Goal: Task Accomplishment & Management: Manage account settings

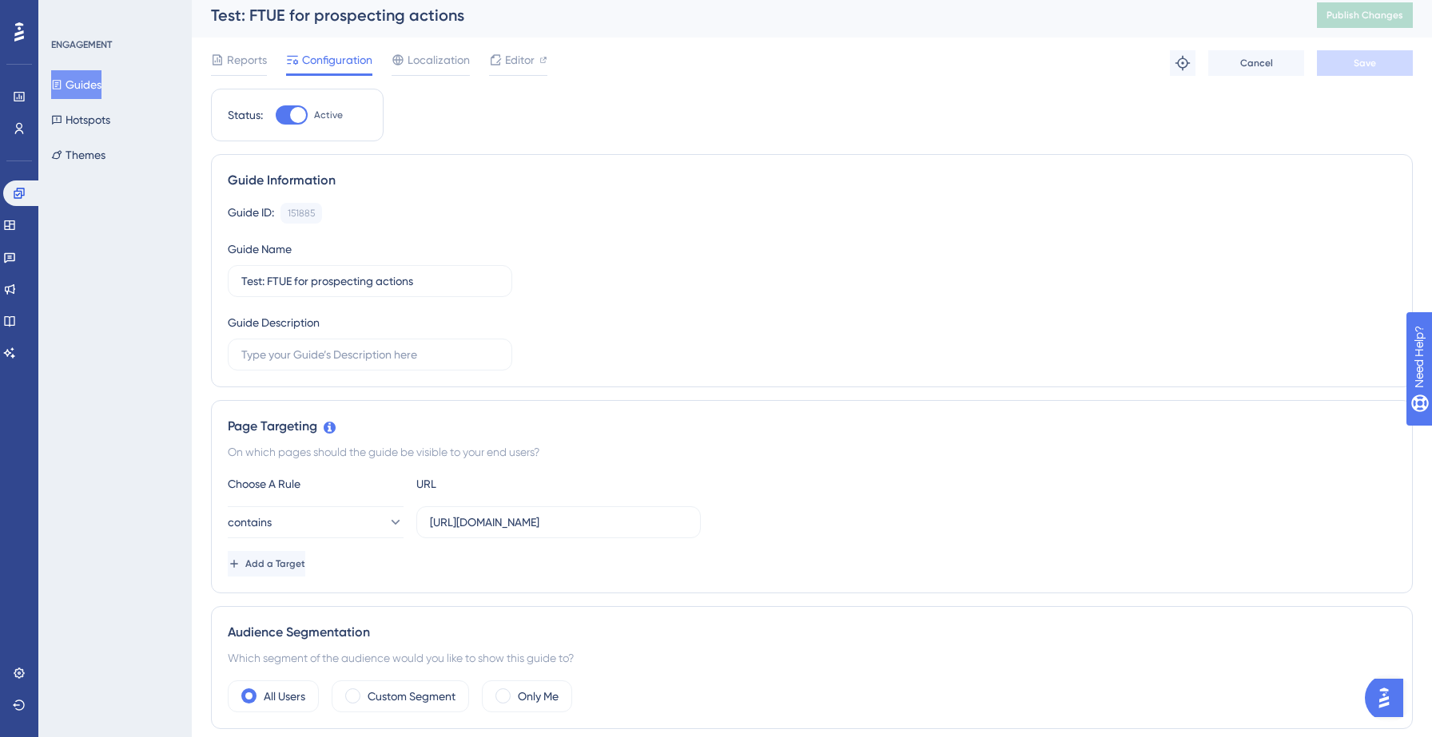
click at [92, 94] on button "Guides" at bounding box center [76, 84] width 50 height 29
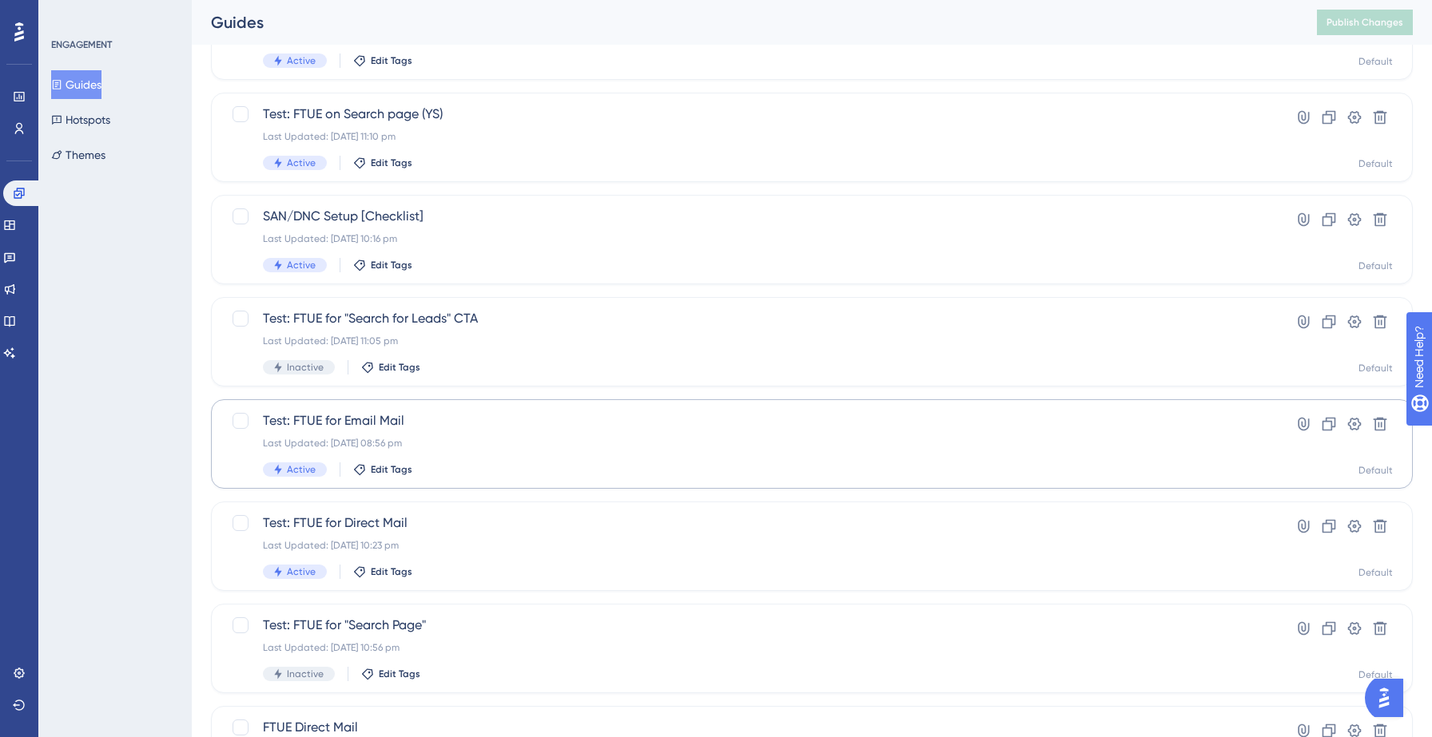
scroll to position [274, 0]
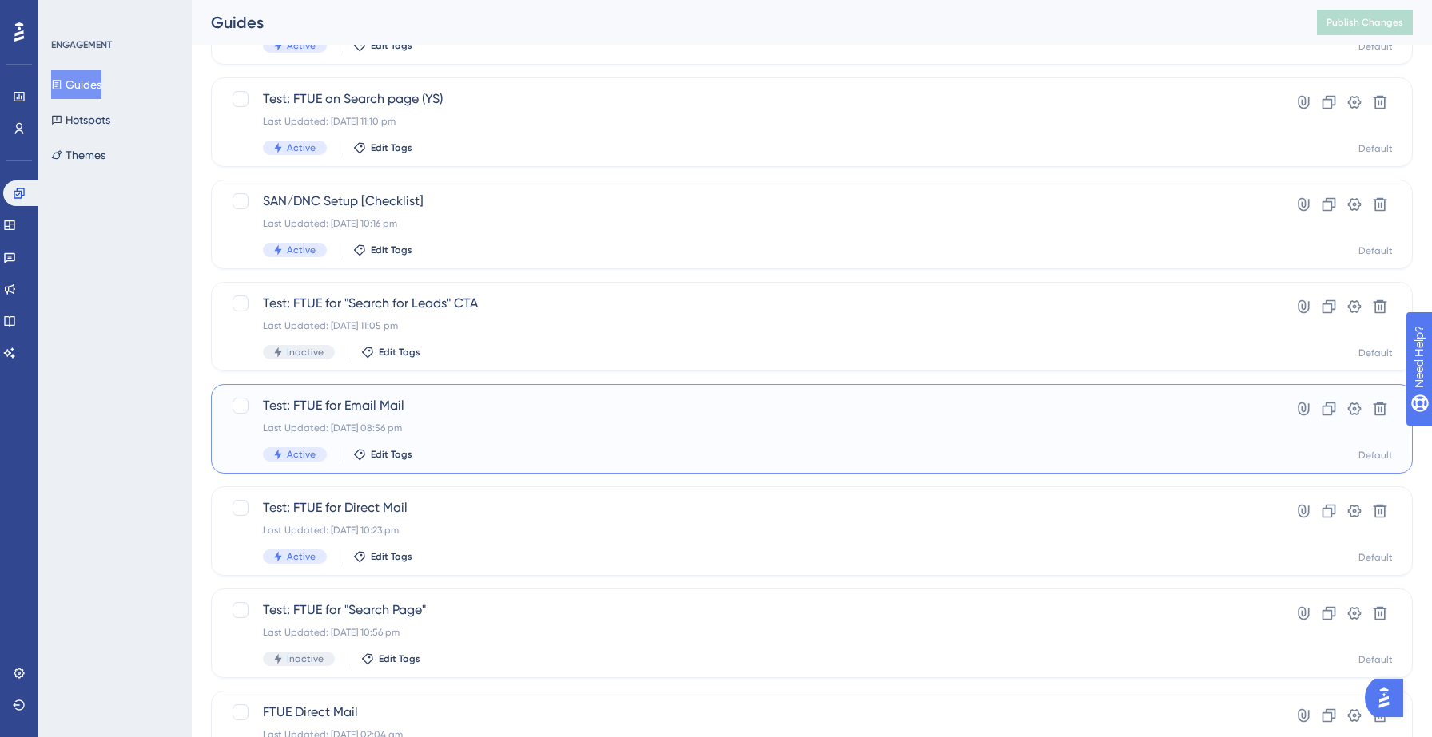
click at [511, 440] on div "Test: FTUE for Email Mail Last Updated: 14 Sept 2025 08:56 pm Active Edit Tags" at bounding box center [748, 429] width 970 height 66
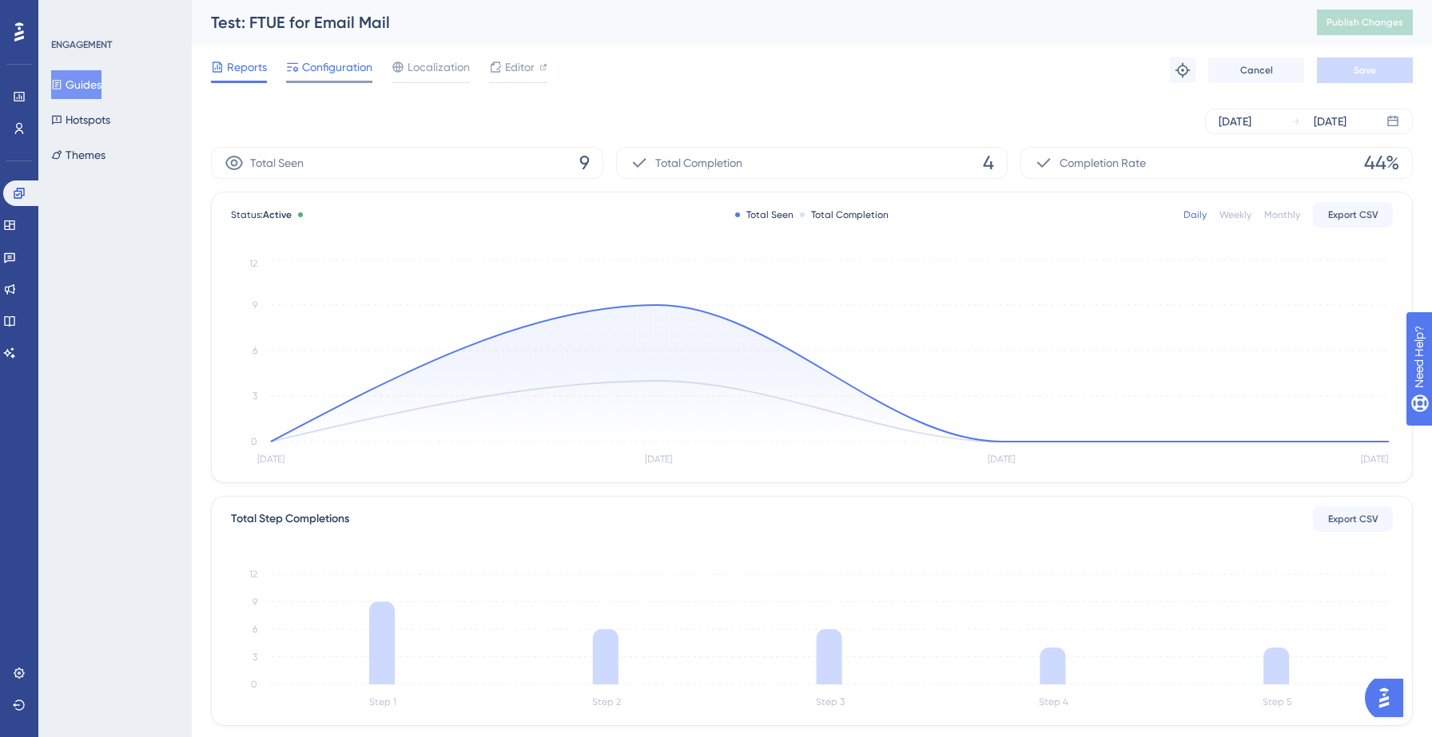
click at [355, 60] on span "Configuration" at bounding box center [337, 67] width 70 height 19
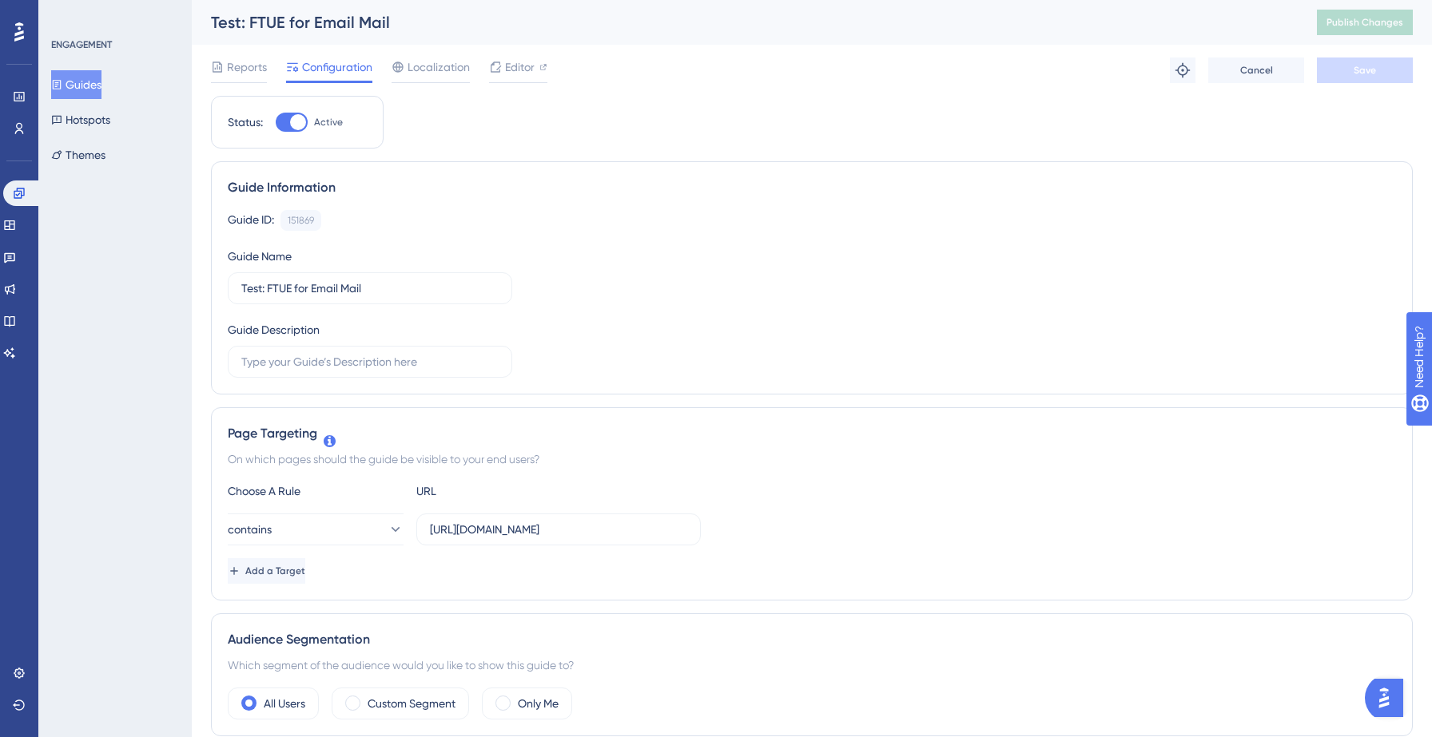
click at [97, 80] on button "Guides" at bounding box center [76, 84] width 50 height 29
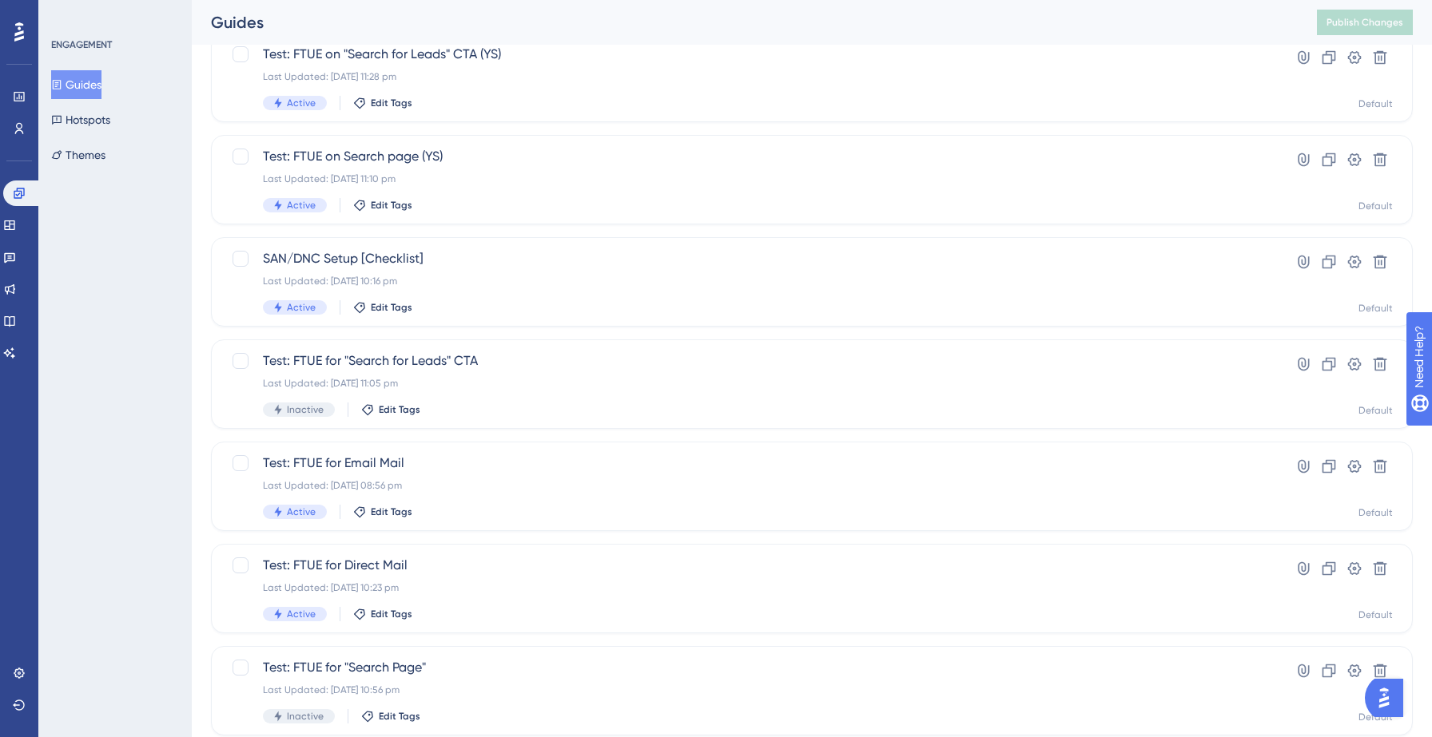
scroll to position [222, 0]
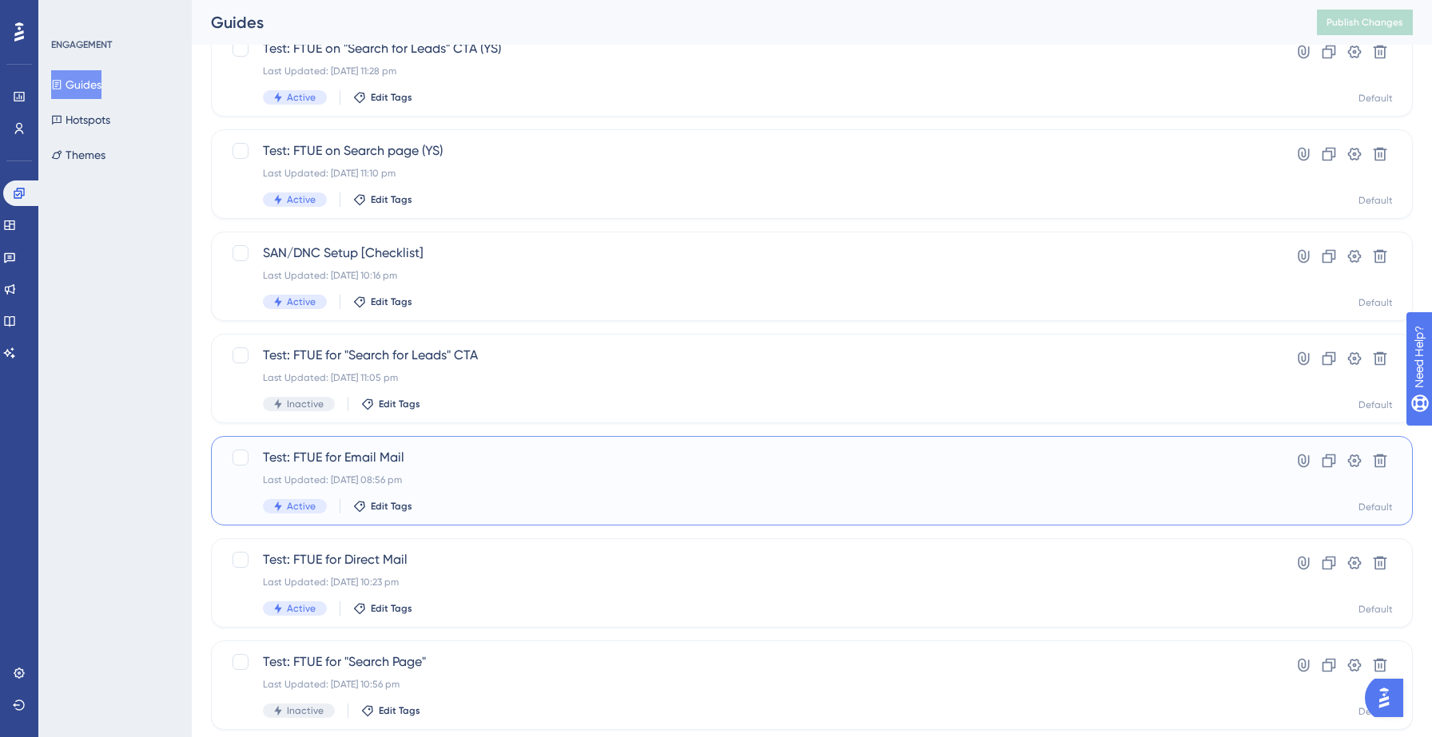
click at [528, 455] on span "Test: FTUE for Email Mail" at bounding box center [748, 457] width 970 height 19
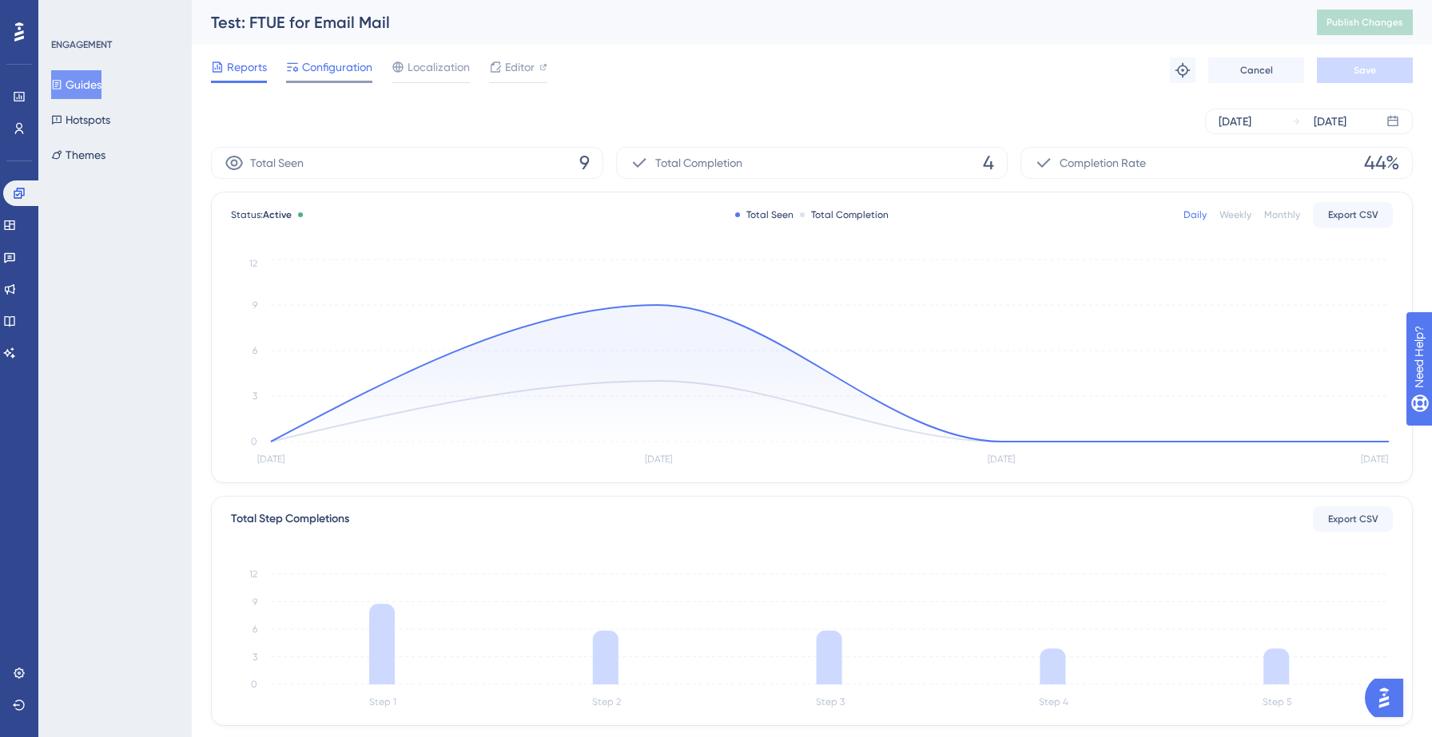
click at [317, 66] on span "Configuration" at bounding box center [337, 67] width 70 height 19
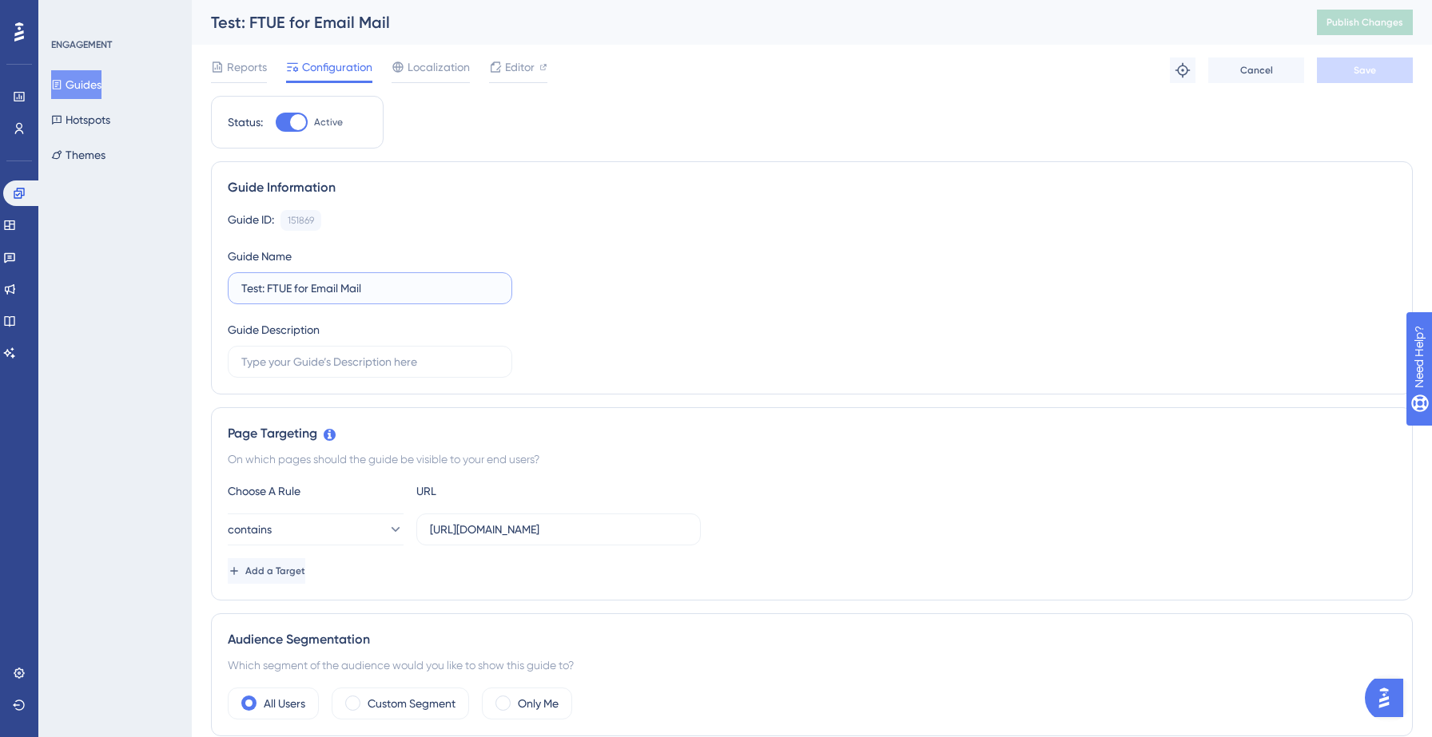
click at [403, 284] on input "Test: FTUE for Email Mail" at bounding box center [369, 289] width 257 height 18
type input "Test: FTUE for Email Mail (YS)"
click at [1362, 71] on span "Save" at bounding box center [1364, 70] width 22 height 13
click at [87, 83] on button "Guides" at bounding box center [76, 84] width 50 height 29
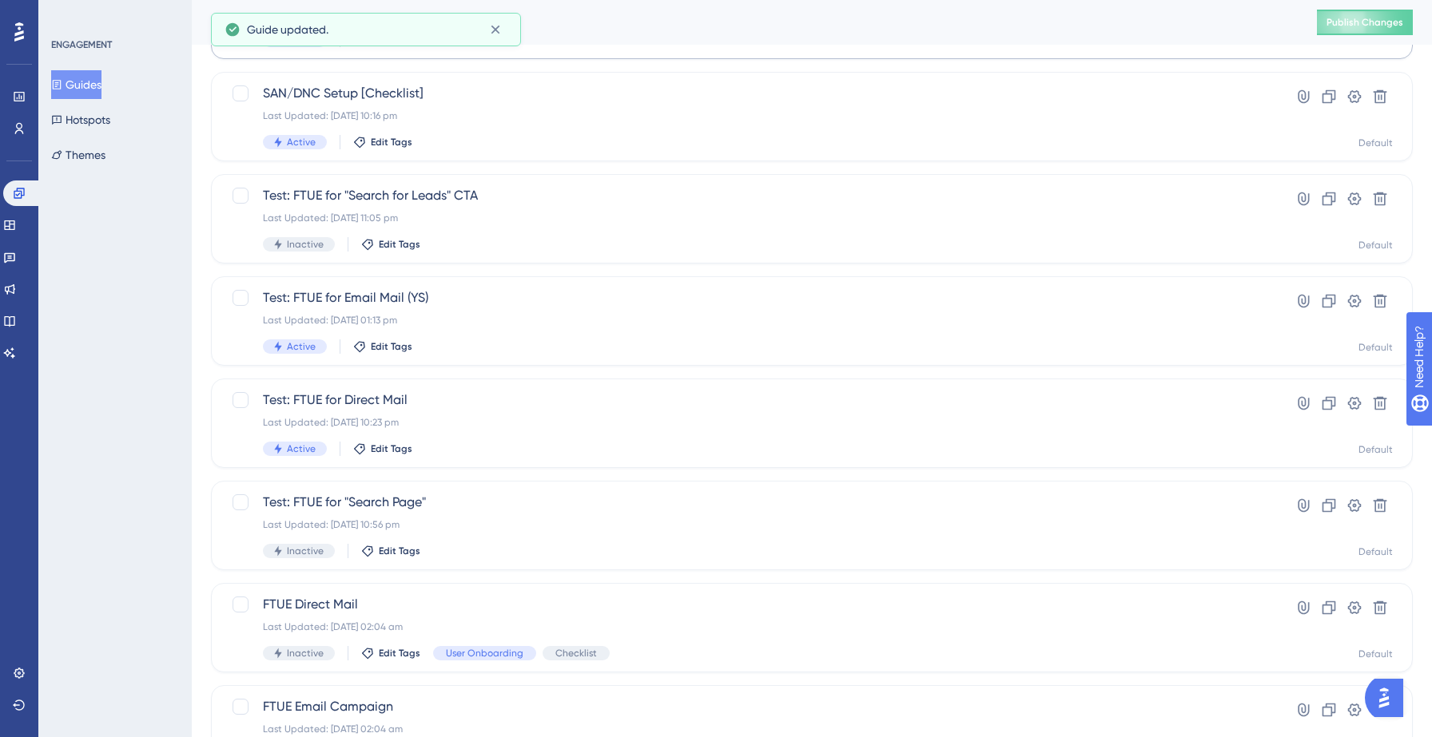
scroll to position [384, 0]
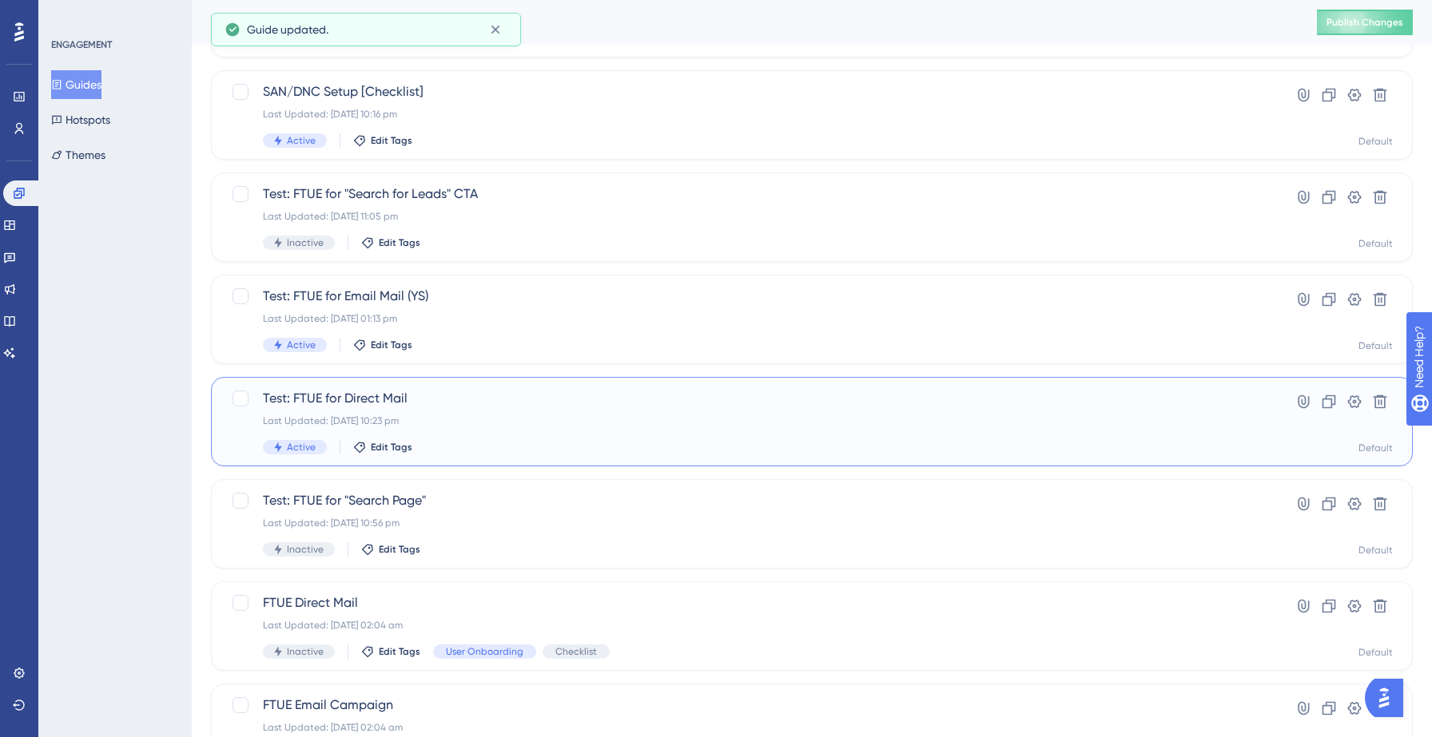
click at [516, 408] on div "Test: FTUE for Direct Mail Last Updated: 14 Sept 2025 10:23 pm Active Edit Tags" at bounding box center [748, 422] width 970 height 66
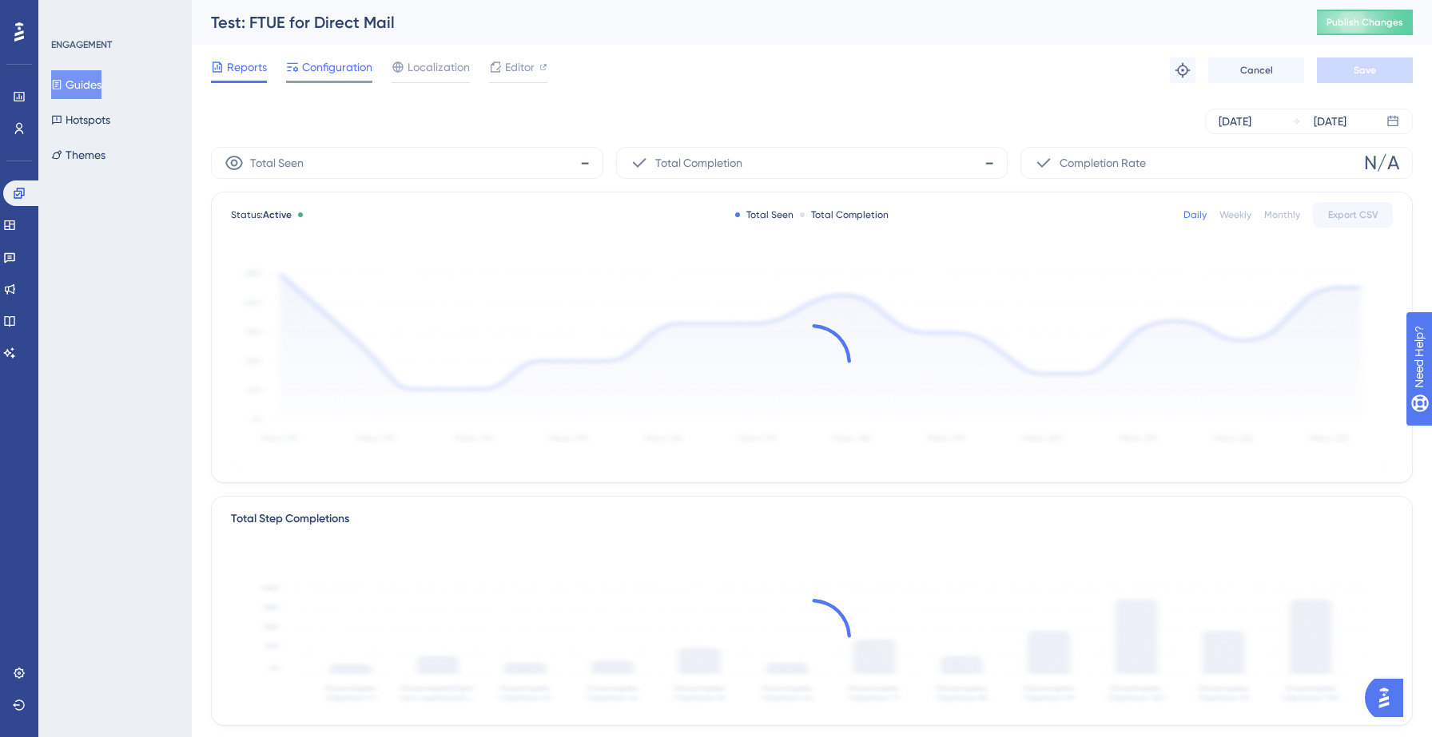
click at [324, 66] on span "Configuration" at bounding box center [337, 67] width 70 height 19
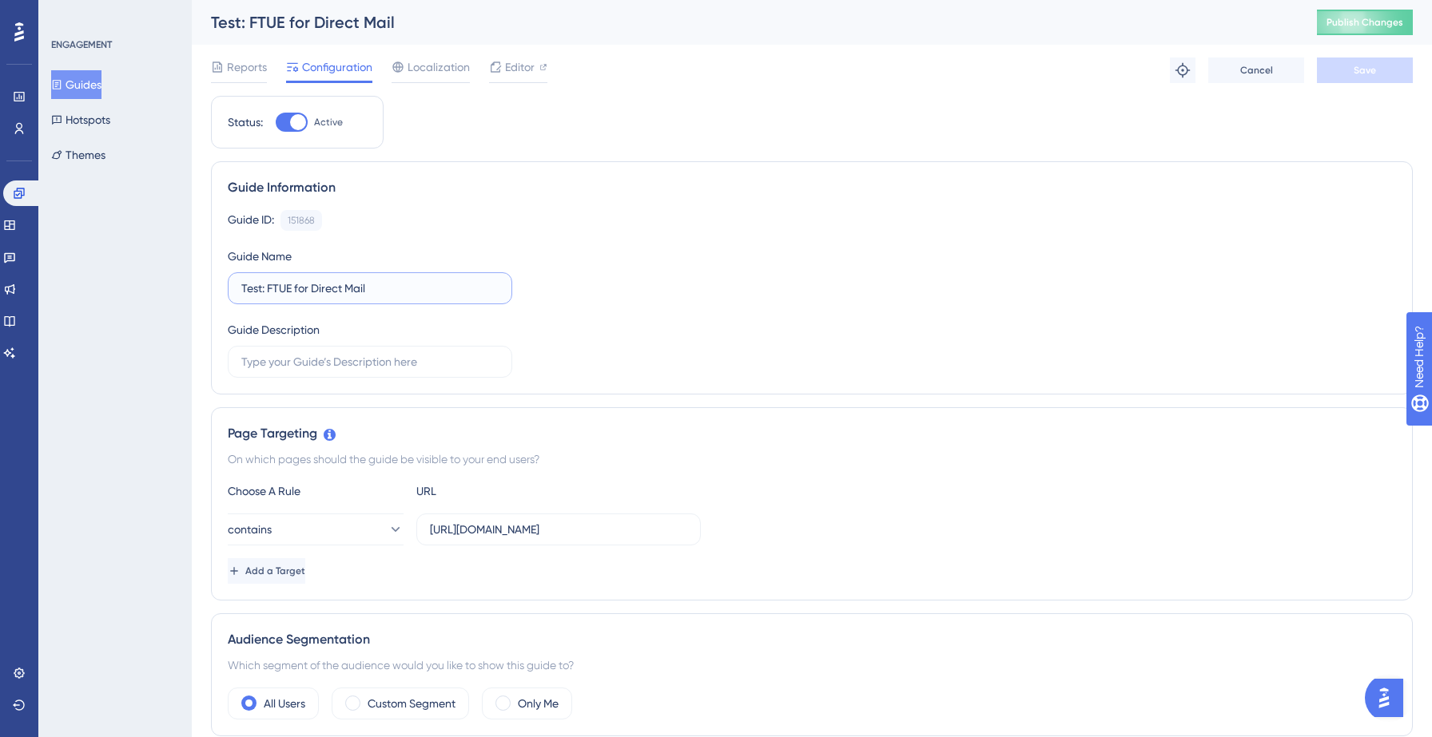
click at [391, 288] on input "Test: FTUE for Direct Mail" at bounding box center [369, 289] width 257 height 18
type input "Test: FTUE for Direct Mail (YS)"
click at [1381, 66] on button "Save" at bounding box center [1365, 71] width 96 height 26
click at [77, 86] on button "Guides" at bounding box center [76, 84] width 50 height 29
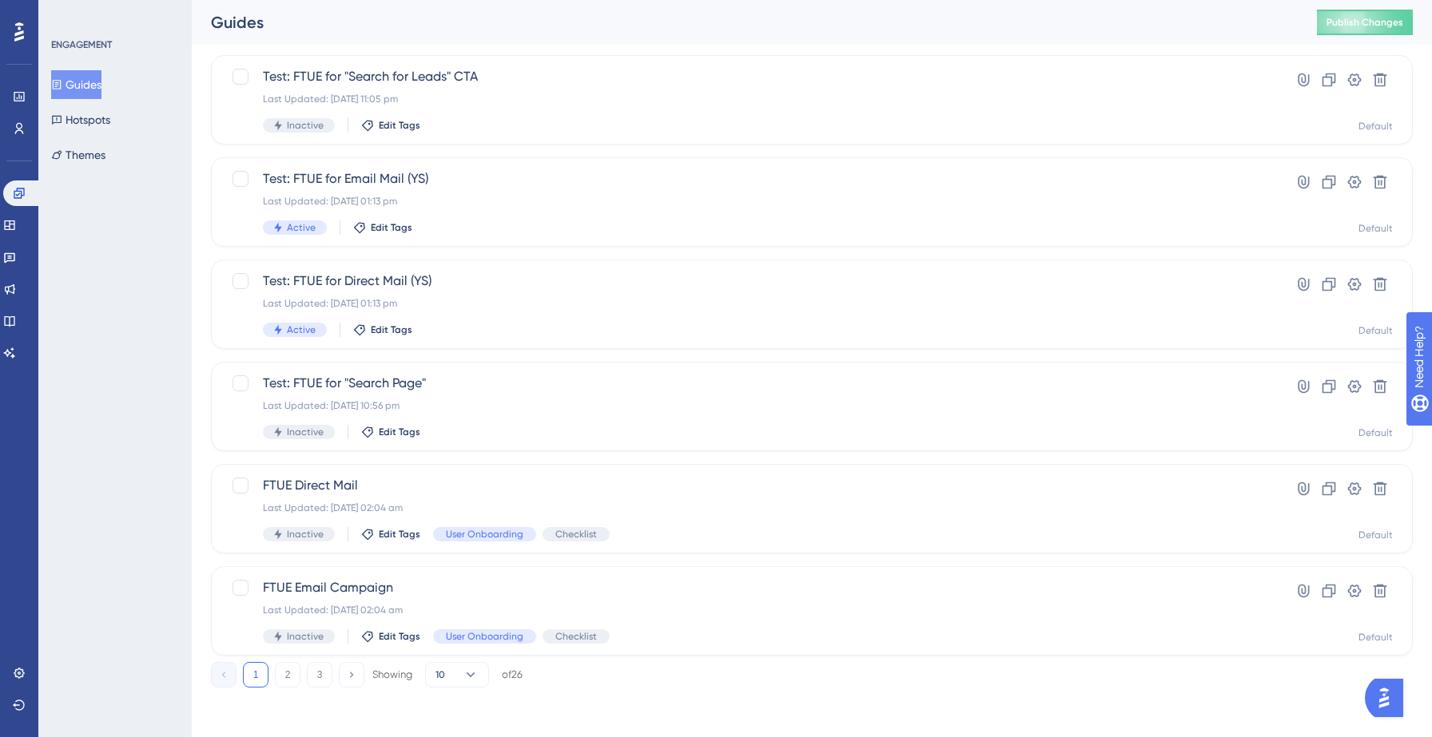
scroll to position [503, 0]
click at [286, 676] on button "2" at bounding box center [288, 674] width 26 height 26
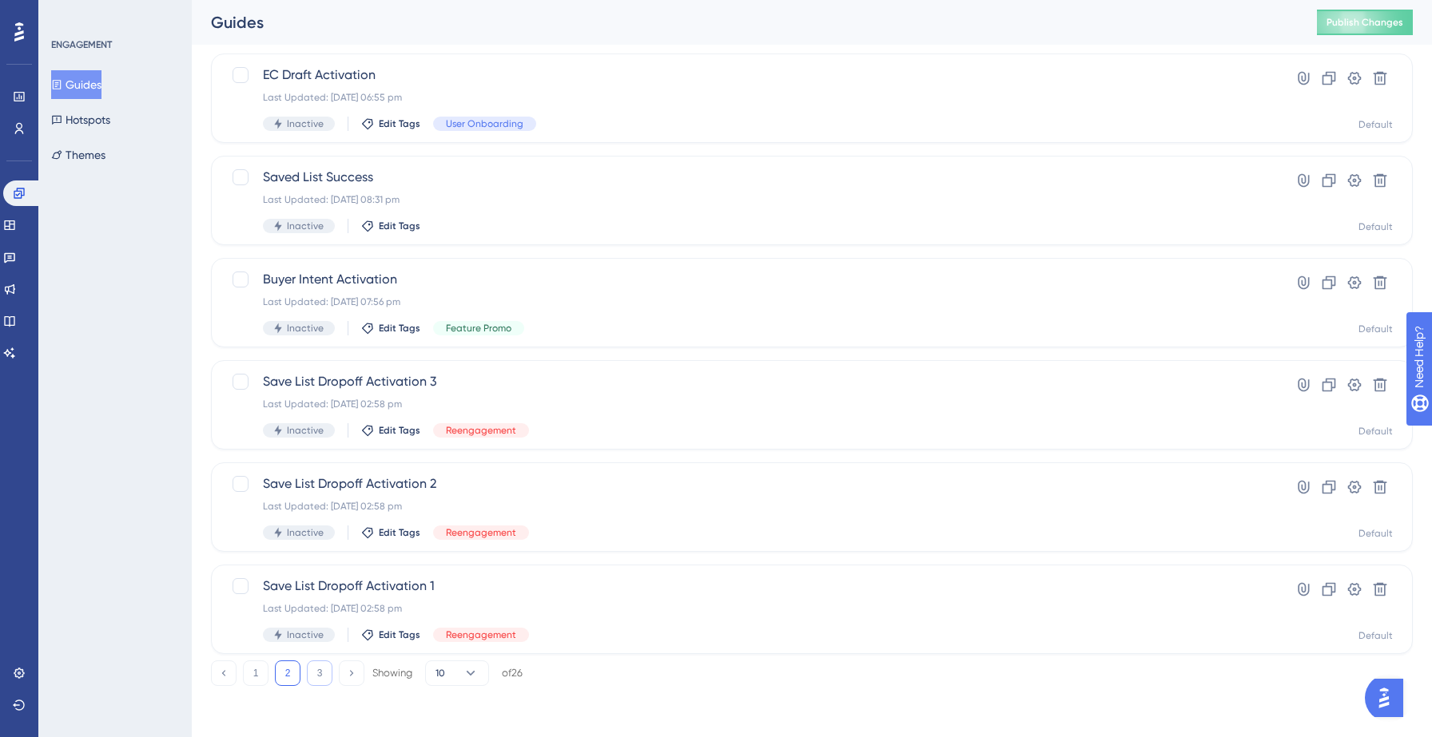
click at [322, 677] on button "3" at bounding box center [320, 674] width 26 height 26
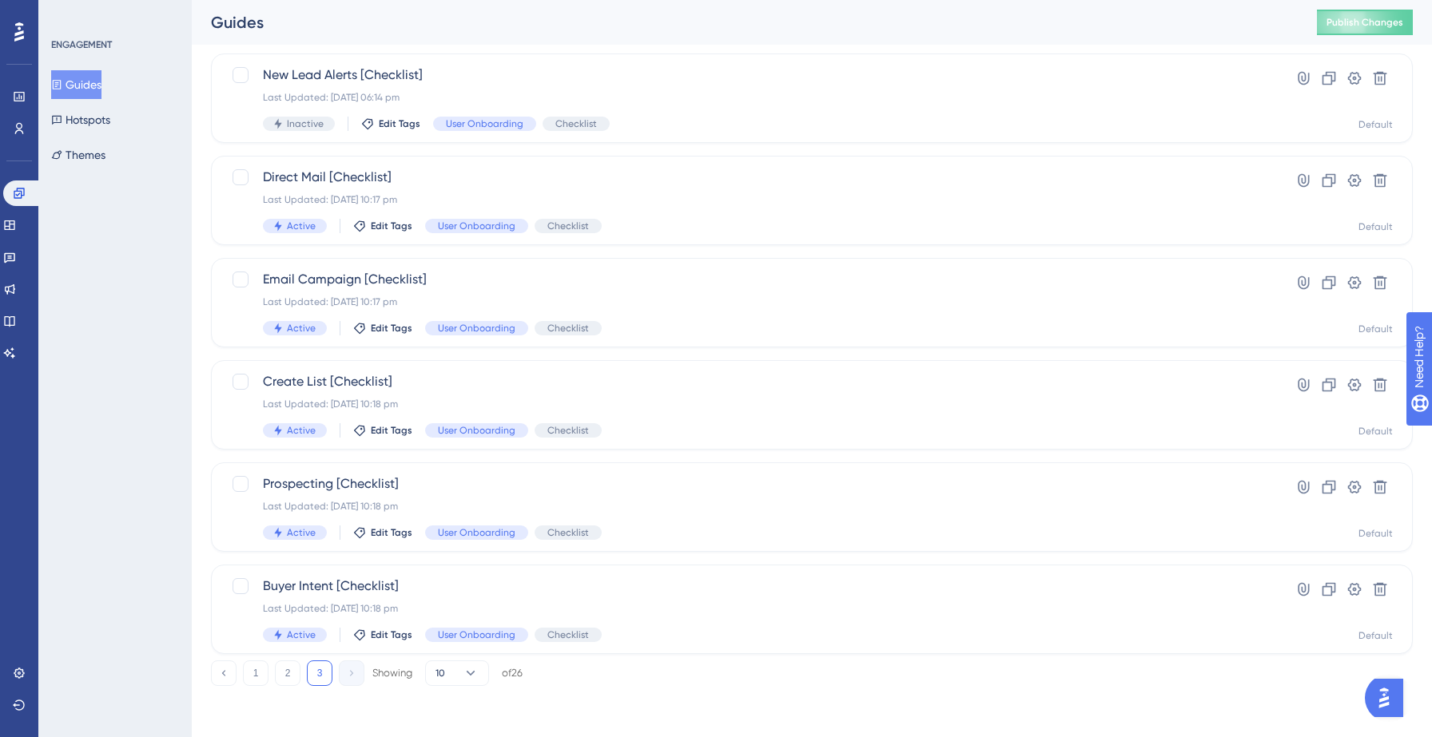
click at [101, 85] on button "Guides" at bounding box center [76, 84] width 50 height 29
click at [1369, 20] on span "Publish Changes" at bounding box center [1364, 22] width 77 height 13
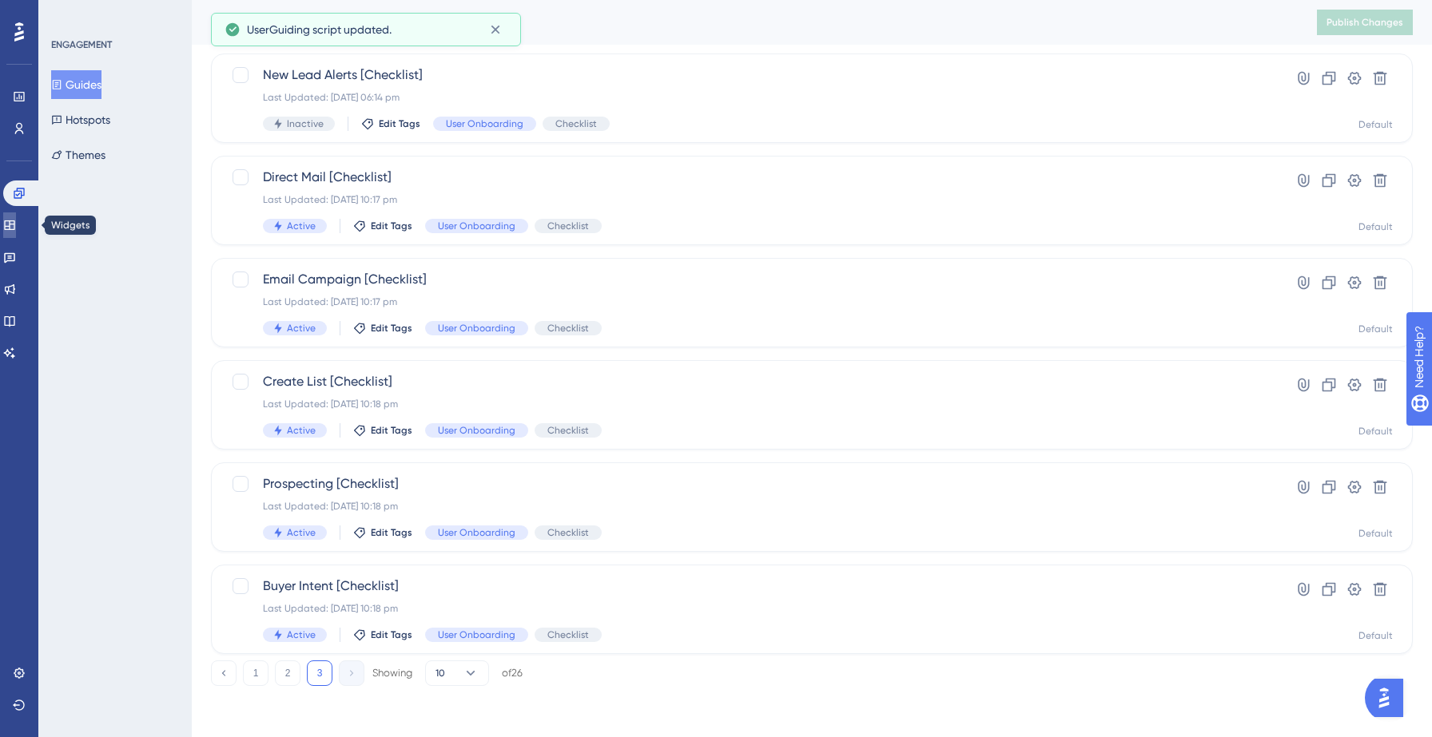
click at [14, 229] on icon at bounding box center [9, 226] width 10 height 10
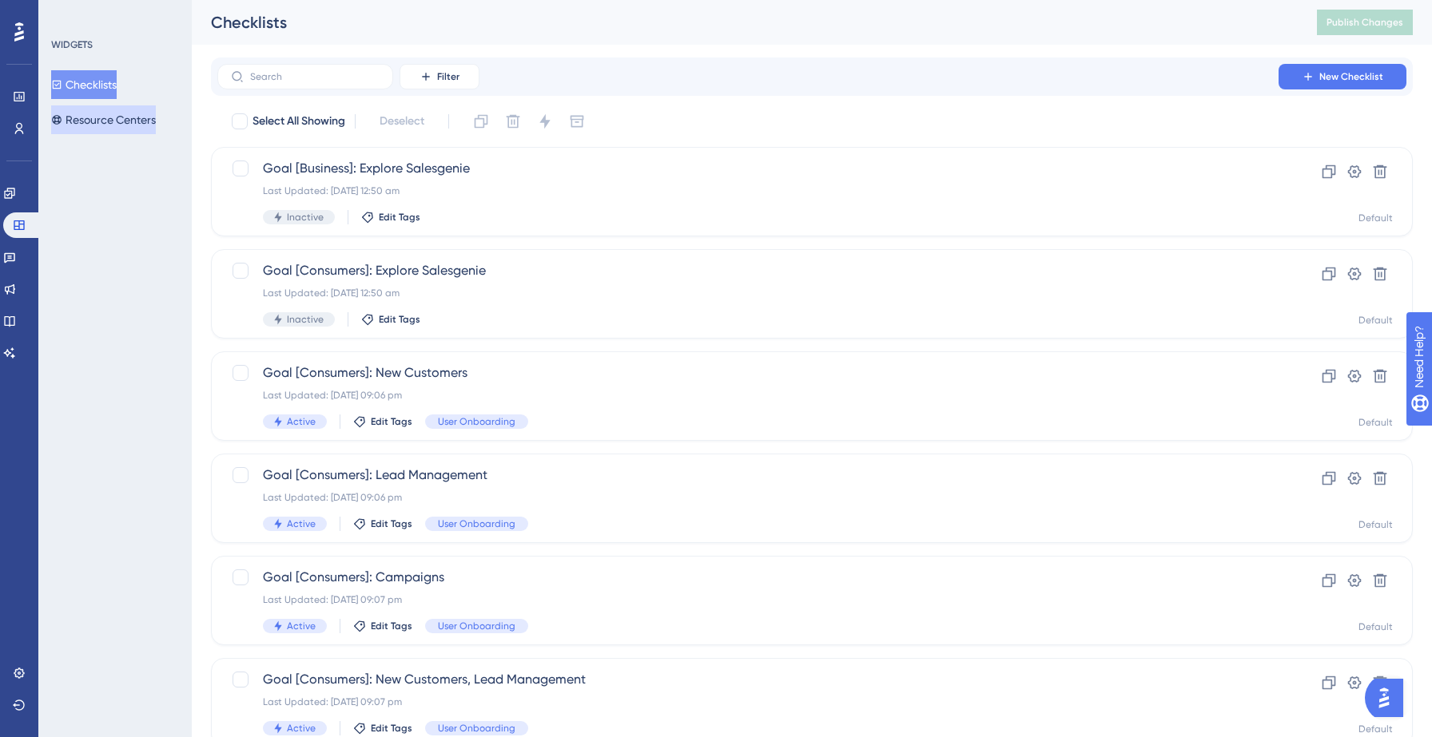
click at [107, 131] on button "Resource Centers" at bounding box center [103, 119] width 105 height 29
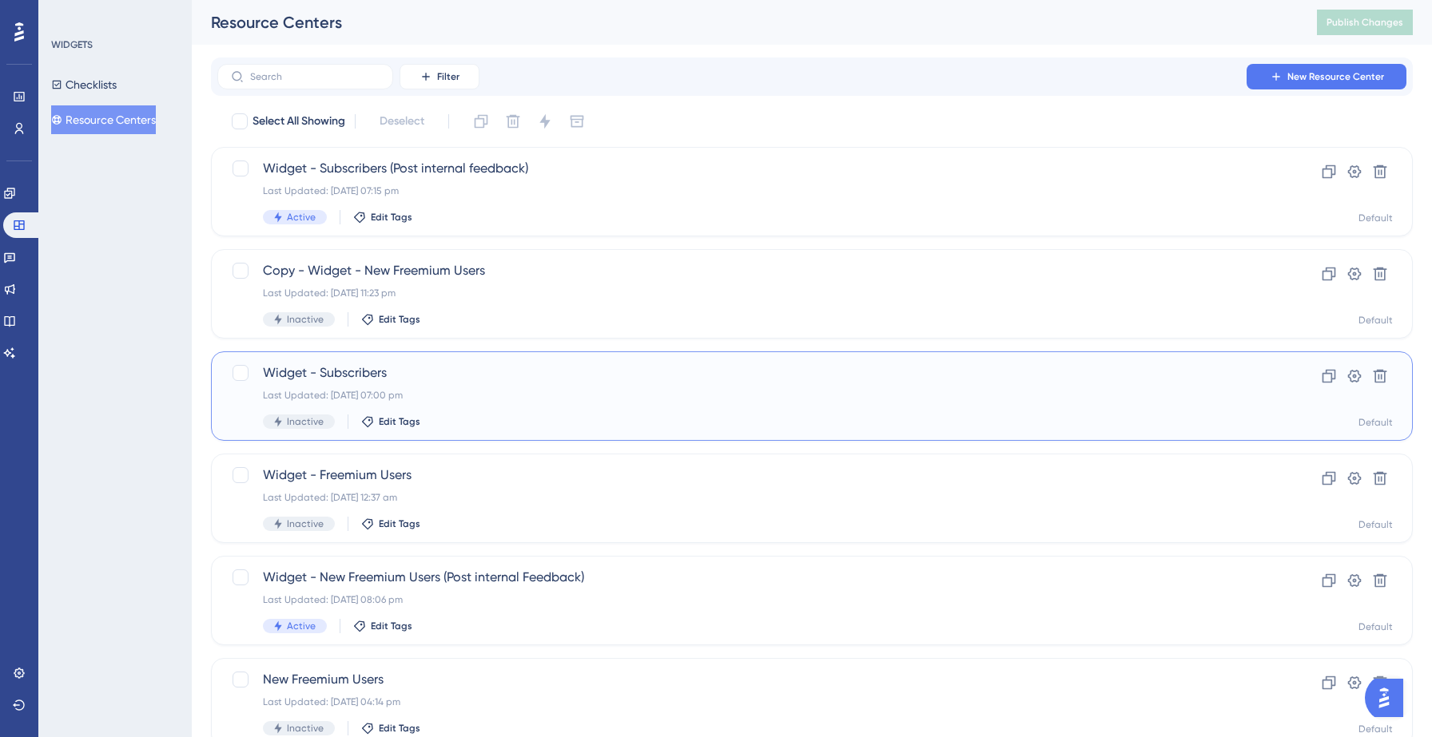
click at [407, 389] on div "Last Updated: 14 Sept 2025 07:00 pm" at bounding box center [748, 395] width 970 height 13
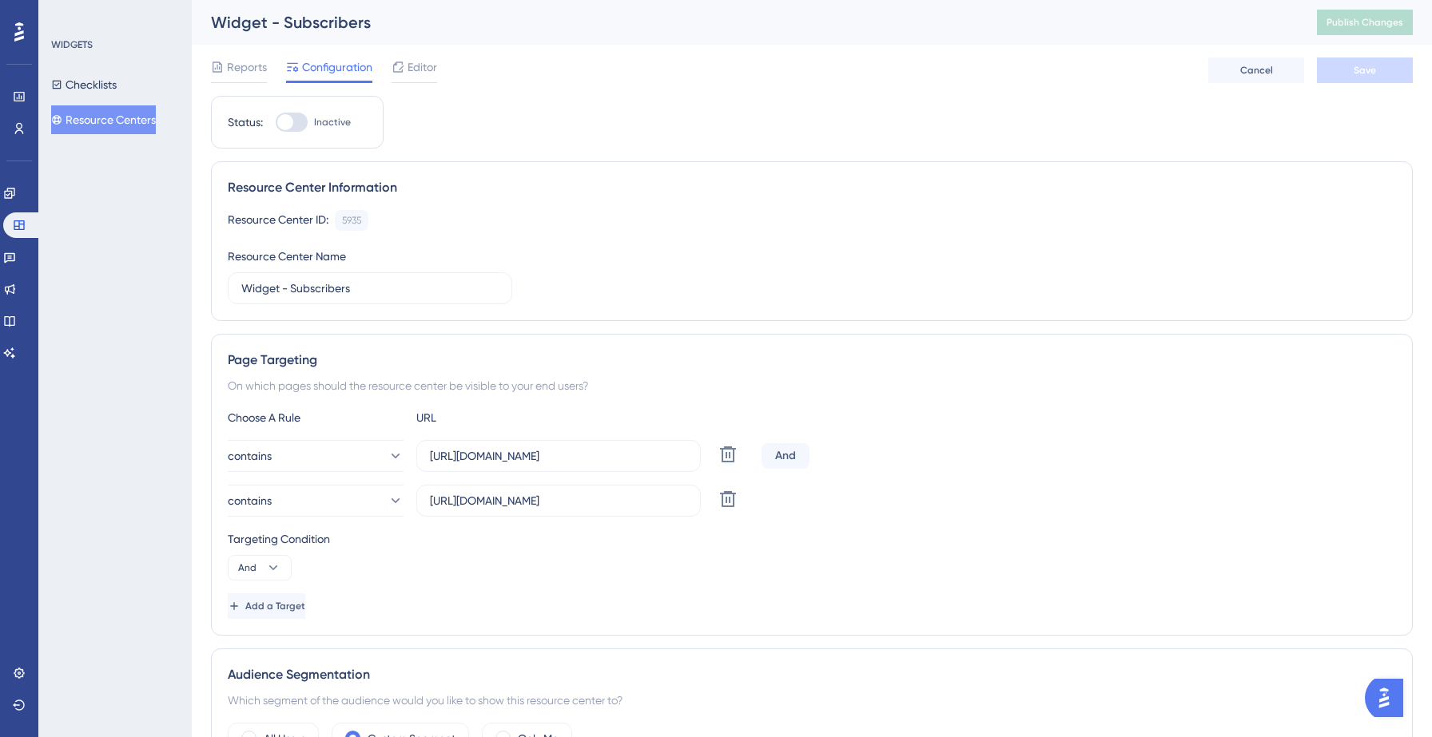
click at [296, 126] on div at bounding box center [292, 122] width 32 height 19
click at [276, 123] on input "Inactive" at bounding box center [275, 122] width 1 height 1
checkbox input "true"
click at [1365, 69] on span "Save" at bounding box center [1364, 70] width 22 height 13
click at [1359, 26] on span "Publish Changes" at bounding box center [1364, 22] width 77 height 13
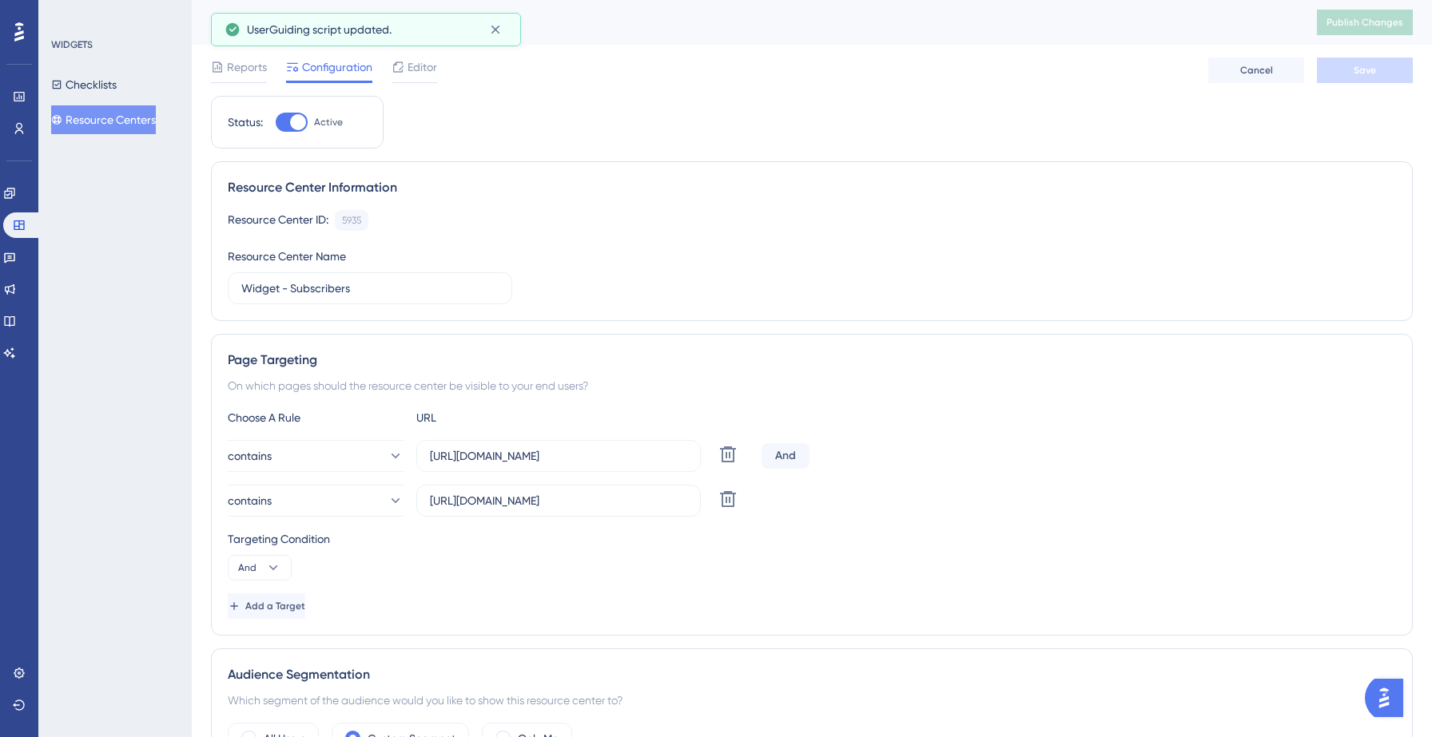
click at [128, 123] on button "Resource Centers" at bounding box center [103, 119] width 105 height 29
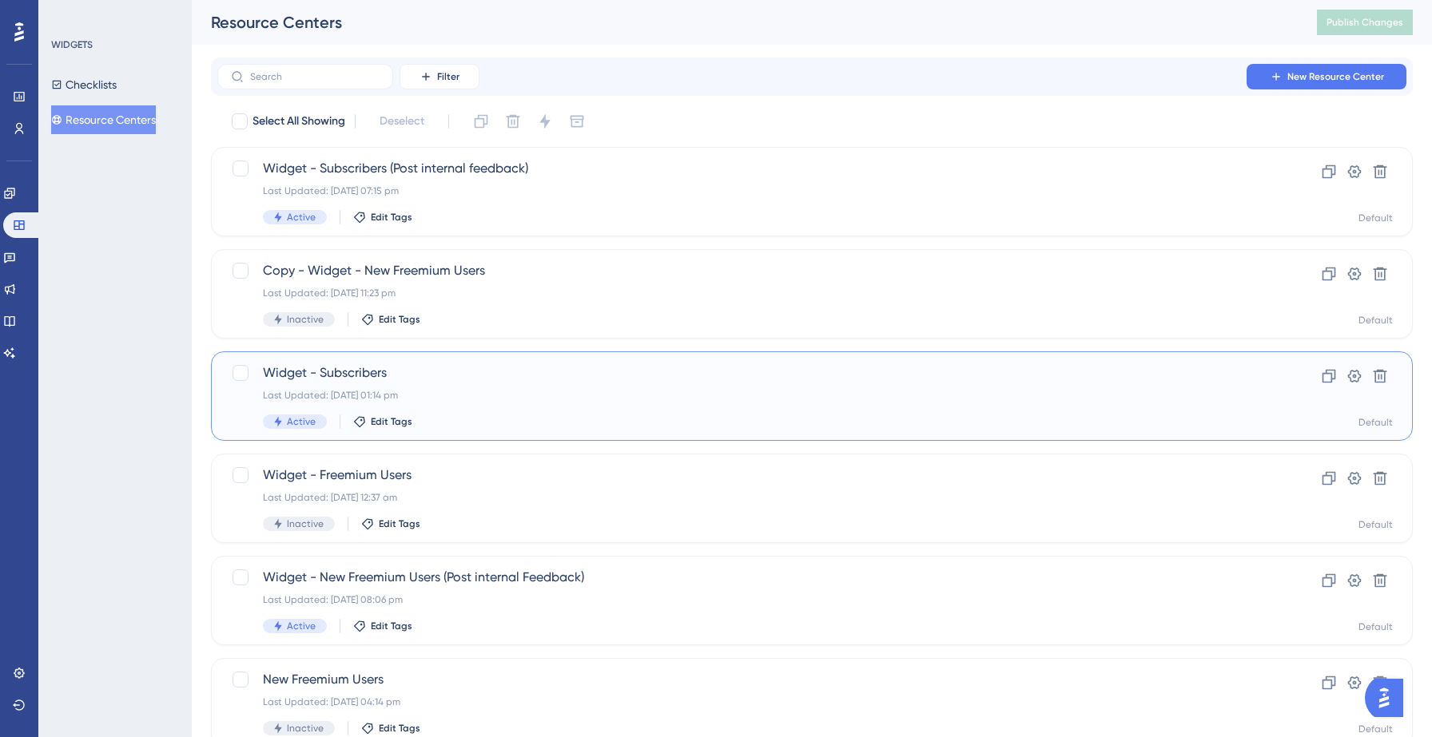
click at [511, 394] on div "Last Updated: [DATE] 01:14 pm" at bounding box center [748, 395] width 970 height 13
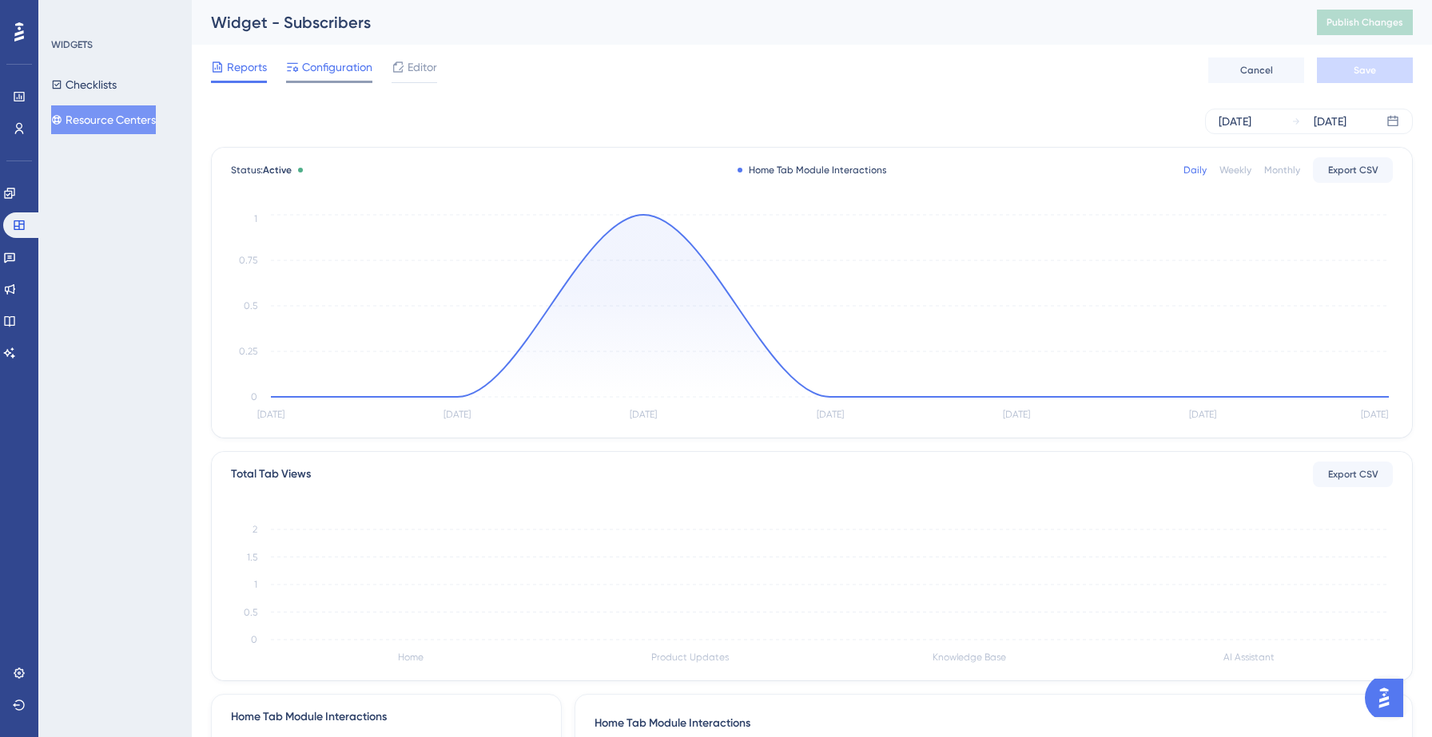
click at [336, 79] on div "Configuration" at bounding box center [329, 71] width 86 height 26
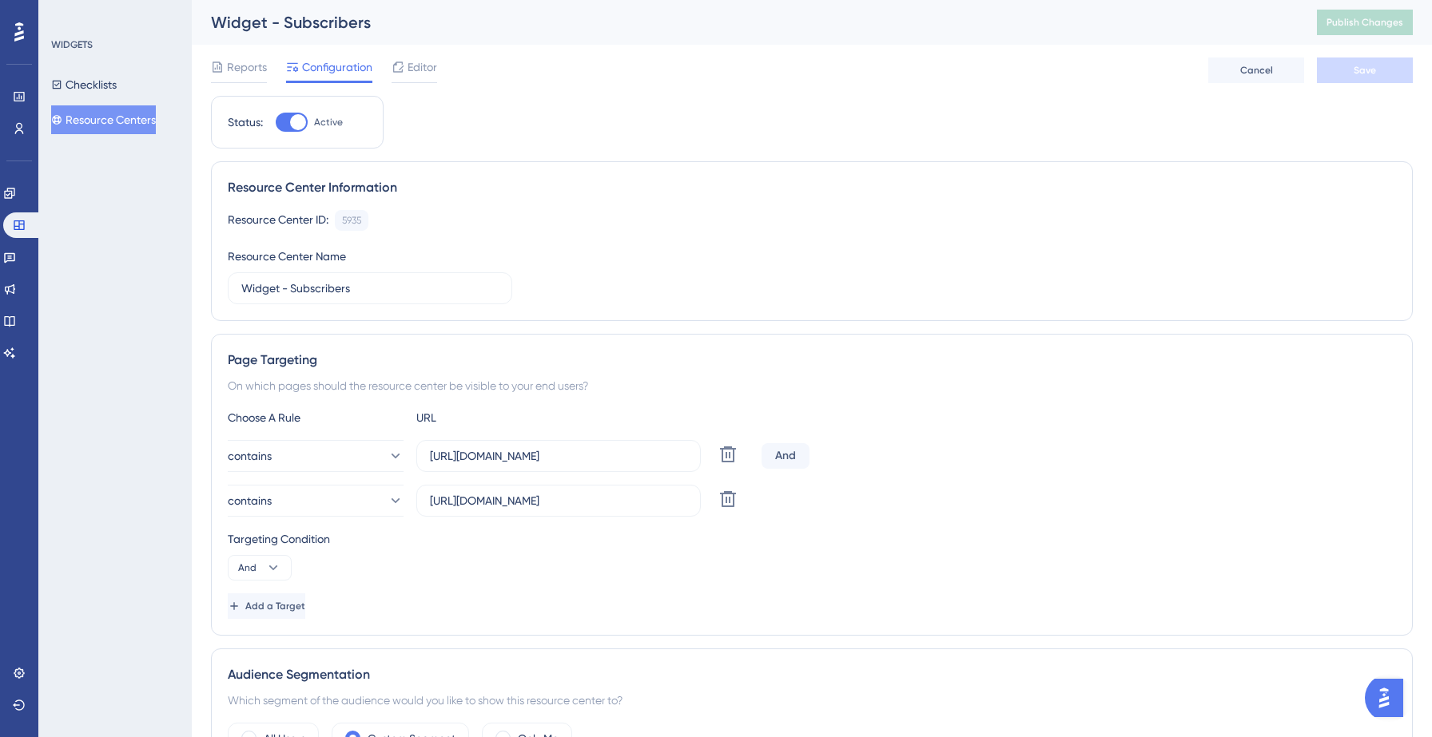
click at [294, 127] on div at bounding box center [298, 122] width 16 height 16
click at [276, 123] on input "Active" at bounding box center [275, 122] width 1 height 1
checkbox input "false"
click at [1334, 68] on button "Save" at bounding box center [1365, 71] width 96 height 26
click at [141, 119] on button "Resource Centers" at bounding box center [103, 119] width 105 height 29
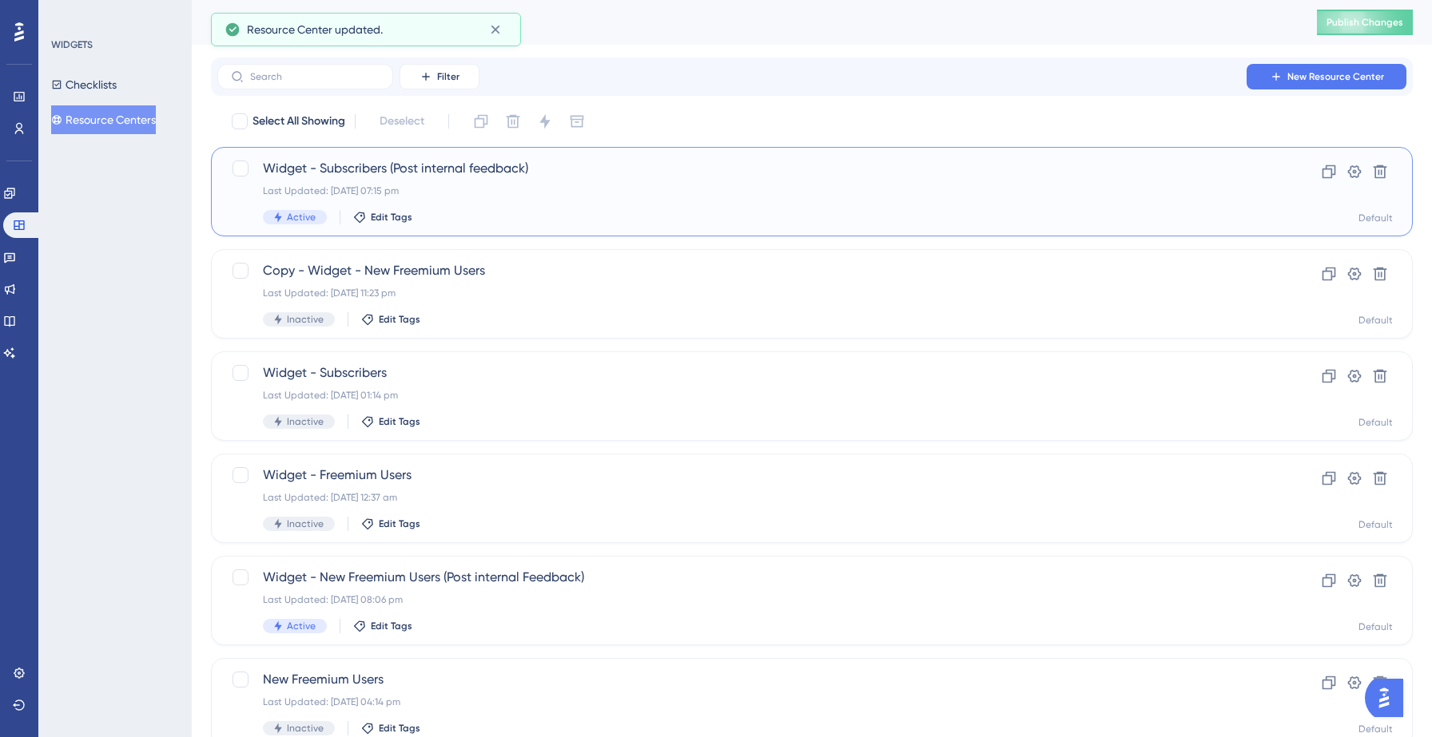
click at [530, 197] on div "Last Updated: 14 Sept 2025 07:15 pm" at bounding box center [748, 191] width 970 height 13
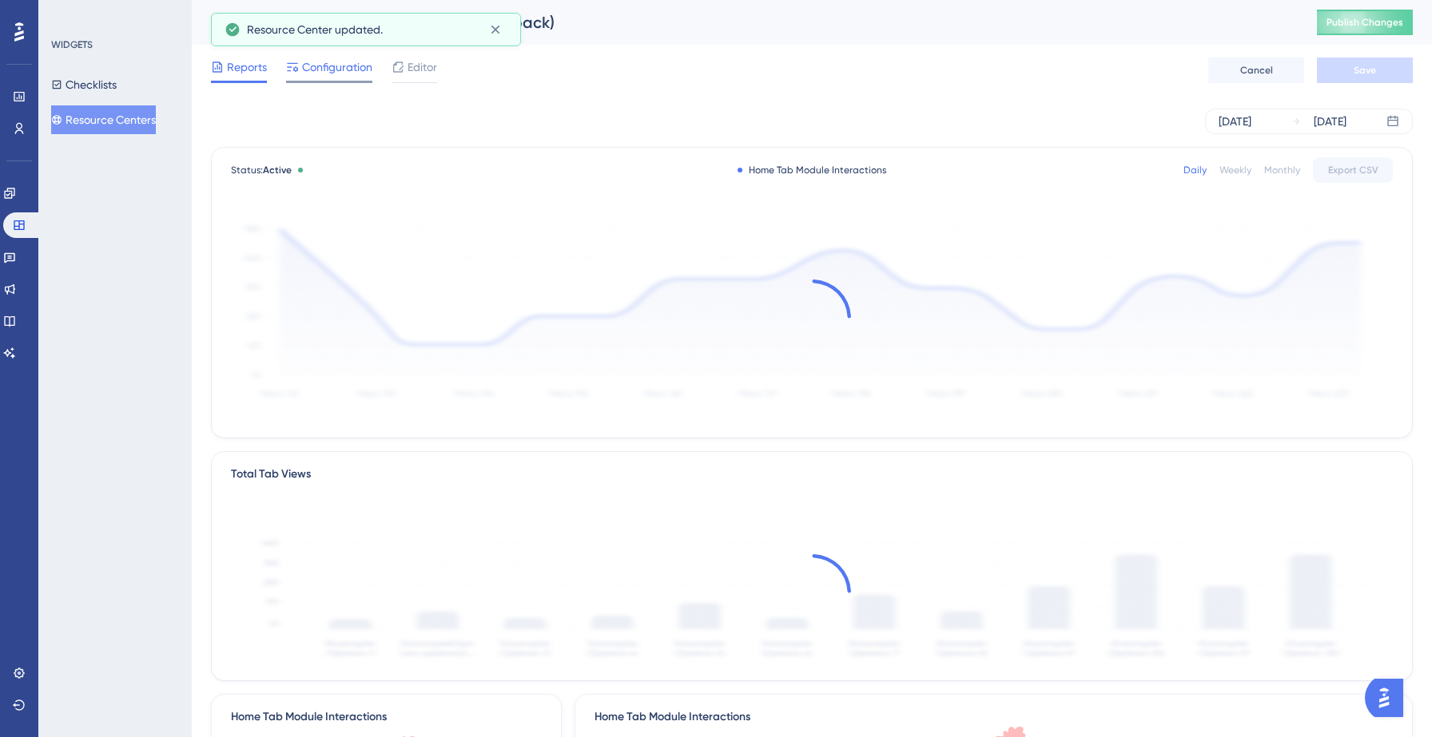
click at [352, 75] on span "Configuration" at bounding box center [337, 67] width 70 height 19
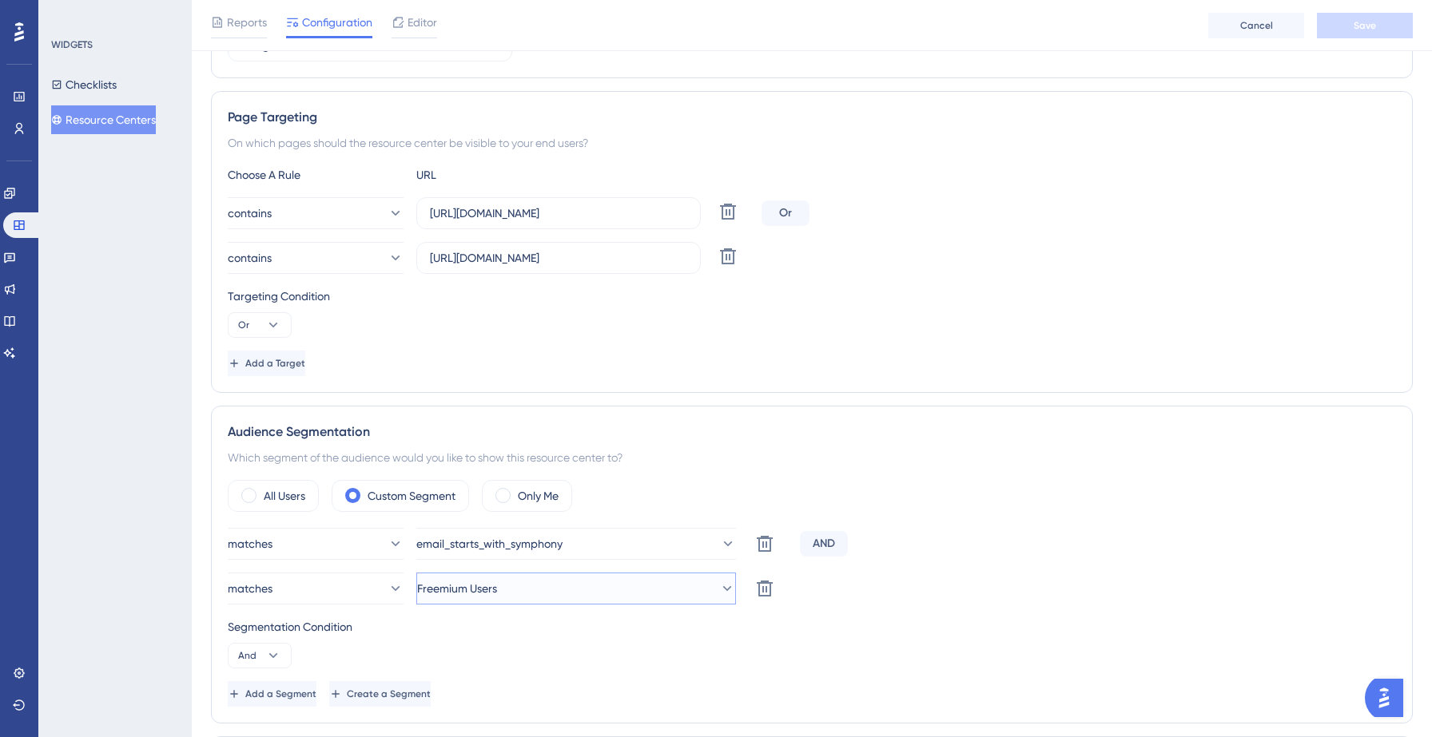
click at [571, 579] on button "Freemium Users" at bounding box center [576, 589] width 320 height 32
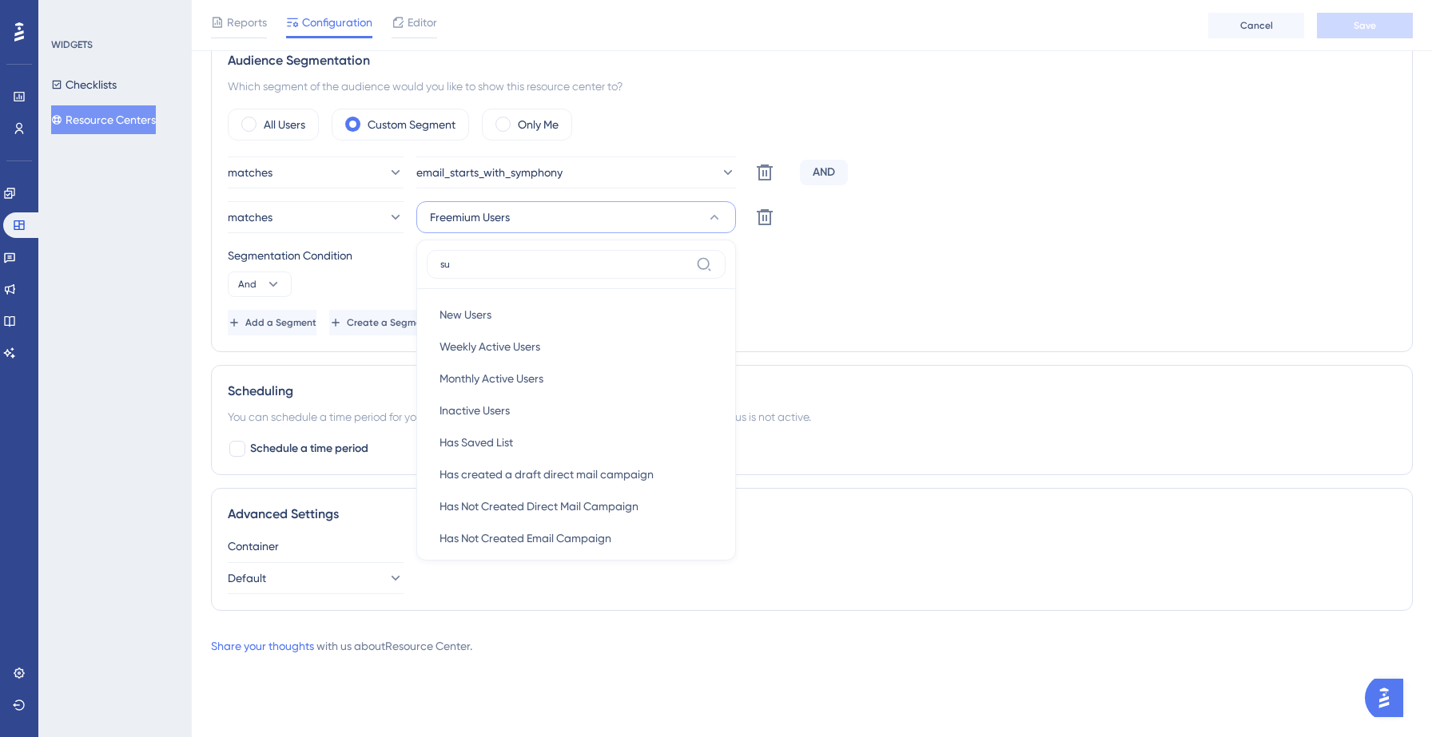
scroll to position [590, 0]
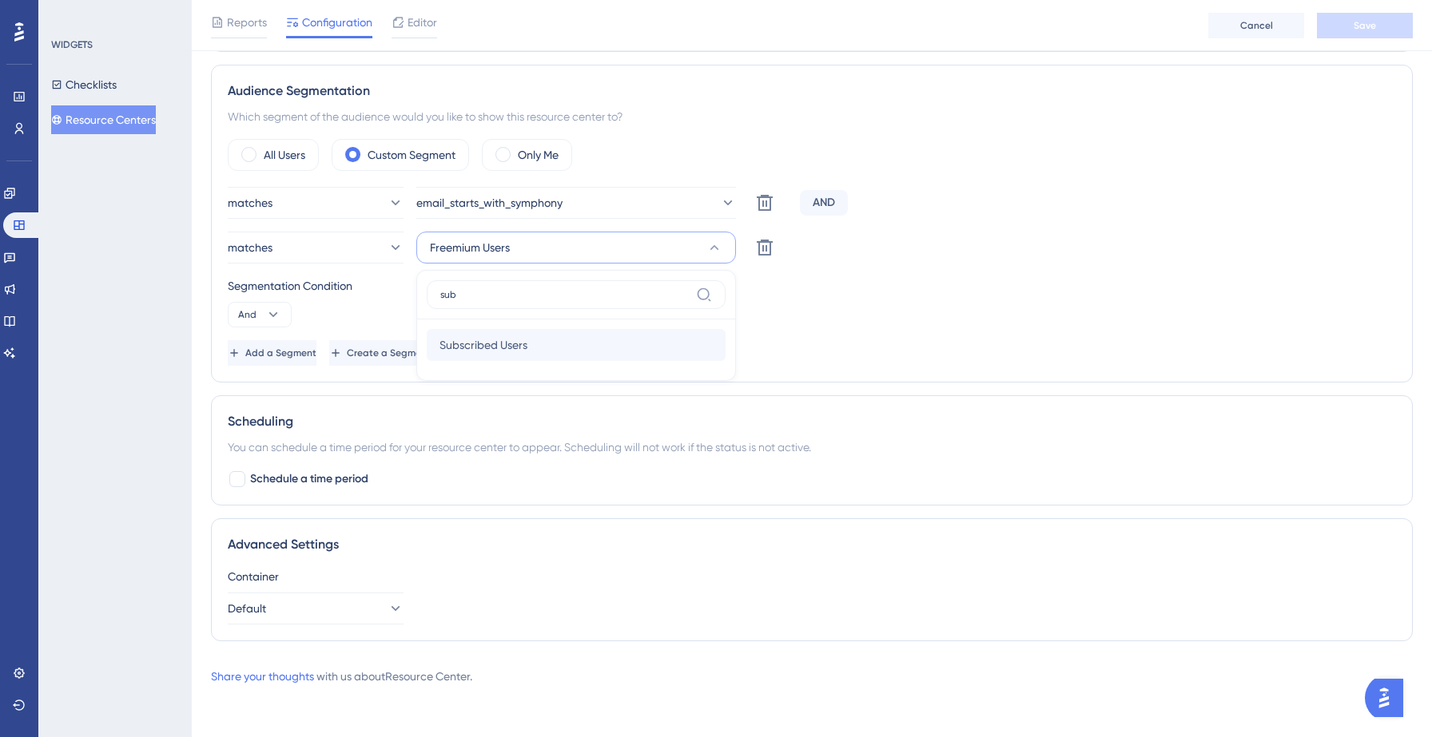
type input "sub"
click at [507, 337] on span "Subscribed Users" at bounding box center [483, 345] width 88 height 19
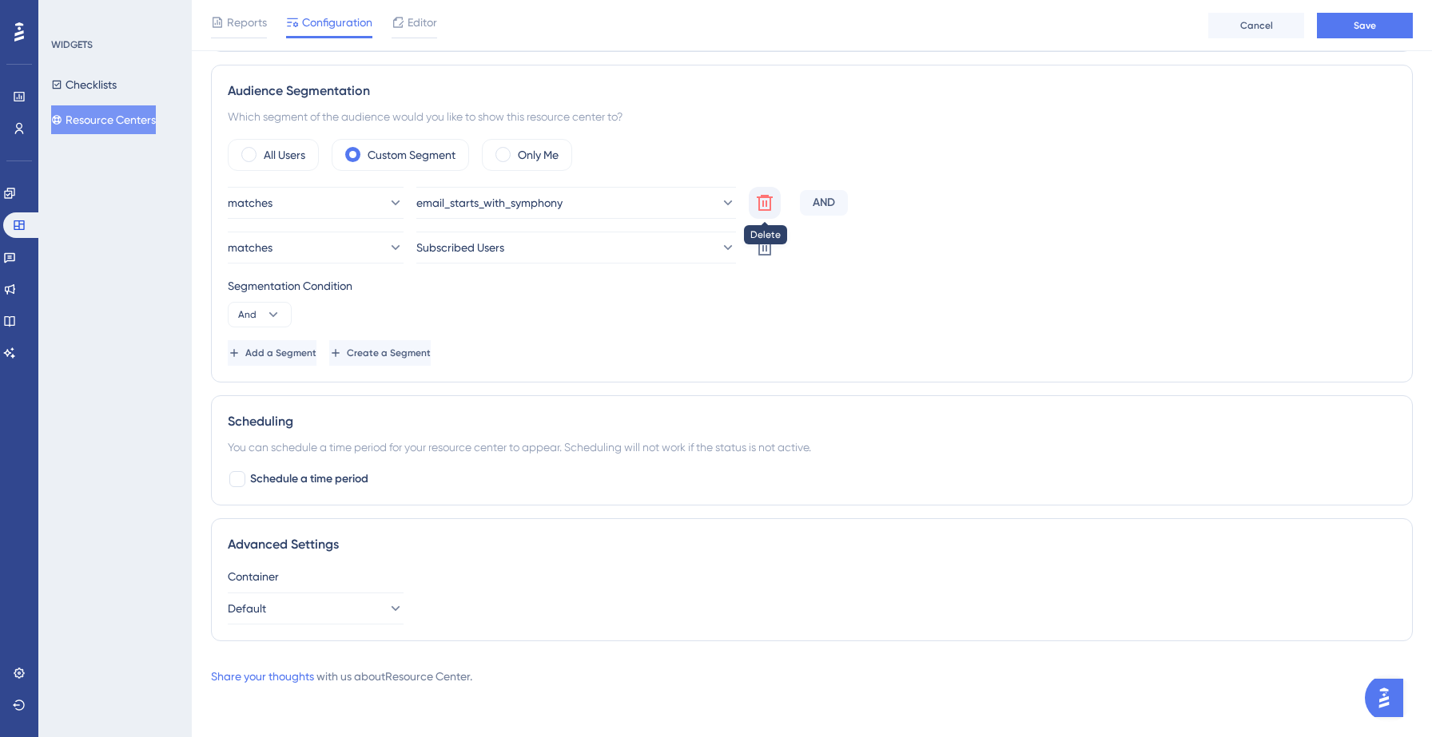
click at [764, 207] on icon at bounding box center [764, 202] width 19 height 19
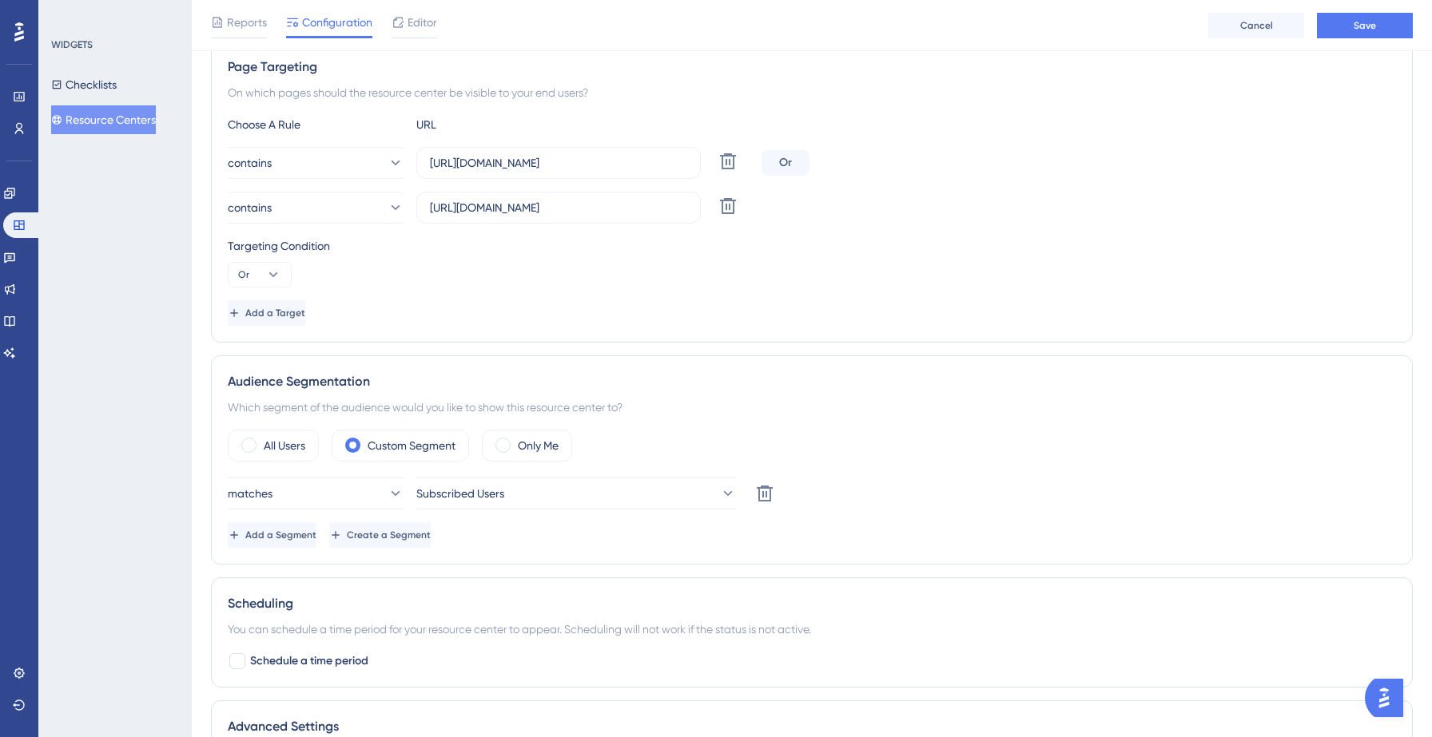
scroll to position [0, 0]
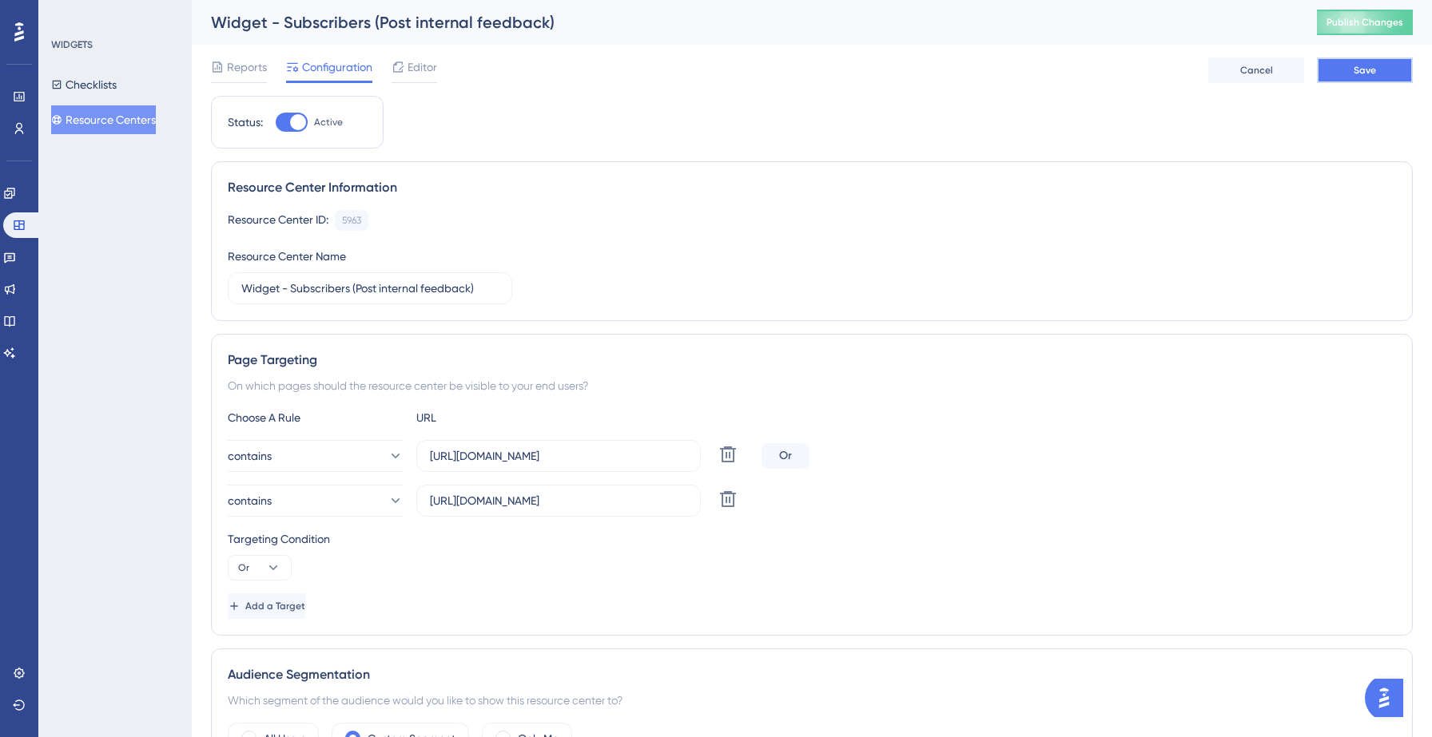
click at [1353, 63] on button "Save" at bounding box center [1365, 71] width 96 height 26
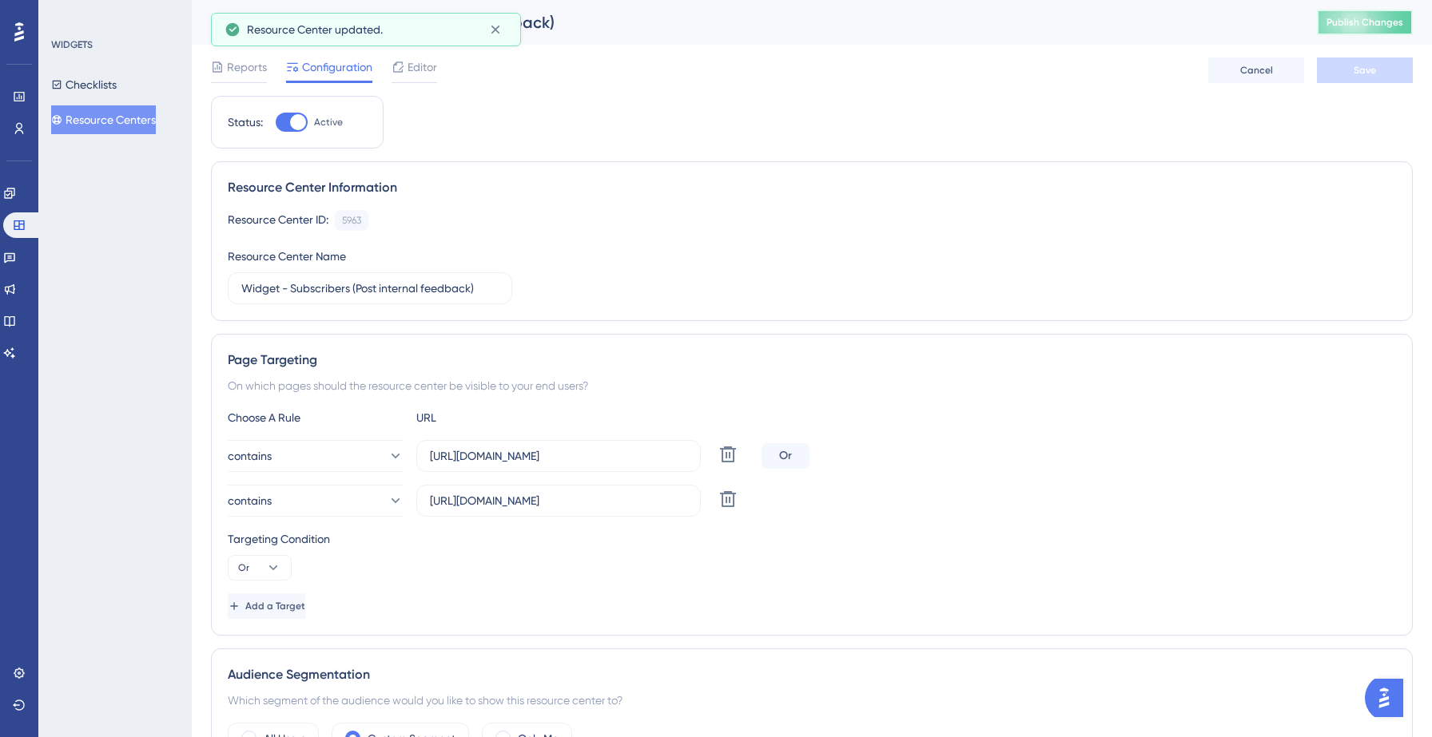
click at [1369, 19] on span "Publish Changes" at bounding box center [1364, 22] width 77 height 13
click at [121, 117] on button "Resource Centers" at bounding box center [103, 119] width 105 height 29
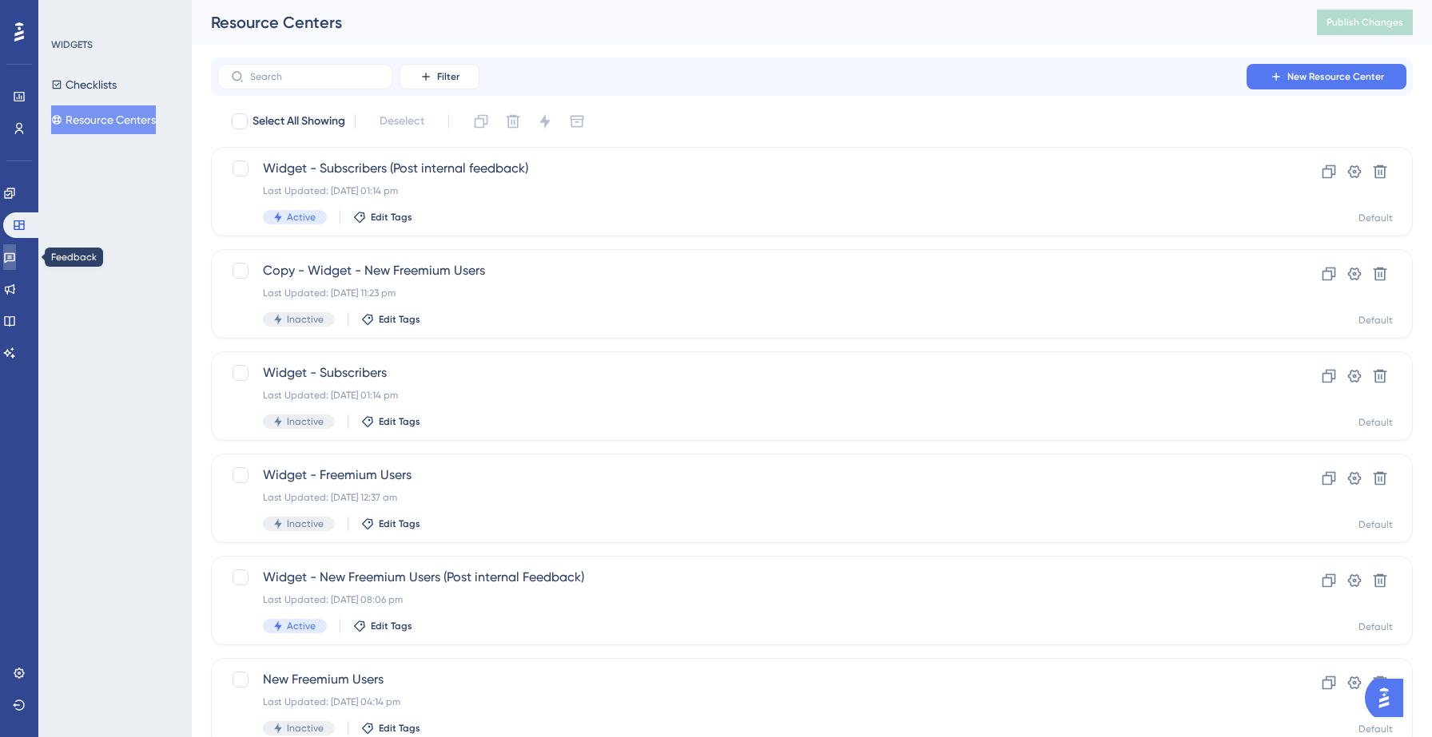
click at [15, 257] on icon at bounding box center [9, 258] width 11 height 10
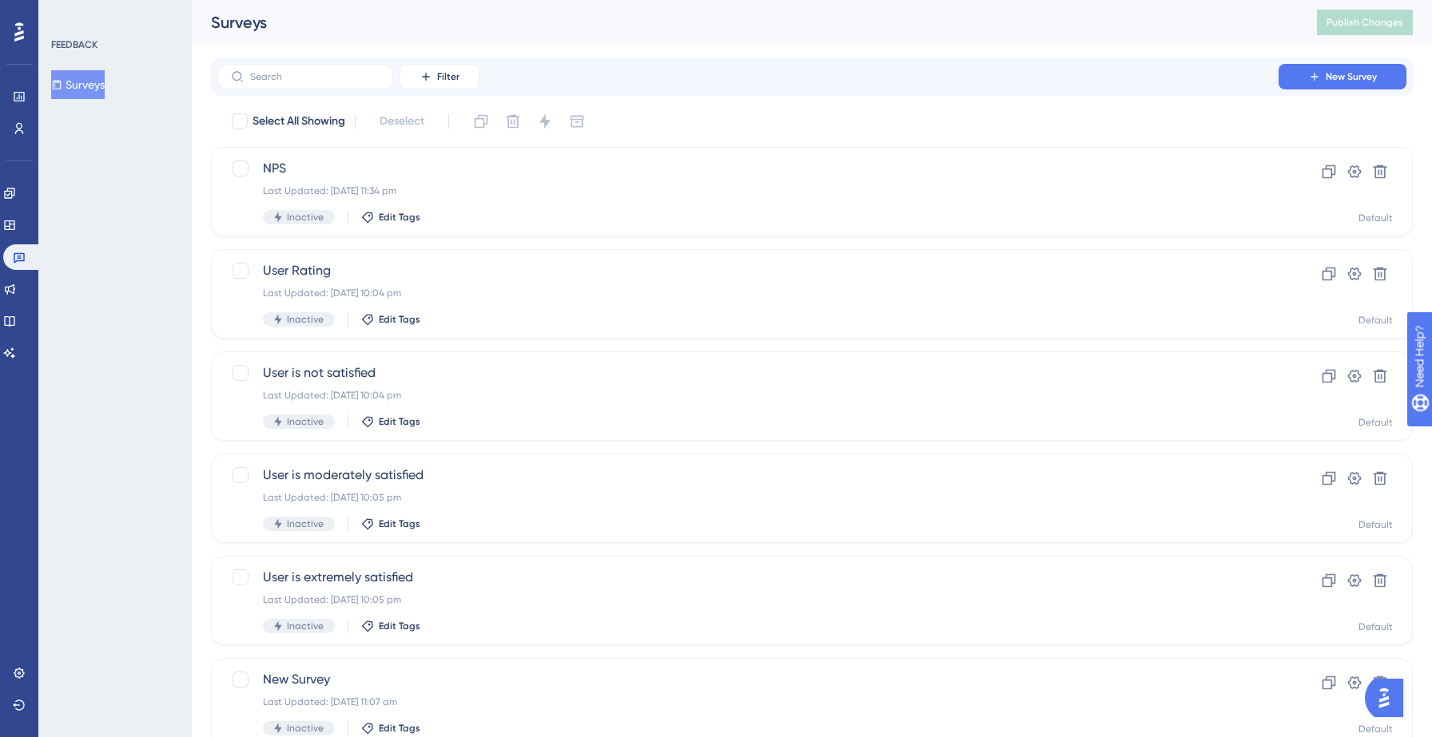
click at [94, 89] on button "Surveys" at bounding box center [78, 84] width 54 height 29
click at [1379, 169] on icon at bounding box center [1380, 172] width 16 height 16
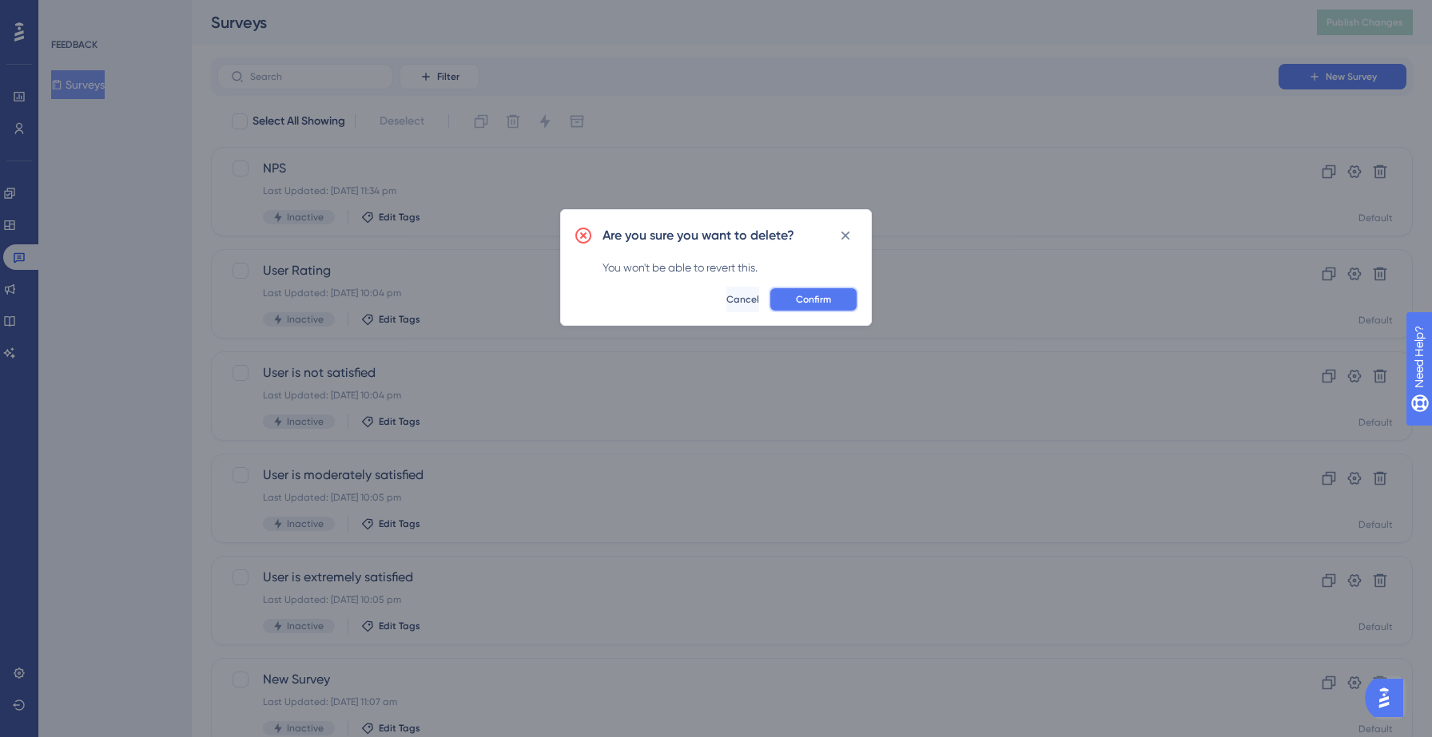
click at [789, 292] on button "Confirm" at bounding box center [813, 300] width 89 height 26
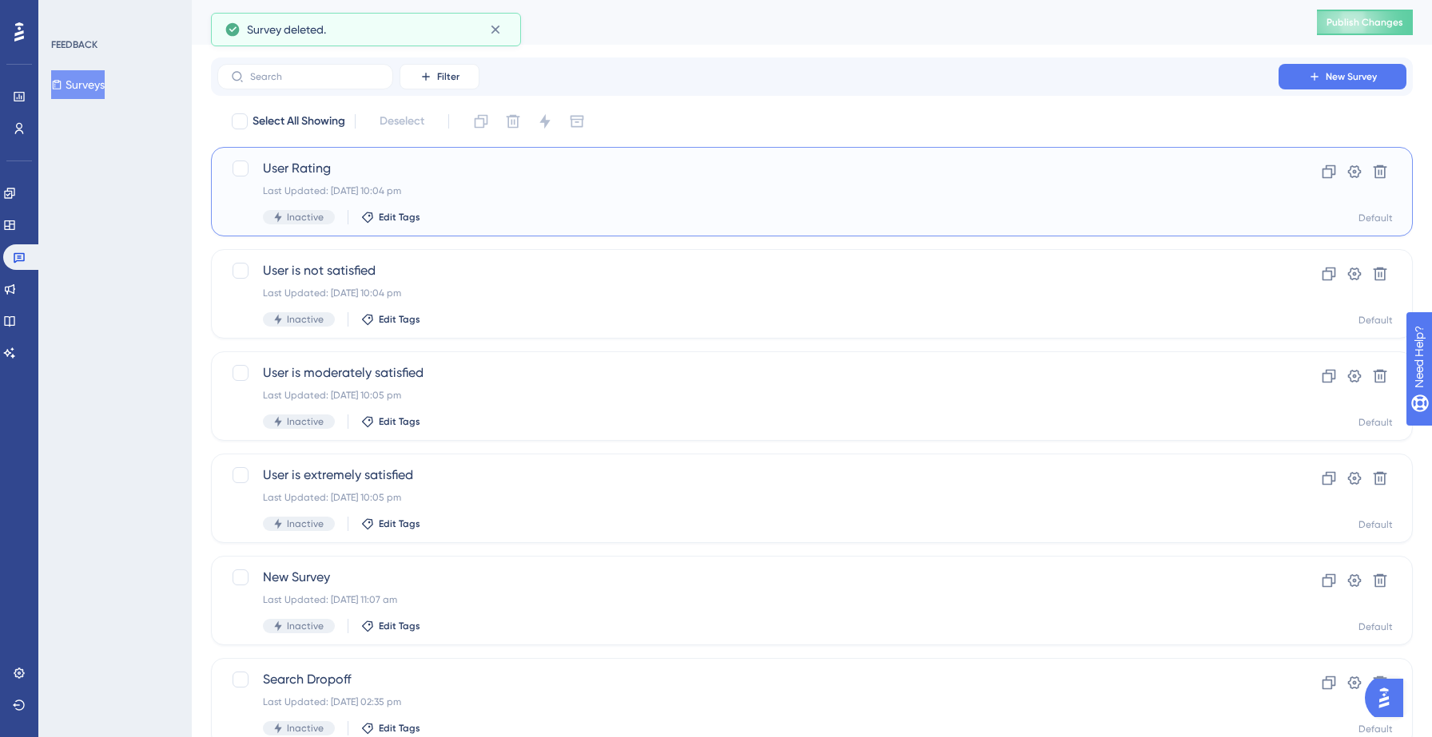
click at [614, 187] on div "Last Updated: 14 Sept 2025 10:04 pm" at bounding box center [748, 191] width 970 height 13
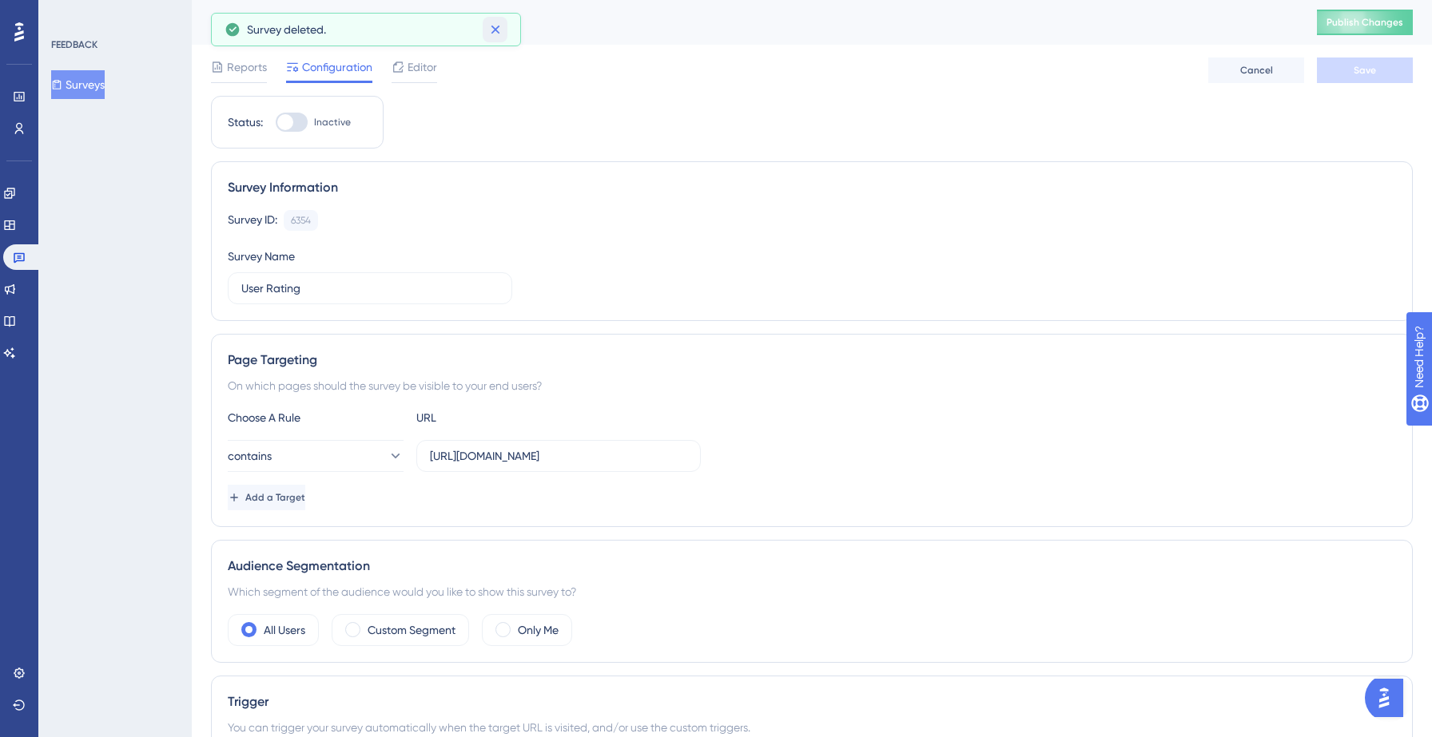
click at [498, 33] on icon at bounding box center [495, 30] width 9 height 9
click at [411, 70] on span "Editor" at bounding box center [422, 67] width 30 height 19
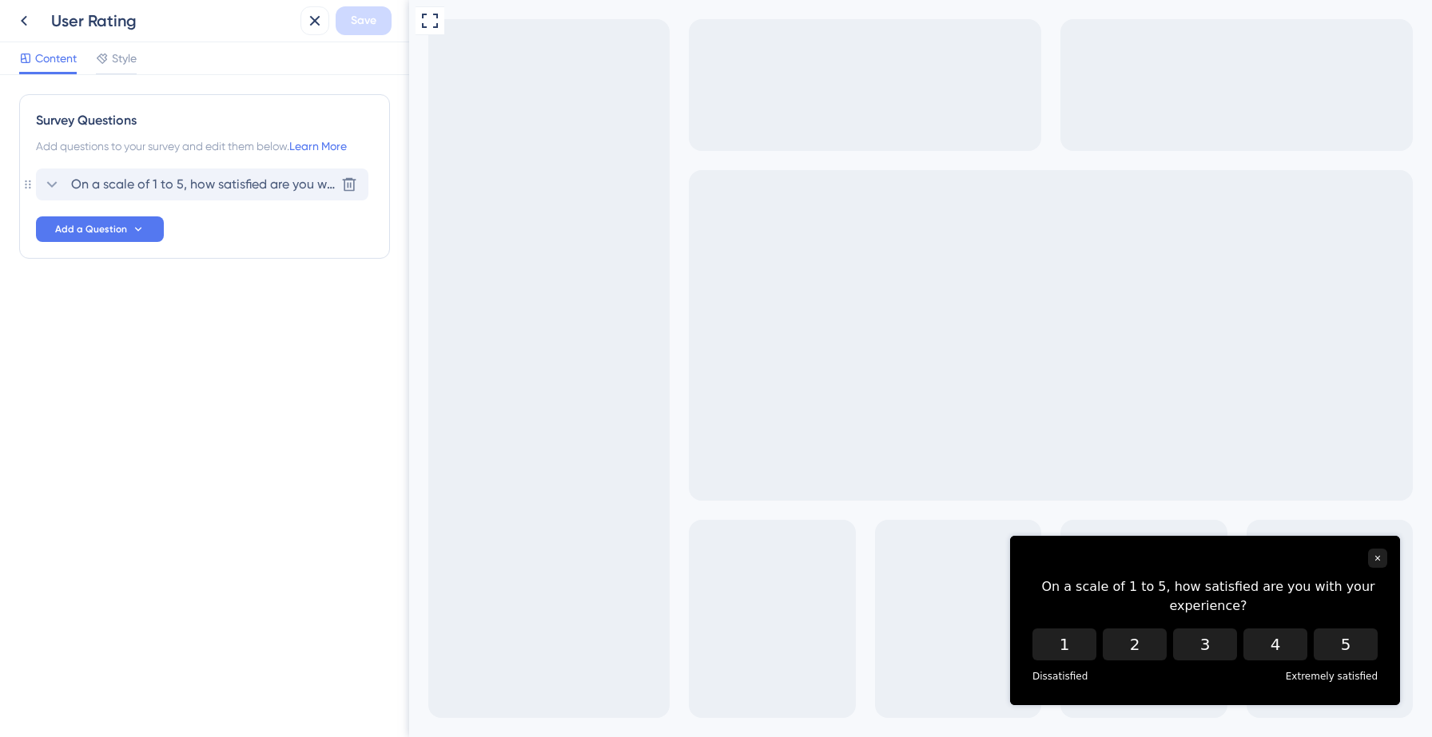
click at [149, 185] on span "On a scale of 1 to 5, how satisfied are you with your experience?" at bounding box center [203, 184] width 264 height 19
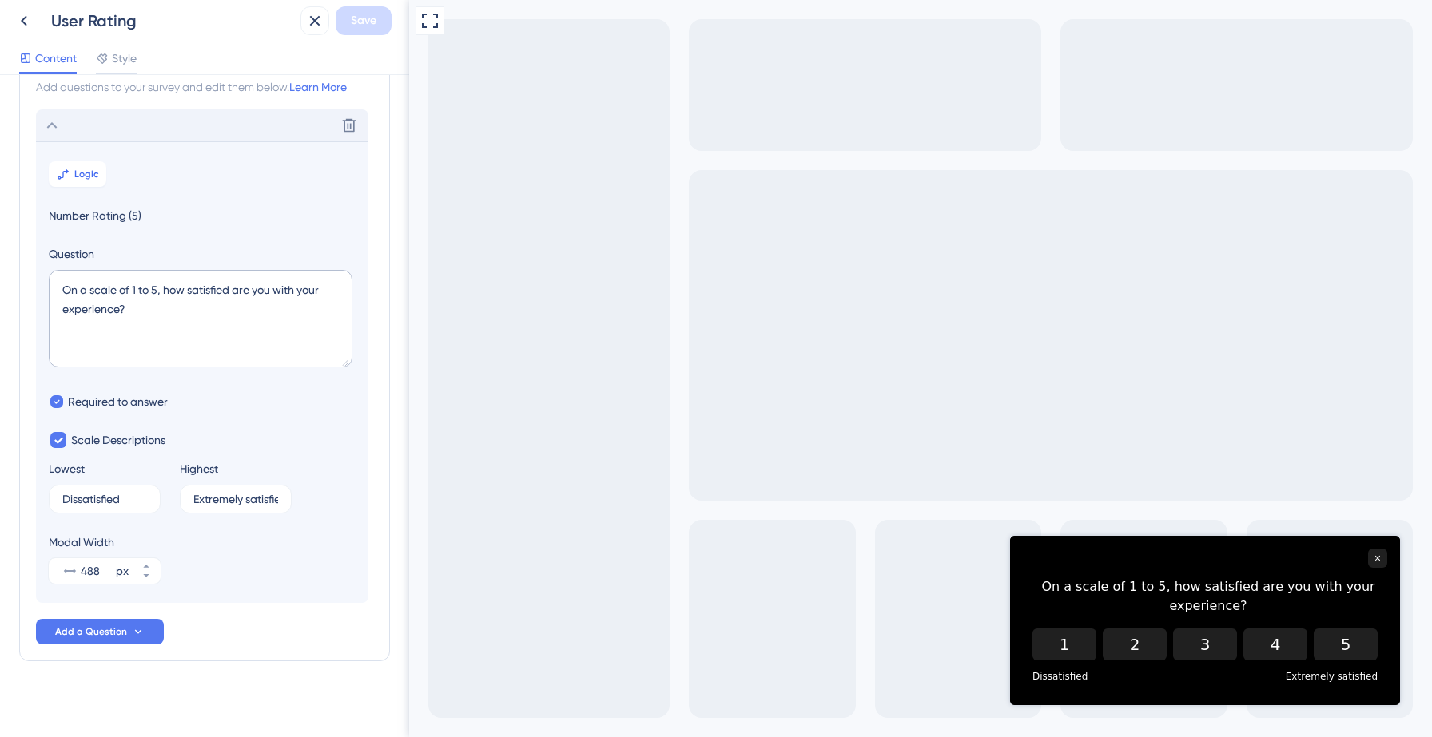
scroll to position [66, 0]
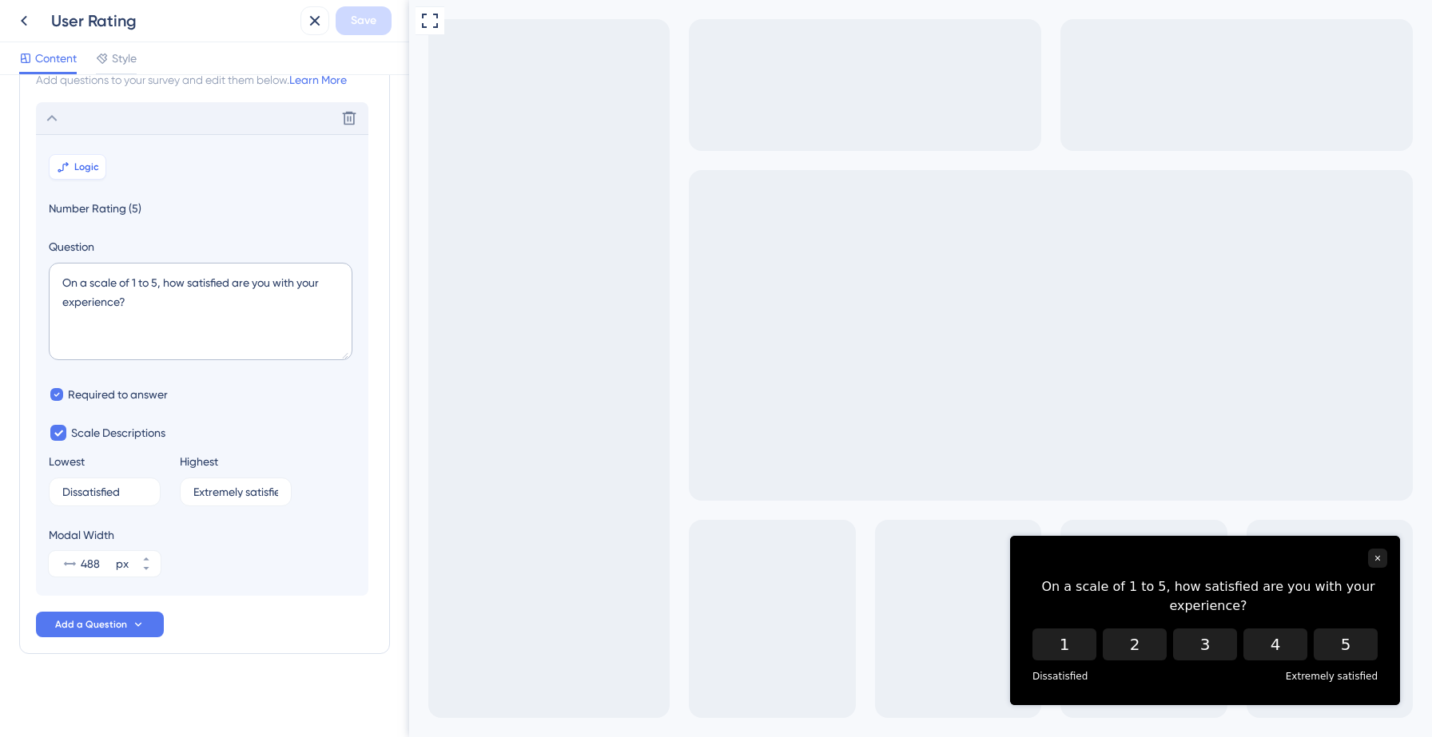
click at [85, 167] on span "Logic" at bounding box center [86, 167] width 25 height 13
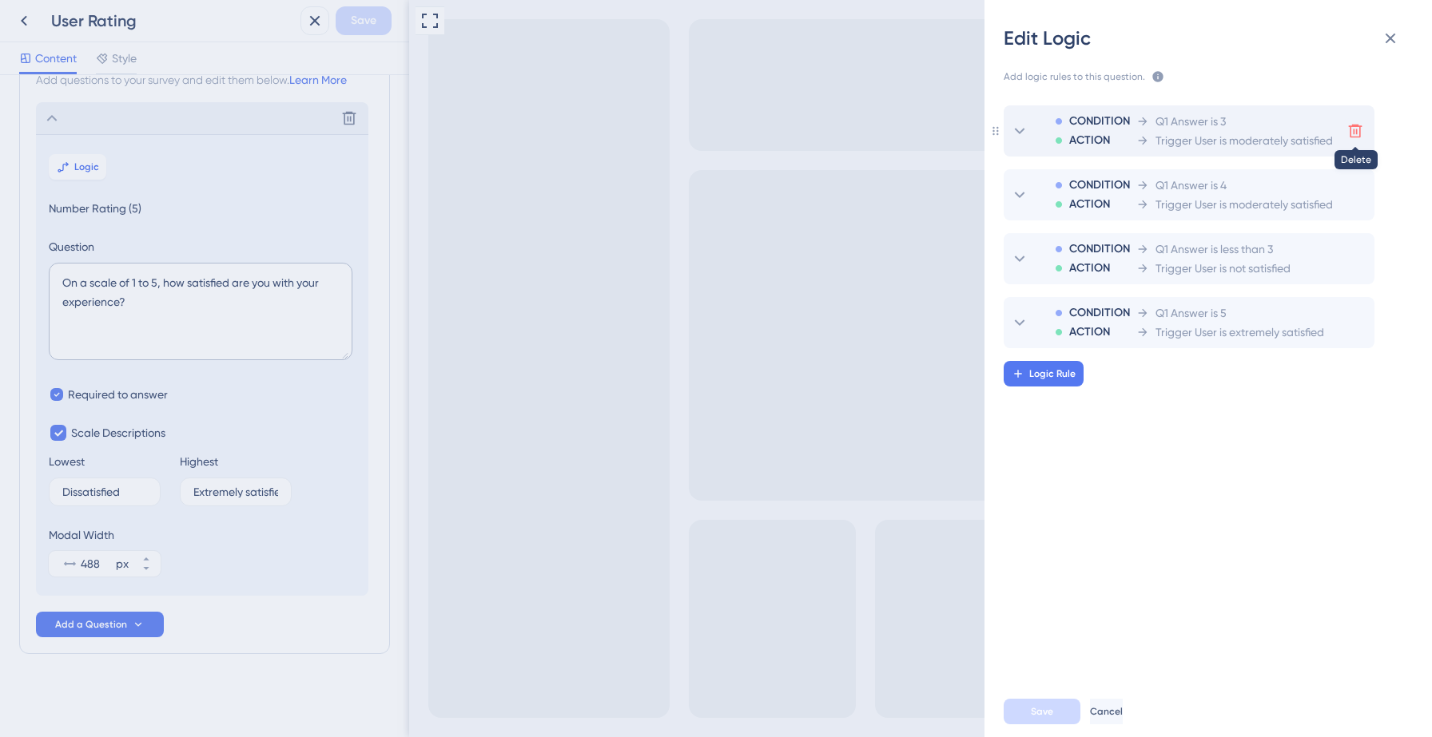
click at [1353, 132] on icon at bounding box center [1355, 131] width 16 height 16
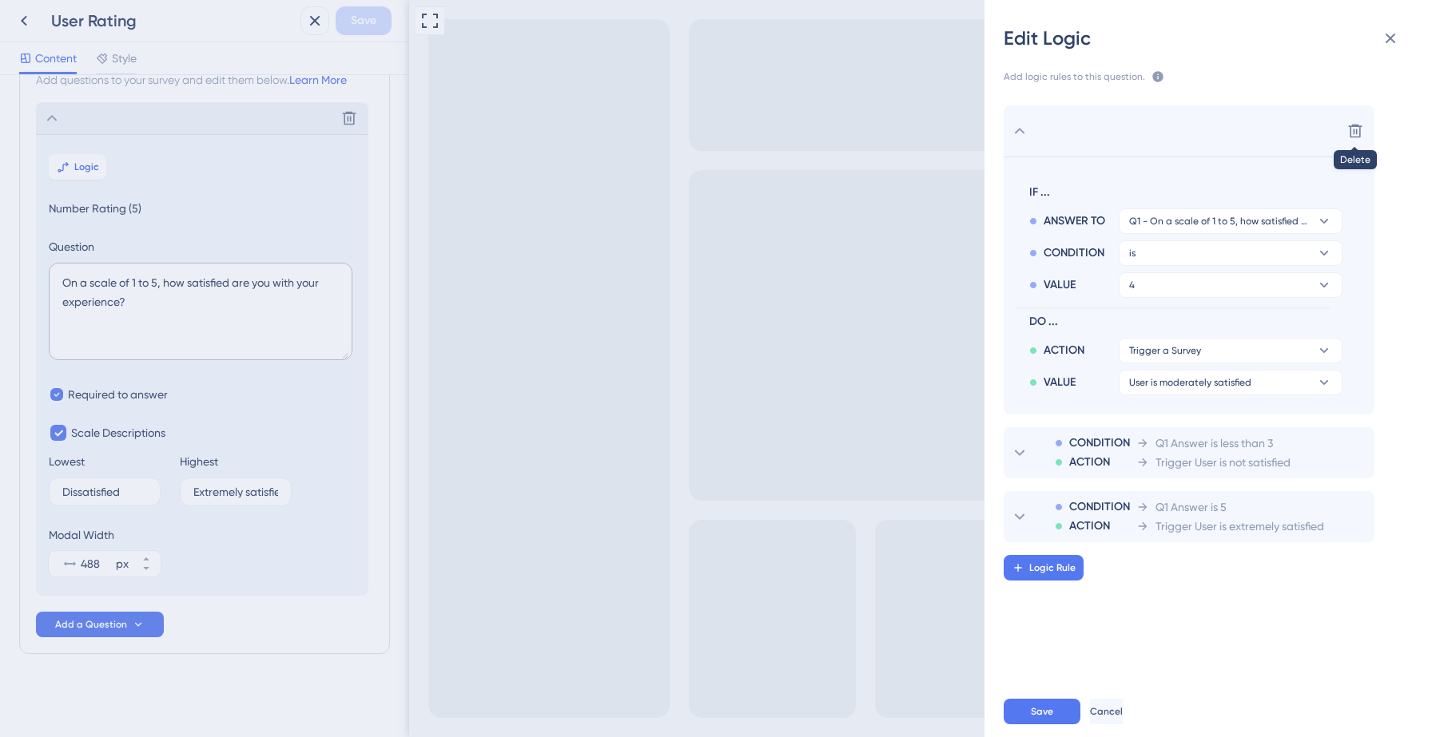
click at [1353, 133] on icon at bounding box center [1355, 131] width 16 height 16
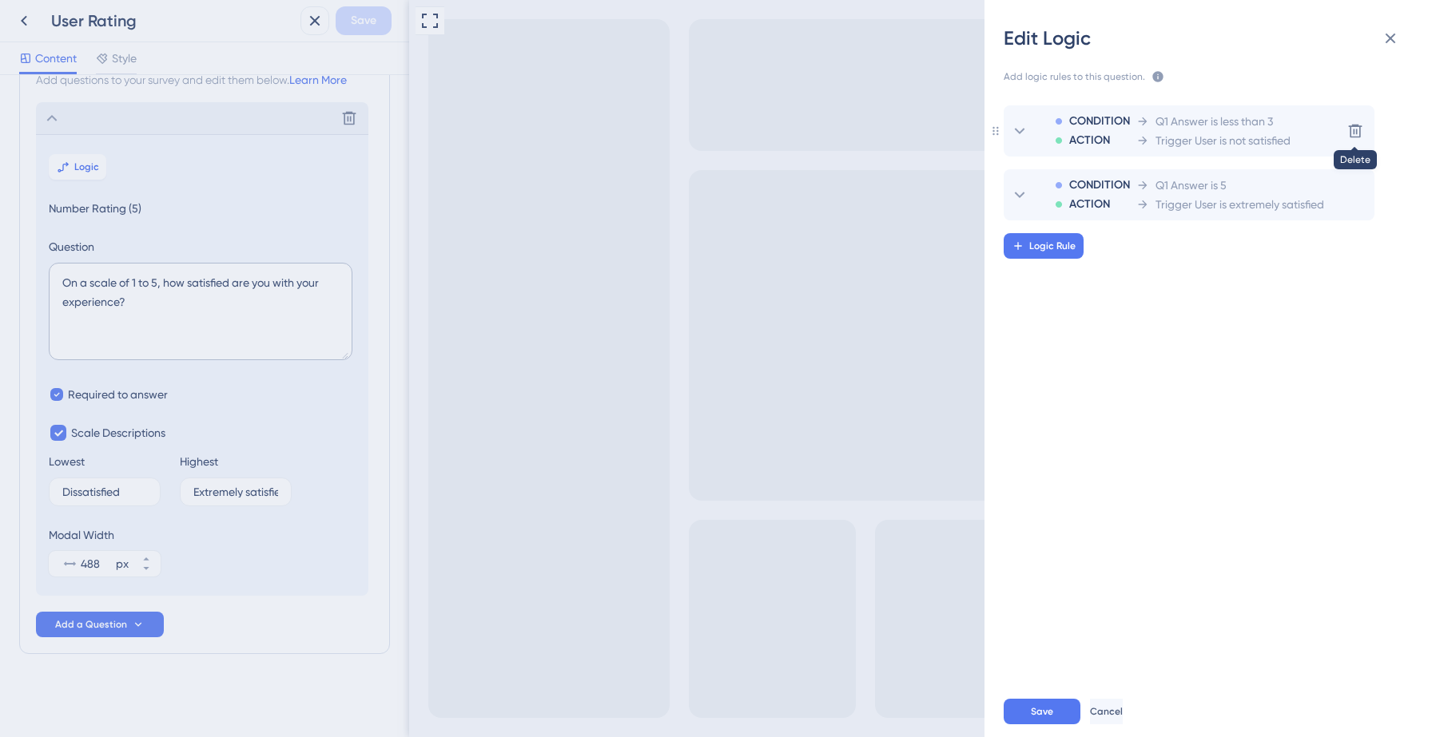
click at [1353, 133] on icon at bounding box center [1355, 131] width 16 height 16
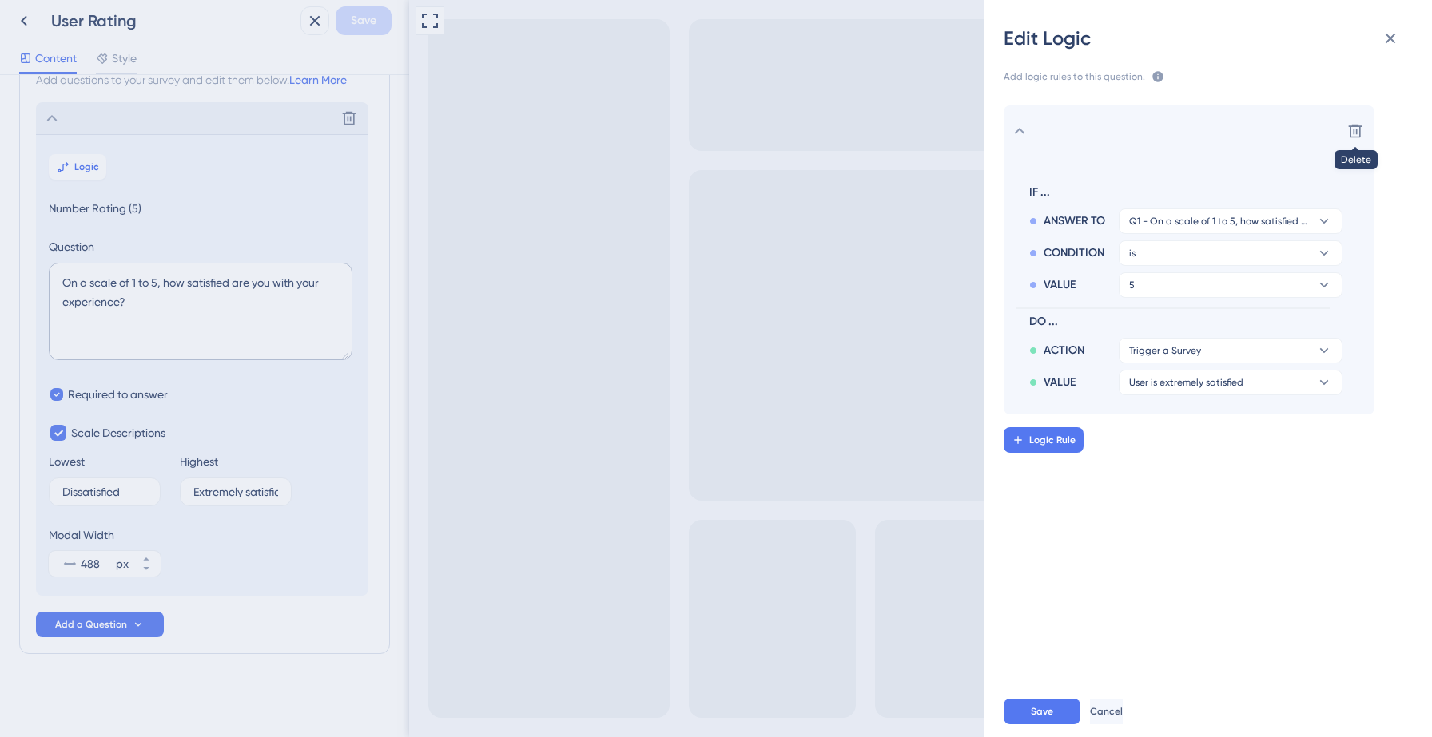
click at [1353, 133] on icon at bounding box center [1355, 131] width 16 height 16
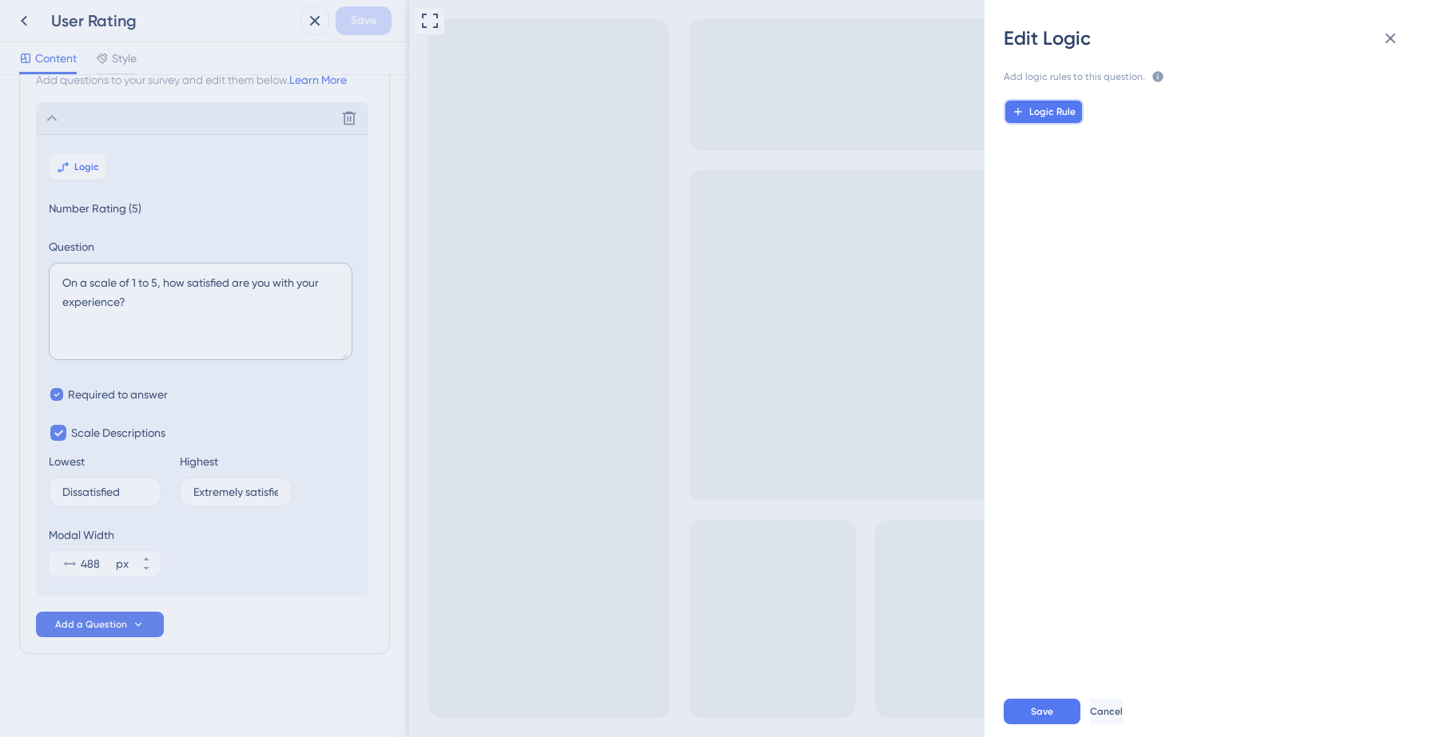
click at [1043, 104] on button "Logic Rule" at bounding box center [1044, 112] width 80 height 26
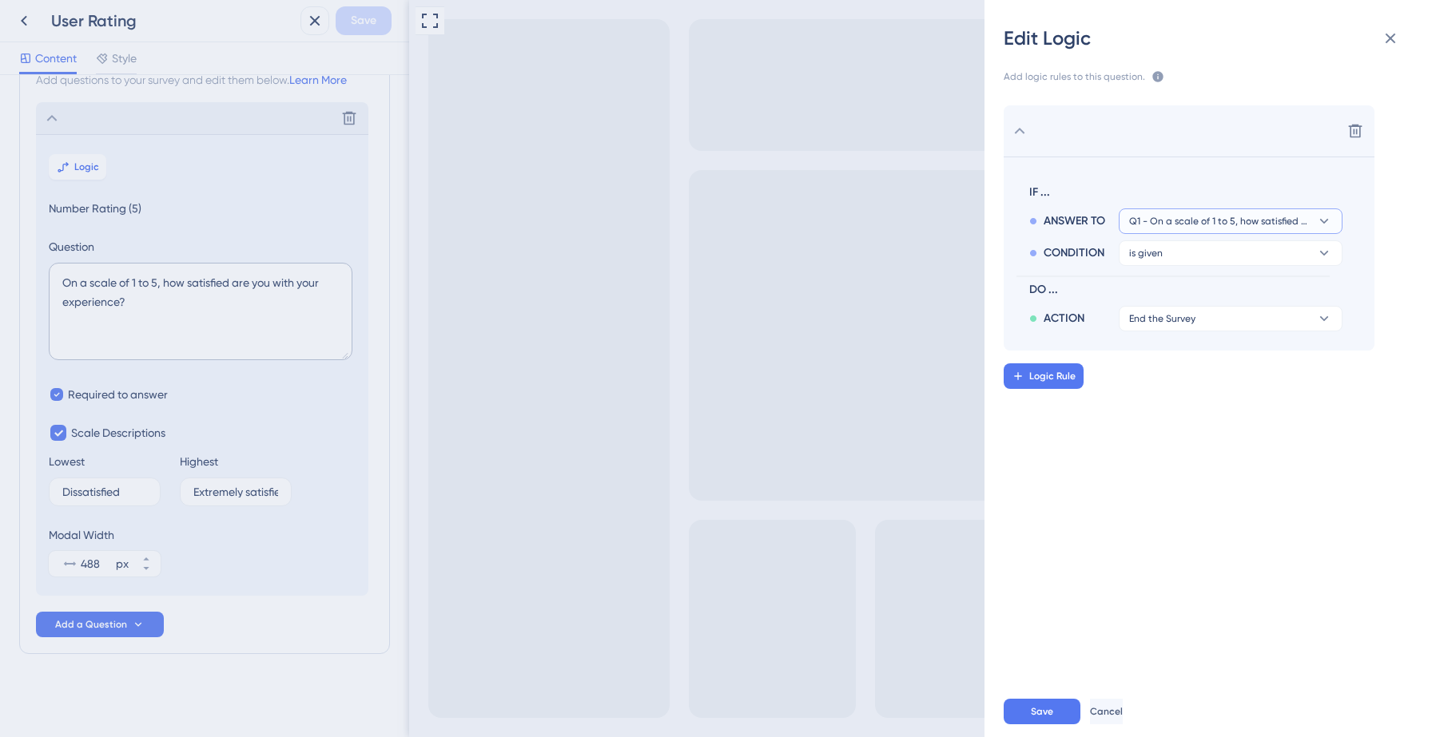
click at [1218, 225] on span "Q1 - On a scale of 1 to 5, how satisfied are you with your experience?" at bounding box center [1219, 221] width 181 height 13
click at [1214, 218] on span "Q1 - On a scale of 1 to 5, how satisfied are you with your experience?" at bounding box center [1219, 221] width 181 height 13
click at [1215, 256] on button "is given" at bounding box center [1231, 253] width 224 height 26
click at [1202, 396] on span "is greater than" at bounding box center [1172, 394] width 75 height 19
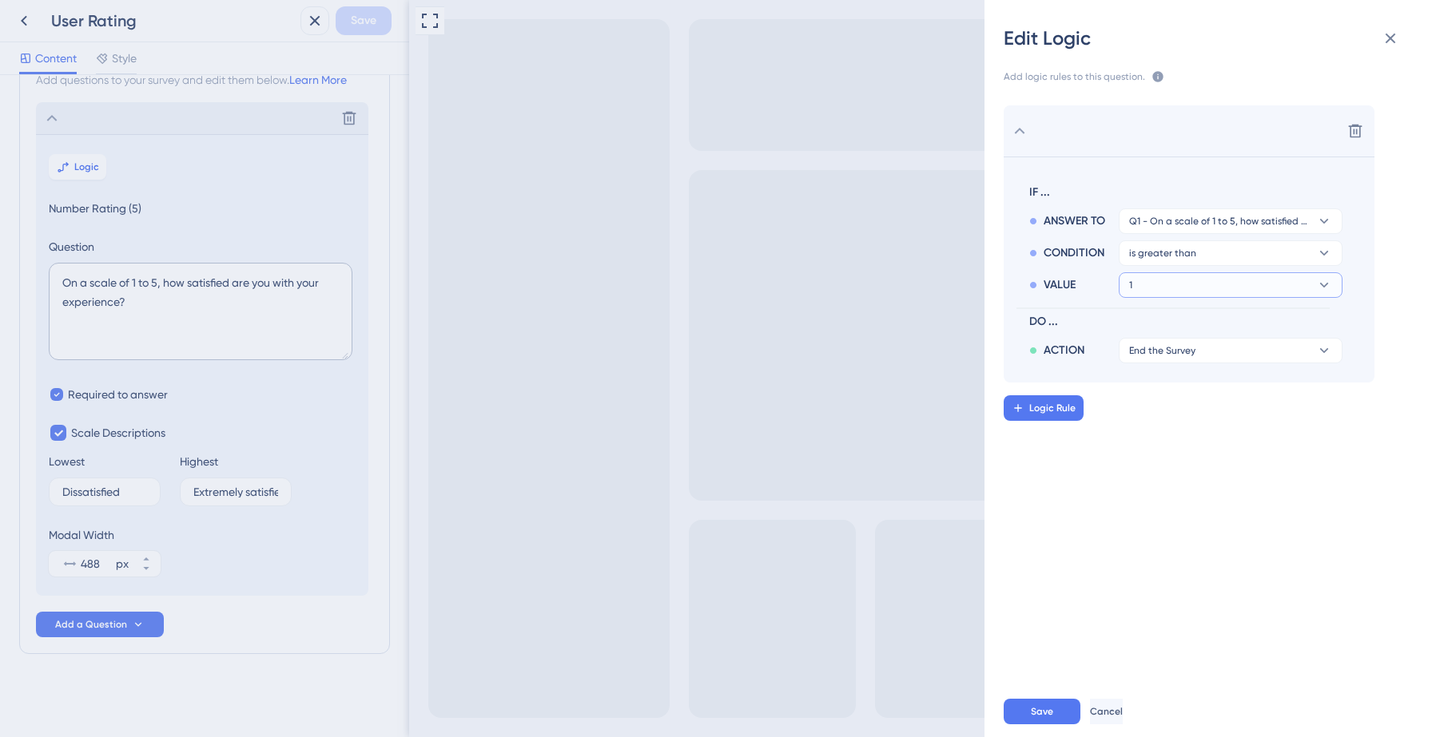
click at [1206, 286] on button "1" at bounding box center [1231, 285] width 224 height 26
click at [1155, 430] on div "4 4" at bounding box center [1230, 427] width 190 height 32
click at [1193, 352] on span "End the Survey" at bounding box center [1162, 350] width 66 height 13
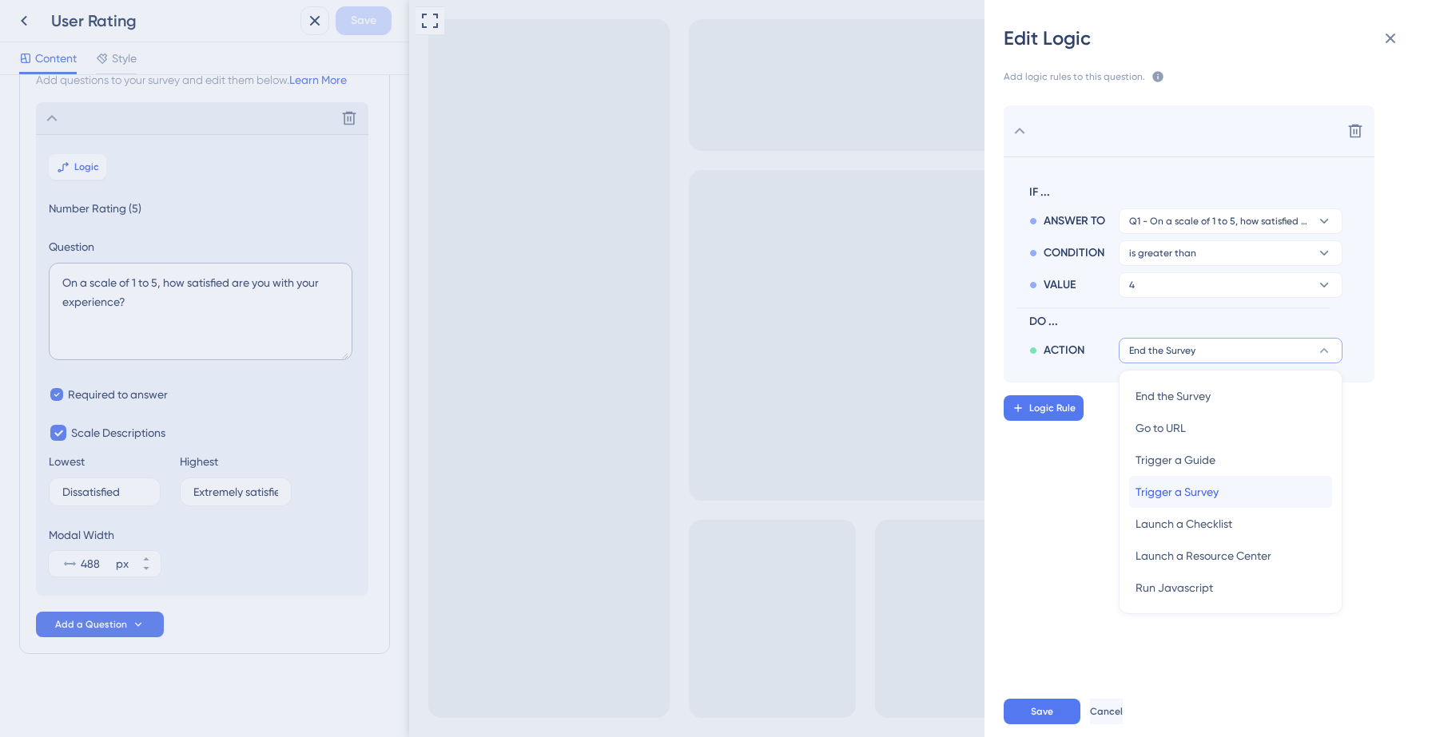
click at [1159, 499] on span "Trigger a Survey" at bounding box center [1176, 492] width 83 height 19
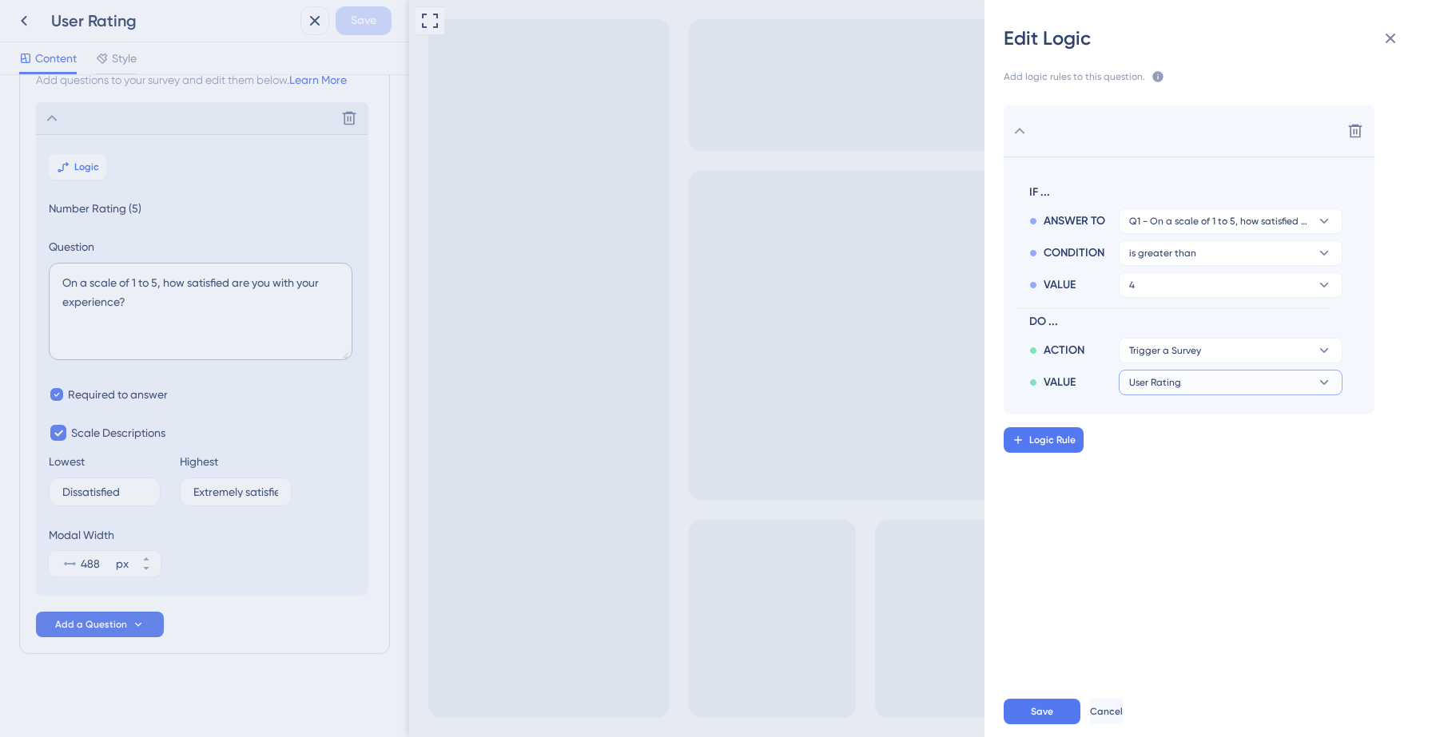
click at [1152, 384] on span "User Rating" at bounding box center [1155, 382] width 52 height 13
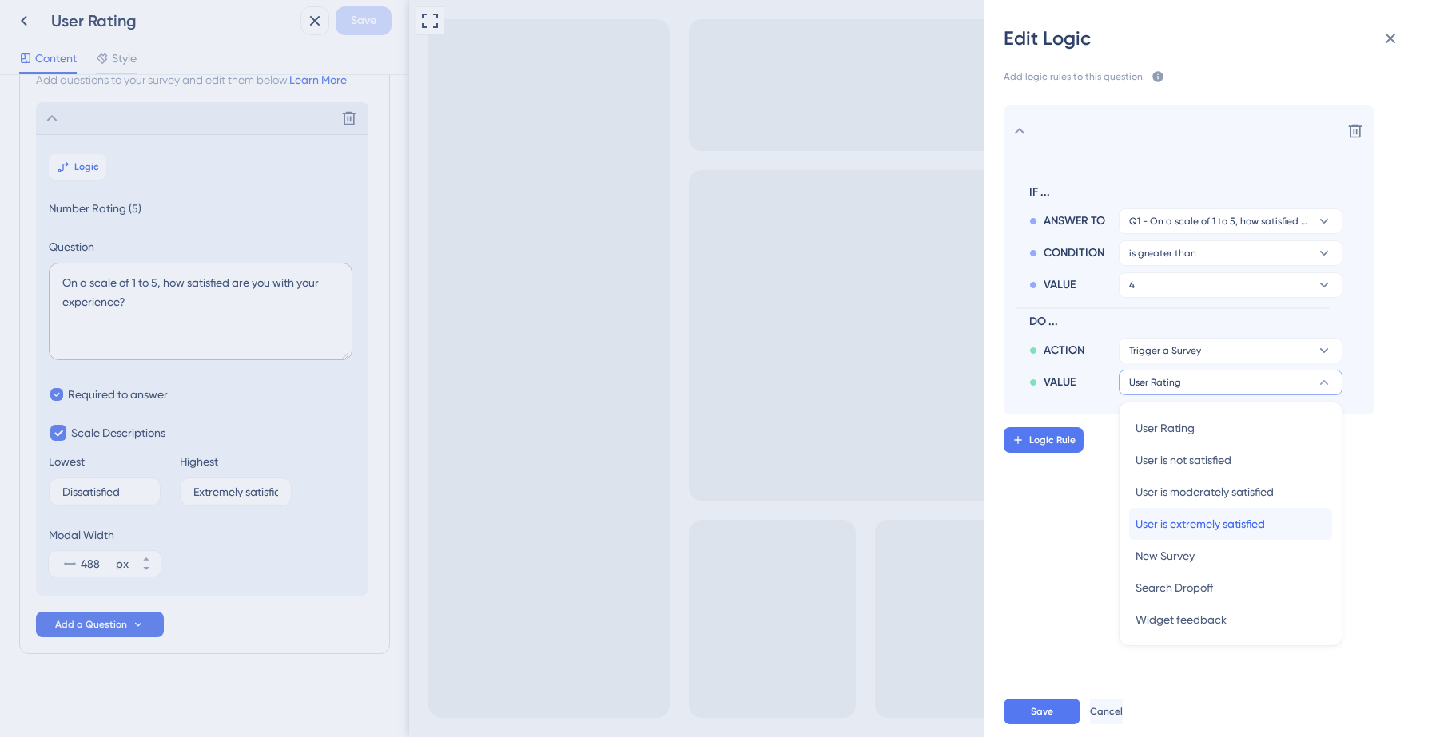
click at [1158, 516] on span "User is extremely satisfied" at bounding box center [1199, 524] width 129 height 19
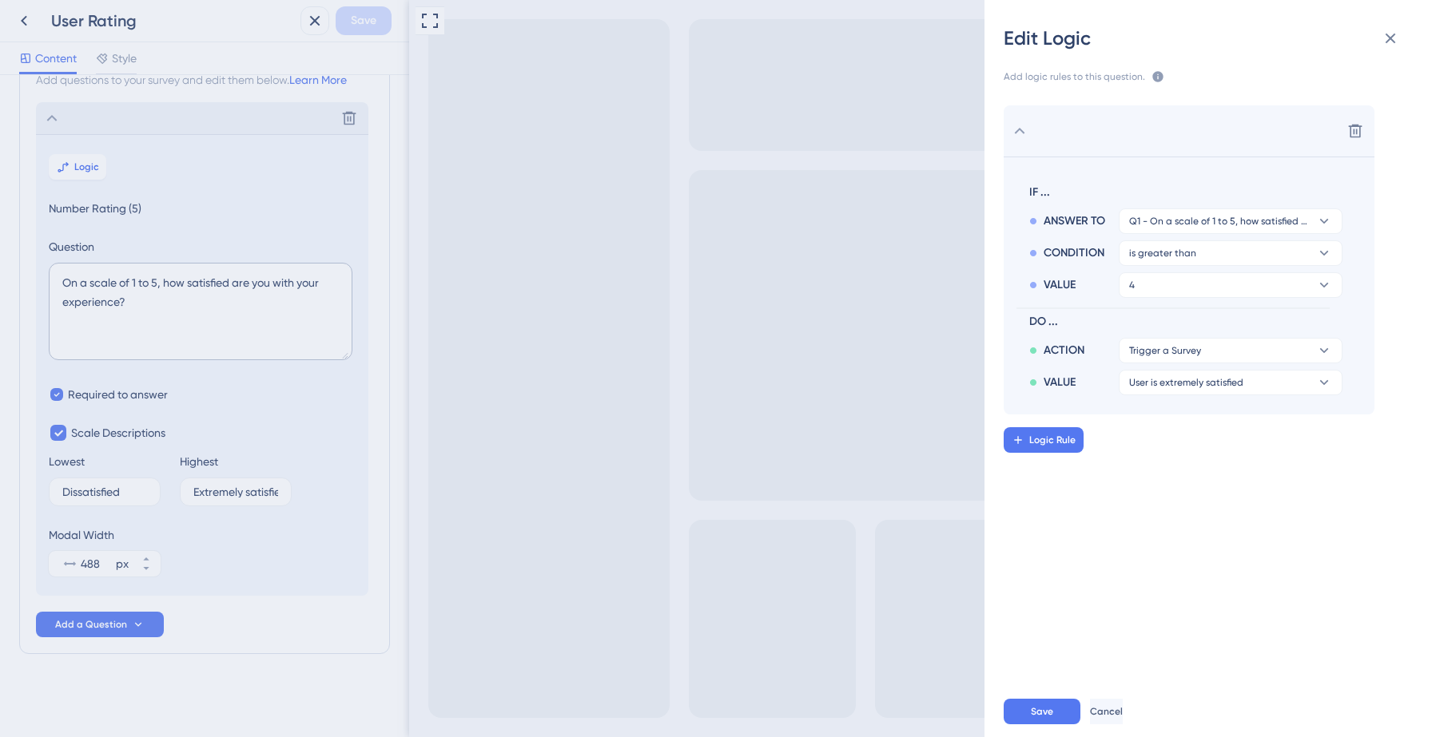
click at [1182, 473] on div "Delete IF ... ANSWER TO Q1 - On a scale of 1 to 5, how satisfied are you with y…" at bounding box center [1214, 379] width 473 height 587
click at [1045, 441] on span "Logic Rule" at bounding box center [1052, 440] width 46 height 13
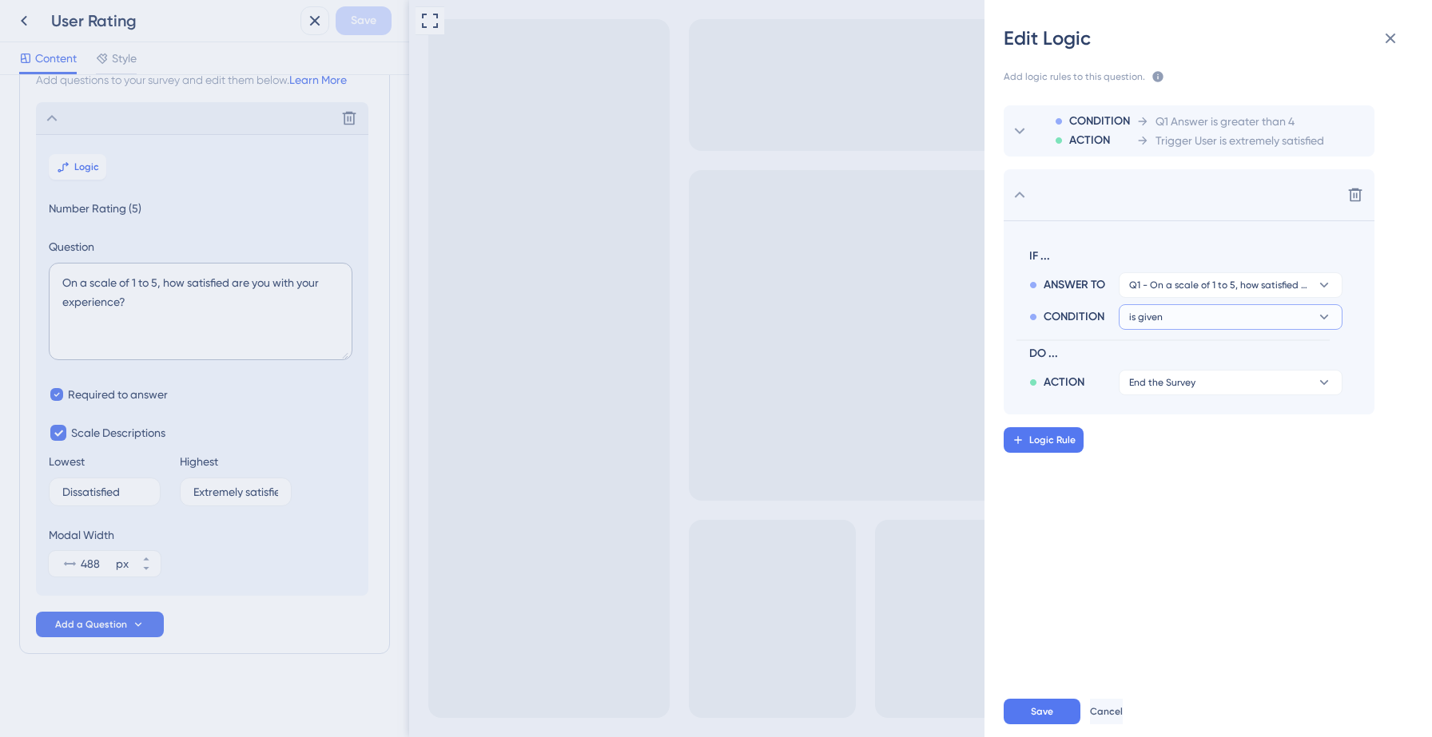
click at [1178, 312] on button "is given" at bounding box center [1231, 317] width 224 height 26
click at [1156, 467] on span "is greater than" at bounding box center [1172, 458] width 75 height 19
click at [1169, 352] on button "1" at bounding box center [1231, 349] width 224 height 26
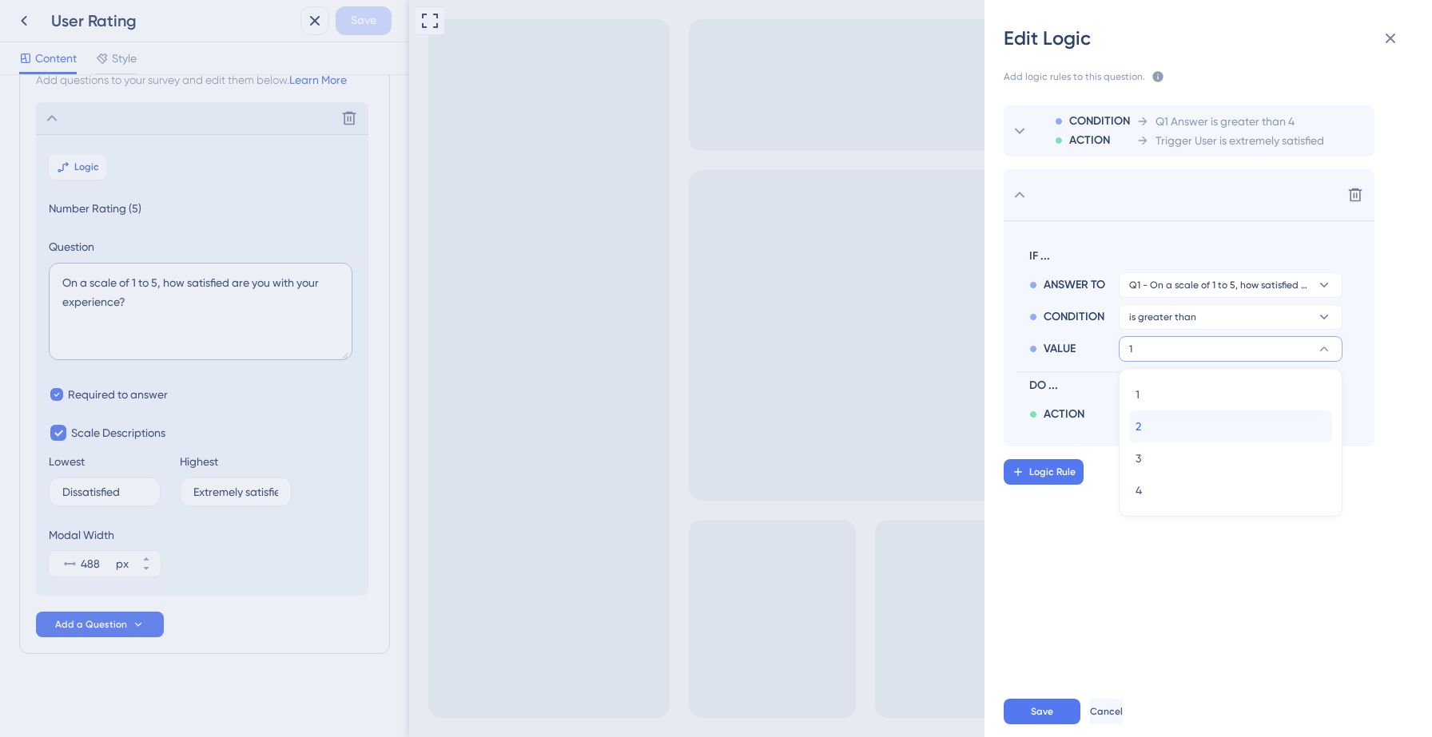
click at [1160, 423] on div "2 2" at bounding box center [1230, 427] width 190 height 32
click at [1150, 419] on span "End the Survey" at bounding box center [1162, 414] width 66 height 13
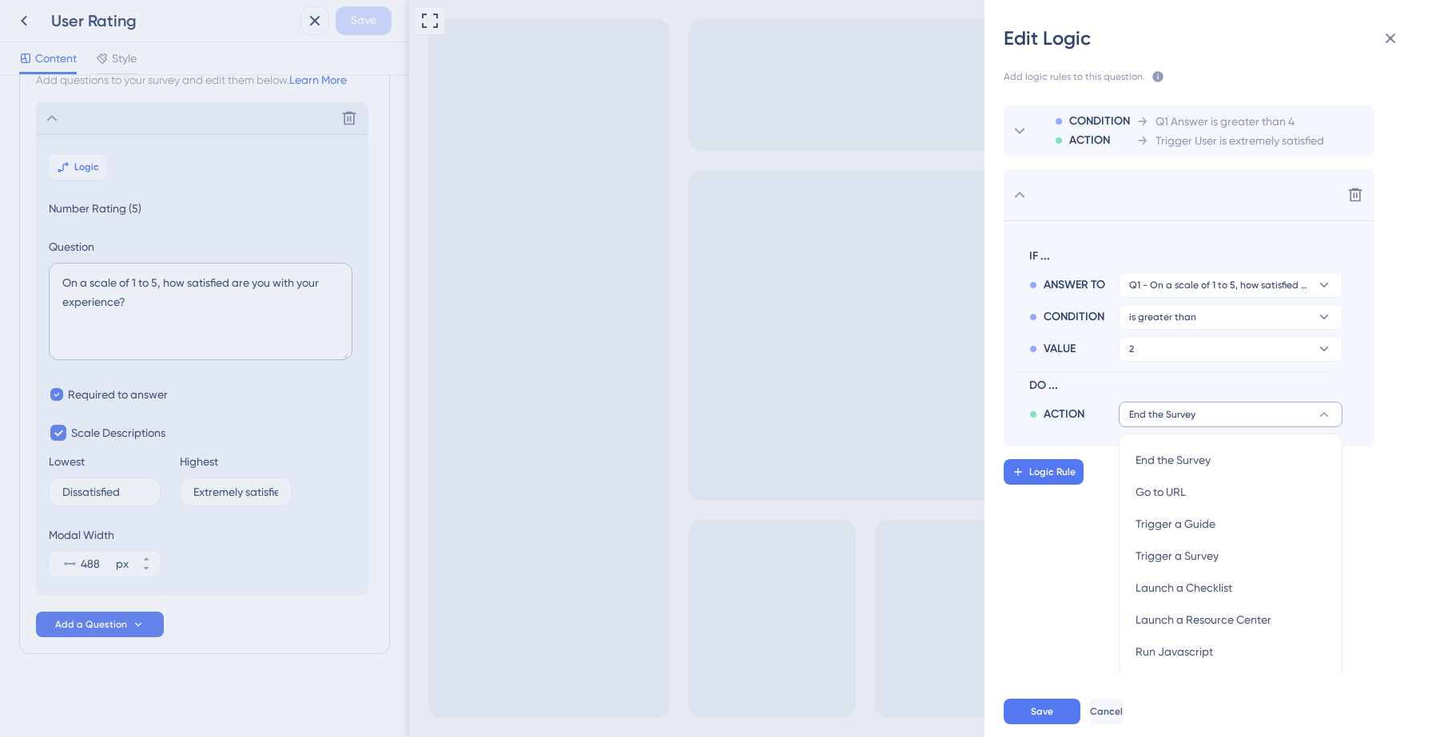
scroll to position [5, 0]
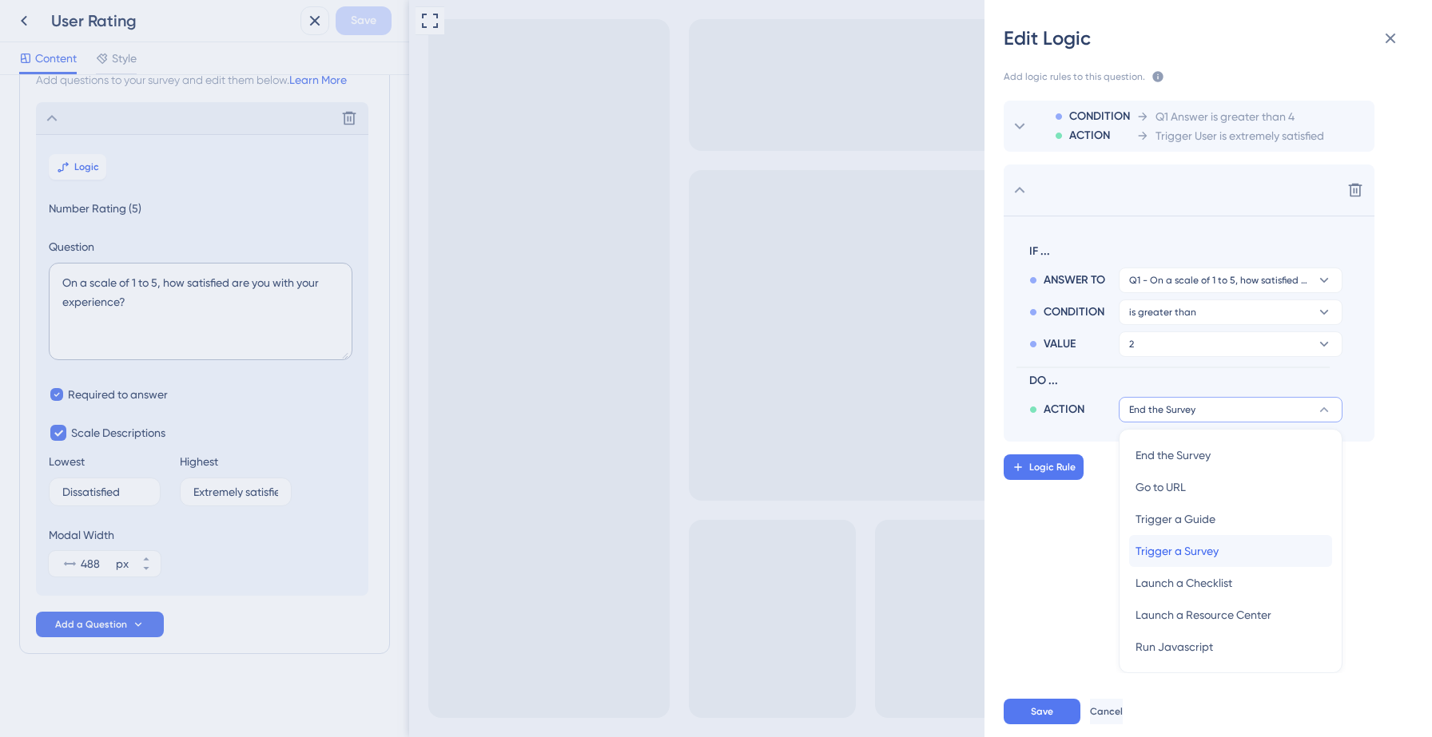
click at [1149, 546] on span "Trigger a Survey" at bounding box center [1176, 551] width 83 height 19
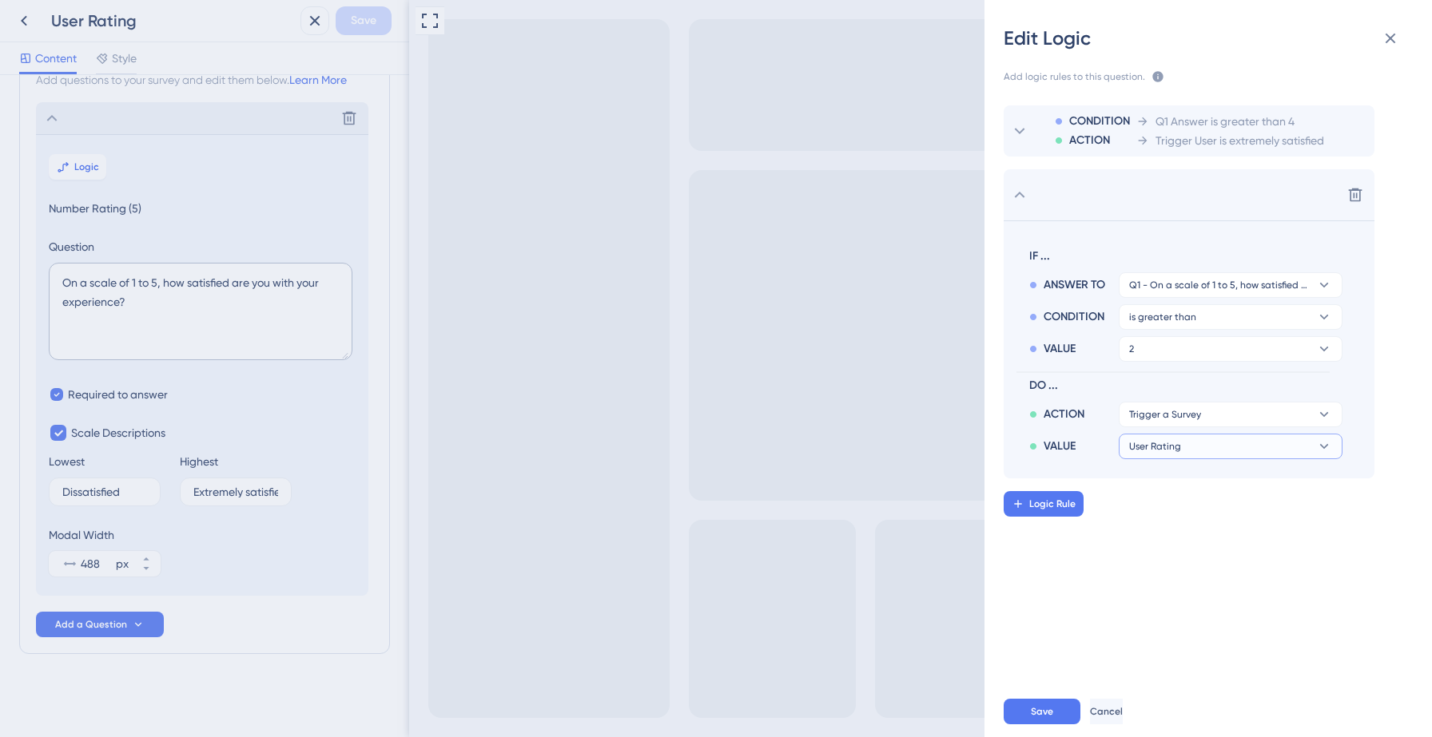
click at [1168, 447] on span "User Rating" at bounding box center [1155, 446] width 52 height 13
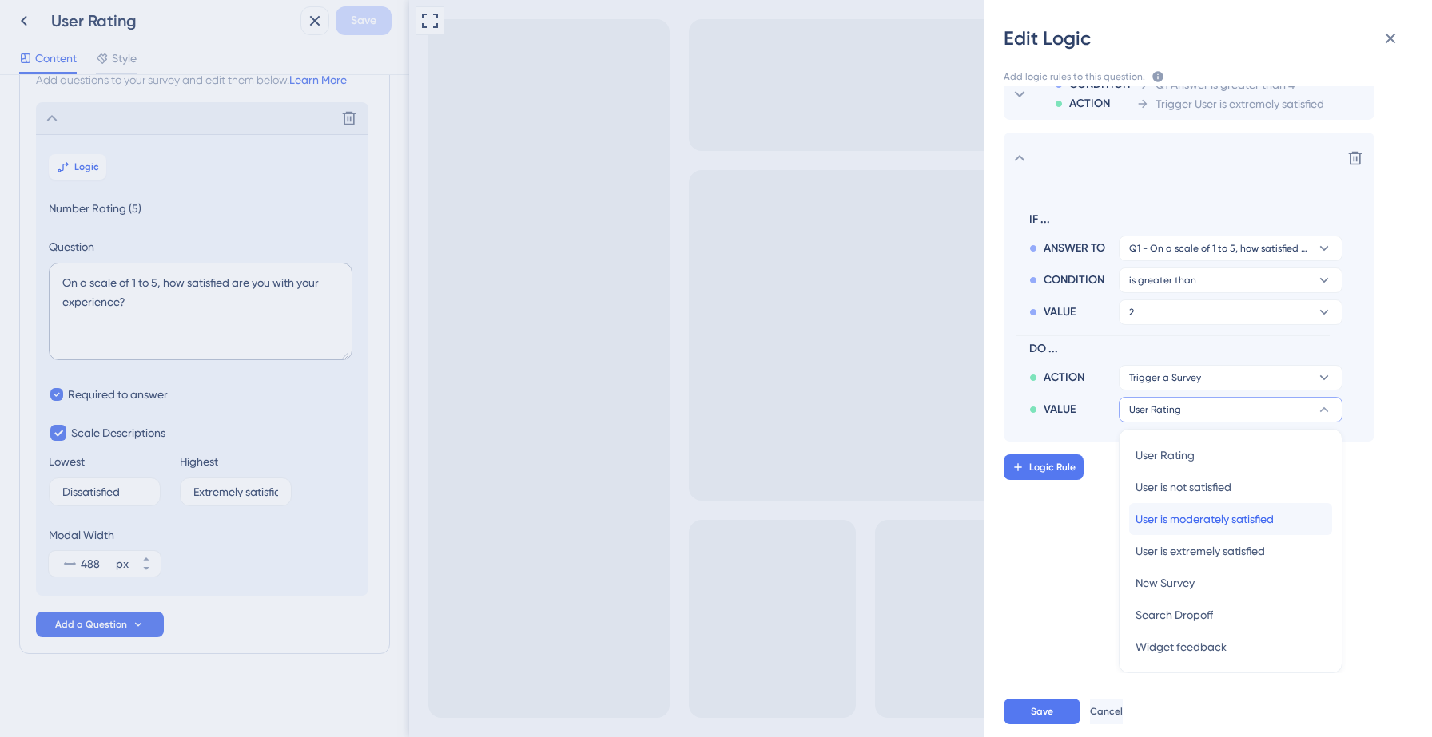
click at [1185, 531] on div "User is moderately satisfied User is moderately satisfied" at bounding box center [1230, 519] width 190 height 32
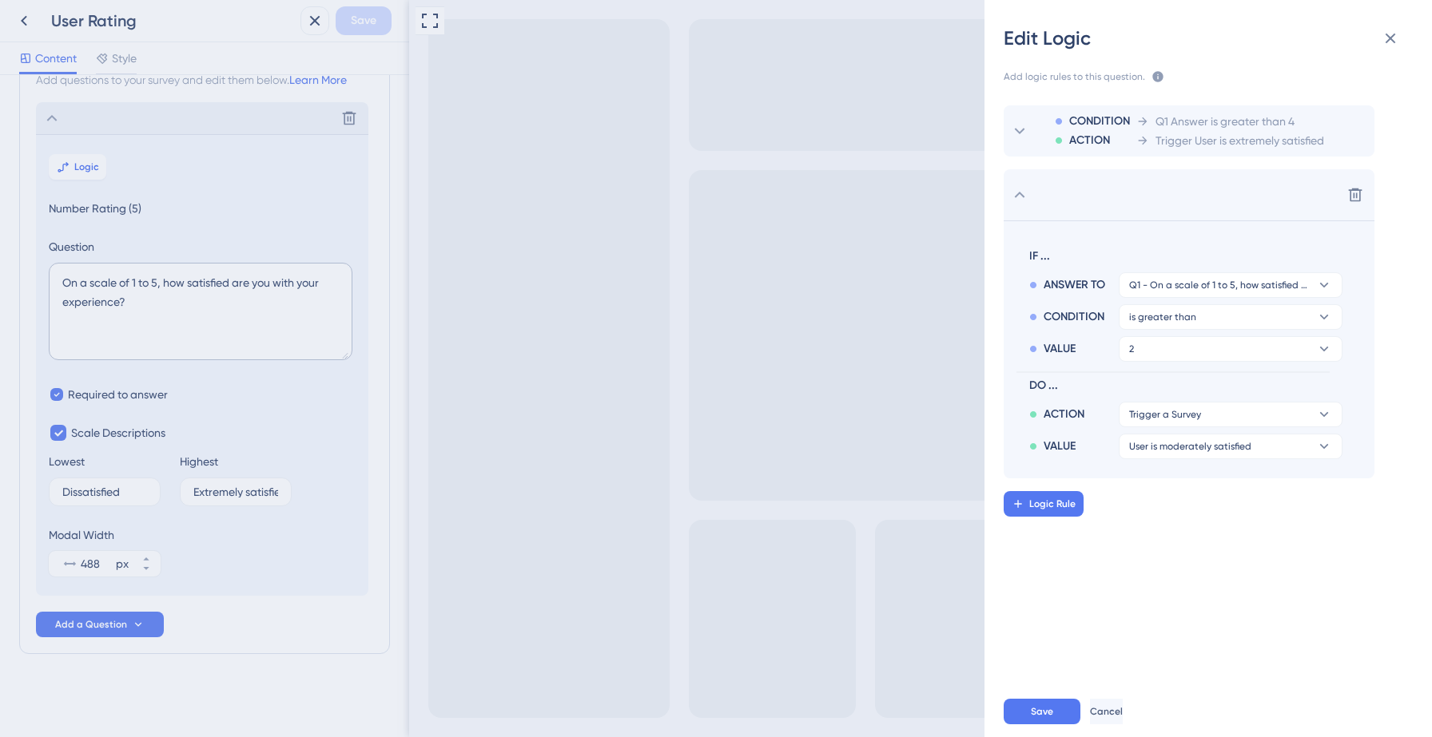
scroll to position [0, 0]
click at [1051, 503] on span "Logic Rule" at bounding box center [1052, 504] width 46 height 13
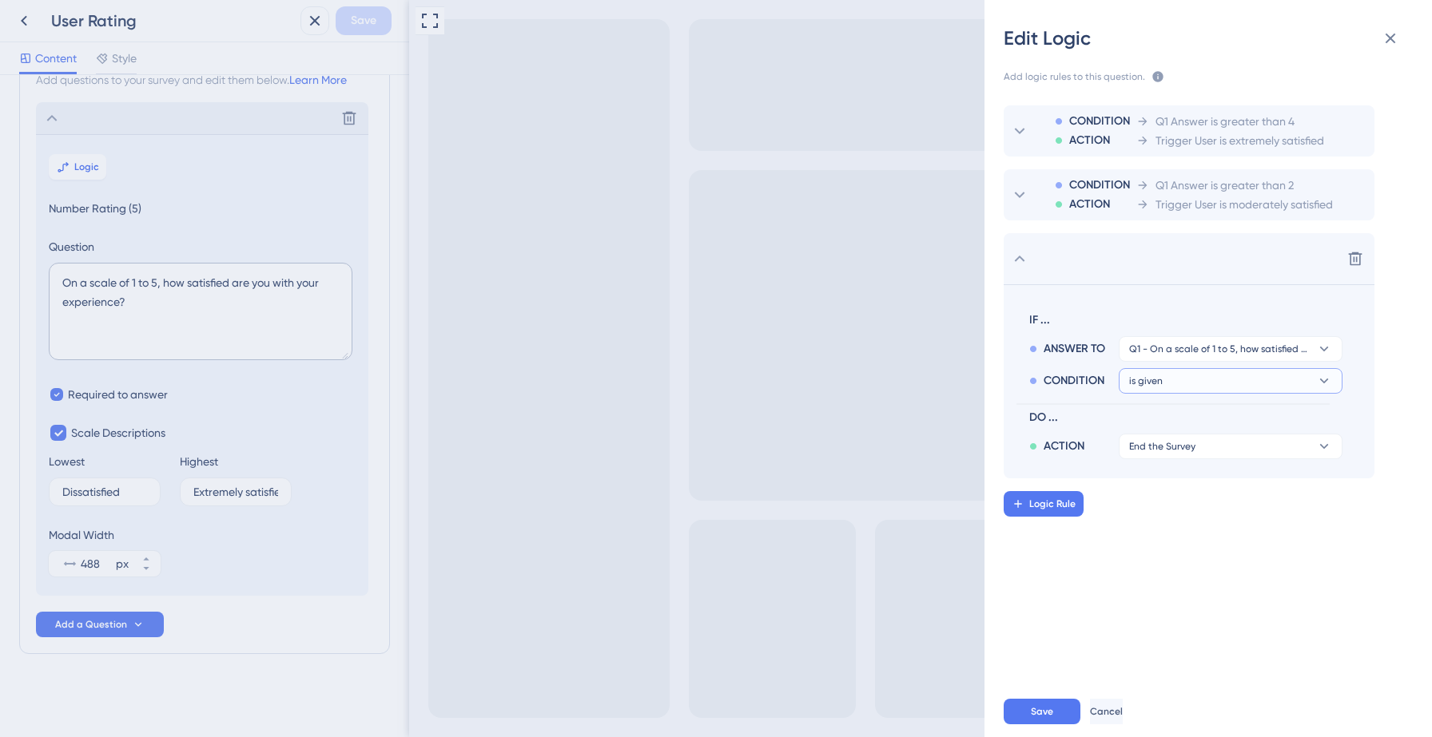
click at [1218, 382] on button "is given" at bounding box center [1231, 381] width 224 height 26
click at [1199, 486] on div "is less than is less than" at bounding box center [1230, 491] width 190 height 32
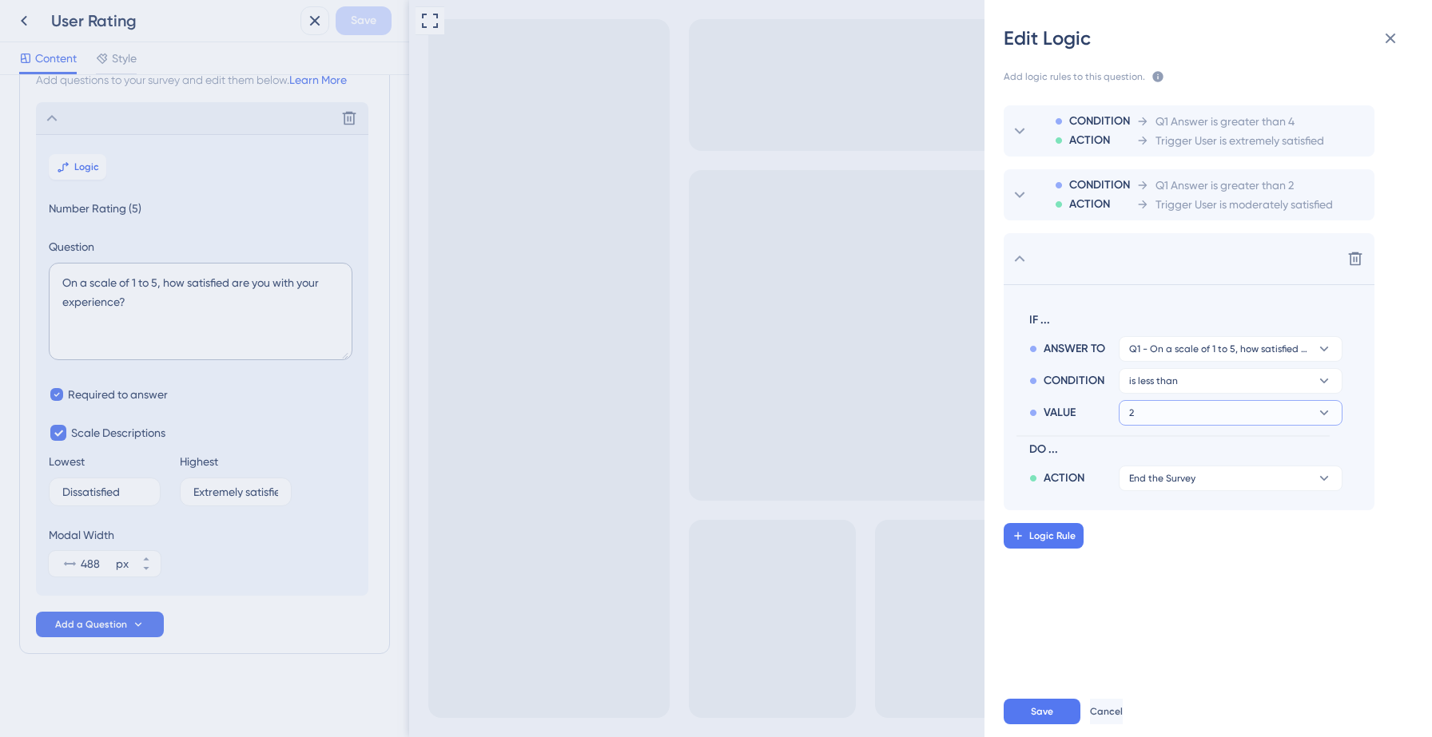
click at [1205, 417] on button "2" at bounding box center [1231, 413] width 224 height 26
click at [1181, 476] on div "3 3" at bounding box center [1230, 491] width 190 height 32
click at [1176, 483] on span "End the Survey" at bounding box center [1162, 478] width 66 height 13
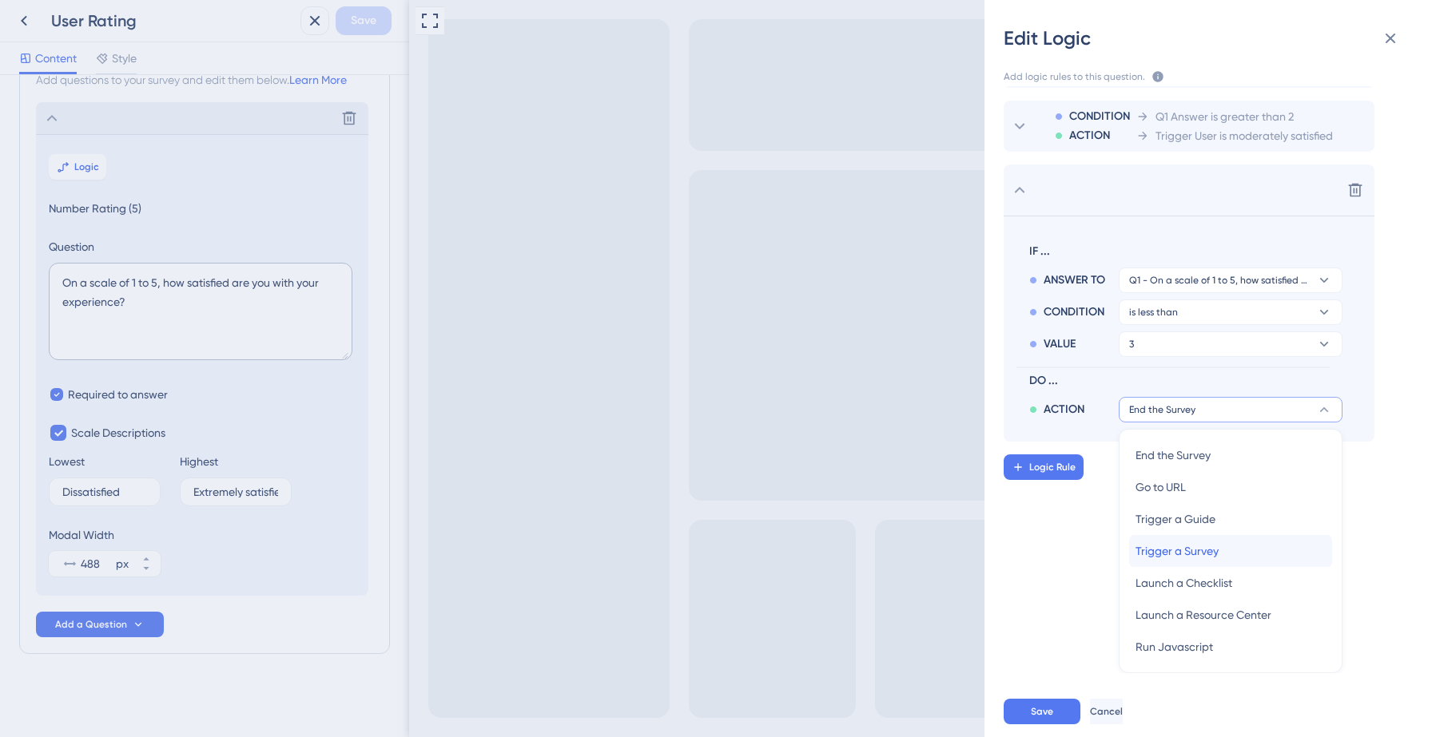
click at [1184, 546] on span "Trigger a Survey" at bounding box center [1176, 551] width 83 height 19
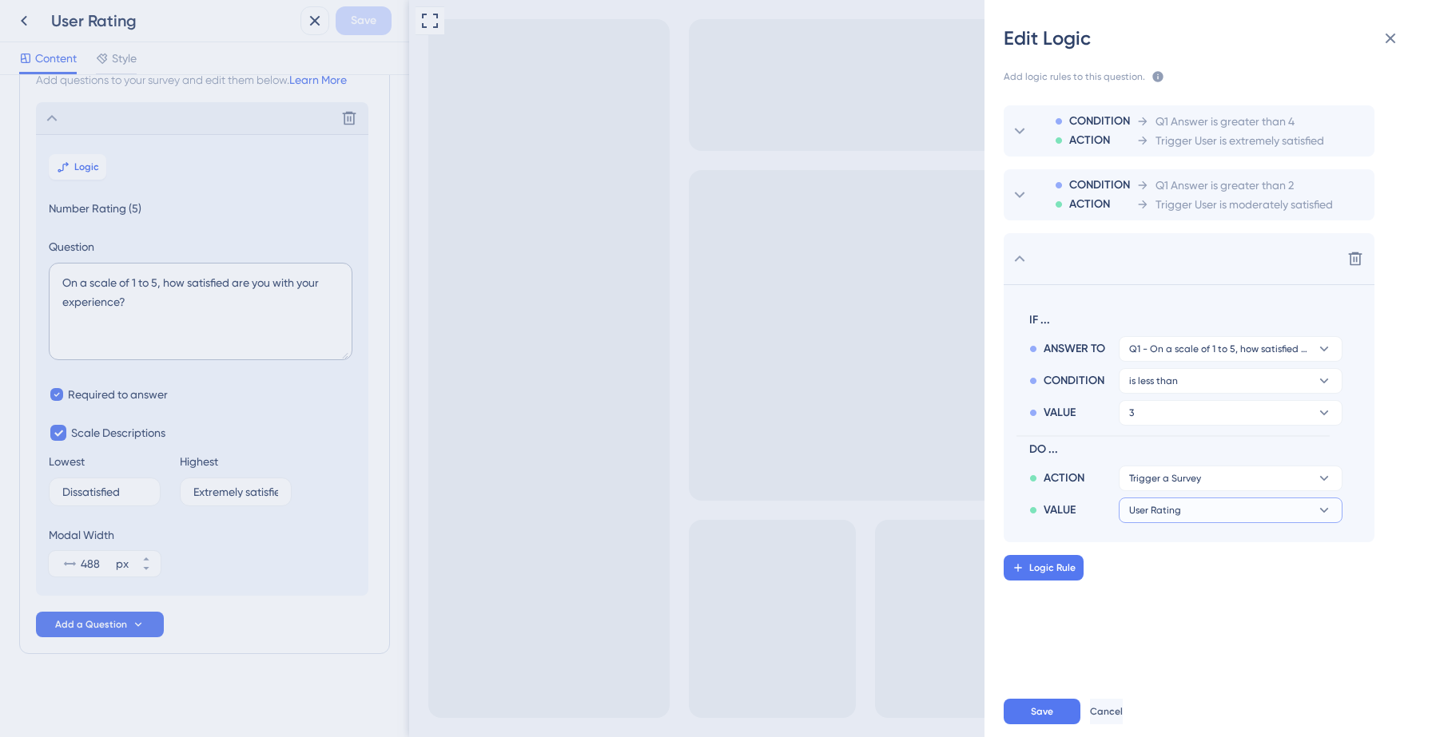
click at [1182, 505] on button "User Rating" at bounding box center [1231, 511] width 224 height 26
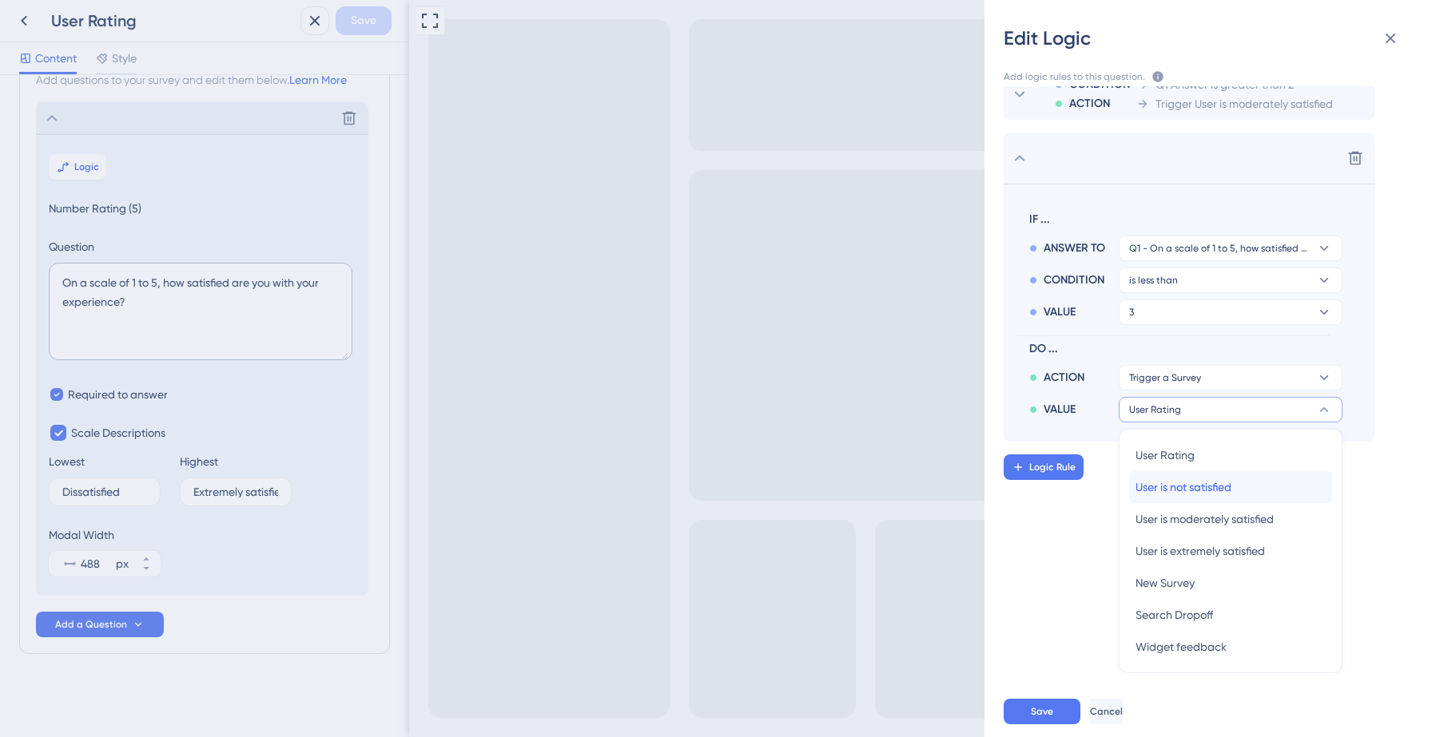
click at [1187, 488] on span "User is not satisfied" at bounding box center [1183, 487] width 96 height 19
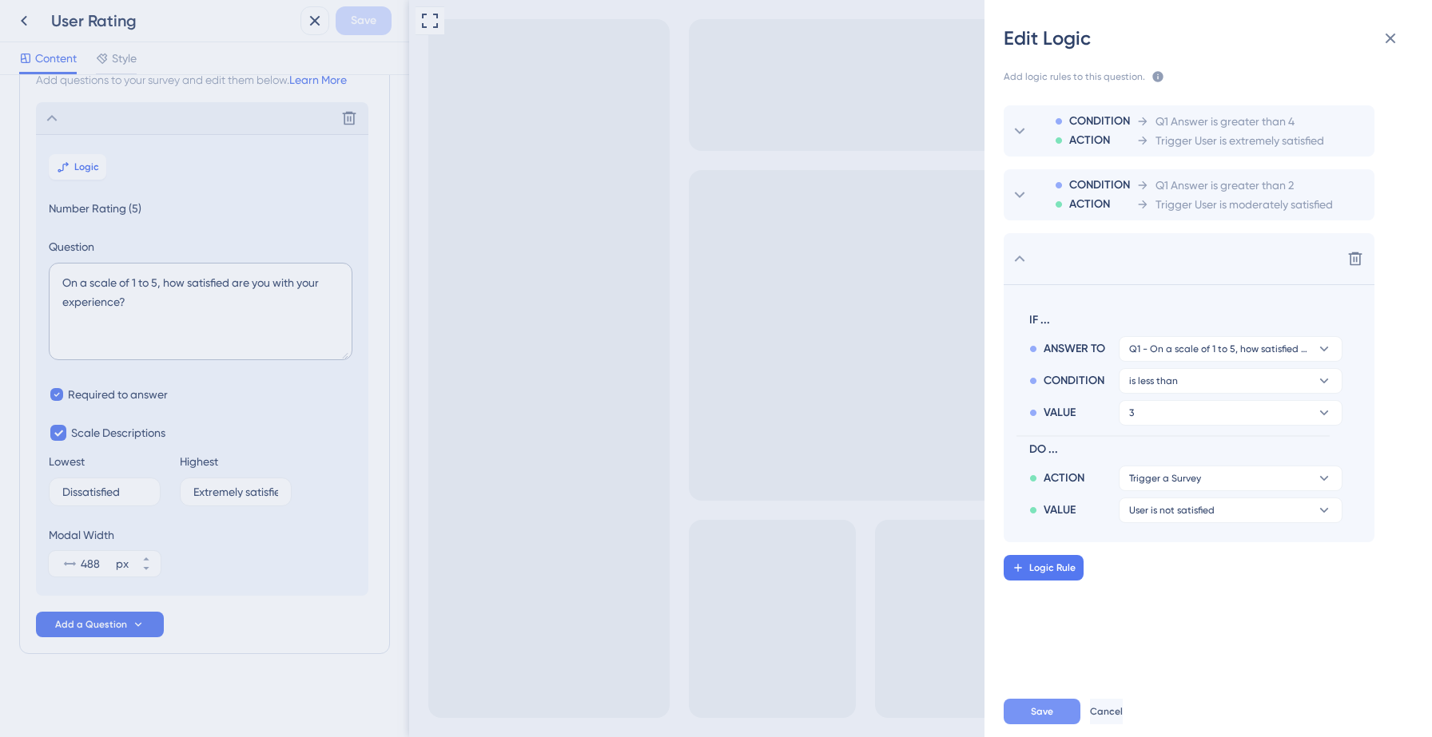
click at [1039, 724] on button "Save" at bounding box center [1042, 712] width 77 height 26
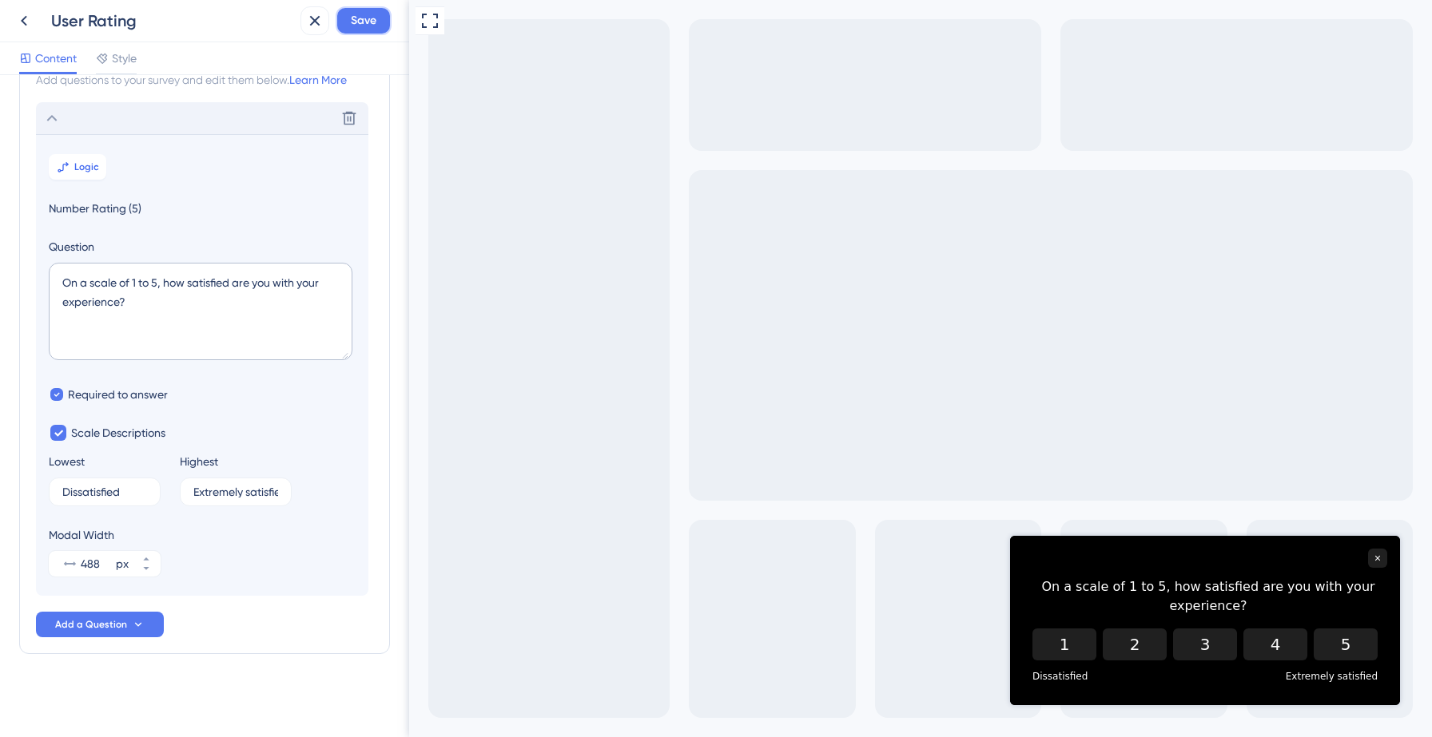
click at [363, 25] on span "Save" at bounding box center [364, 20] width 26 height 19
click at [296, 31] on icon at bounding box center [304, 30] width 16 height 16
click at [34, 20] on button at bounding box center [24, 20] width 29 height 29
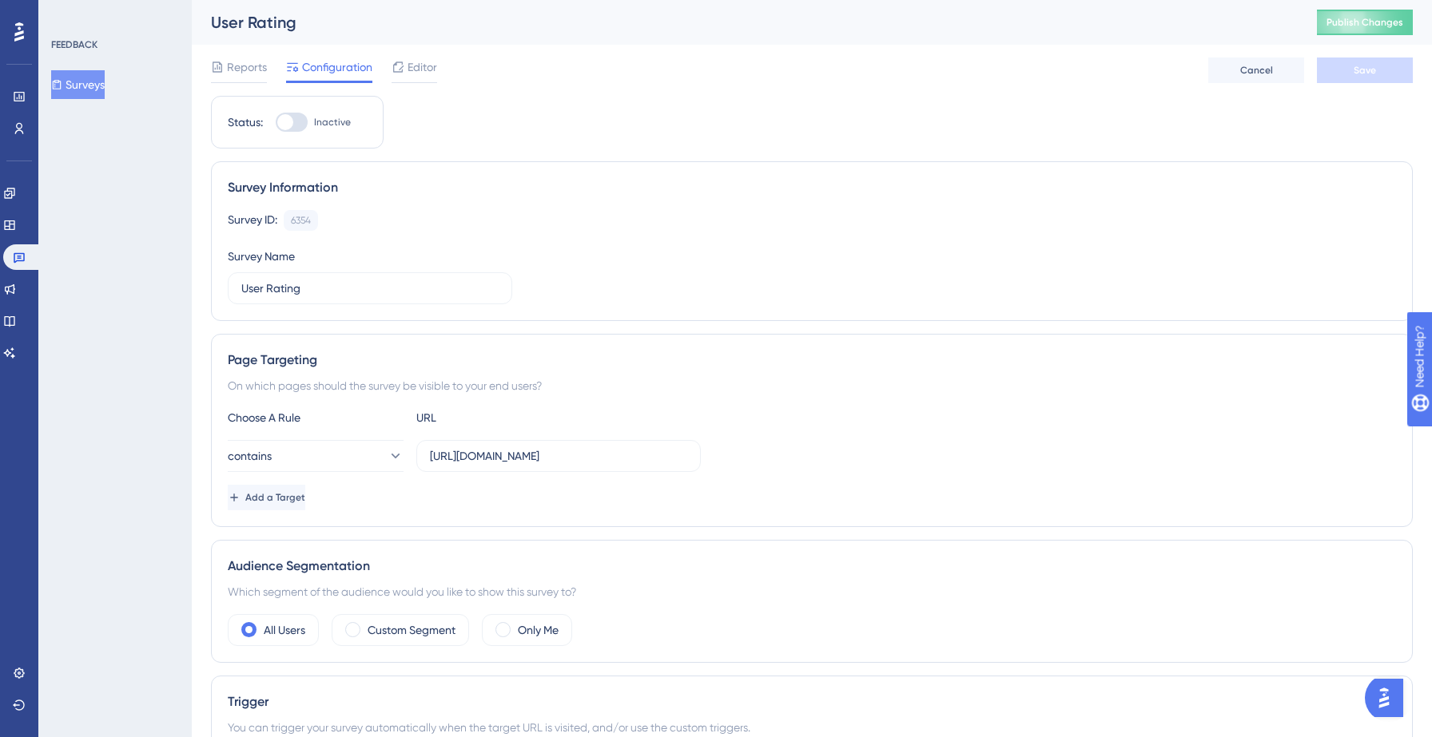
click at [86, 90] on button "Surveys" at bounding box center [78, 84] width 54 height 29
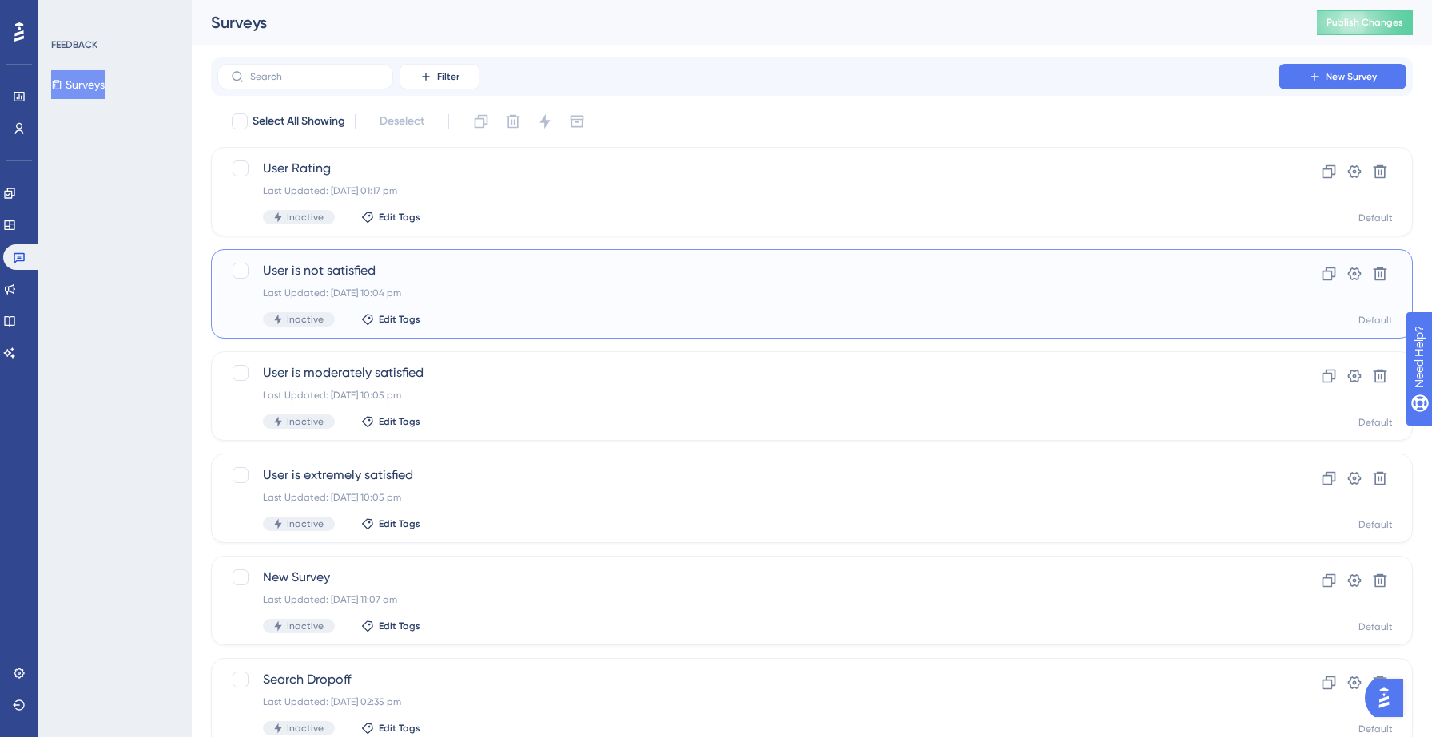
click at [479, 278] on span "User is not satisfied" at bounding box center [748, 270] width 970 height 19
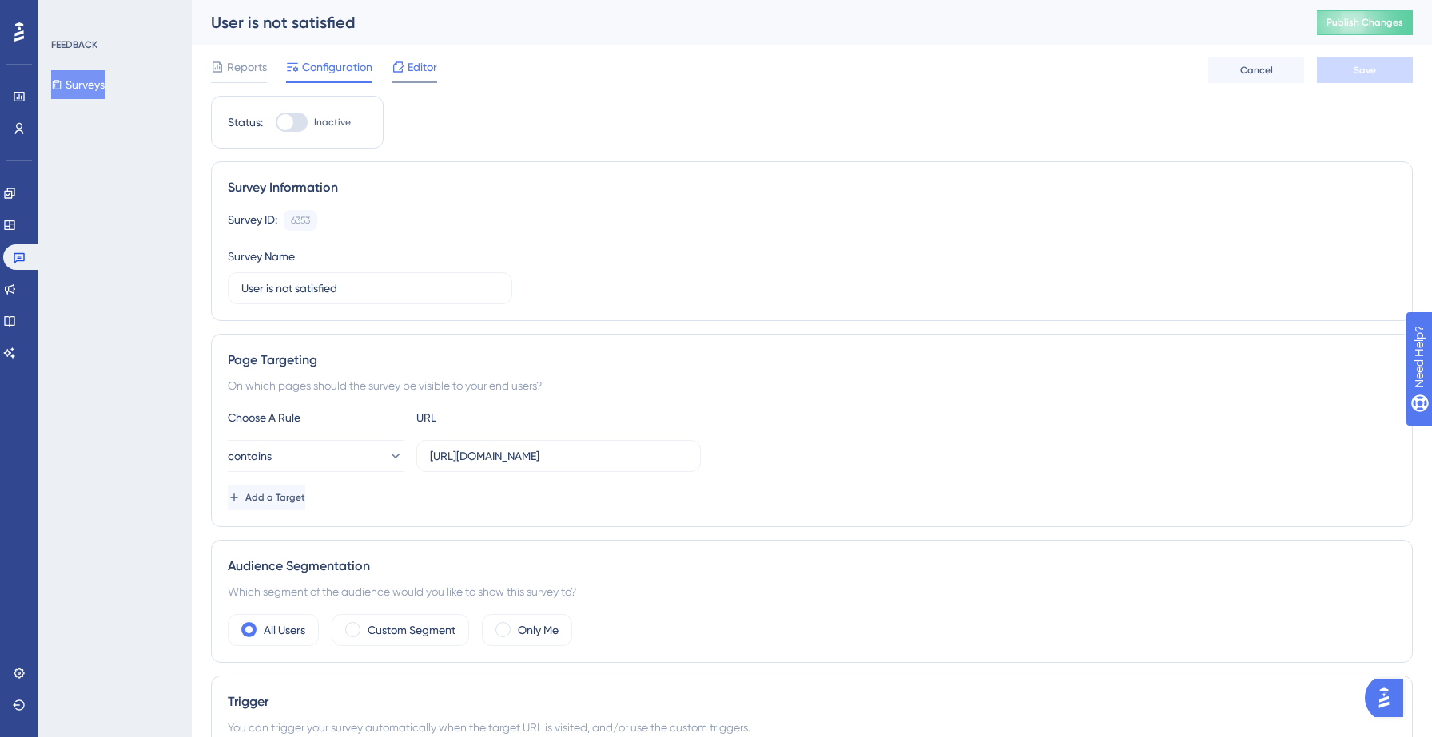
click at [416, 74] on span "Editor" at bounding box center [422, 67] width 30 height 19
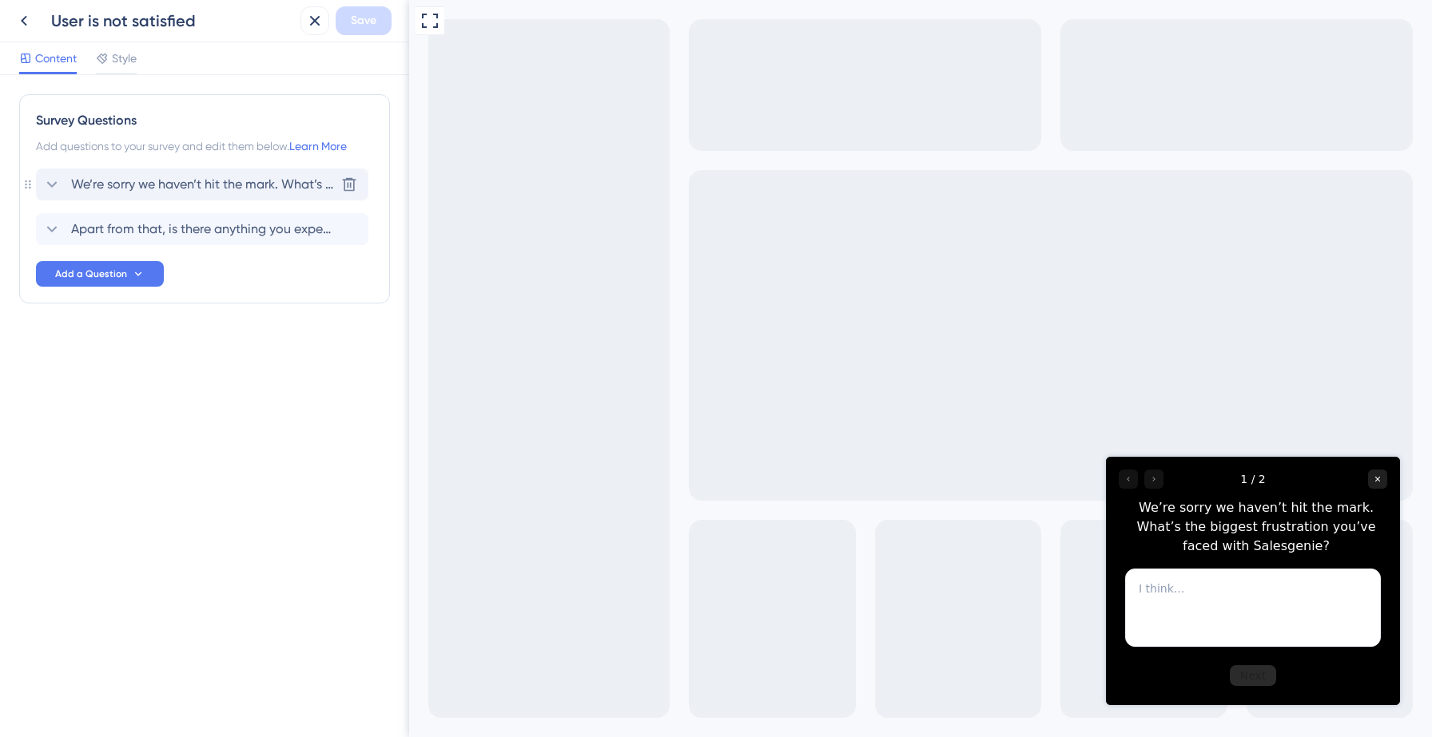
click at [169, 187] on span "We’re sorry we haven’t hit the mark. What’s the biggest frustration you’ve face…" at bounding box center [203, 184] width 264 height 19
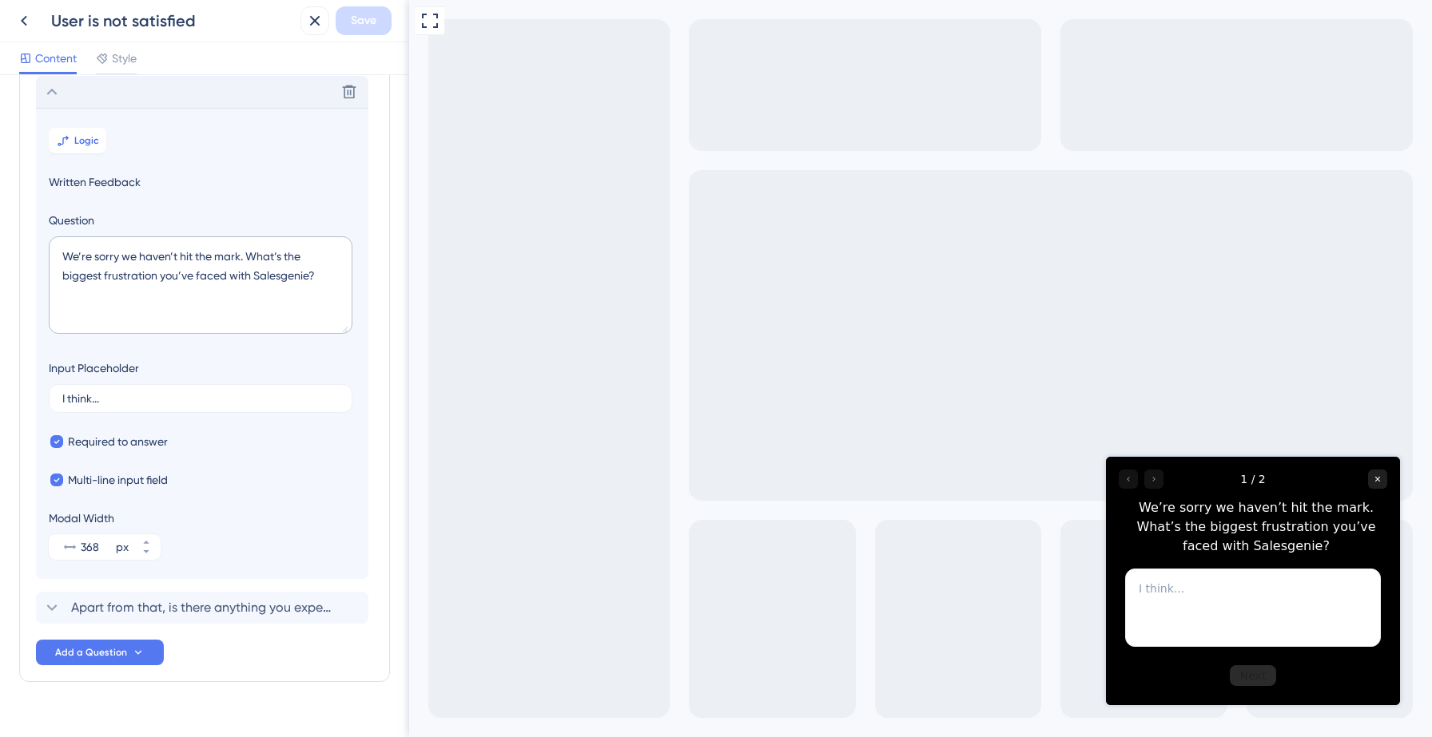
scroll to position [93, 0]
click at [94, 136] on span "Logic" at bounding box center [86, 139] width 25 height 13
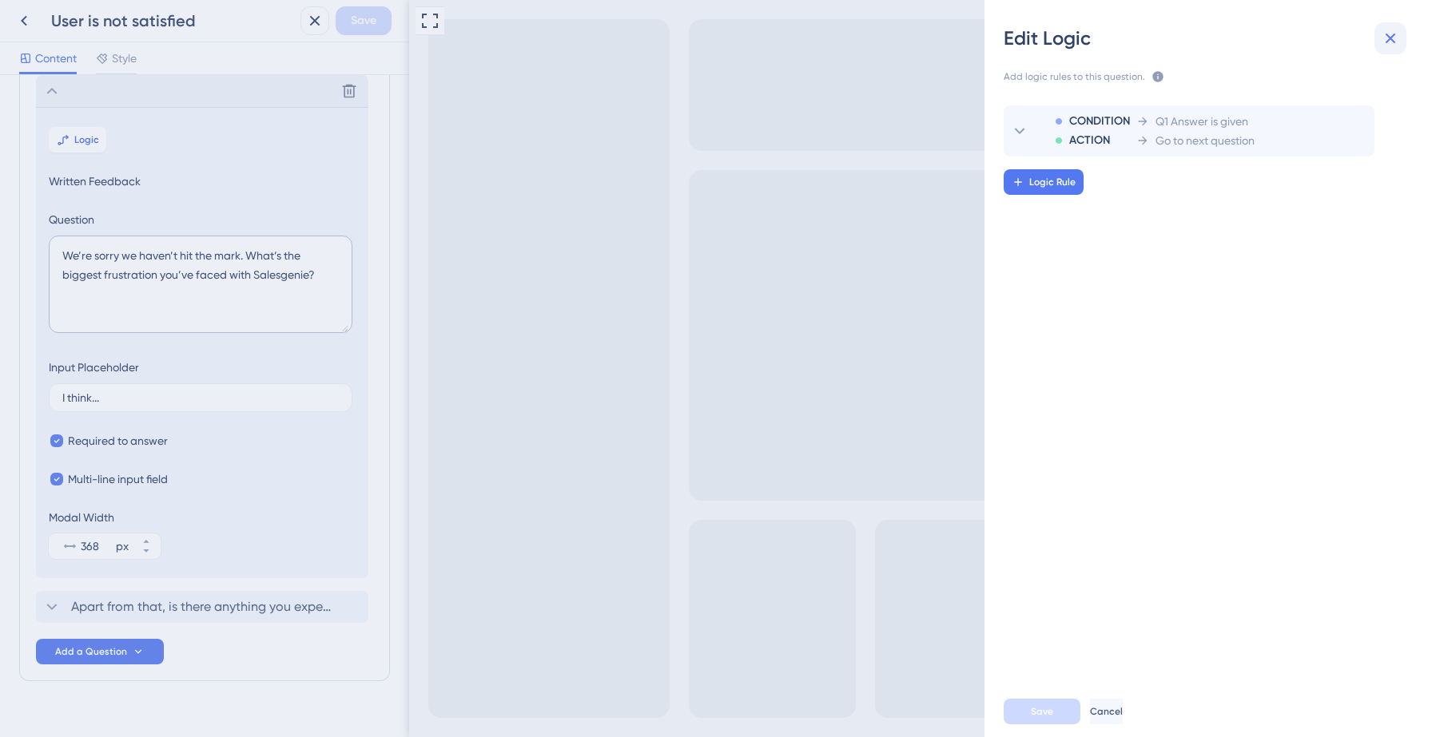
click at [1398, 40] on icon at bounding box center [1390, 38] width 19 height 19
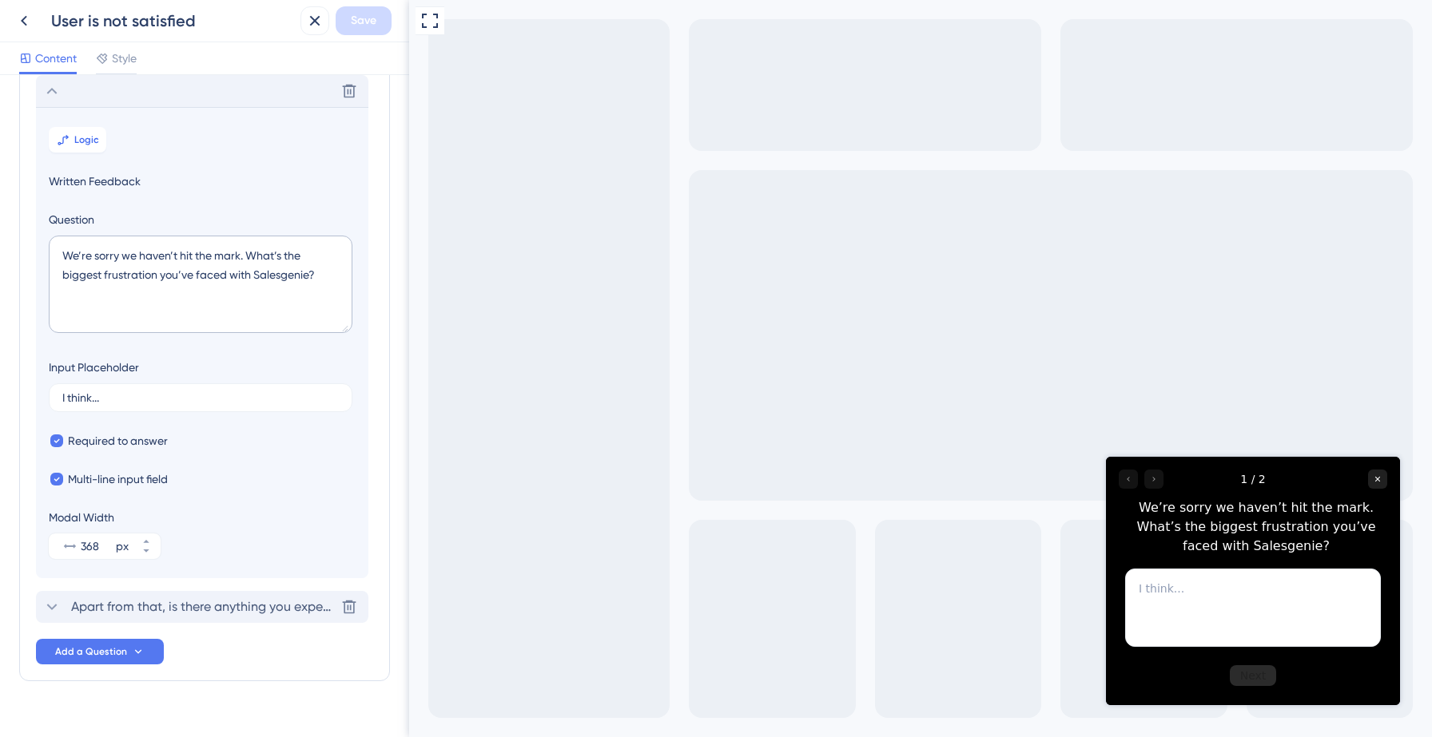
click at [195, 600] on span "Apart from that, is there anything you expected Salesgenie to do that it curren…" at bounding box center [203, 607] width 264 height 19
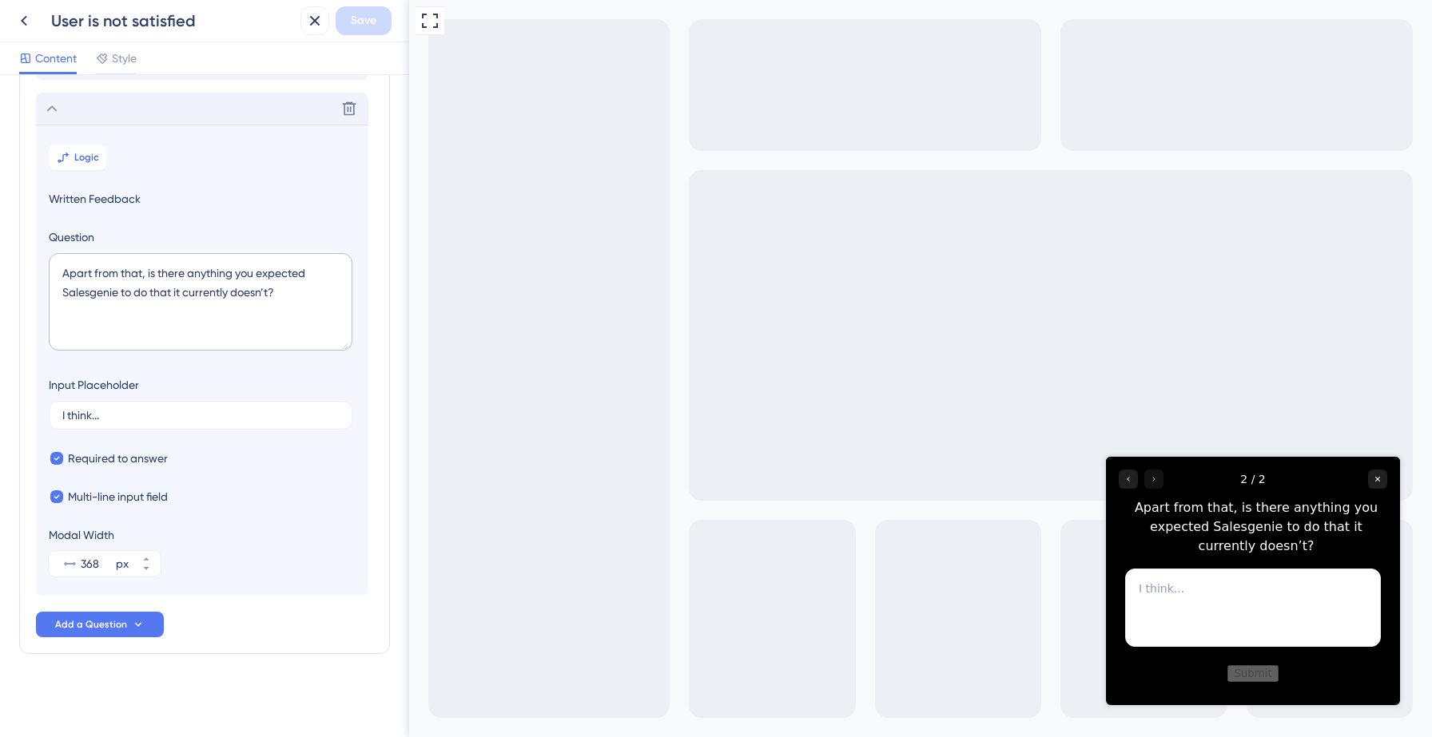
scroll to position [121, 0]
click at [66, 160] on icon at bounding box center [63, 157] width 13 height 13
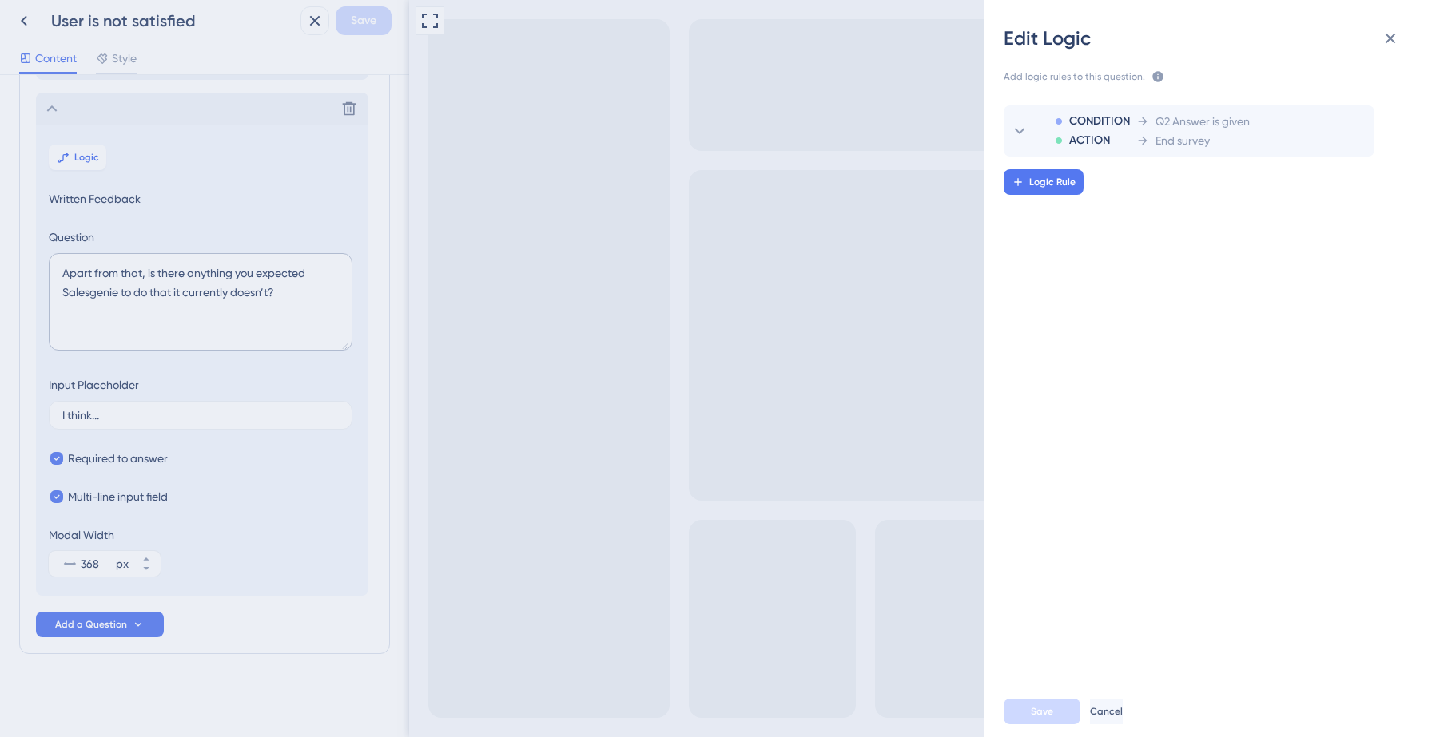
click at [21, 26] on div "Edit Logic Add logic rules to this question. The rules will apply after this qu…" at bounding box center [716, 368] width 1432 height 737
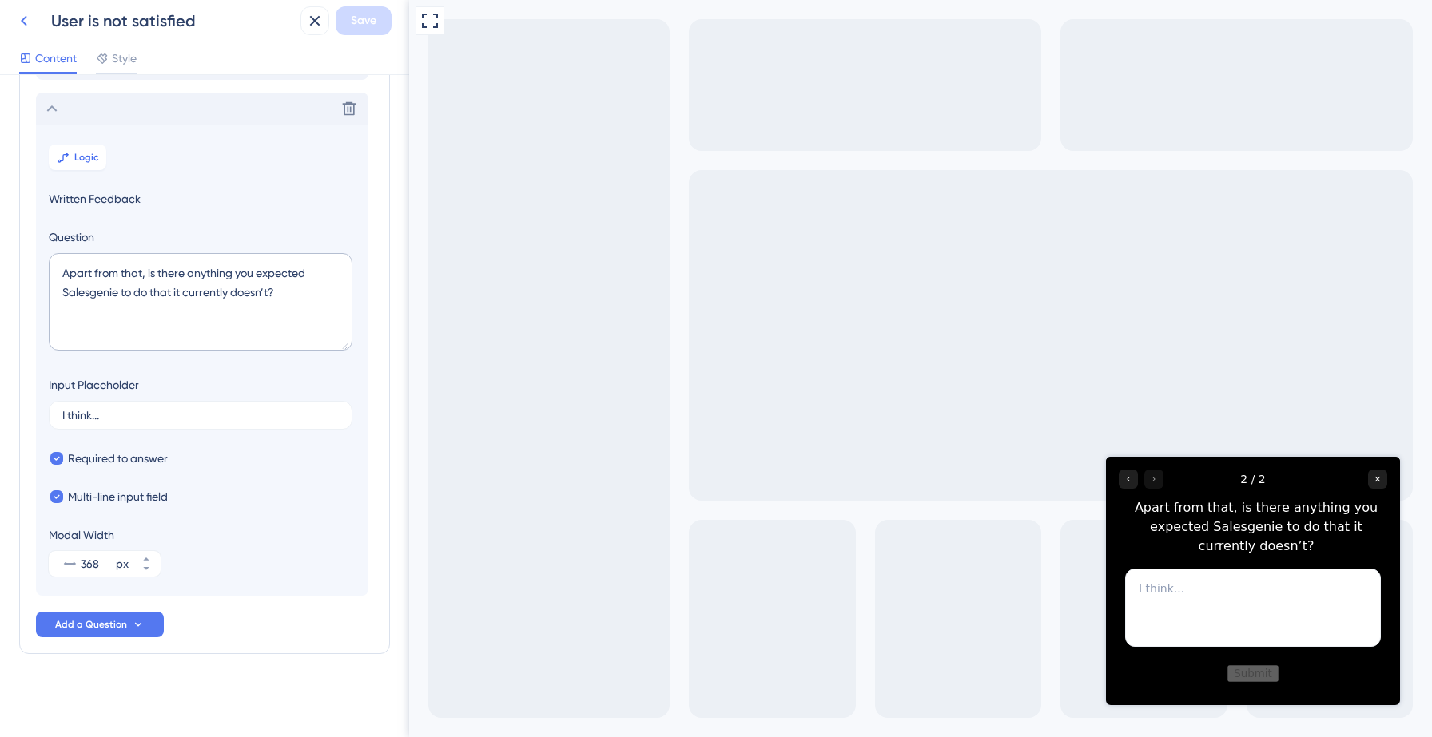
click at [30, 16] on icon at bounding box center [23, 20] width 19 height 19
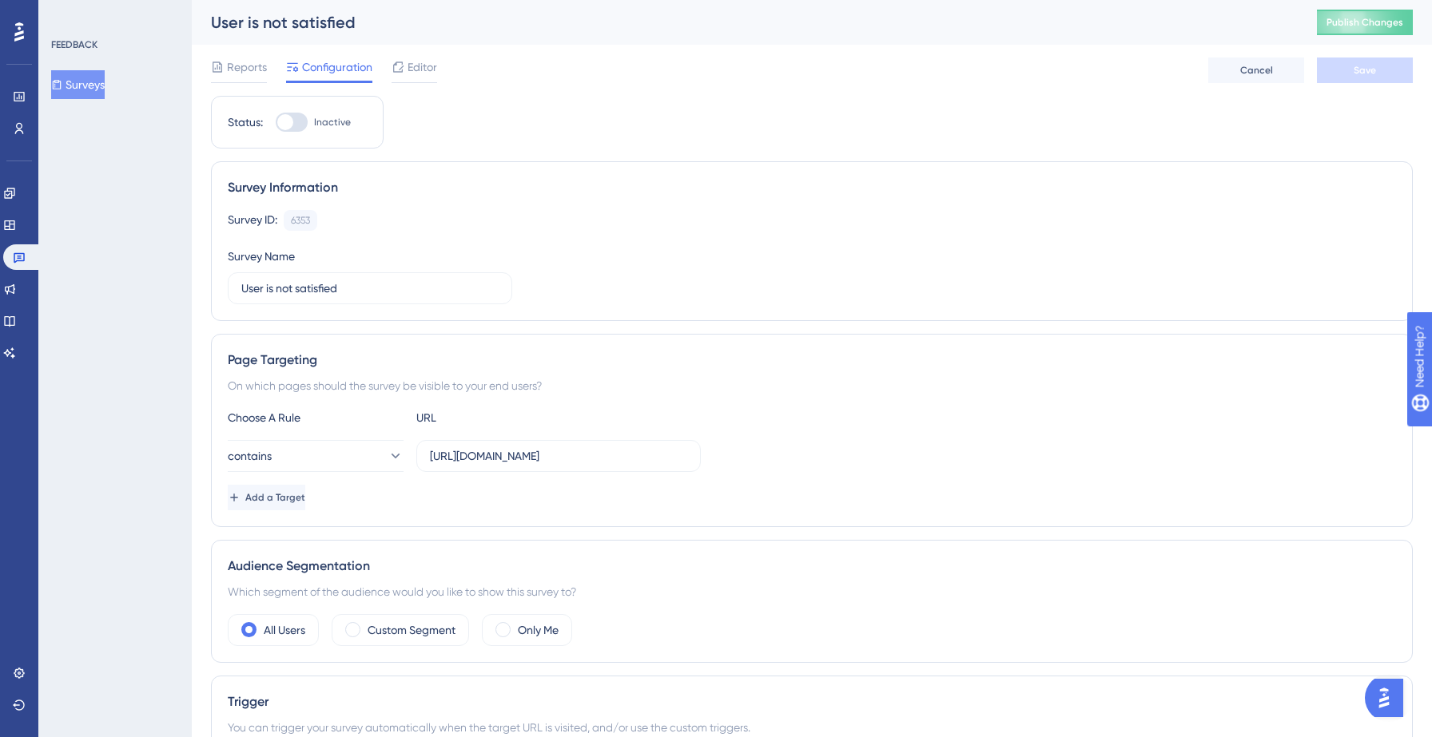
click at [105, 84] on button "Surveys" at bounding box center [78, 84] width 54 height 29
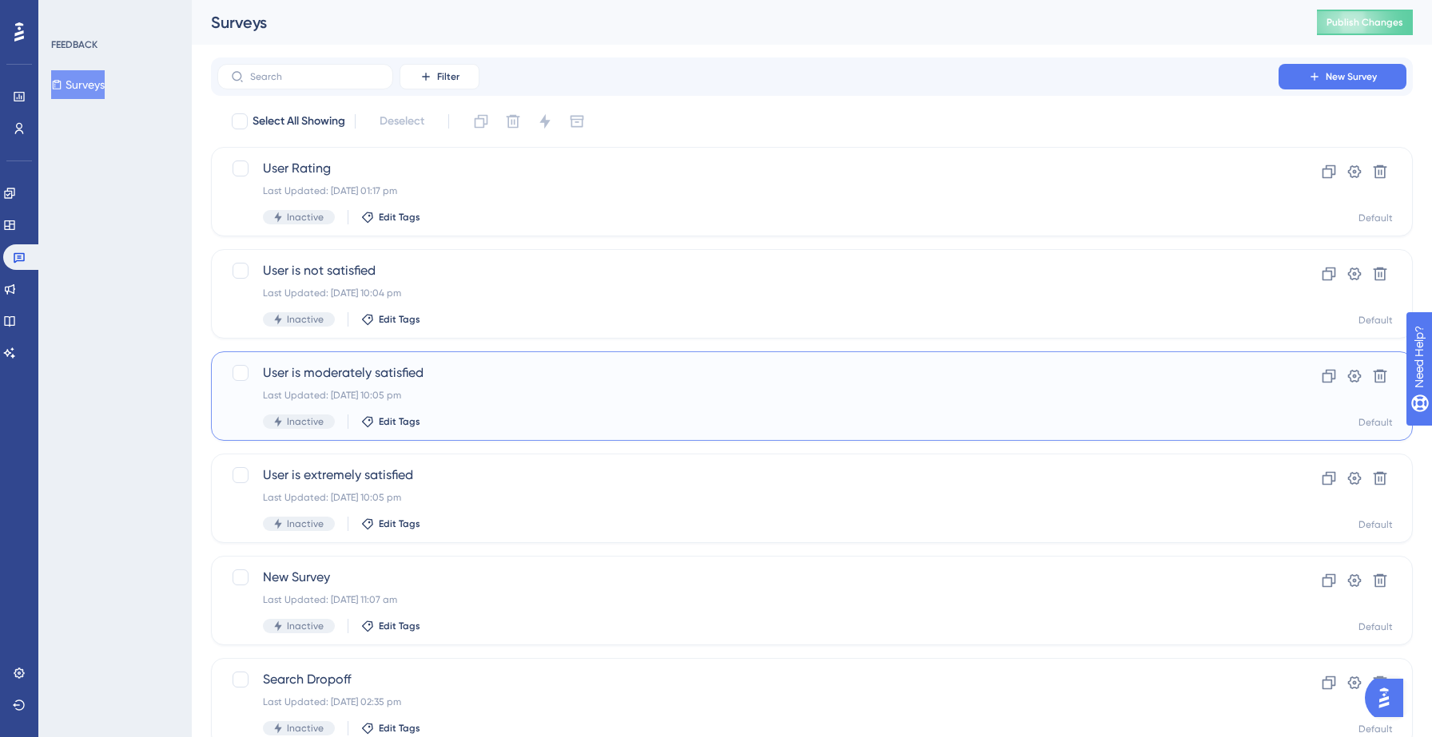
click at [476, 363] on div "User is moderately satisfied Last Updated: 14 Sept 2025 10:05 pm Inactive Edit …" at bounding box center [812, 396] width 1202 height 89
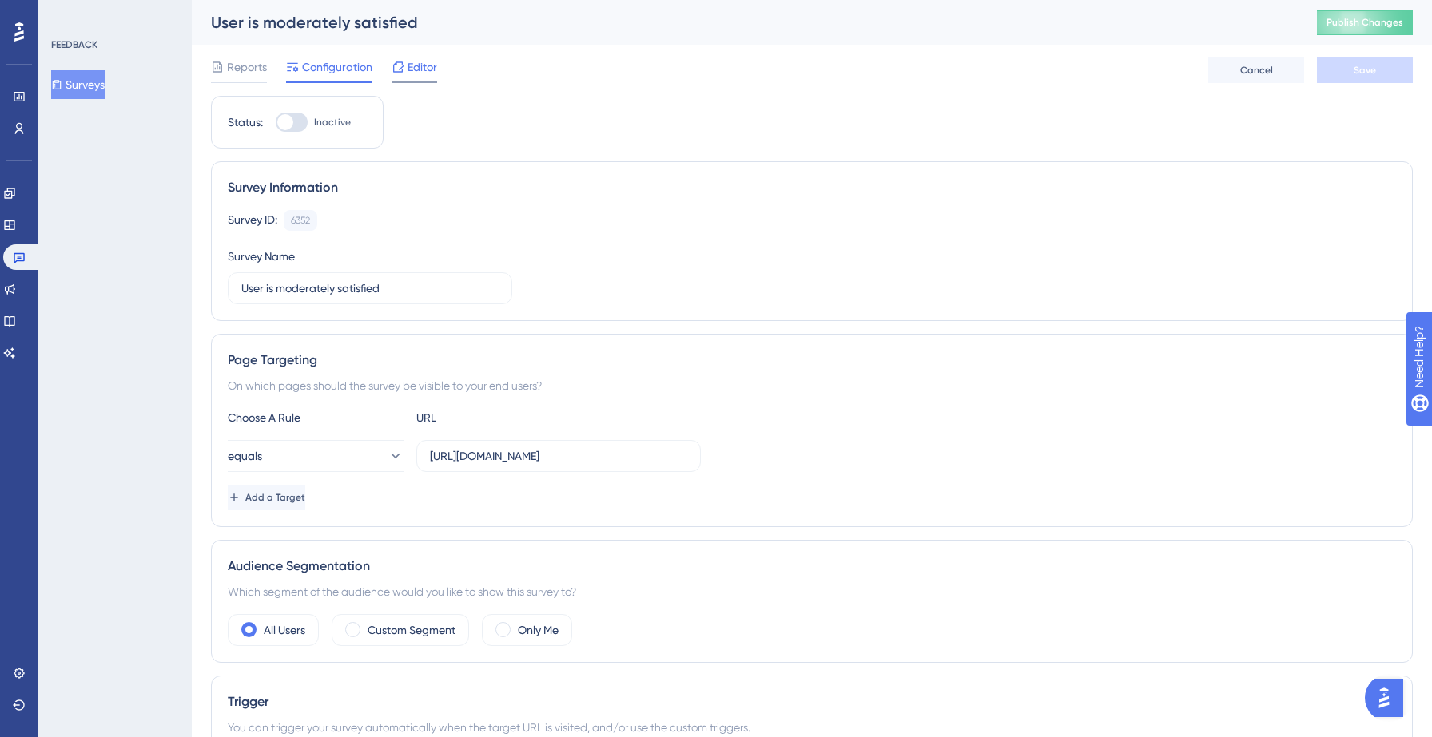
click at [395, 68] on icon at bounding box center [397, 67] width 13 height 13
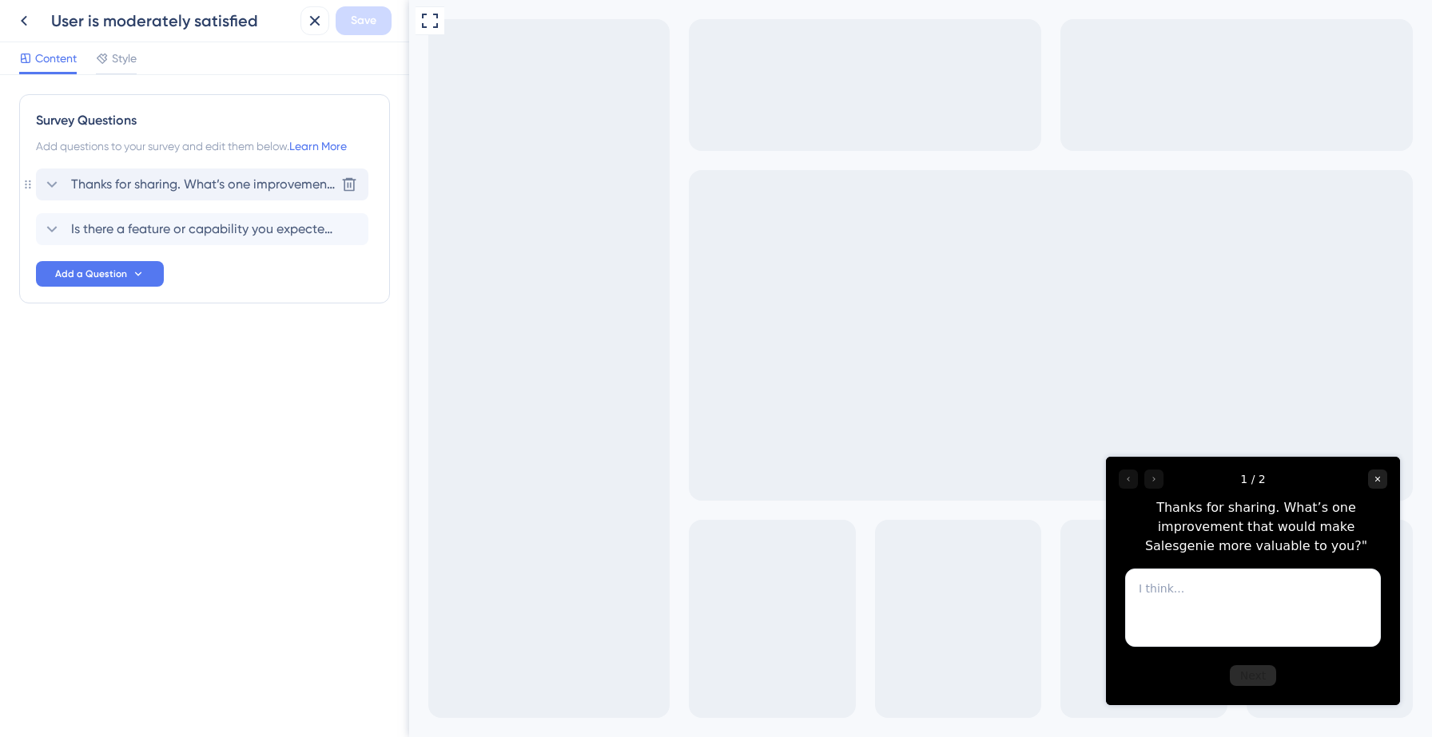
click at [162, 190] on span "Thanks for sharing. What’s one improvement that would make Salesgenie more valu…" at bounding box center [203, 184] width 264 height 19
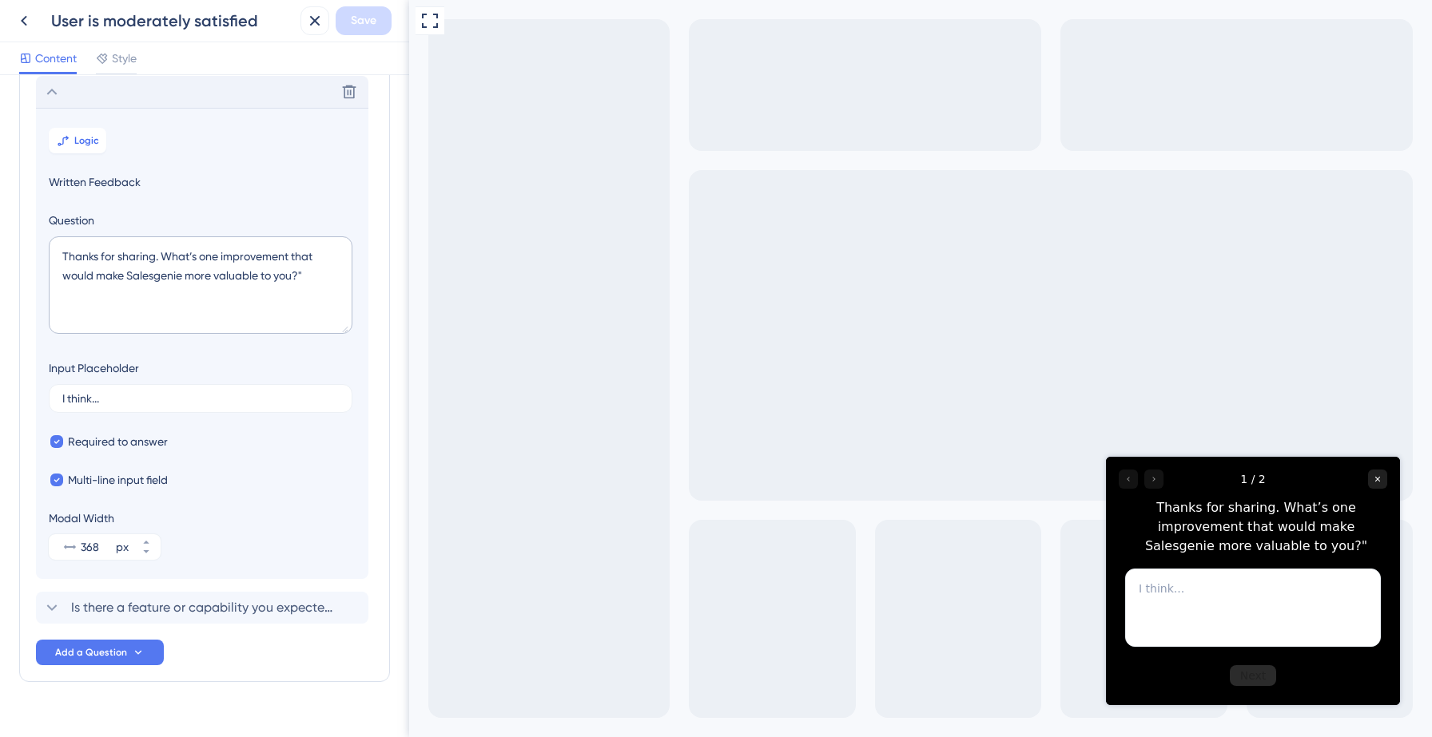
scroll to position [93, 0]
click at [84, 150] on button "Logic" at bounding box center [78, 140] width 58 height 26
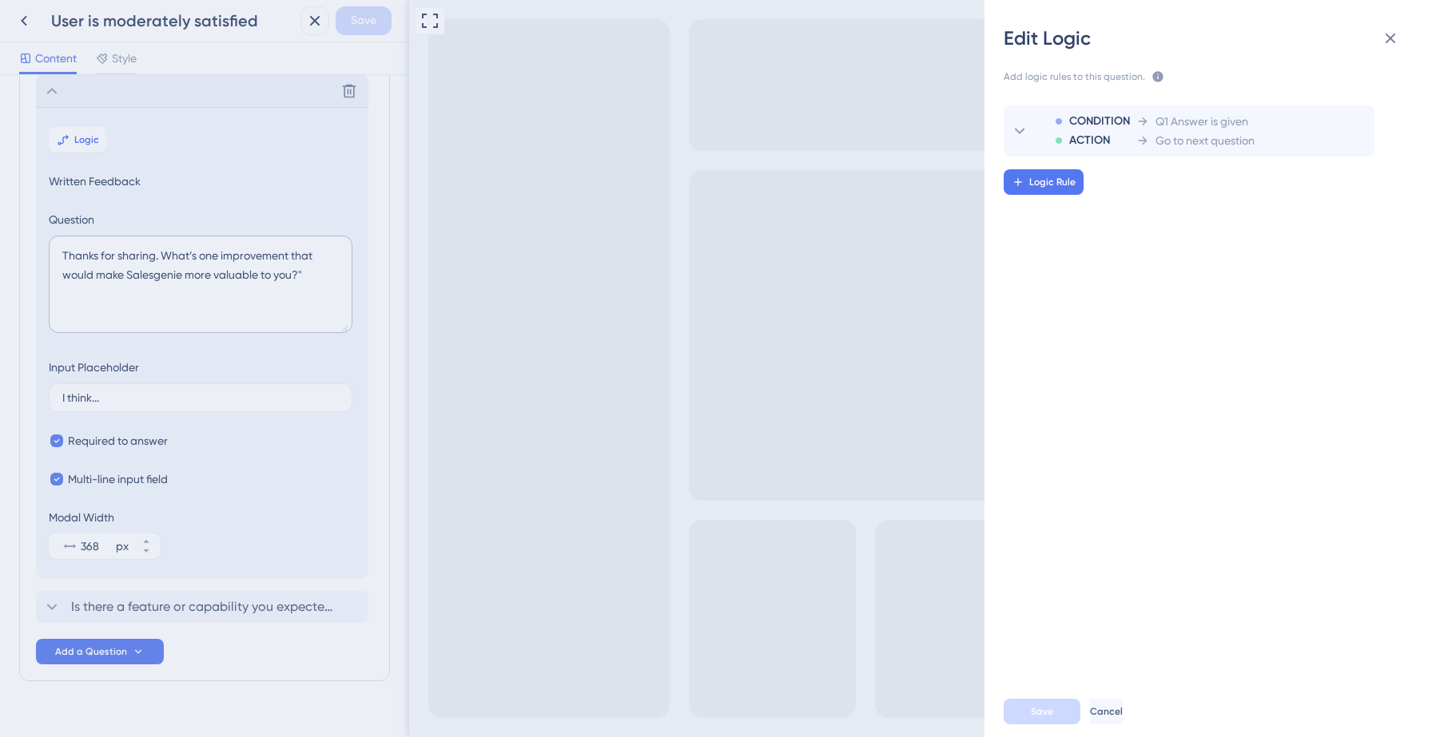
click at [179, 609] on div "Edit Logic Add logic rules to this question. The rules will apply after this qu…" at bounding box center [716, 368] width 1432 height 737
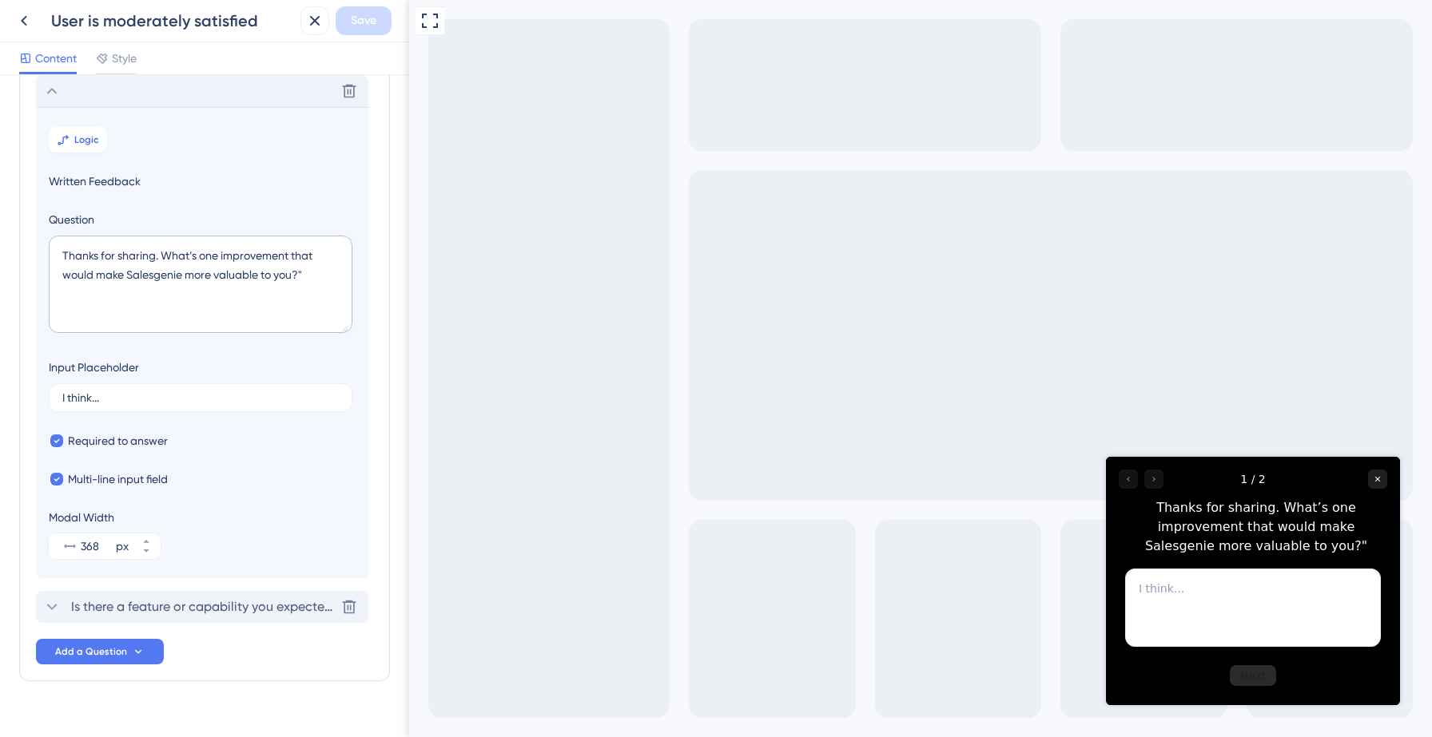
click at [180, 609] on span "Is there a feature or capability you expected but couldn’t find?" at bounding box center [203, 607] width 264 height 19
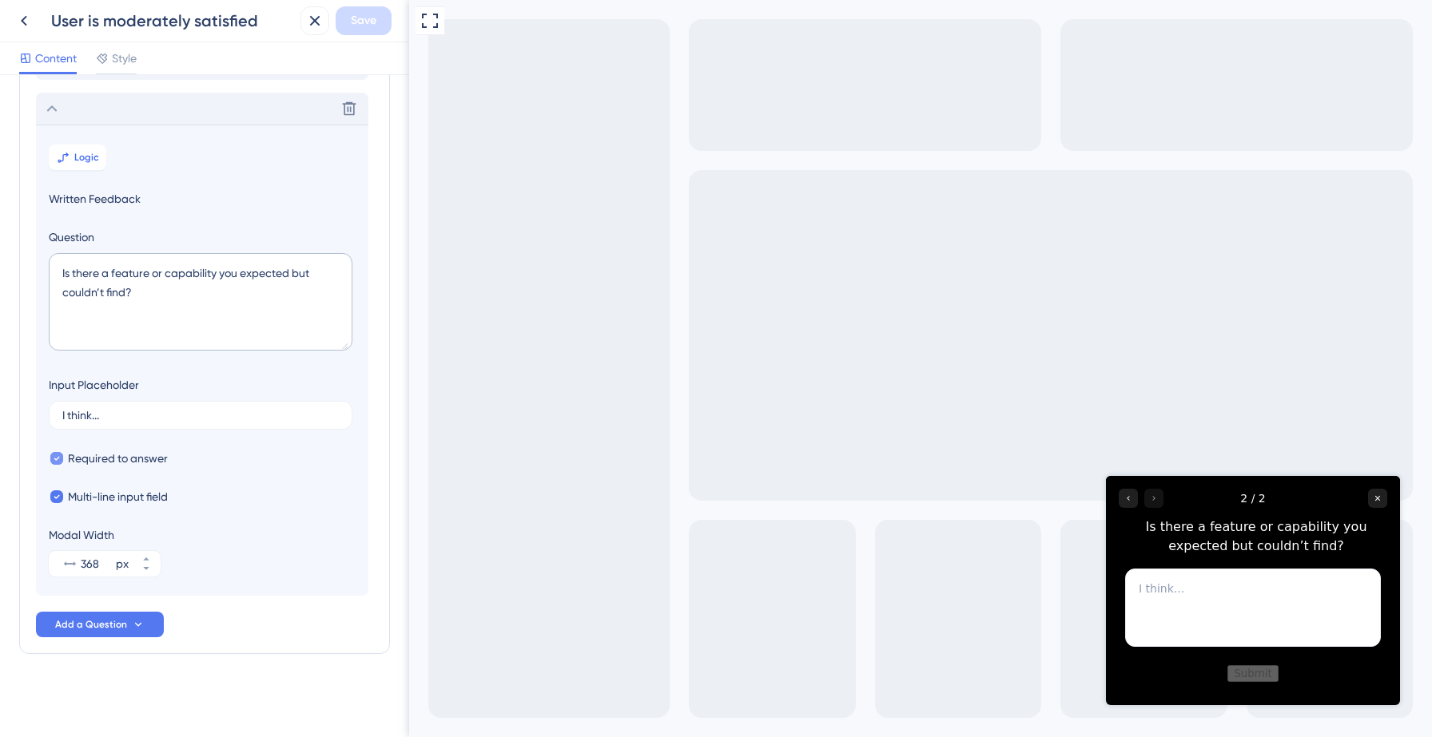
scroll to position [121, 0]
click at [80, 163] on button "Logic" at bounding box center [78, 158] width 58 height 26
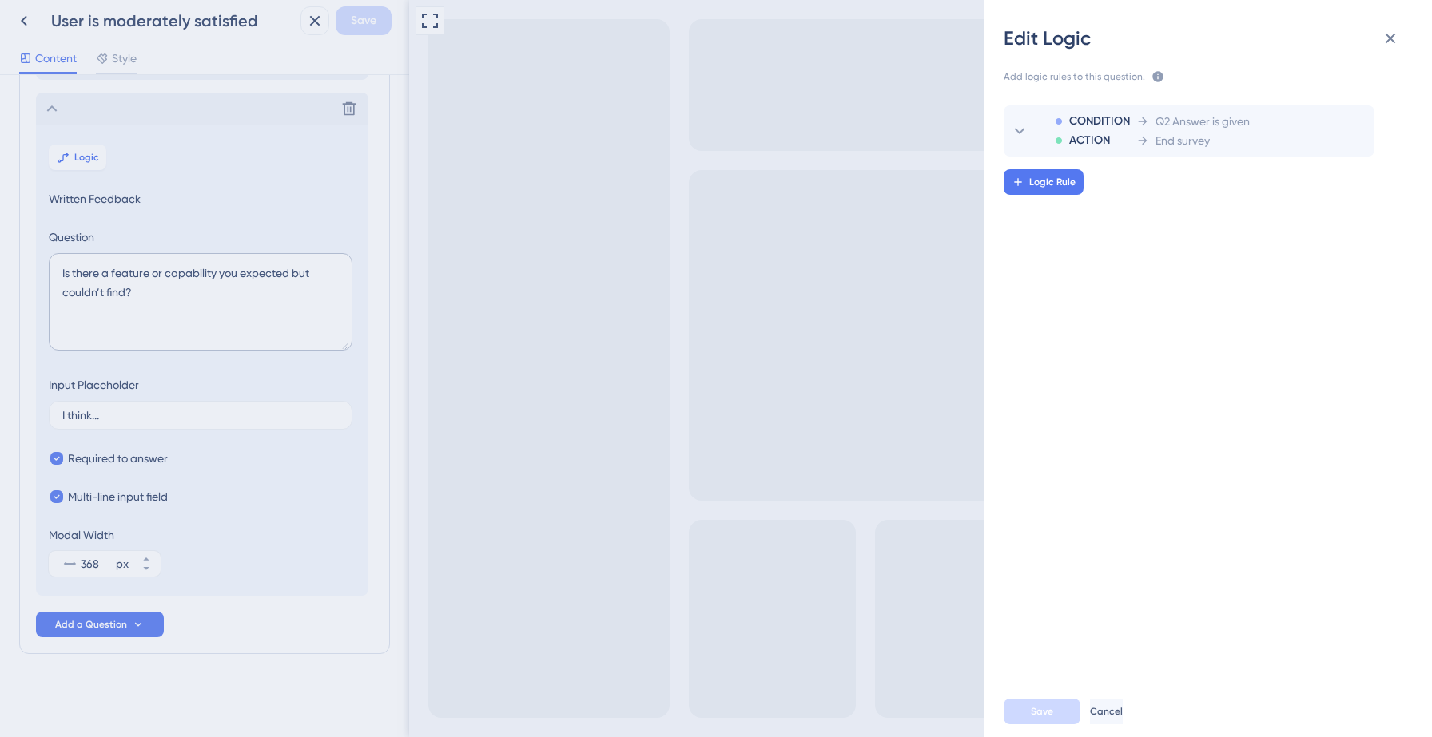
click at [23, 22] on div "Edit Logic Add logic rules to this question. The rules will apply after this qu…" at bounding box center [716, 368] width 1432 height 737
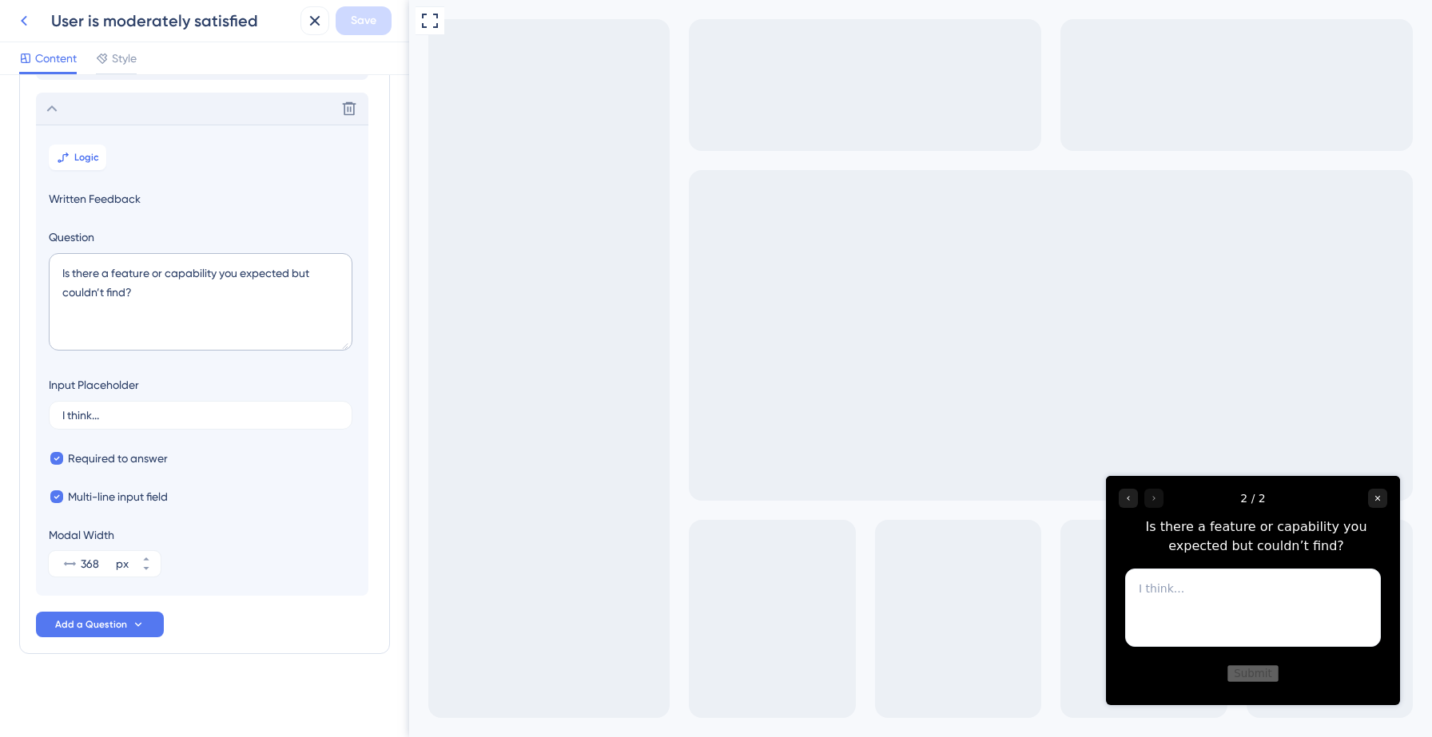
click at [21, 16] on icon at bounding box center [23, 20] width 19 height 19
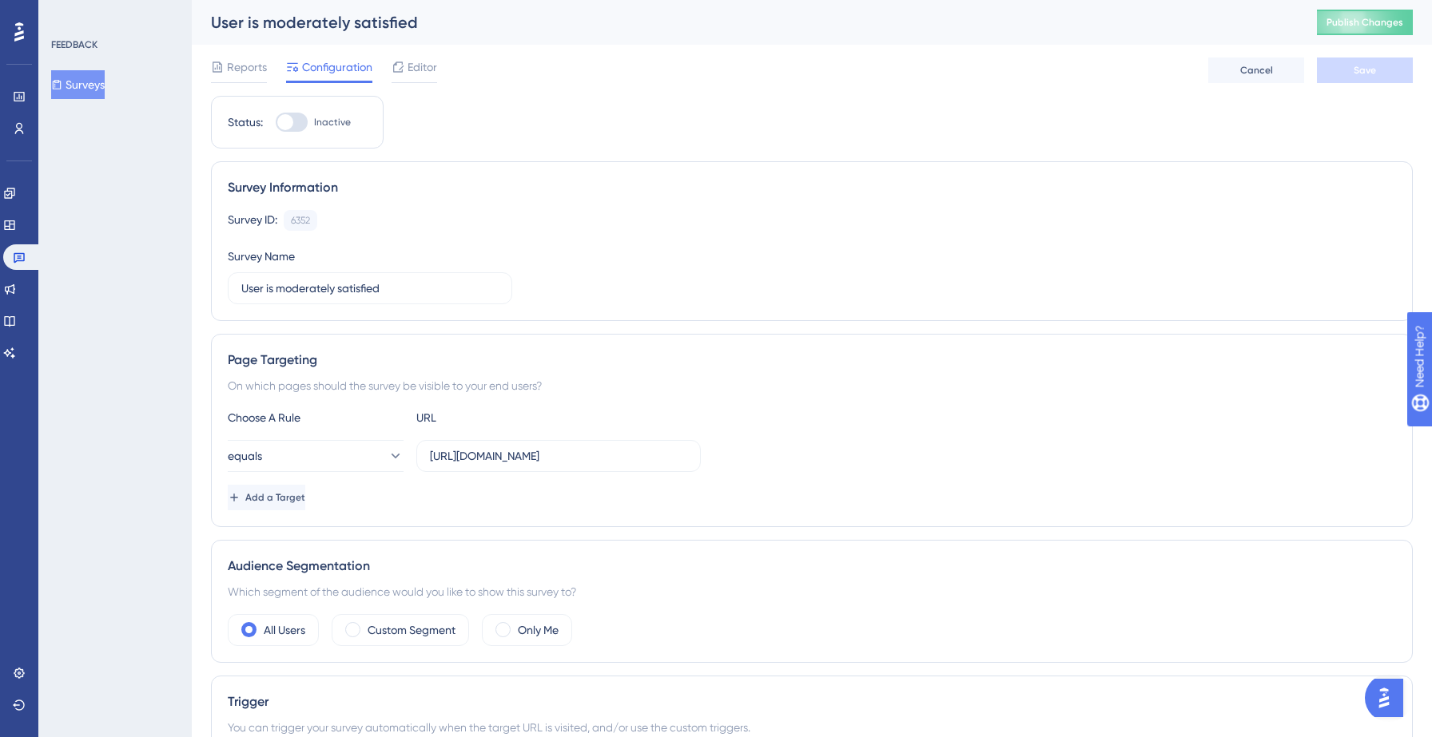
click at [101, 85] on button "Surveys" at bounding box center [78, 84] width 54 height 29
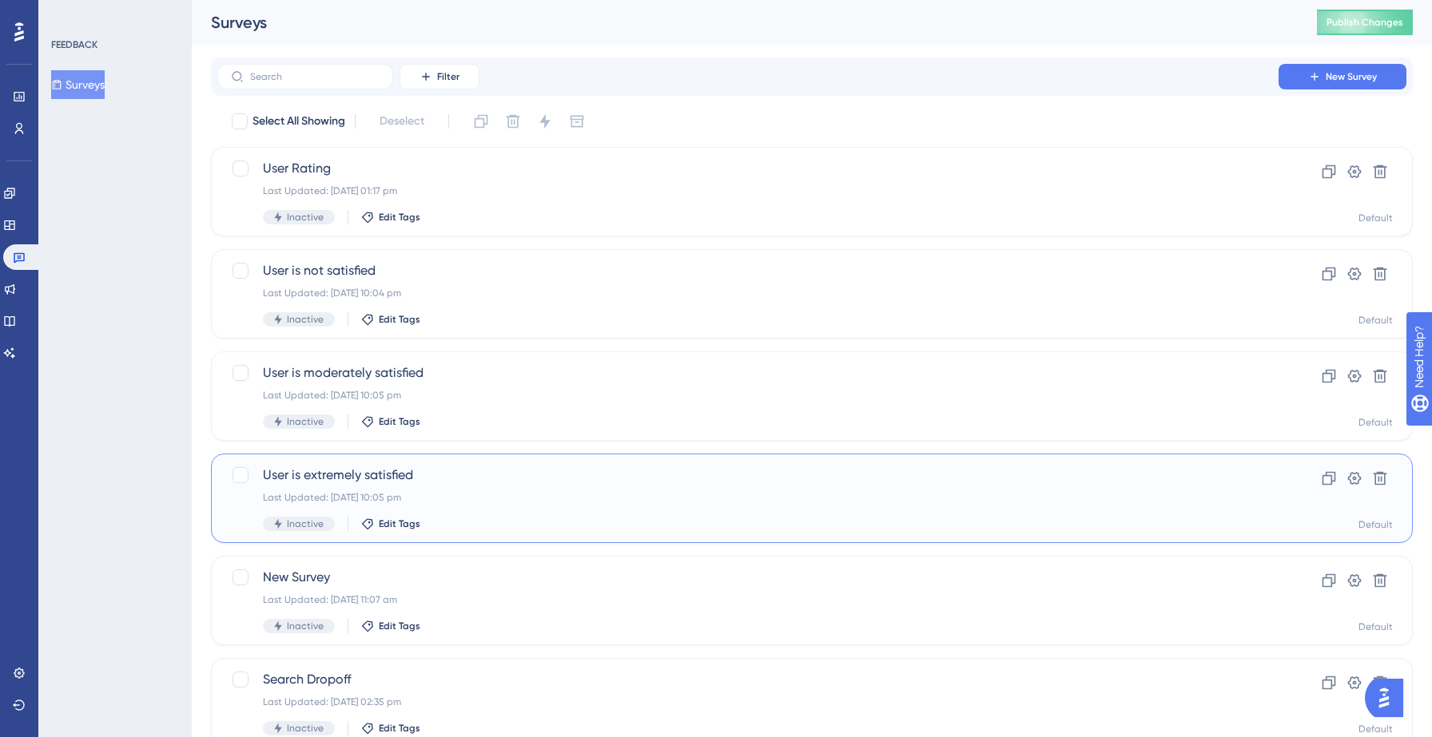
click at [431, 467] on span "User is extremely satisfied" at bounding box center [748, 475] width 970 height 19
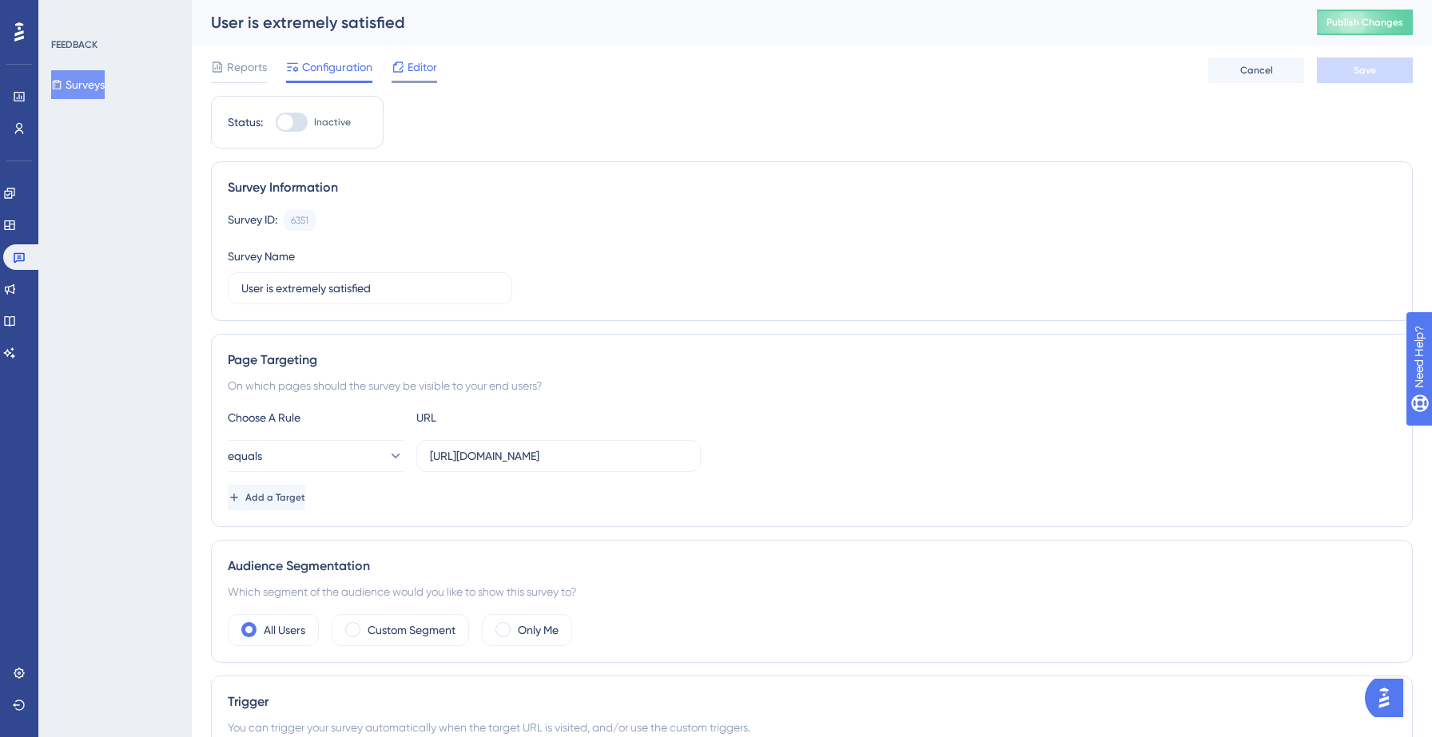
click at [404, 76] on div at bounding box center [397, 67] width 13 height 19
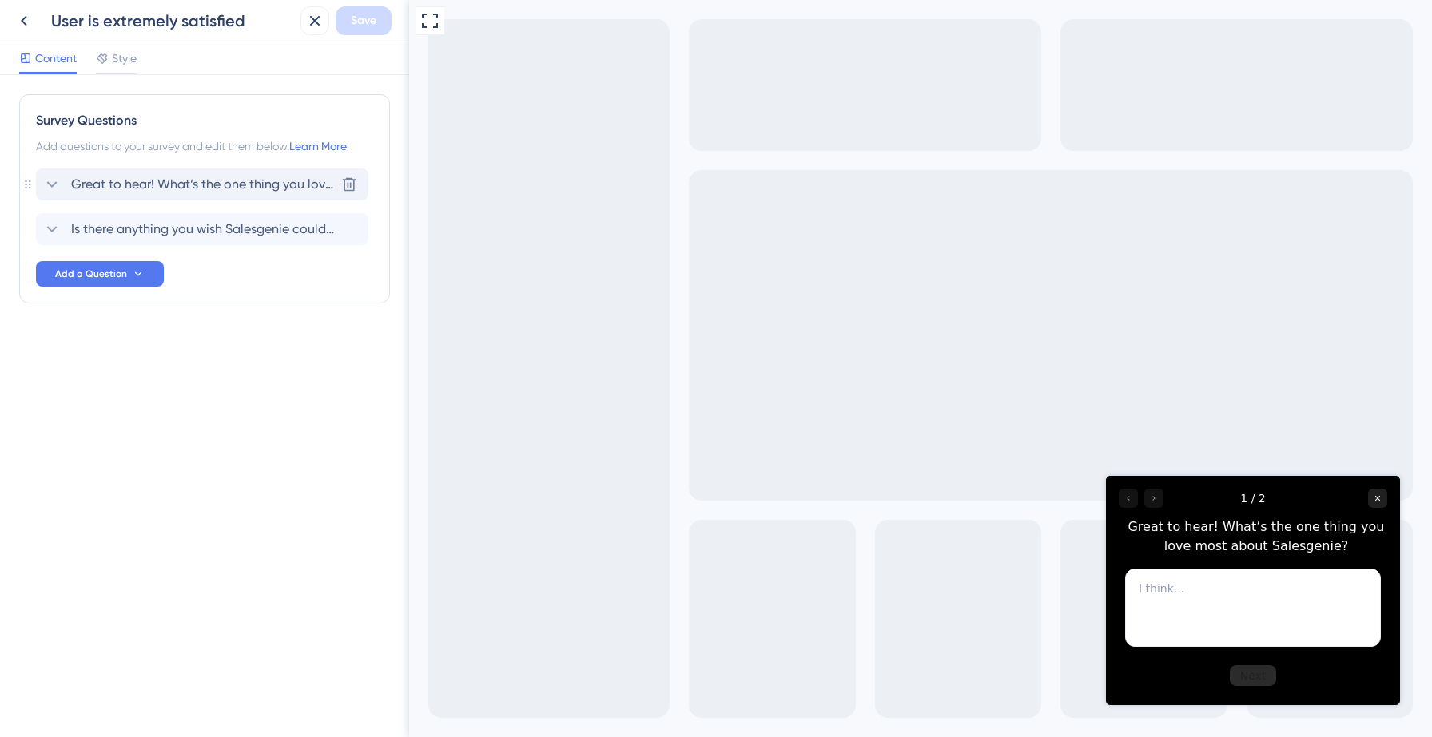
click at [248, 181] on span "Great to hear! What’s the one thing you love most about Salesgenie?" at bounding box center [203, 184] width 264 height 19
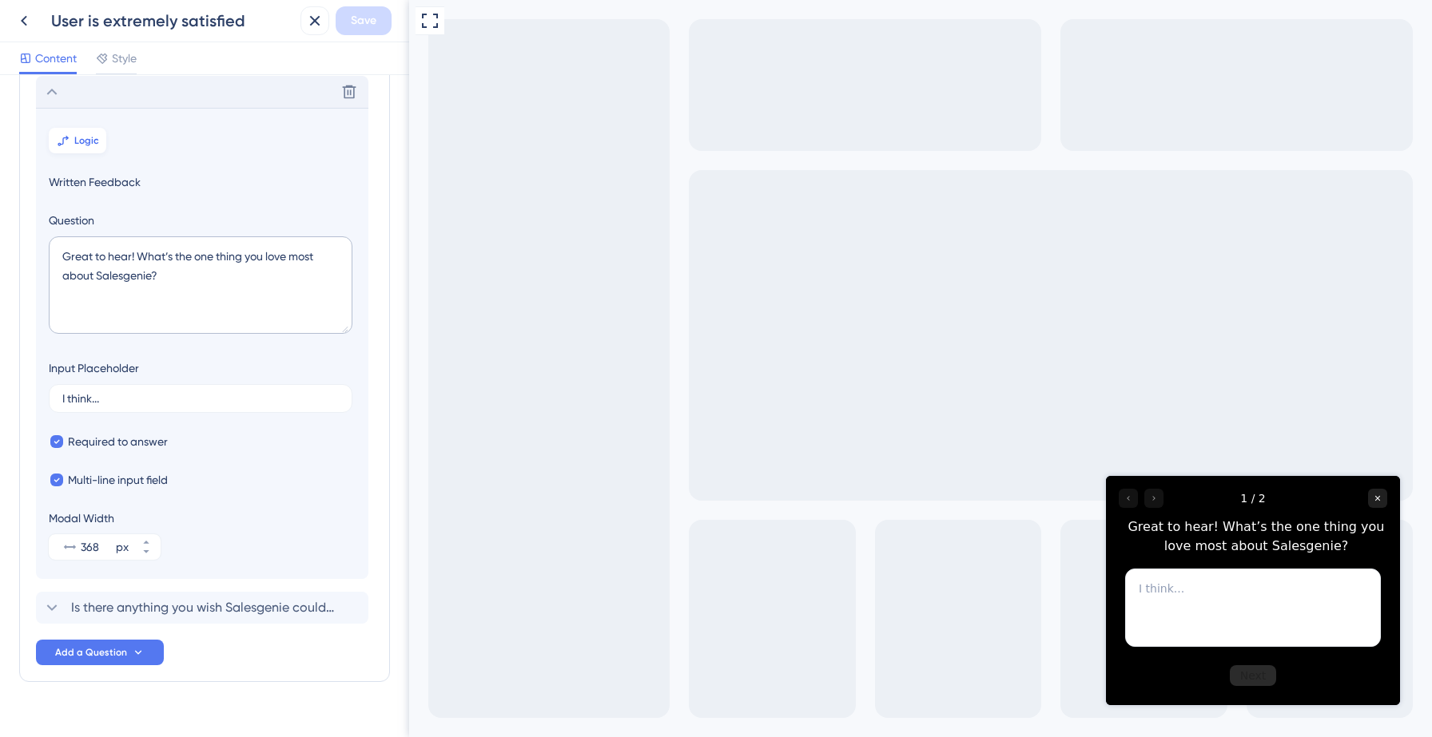
scroll to position [93, 0]
click at [95, 136] on span "Logic" at bounding box center [86, 139] width 25 height 13
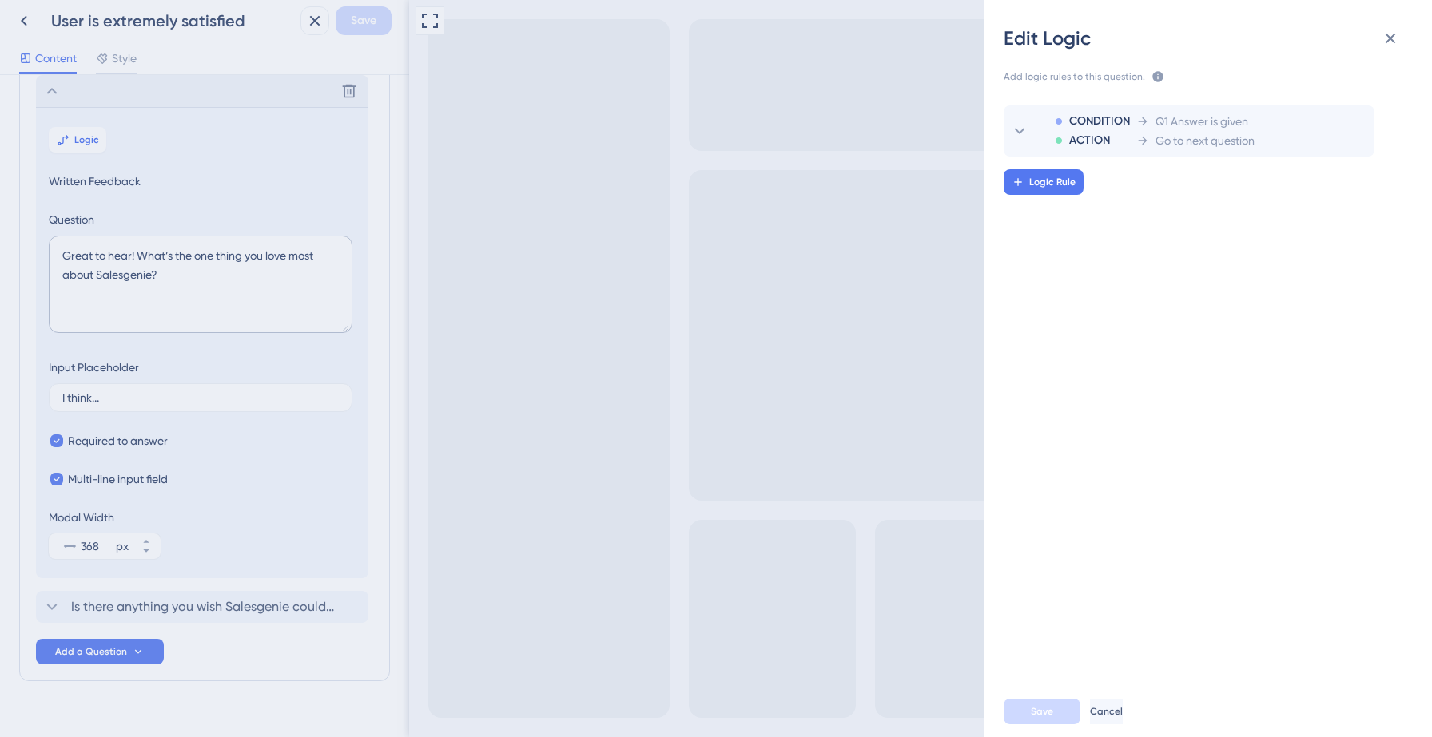
click at [78, 606] on div "Edit Logic Add logic rules to this question. The rules will apply after this qu…" at bounding box center [716, 368] width 1432 height 737
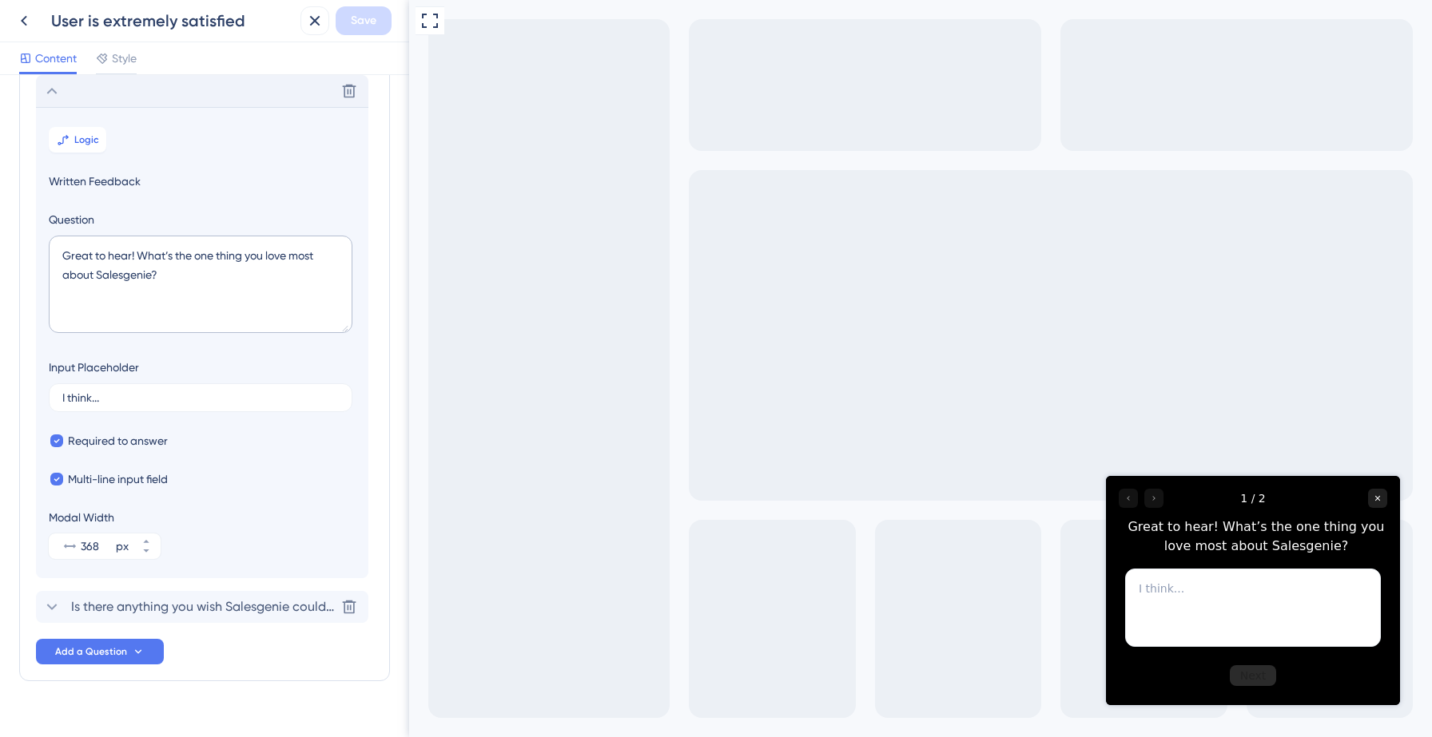
click at [78, 606] on span "Is there anything you wish Salesgenie could do that it currently doesn’t?" at bounding box center [203, 607] width 264 height 19
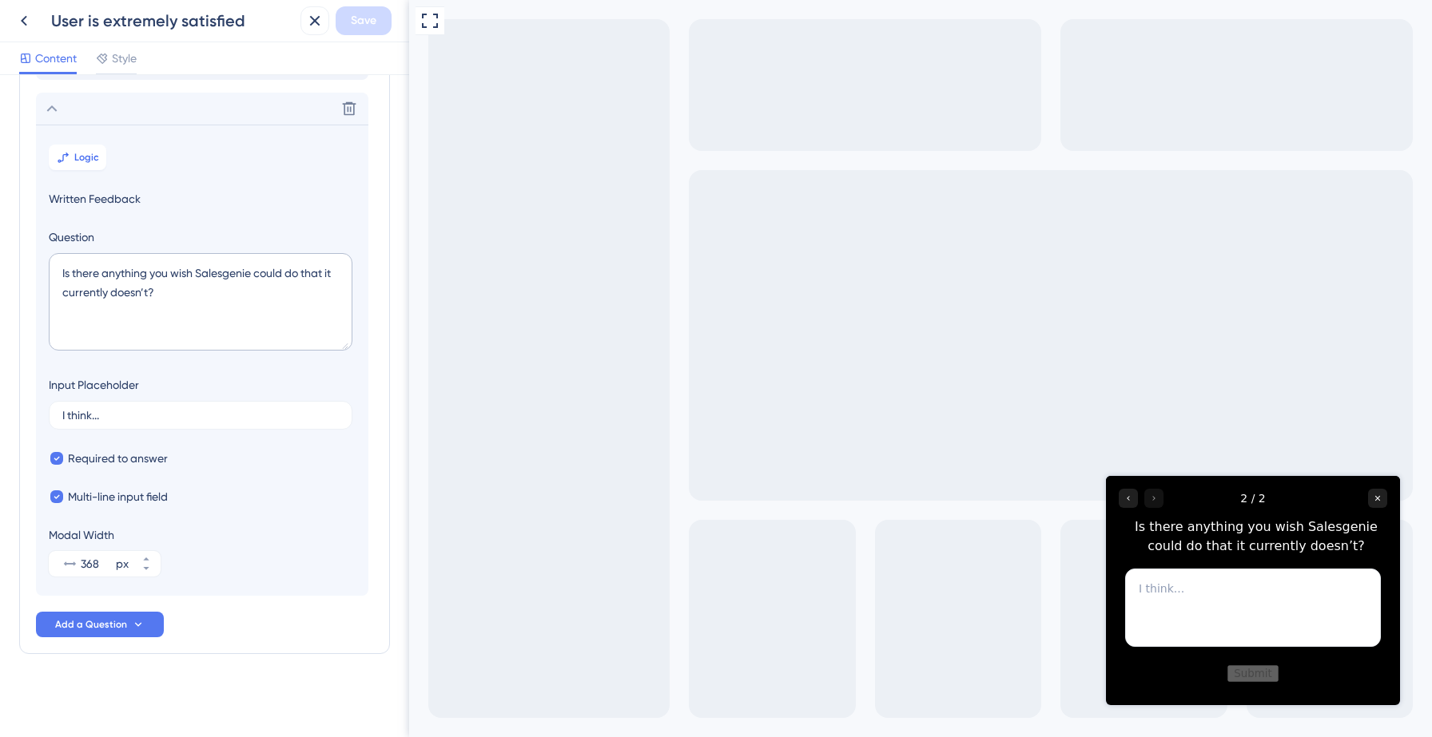
scroll to position [121, 0]
click at [83, 149] on button "Logic" at bounding box center [78, 158] width 58 height 26
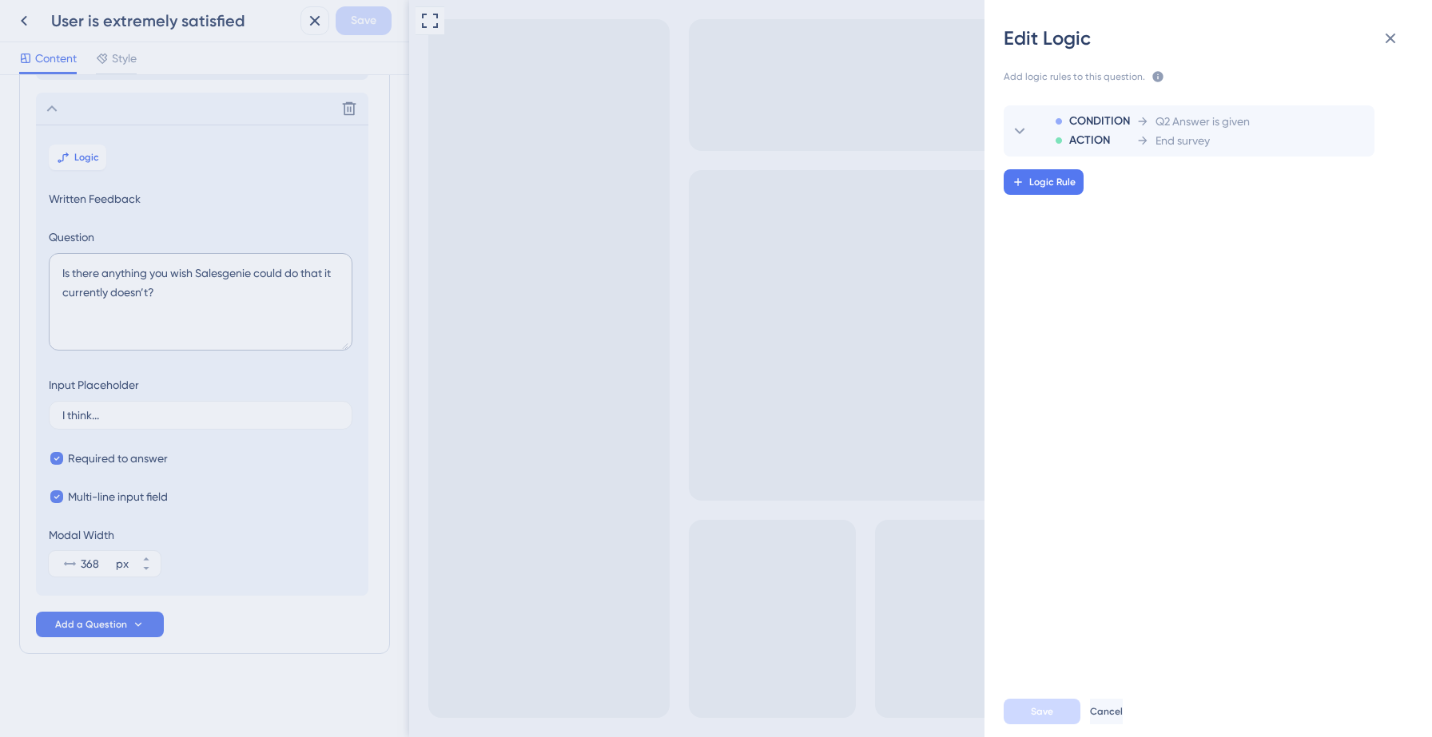
click at [29, 14] on div "Edit Logic Add logic rules to this question. The rules will apply after this qu…" at bounding box center [716, 368] width 1432 height 737
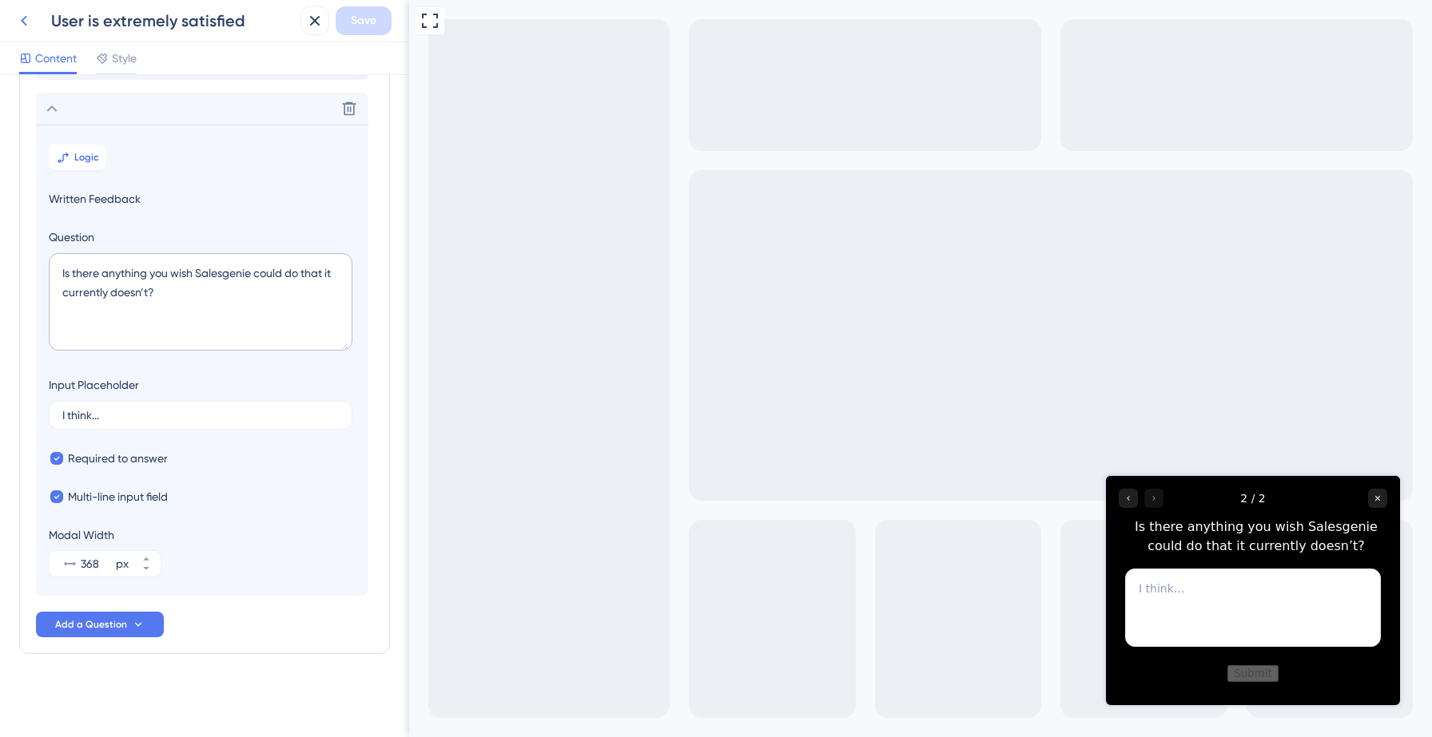
click at [26, 15] on icon at bounding box center [23, 20] width 19 height 19
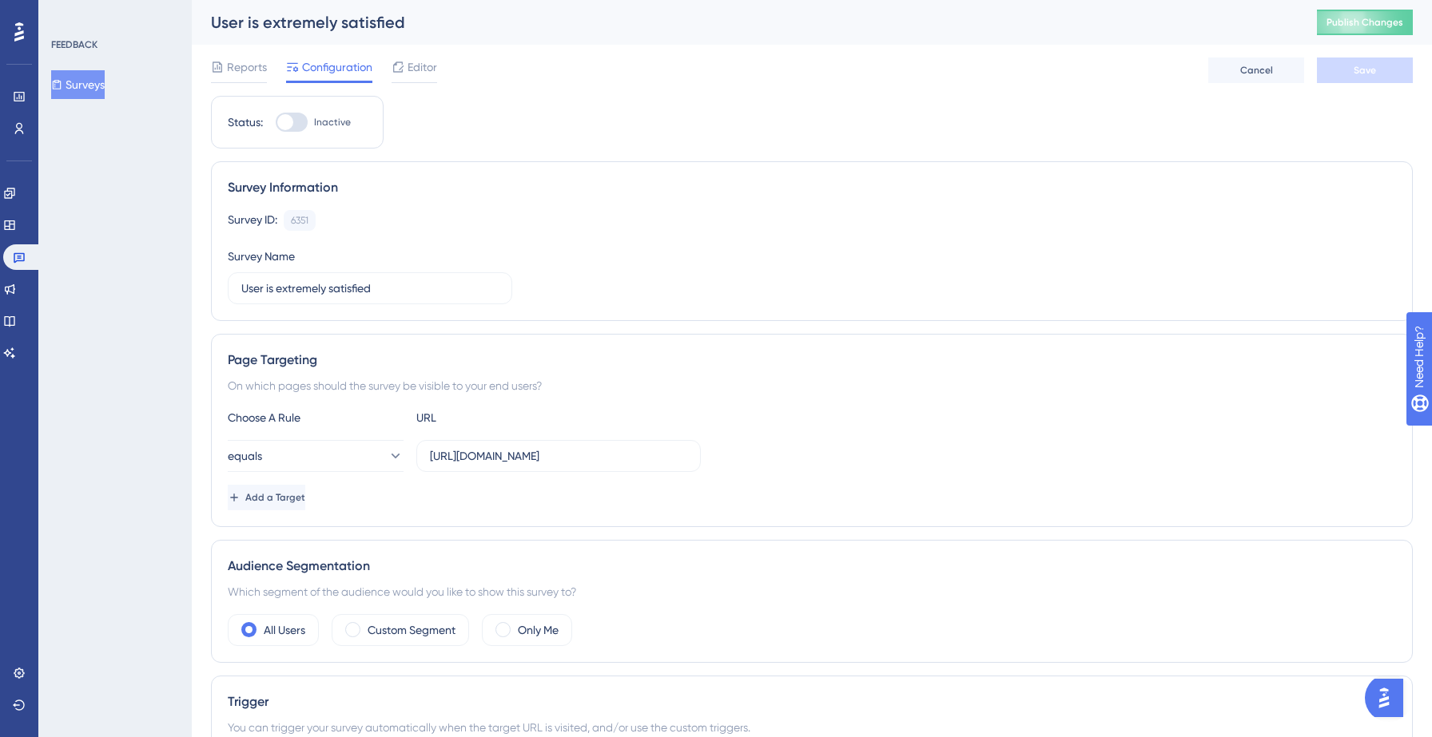
click at [295, 125] on div at bounding box center [292, 122] width 32 height 19
click at [276, 123] on input "Inactive" at bounding box center [275, 122] width 1 height 1
checkbox input "true"
click at [1380, 74] on button "Save" at bounding box center [1365, 71] width 96 height 26
click at [105, 76] on button "Surveys" at bounding box center [78, 84] width 54 height 29
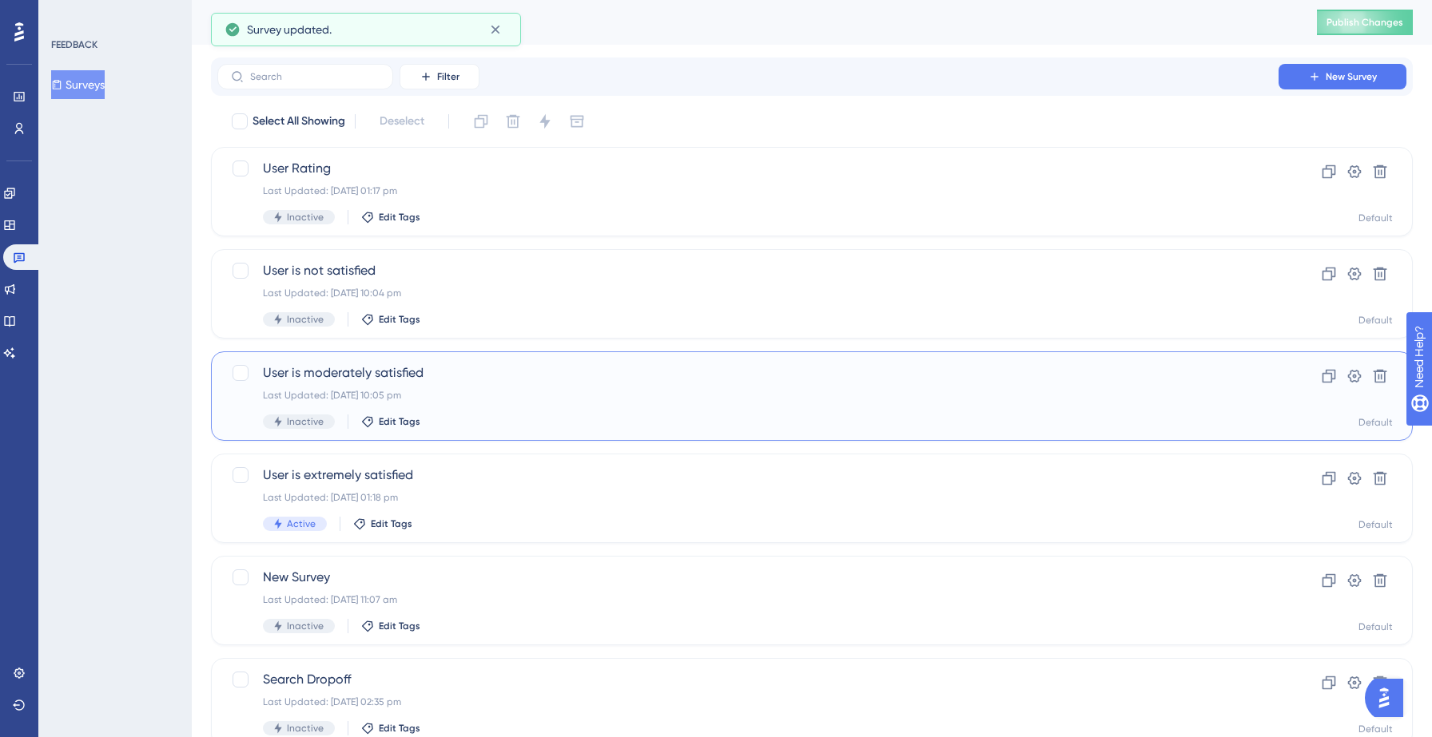
click at [543, 391] on div "Last Updated: 14 Sept 2025 10:05 pm" at bounding box center [748, 395] width 970 height 13
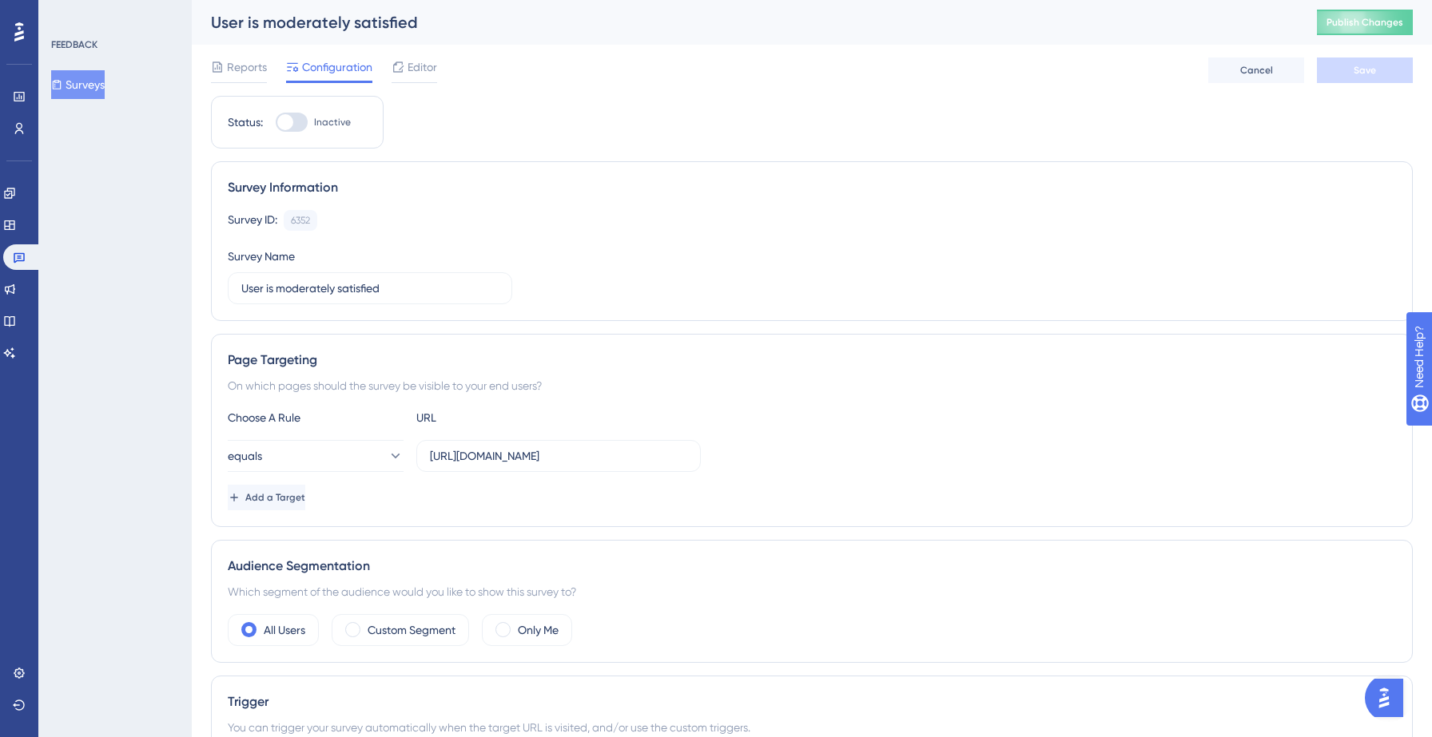
click at [298, 113] on div at bounding box center [292, 122] width 32 height 19
click at [276, 122] on input "Inactive" at bounding box center [275, 122] width 1 height 1
checkbox input "true"
click at [1350, 73] on button "Save" at bounding box center [1365, 71] width 96 height 26
click at [98, 80] on button "Surveys" at bounding box center [78, 84] width 54 height 29
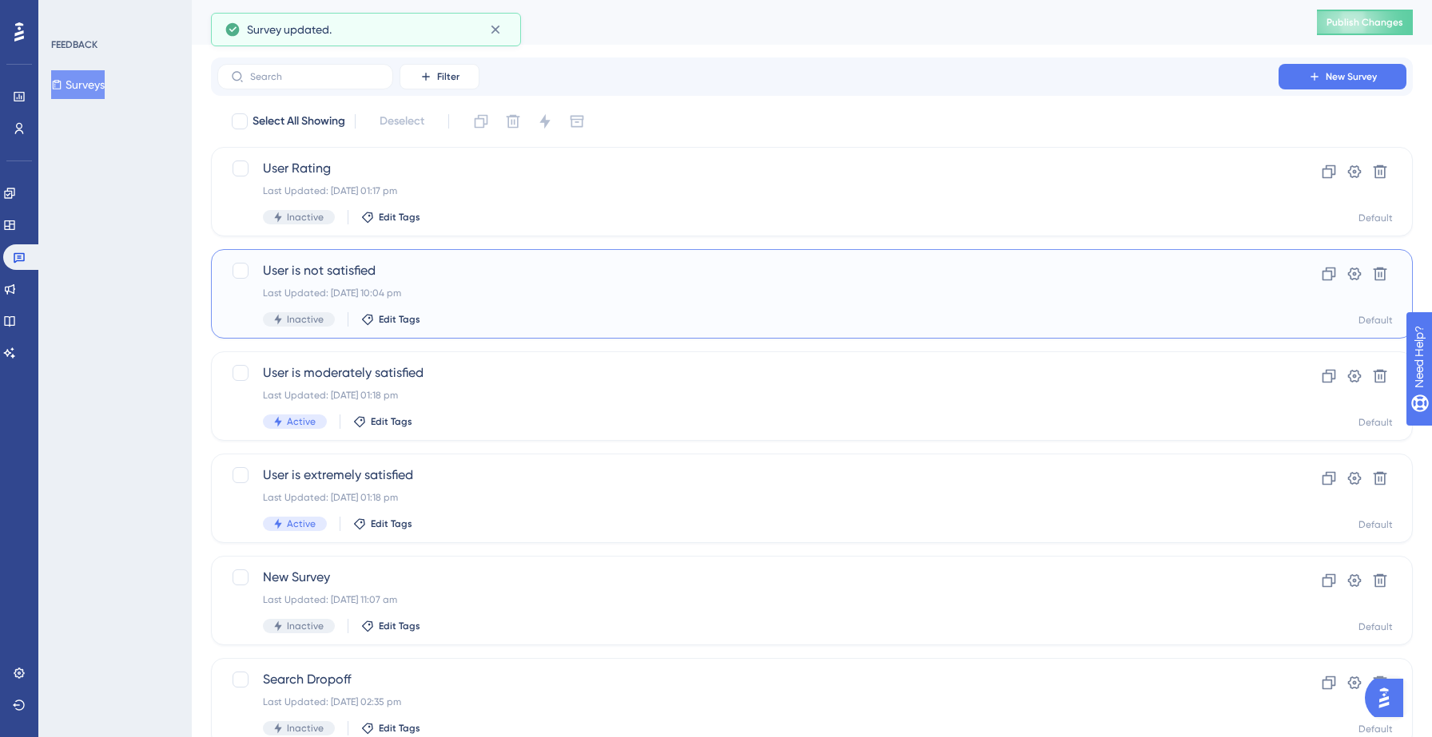
click at [511, 275] on span "User is not satisfied" at bounding box center [748, 270] width 970 height 19
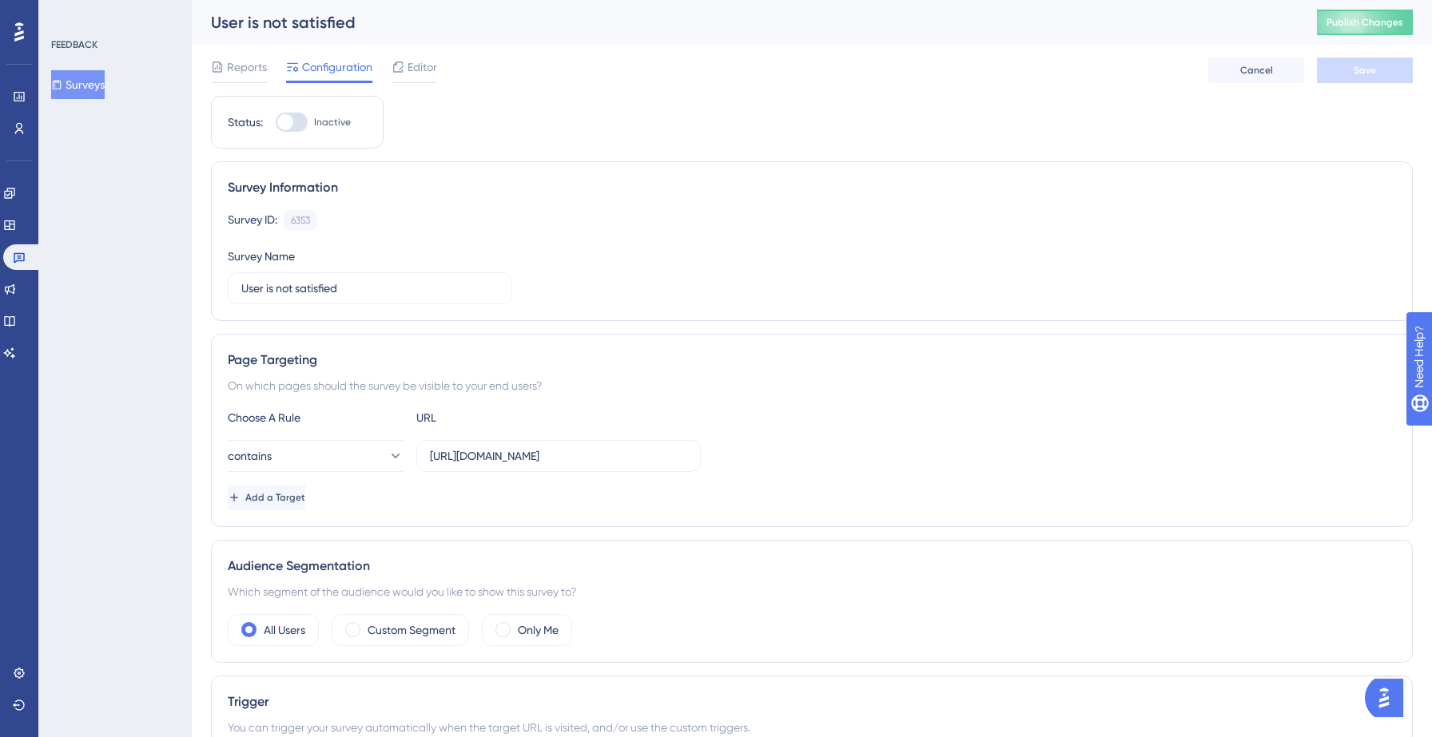
click at [284, 110] on div "Status: Inactive" at bounding box center [297, 122] width 173 height 53
click at [298, 121] on div at bounding box center [292, 122] width 32 height 19
click at [276, 122] on input "Inactive" at bounding box center [275, 122] width 1 height 1
checkbox input "true"
click at [1345, 62] on button "Save" at bounding box center [1365, 71] width 96 height 26
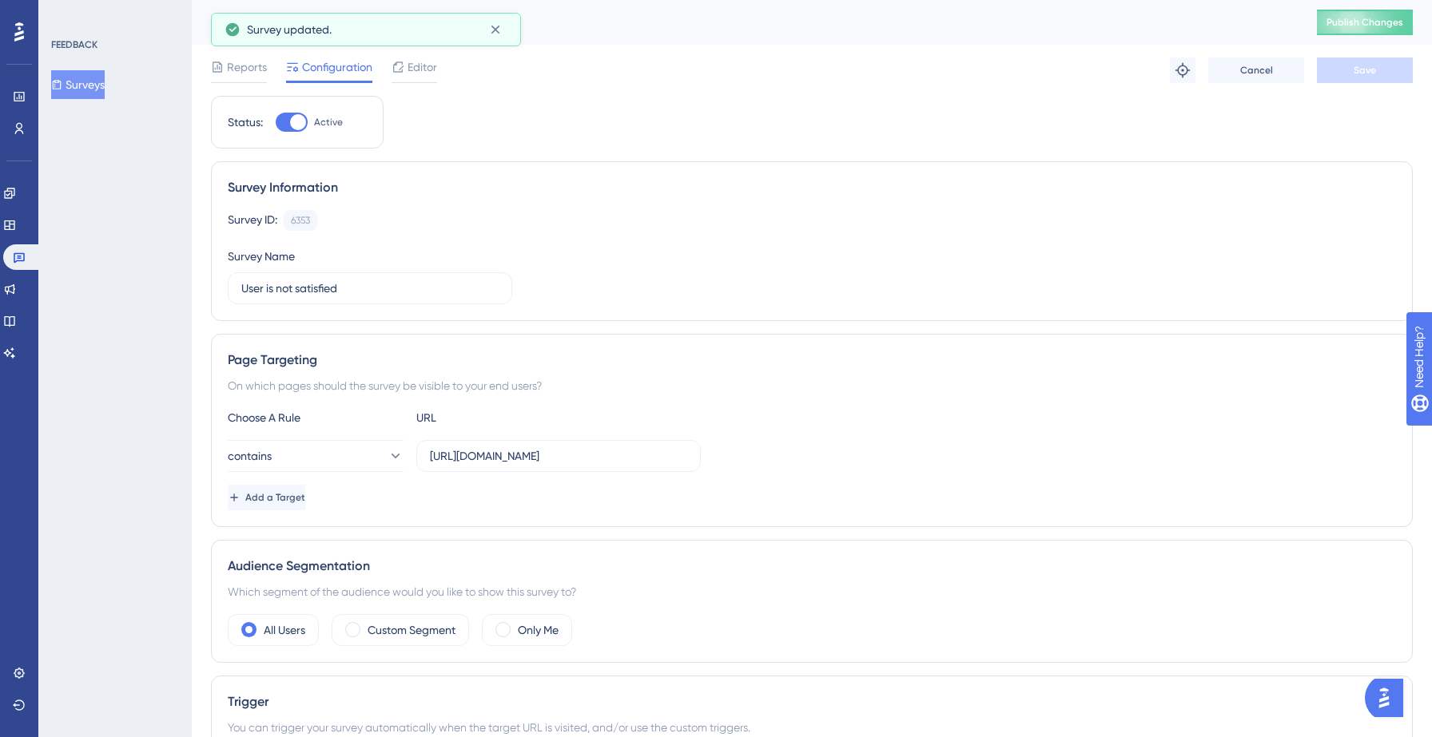
click at [92, 75] on button "Surveys" at bounding box center [78, 84] width 54 height 29
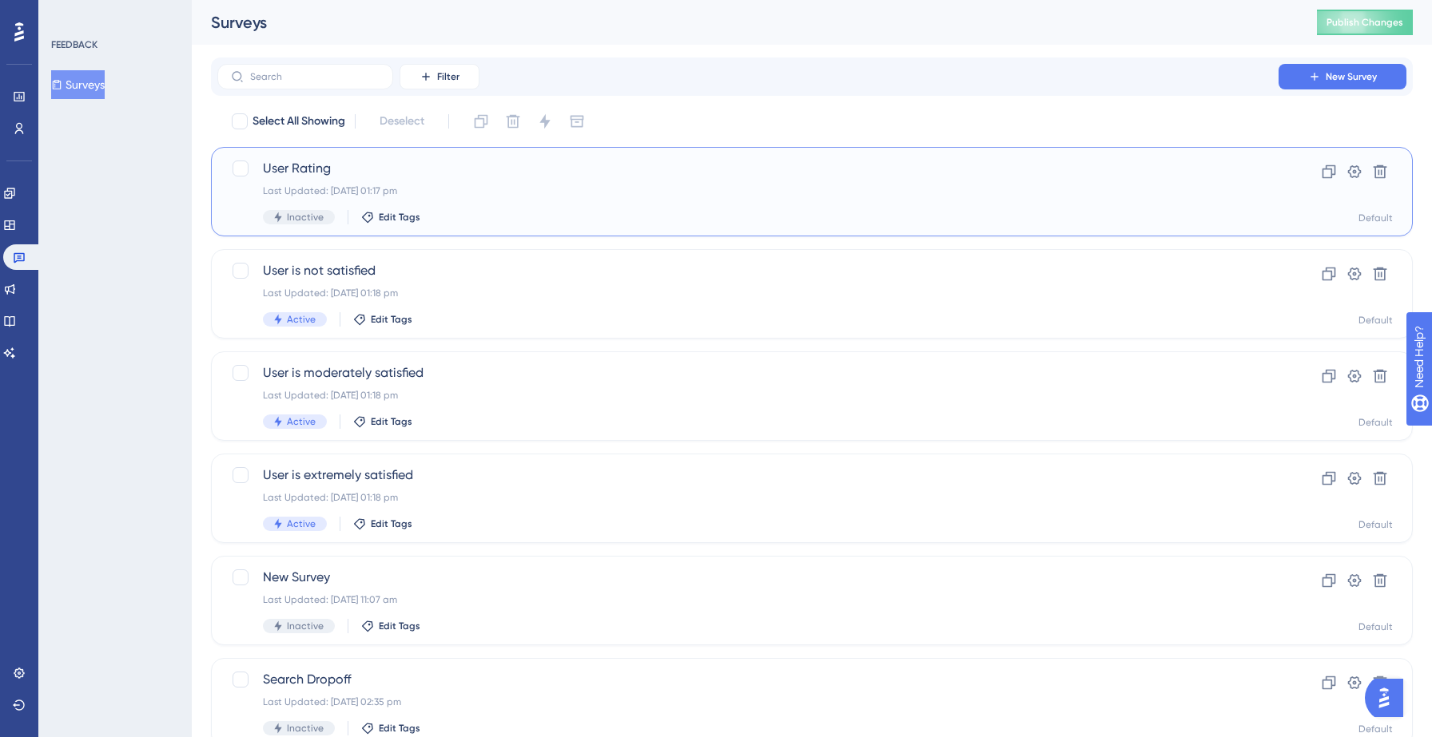
click at [466, 181] on div "User Rating Last Updated: 15 Sept 2025 01:17 pm Inactive Edit Tags" at bounding box center [748, 192] width 970 height 66
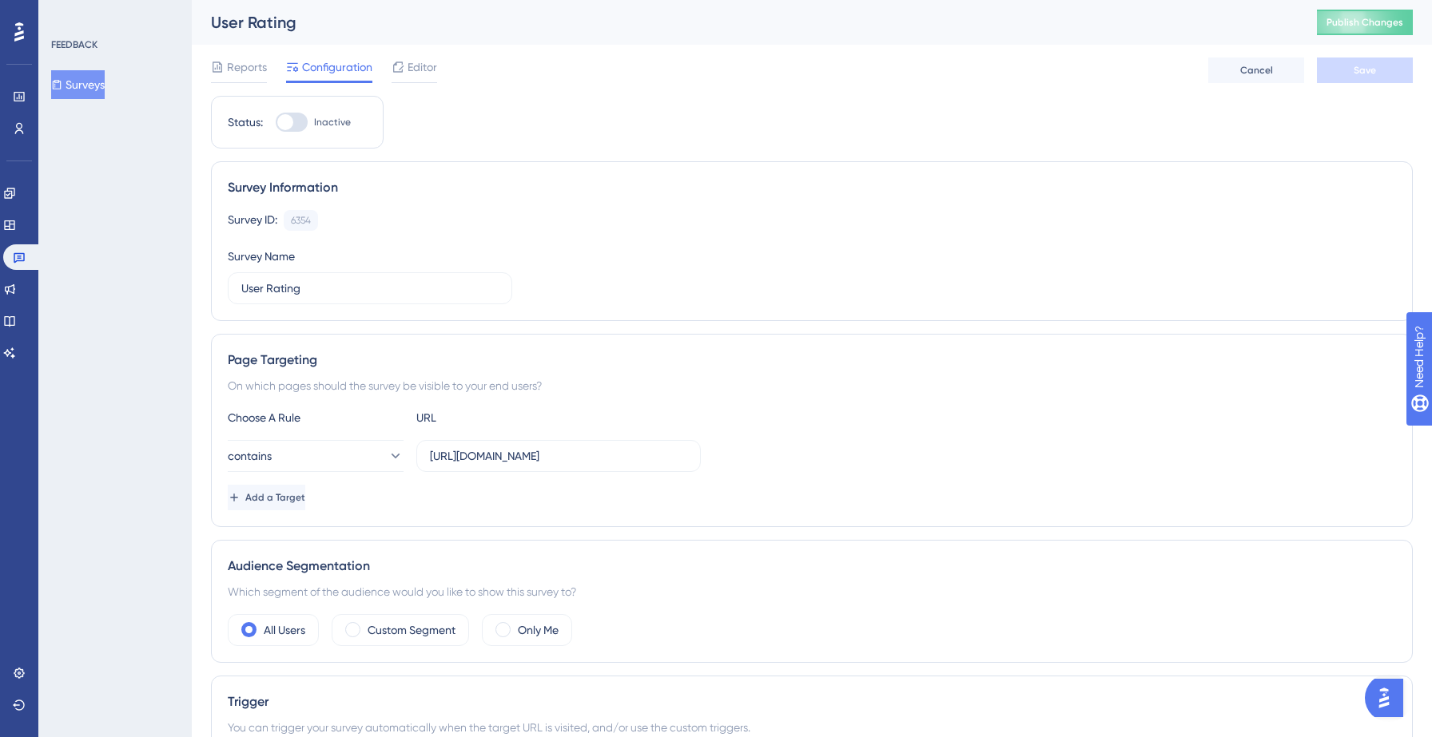
click at [289, 117] on div at bounding box center [285, 122] width 16 height 16
click at [276, 122] on input "Inactive" at bounding box center [275, 122] width 1 height 1
checkbox input "true"
click at [1382, 62] on button "Save" at bounding box center [1365, 71] width 96 height 26
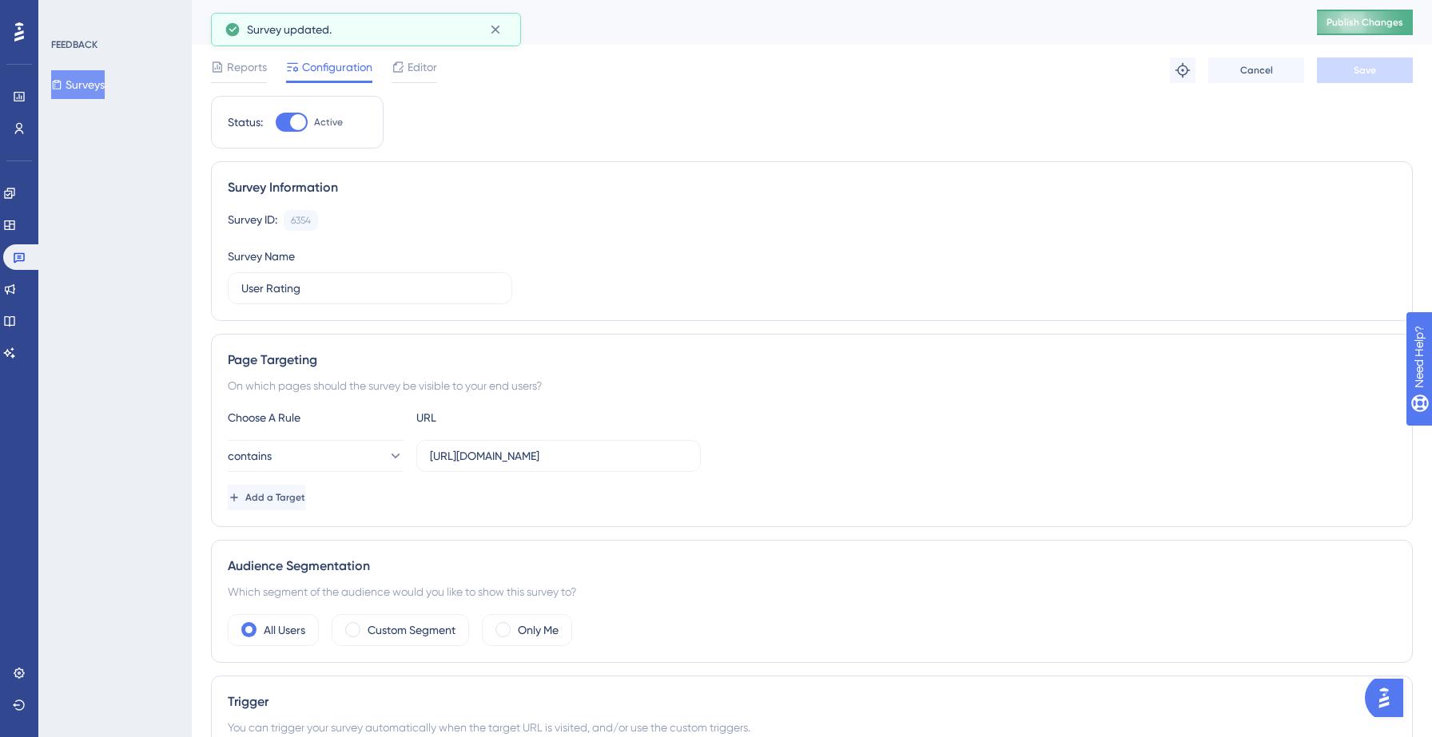
click at [1350, 19] on span "Publish Changes" at bounding box center [1364, 22] width 77 height 13
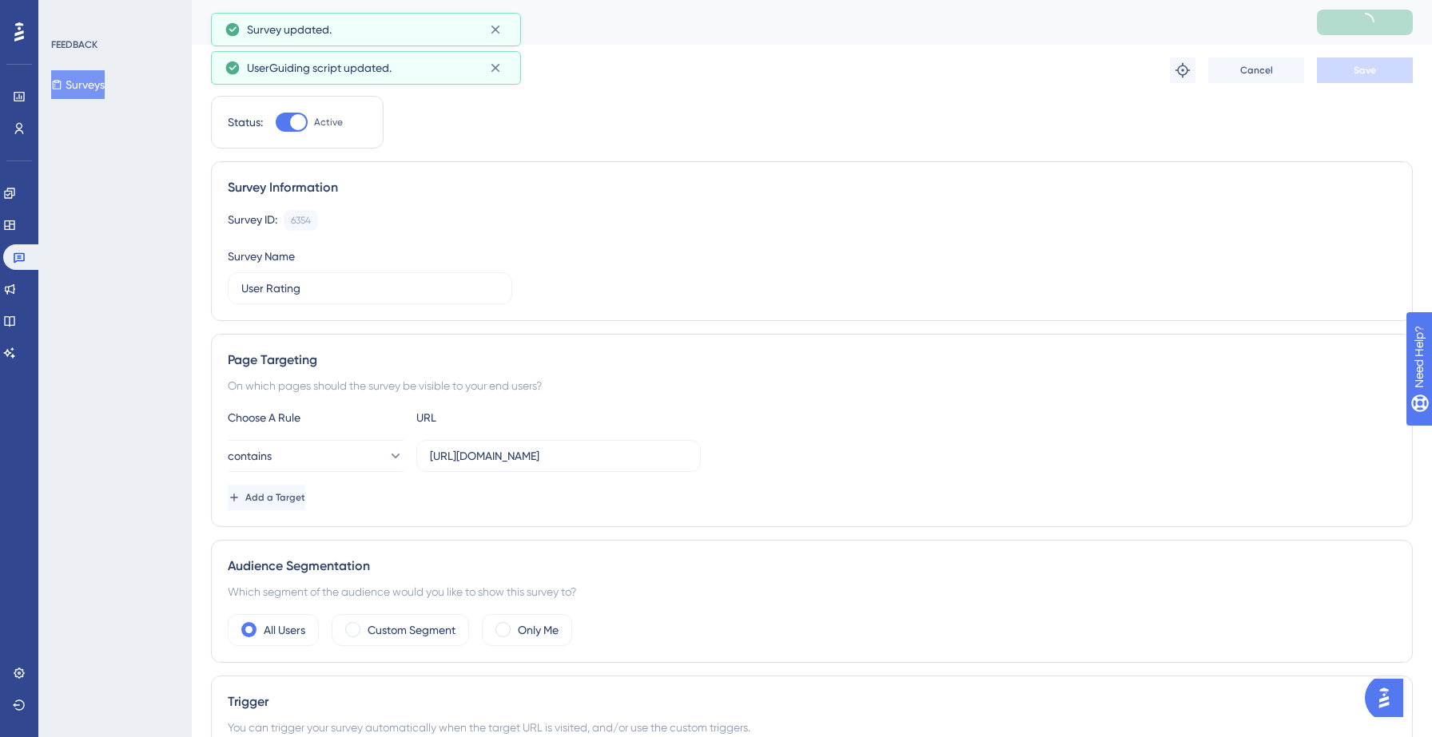
click at [94, 89] on button "Surveys" at bounding box center [78, 84] width 54 height 29
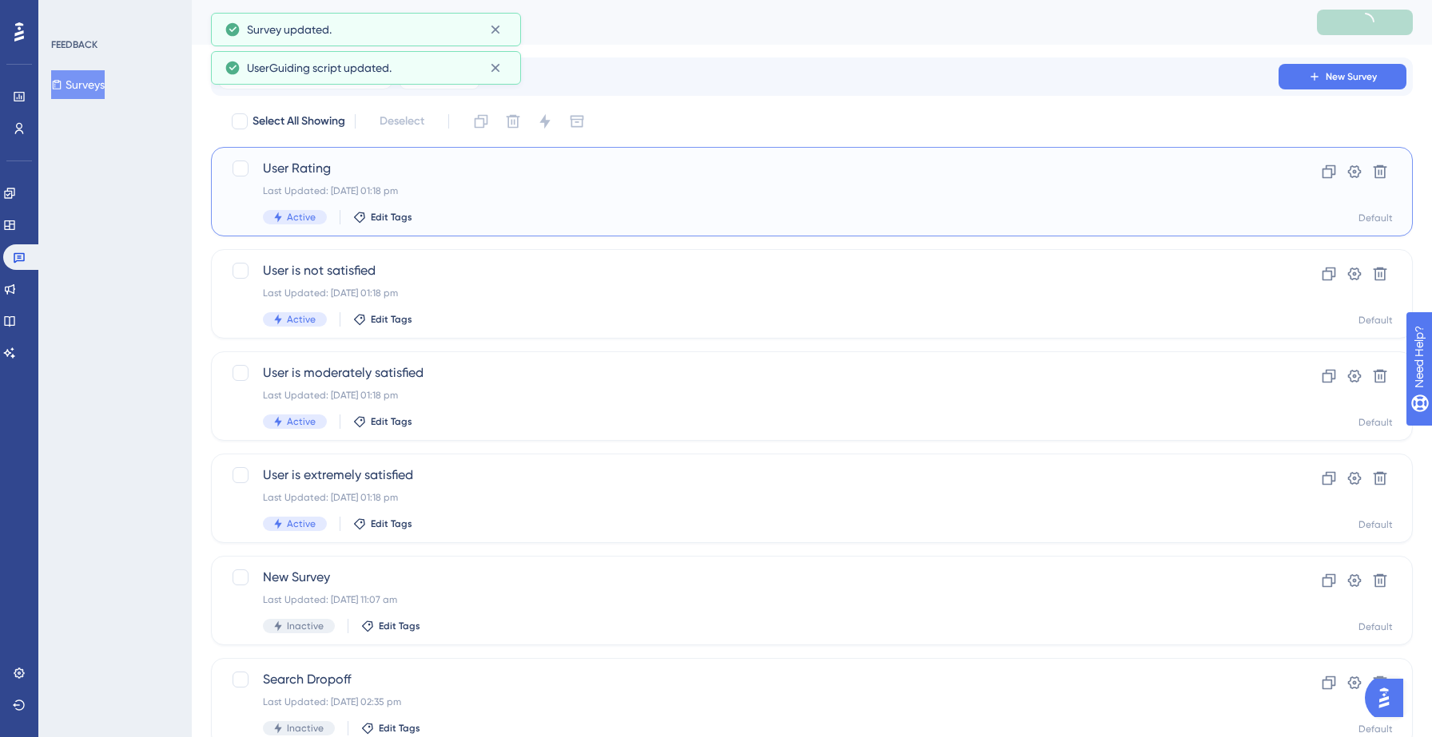
click at [527, 159] on span "User Rating" at bounding box center [748, 168] width 970 height 19
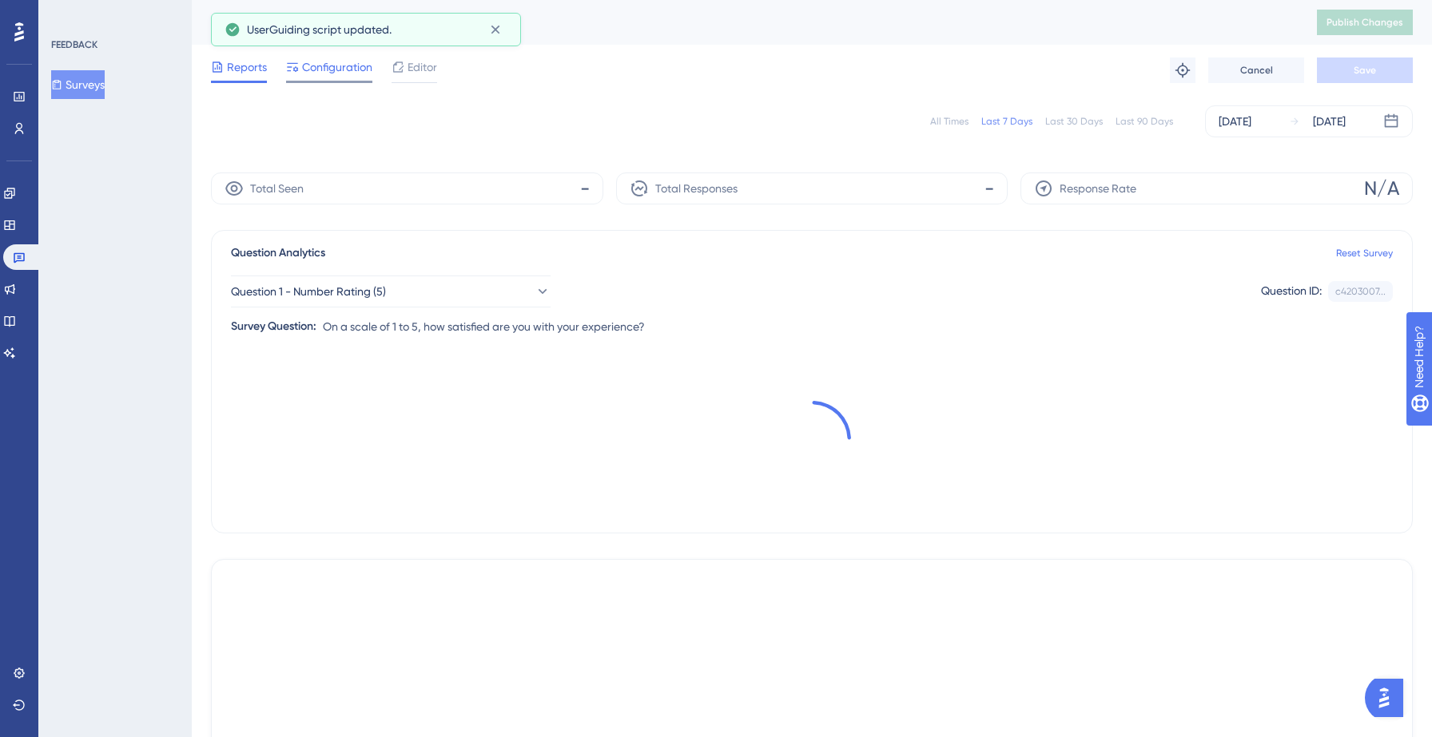
click at [339, 66] on span "Configuration" at bounding box center [337, 67] width 70 height 19
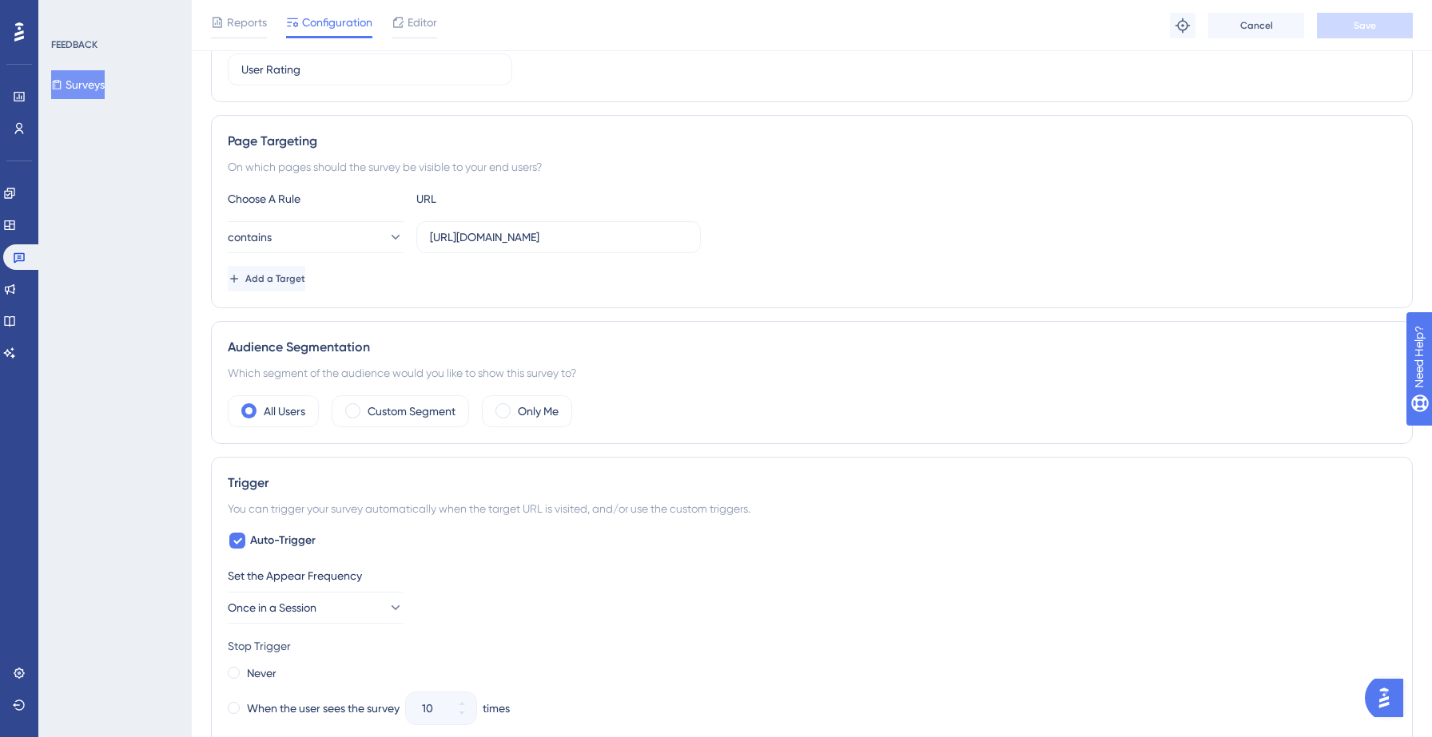
scroll to position [227, 0]
click at [409, 404] on label "Custom Segment" at bounding box center [412, 409] width 88 height 19
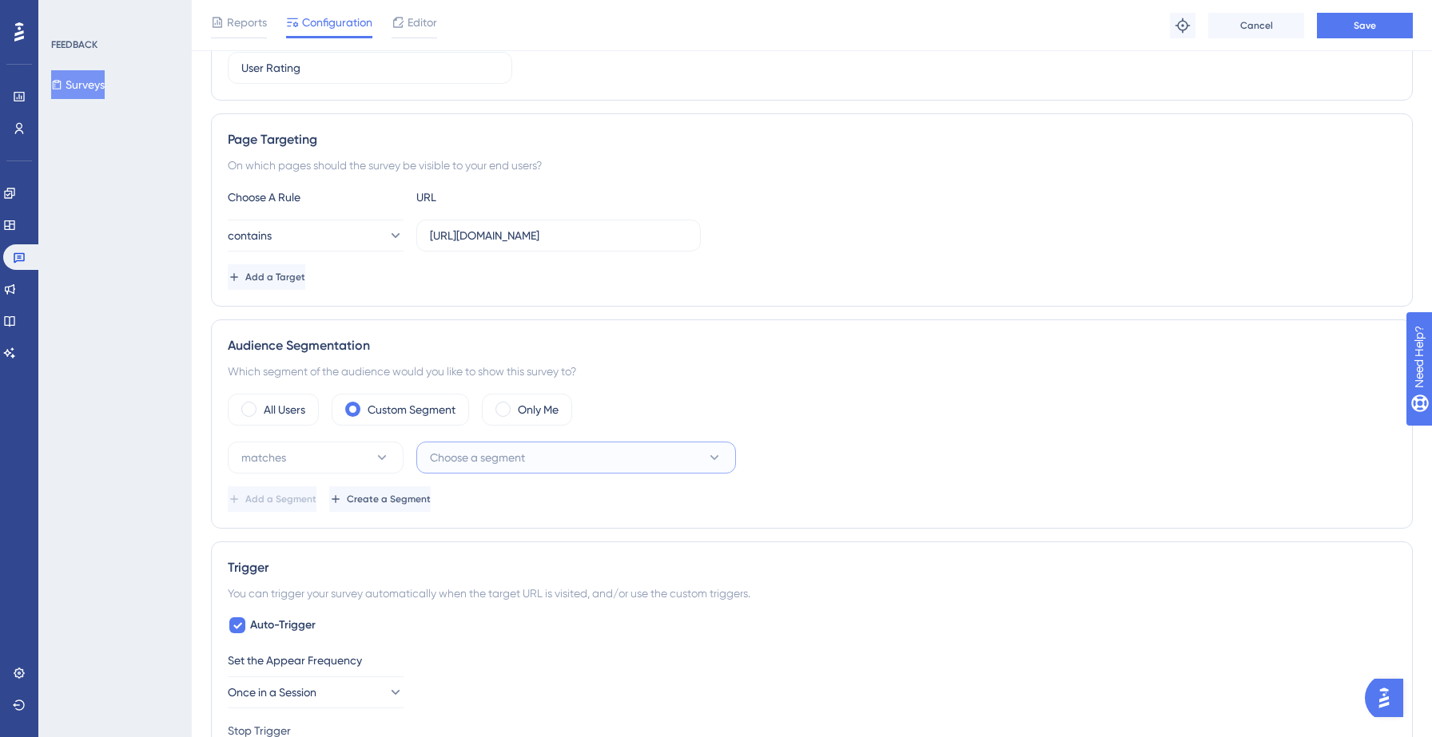
click at [554, 451] on button "Choose a segment" at bounding box center [576, 458] width 320 height 32
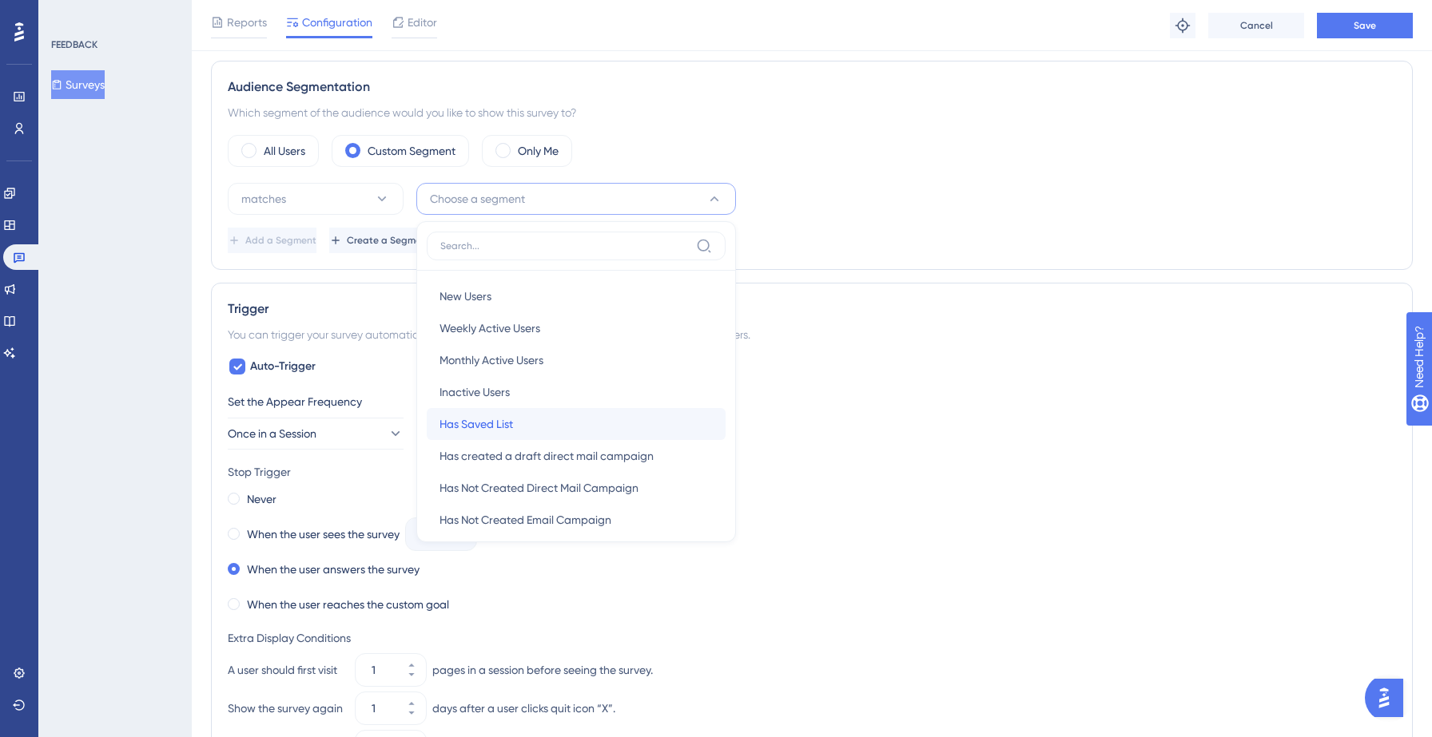
click at [551, 421] on div "Has Saved List Has Saved List" at bounding box center [575, 424] width 273 height 32
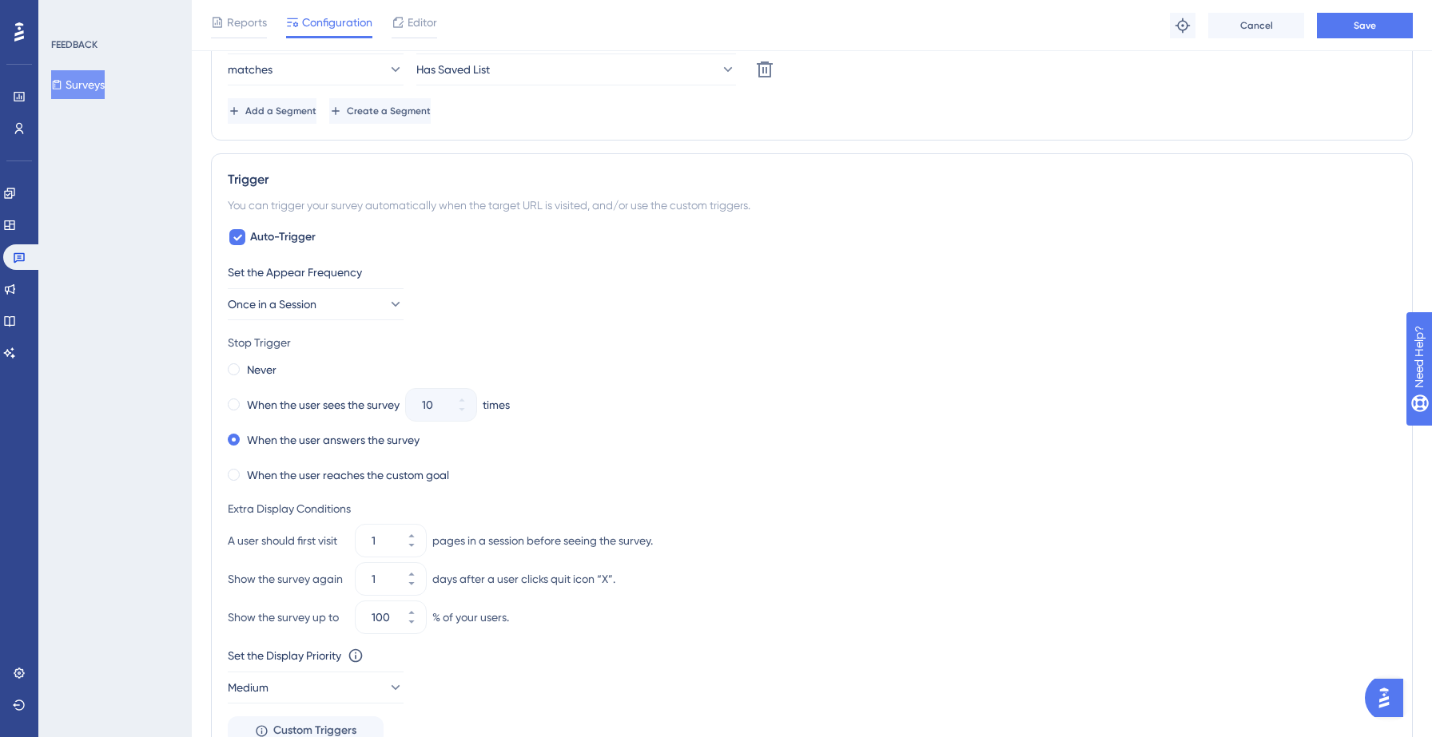
scroll to position [618, 0]
click at [380, 539] on input "1" at bounding box center [383, 538] width 22 height 19
type input "15"
click at [713, 531] on div "A user should first visit 15 pages in a session before seeing the survey." at bounding box center [812, 539] width 1168 height 32
click at [230, 474] on span at bounding box center [234, 473] width 12 height 12
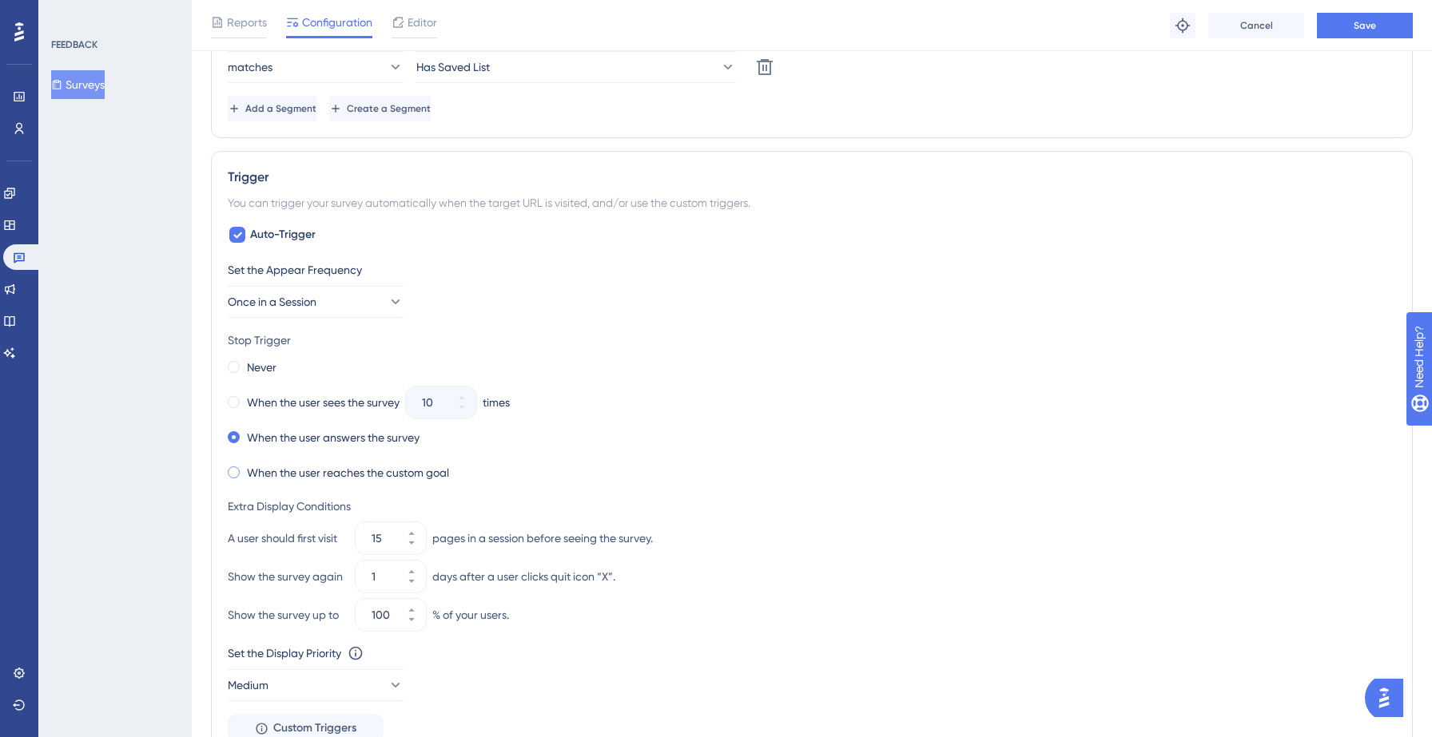
click at [244, 469] on input "radio" at bounding box center [244, 469] width 0 height 0
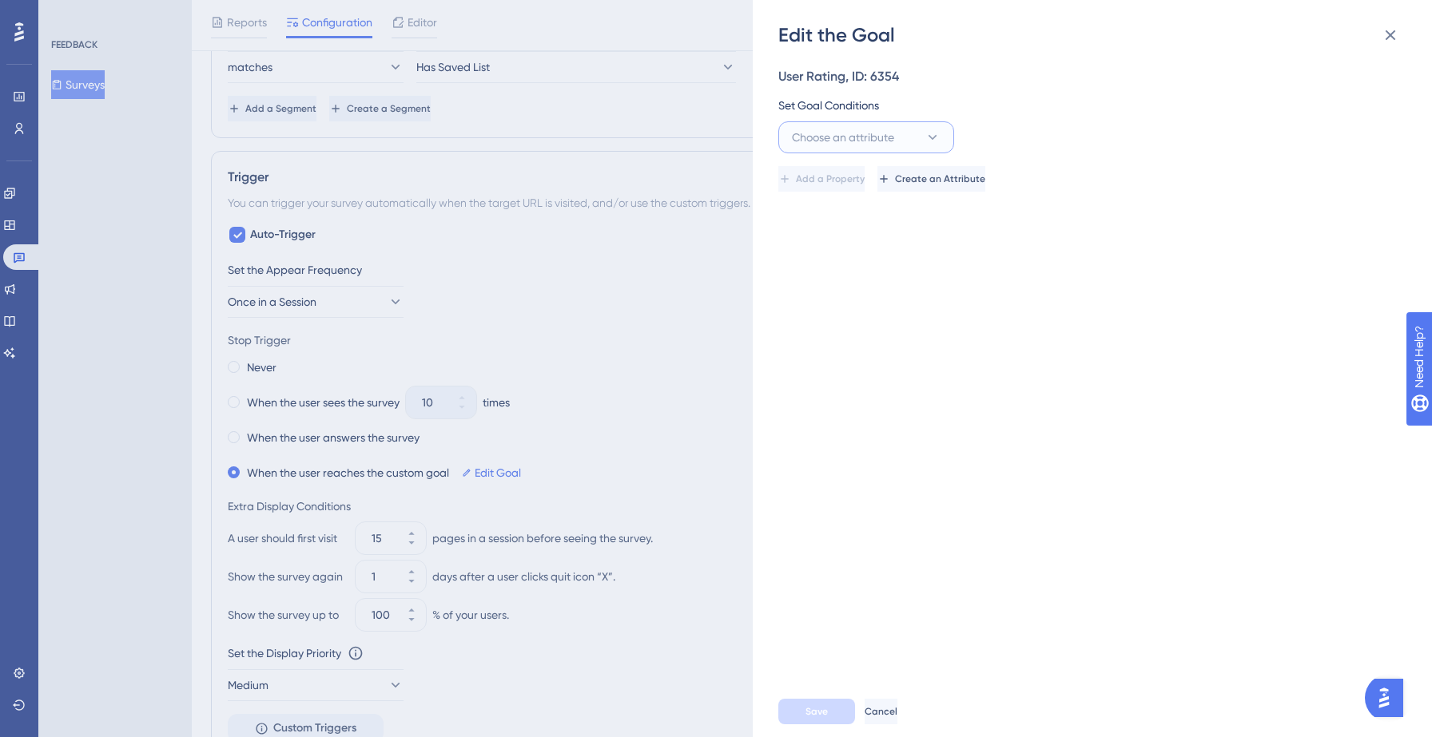
click at [880, 128] on span "Choose an attribute" at bounding box center [843, 137] width 102 height 19
type input "sa"
click at [851, 244] on span "HasSavedList" at bounding box center [835, 234] width 69 height 19
click at [1199, 136] on input "text" at bounding box center [1264, 138] width 229 height 18
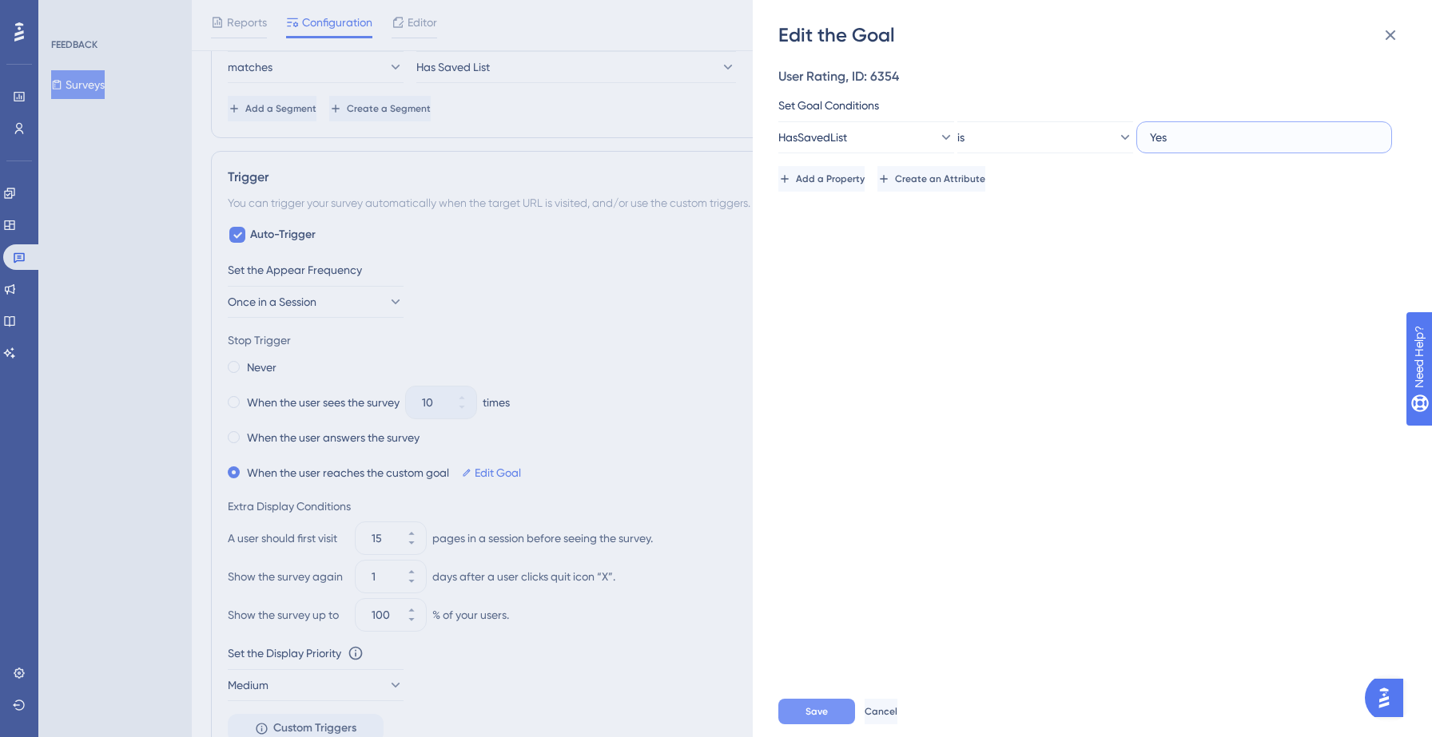
type input "Yes"
click at [816, 713] on span "Save" at bounding box center [816, 711] width 22 height 13
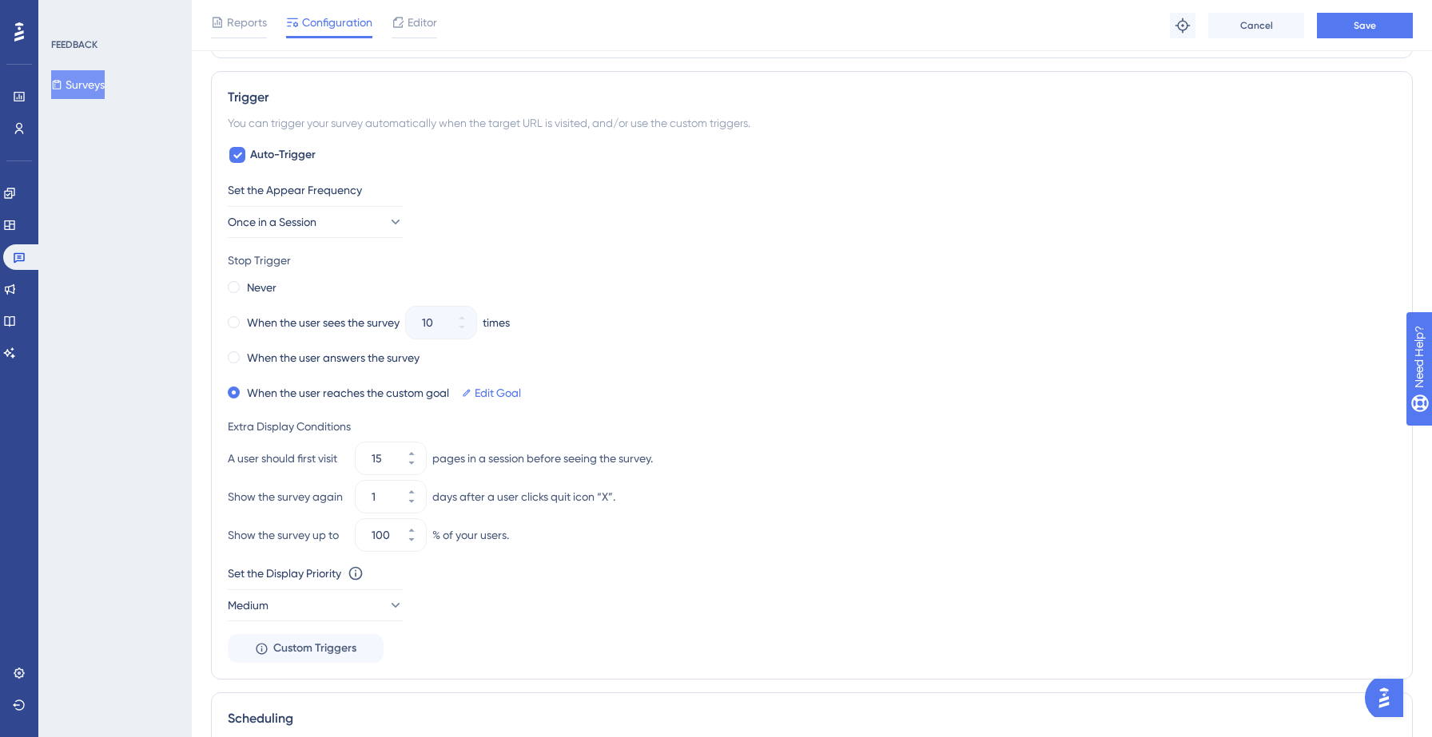
scroll to position [707, 0]
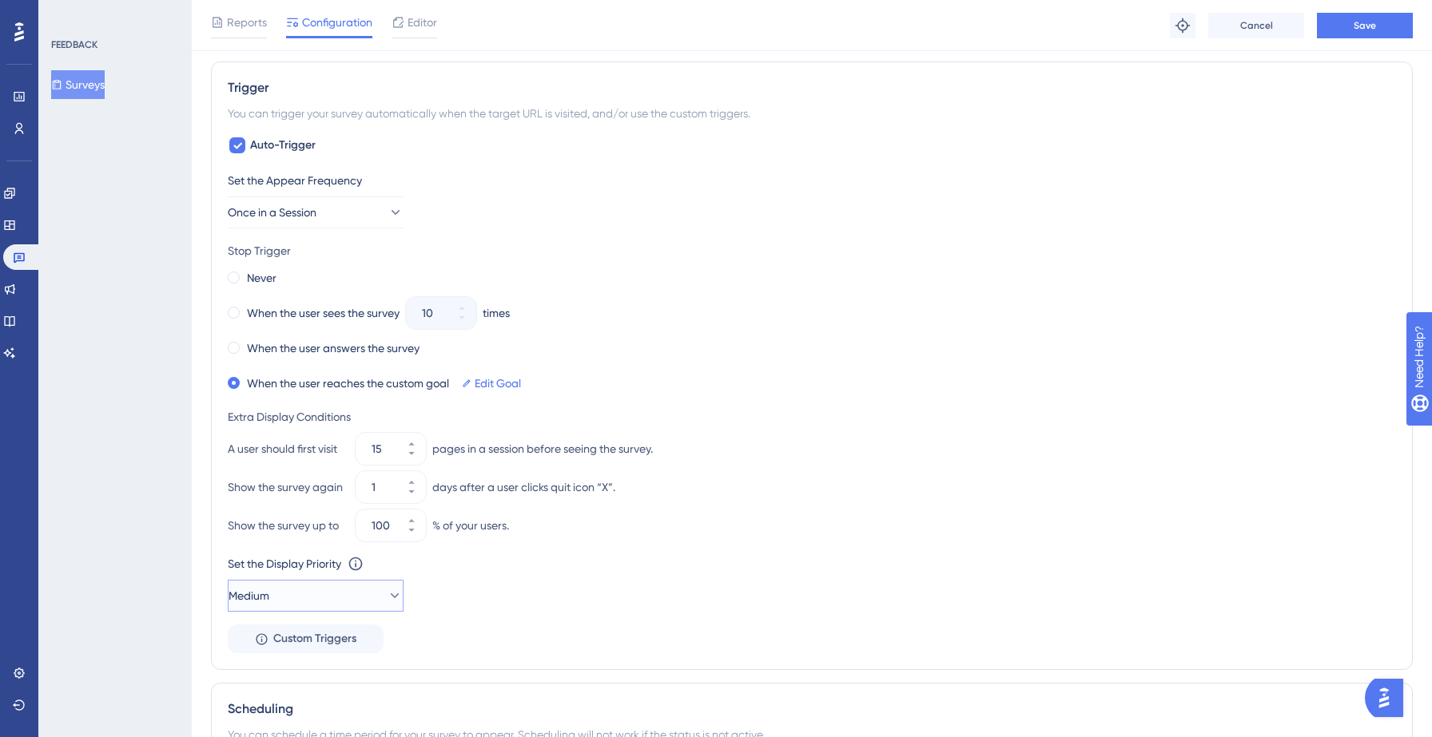
click at [334, 604] on button "Medium" at bounding box center [316, 596] width 176 height 32
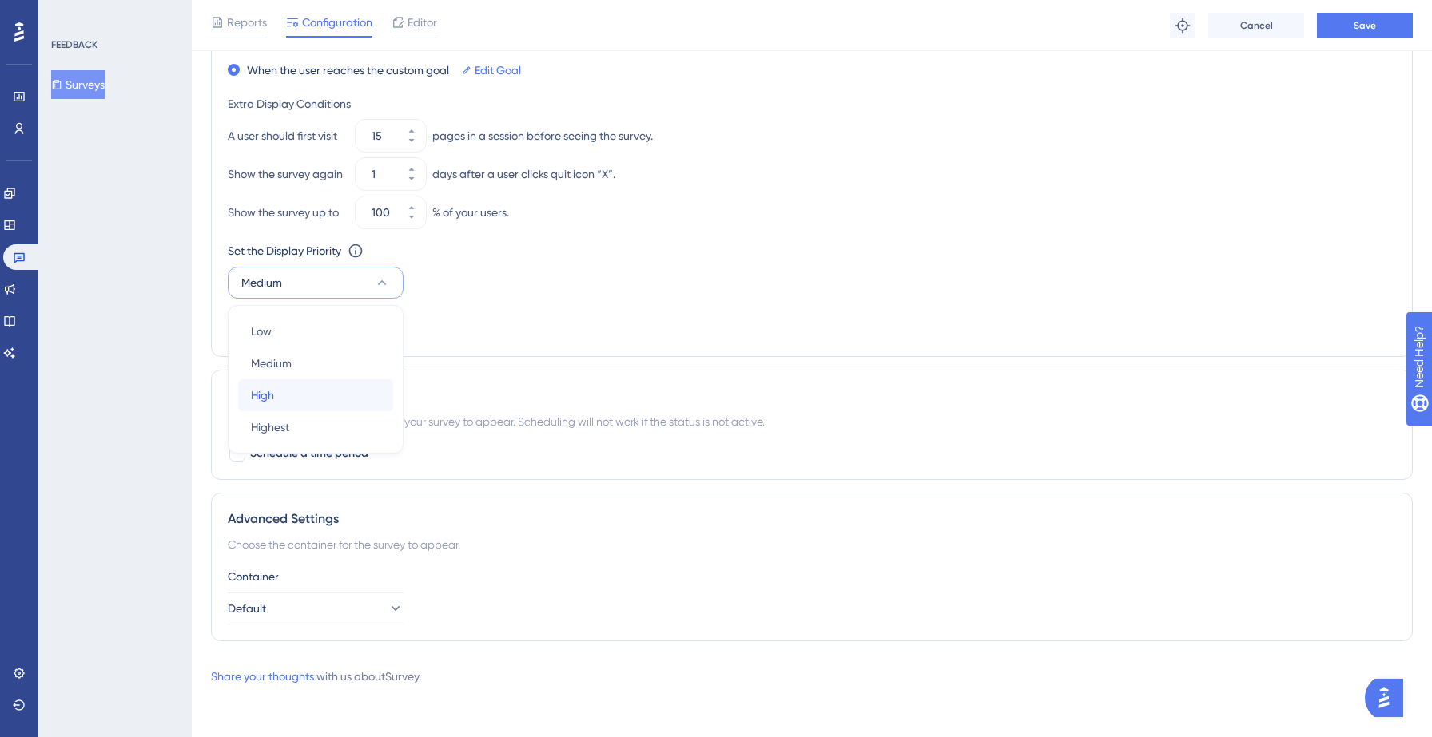
click at [313, 389] on div "High High" at bounding box center [315, 396] width 129 height 32
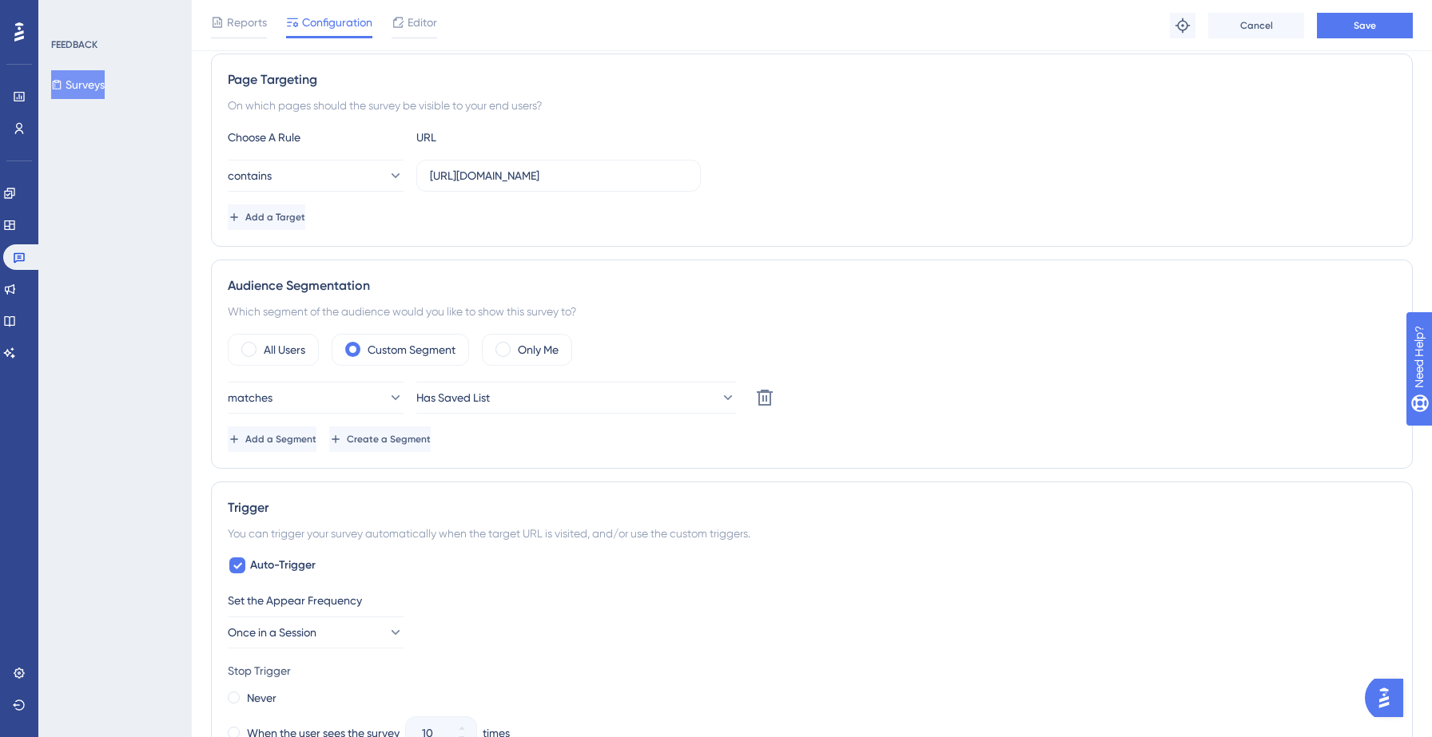
scroll to position [286, 0]
click at [260, 351] on div "All Users" at bounding box center [273, 351] width 91 height 32
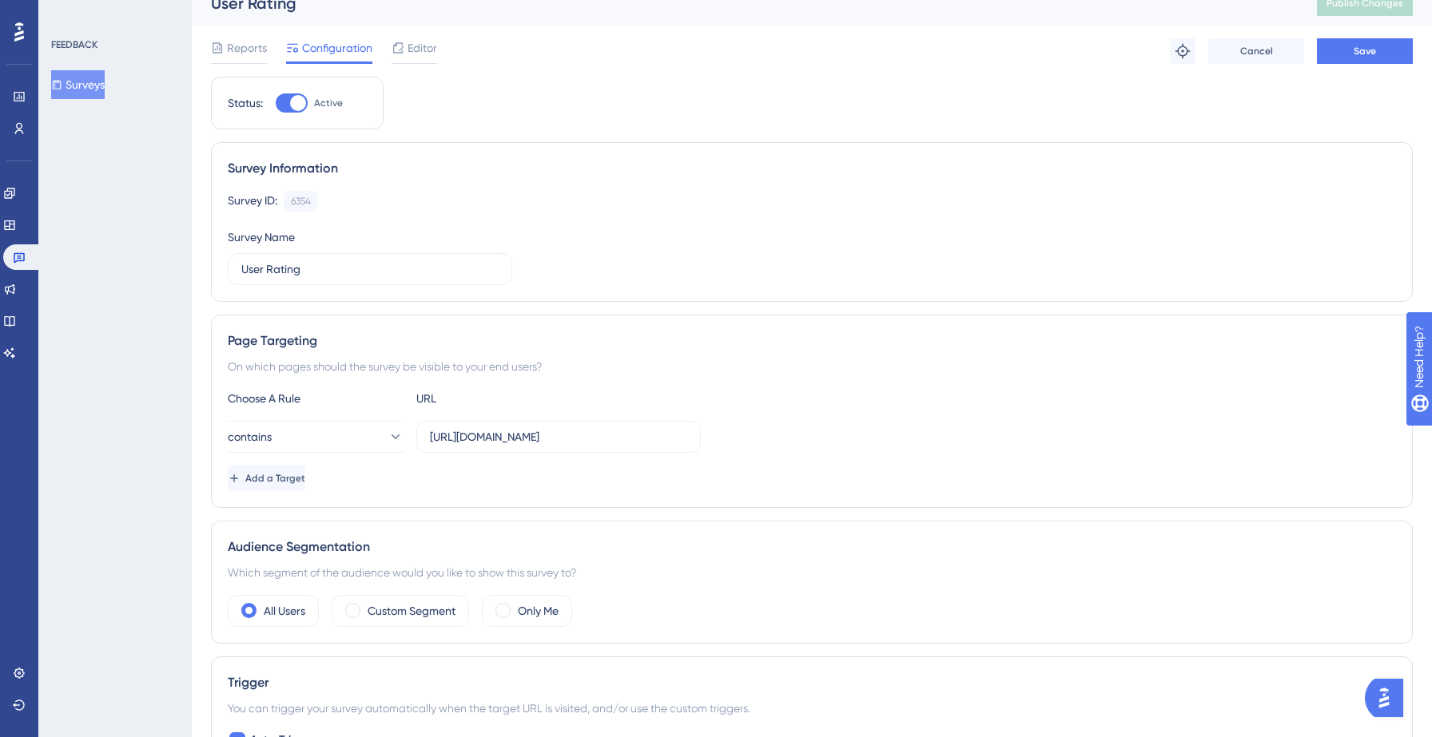
scroll to position [0, 0]
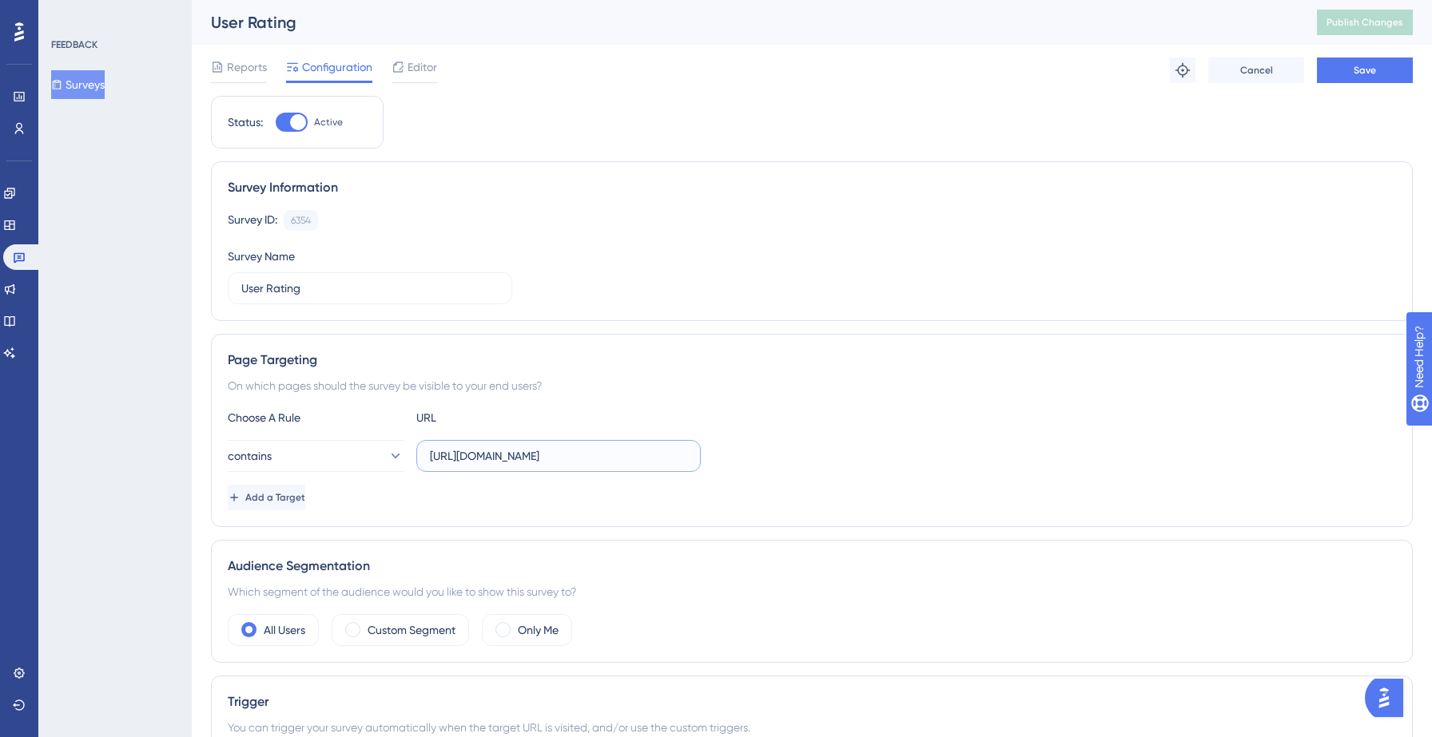
click at [632, 459] on input "[URL][DOMAIN_NAME]" at bounding box center [558, 456] width 257 height 18
type input "[URL][DOMAIN_NAME]"
click at [872, 431] on div "Choose A Rule URL contains https://yellowstone.salesgenie.com Add a Target" at bounding box center [812, 459] width 1168 height 102
click at [1378, 72] on button "Save" at bounding box center [1365, 71] width 96 height 26
click at [1343, 17] on span "Publish Changes" at bounding box center [1364, 22] width 77 height 13
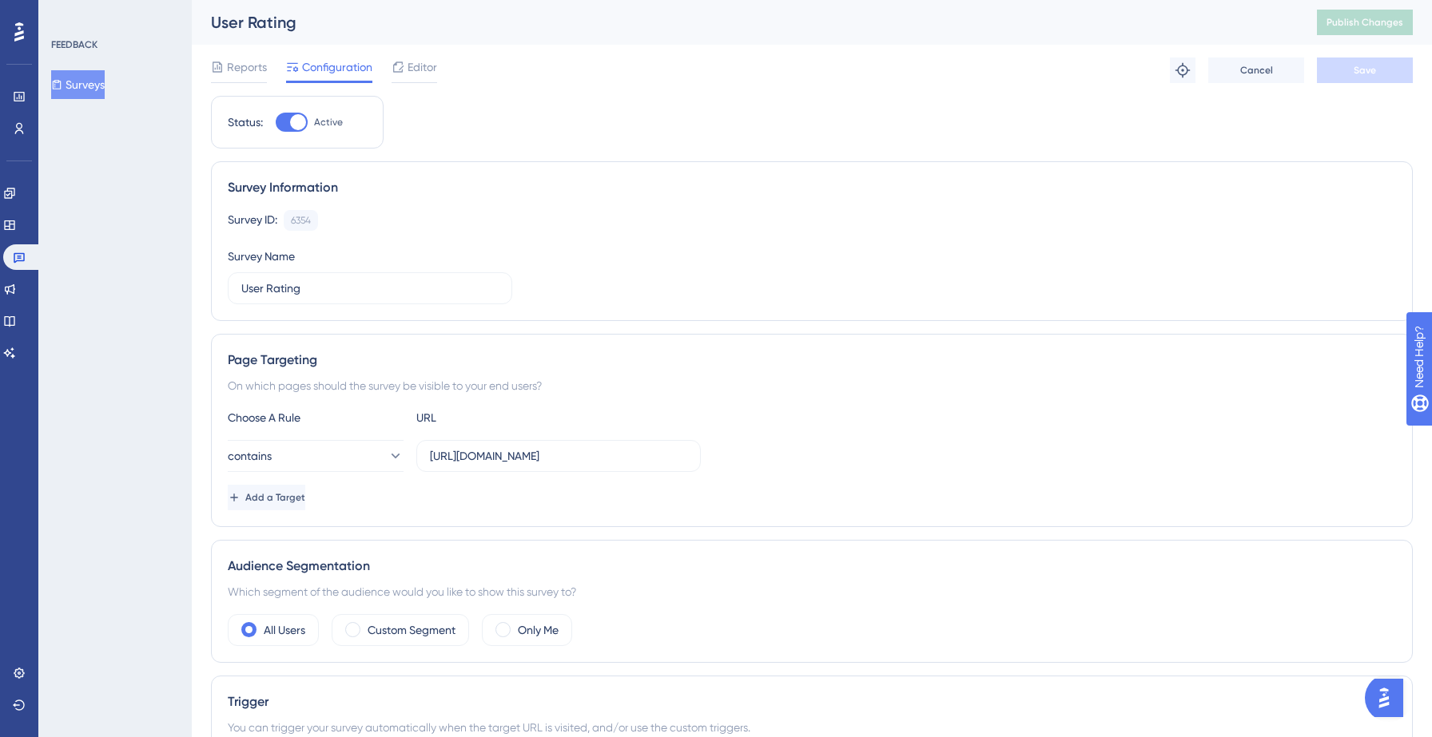
click at [105, 83] on button "Surveys" at bounding box center [78, 84] width 54 height 29
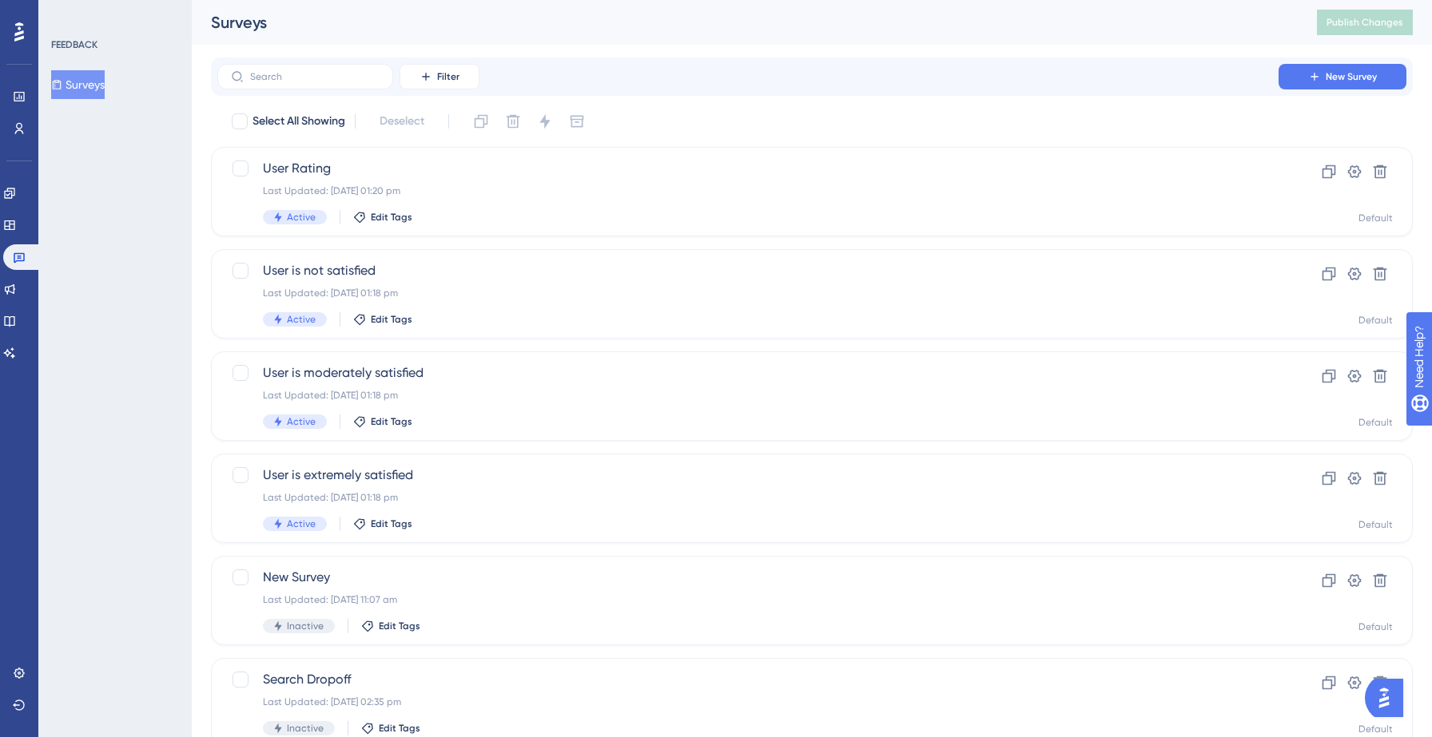
click at [98, 91] on button "Surveys" at bounding box center [78, 84] width 54 height 29
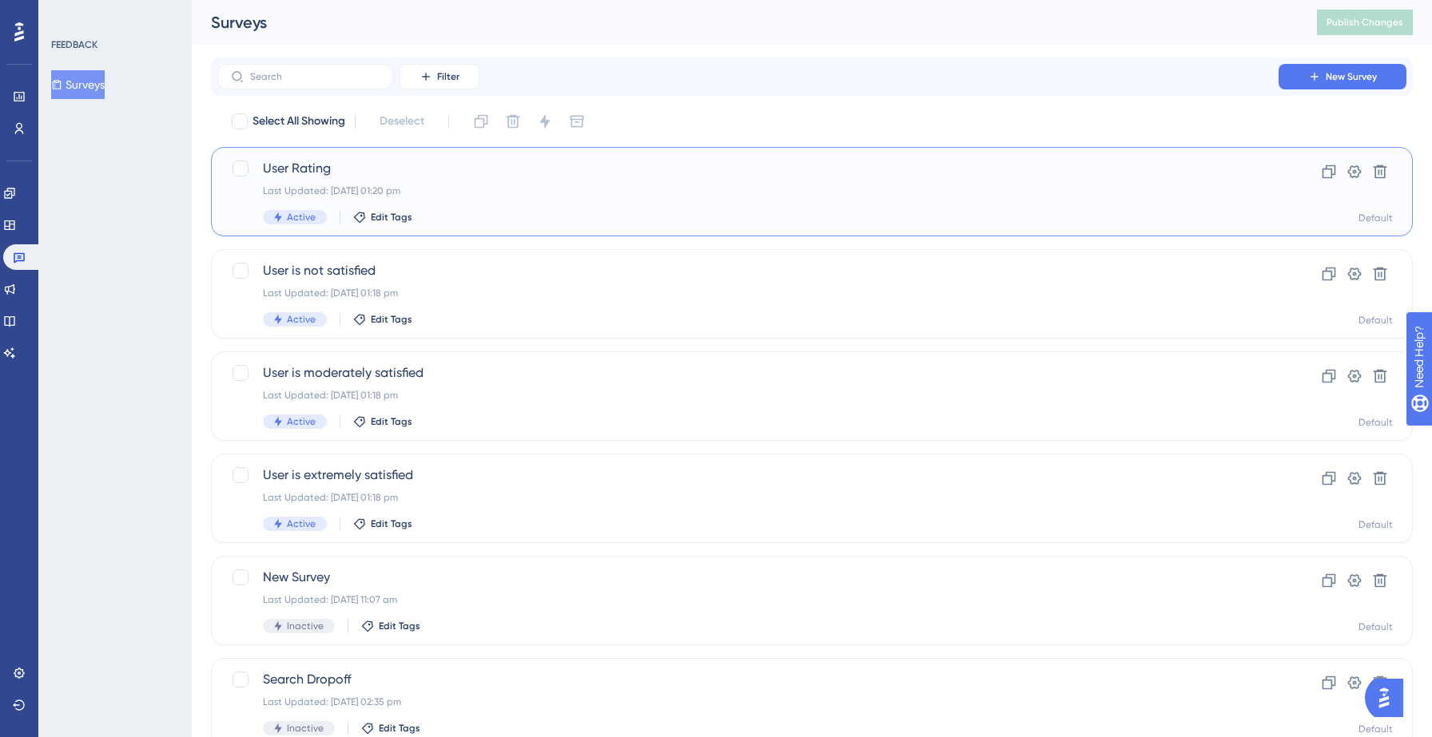
click at [519, 176] on span "User Rating" at bounding box center [748, 168] width 970 height 19
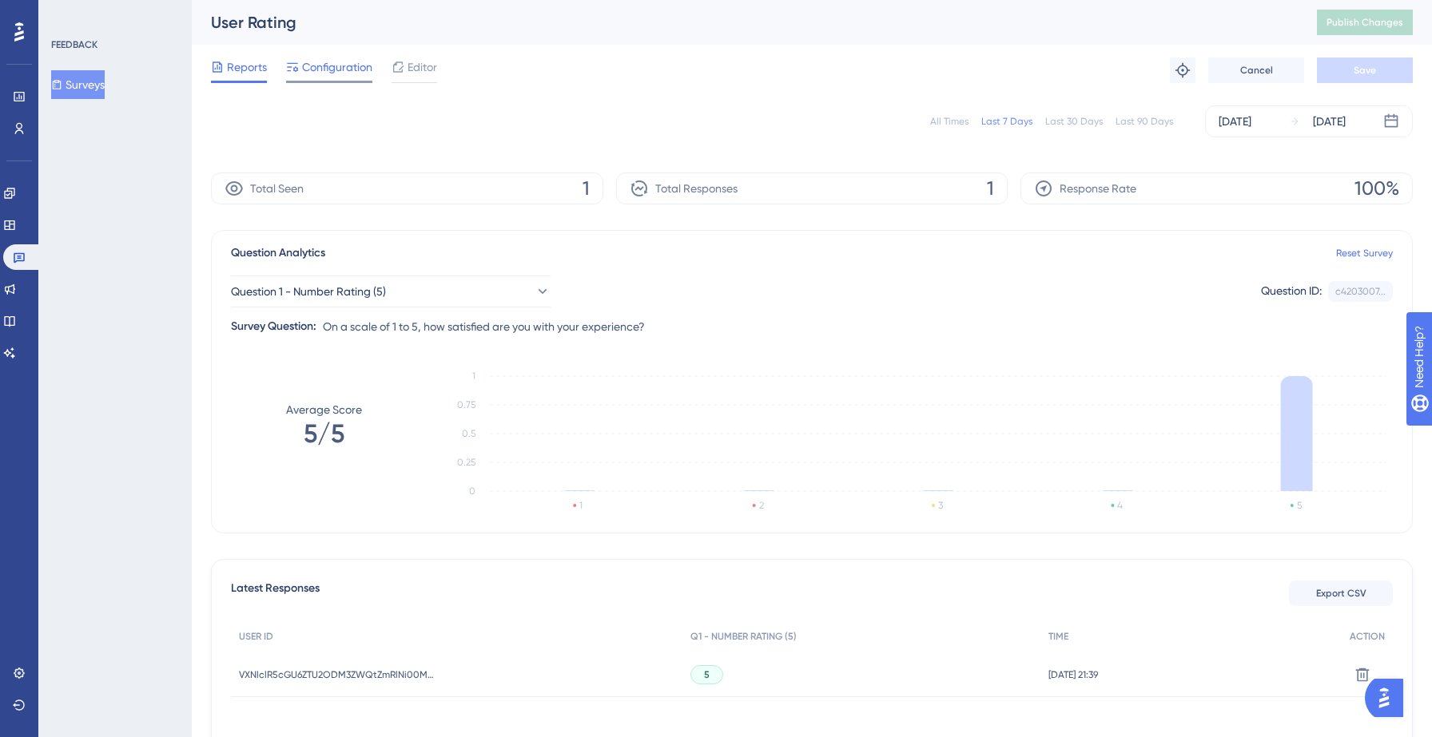
click at [338, 71] on span "Configuration" at bounding box center [337, 67] width 70 height 19
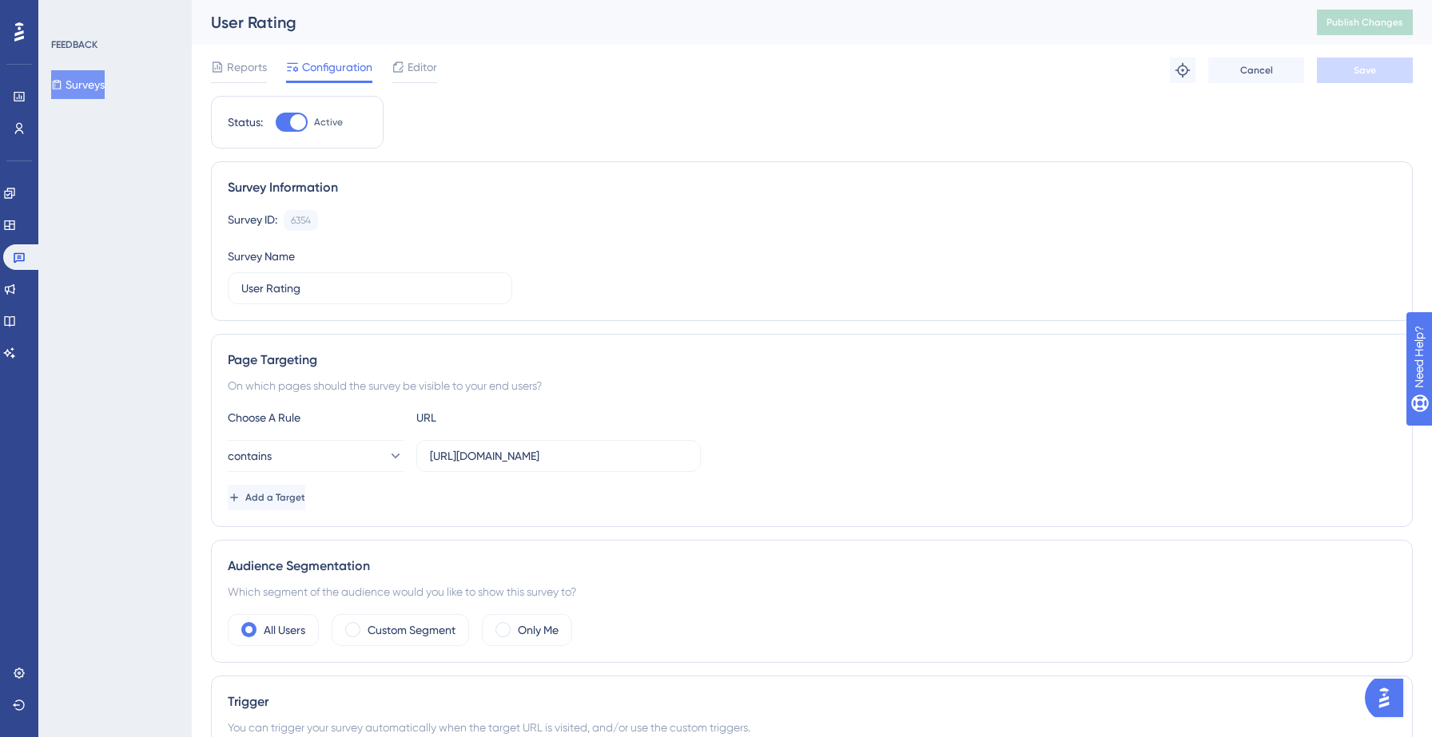
click at [81, 79] on button "Surveys" at bounding box center [78, 84] width 54 height 29
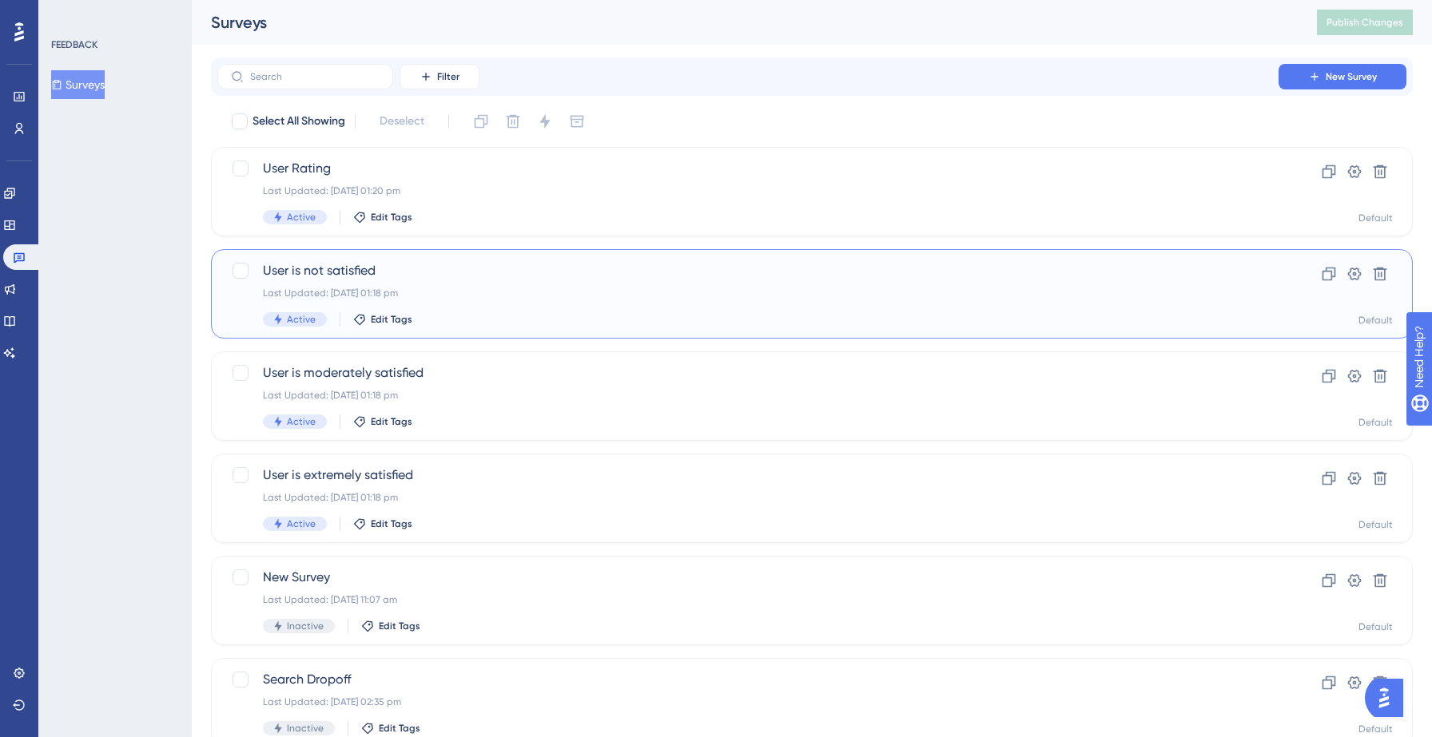
click at [593, 278] on span "User is not satisfied" at bounding box center [748, 270] width 970 height 19
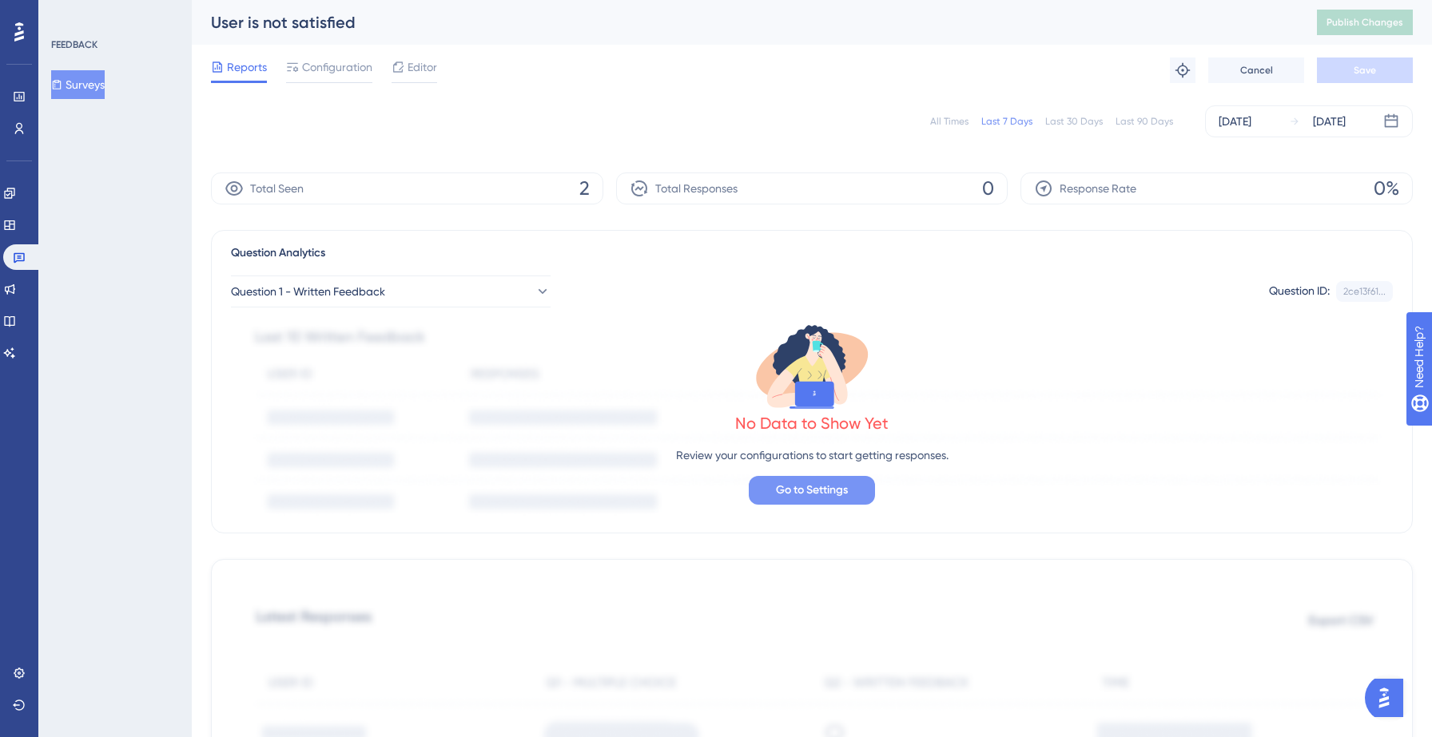
click at [819, 486] on span "Go to Settings" at bounding box center [812, 490] width 72 height 19
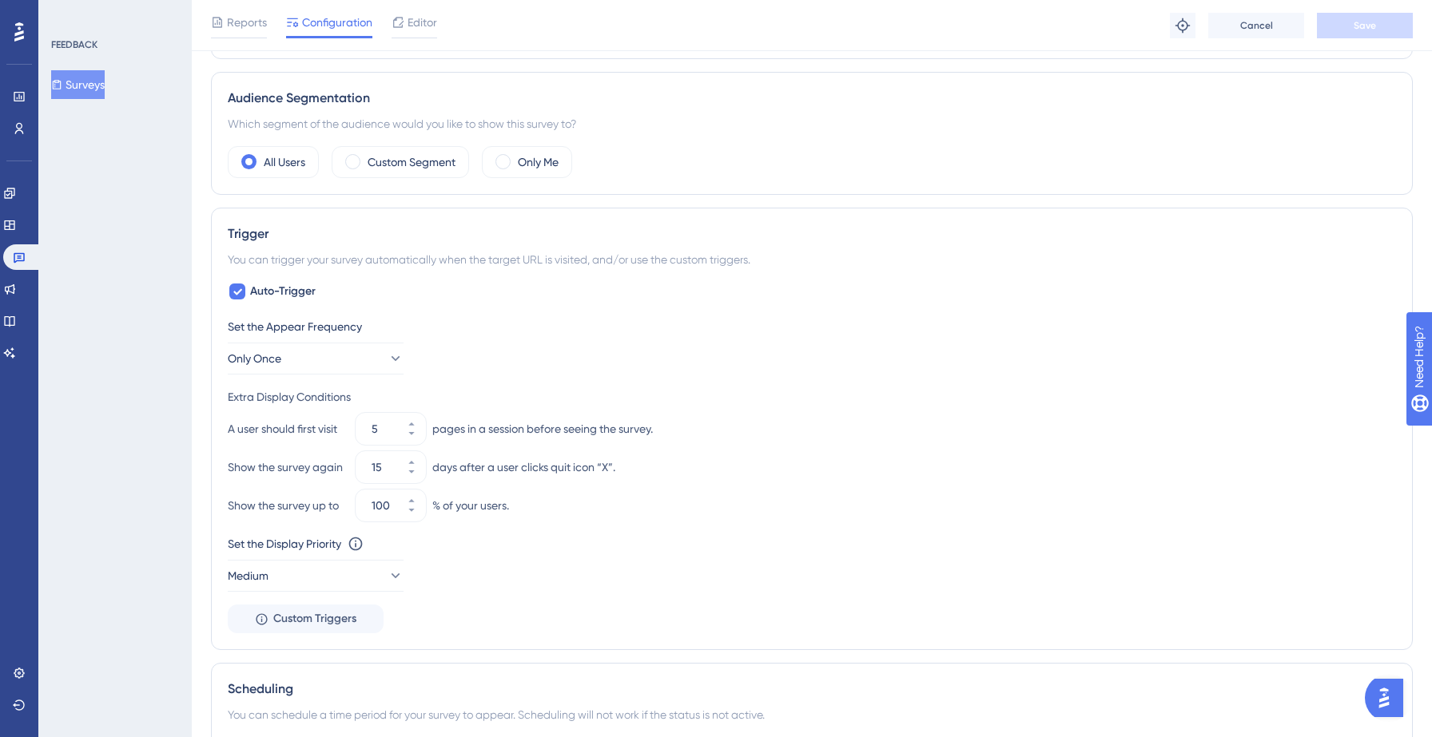
scroll to position [479, 0]
click at [239, 281] on icon at bounding box center [238, 287] width 10 height 13
checkbox input "false"
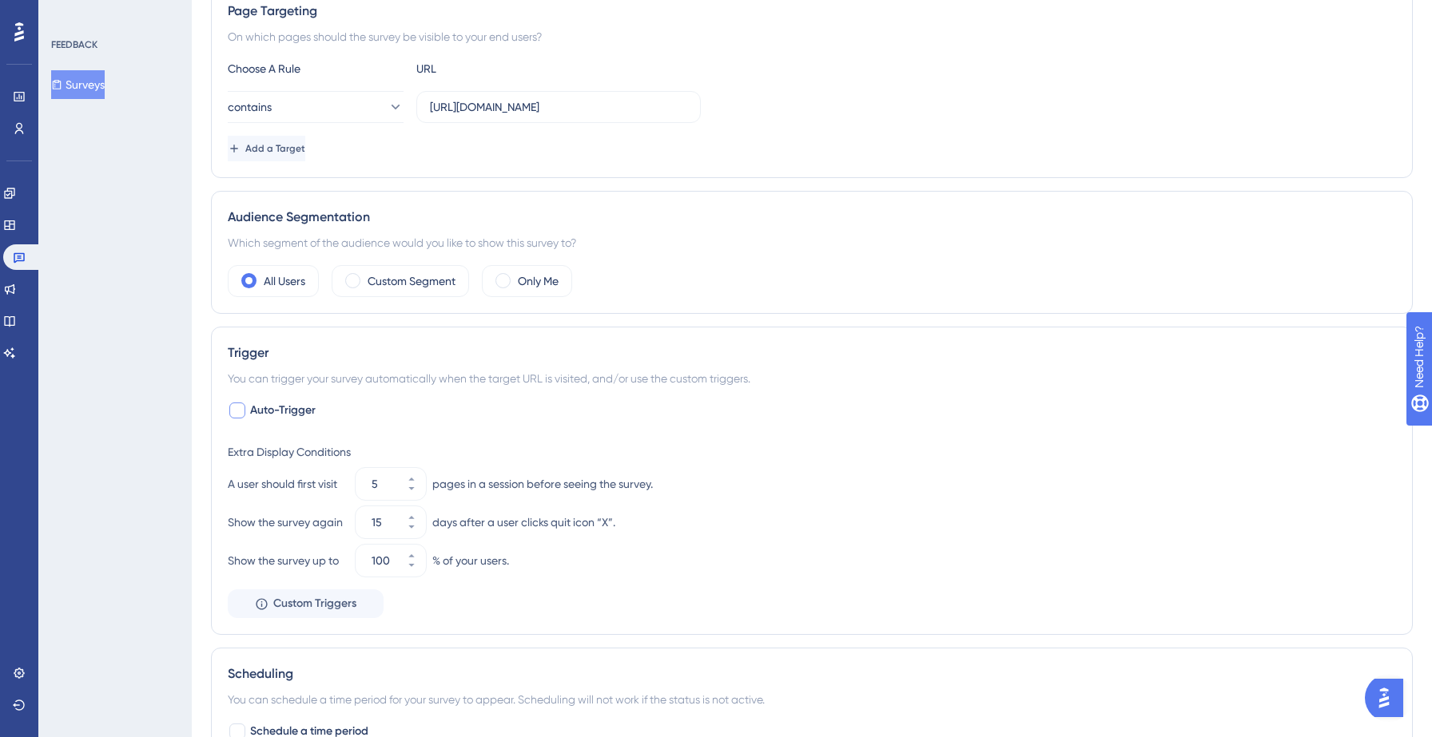
scroll to position [0, 0]
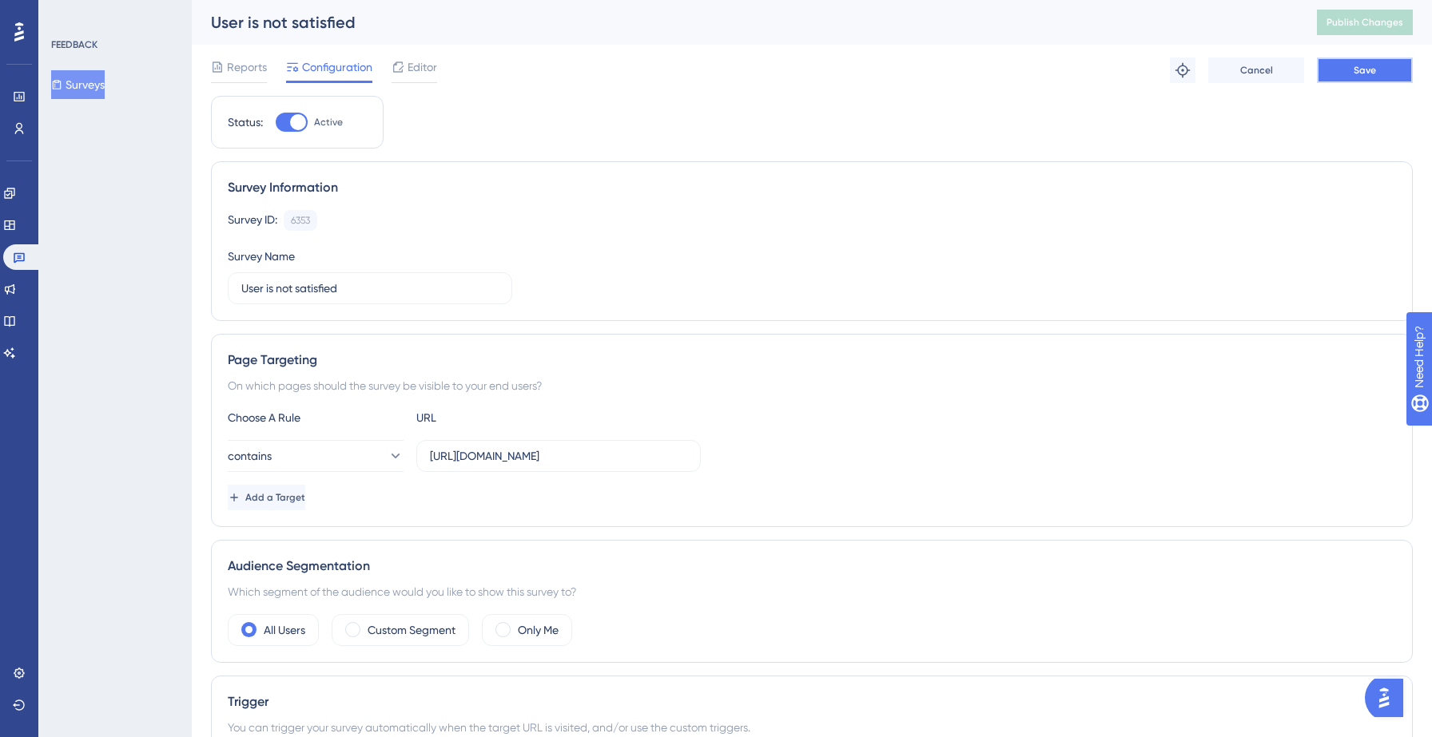
click at [1373, 73] on span "Save" at bounding box center [1364, 70] width 22 height 13
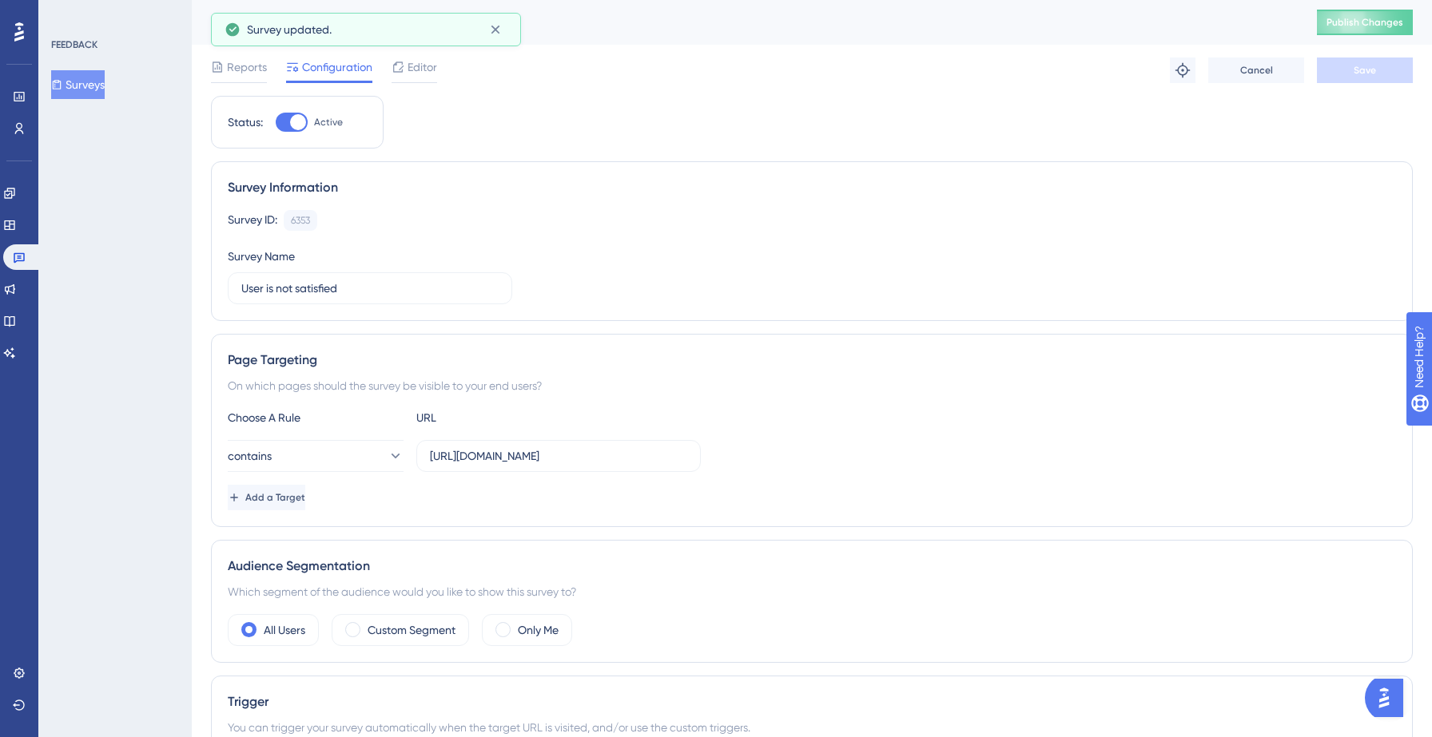
click at [99, 90] on button "Surveys" at bounding box center [78, 84] width 54 height 29
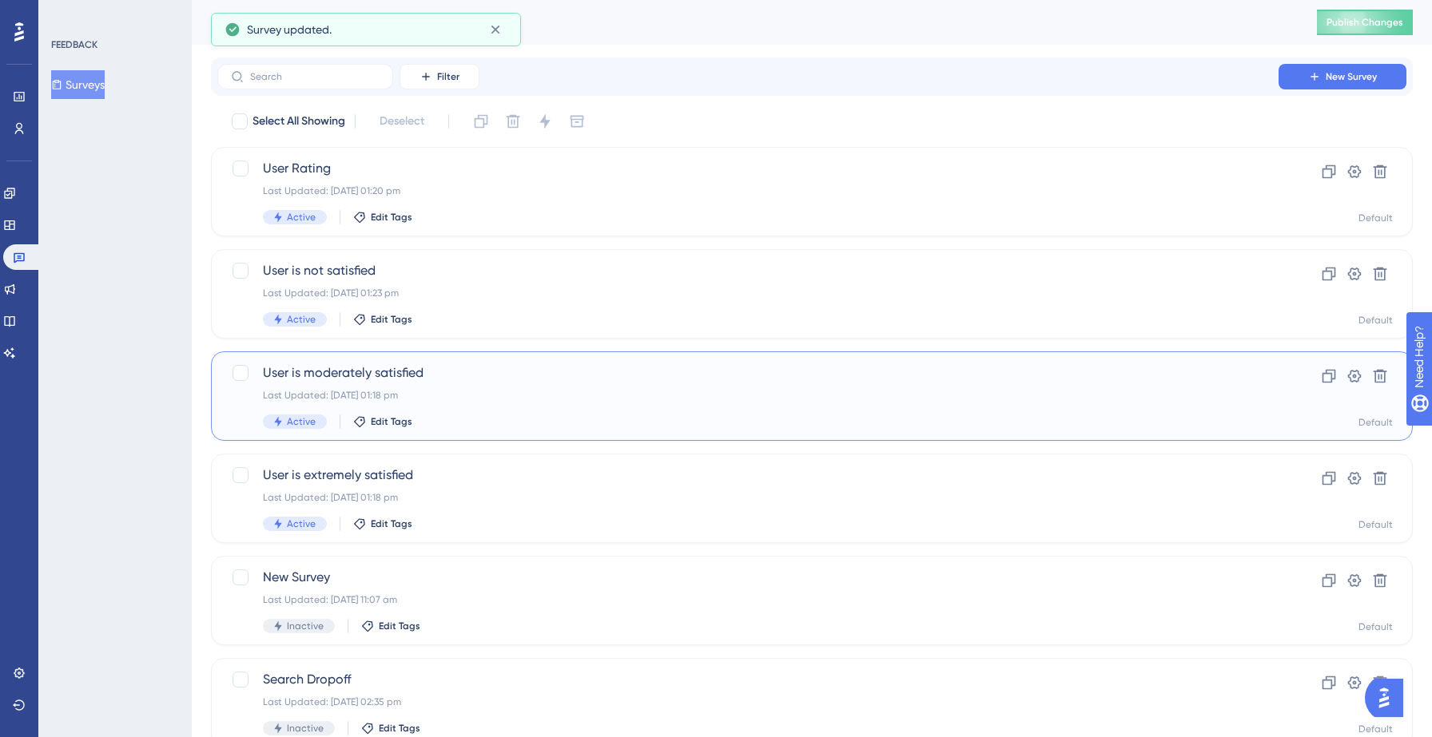
click at [543, 395] on div "Last Updated: 15 Sept 2025 01:18 pm" at bounding box center [748, 395] width 970 height 13
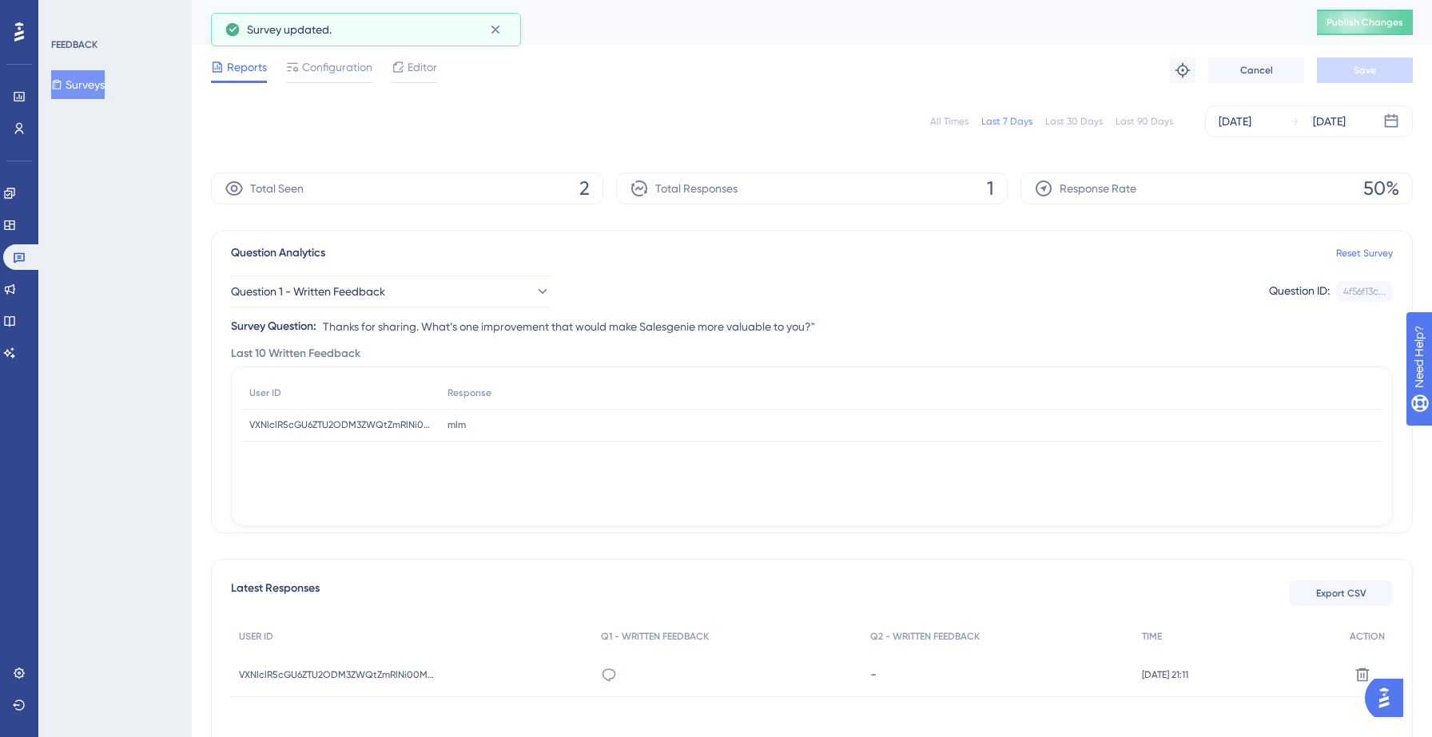
click at [344, 69] on span "Configuration" at bounding box center [337, 67] width 70 height 19
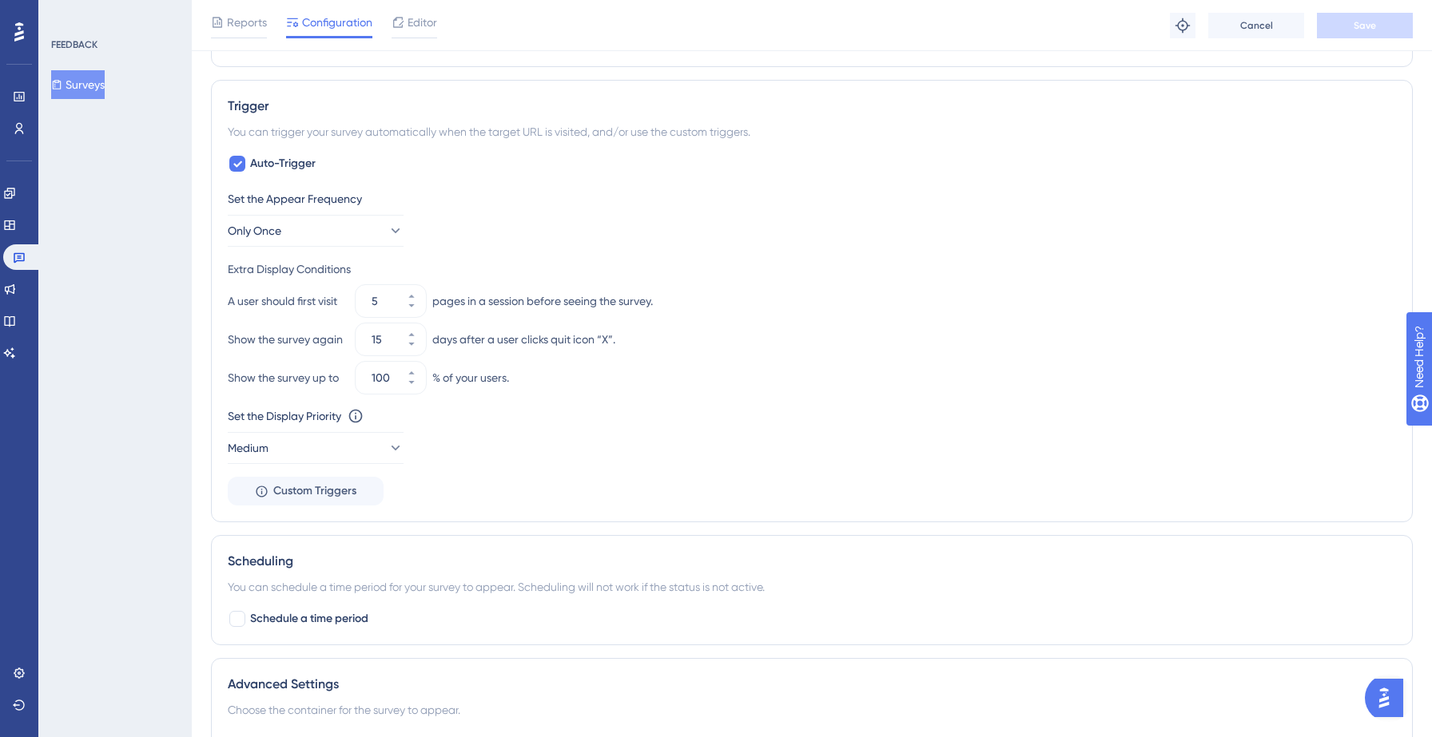
scroll to position [598, 0]
click at [230, 165] on div at bounding box center [237, 168] width 16 height 16
checkbox input "false"
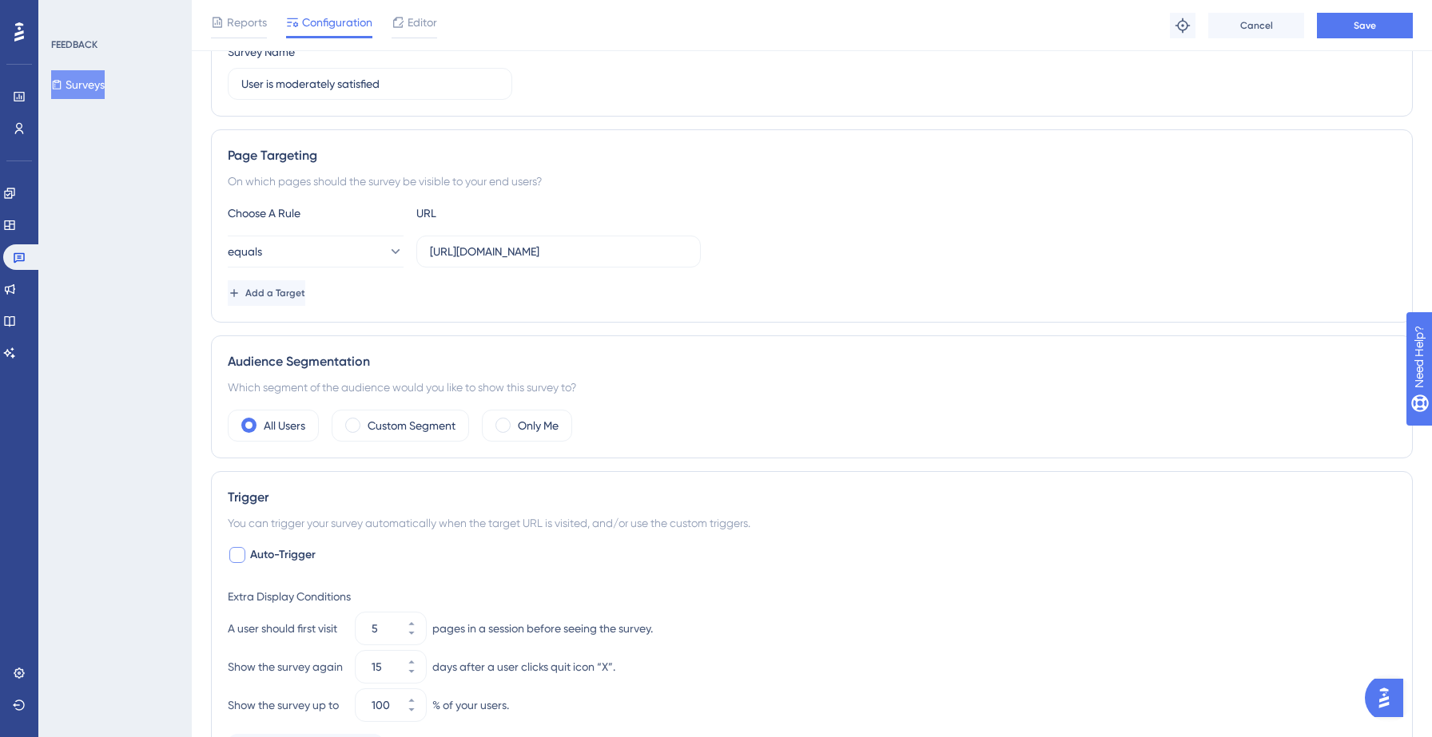
scroll to position [0, 0]
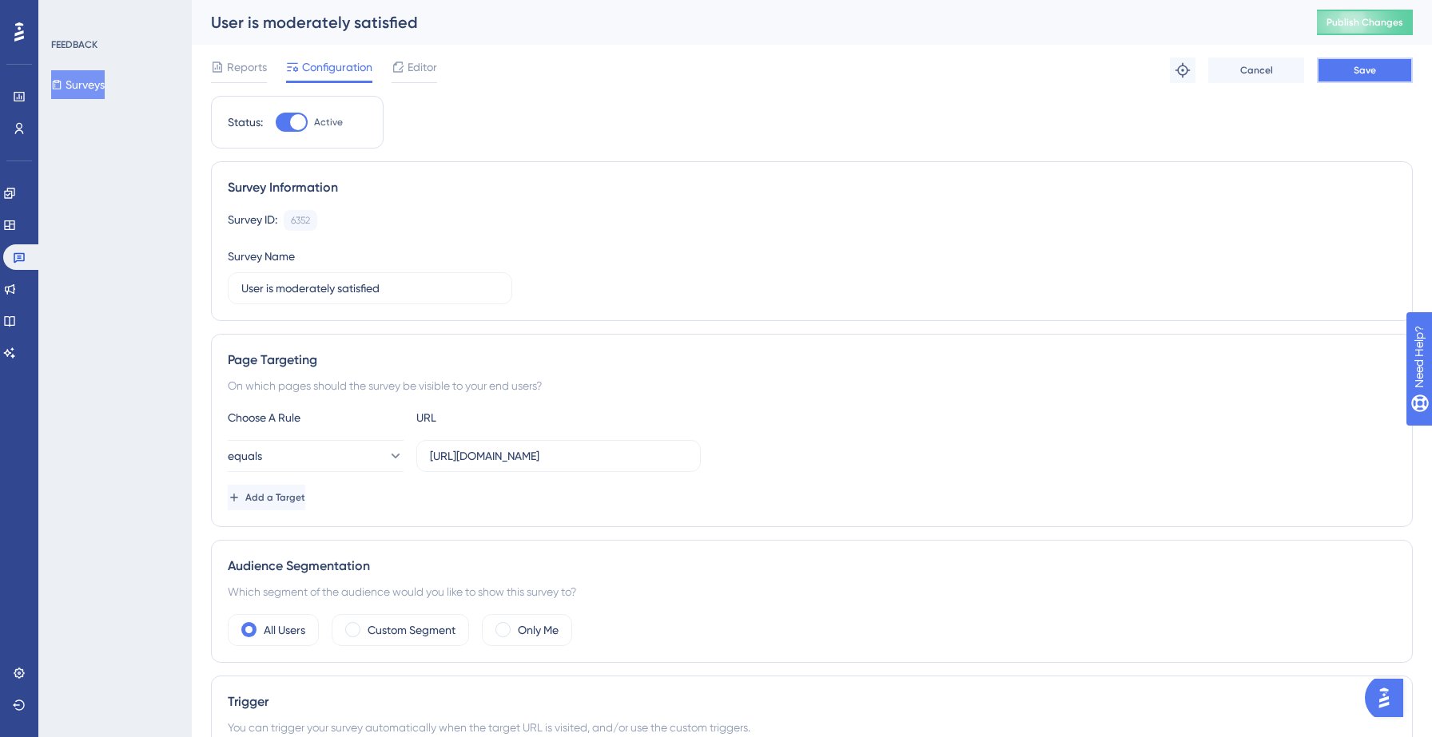
click at [1365, 64] on span "Save" at bounding box center [1364, 70] width 22 height 13
click at [88, 81] on button "Surveys" at bounding box center [78, 84] width 54 height 29
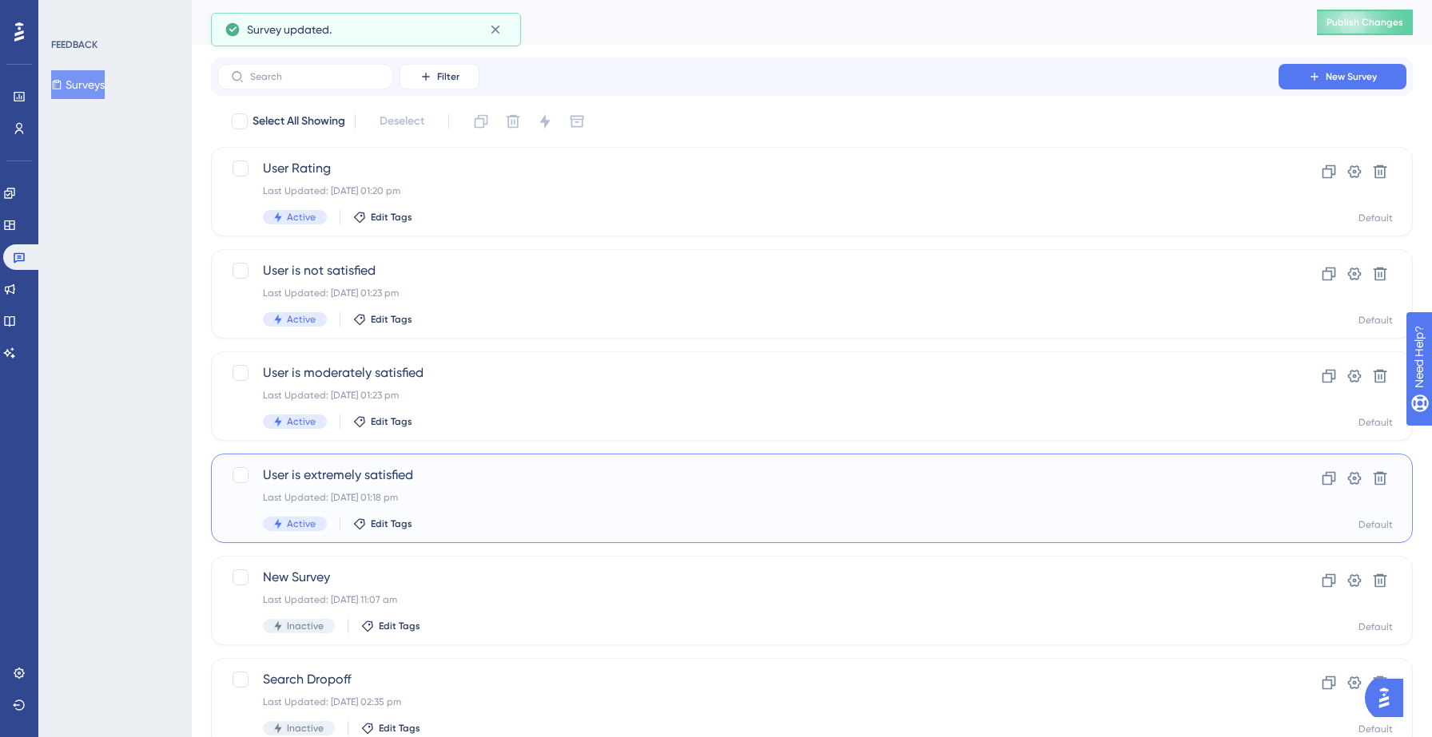
click at [501, 492] on div "Last Updated: 15 Sept 2025 01:18 pm" at bounding box center [748, 497] width 970 height 13
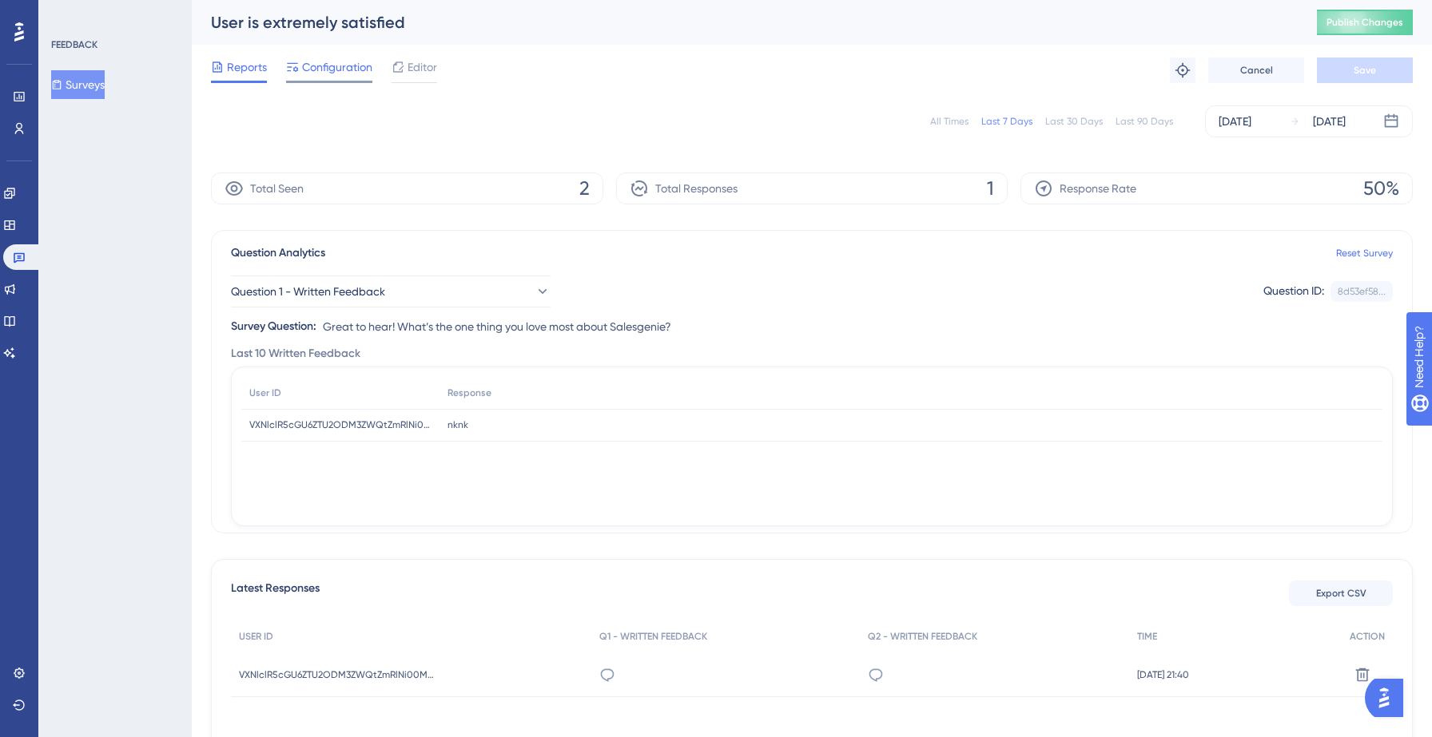
click at [340, 73] on span "Configuration" at bounding box center [337, 67] width 70 height 19
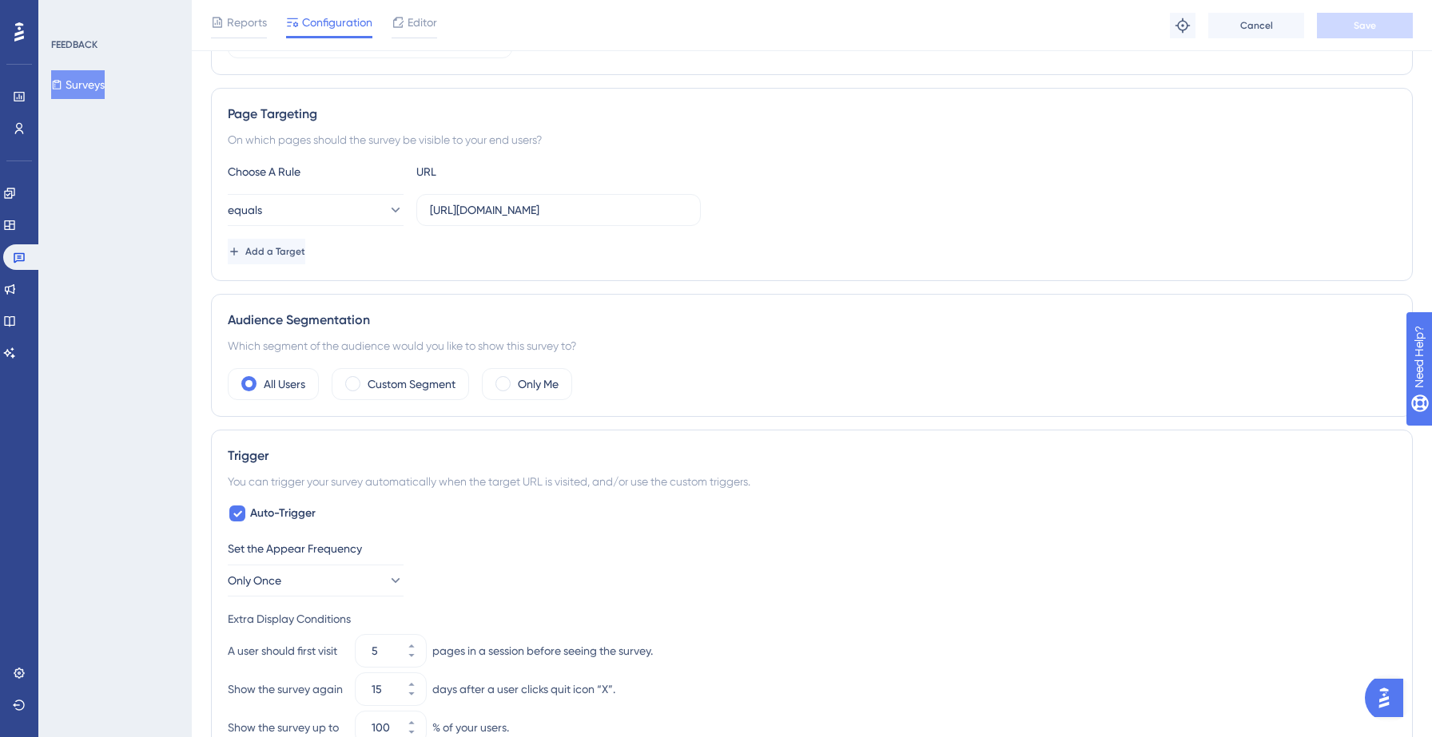
scroll to position [272, 0]
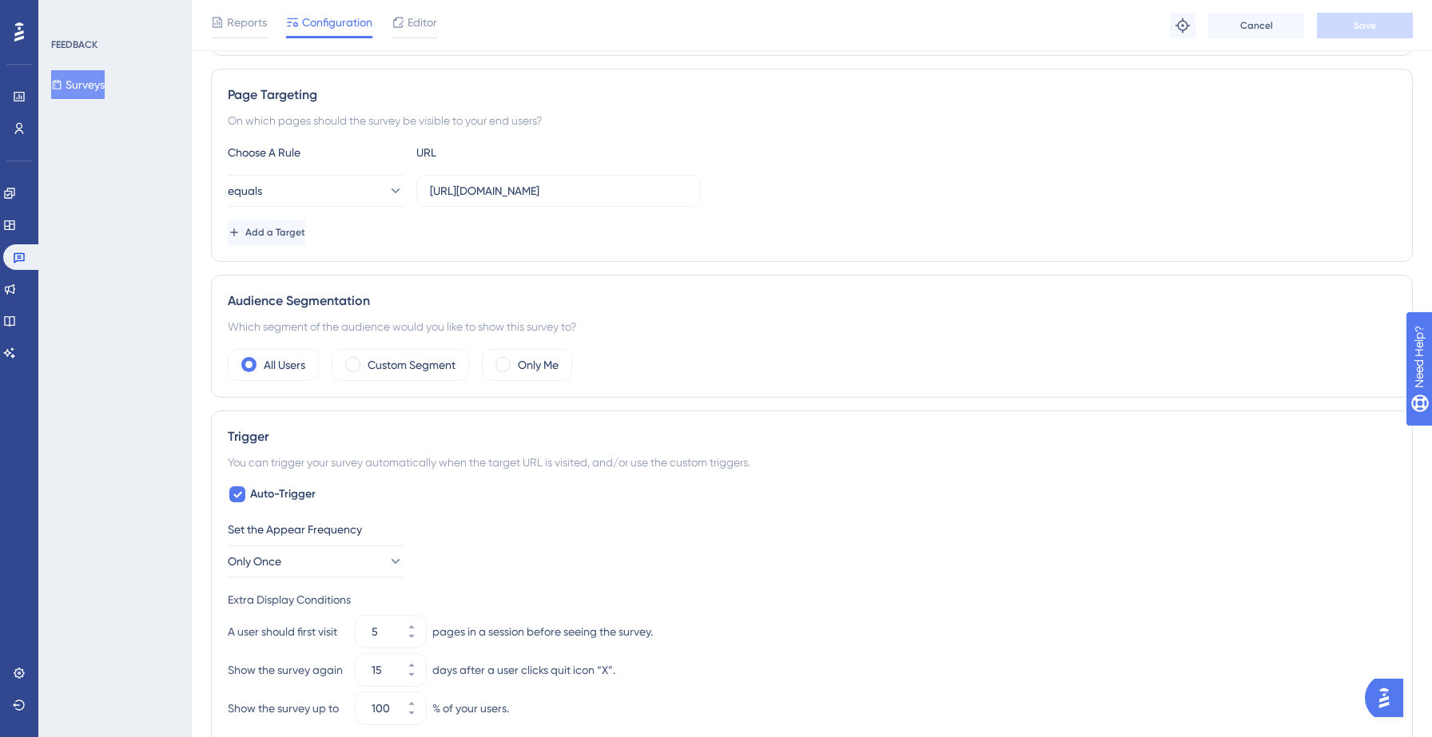
click at [240, 499] on icon at bounding box center [238, 494] width 10 height 13
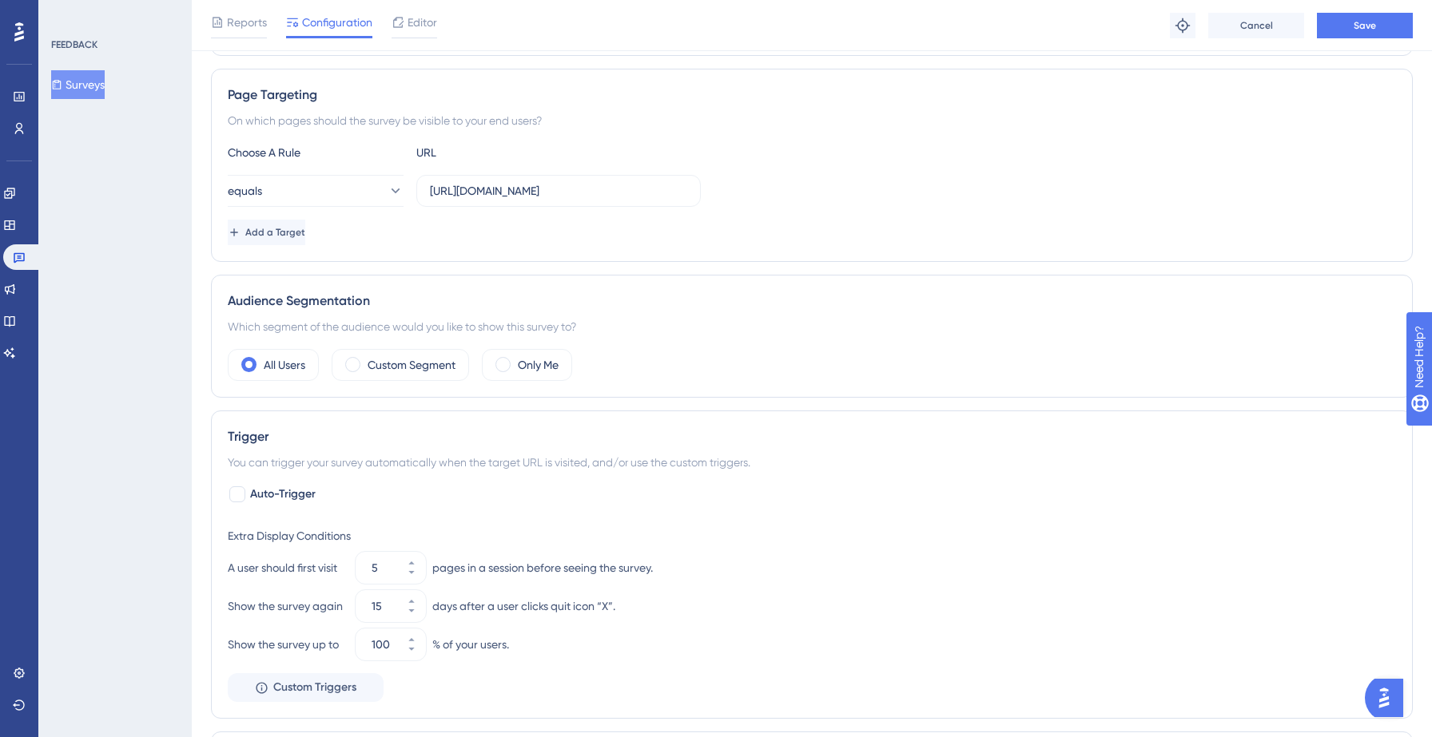
checkbox input "false"
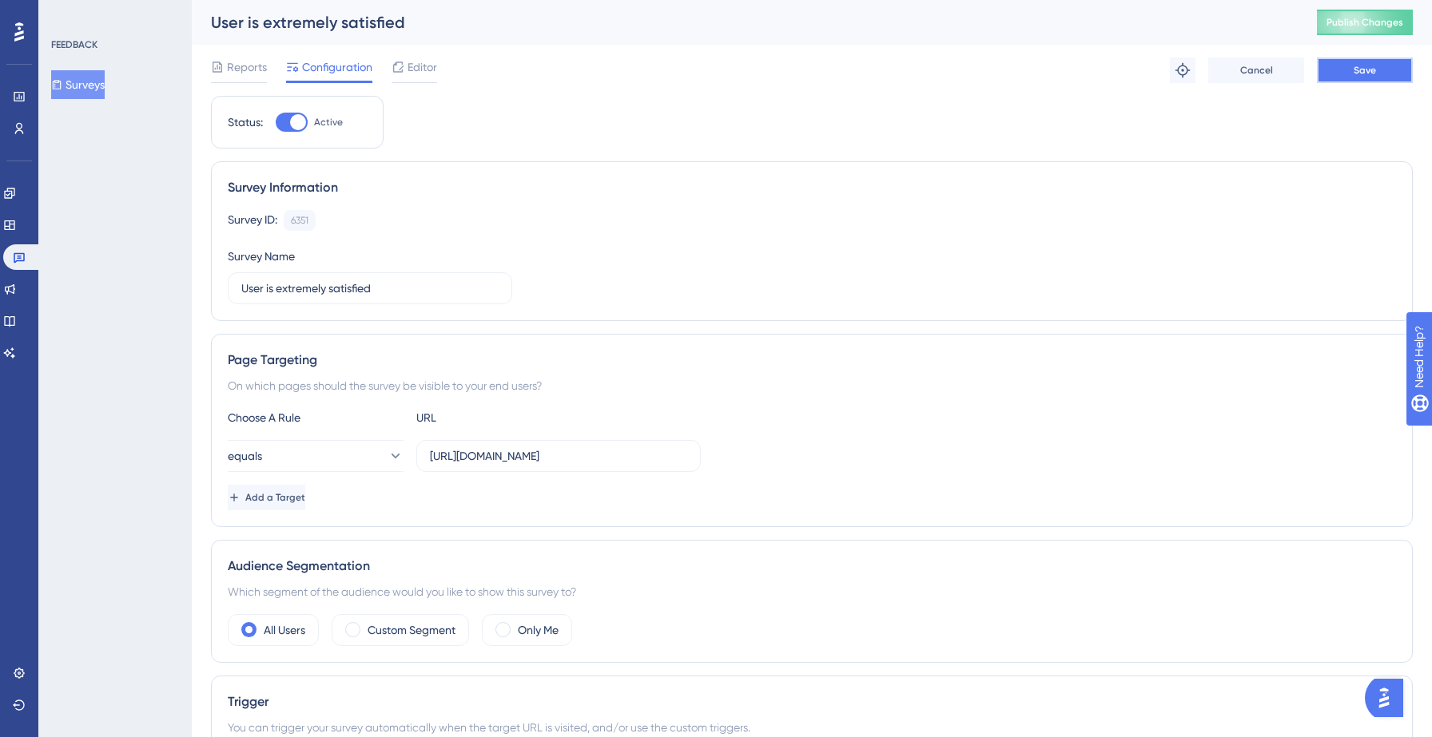
click at [1363, 77] on button "Save" at bounding box center [1365, 71] width 96 height 26
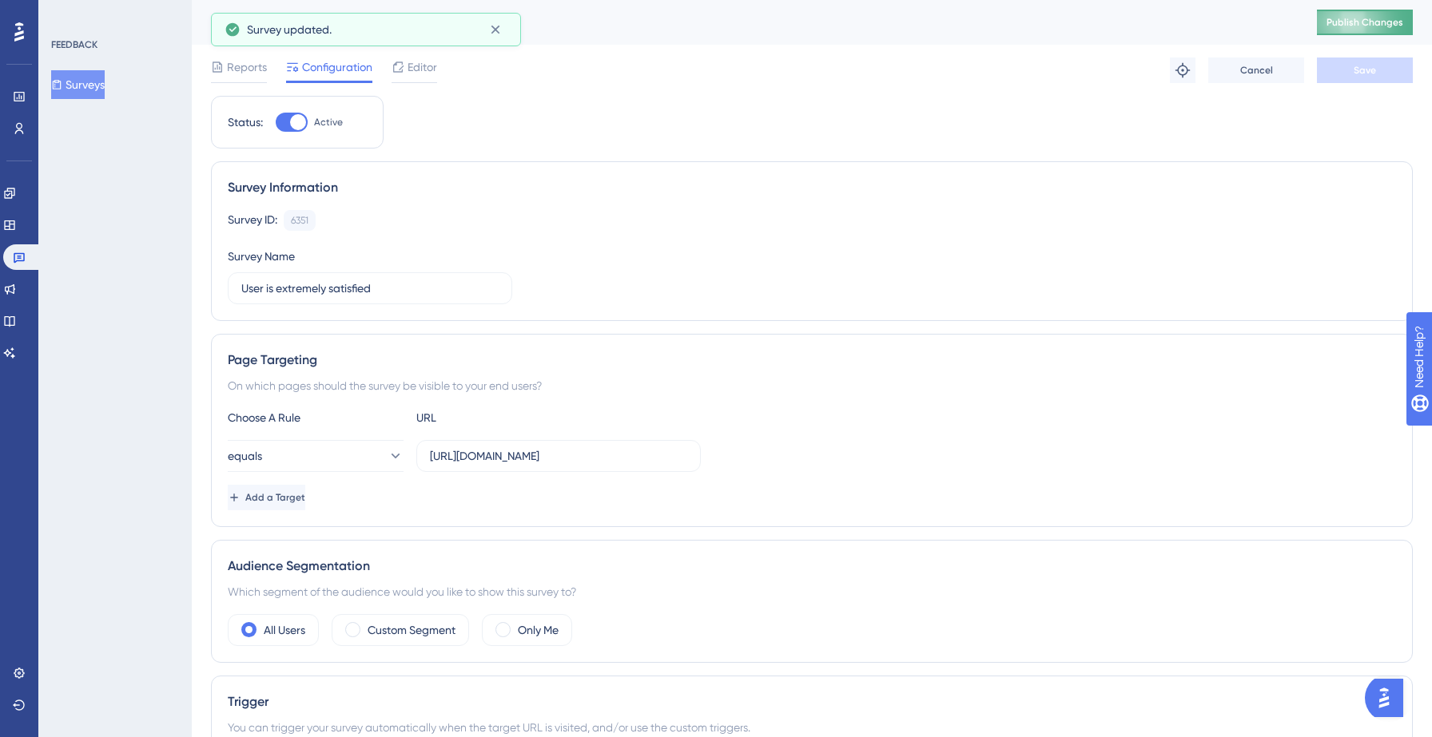
click at [1377, 22] on span "Publish Changes" at bounding box center [1364, 22] width 77 height 13
click at [101, 95] on button "Surveys" at bounding box center [78, 84] width 54 height 29
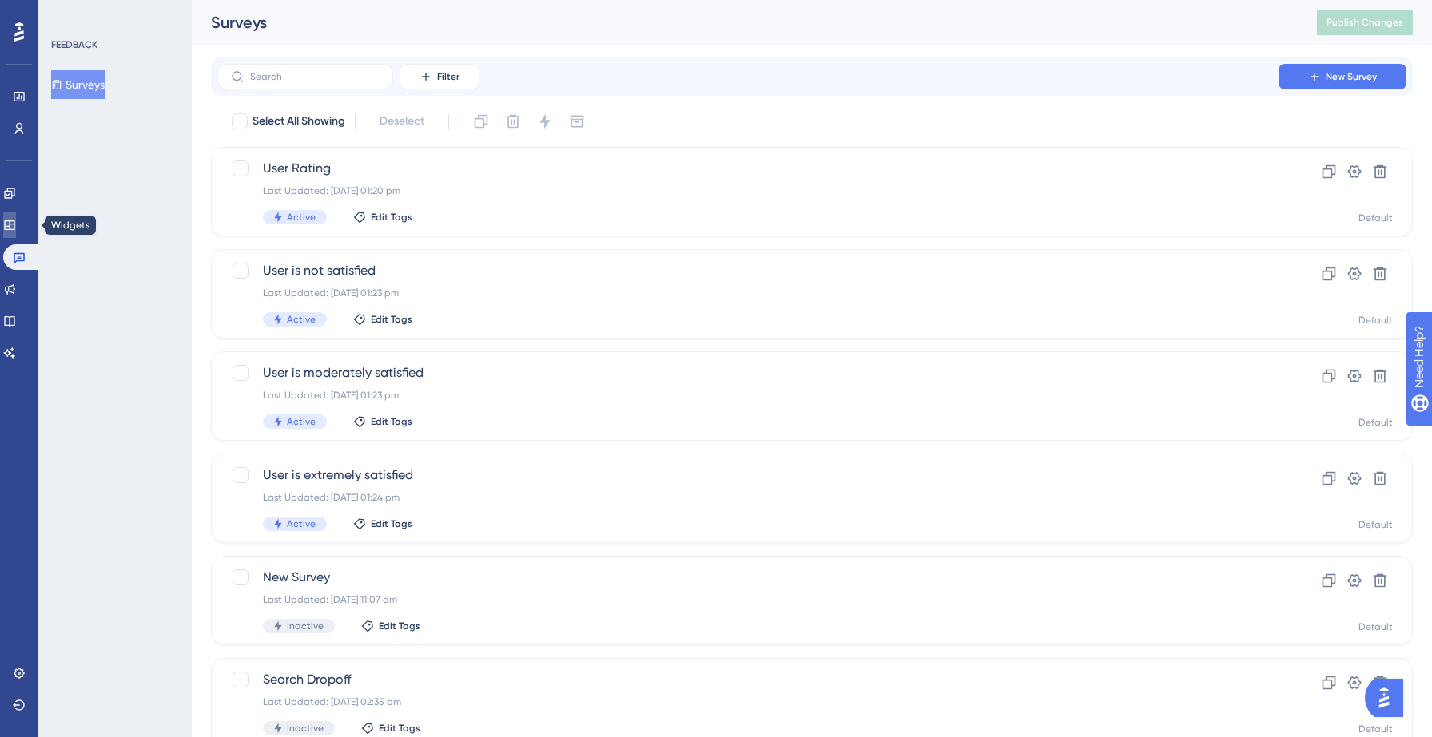
click at [16, 213] on link at bounding box center [9, 226] width 13 height 26
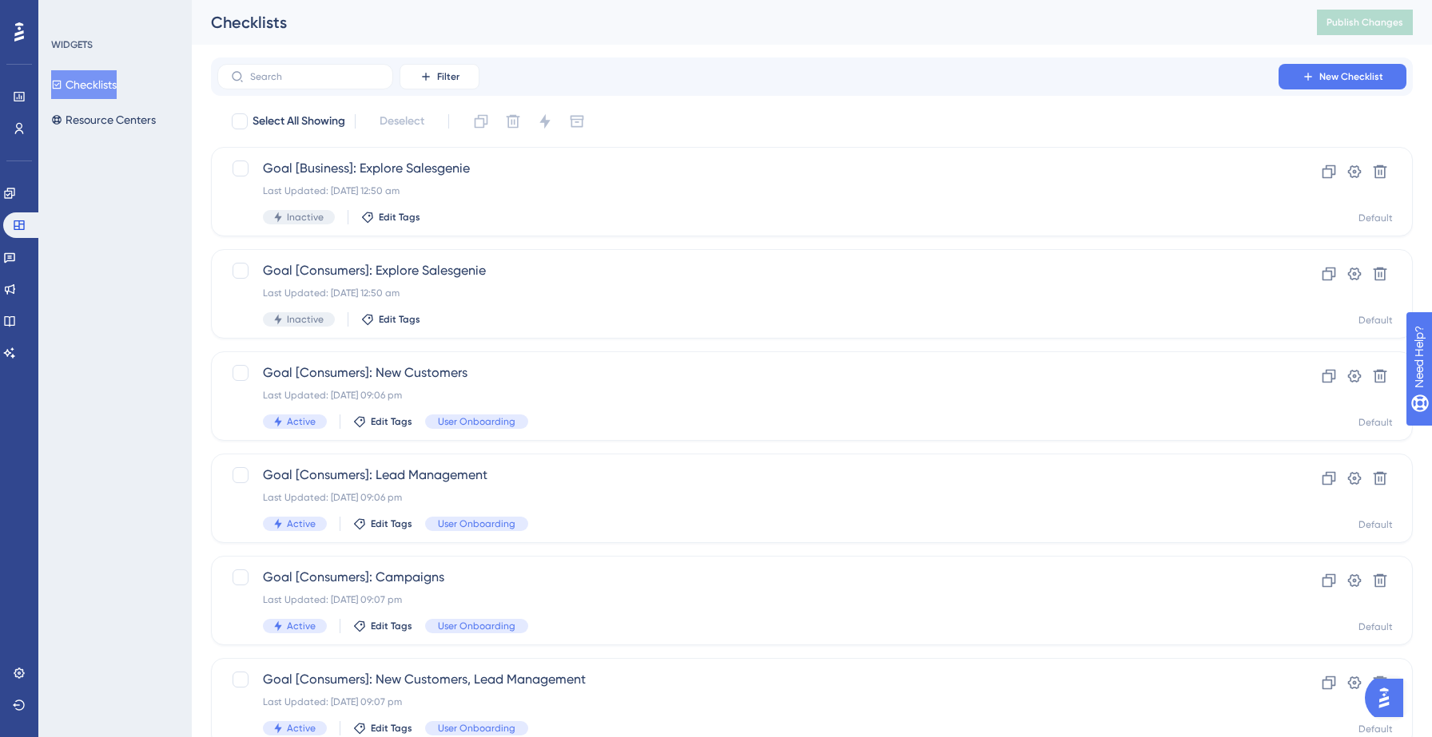
click at [105, 87] on button "Checklists" at bounding box center [84, 84] width 66 height 29
click at [15, 256] on icon at bounding box center [9, 257] width 13 height 13
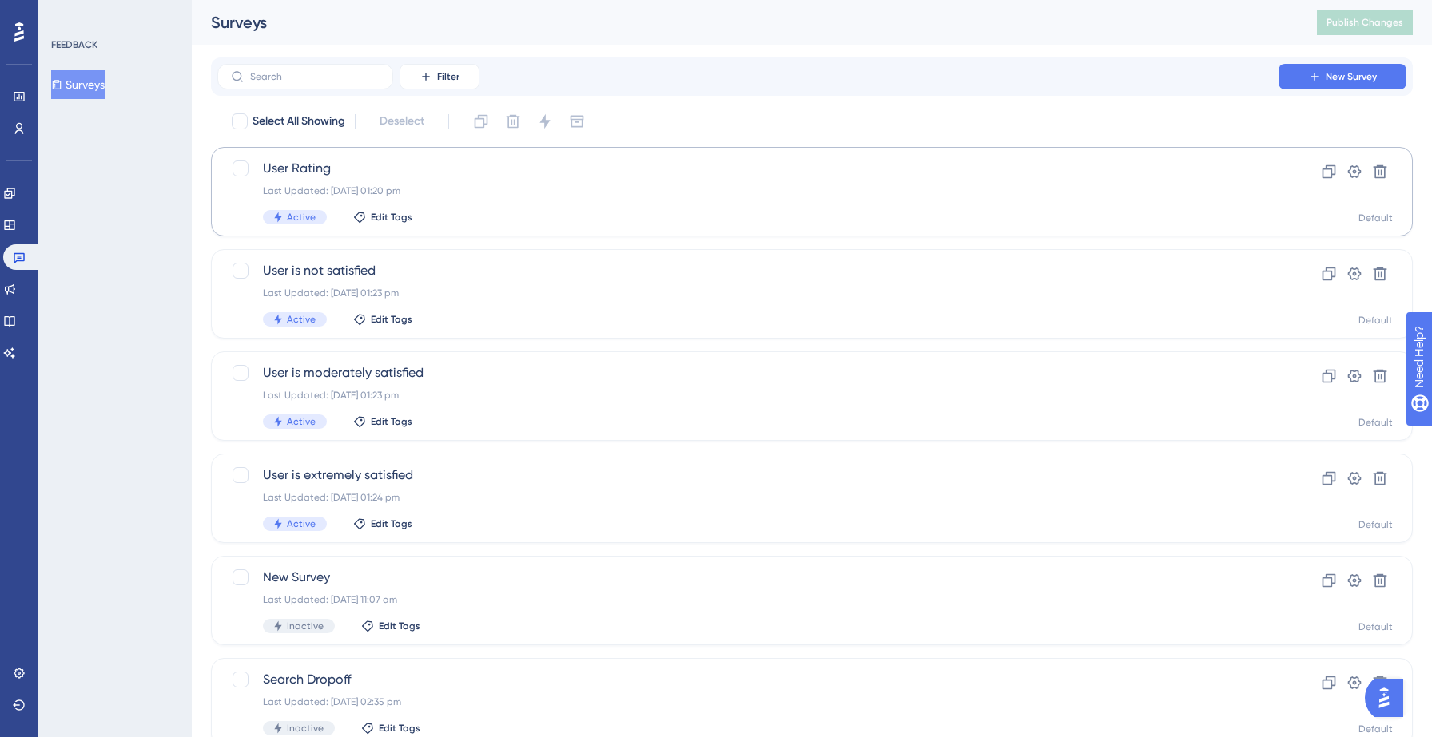
click at [424, 185] on div "Last Updated: 15 Sept 2025 01:20 pm" at bounding box center [748, 191] width 970 height 13
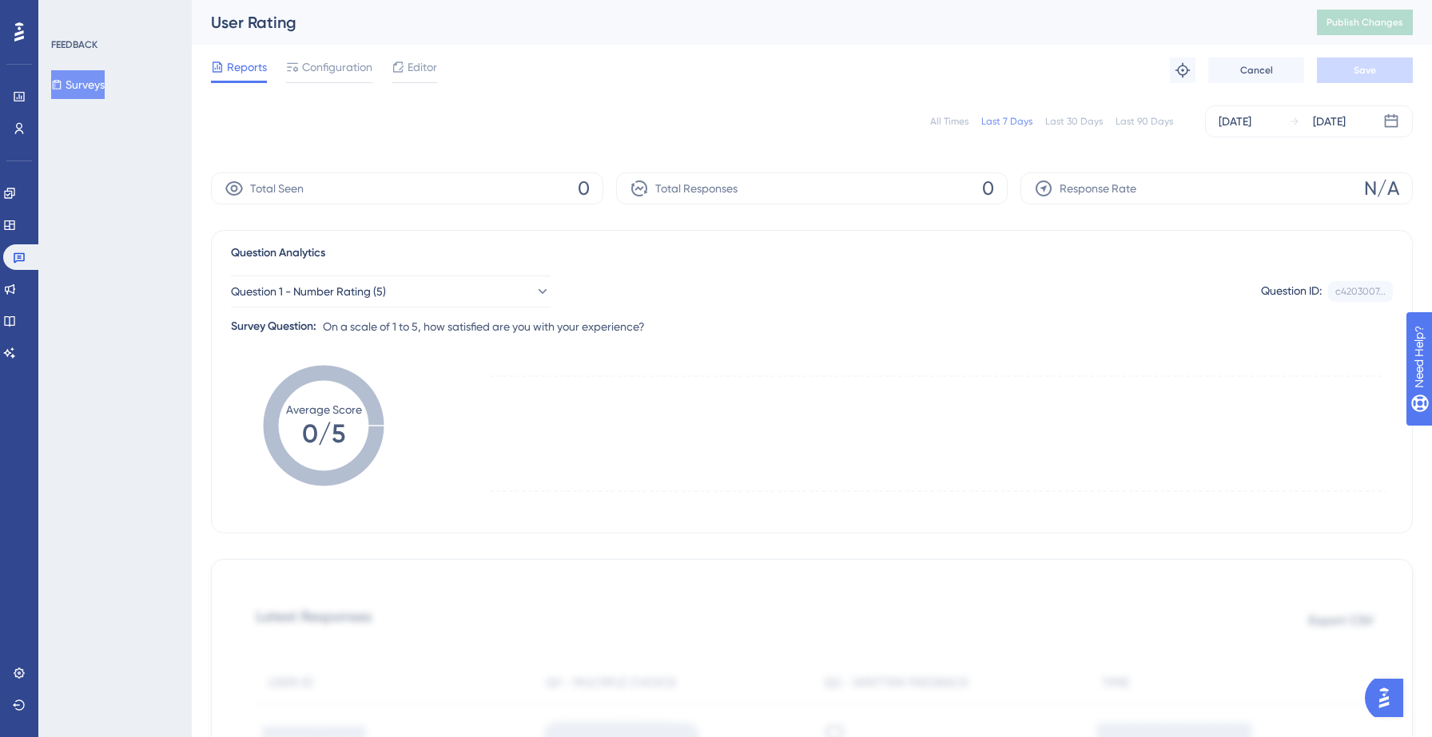
click at [424, 185] on div "Total Seen 0" at bounding box center [407, 189] width 392 height 32
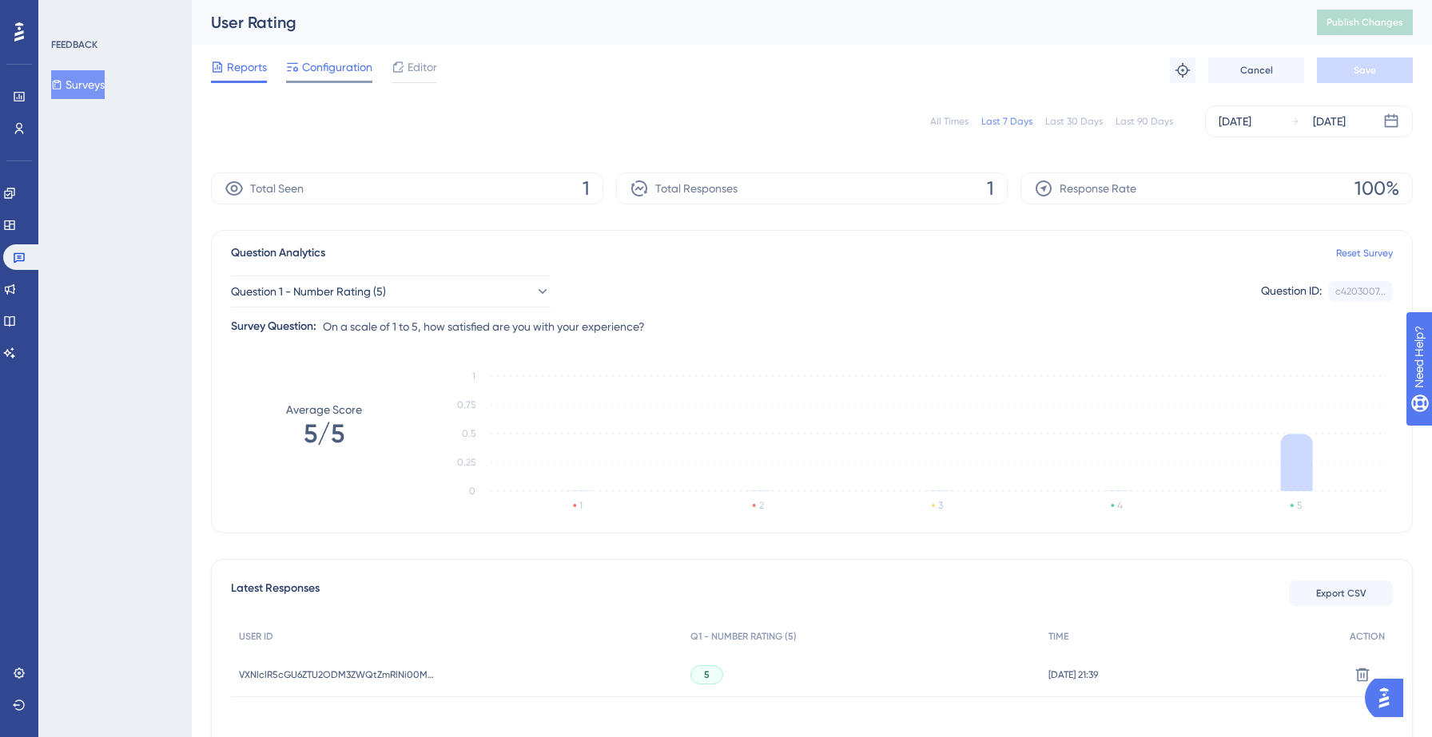
click at [325, 61] on span "Configuration" at bounding box center [337, 67] width 70 height 19
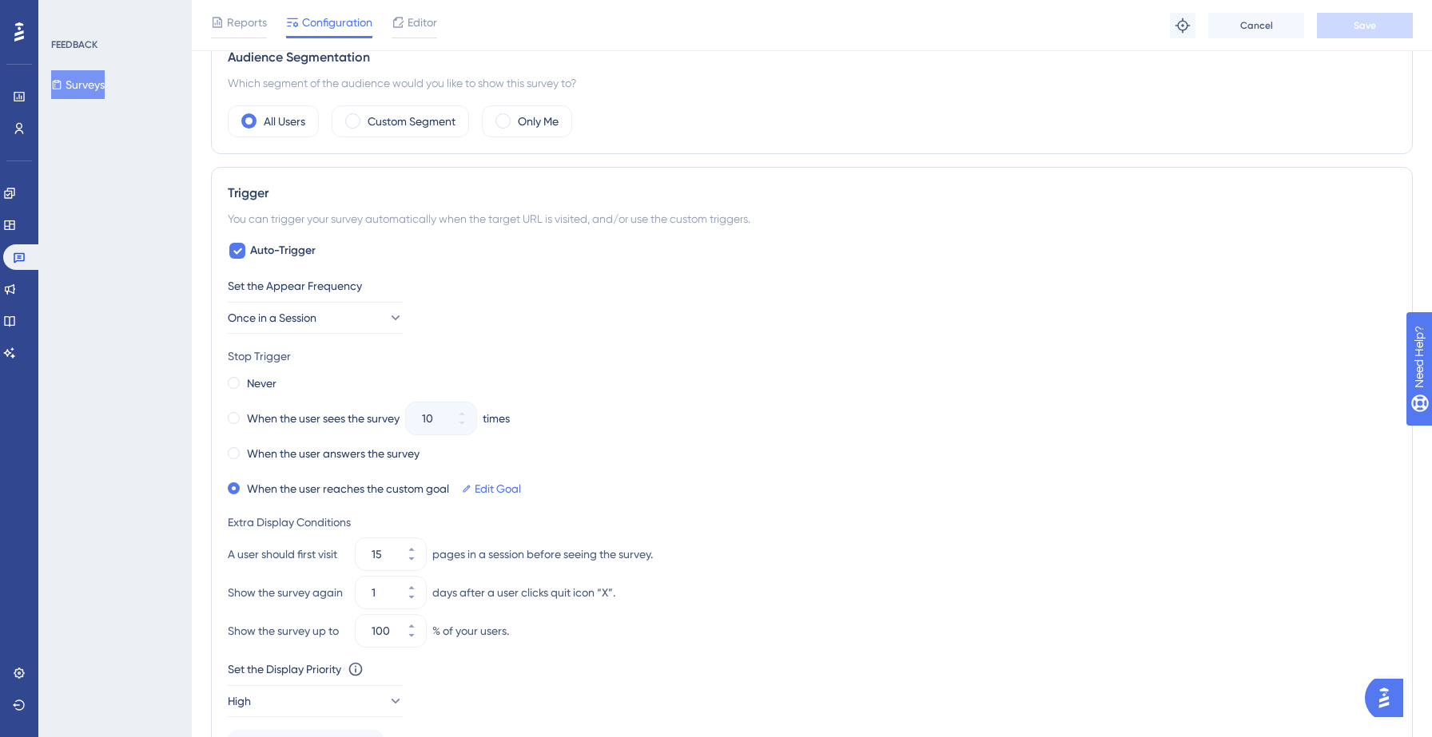
scroll to position [522, 0]
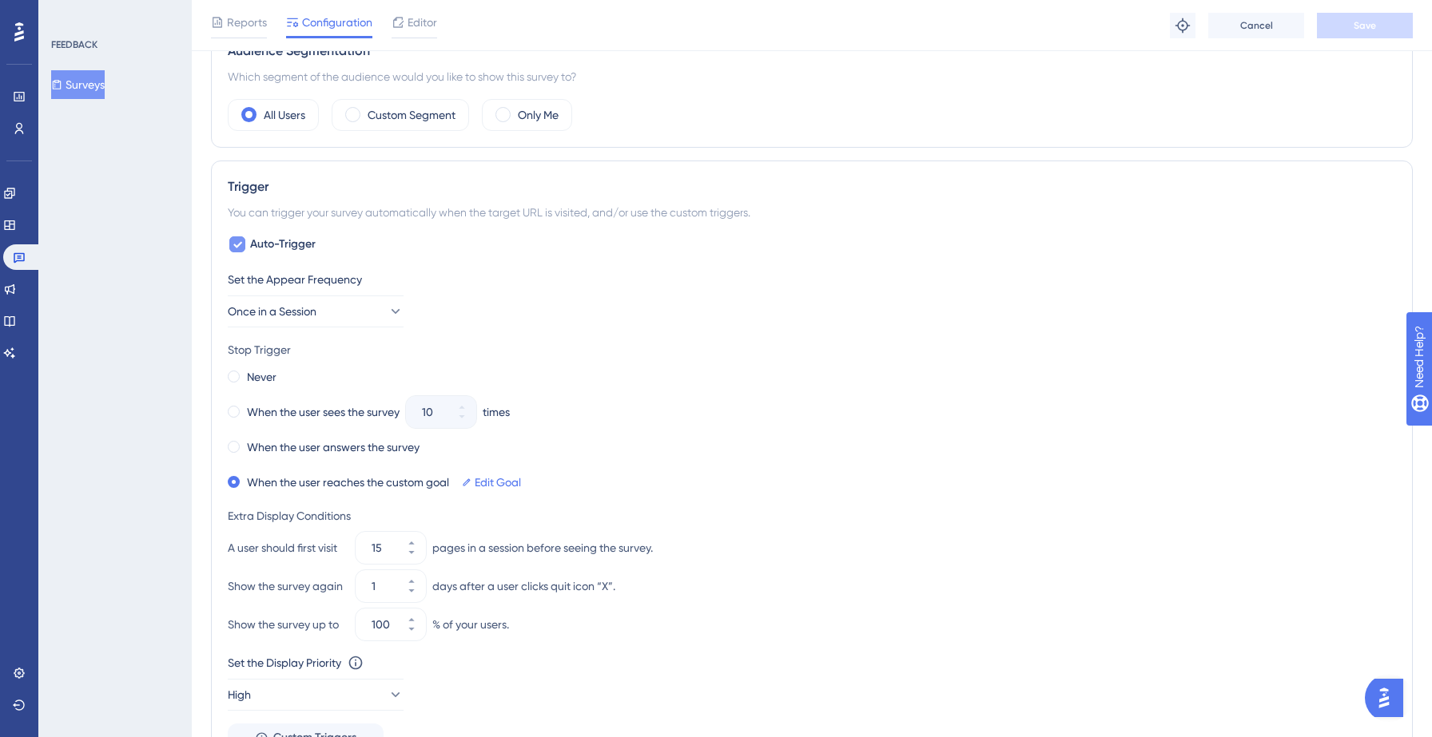
click at [239, 239] on icon at bounding box center [238, 244] width 10 height 13
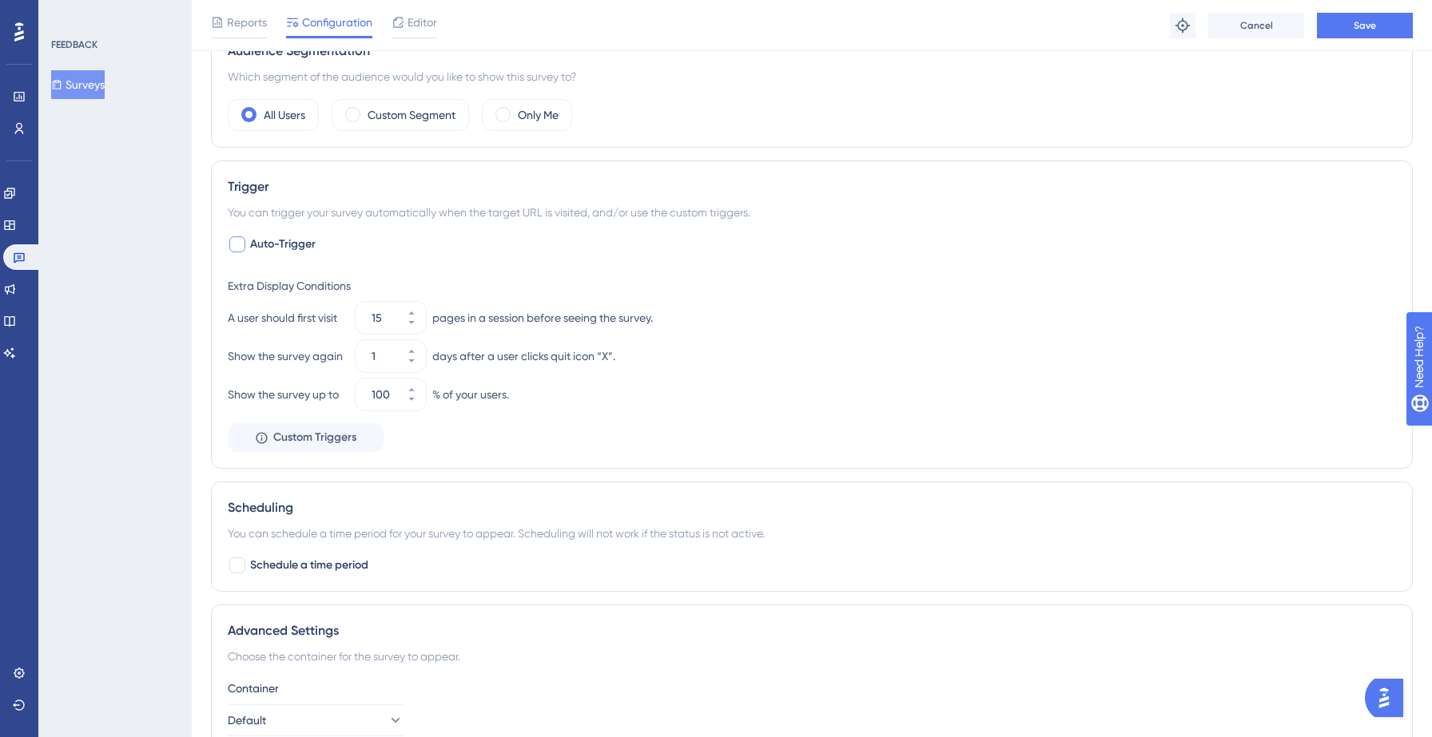
click at [242, 242] on div at bounding box center [237, 244] width 16 height 16
checkbox input "true"
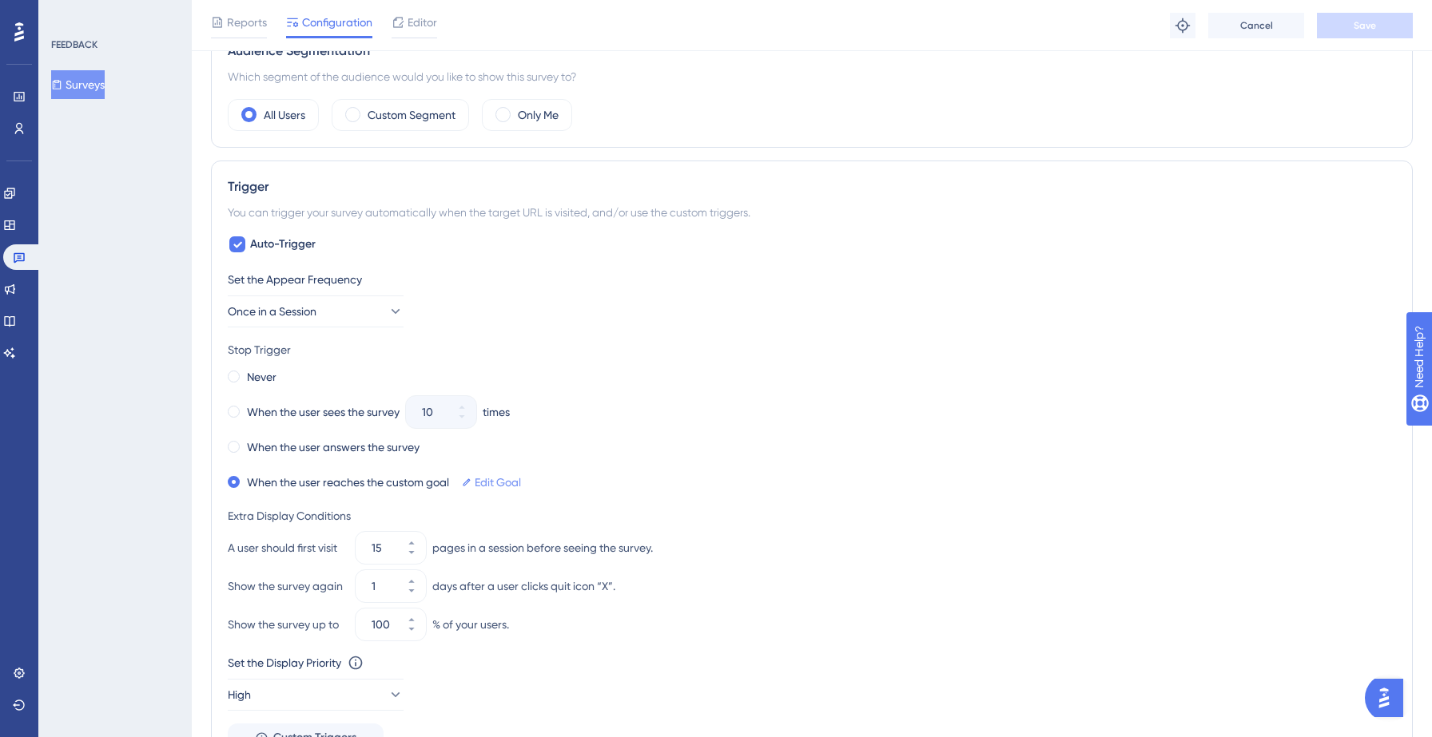
click at [491, 485] on link "Edit Goal" at bounding box center [498, 482] width 46 height 19
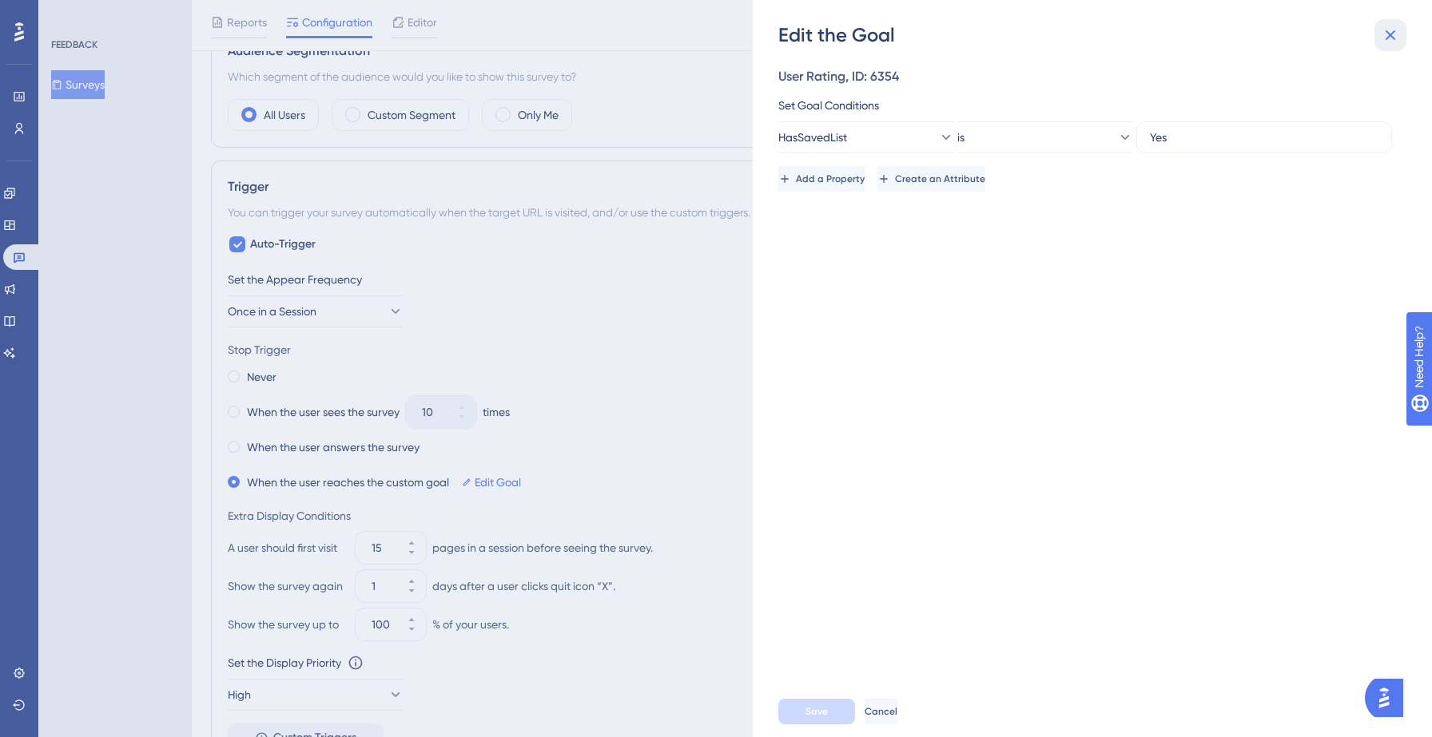
click at [1393, 36] on icon at bounding box center [1390, 35] width 19 height 19
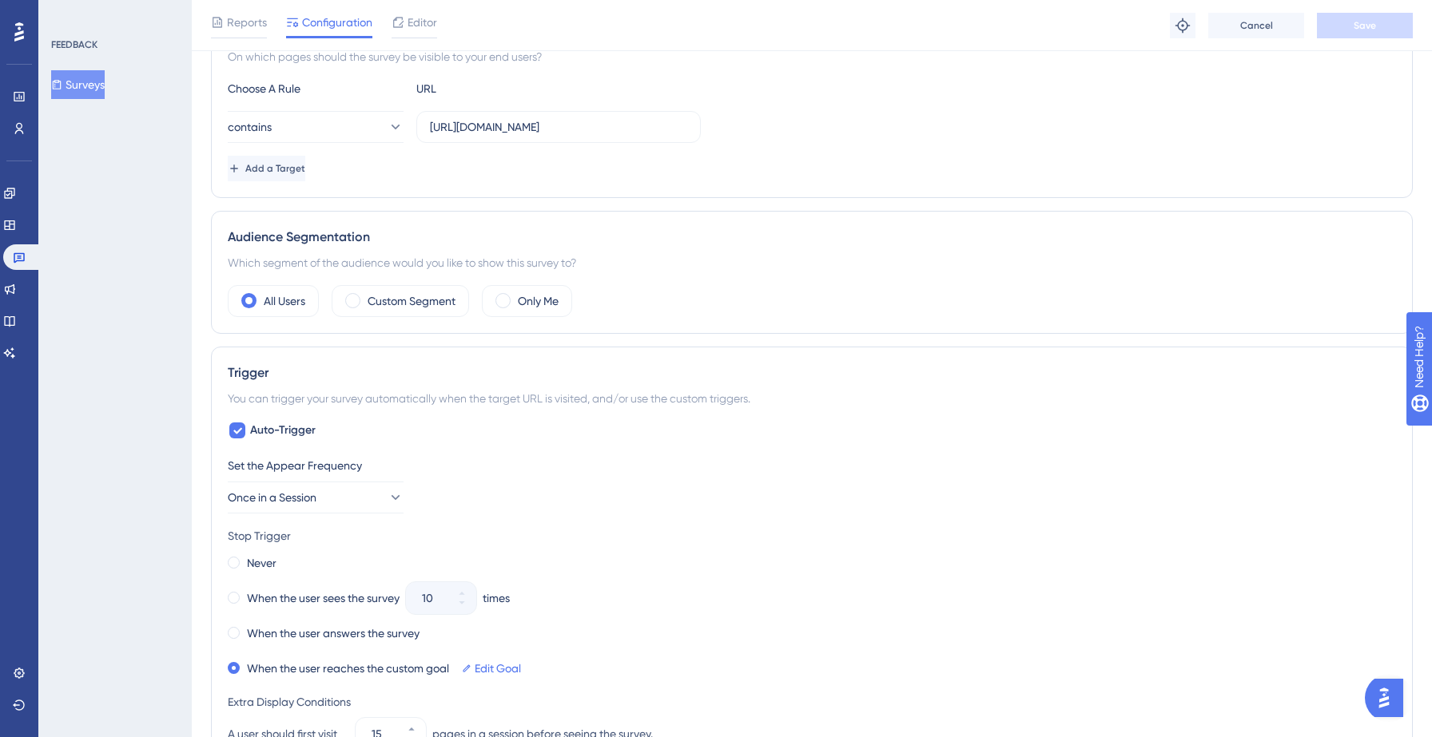
scroll to position [323, 0]
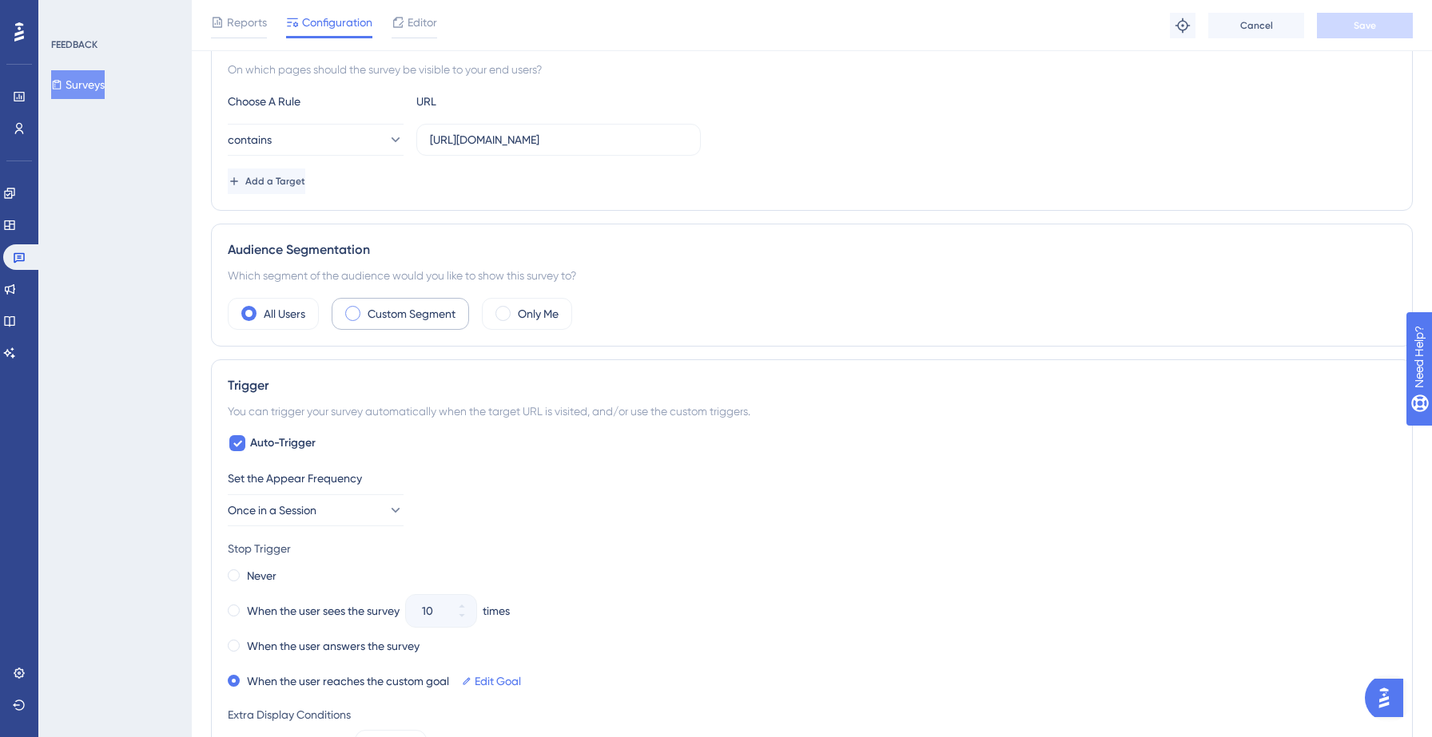
click at [384, 307] on label "Custom Segment" at bounding box center [412, 313] width 88 height 19
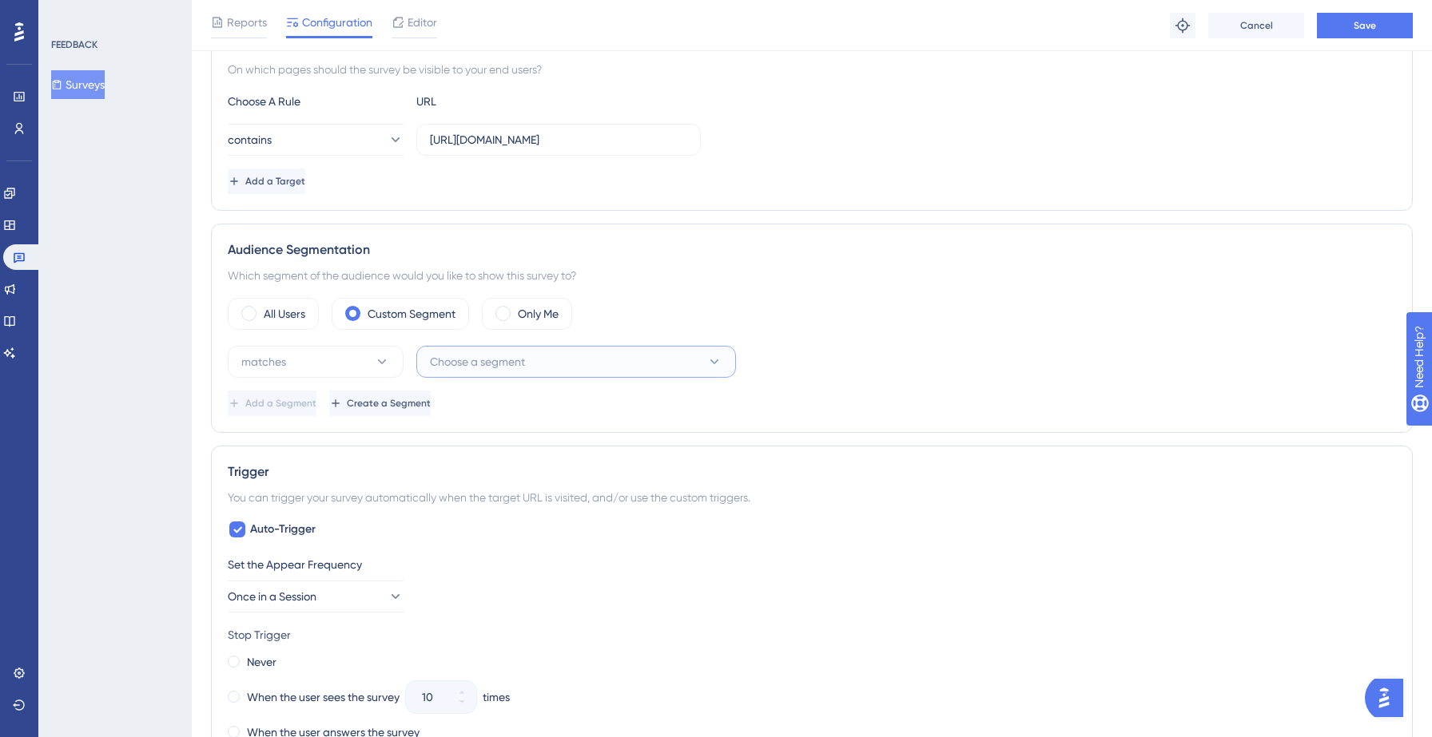
click at [497, 358] on span "Choose a segment" at bounding box center [477, 361] width 95 height 19
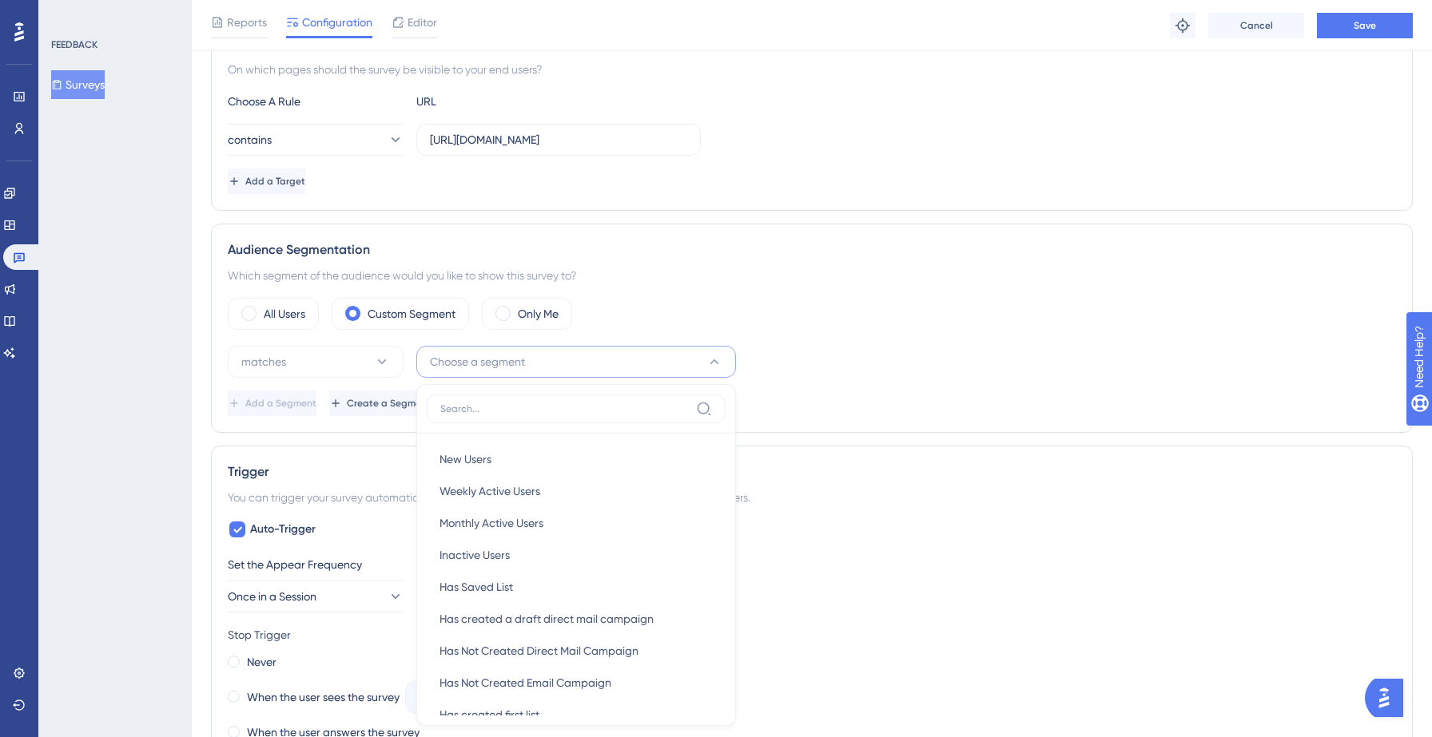
scroll to position [506, 0]
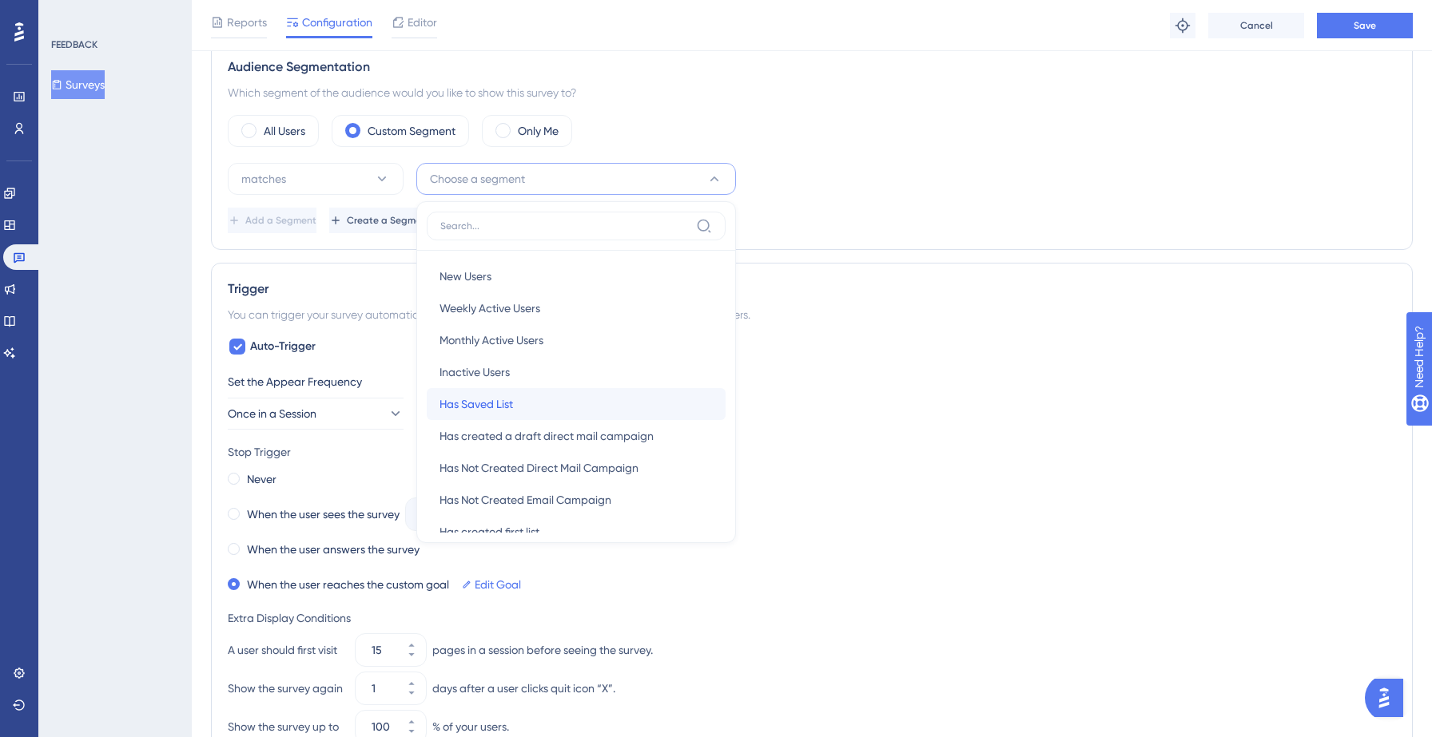
click at [499, 395] on span "Has Saved List" at bounding box center [476, 404] width 74 height 19
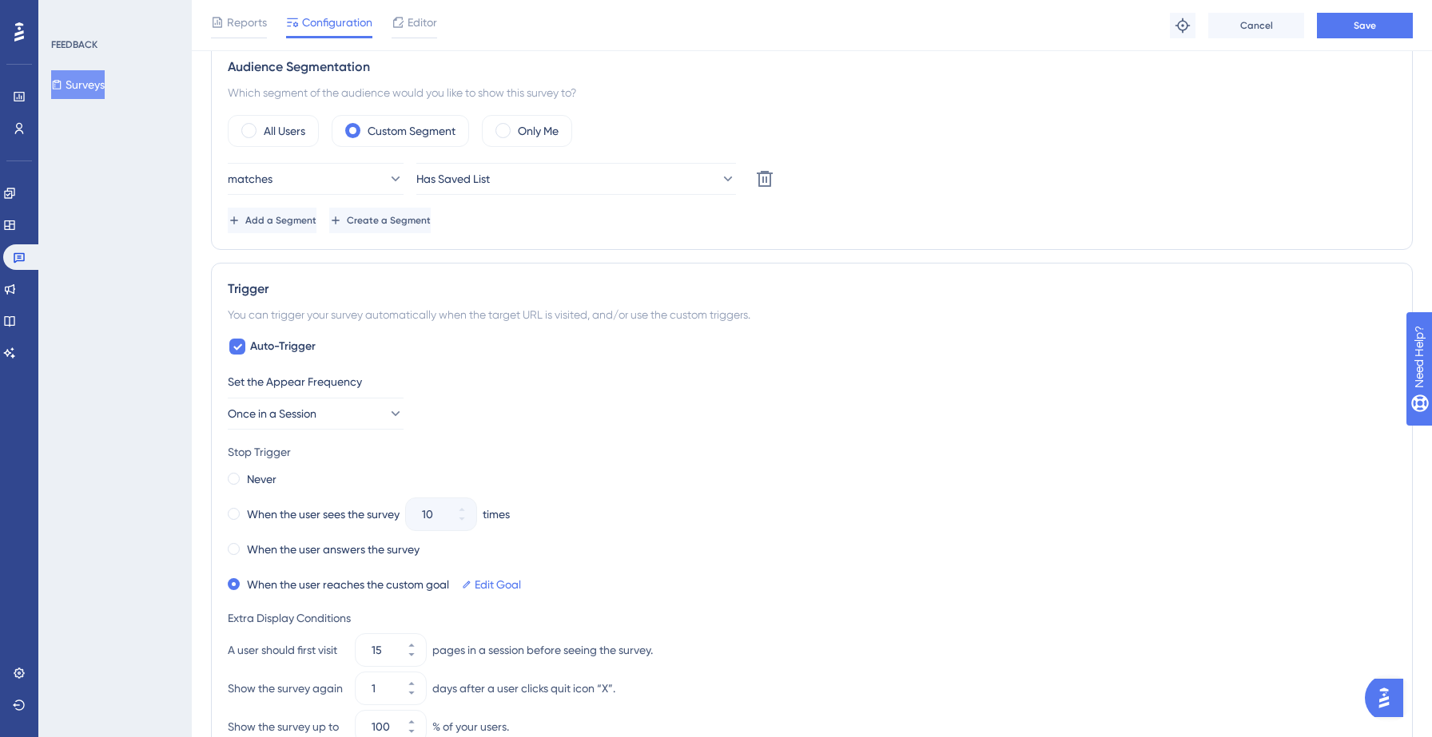
scroll to position [0, 0]
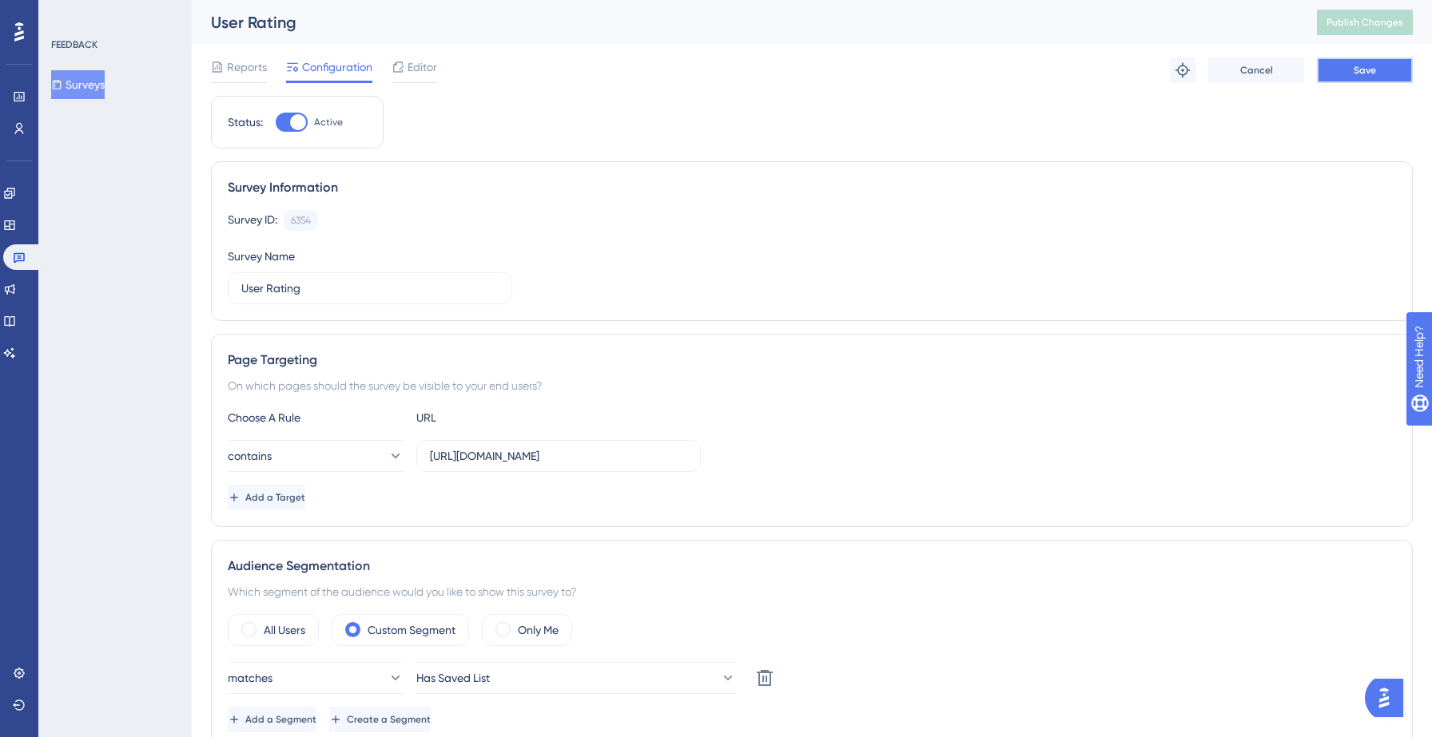
click at [1333, 81] on button "Save" at bounding box center [1365, 71] width 96 height 26
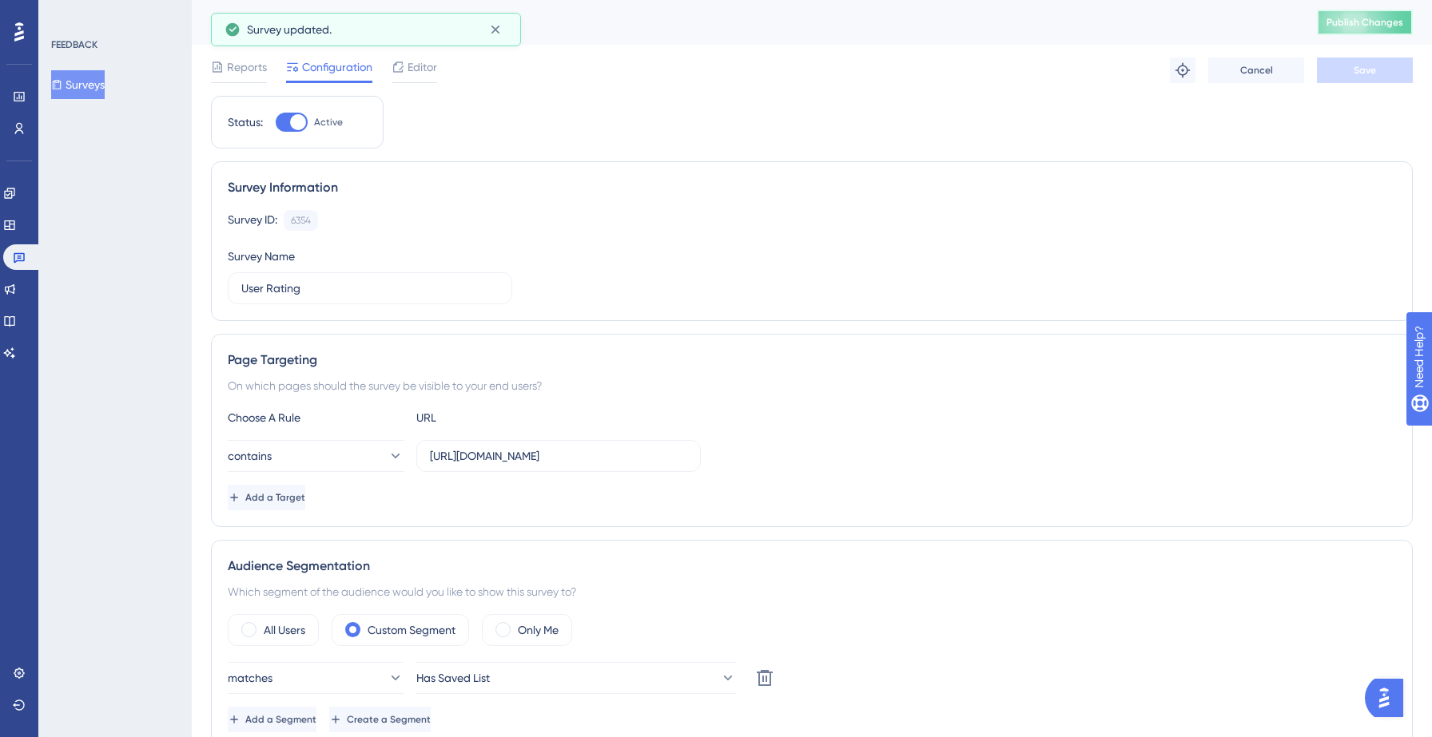
click at [1341, 16] on span "Publish Changes" at bounding box center [1364, 22] width 77 height 13
click at [104, 79] on button "Surveys" at bounding box center [78, 84] width 54 height 29
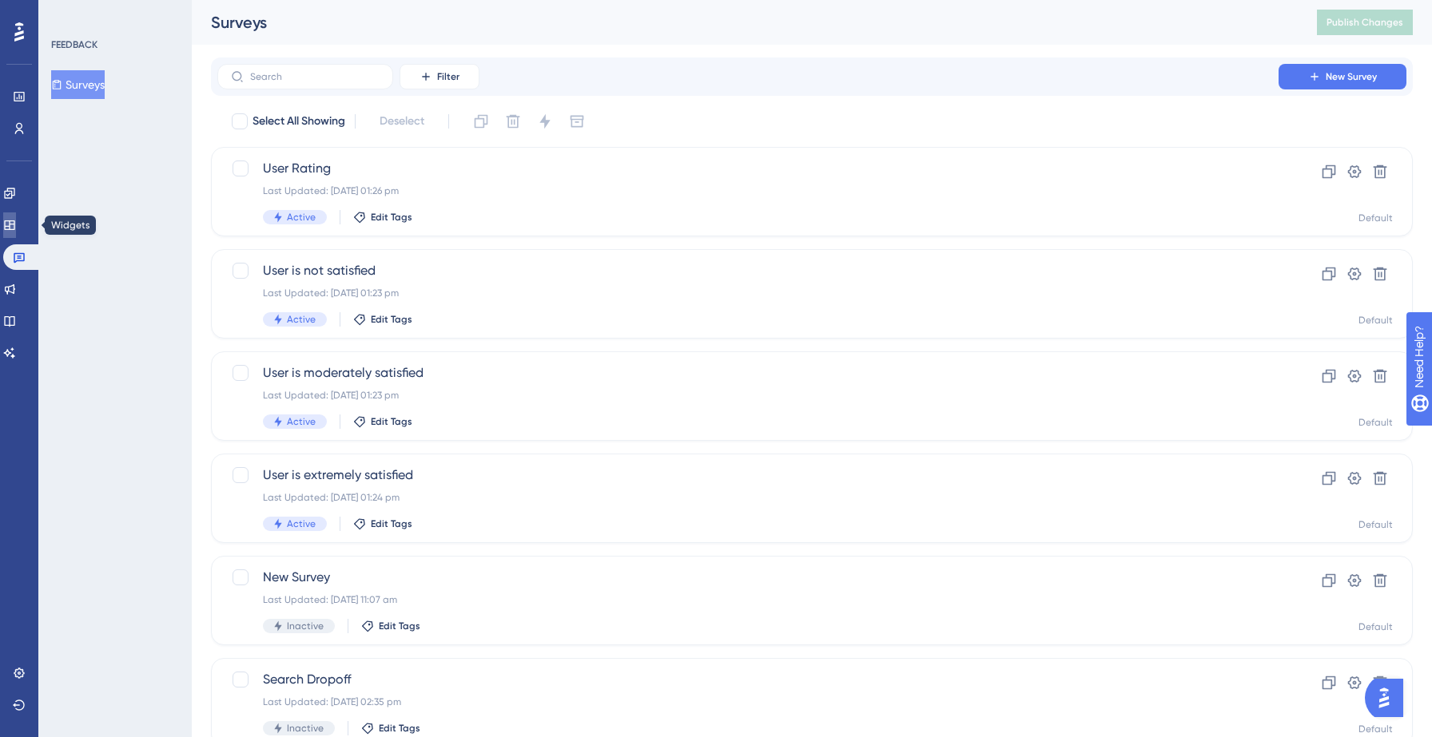
click at [16, 230] on icon at bounding box center [9, 225] width 13 height 13
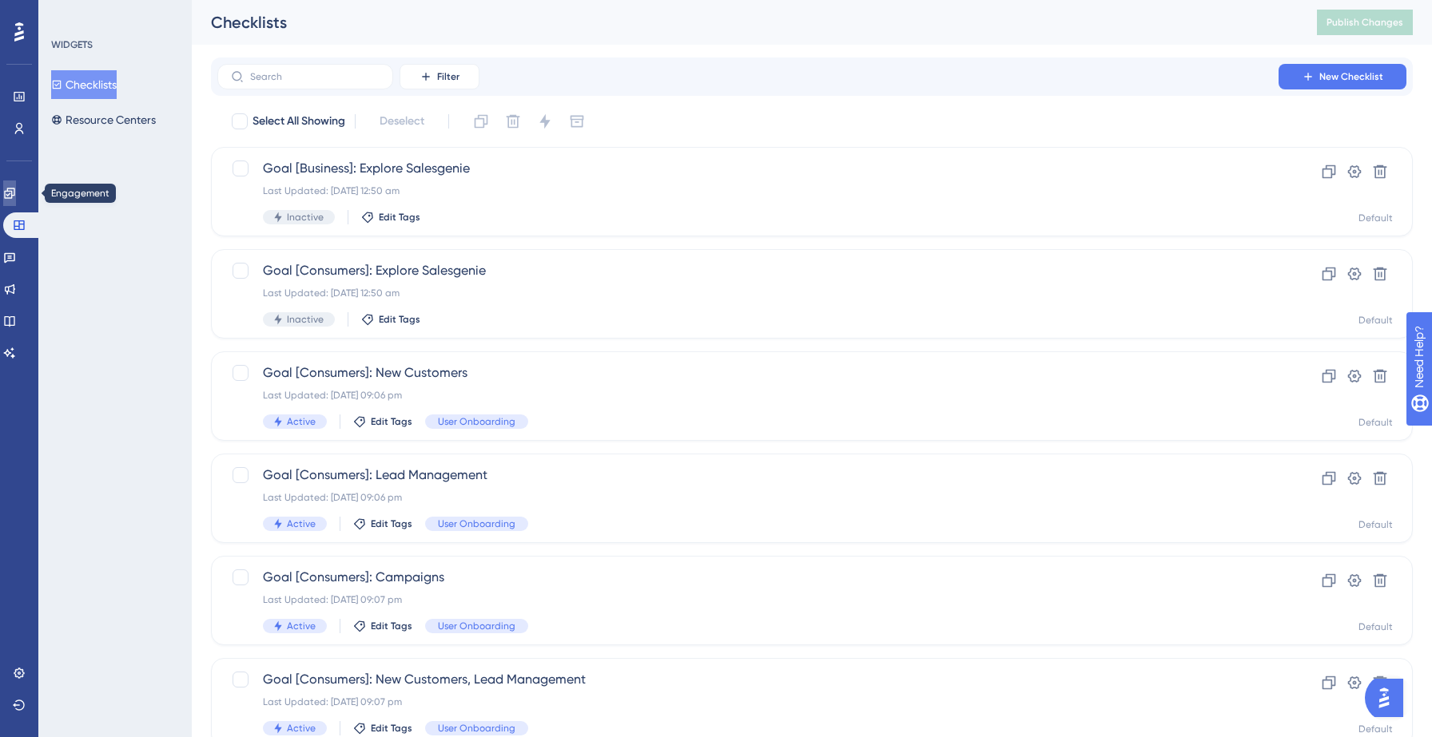
click at [16, 198] on link at bounding box center [9, 194] width 13 height 26
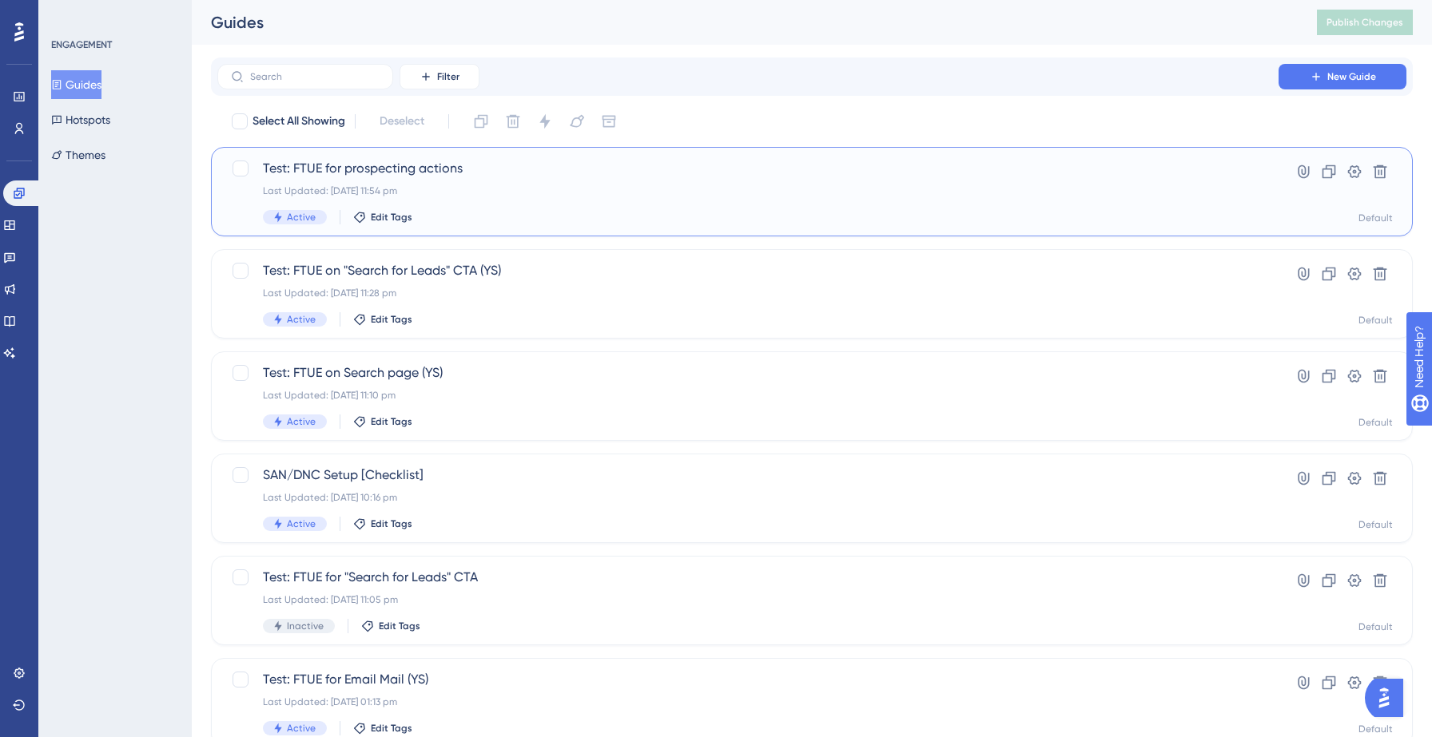
click at [588, 185] on div "Last Updated: 14 Sept 2025 11:54 pm" at bounding box center [748, 191] width 970 height 13
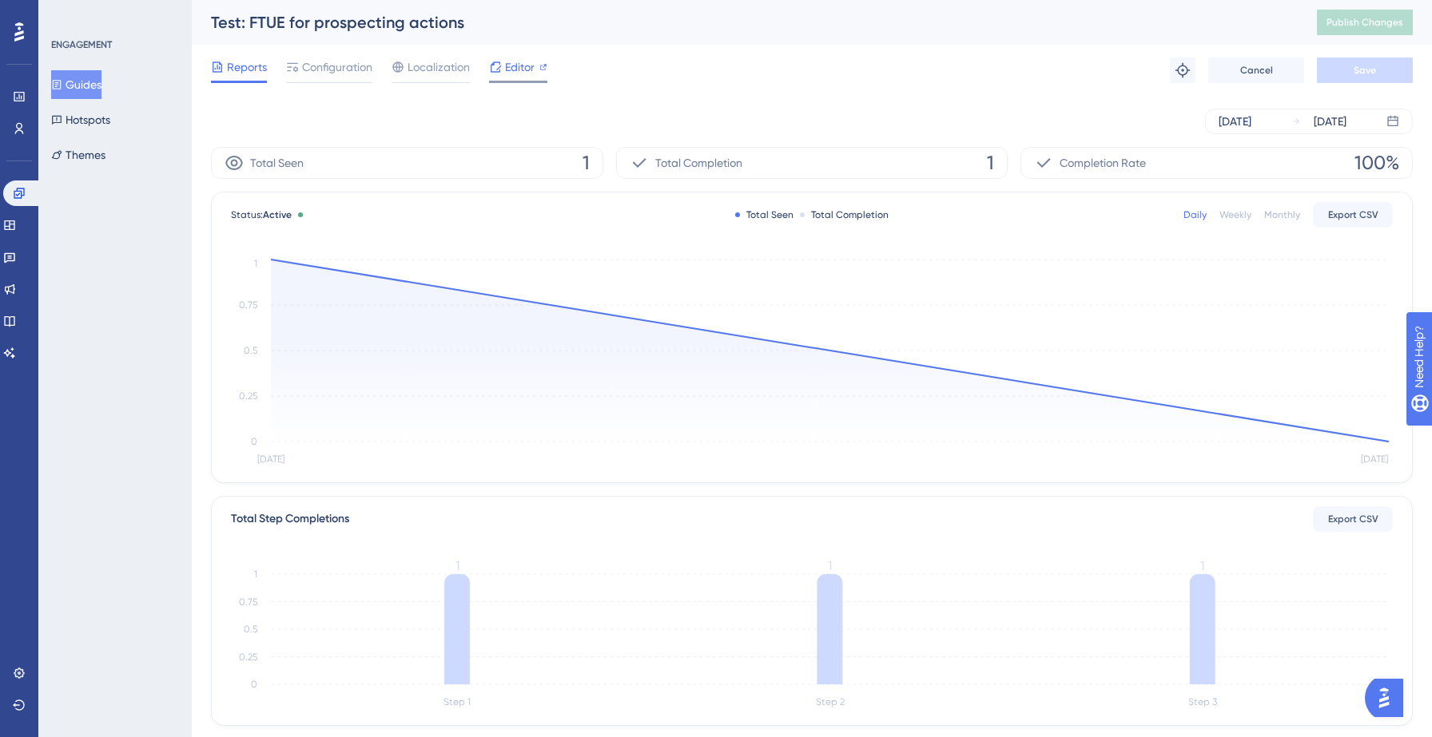
click at [508, 67] on span "Editor" at bounding box center [520, 67] width 30 height 19
click at [329, 80] on div "Configuration" at bounding box center [329, 71] width 86 height 26
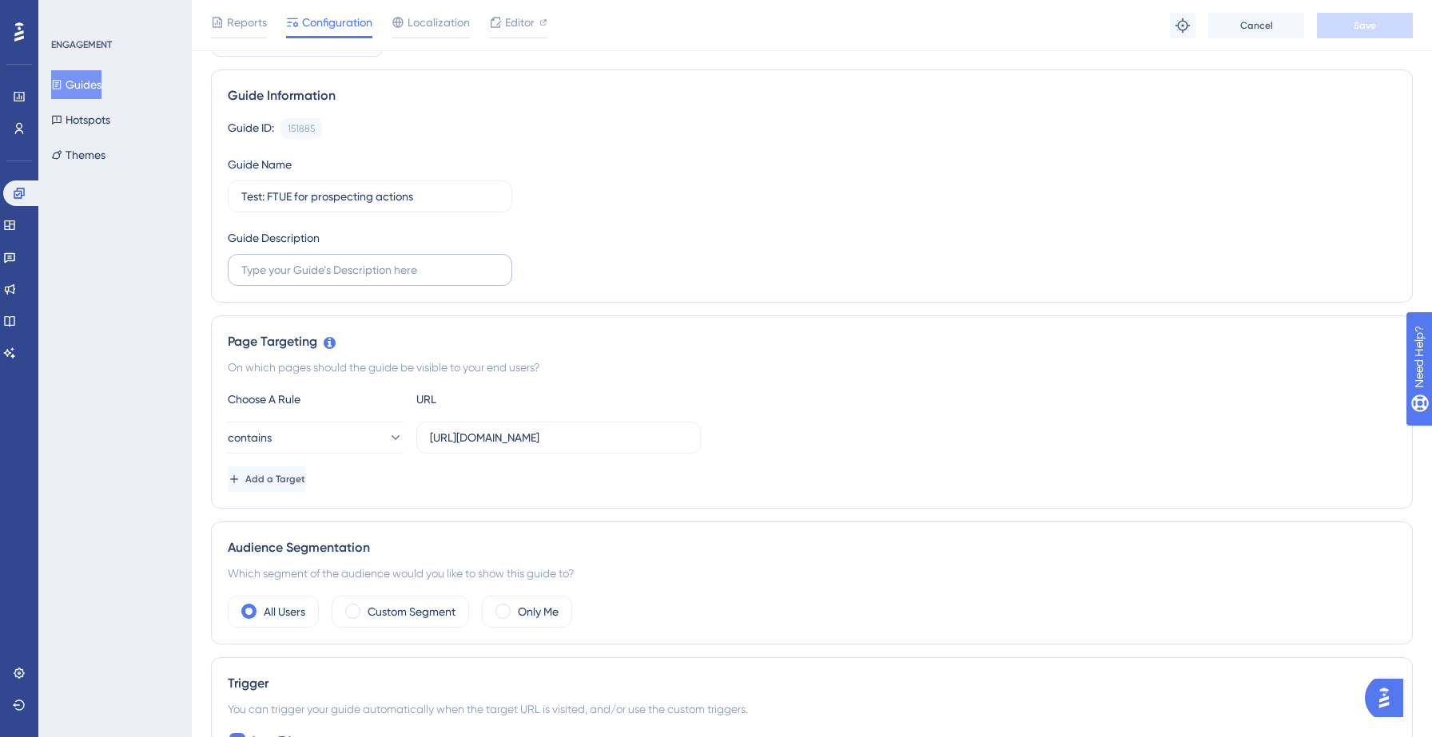
scroll to position [101, 0]
click at [586, 436] on input "https://yellowstone.salesgenie.com/audience/insights?audience" at bounding box center [558, 436] width 257 height 18
paste input "?disableFTUE=tru"
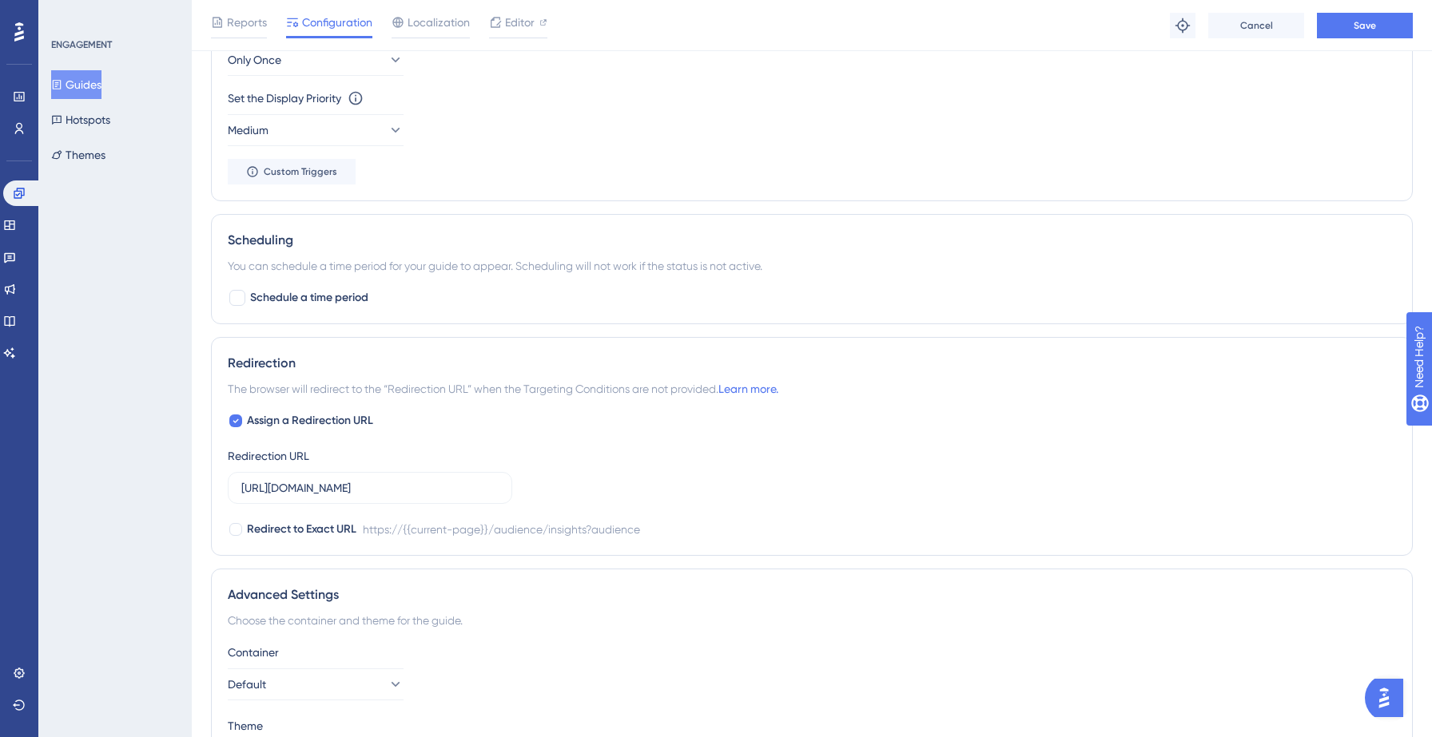
scroll to position [964, 0]
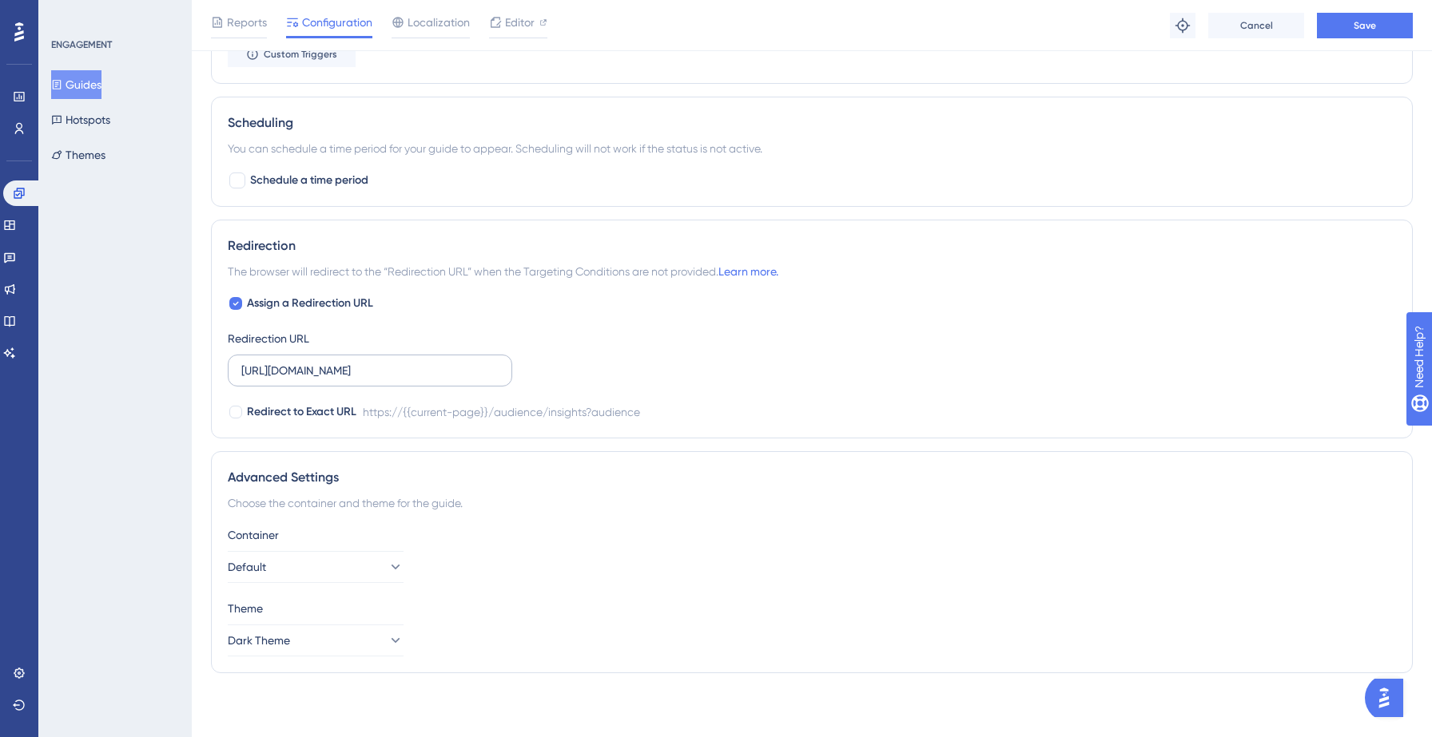
type input "[URL][DOMAIN_NAME]"
click at [424, 376] on input "https://yellowstone.salesgenie.com/audience/insights?audience" at bounding box center [369, 371] width 257 height 18
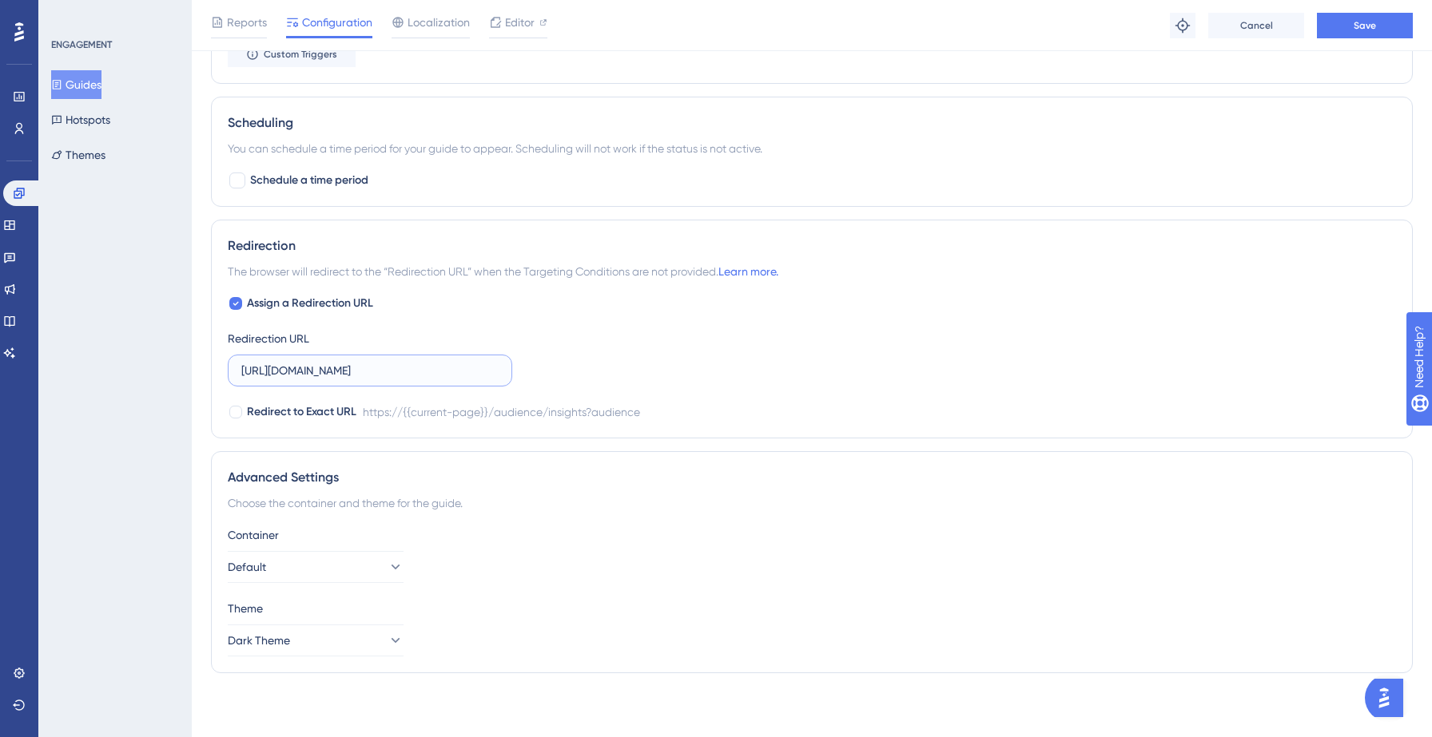
paste input "?disableFTUE=tru"
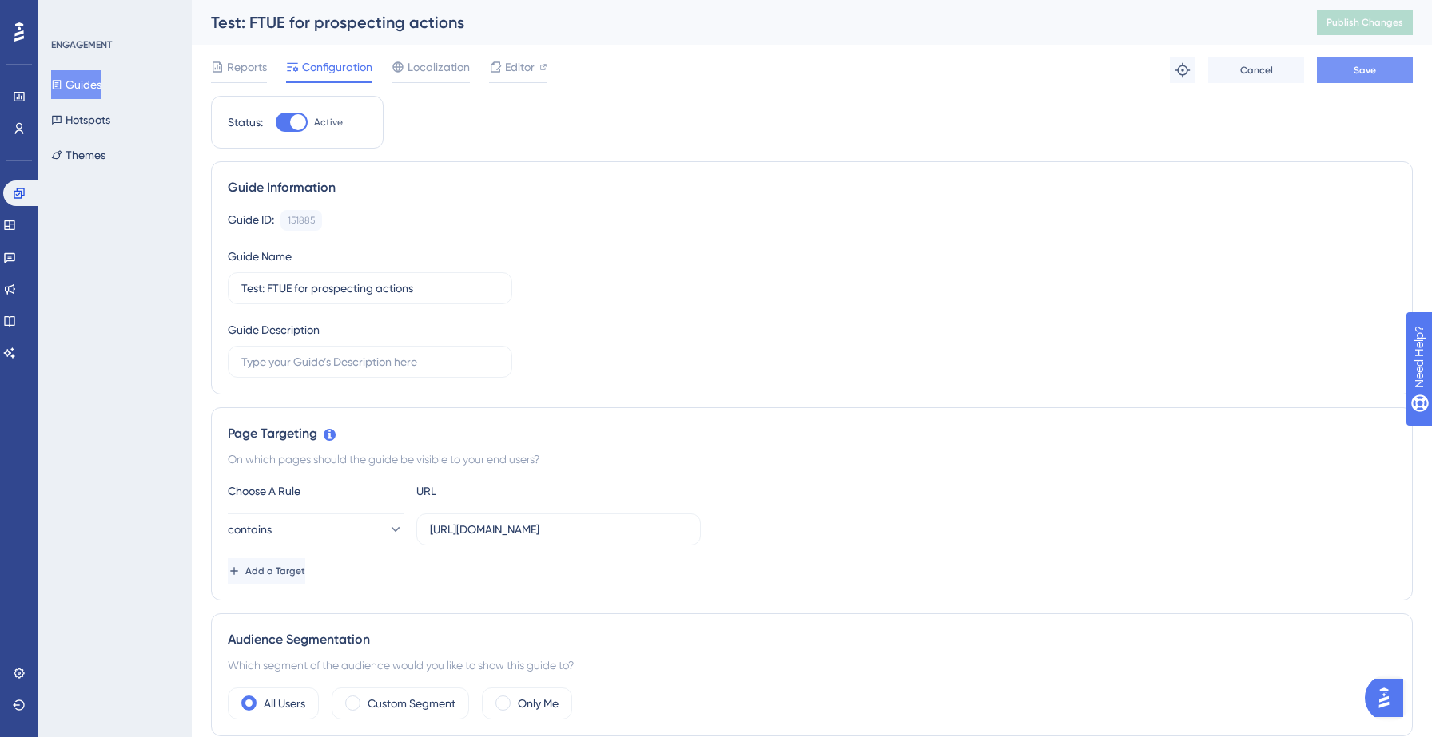
type input "[URL][DOMAIN_NAME]"
click at [1378, 77] on button "Save" at bounding box center [1365, 71] width 96 height 26
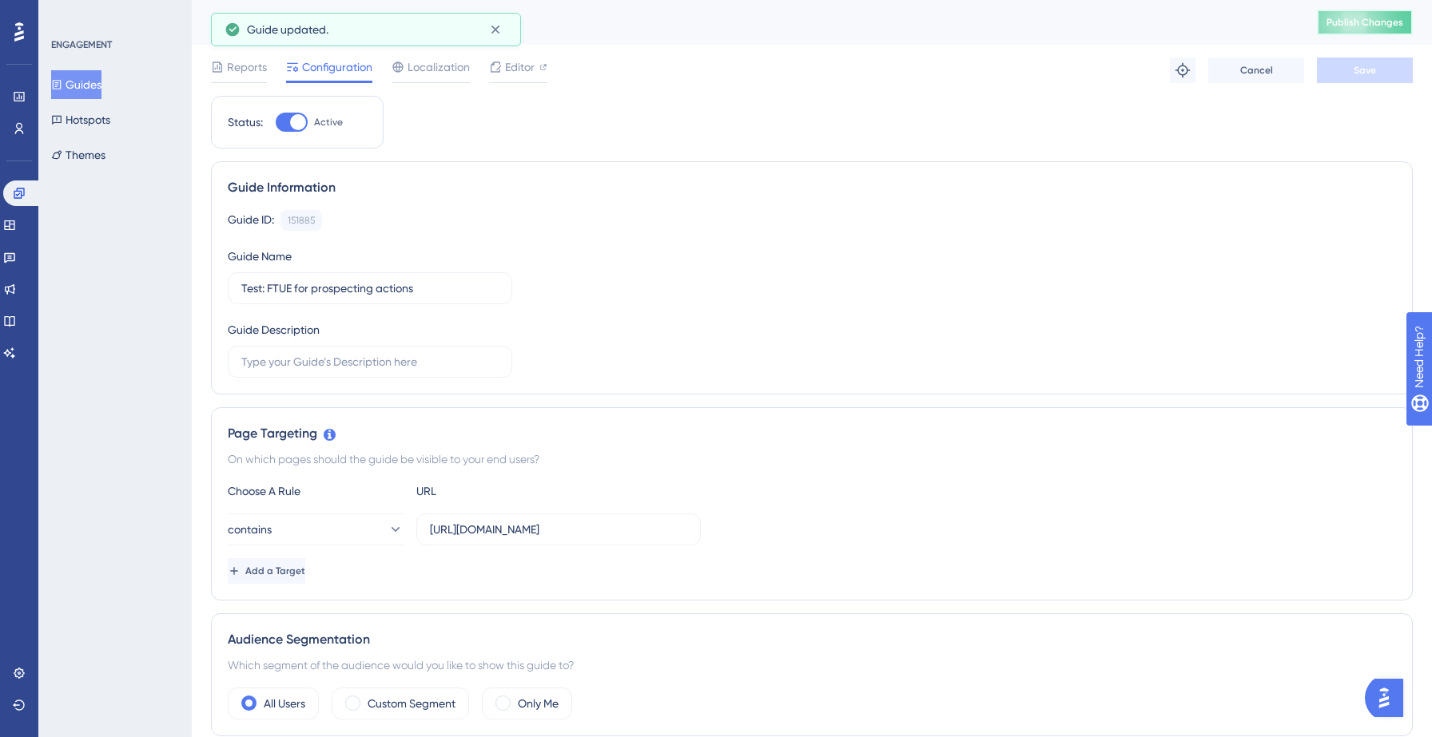
click at [1351, 26] on span "Publish Changes" at bounding box center [1364, 22] width 77 height 13
click at [665, 243] on div "Guide ID: 151885 Copy Guide Name Test: FTUE for prospecting actions Guide Descr…" at bounding box center [812, 294] width 1168 height 168
click at [1353, 20] on span "Publish Changes" at bounding box center [1364, 22] width 77 height 13
click at [1351, 22] on span "Publish Changes" at bounding box center [1364, 22] width 77 height 13
click at [14, 226] on icon at bounding box center [9, 226] width 10 height 10
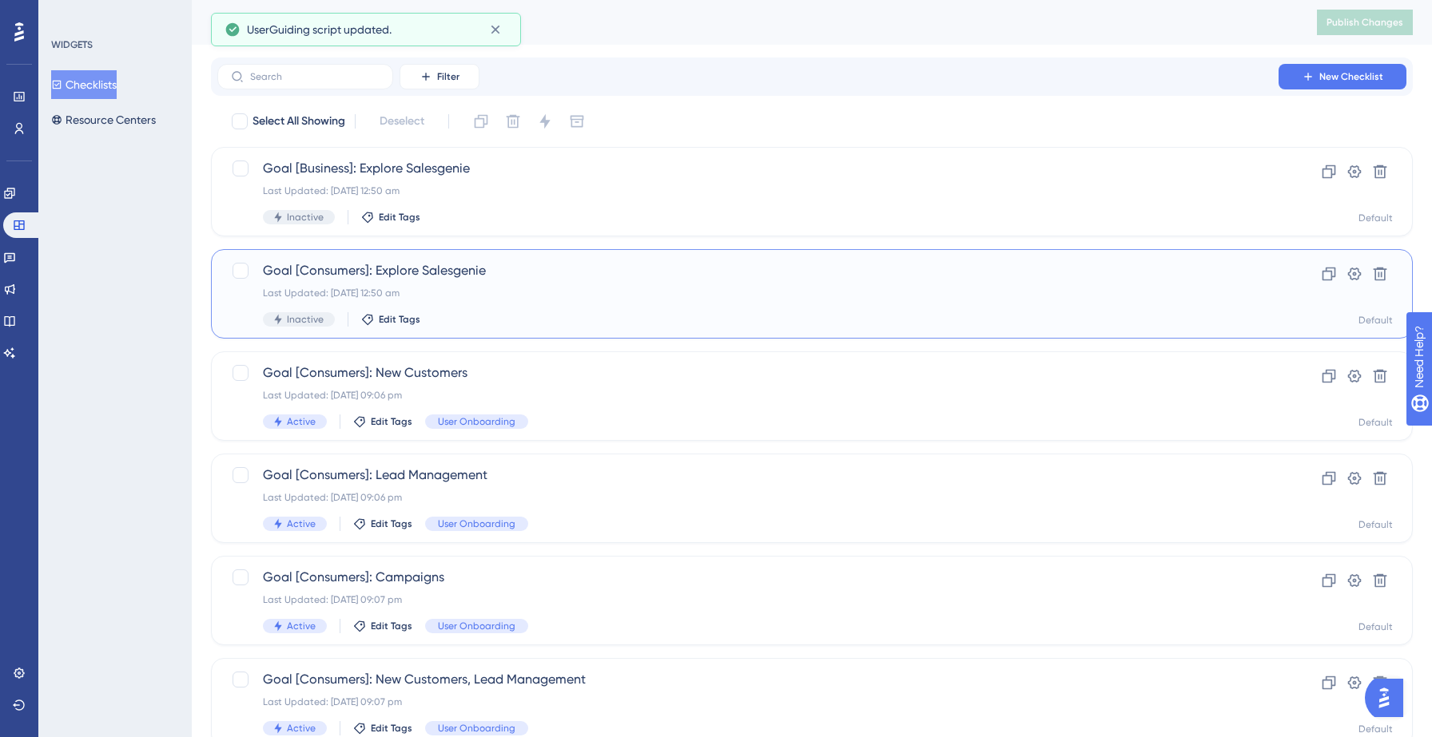
click at [638, 268] on div "Select All Showing Deselect Goal [Business]: Explore Salesgenie Last Updated: 1…" at bounding box center [812, 633] width 1202 height 1048
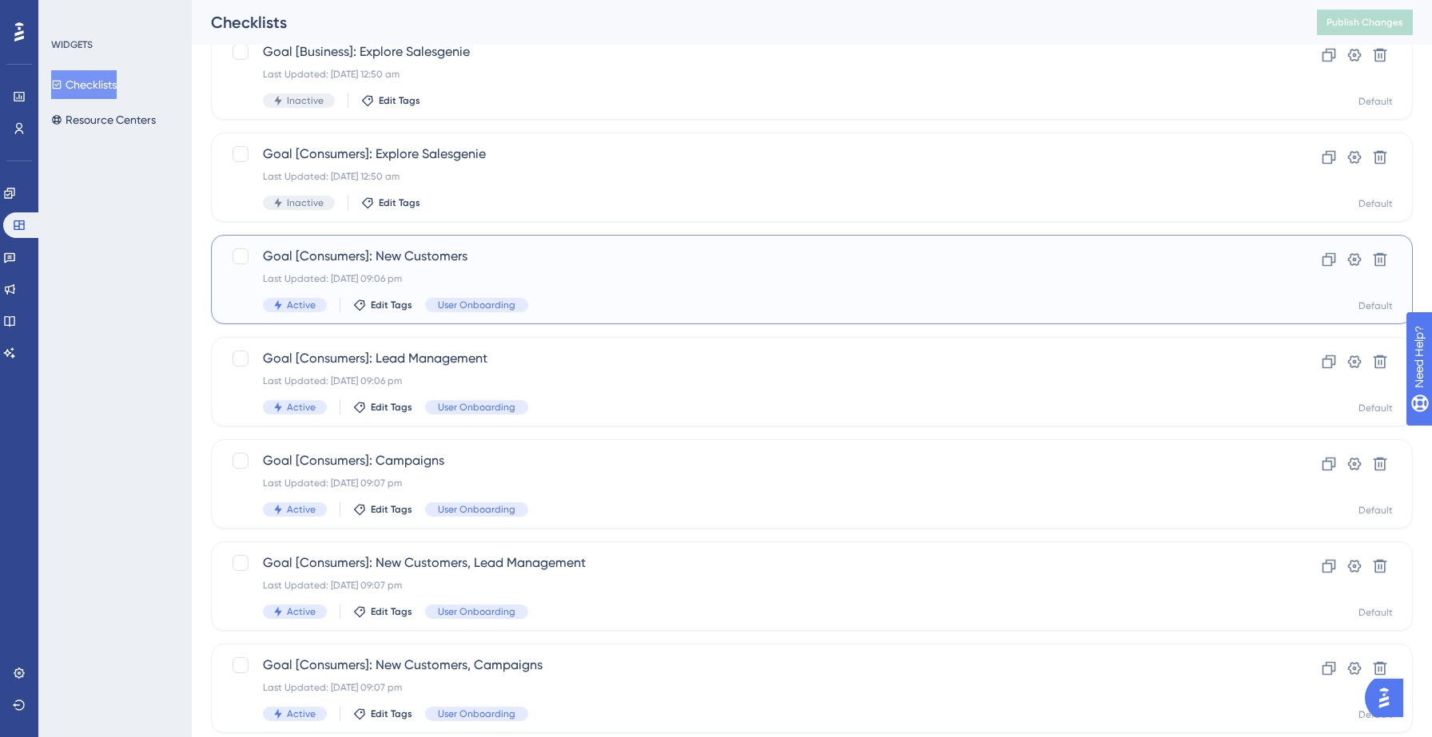
click at [618, 280] on div "Last Updated: [DATE] 09:06 pm" at bounding box center [748, 278] width 970 height 13
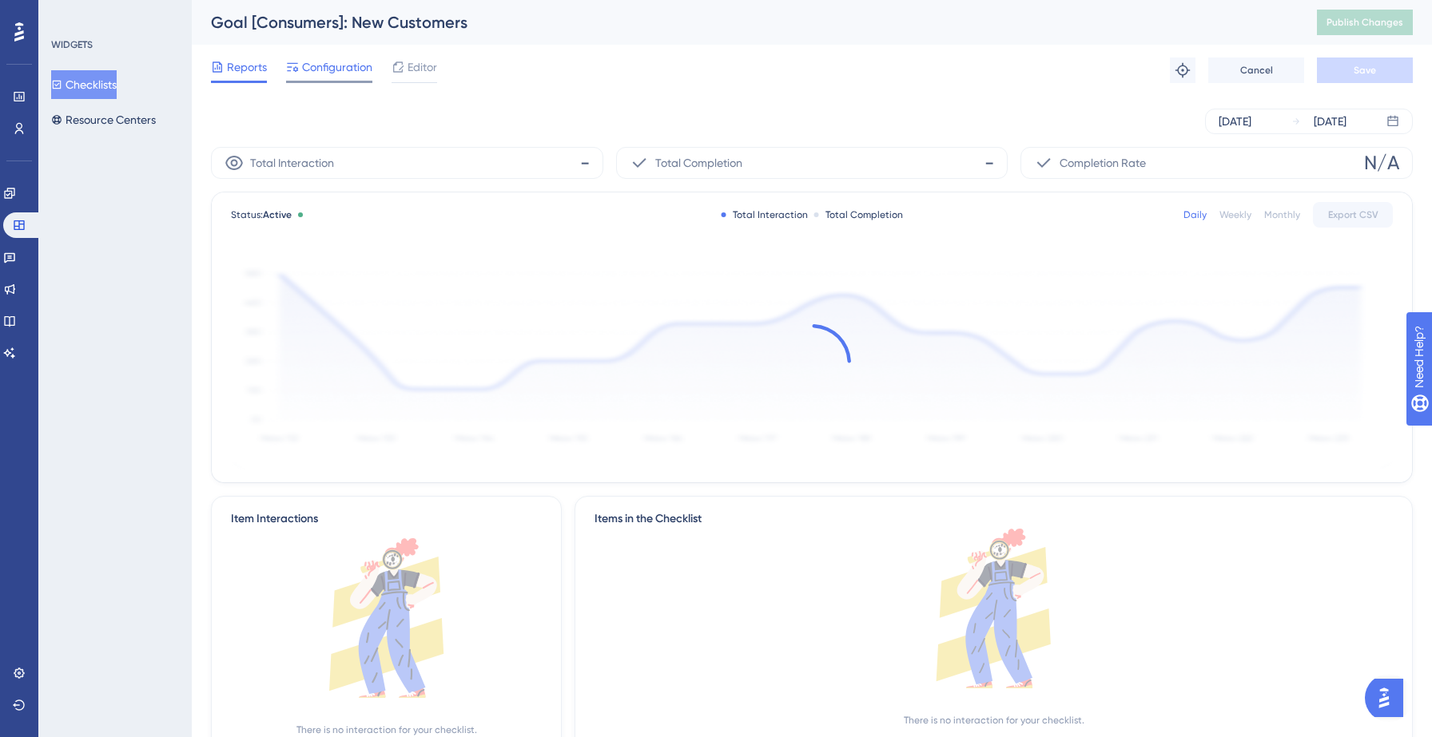
click at [345, 69] on span "Configuration" at bounding box center [337, 67] width 70 height 19
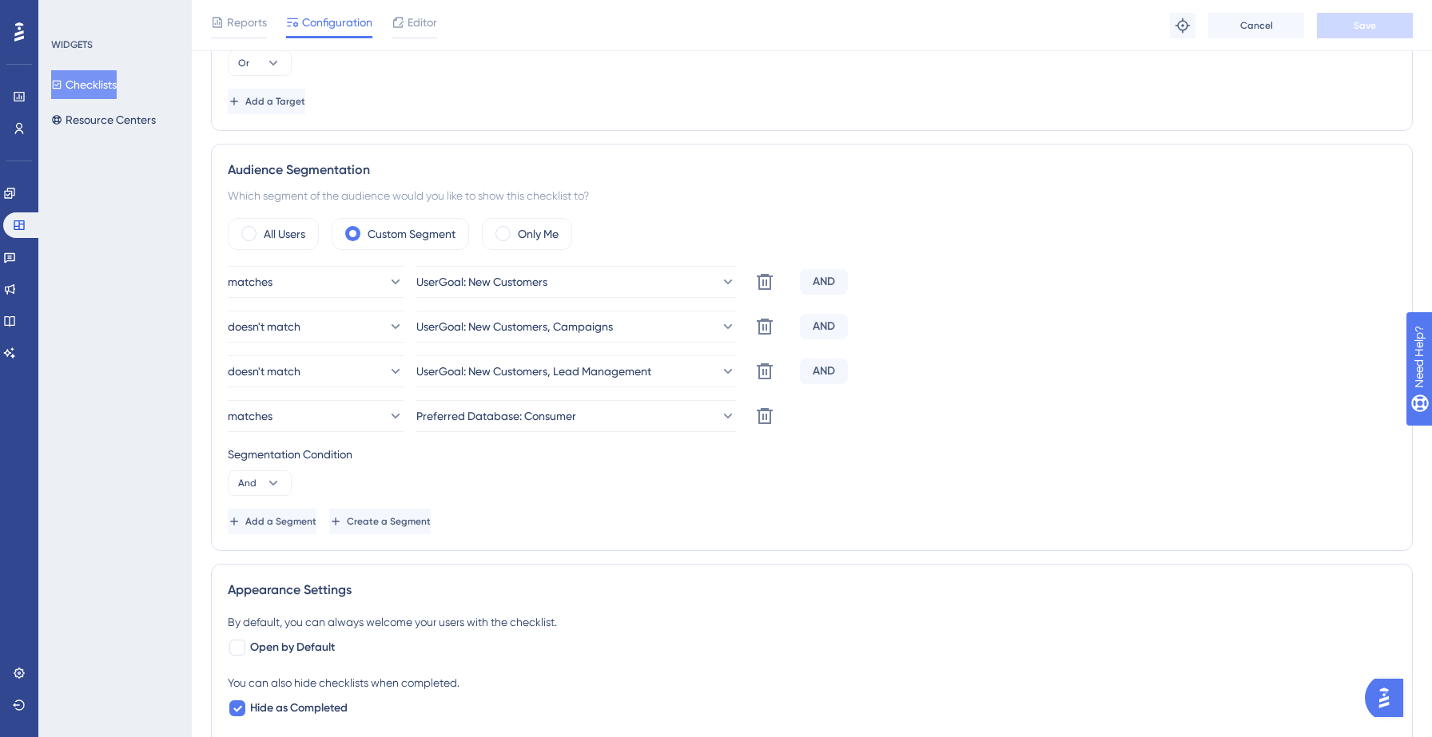
scroll to position [513, 0]
click at [411, 19] on span "Editor" at bounding box center [422, 22] width 30 height 19
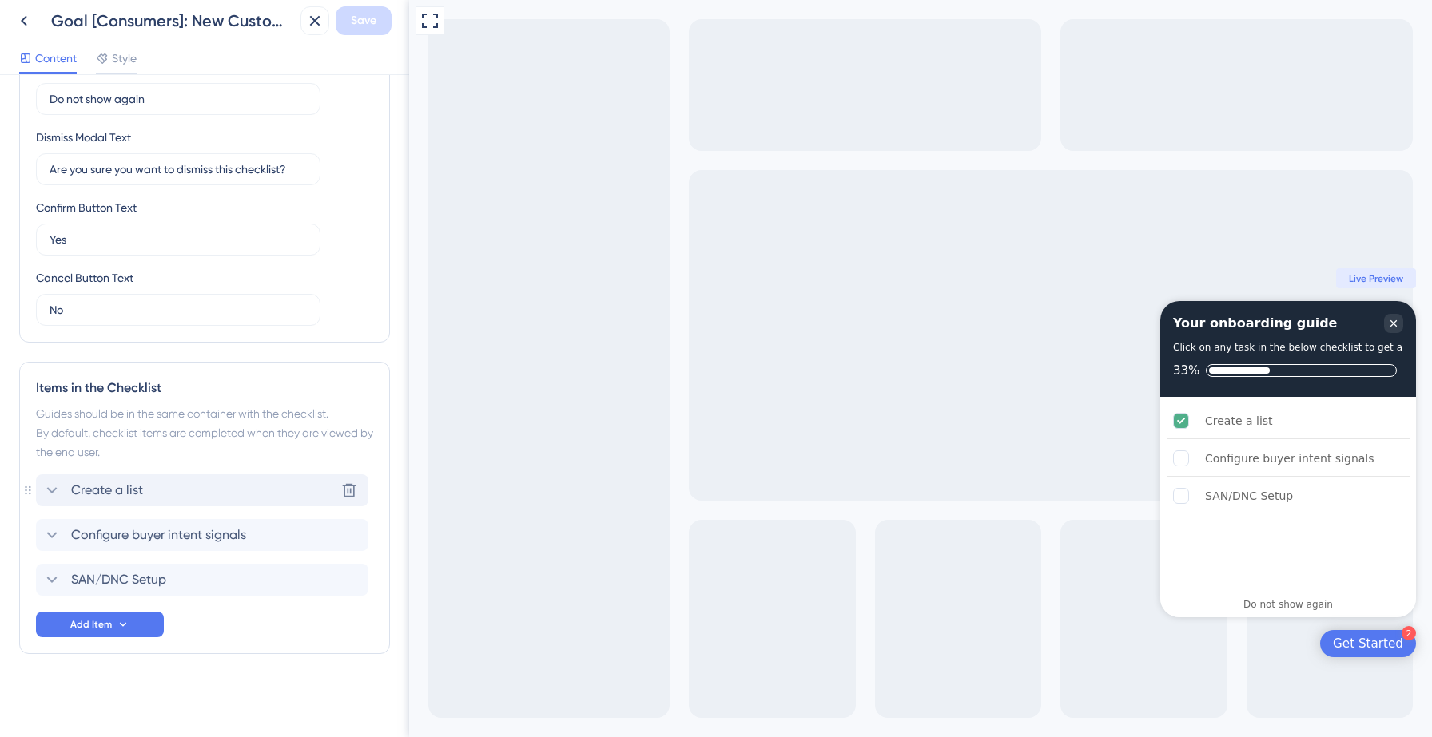
click at [157, 492] on div "Create a list Delete" at bounding box center [202, 491] width 332 height 32
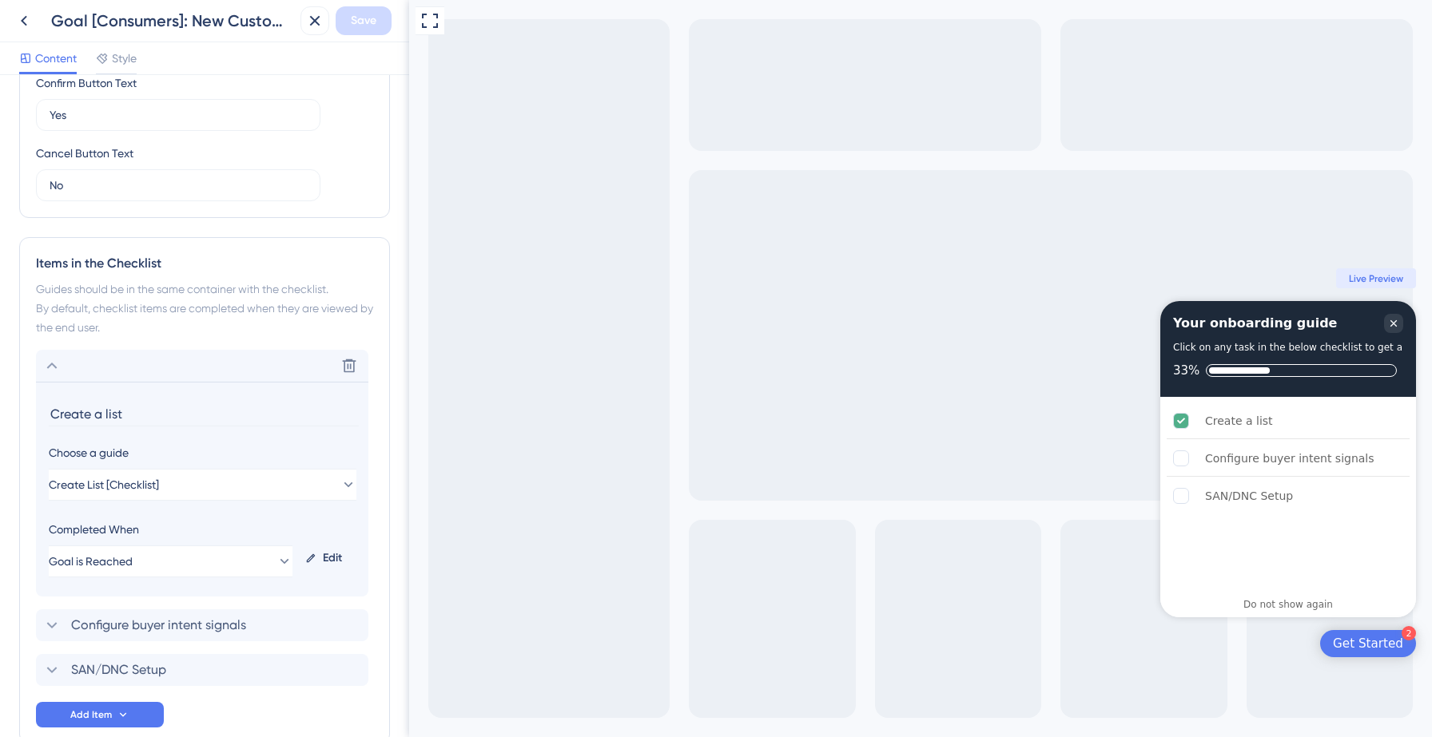
scroll to position [615, 0]
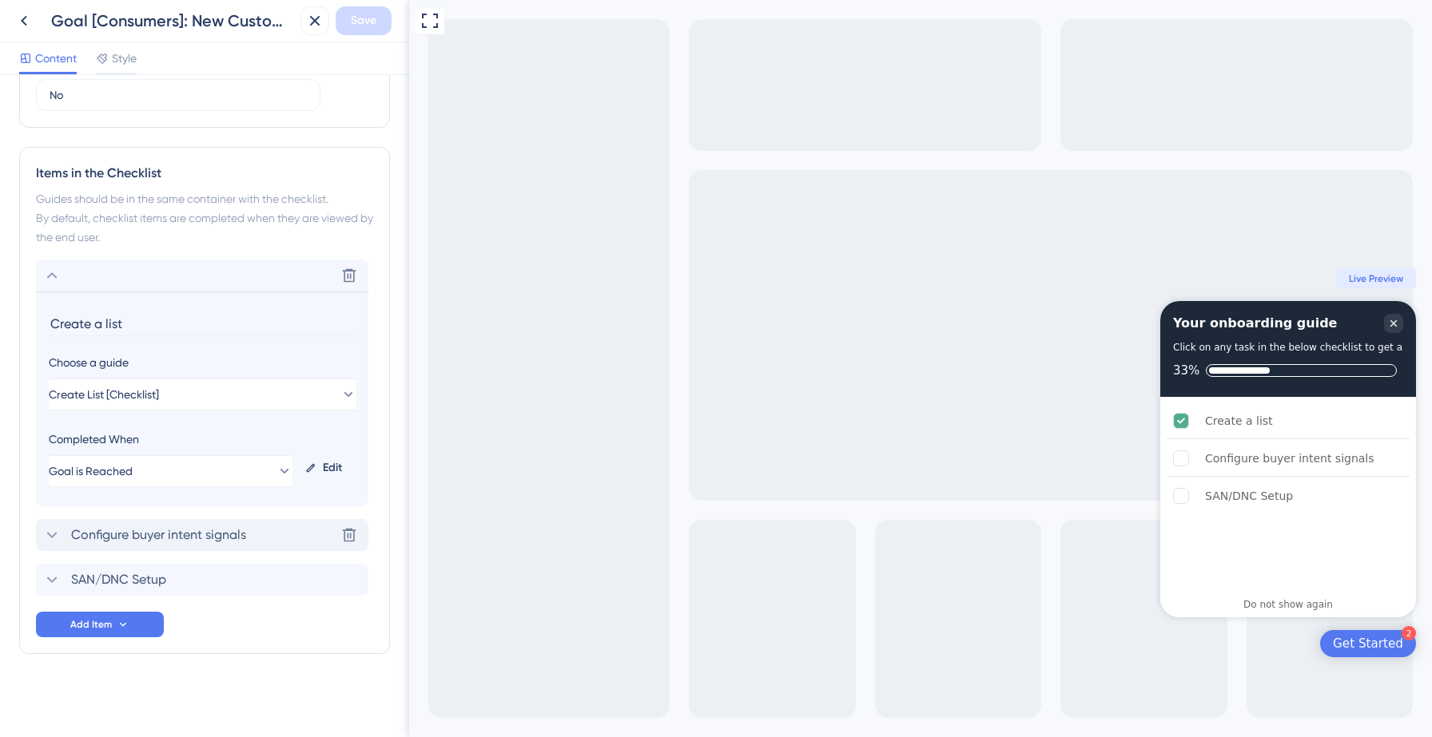
click at [137, 540] on span "Configure buyer intent signals" at bounding box center [158, 535] width 175 height 19
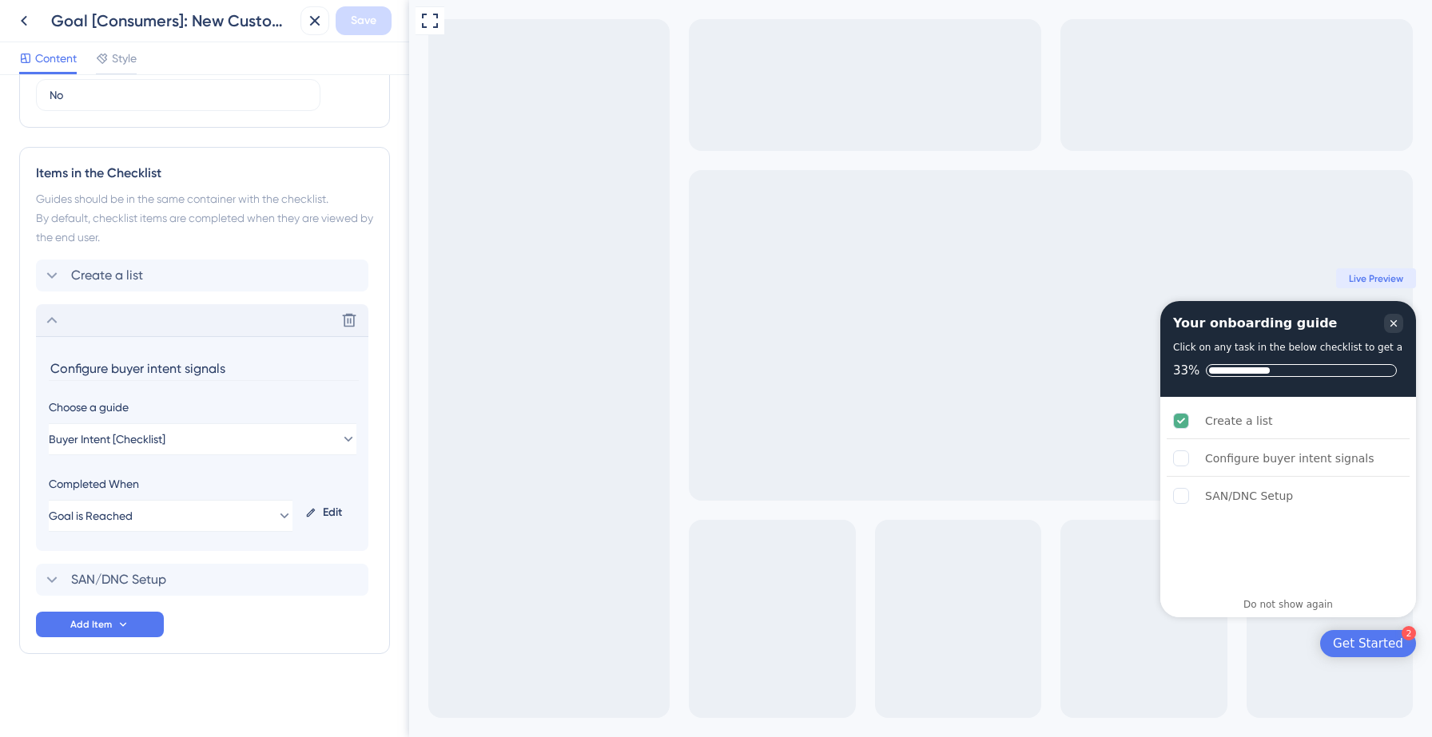
click at [107, 324] on div "Delete" at bounding box center [202, 320] width 332 height 32
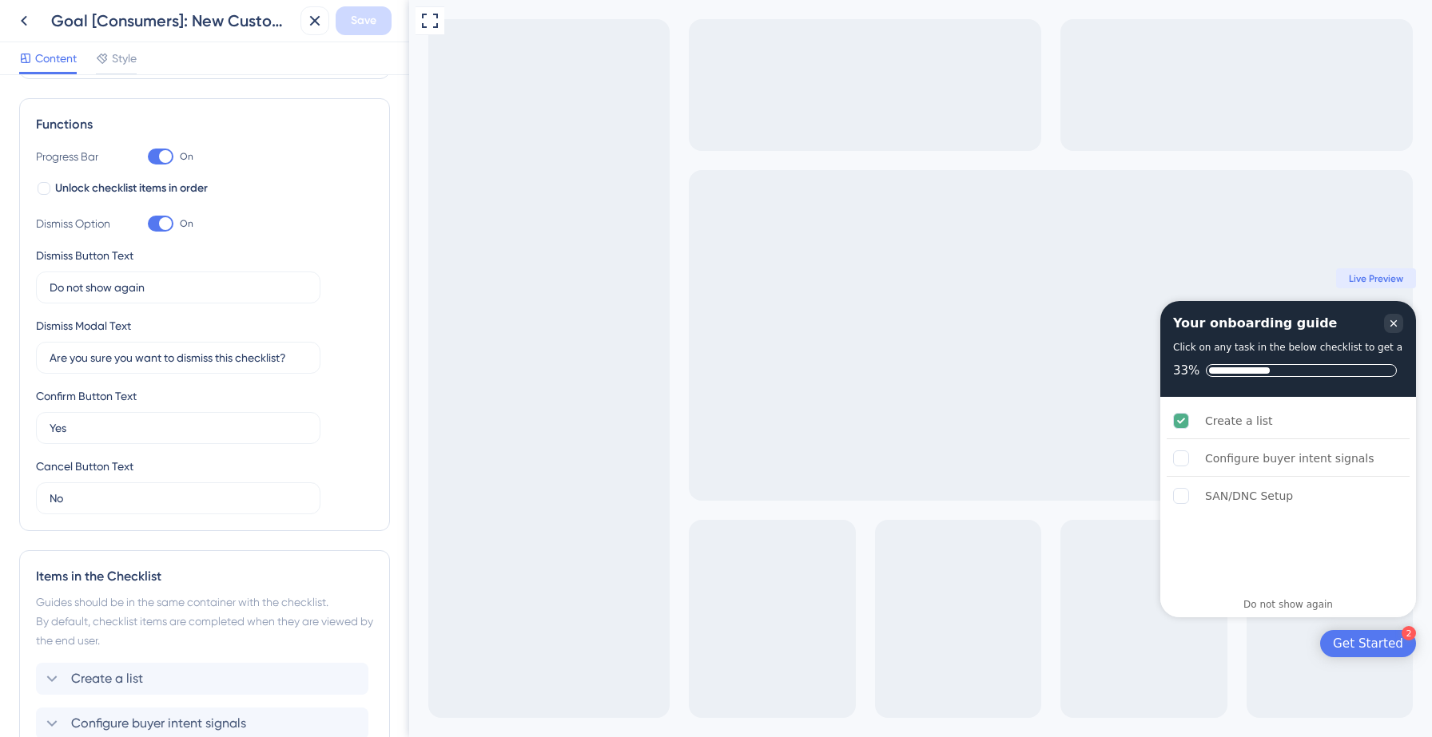
scroll to position [0, 0]
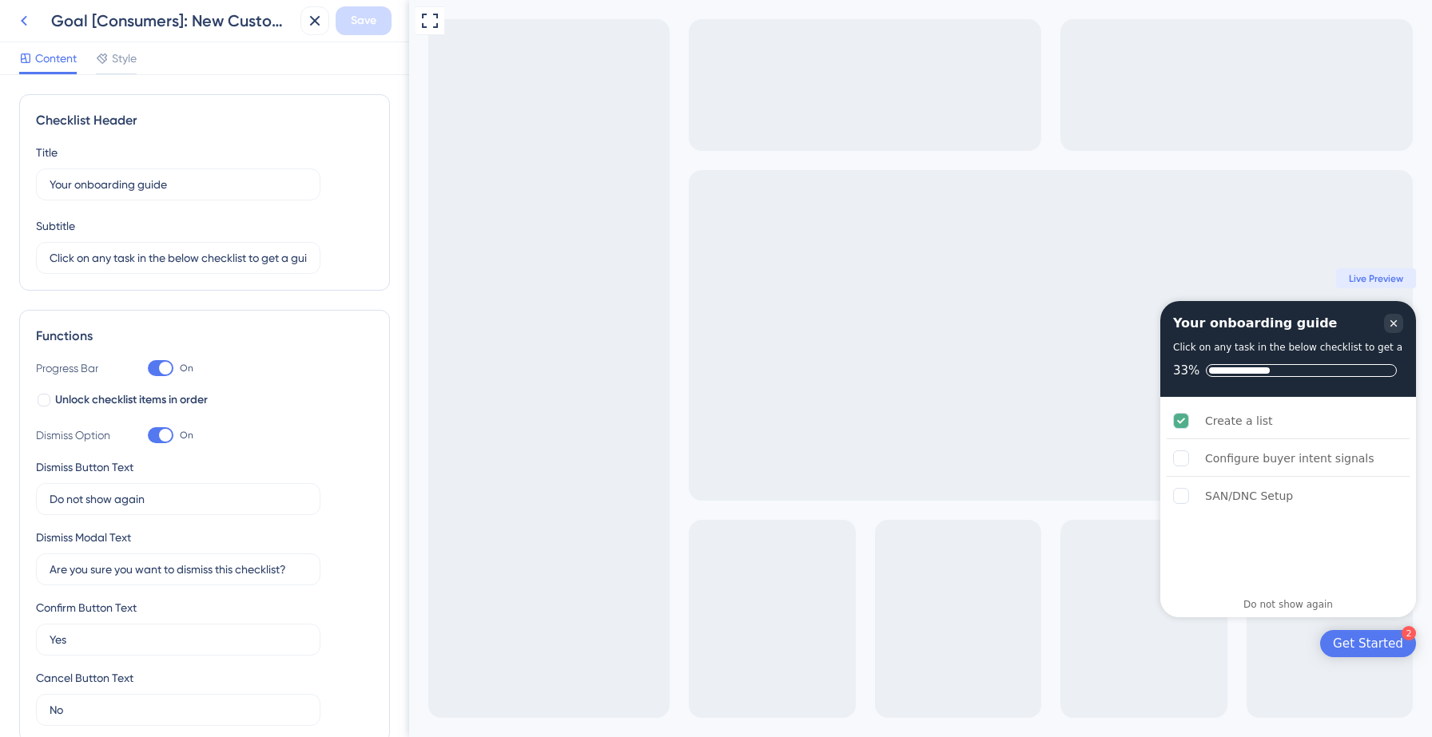
click at [27, 28] on icon at bounding box center [23, 20] width 19 height 19
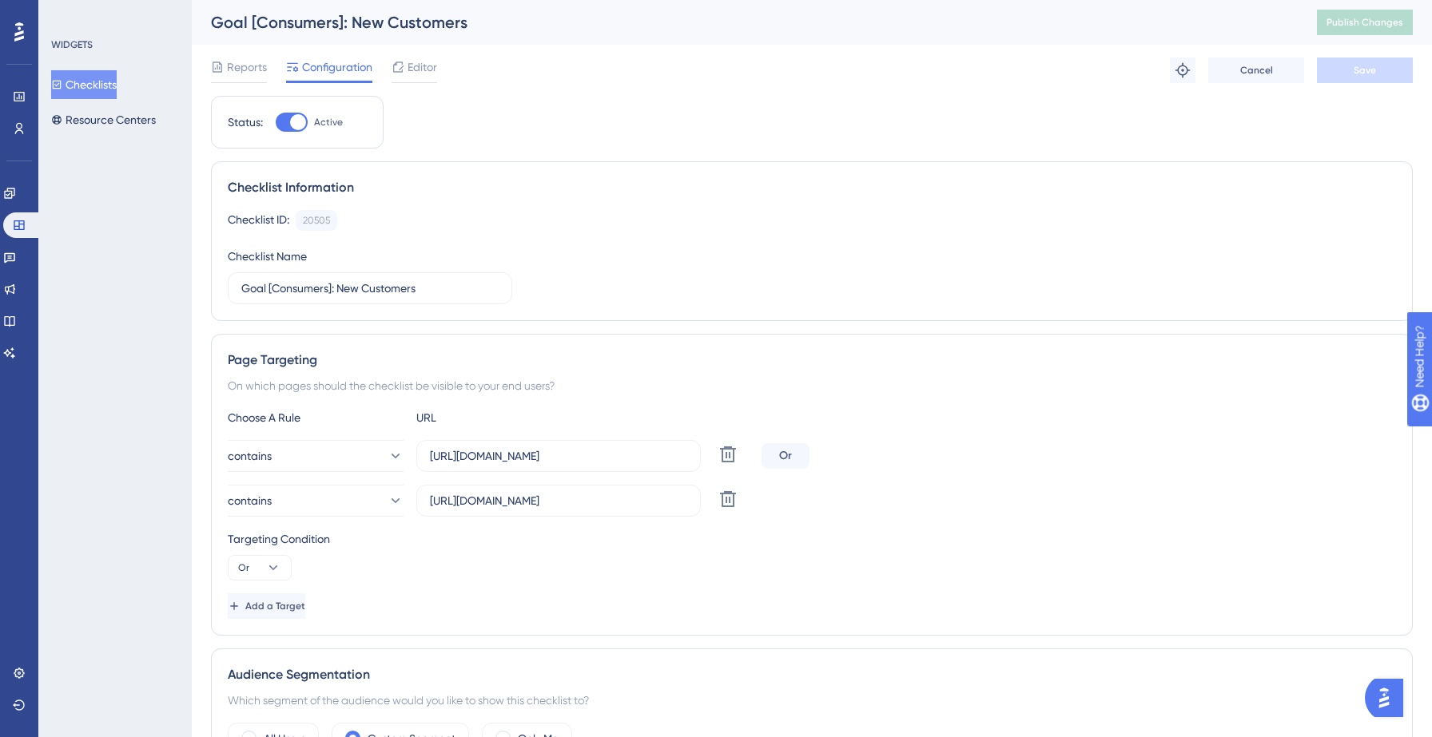
click at [100, 79] on button "Checklists" at bounding box center [84, 84] width 66 height 29
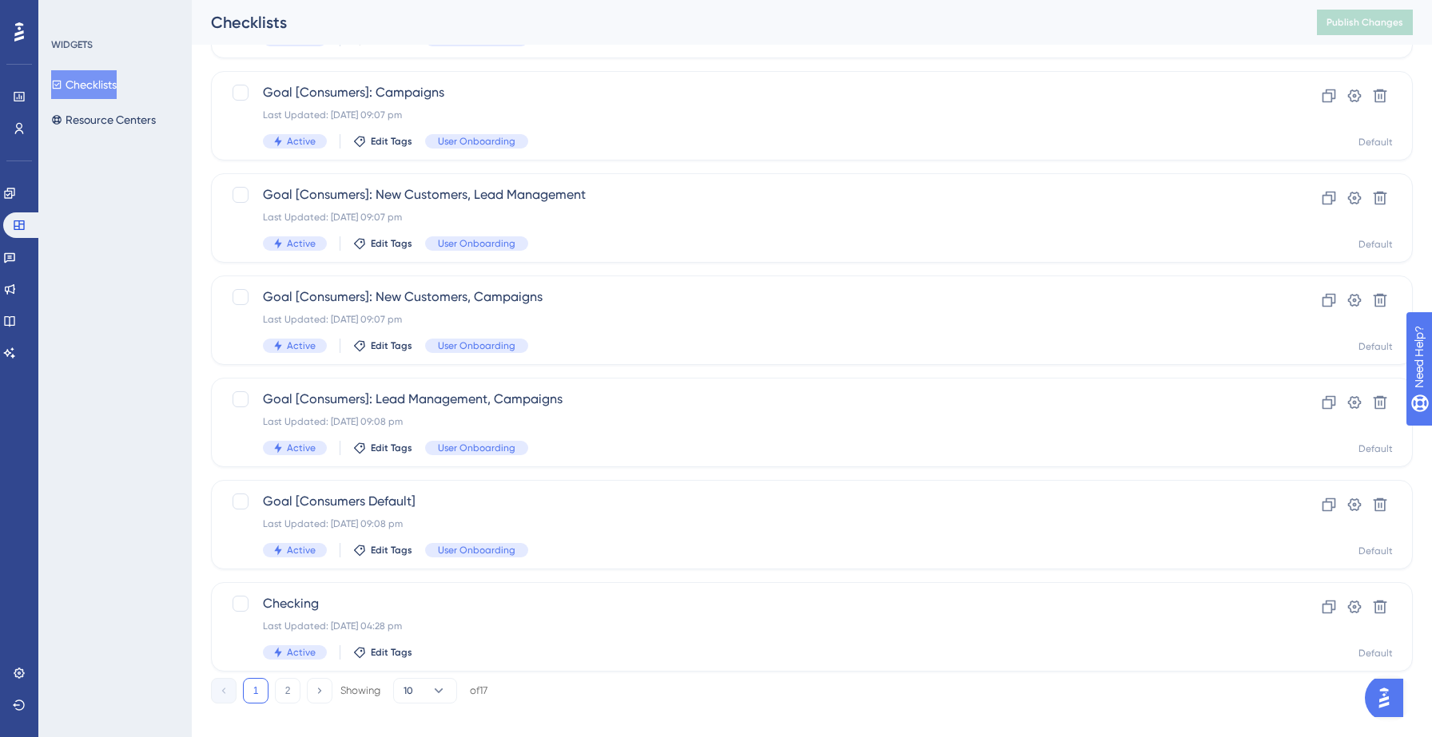
scroll to position [503, 0]
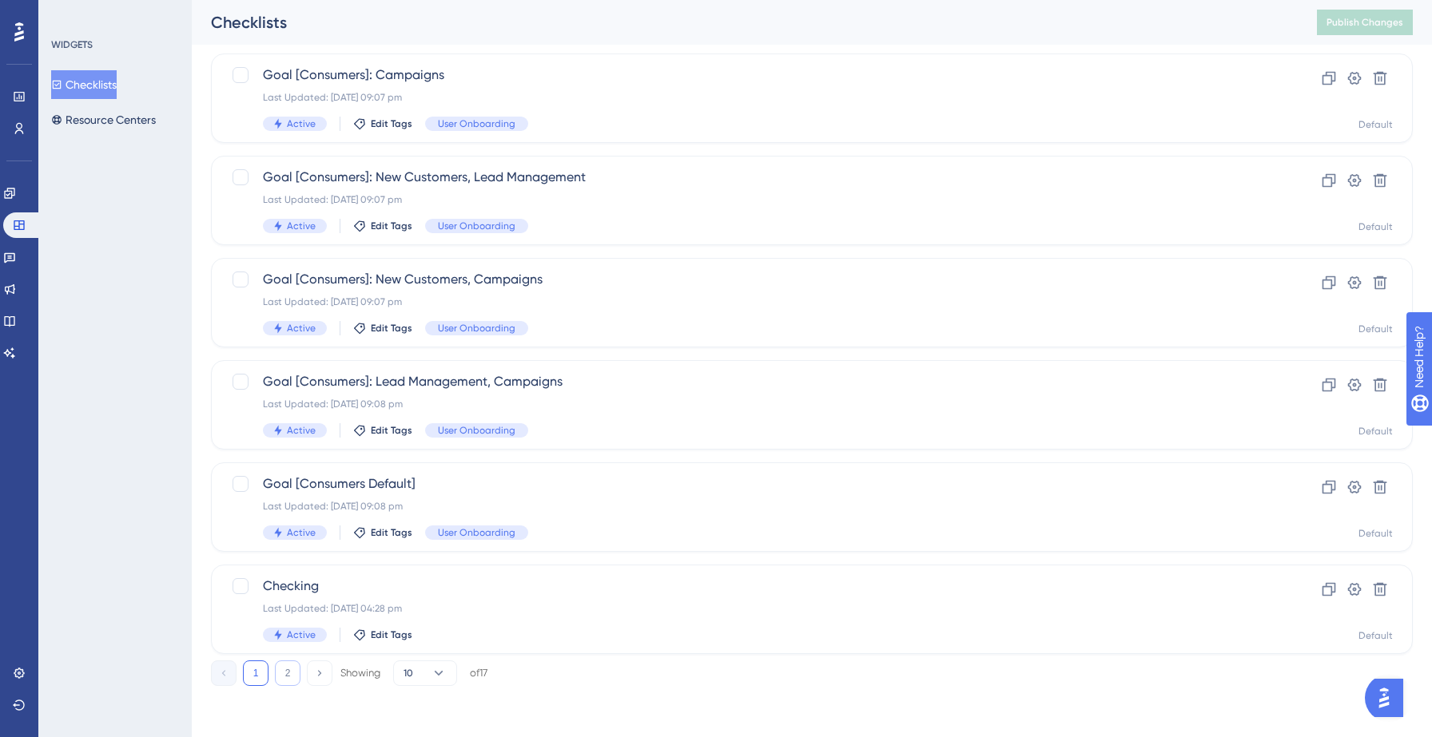
click at [286, 683] on button "2" at bounding box center [288, 674] width 26 height 26
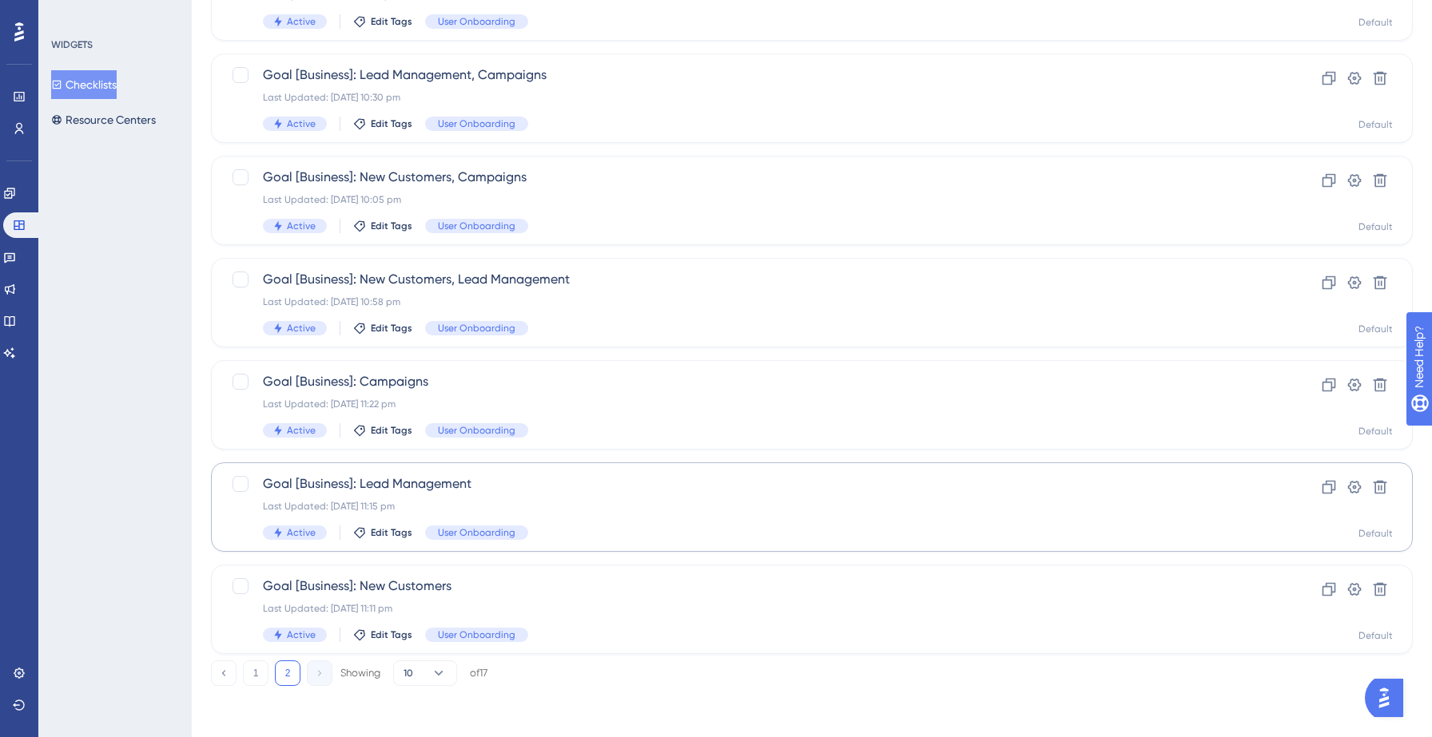
scroll to position [0, 0]
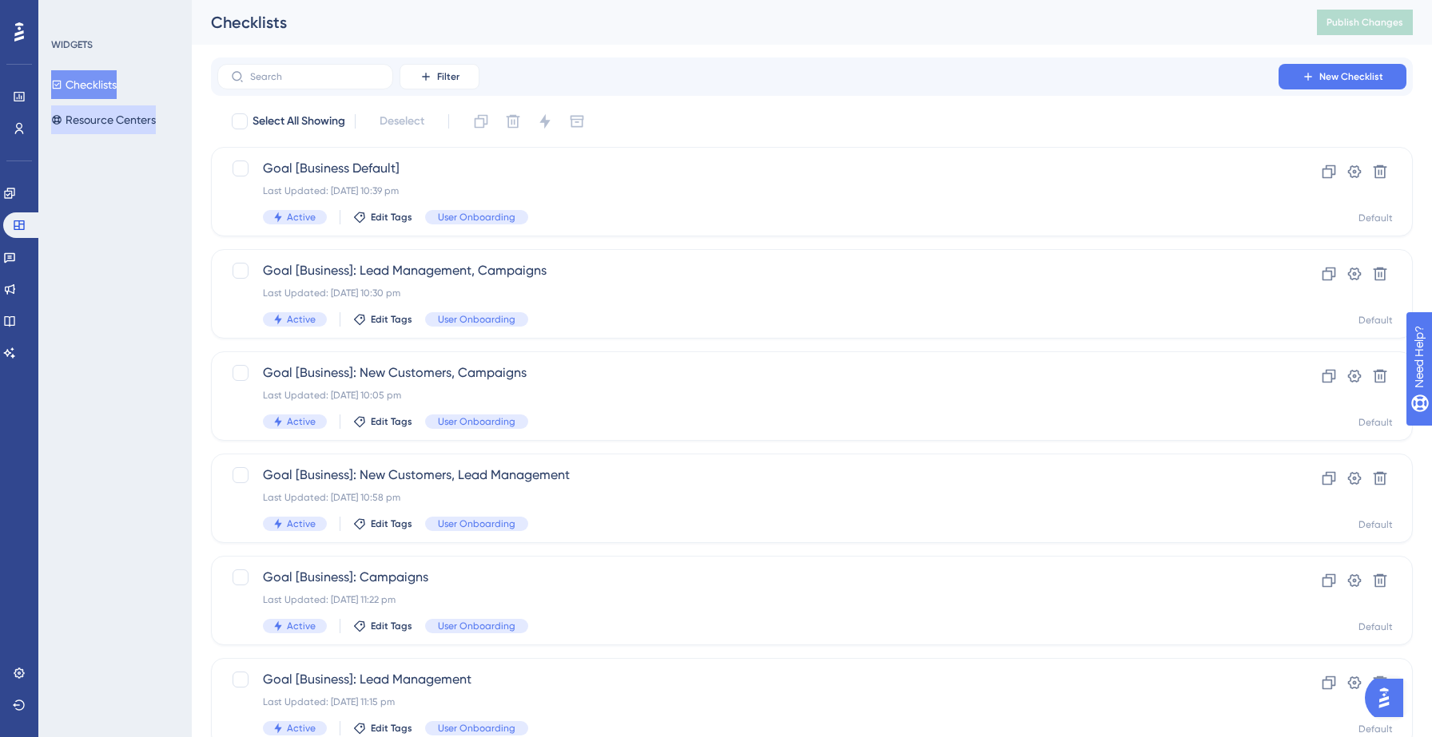
click at [102, 112] on button "Resource Centers" at bounding box center [103, 119] width 105 height 29
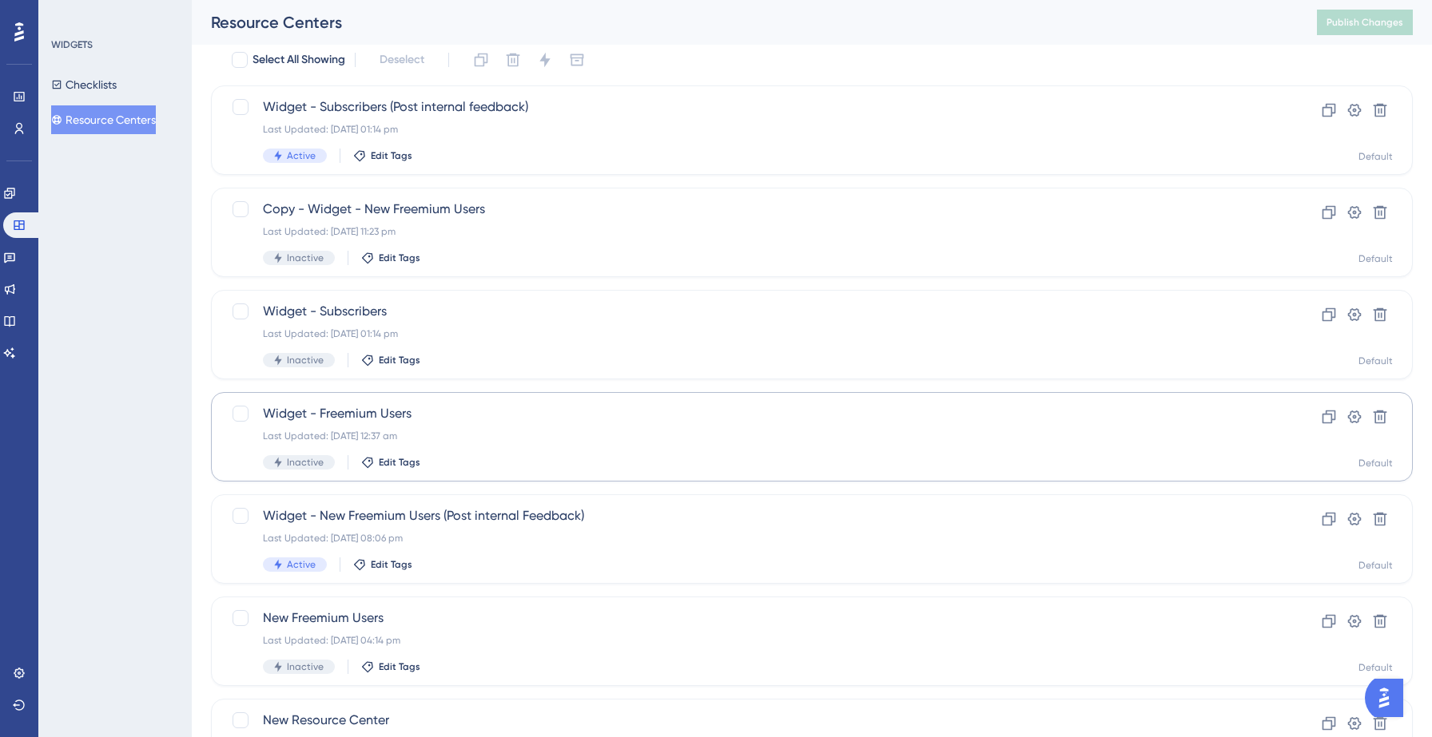
scroll to position [67, 0]
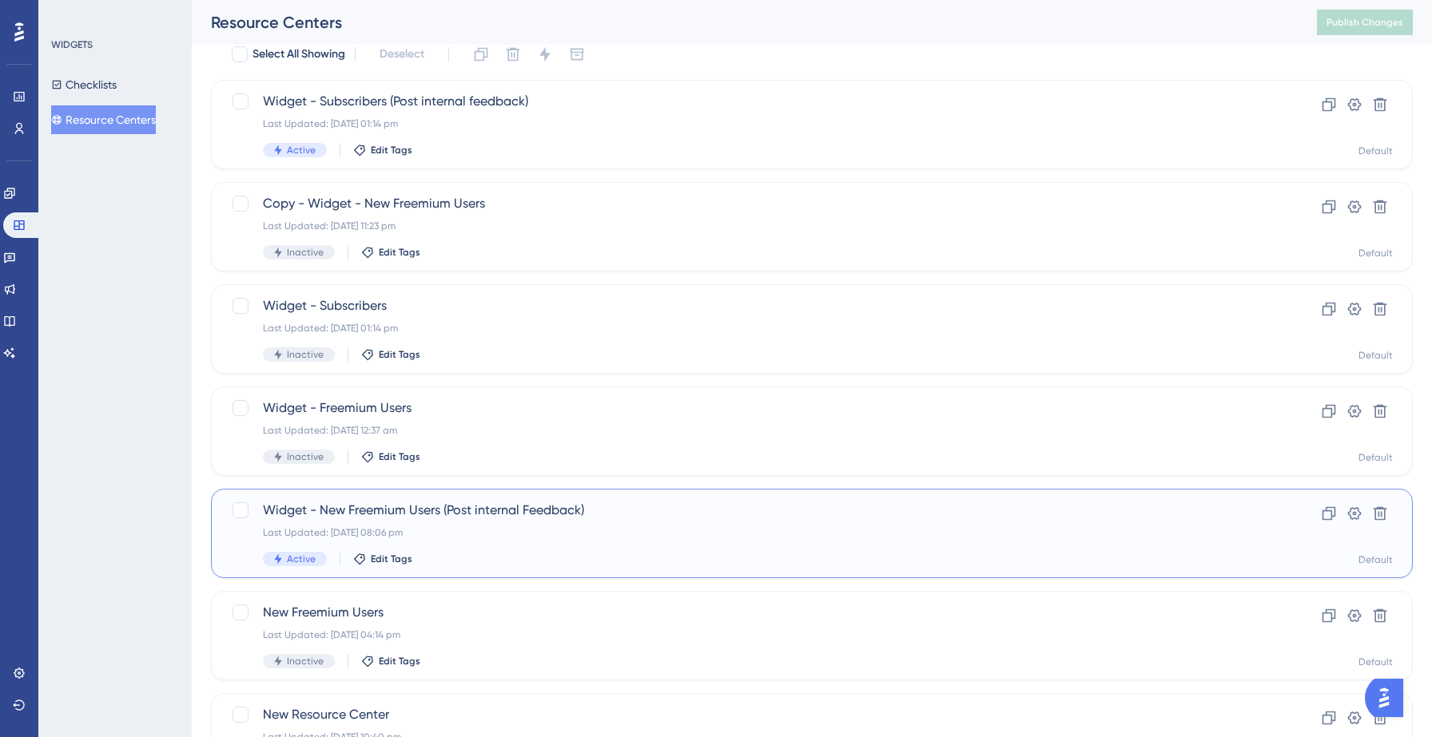
click at [498, 540] on div "Widget - New Freemium Users (Post internal Feedback) Last Updated: 14 Sept 2025…" at bounding box center [748, 534] width 970 height 66
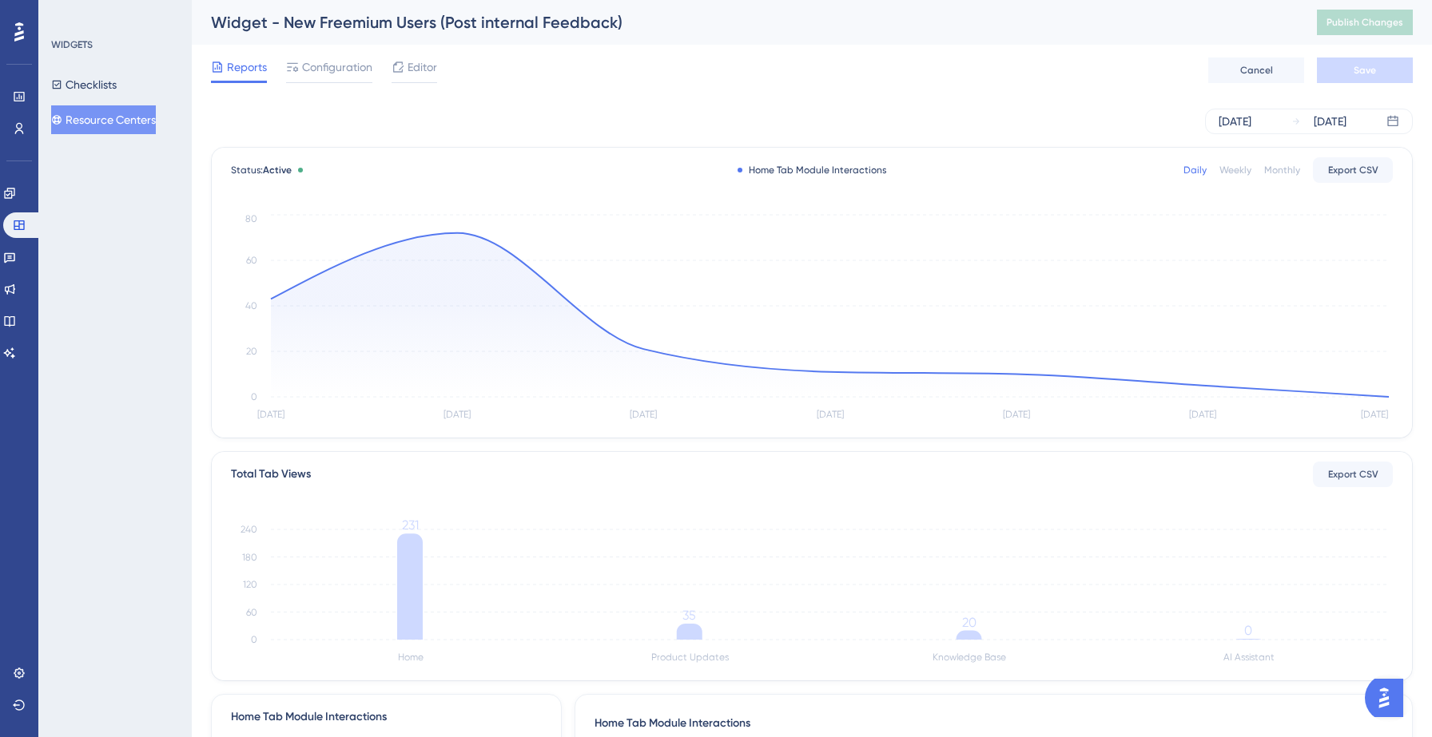
click at [133, 109] on button "Resource Centers" at bounding box center [103, 119] width 105 height 29
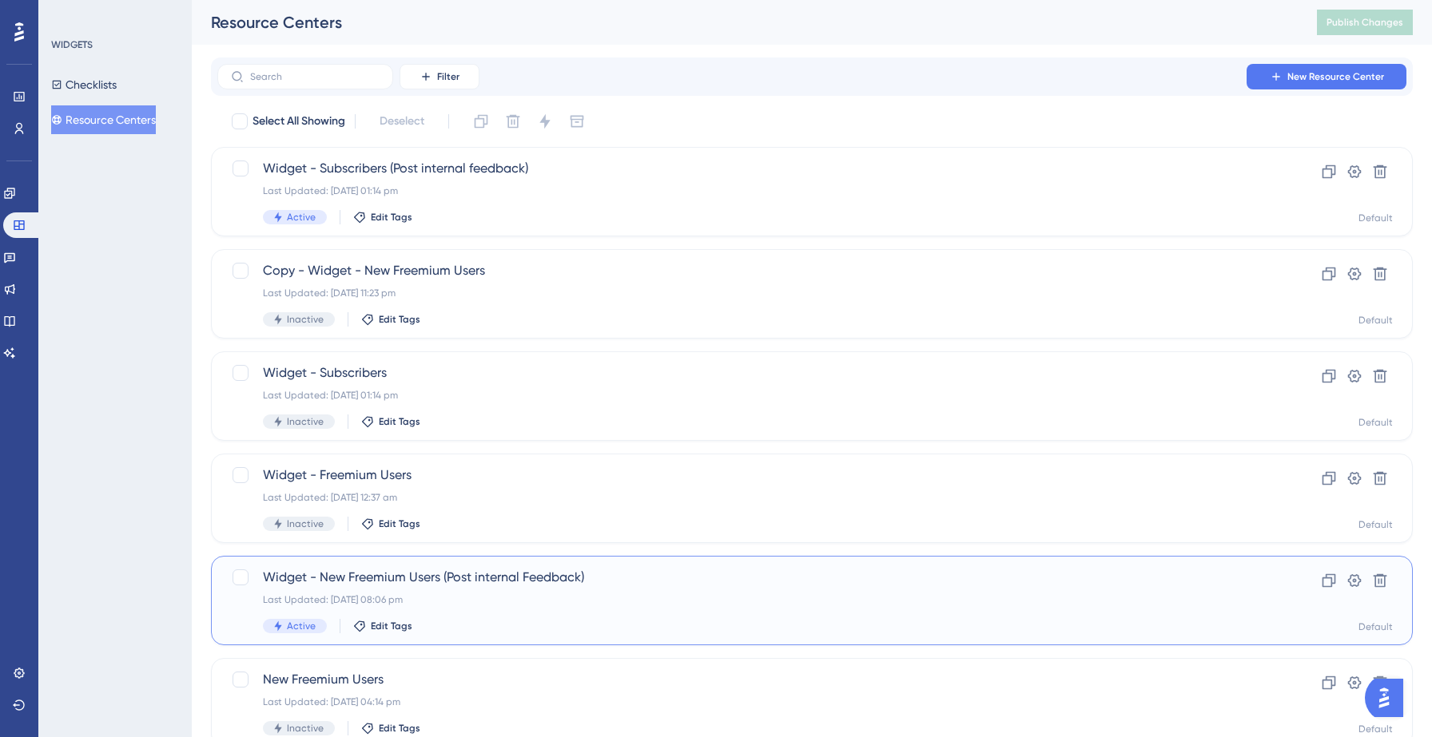
click at [529, 610] on div "Widget - New Freemium Users (Post internal Feedback) Last Updated: 14 Sept 2025…" at bounding box center [748, 601] width 970 height 66
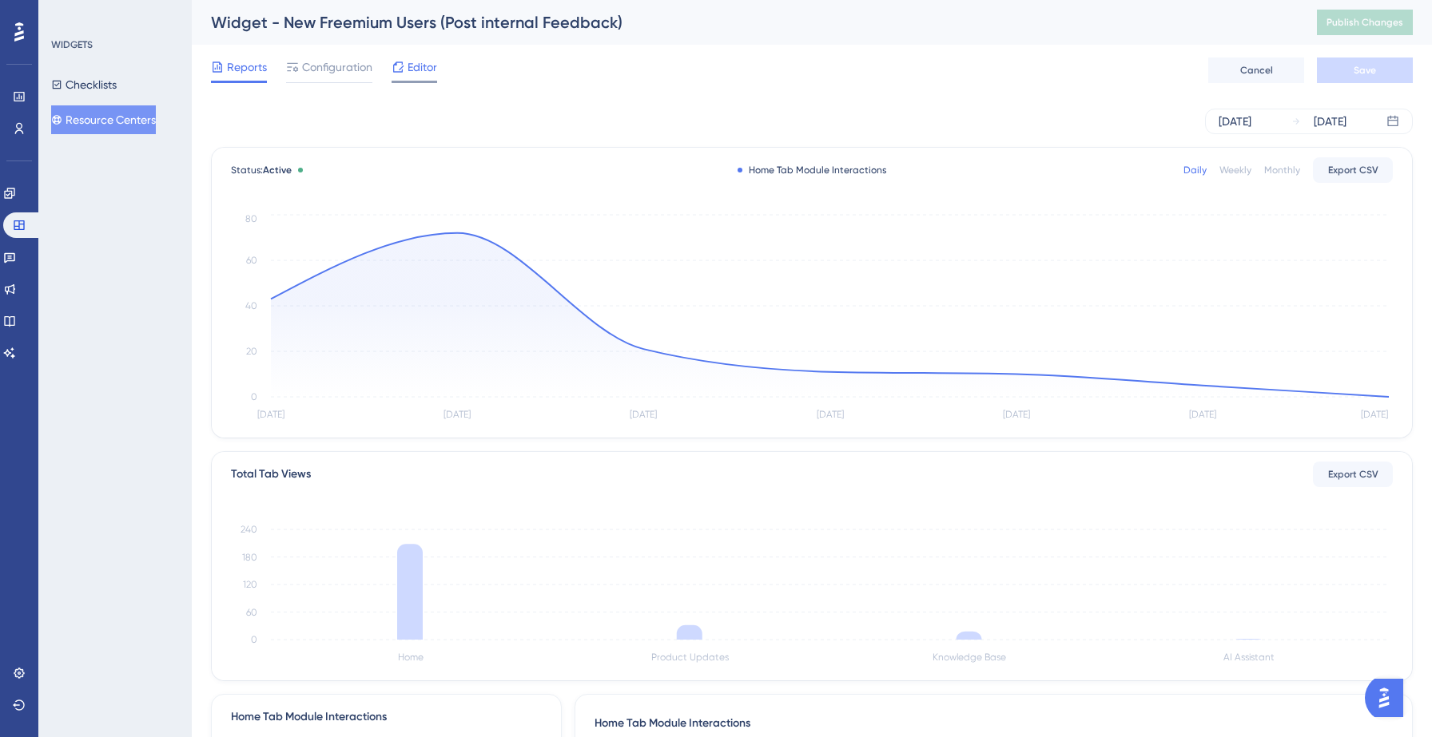
click at [419, 81] on div at bounding box center [414, 82] width 46 height 2
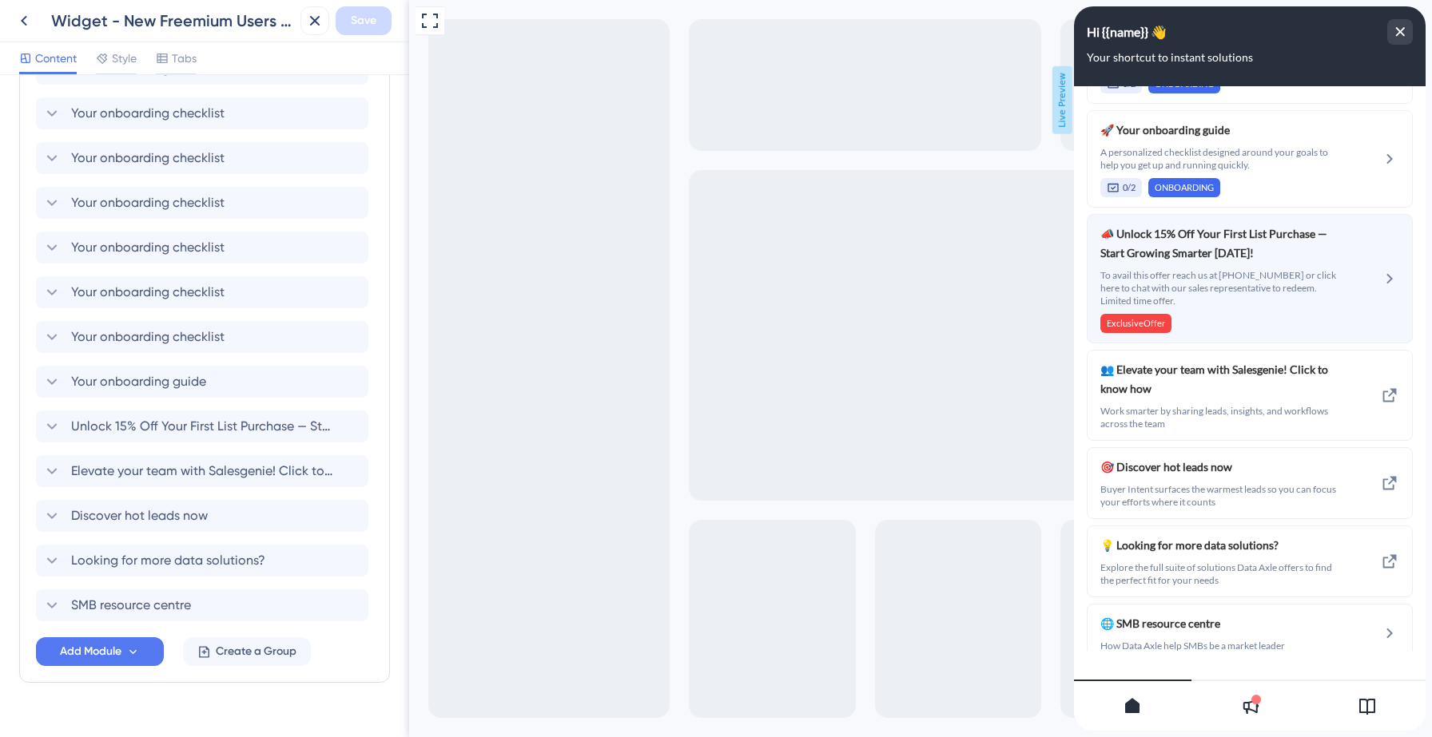
scroll to position [1457, 0]
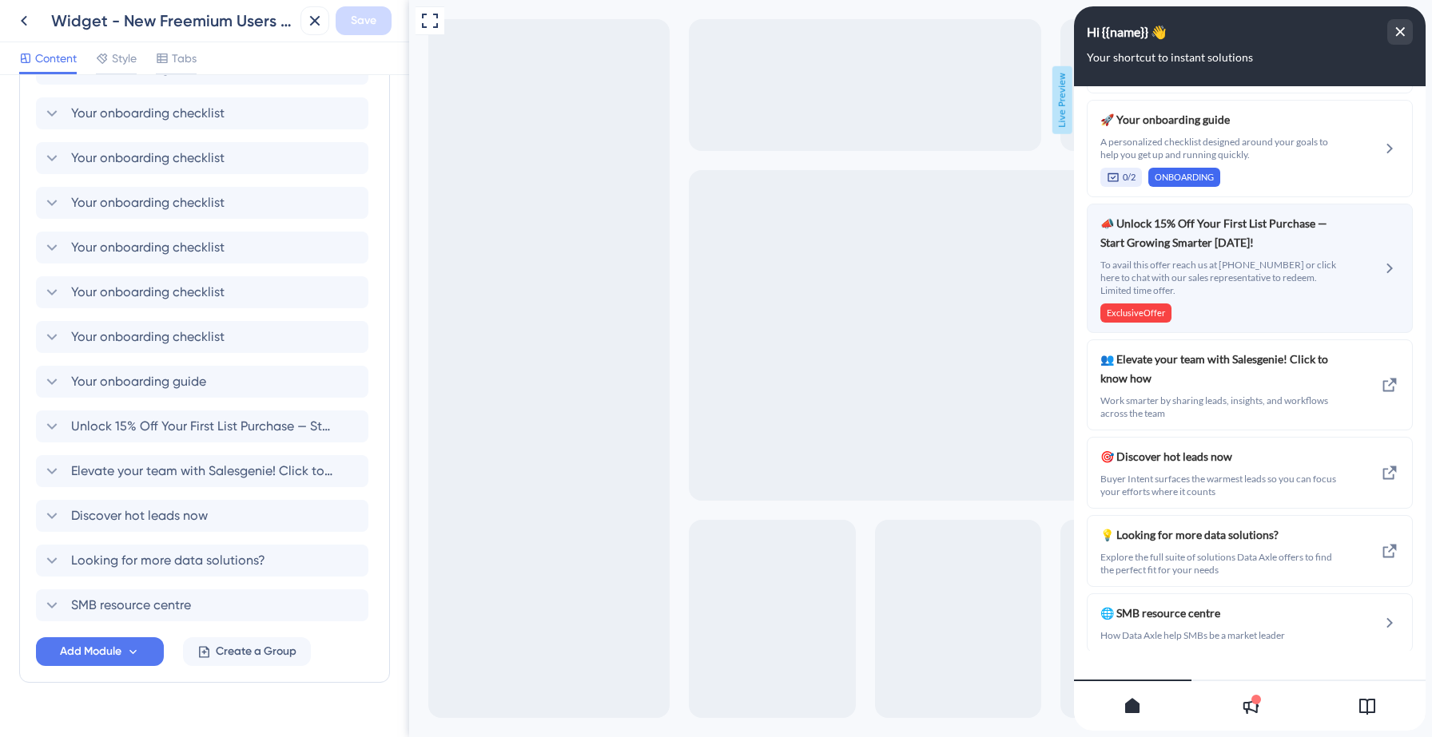
click at [1232, 290] on span "To avail this offer reach us at [PHONE_NUMBER] or click here to chat with our s…" at bounding box center [1219, 278] width 239 height 38
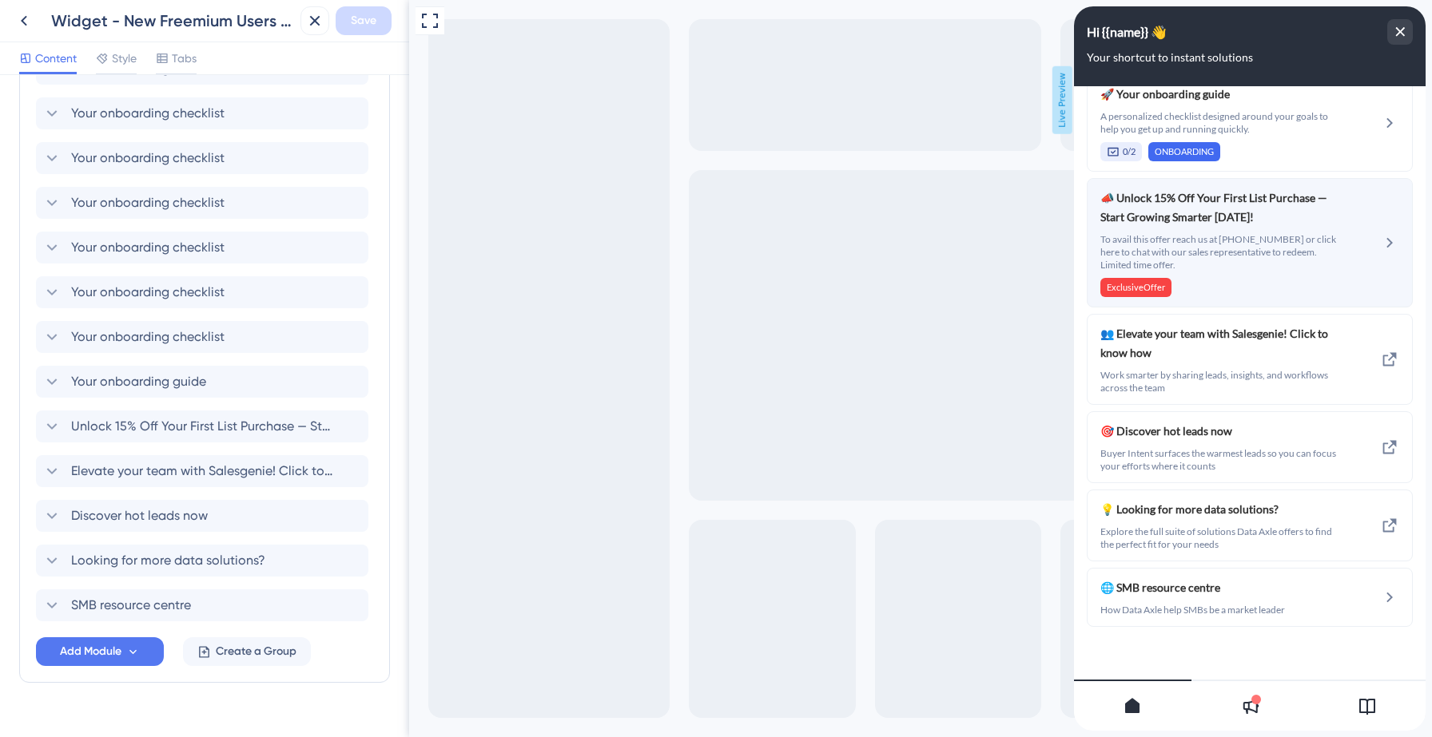
scroll to position [1484, 0]
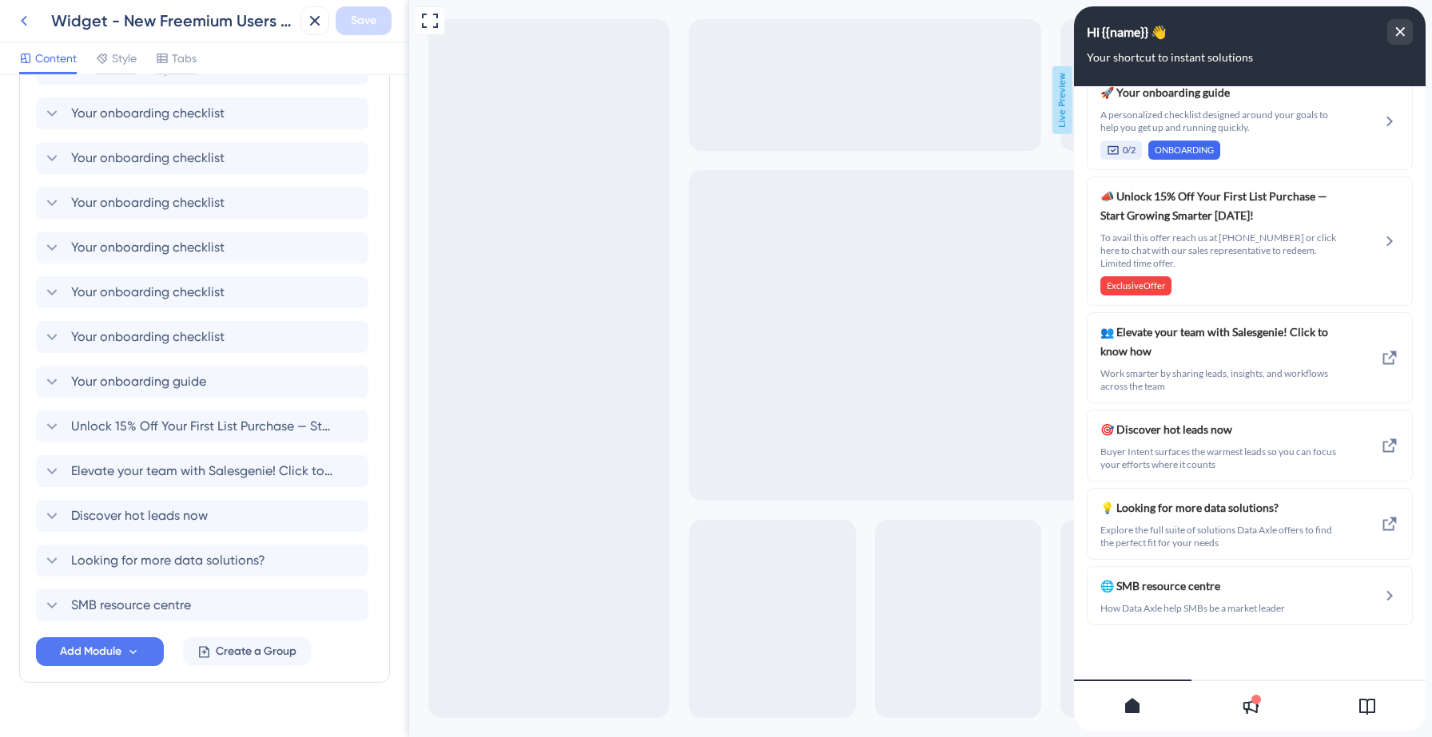
click at [27, 22] on icon at bounding box center [23, 20] width 19 height 19
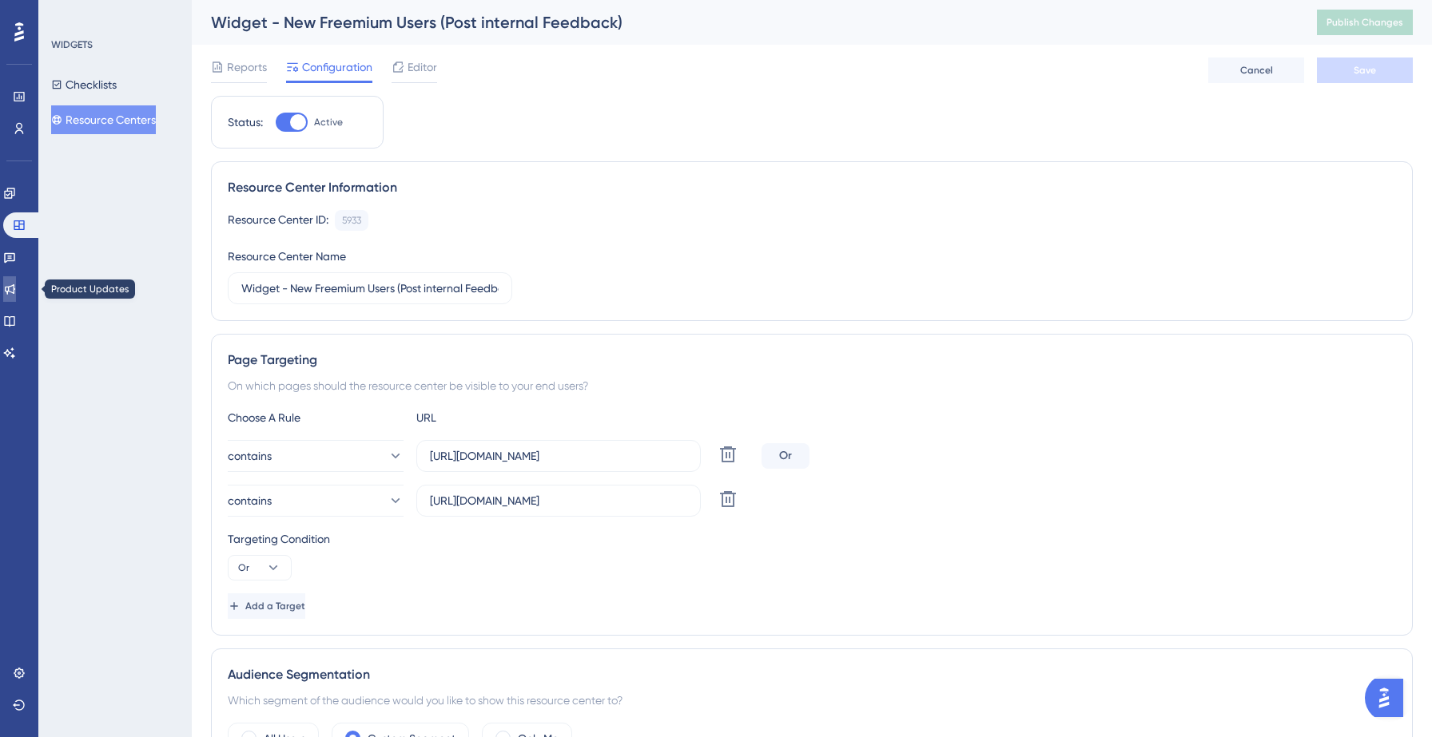
click at [15, 291] on icon at bounding box center [10, 289] width 10 height 10
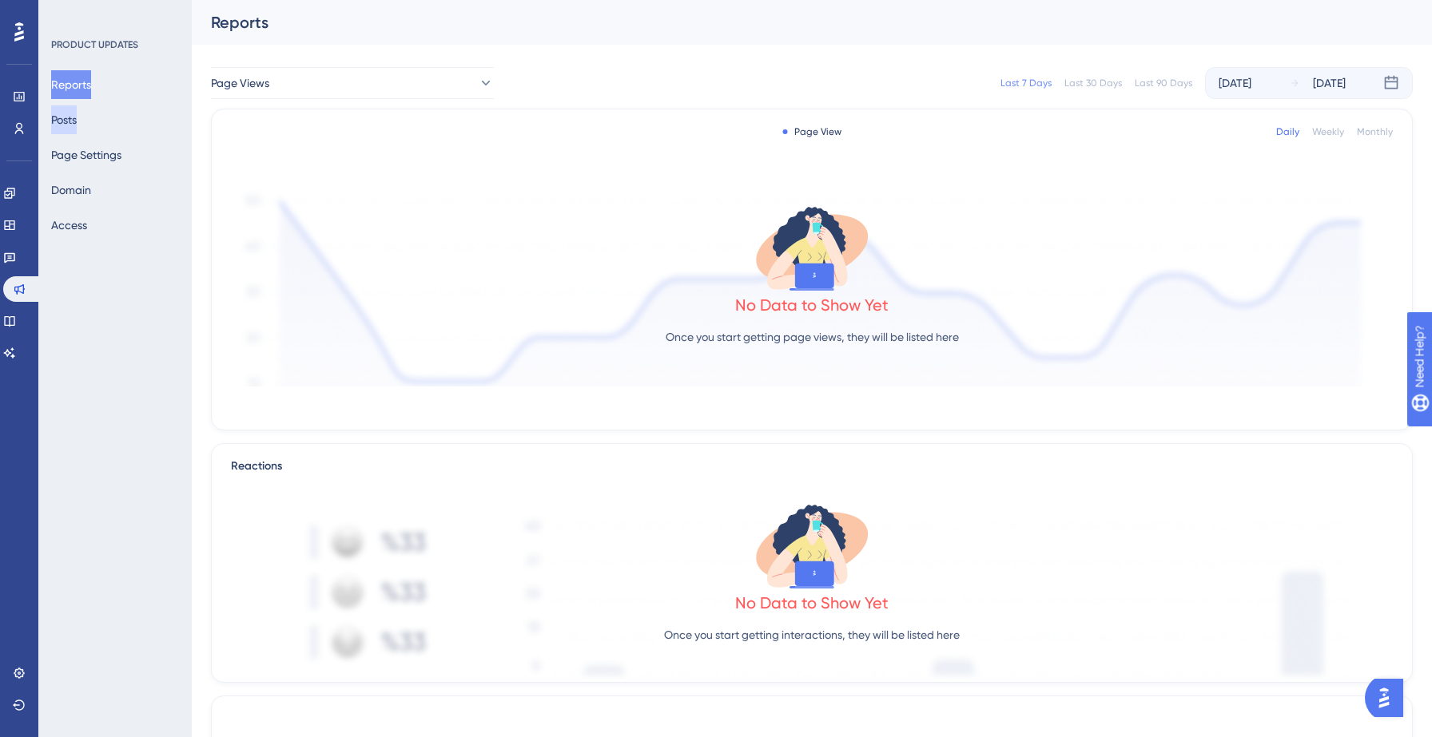
click at [77, 125] on button "Posts" at bounding box center [64, 119] width 26 height 29
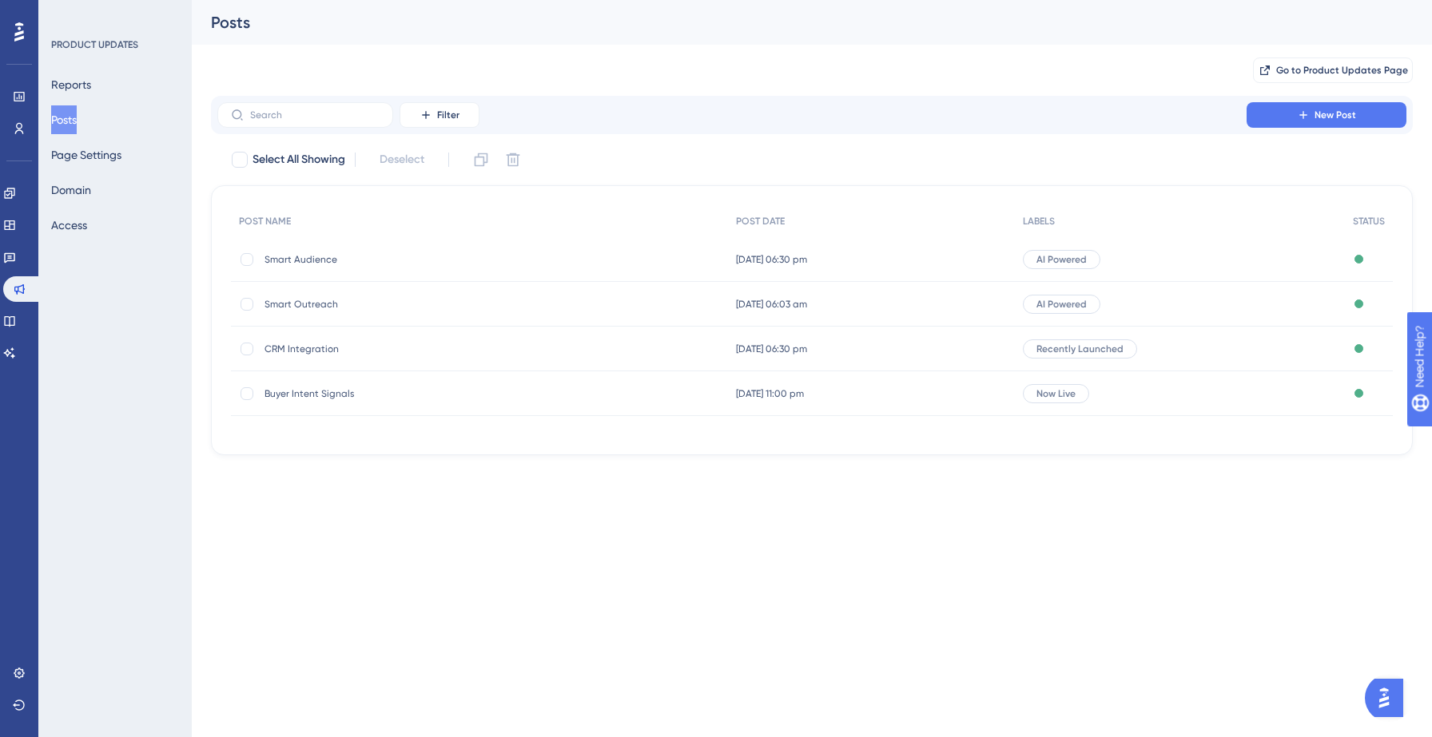
click at [77, 117] on button "Posts" at bounding box center [64, 119] width 26 height 29
click at [312, 263] on span "Smart Audience" at bounding box center [392, 259] width 256 height 13
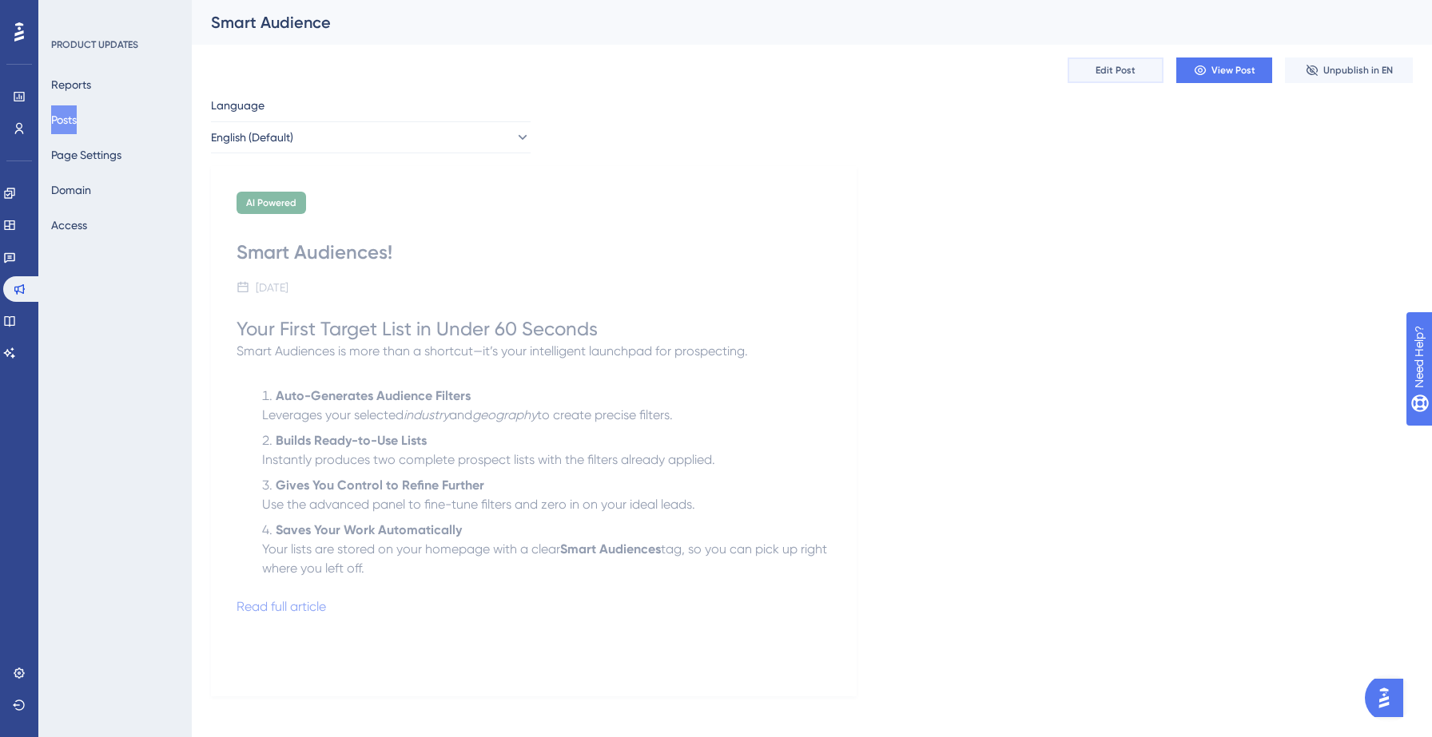
click at [1124, 66] on span "Edit Post" at bounding box center [1115, 70] width 40 height 13
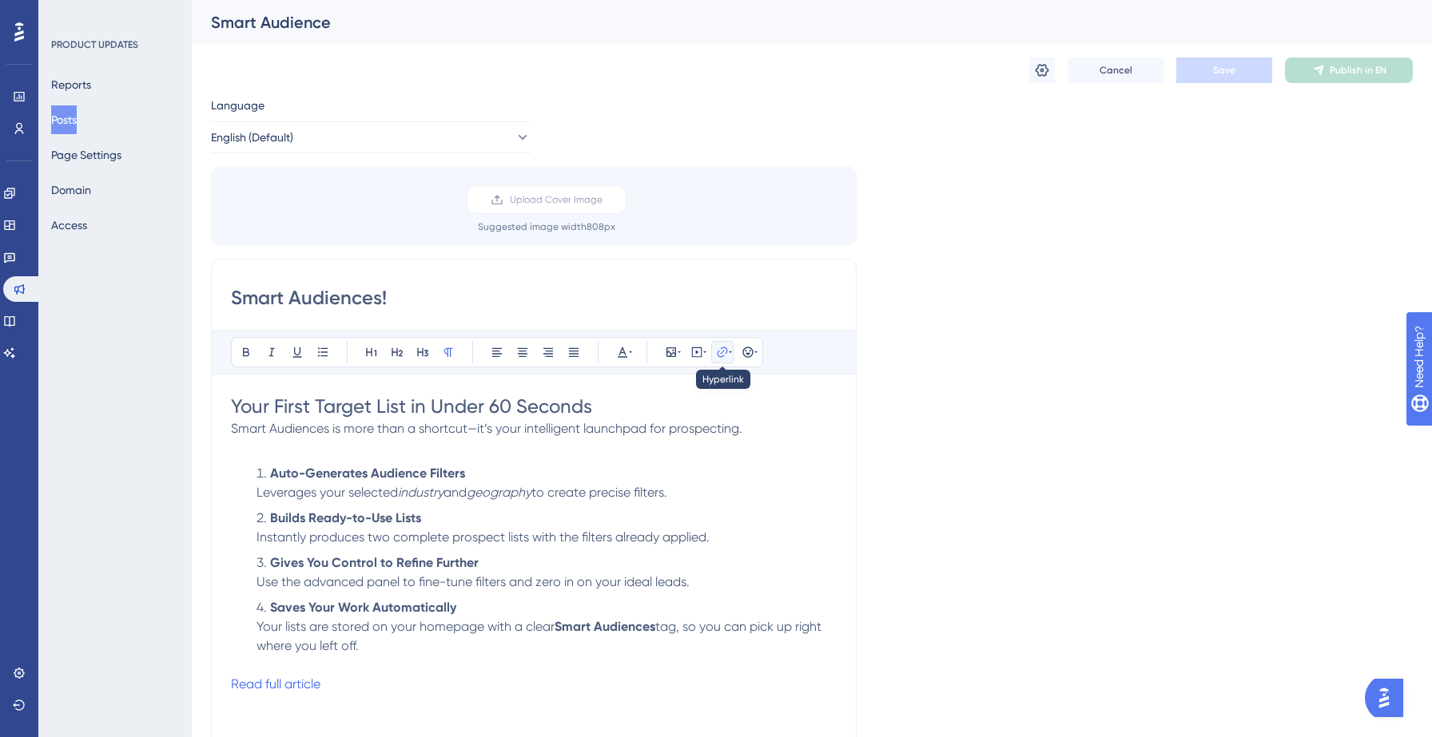
click at [723, 351] on icon at bounding box center [722, 352] width 10 height 10
click at [77, 123] on button "Posts" at bounding box center [64, 119] width 26 height 29
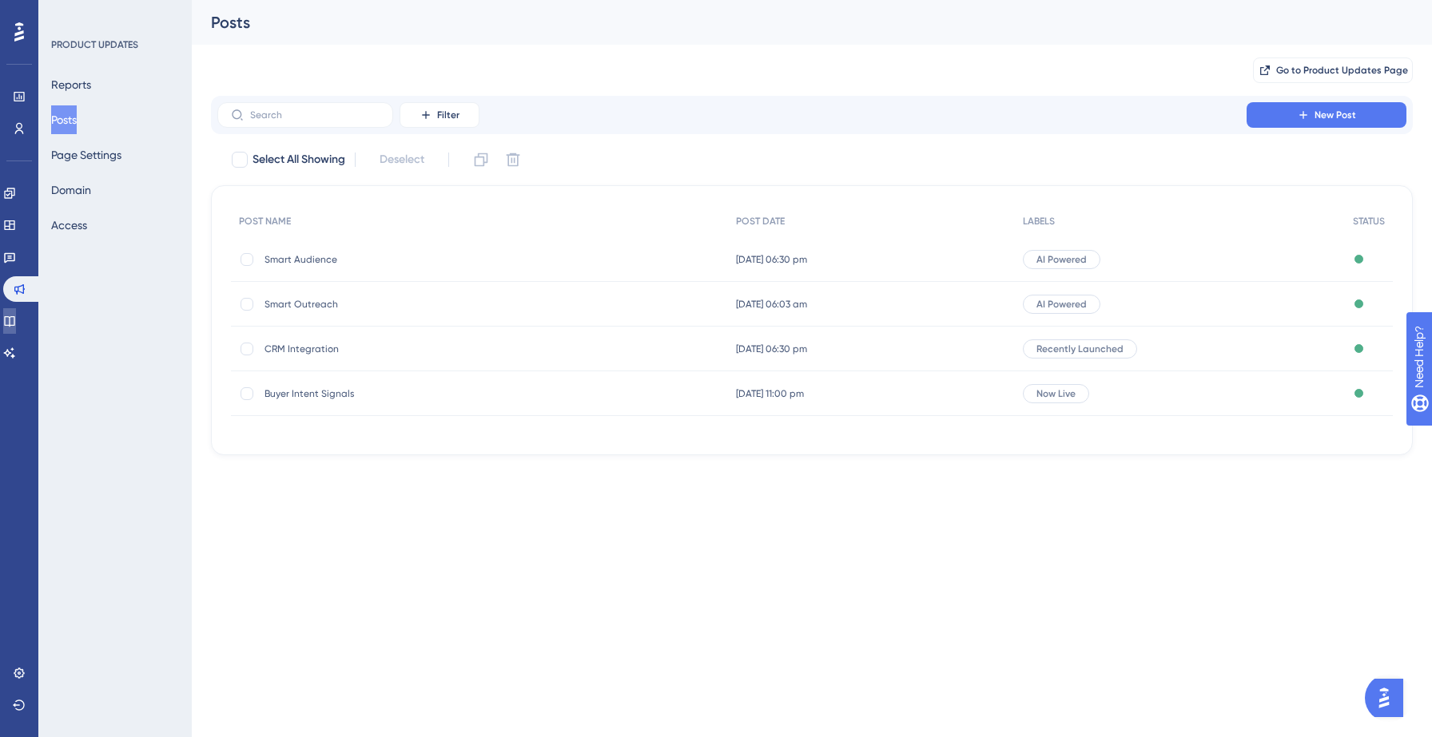
click at [14, 325] on icon at bounding box center [9, 321] width 10 height 10
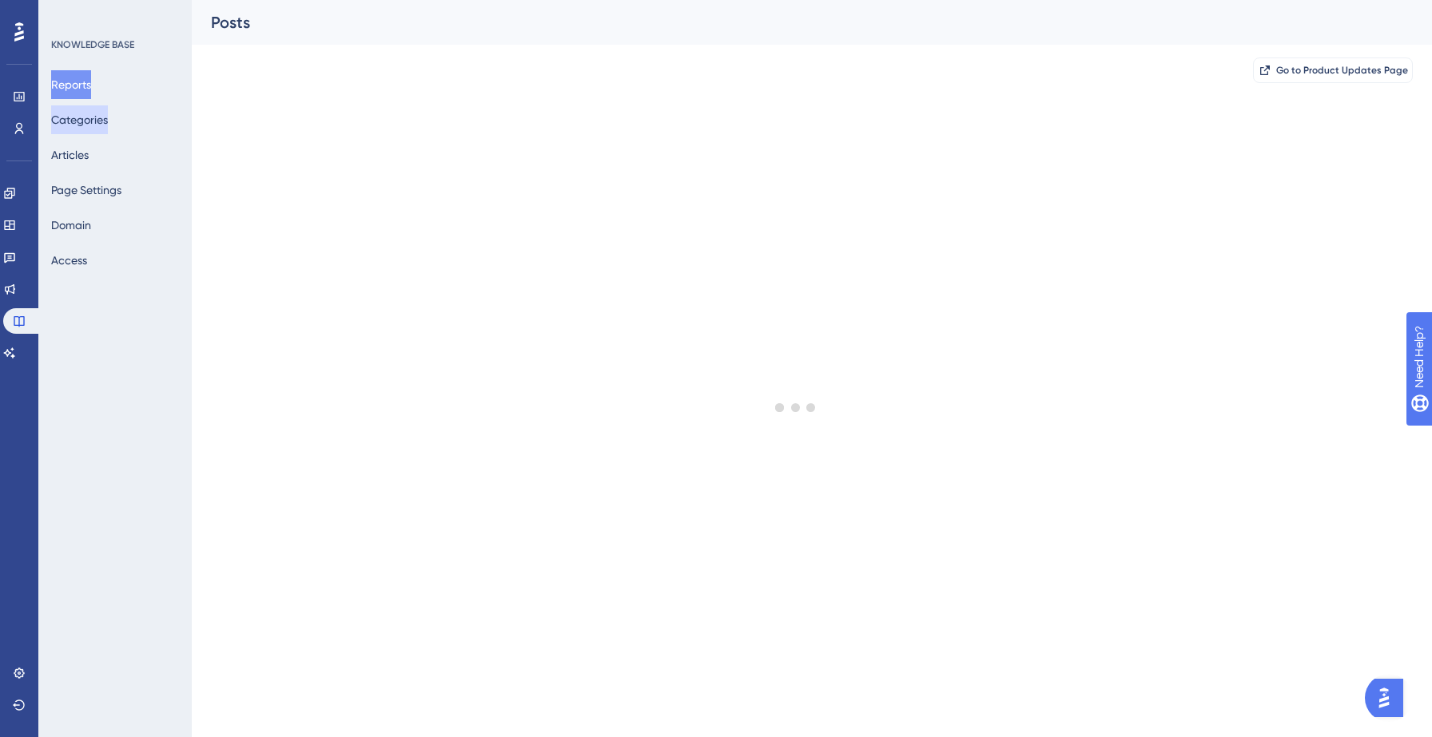
click at [94, 125] on button "Categories" at bounding box center [79, 119] width 57 height 29
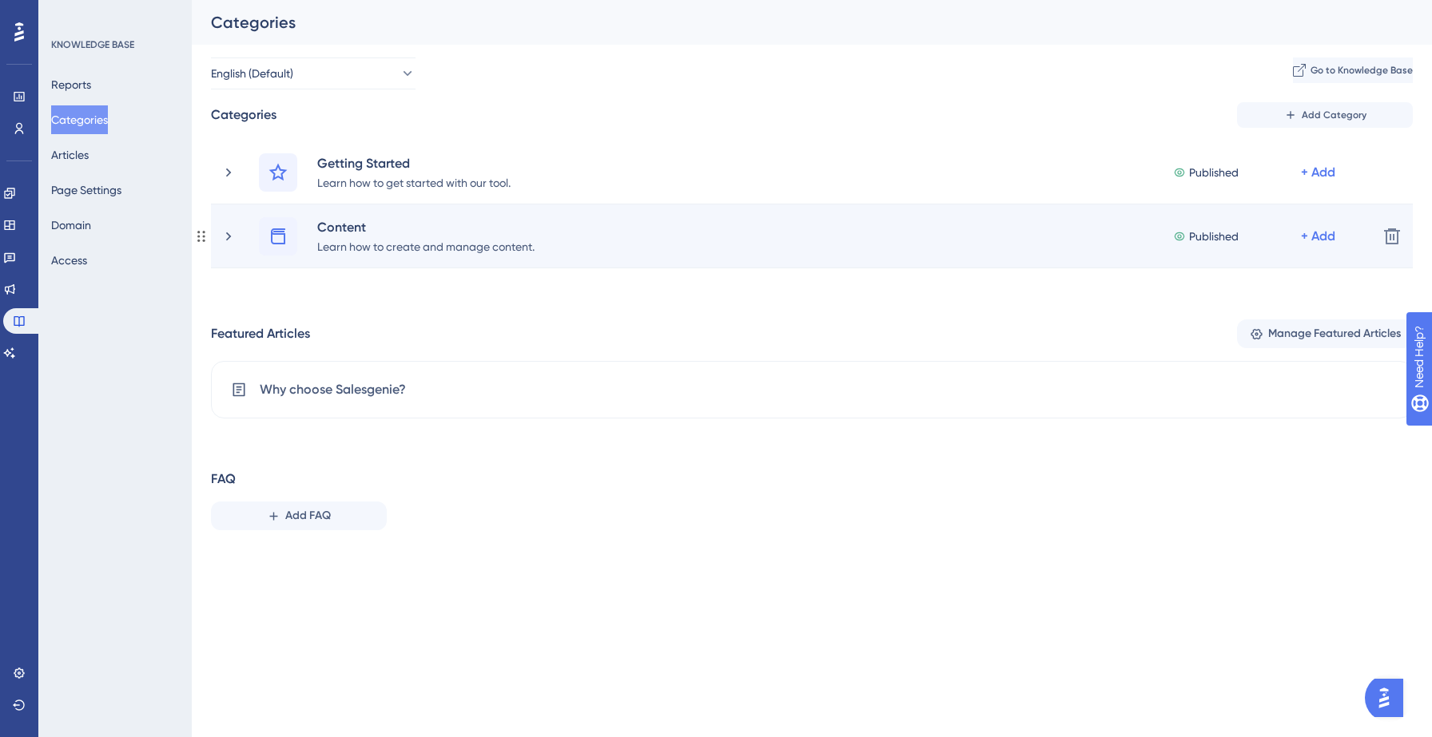
click at [597, 246] on div "Content Learn how to create and manage content. Published + Add" at bounding box center [812, 236] width 1106 height 38
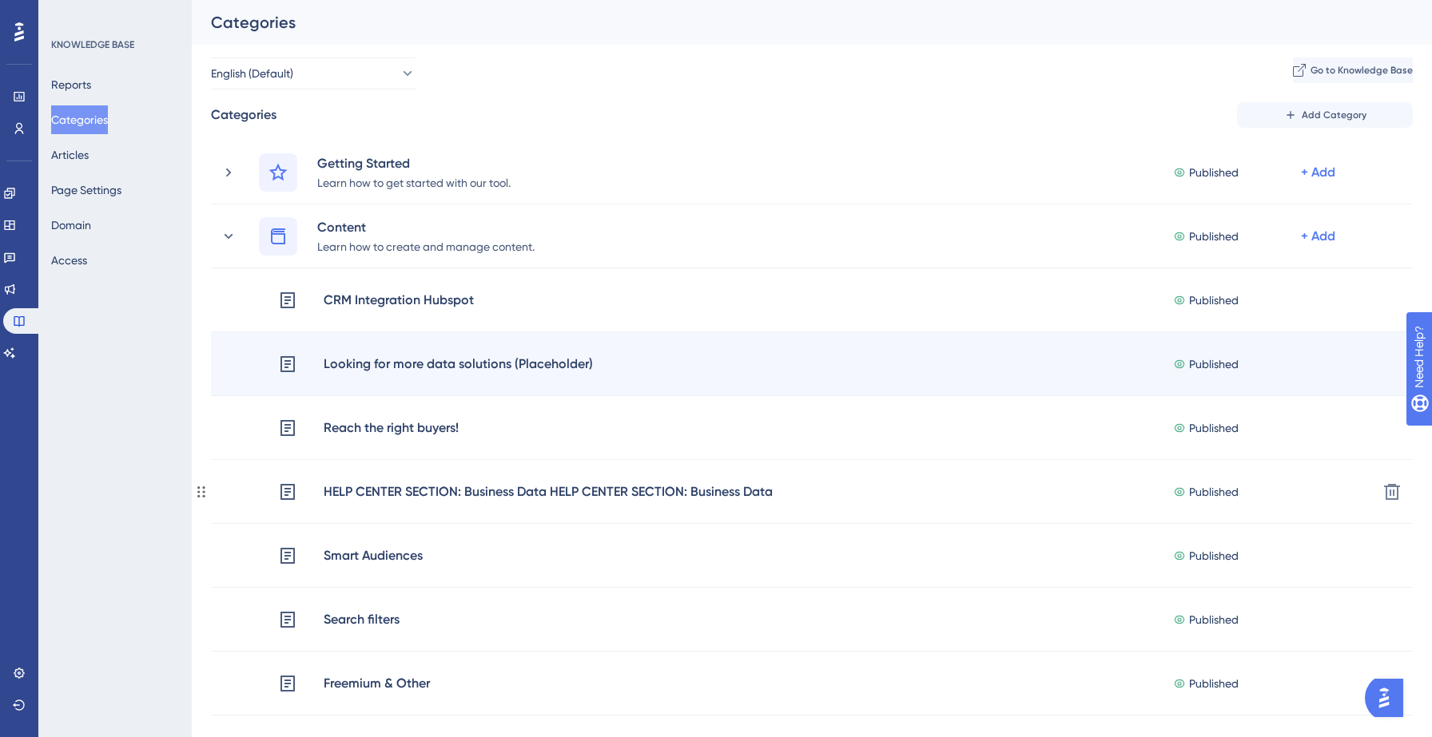
scroll to position [133, 0]
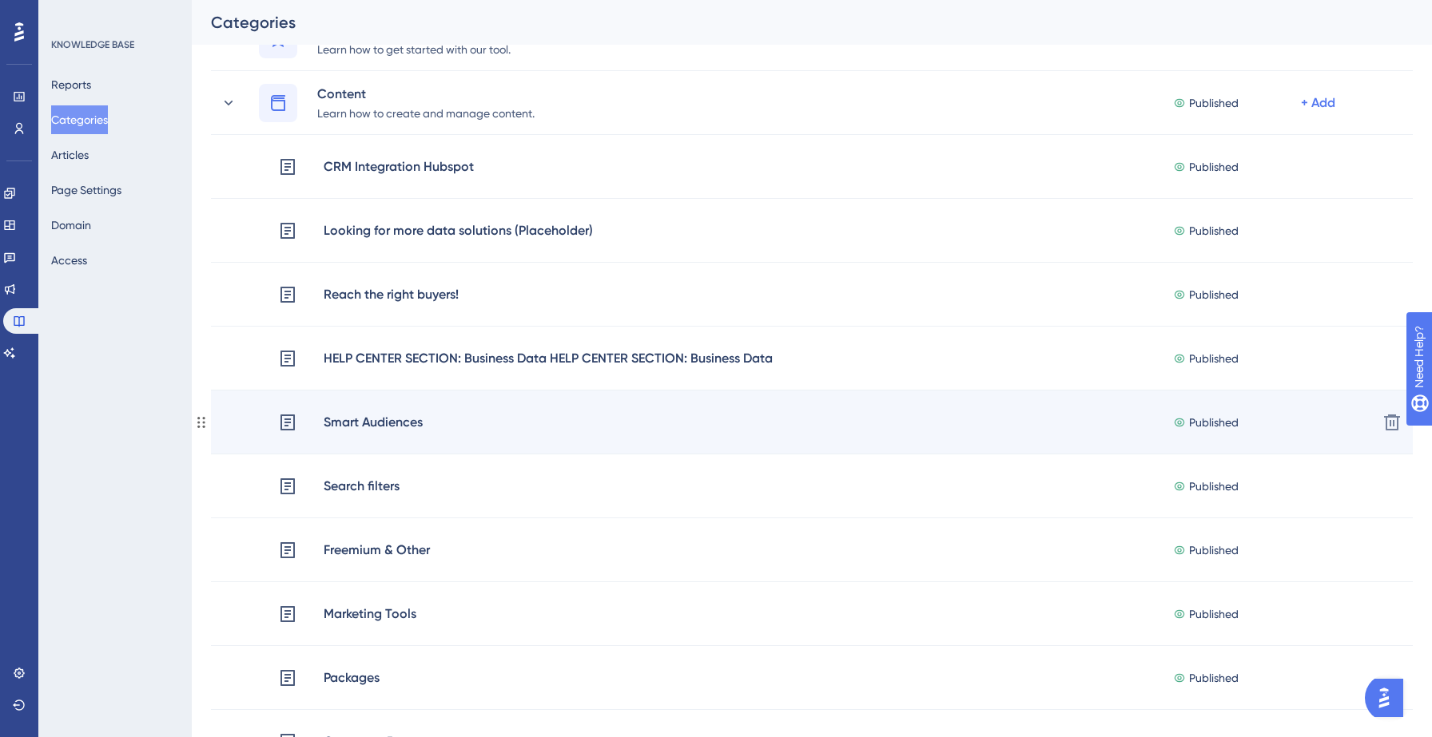
click at [472, 420] on div "Smart Audiences Published + Add" at bounding box center [821, 422] width 1087 height 21
click at [499, 412] on div "Smart Audiences Published + Add" at bounding box center [821, 422] width 1087 height 21
click at [395, 422] on div "Smart Audiences" at bounding box center [373, 422] width 101 height 21
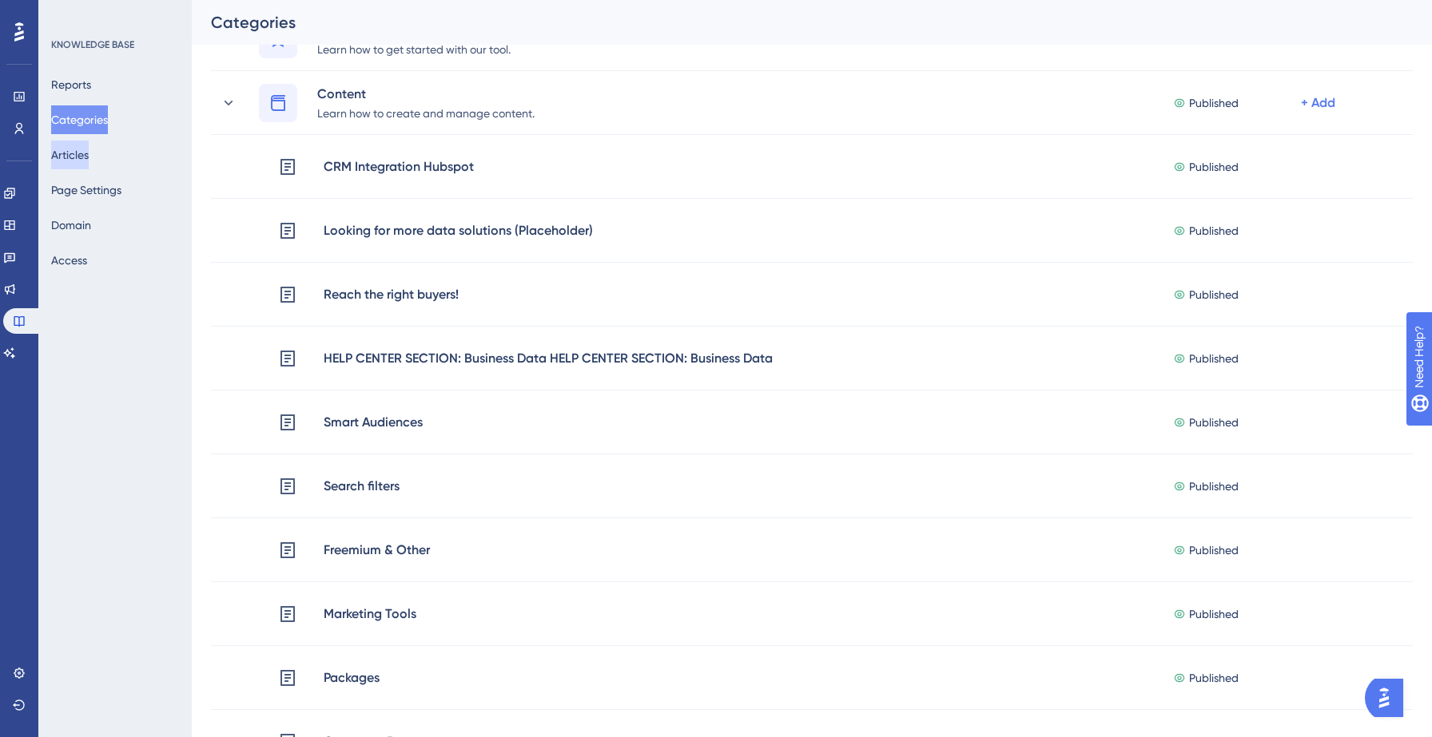
click at [78, 145] on button "Articles" at bounding box center [70, 155] width 38 height 29
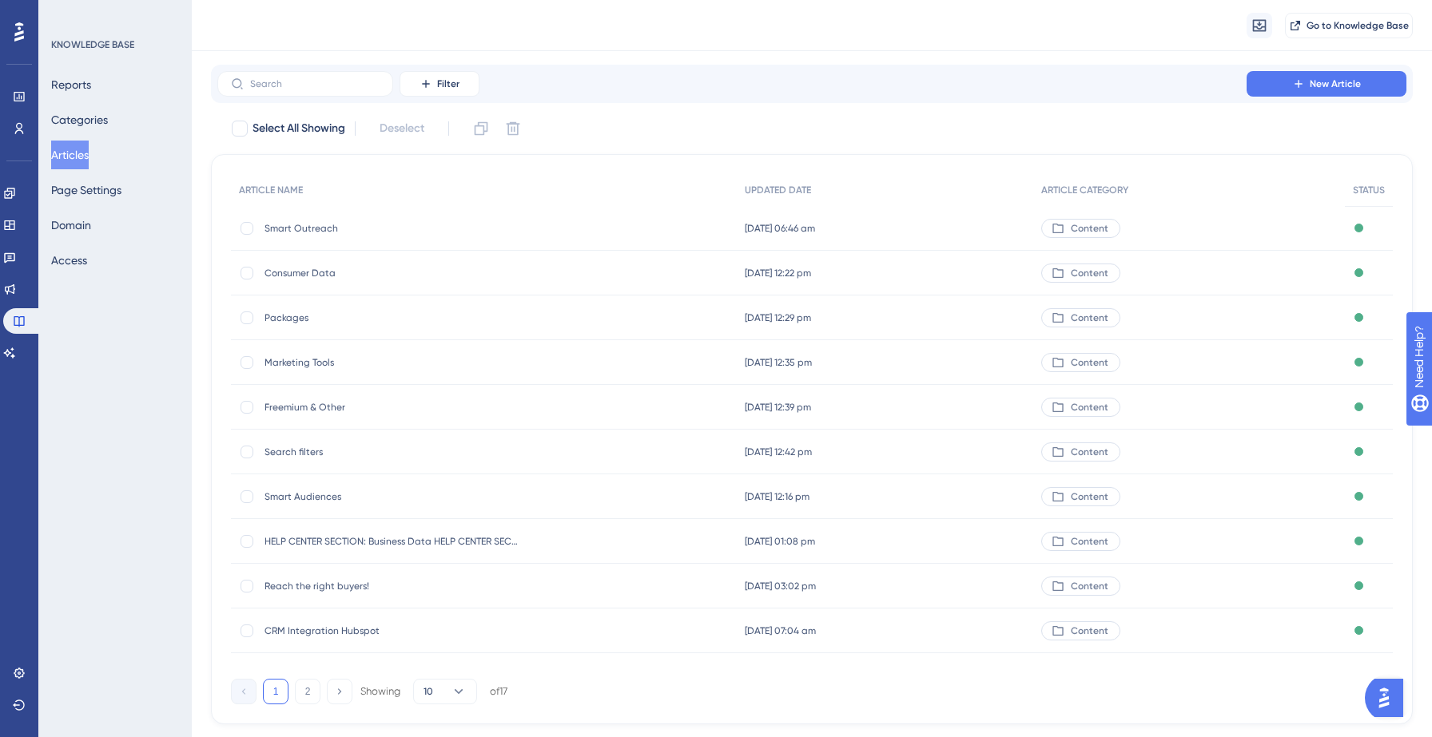
scroll to position [76, 0]
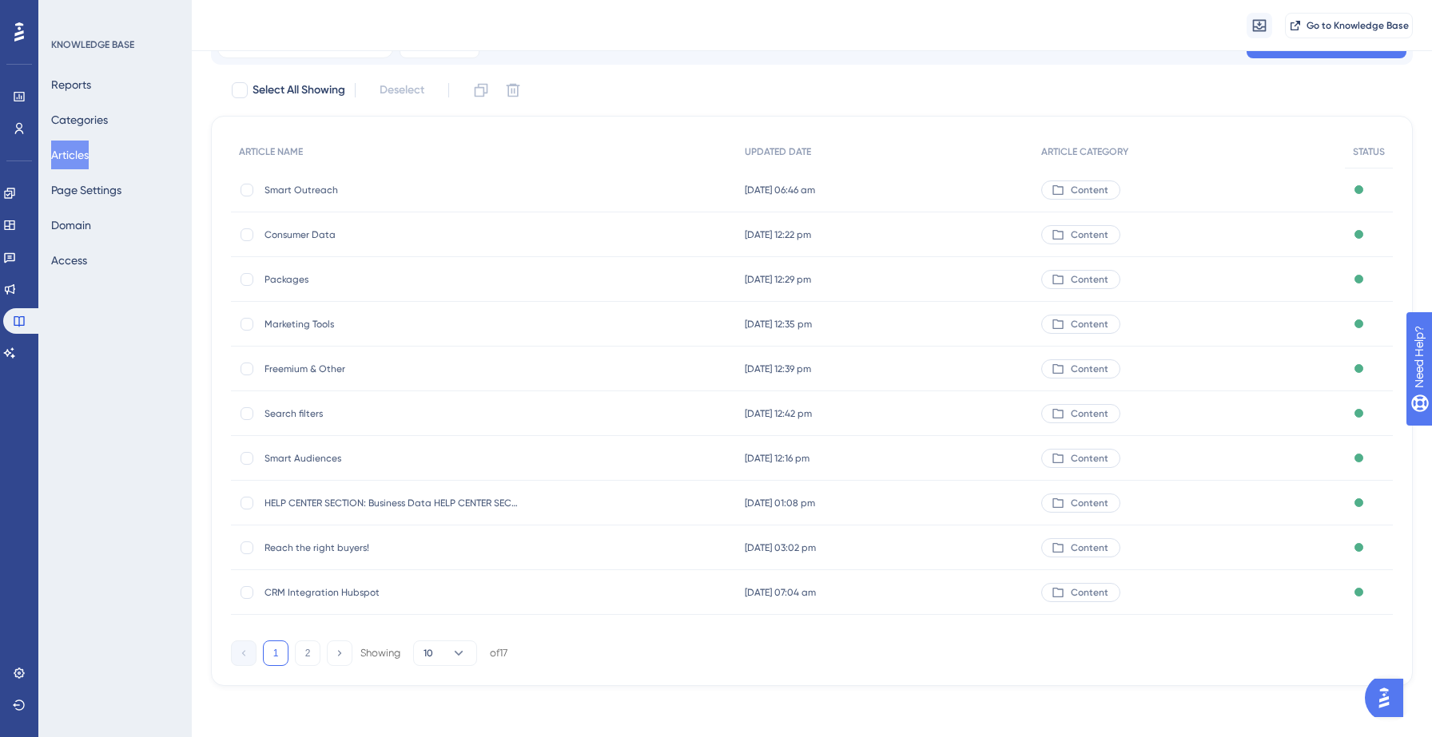
click at [142, 390] on div "KNOWLEDGE BASE Reports Categories Articles Page Settings Domain Access" at bounding box center [114, 368] width 153 height 737
click at [16, 192] on icon at bounding box center [9, 193] width 13 height 13
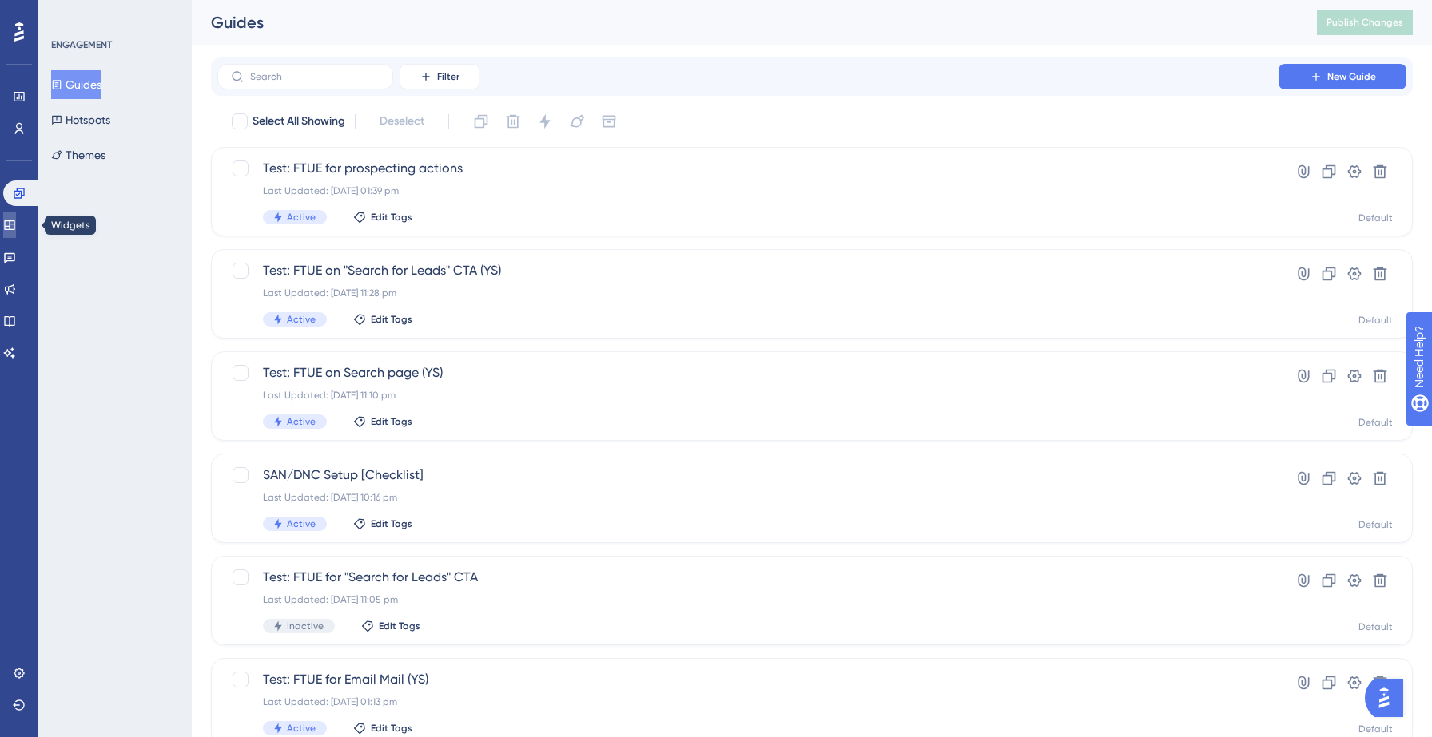
click at [16, 233] on link at bounding box center [9, 226] width 13 height 26
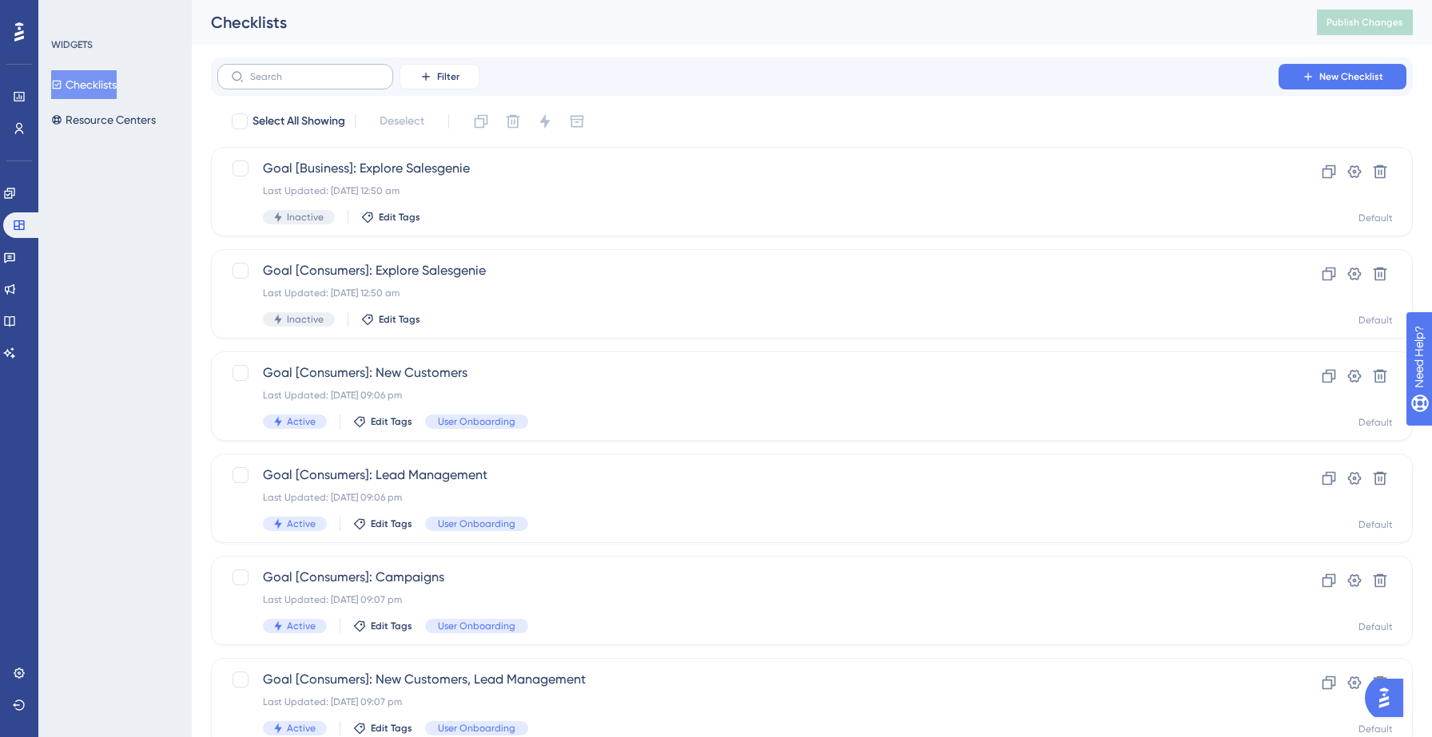
click at [100, 86] on button "Checklists" at bounding box center [84, 84] width 66 height 29
click at [320, 80] on input "text" at bounding box center [314, 76] width 129 height 11
type input "pr"
checkbox input "true"
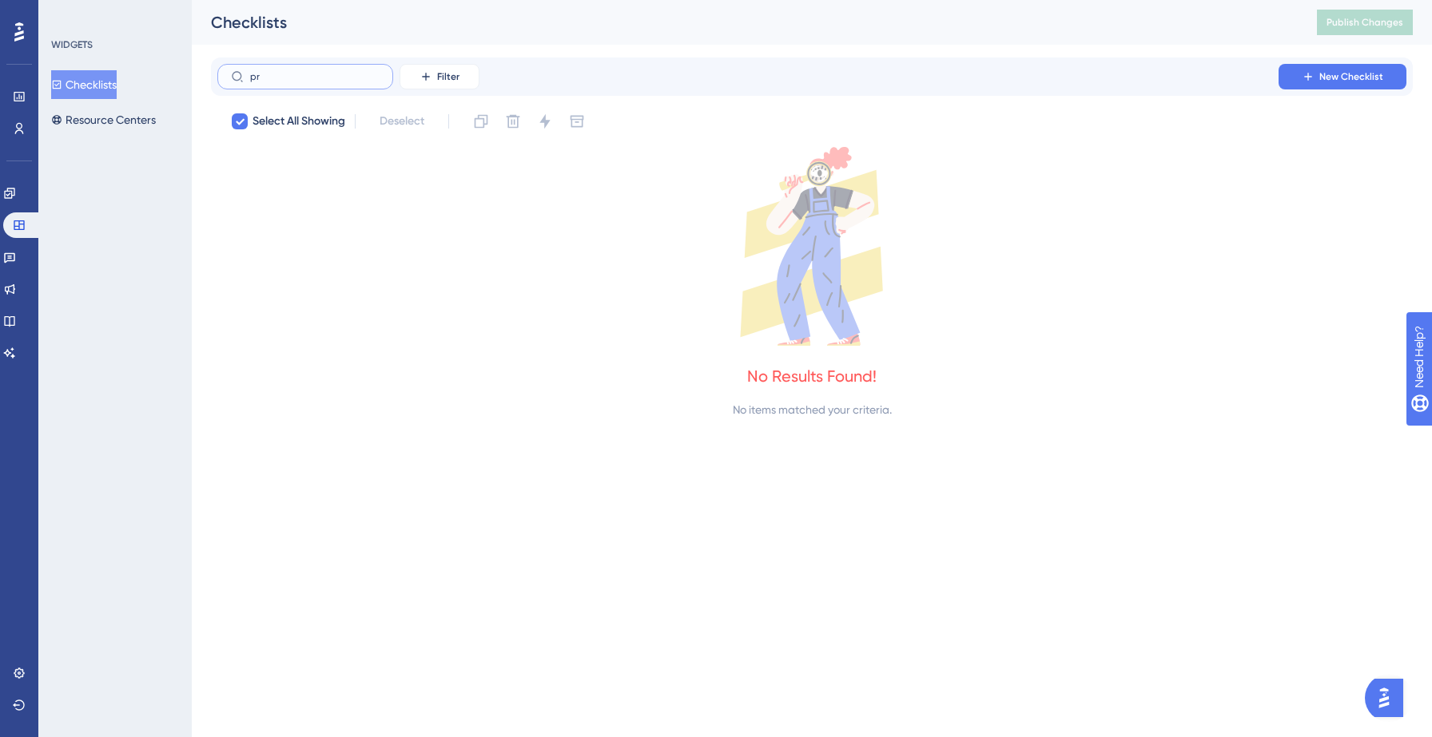
type input "p"
checkbox input "false"
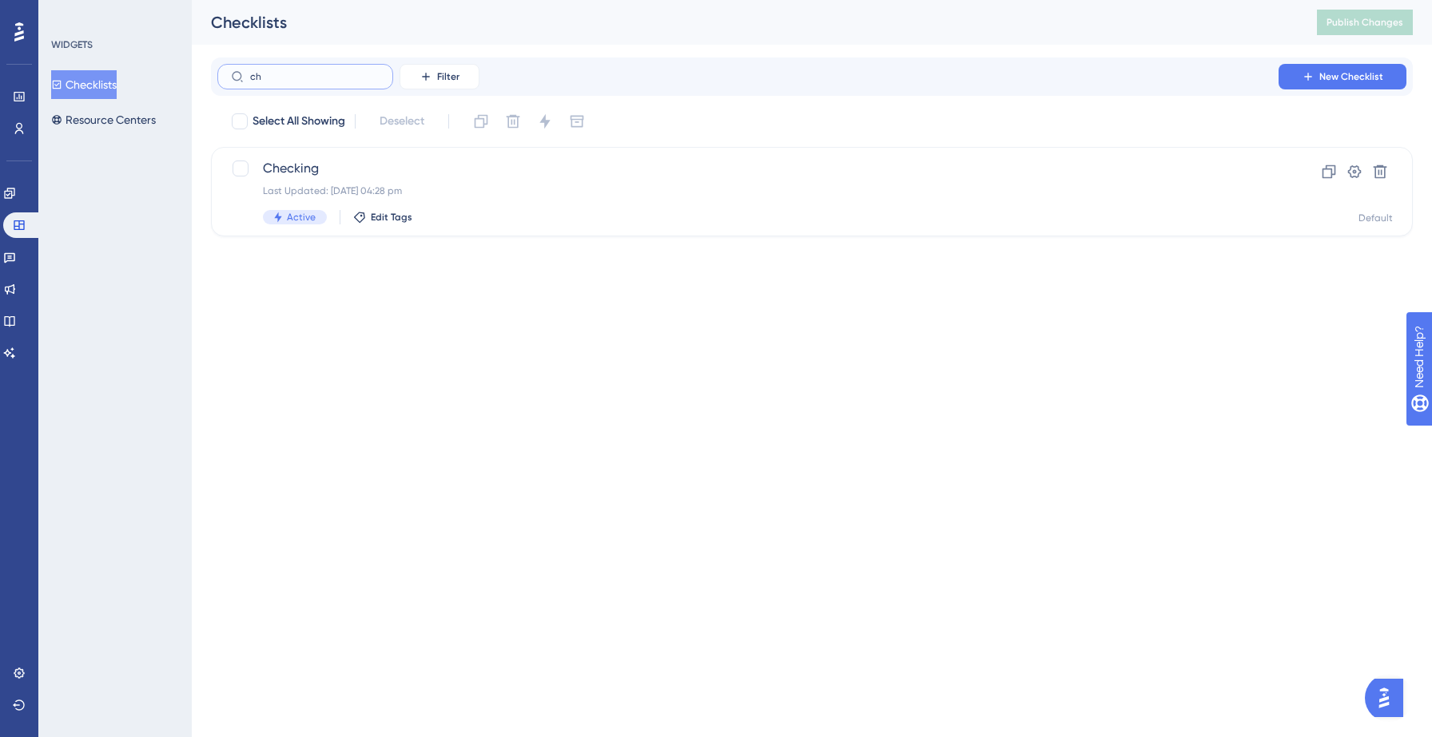
type input "c"
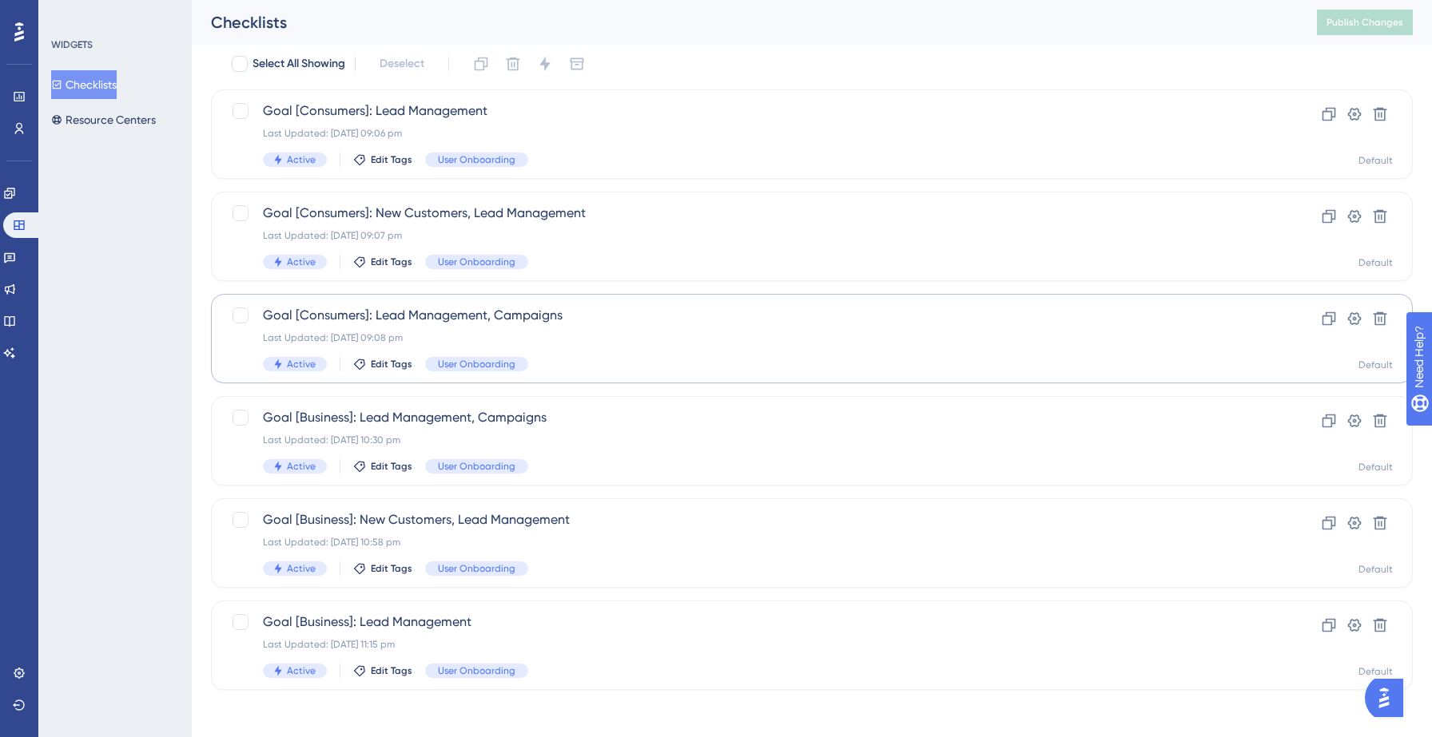
scroll to position [62, 0]
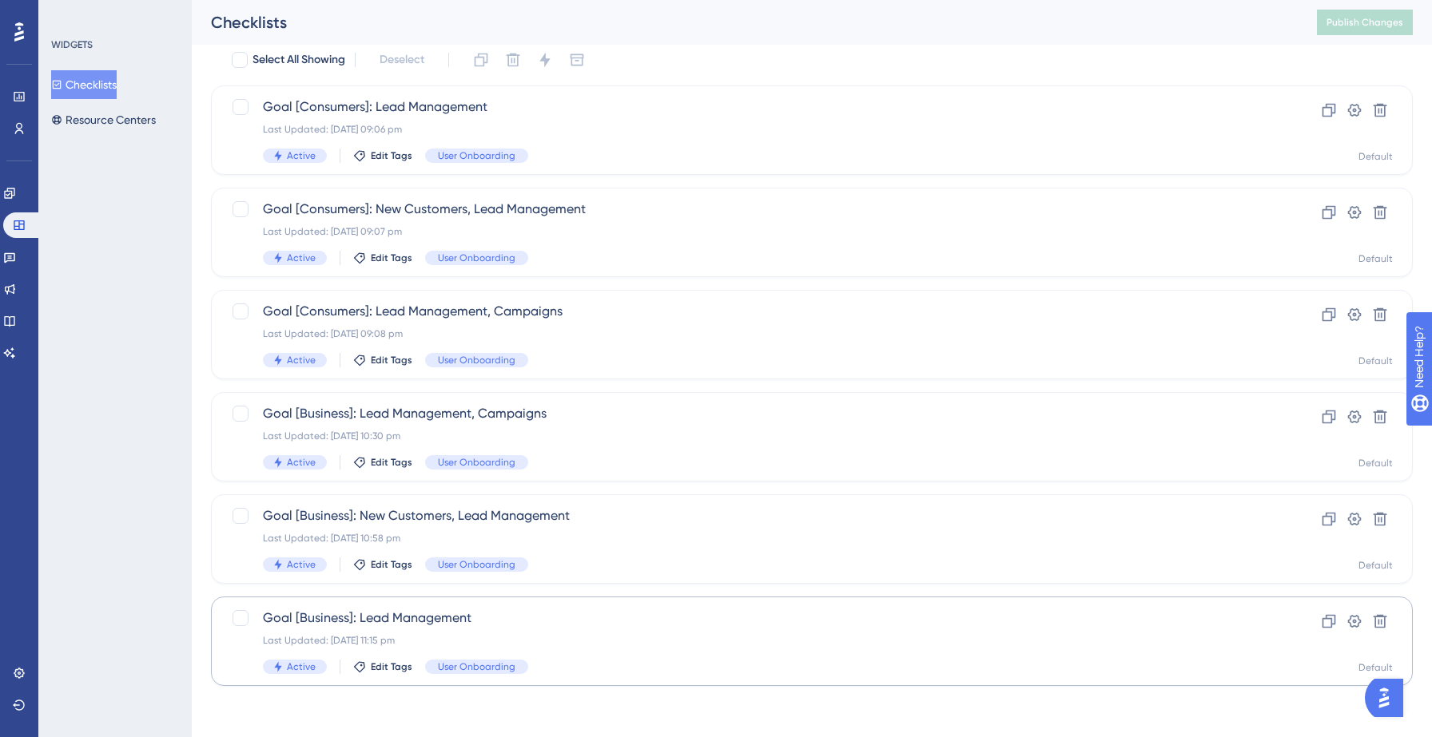
type input "lead"
click at [492, 628] on div "Goal [Business]: Lead Management Last Updated: 12 Sept 2025 11:15 pm Active Edi…" at bounding box center [748, 642] width 970 height 66
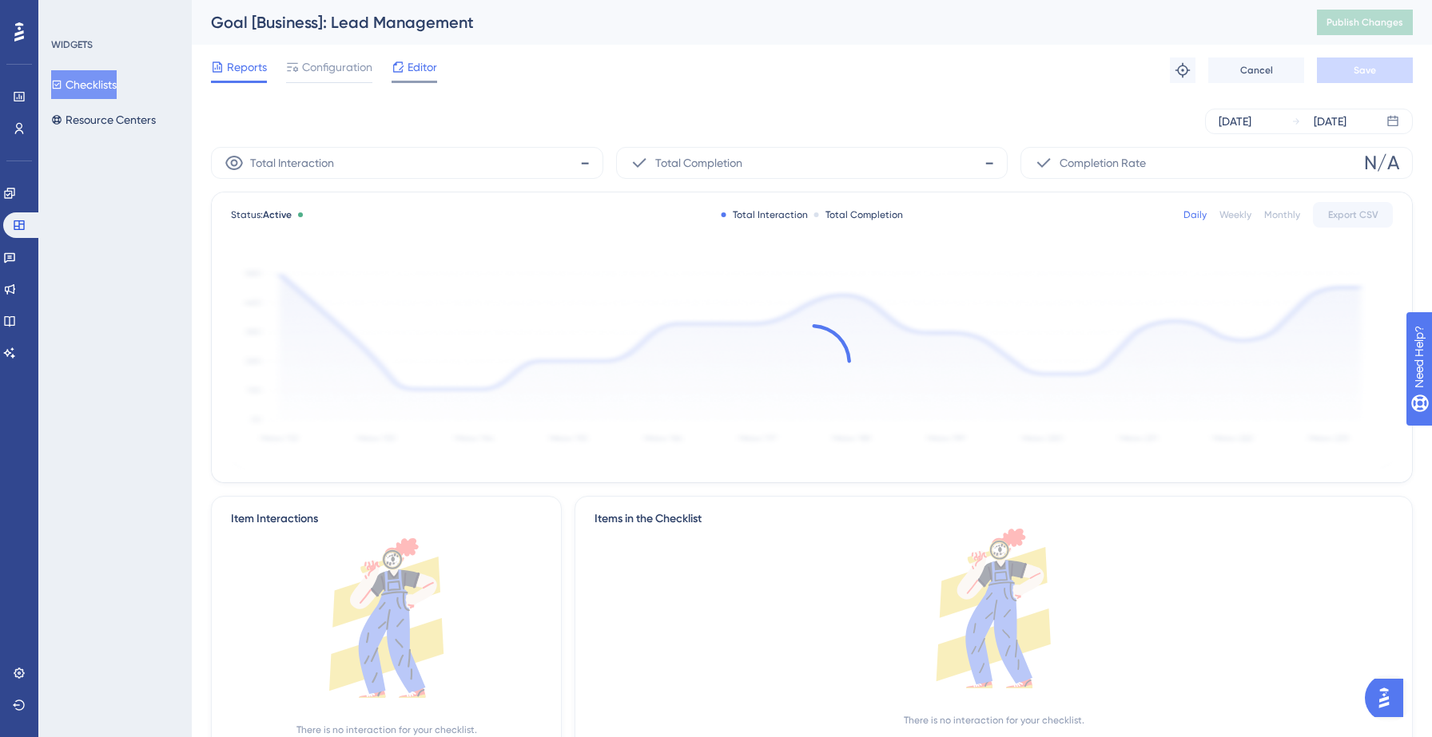
click at [410, 70] on span "Editor" at bounding box center [422, 67] width 30 height 19
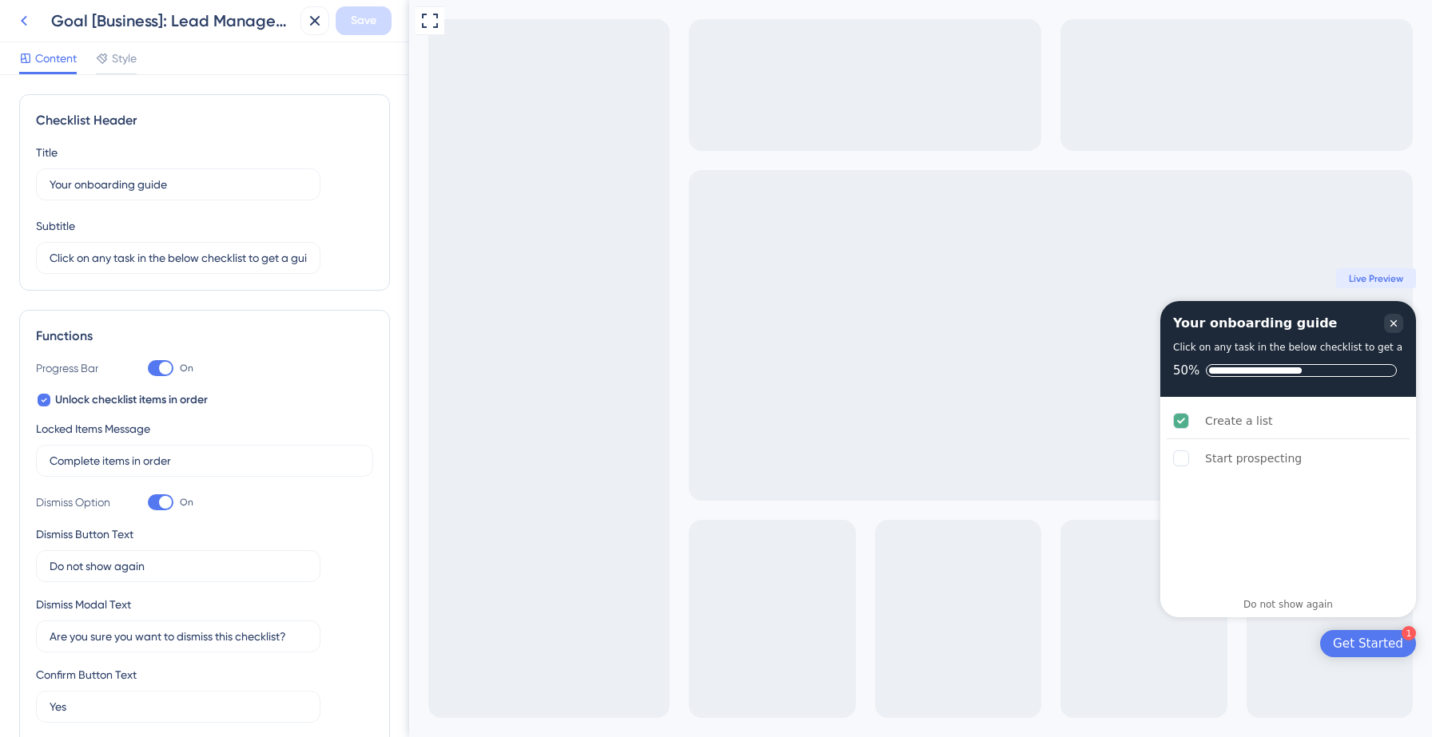
click at [26, 23] on icon at bounding box center [23, 20] width 19 height 19
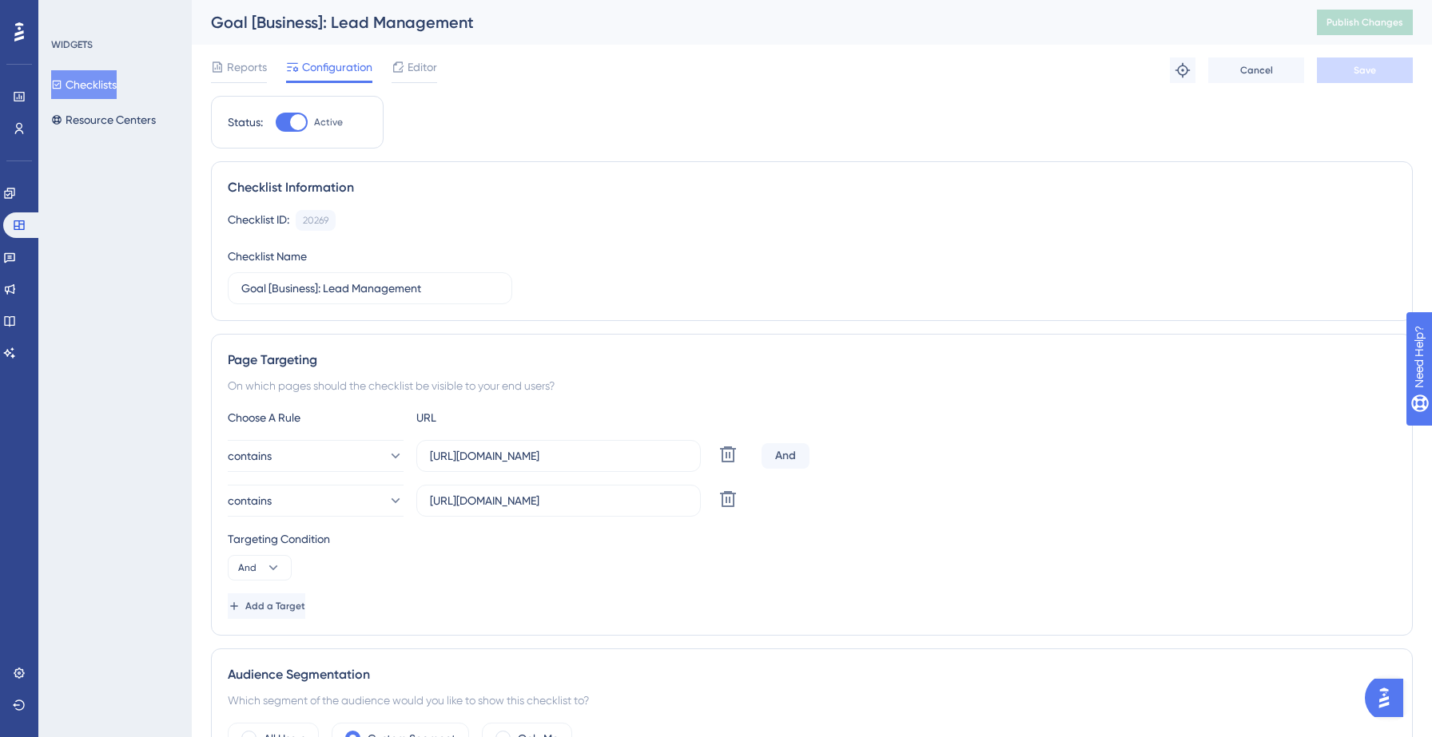
click at [98, 90] on button "Checklists" at bounding box center [84, 84] width 66 height 29
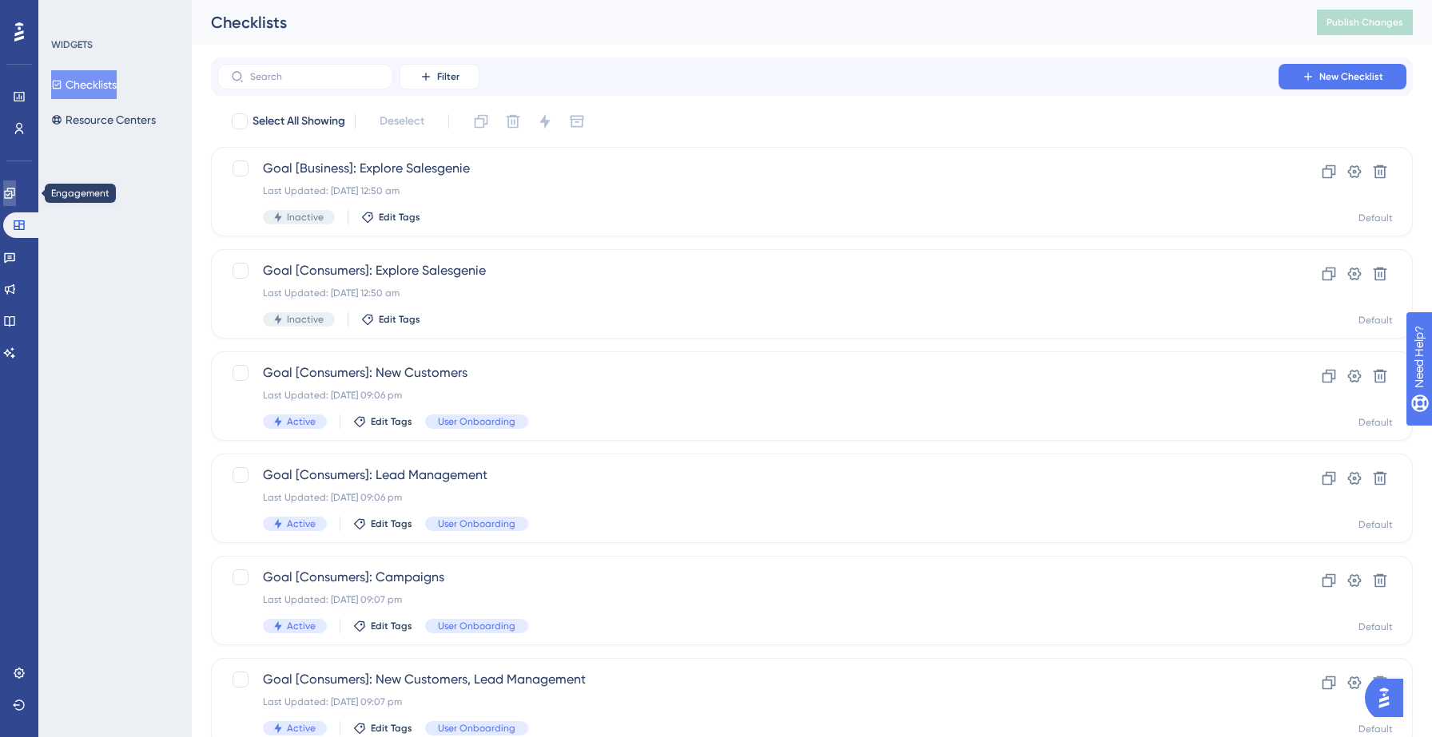
click at [14, 192] on icon at bounding box center [9, 193] width 10 height 10
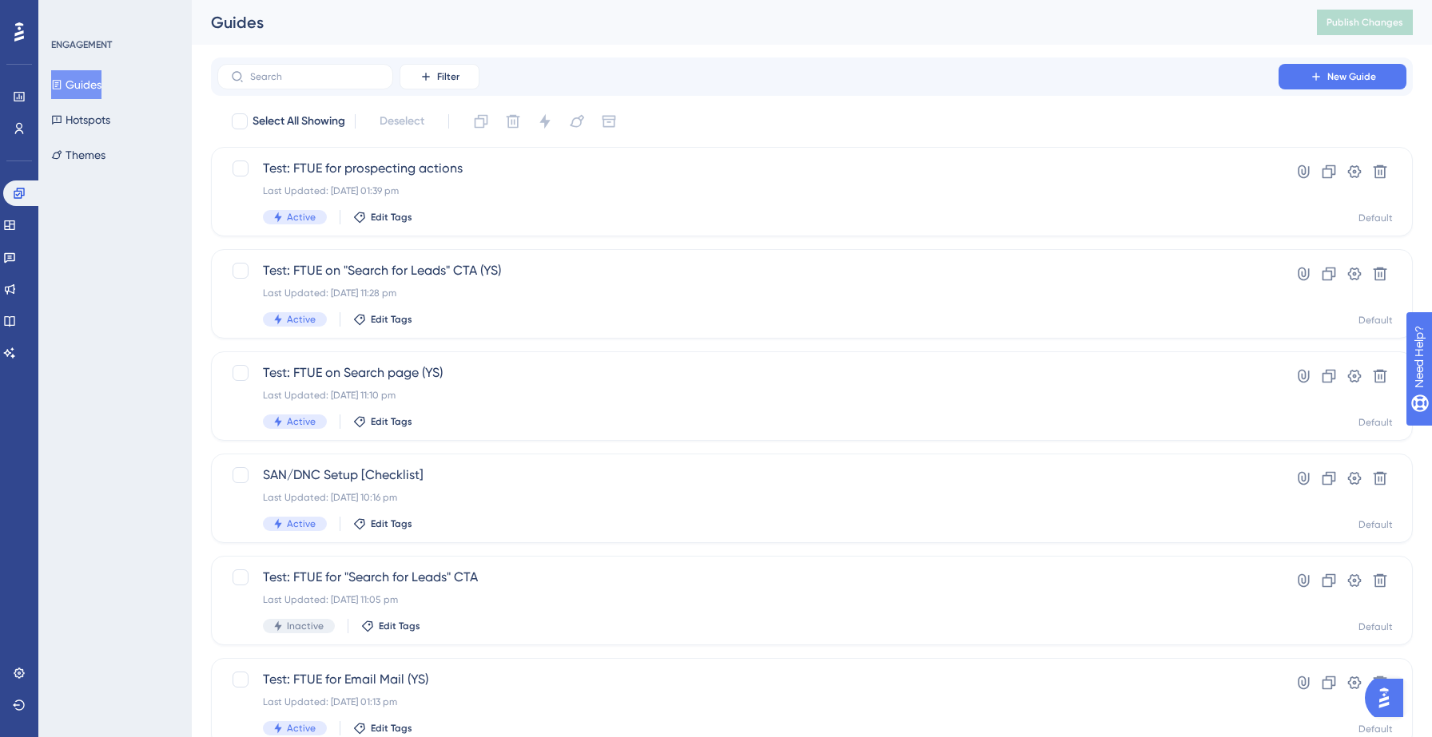
click at [96, 83] on button "Guides" at bounding box center [76, 84] width 50 height 29
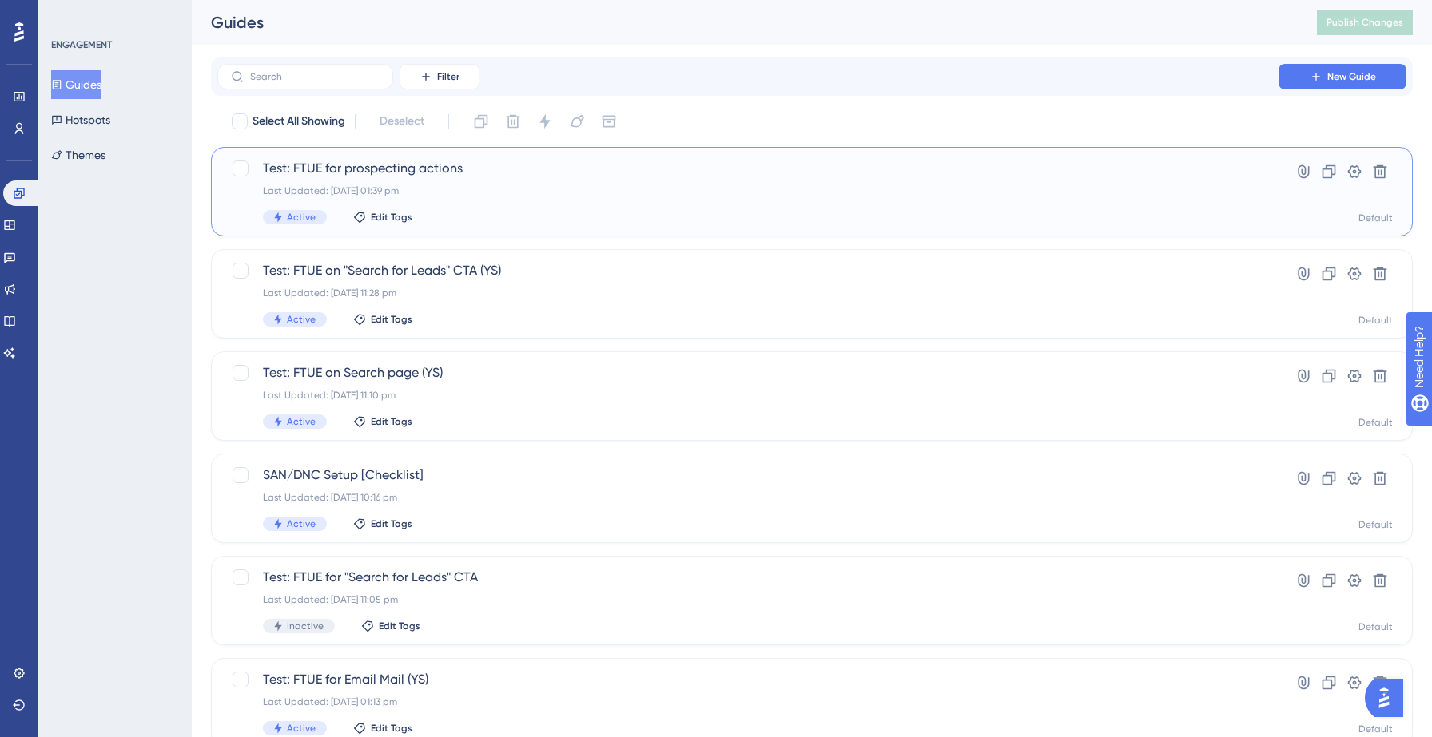
click at [459, 179] on div "Test: FTUE for prospecting actions Last Updated: 15 Sept 2025 01:39 pm Active E…" at bounding box center [748, 192] width 970 height 66
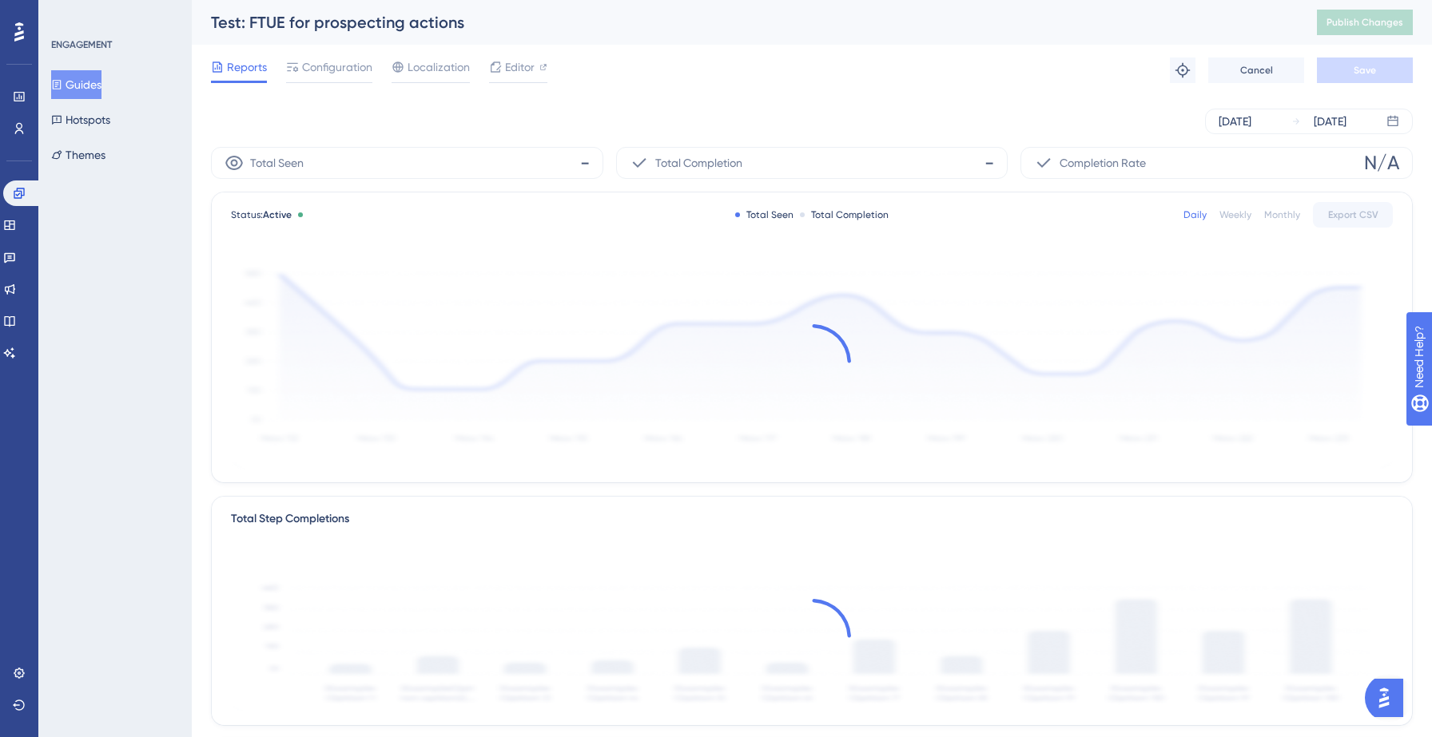
click at [89, 85] on button "Guides" at bounding box center [76, 84] width 50 height 29
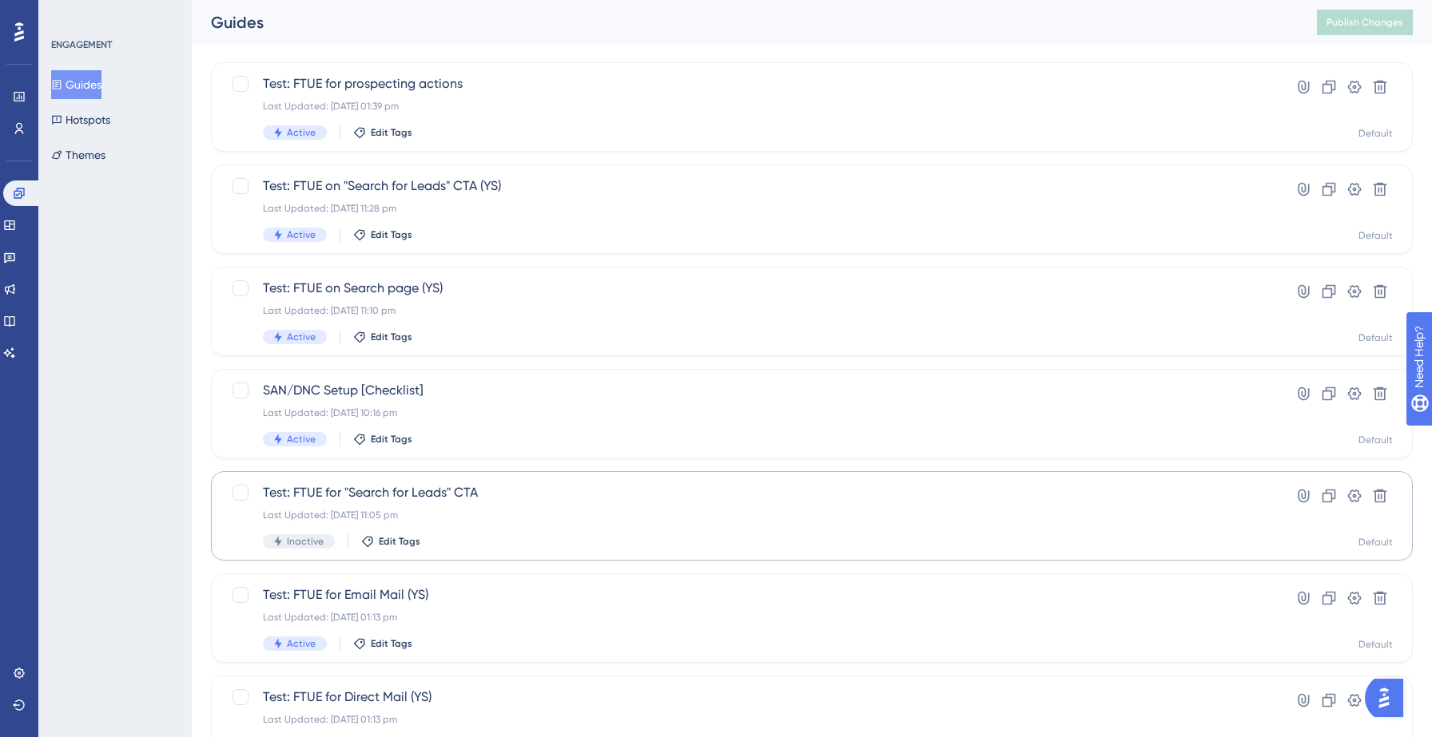
scroll to position [97, 0]
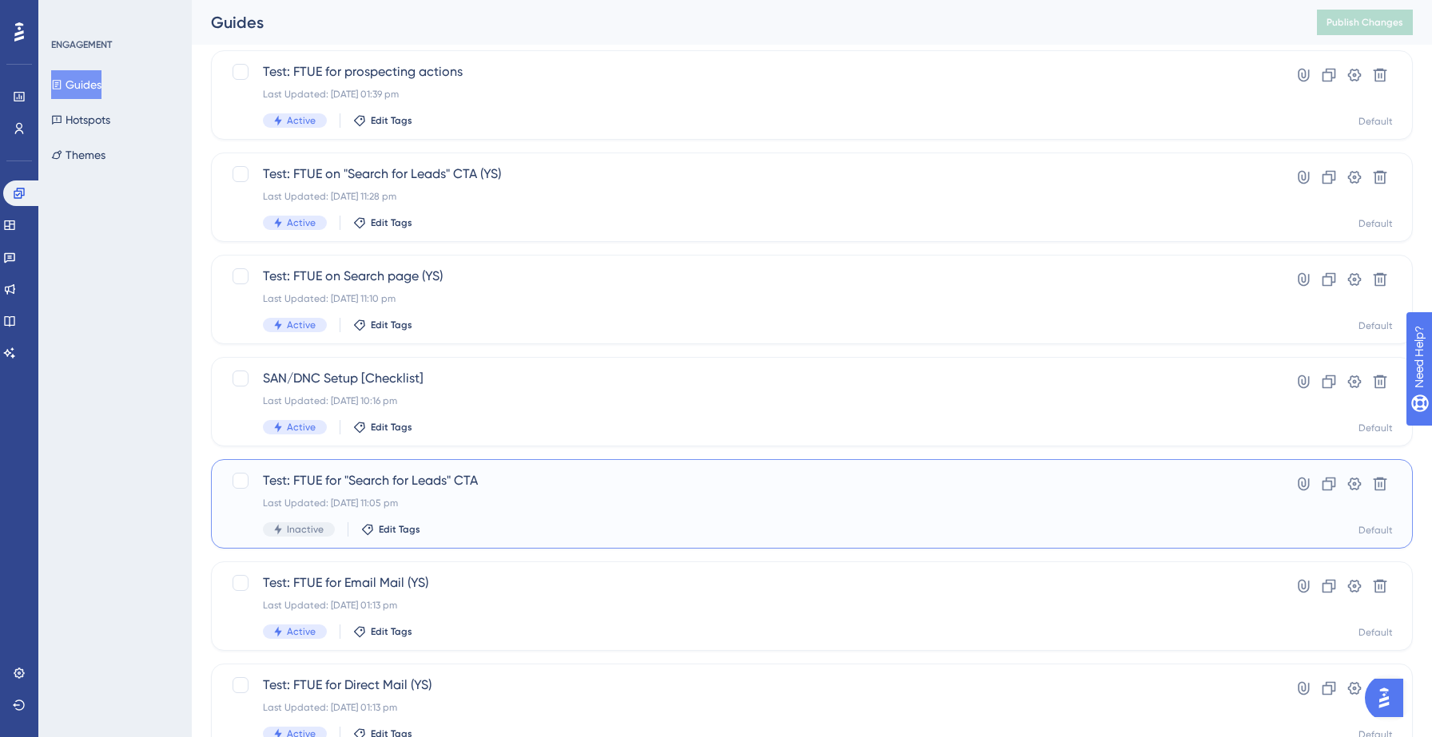
click at [520, 490] on span "Test: FTUE for "Search for Leads" CTA" at bounding box center [748, 480] width 970 height 19
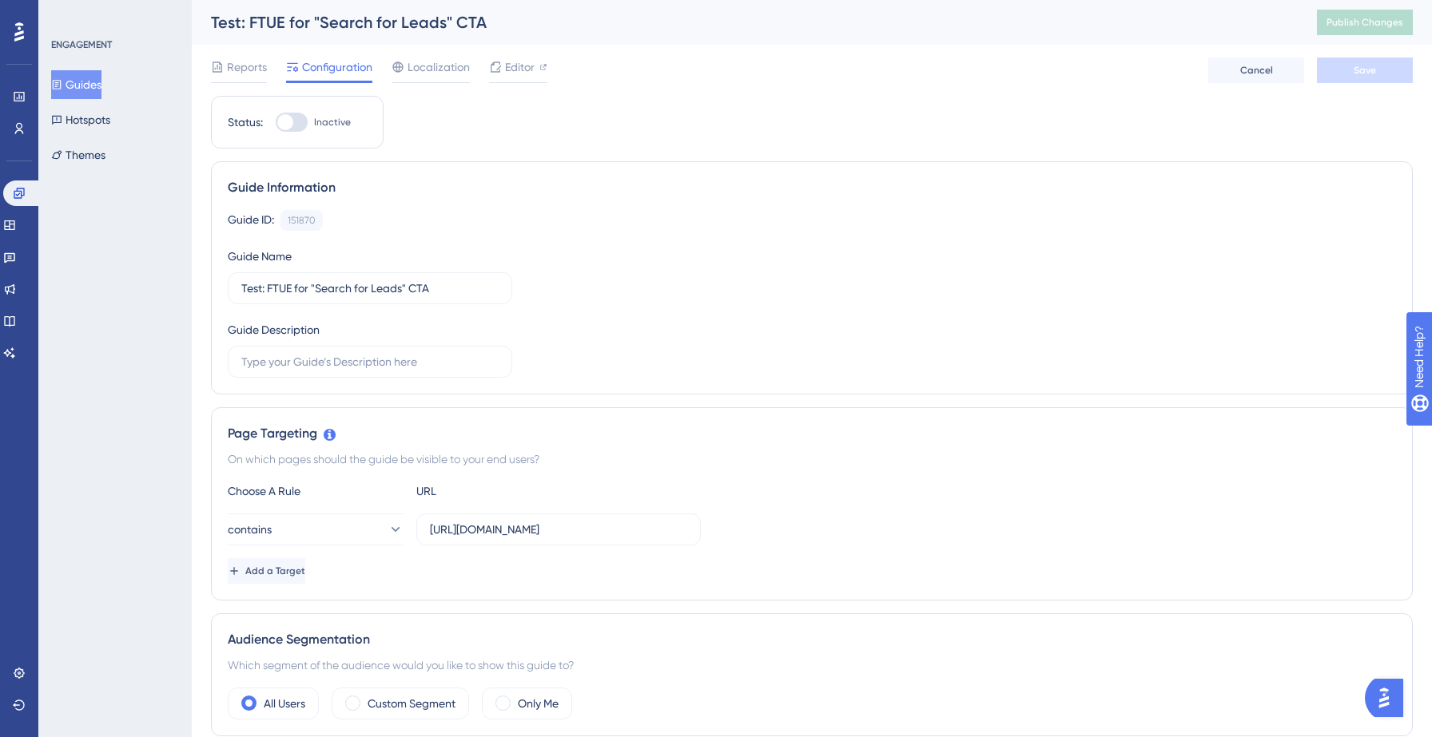
click at [101, 87] on button "Guides" at bounding box center [76, 84] width 50 height 29
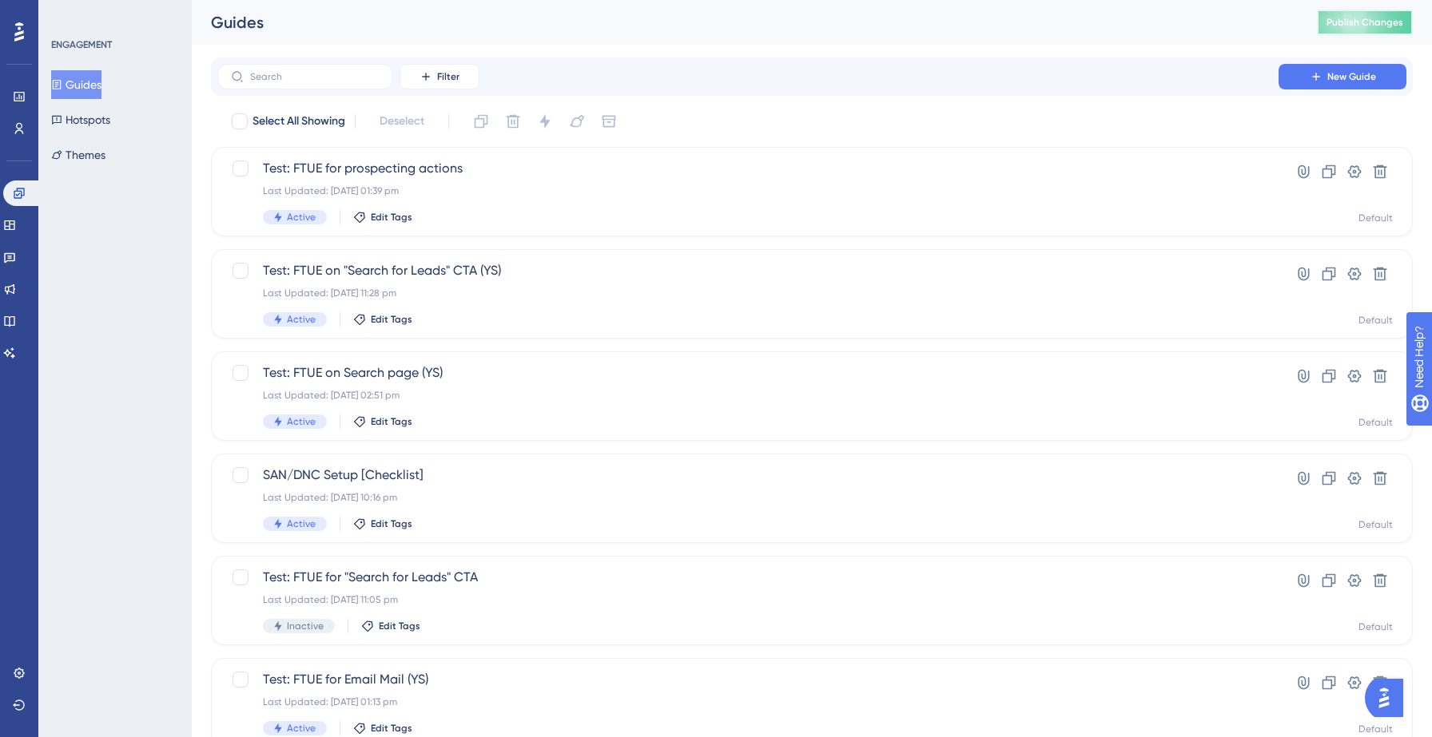
click at [1363, 18] on span "Publish Changes" at bounding box center [1364, 22] width 77 height 13
click at [100, 157] on button "Themes" at bounding box center [78, 155] width 54 height 29
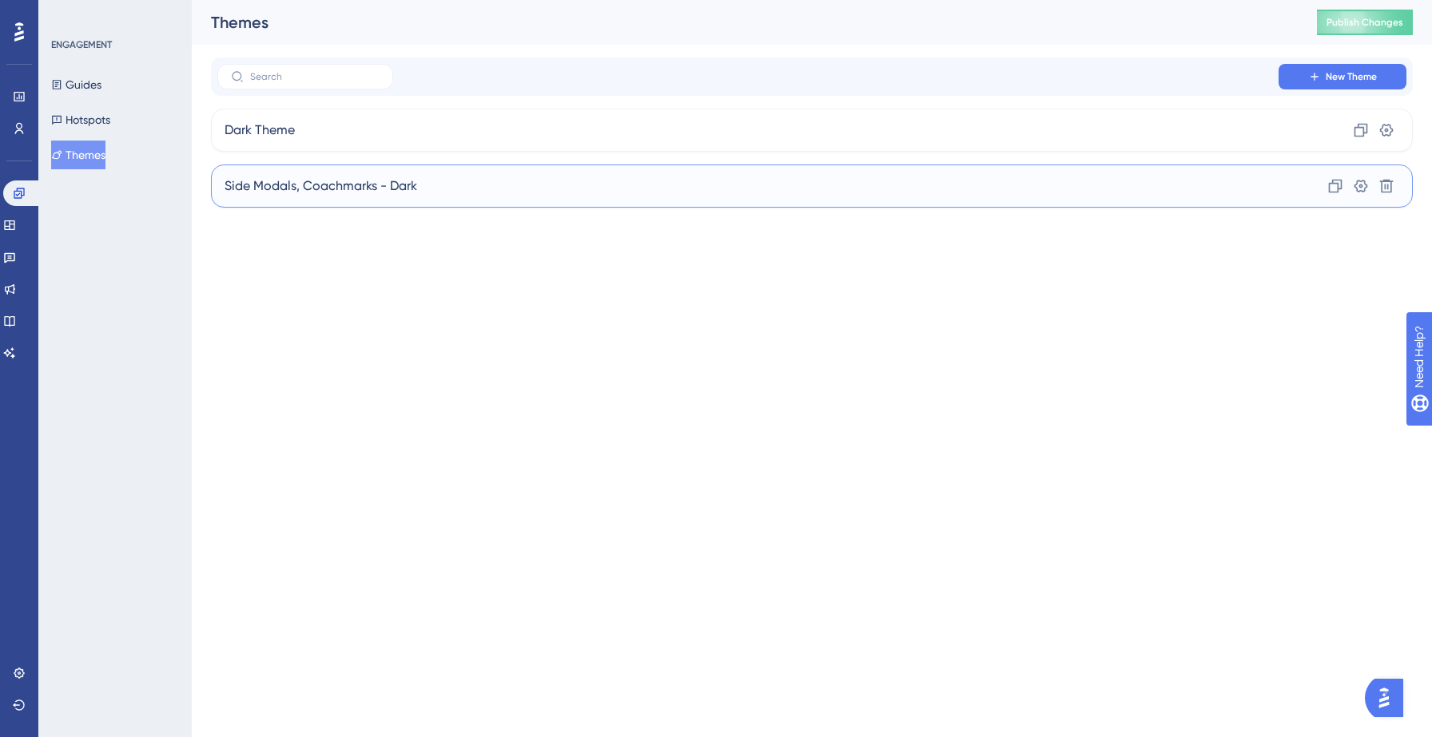
click at [345, 191] on span "Side Modals, Coachmarks - Dark" at bounding box center [321, 186] width 193 height 19
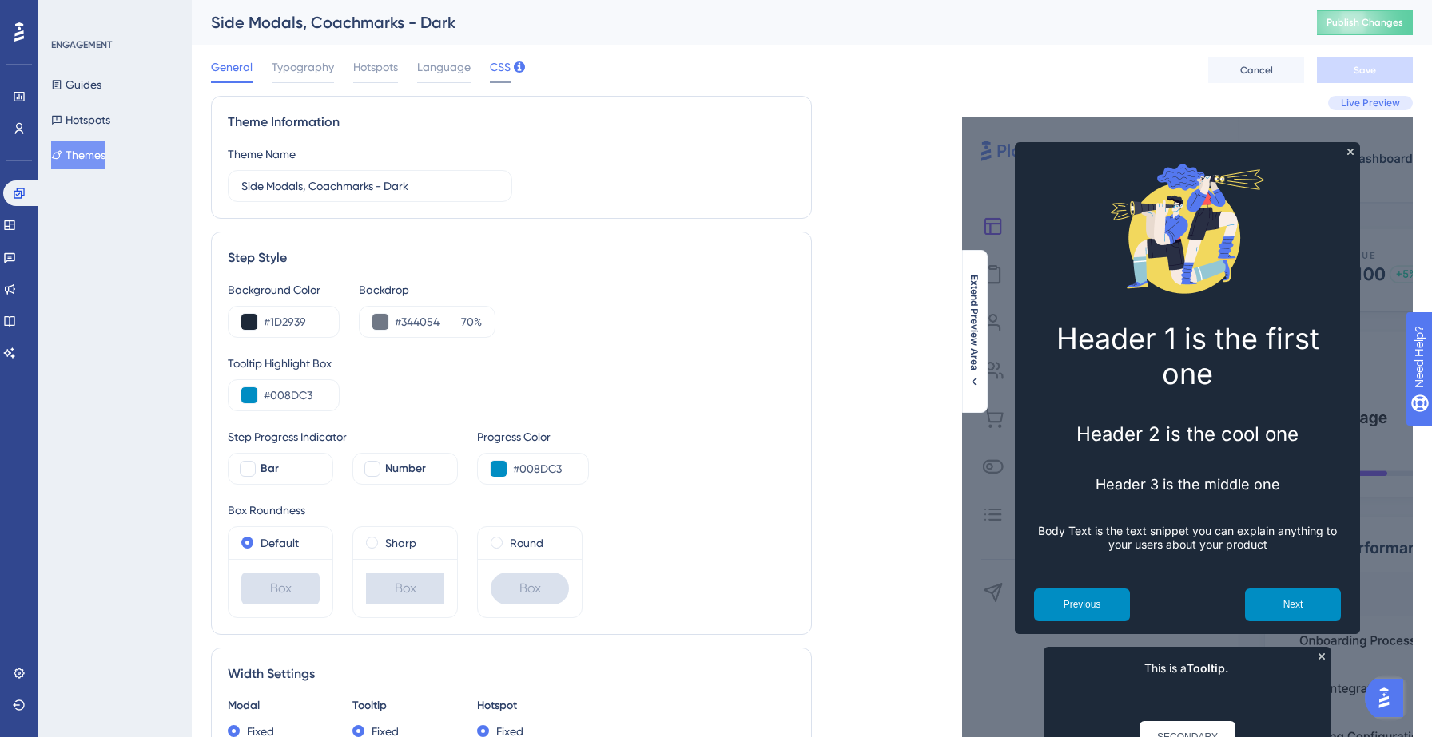
click at [500, 71] on span "CSS" at bounding box center [500, 67] width 21 height 19
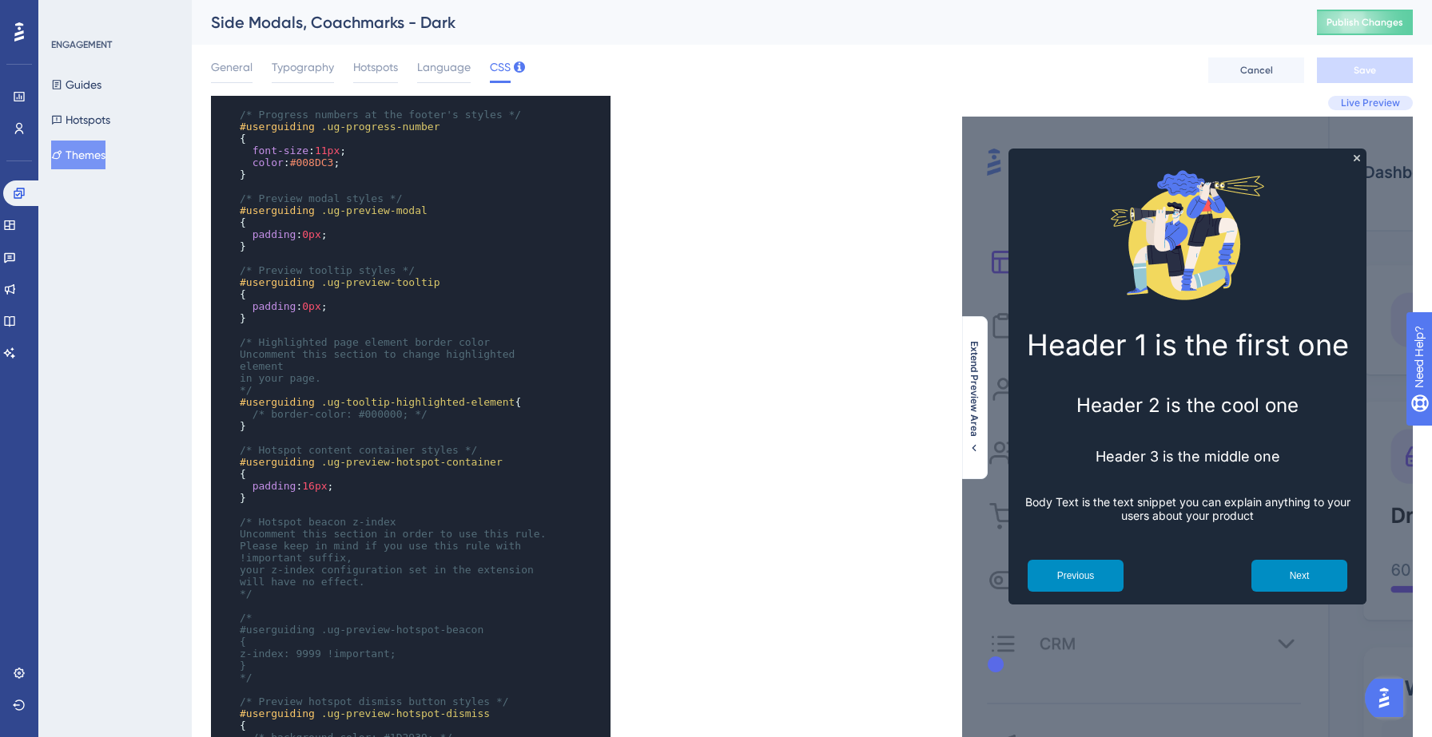
scroll to position [456, 0]
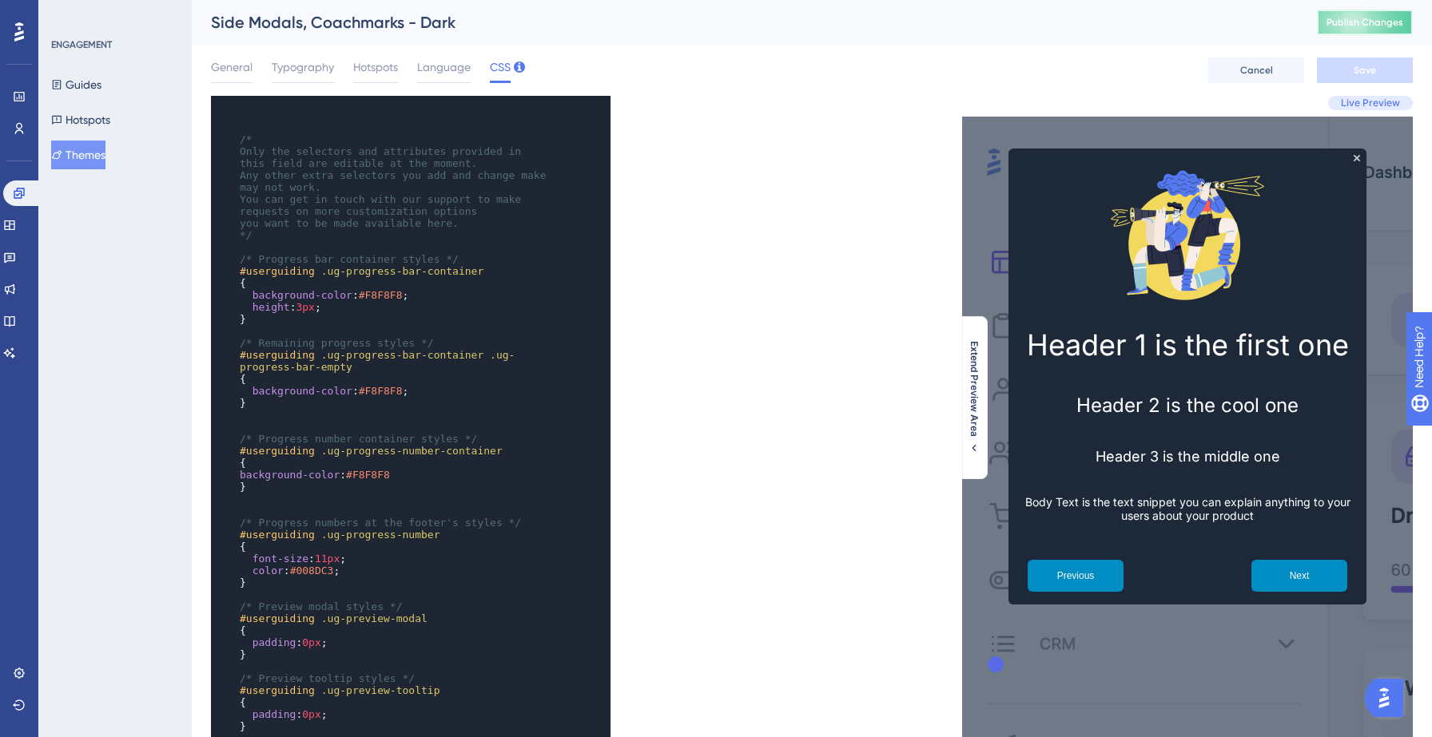
click at [1355, 25] on button "Publish Changes" at bounding box center [1365, 23] width 96 height 26
click at [85, 81] on button "Guides" at bounding box center [76, 84] width 50 height 29
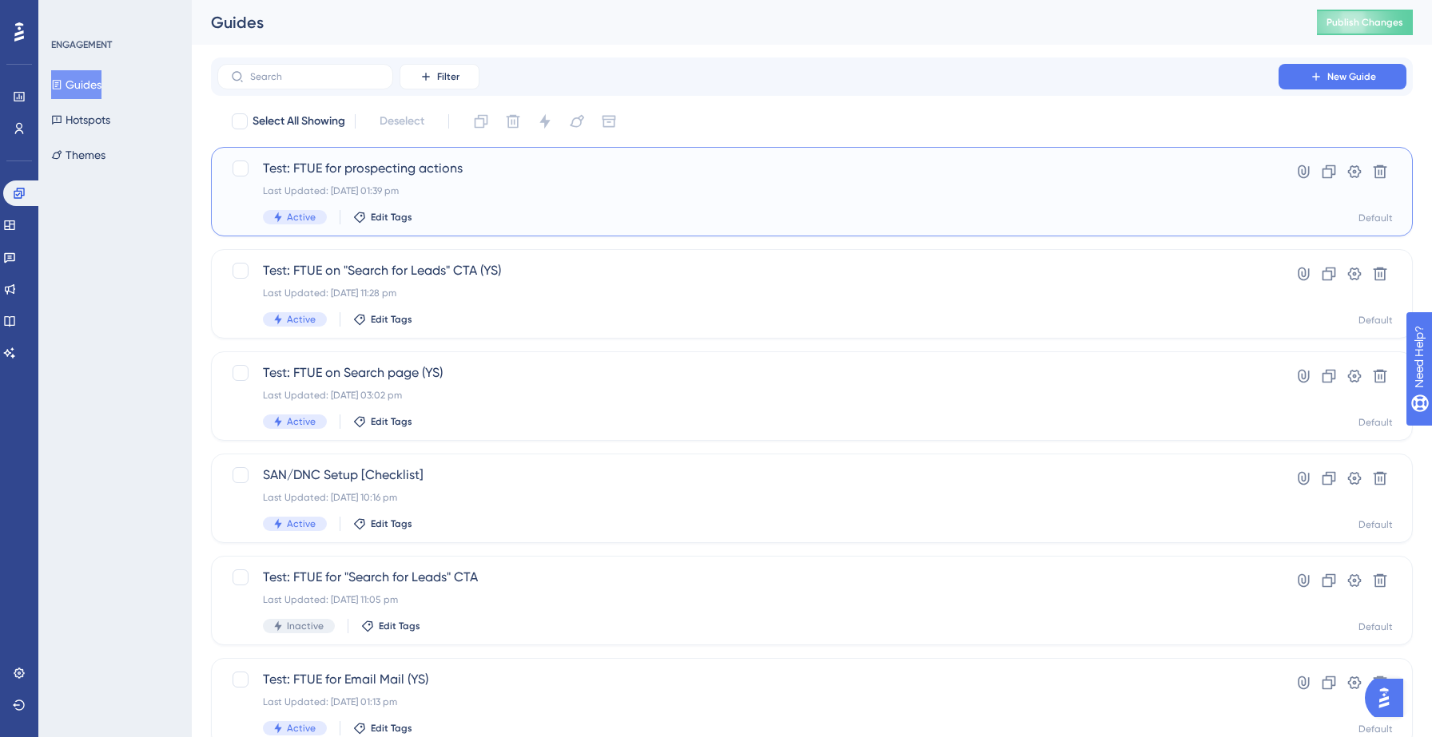
click at [562, 205] on div "Test: FTUE for prospecting actions Last Updated: 15 Sept 2025 01:39 pm Active E…" at bounding box center [748, 192] width 970 height 66
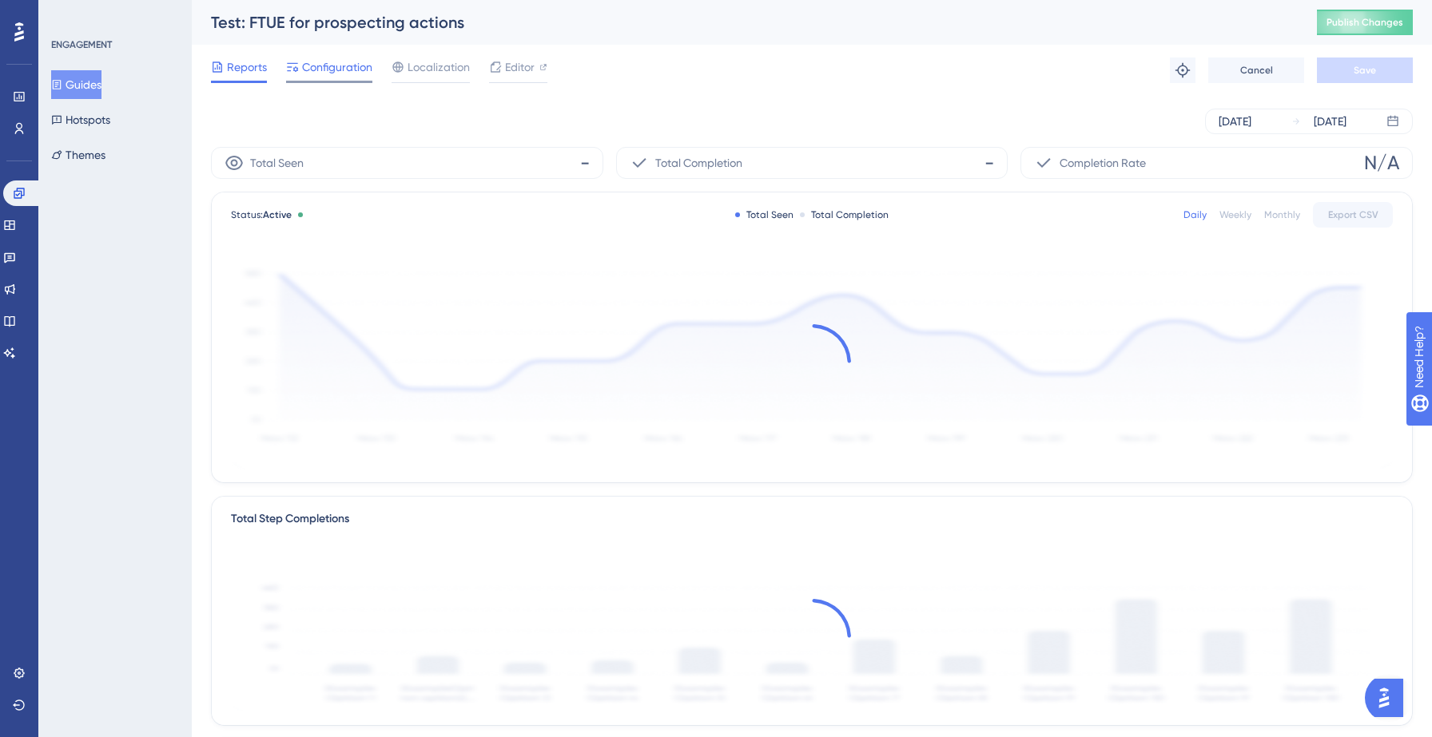
click at [342, 70] on span "Configuration" at bounding box center [337, 67] width 70 height 19
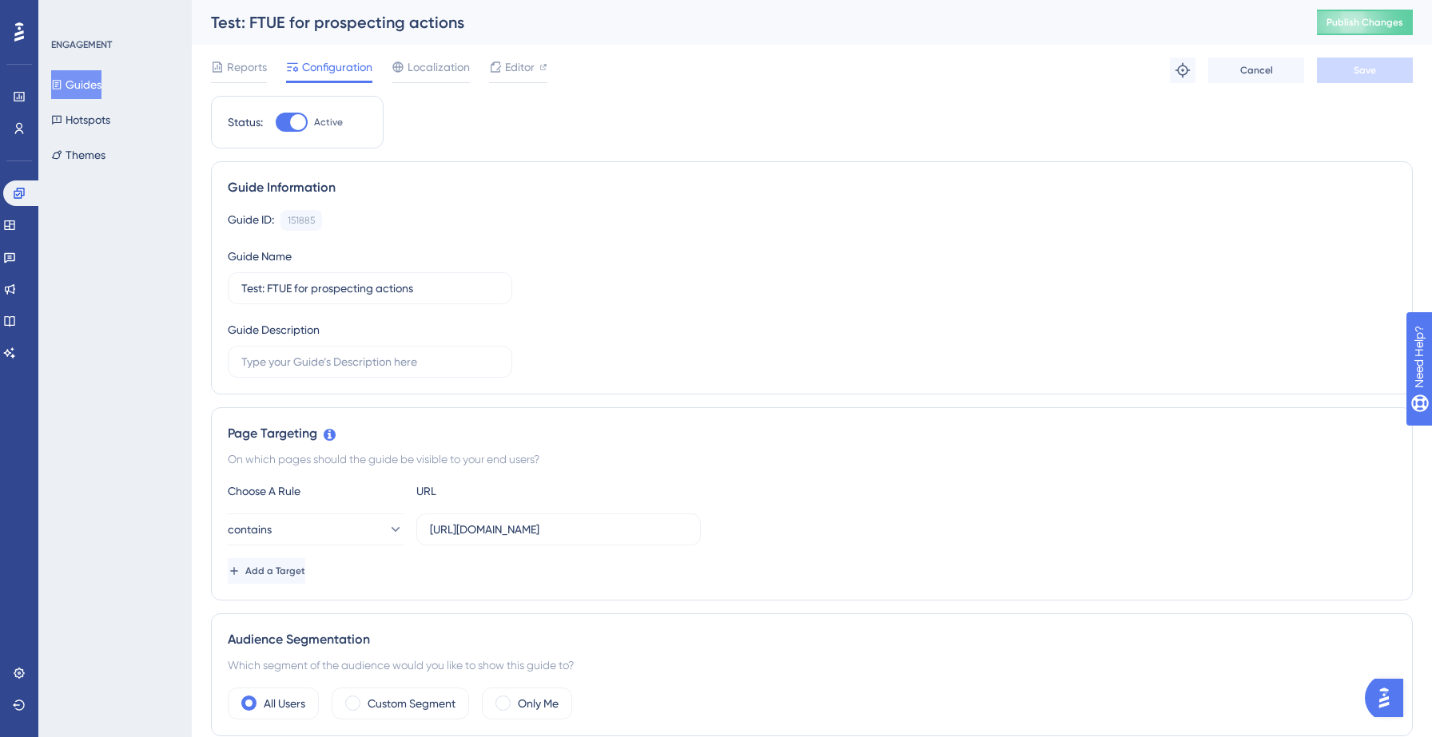
click at [300, 123] on div at bounding box center [298, 122] width 16 height 16
click at [276, 123] on input "Active" at bounding box center [275, 122] width 1 height 1
checkbox input "false"
click at [1369, 74] on span "Save" at bounding box center [1364, 70] width 22 height 13
click at [1348, 22] on span "Publish Changes" at bounding box center [1364, 22] width 77 height 13
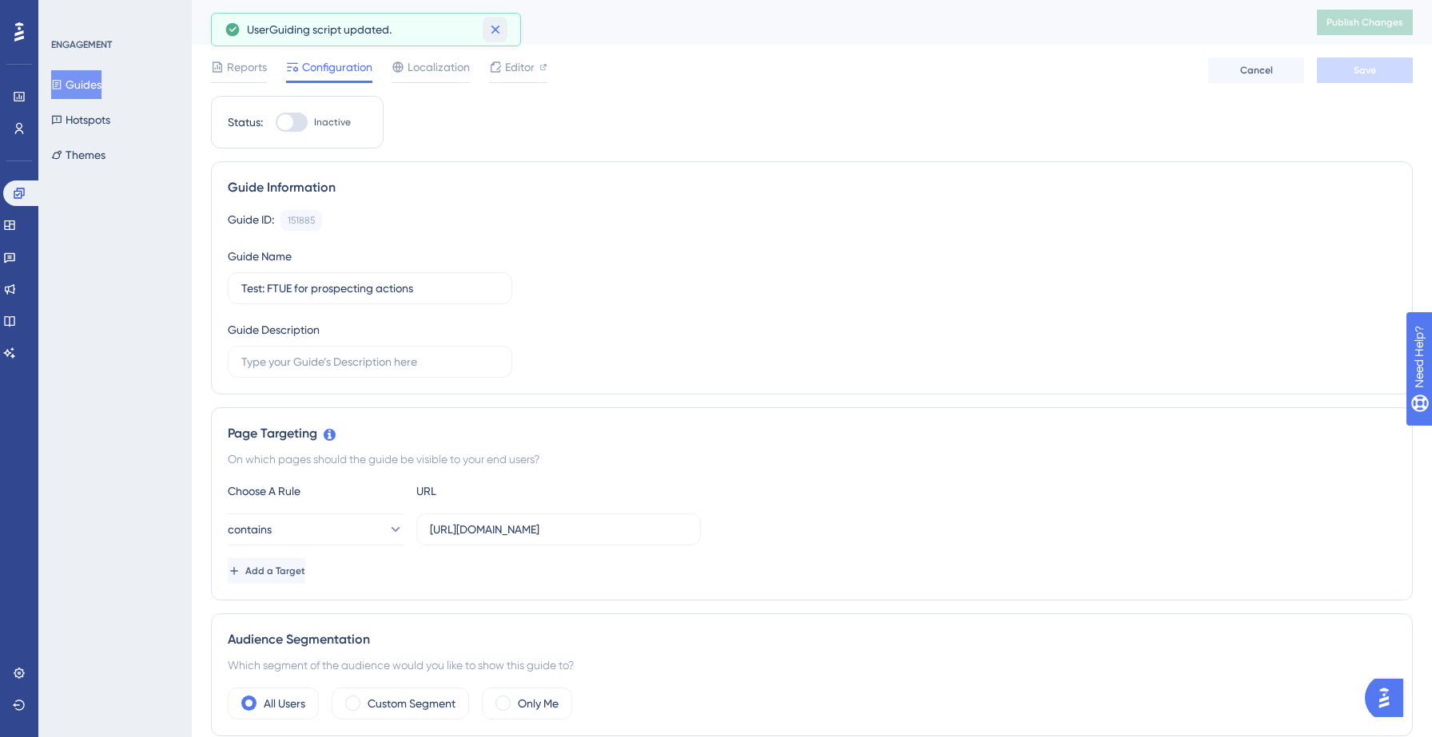
click at [494, 28] on icon at bounding box center [495, 30] width 16 height 16
click at [101, 81] on button "Guides" at bounding box center [76, 84] width 50 height 29
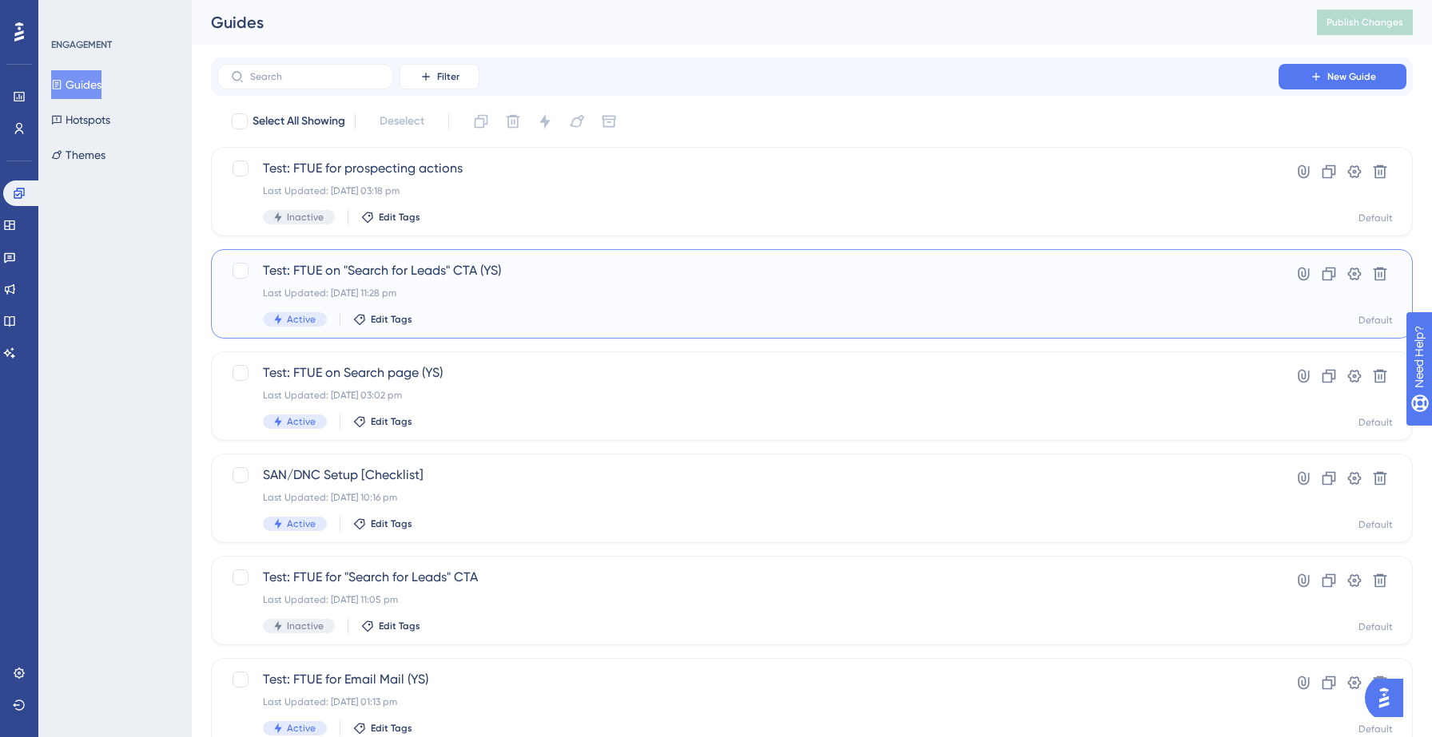
click at [550, 304] on div "Test: FTUE on "Search for Leads" CTA (YS) Last Updated: [DATE] 11:28 pm Active …" at bounding box center [748, 294] width 970 height 66
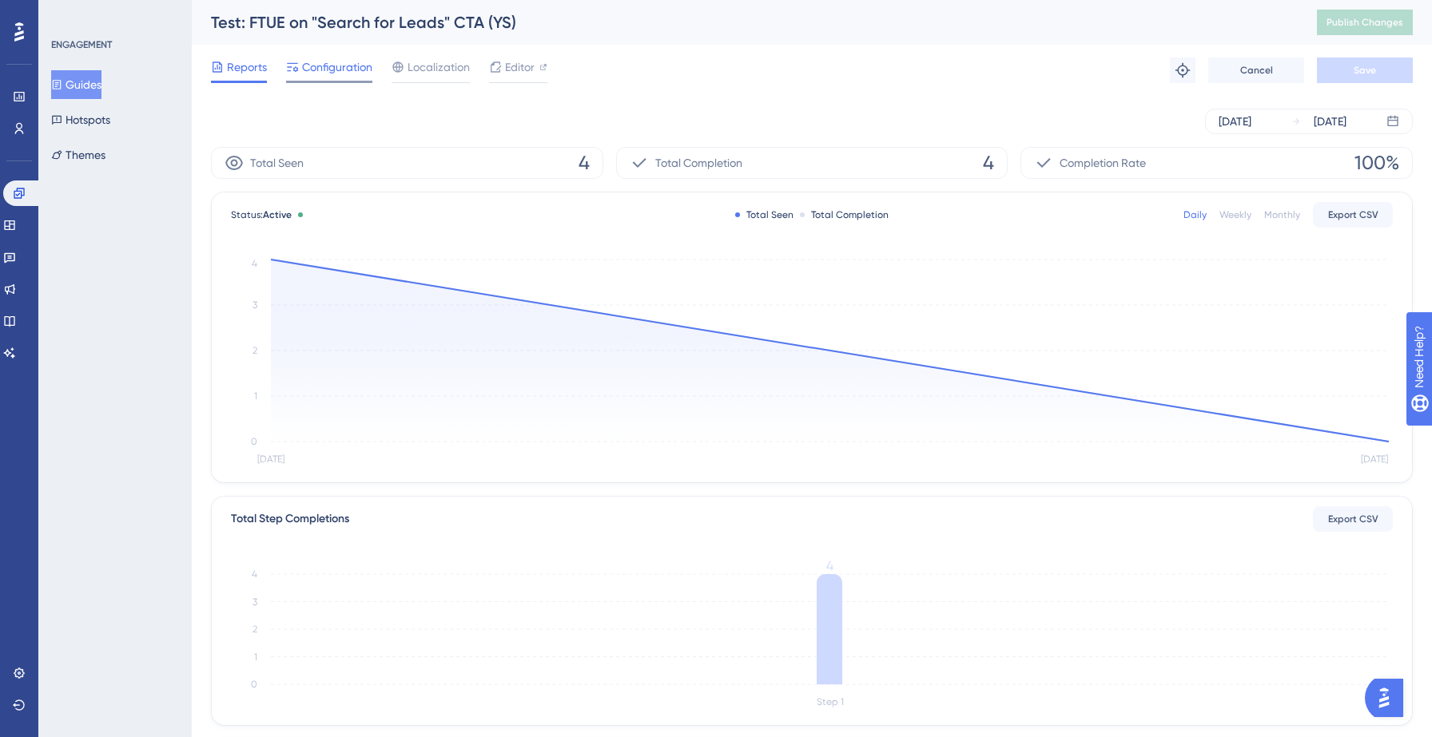
click at [342, 76] on span "Configuration" at bounding box center [337, 67] width 70 height 19
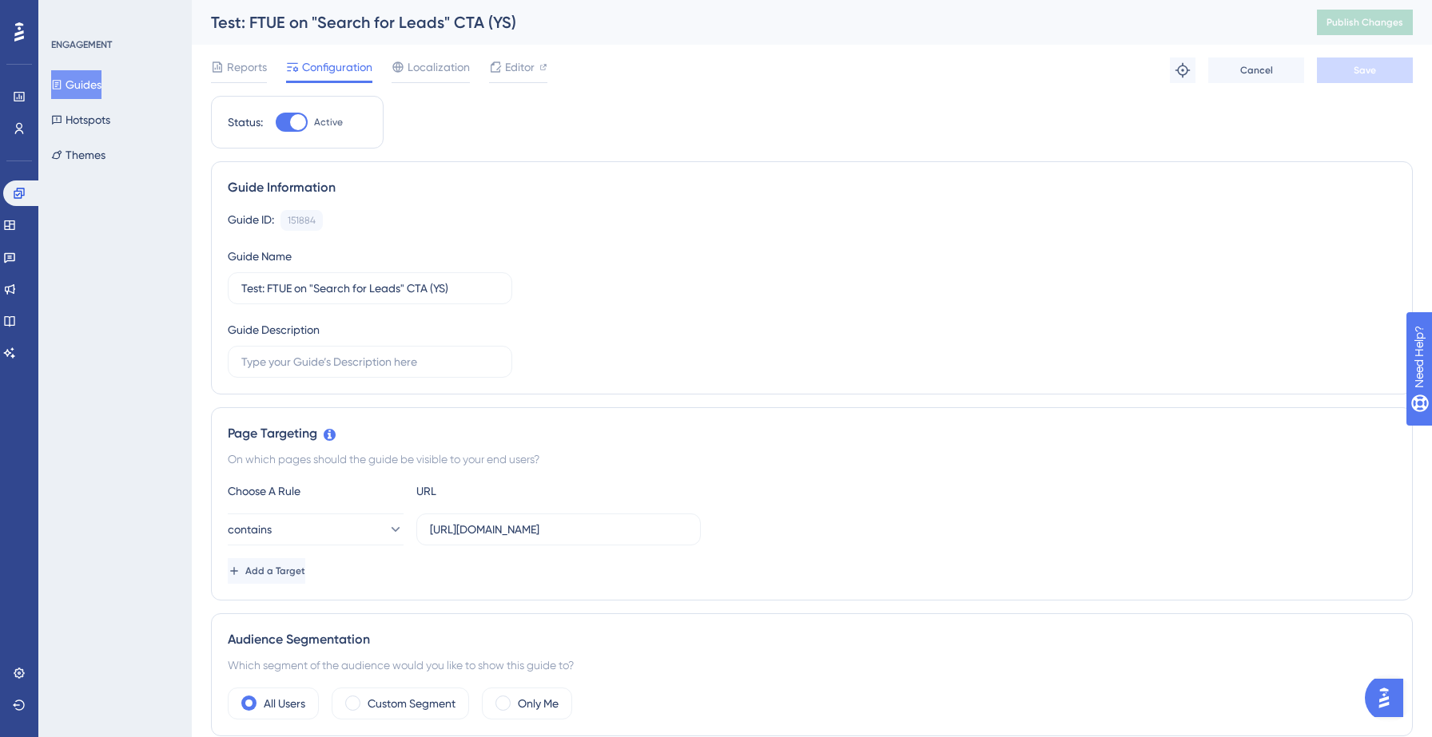
click at [741, 272] on div "Guide ID: 151884 Copy Guide Name Test: FTUE on "Search for Leads" CTA (YS) Guid…" at bounding box center [812, 294] width 1168 height 168
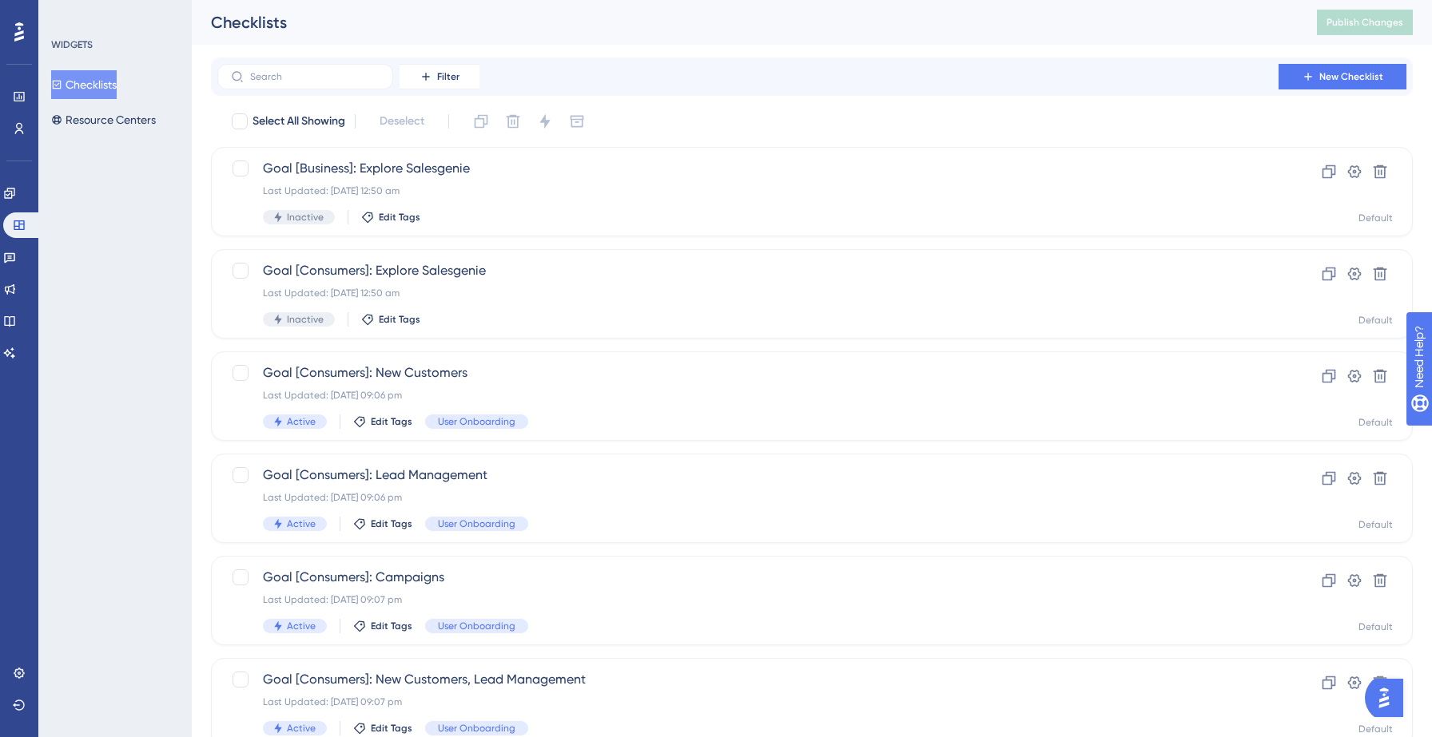
click at [90, 187] on div "WIDGETS Checklists Resource Centers" at bounding box center [114, 368] width 153 height 737
click at [16, 189] on link at bounding box center [9, 194] width 13 height 26
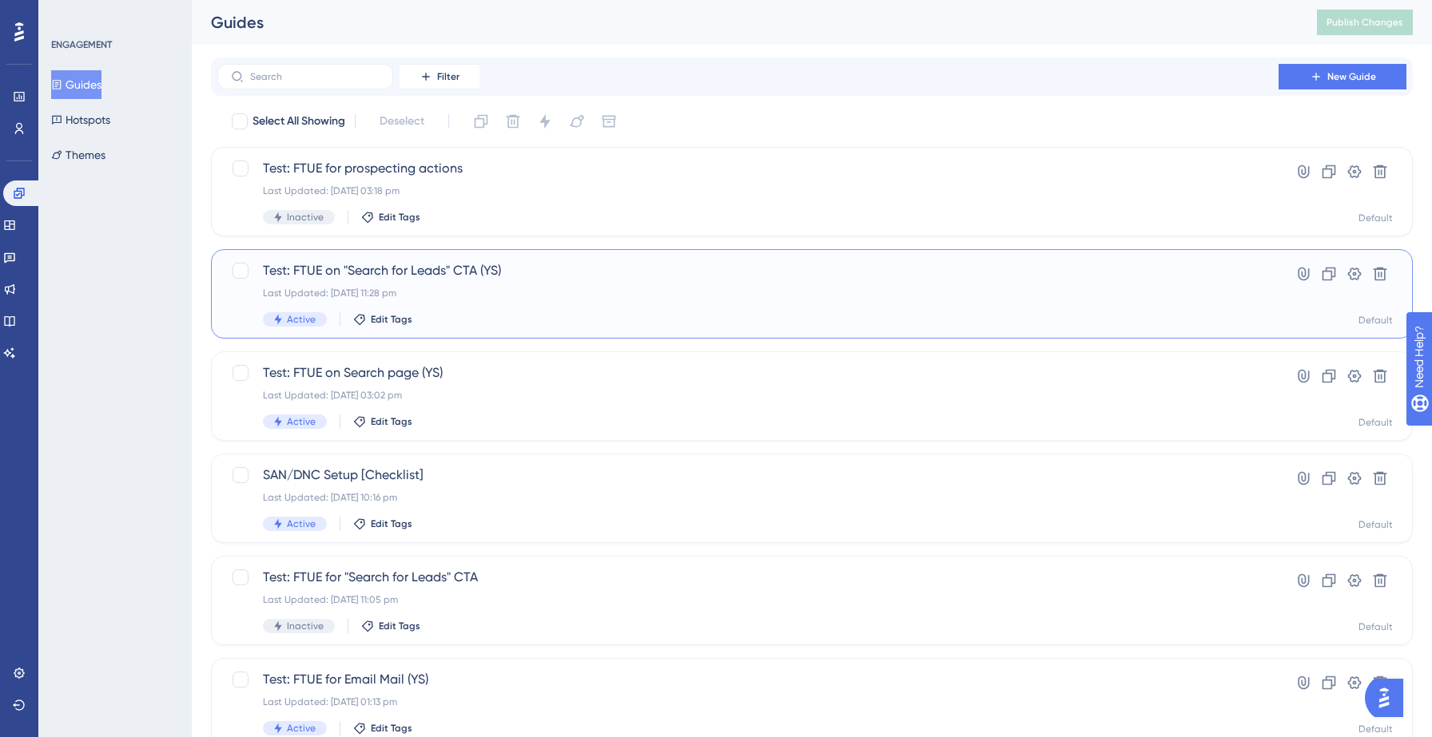
click at [556, 286] on div "Test: FTUE on "Search for Leads" CTA (YS) Last Updated: [DATE] 11:28 pm Active …" at bounding box center [748, 294] width 970 height 66
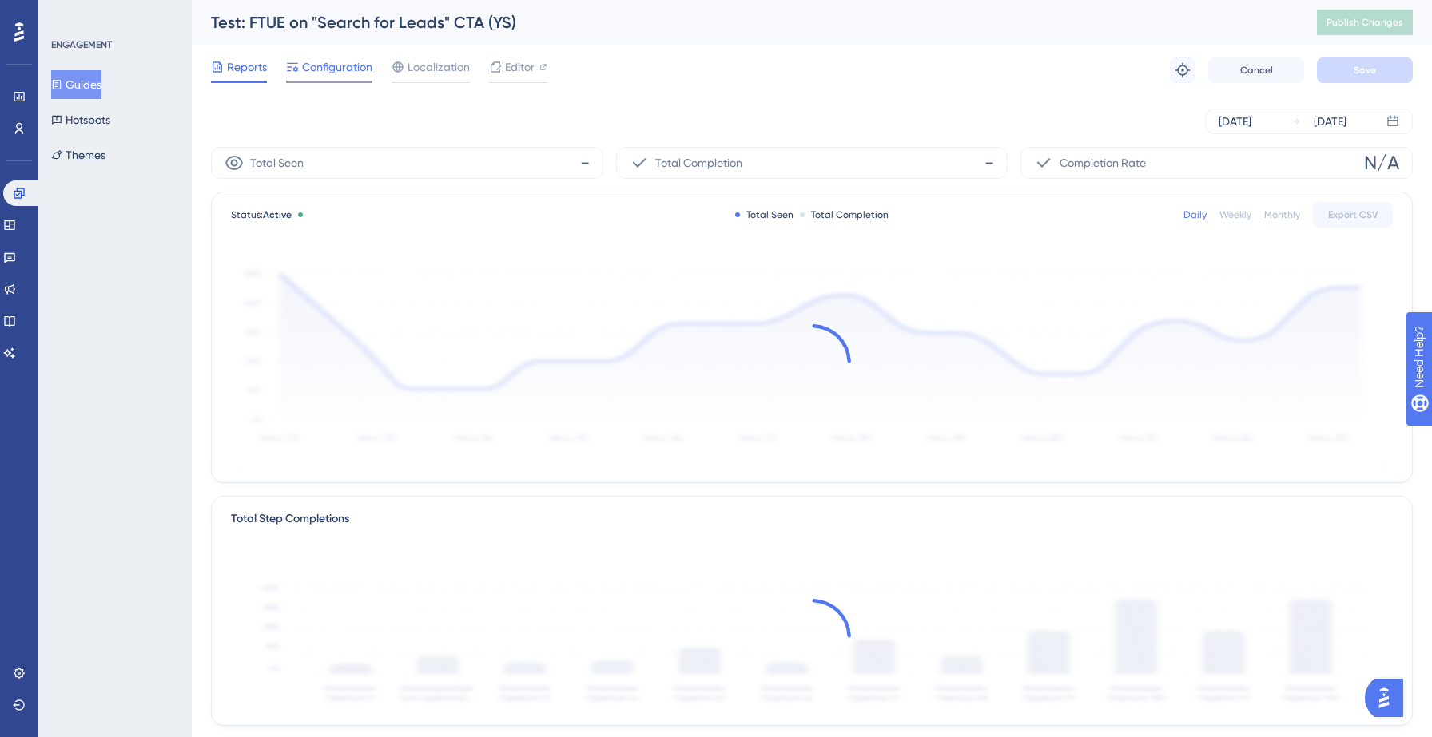
click at [321, 68] on span "Configuration" at bounding box center [337, 67] width 70 height 19
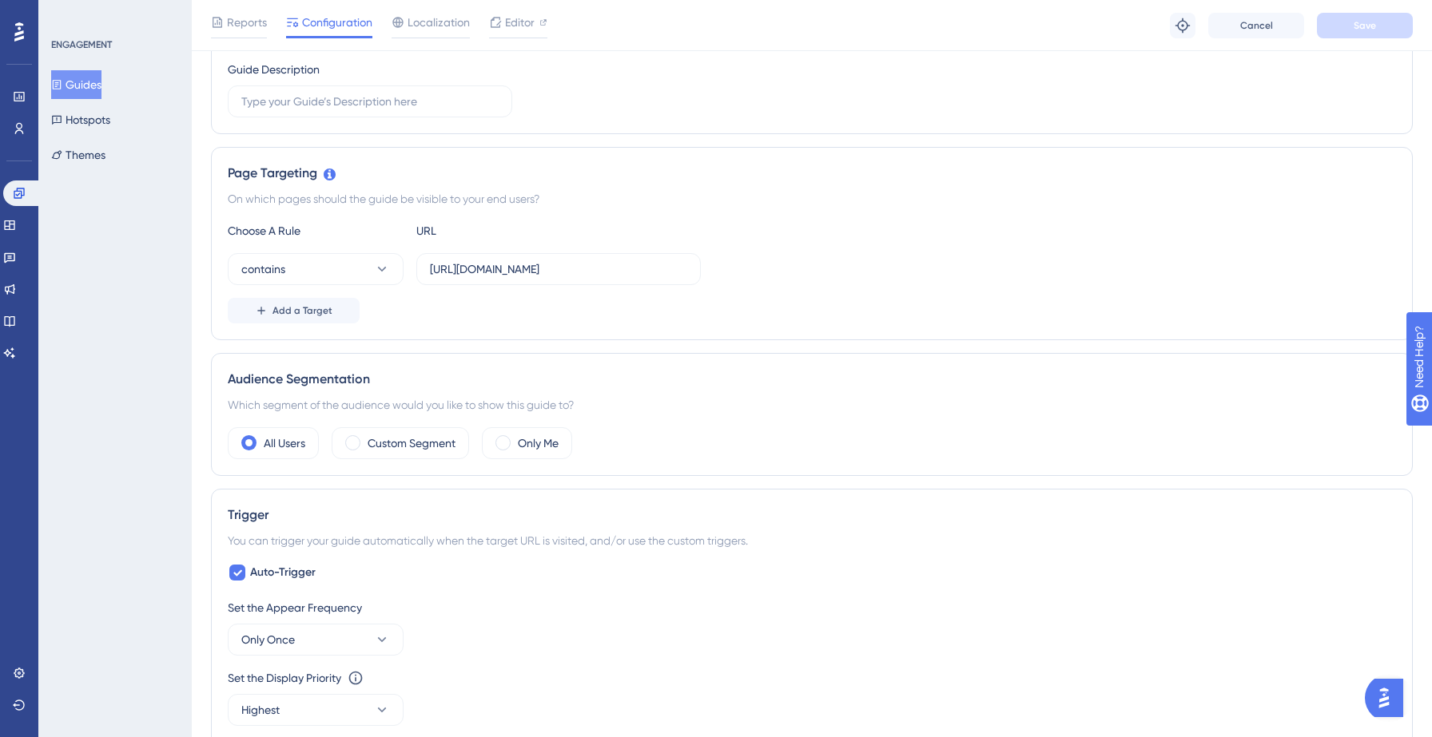
scroll to position [265, 0]
click at [326, 319] on button "Add a Target" at bounding box center [294, 313] width 132 height 26
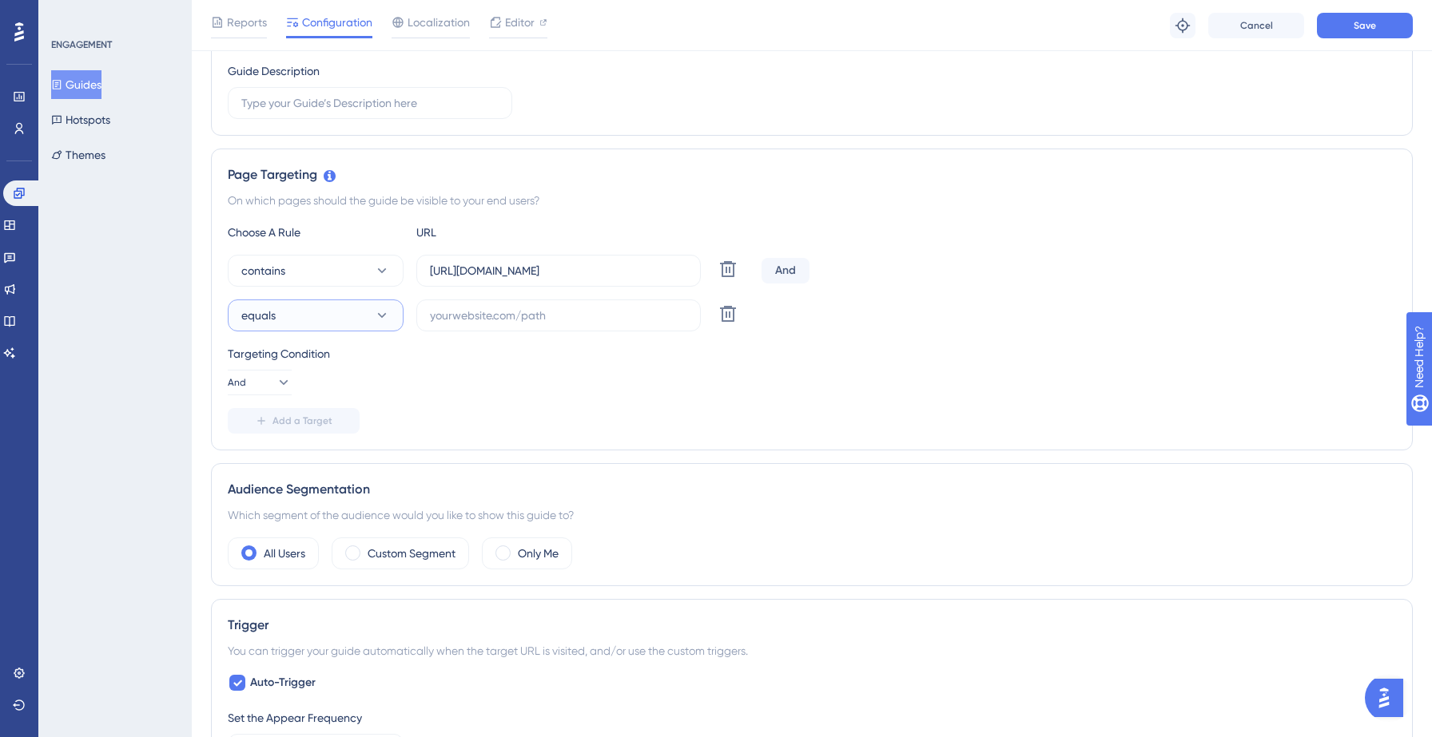
click at [358, 316] on button "equals" at bounding box center [316, 316] width 176 height 32
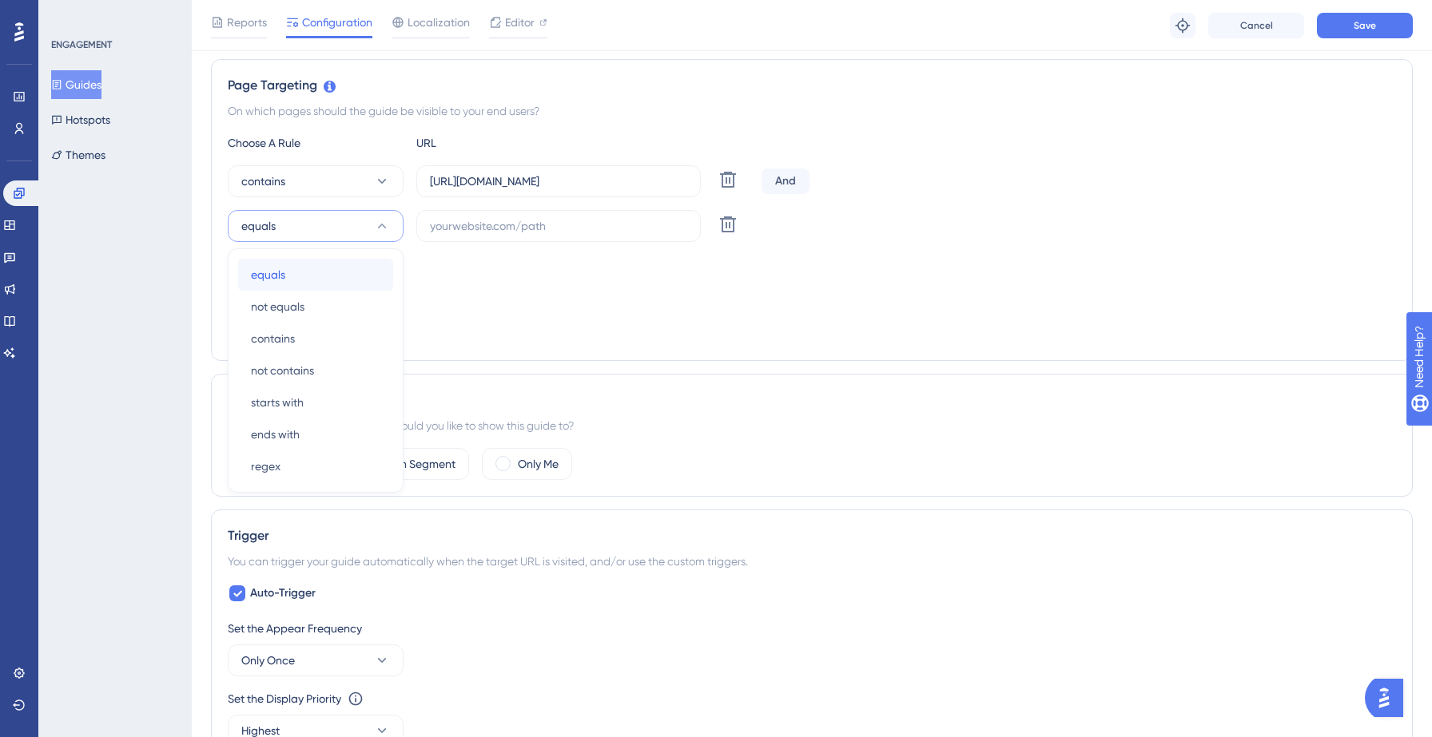
click at [316, 280] on div "equals equals" at bounding box center [315, 275] width 129 height 32
click at [513, 219] on input "text" at bounding box center [558, 226] width 257 height 18
click at [256, 301] on button "And" at bounding box center [260, 293] width 64 height 26
click at [262, 366] on div "Or Or" at bounding box center [259, 371] width 30 height 32
click at [343, 193] on button "contains" at bounding box center [316, 181] width 176 height 32
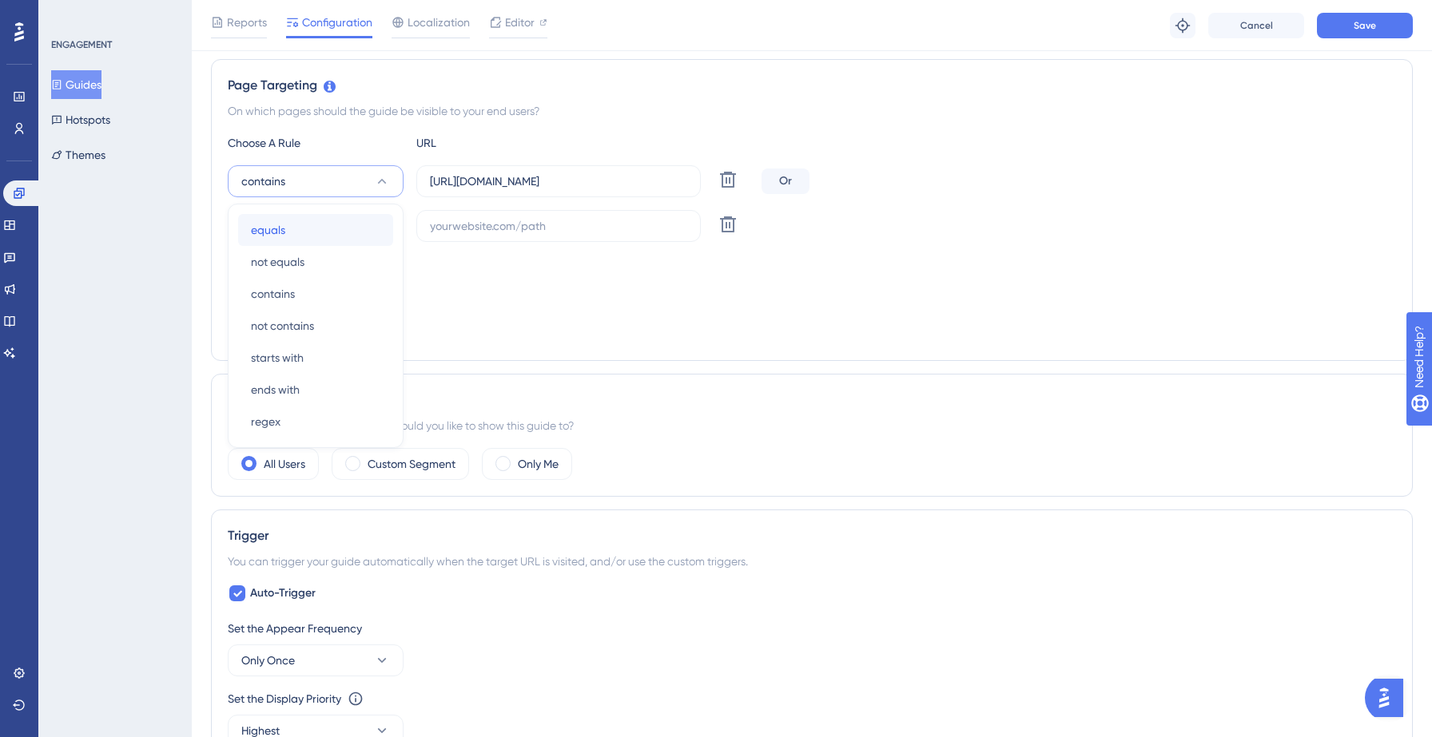
click at [318, 223] on div "equals equals" at bounding box center [315, 230] width 129 height 32
click at [497, 228] on input "text" at bounding box center [558, 226] width 257 height 18
paste input "[URL][DOMAIN_NAME]"
click at [436, 223] on input "[URL][DOMAIN_NAME]" at bounding box center [558, 226] width 257 height 18
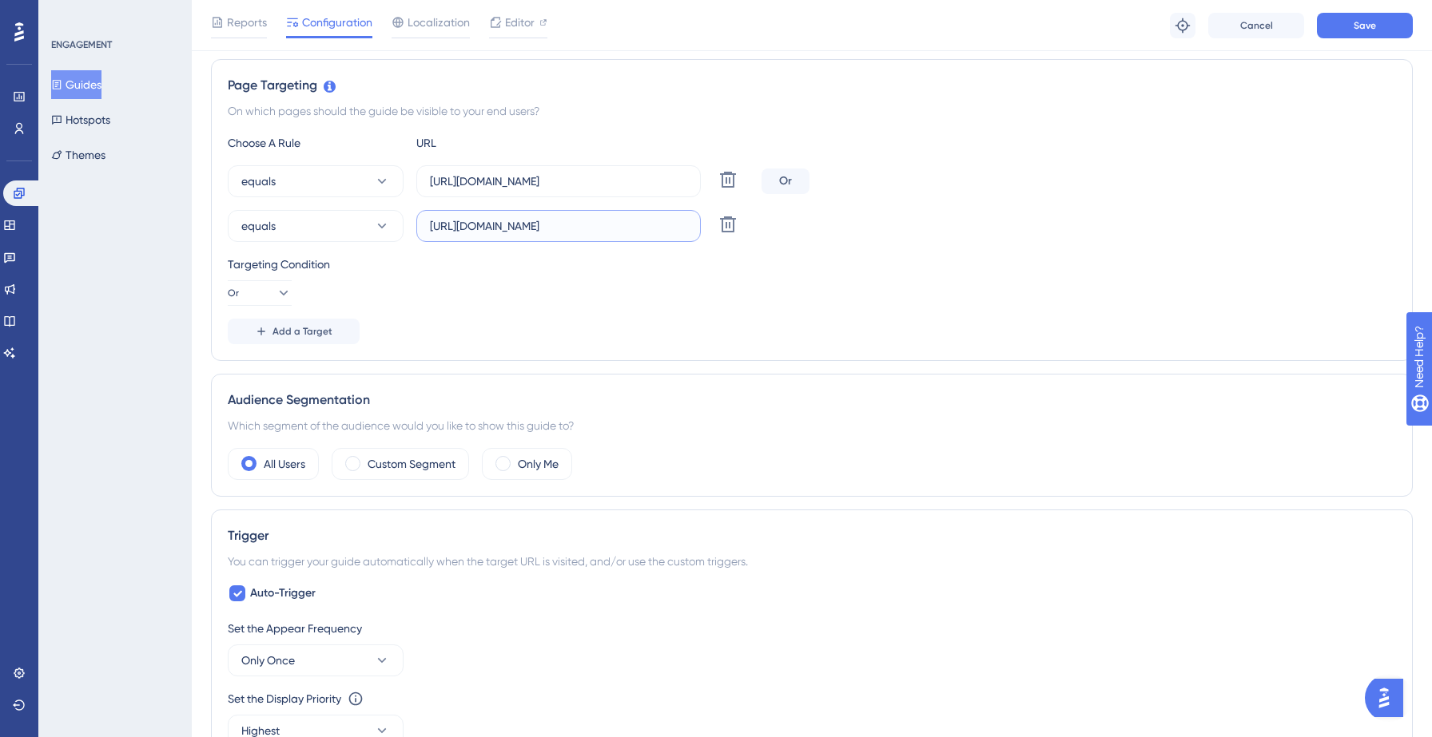
scroll to position [0, 0]
type input "[URL][DOMAIN_NAME]"
click at [1362, 30] on span "Save" at bounding box center [1364, 25] width 22 height 13
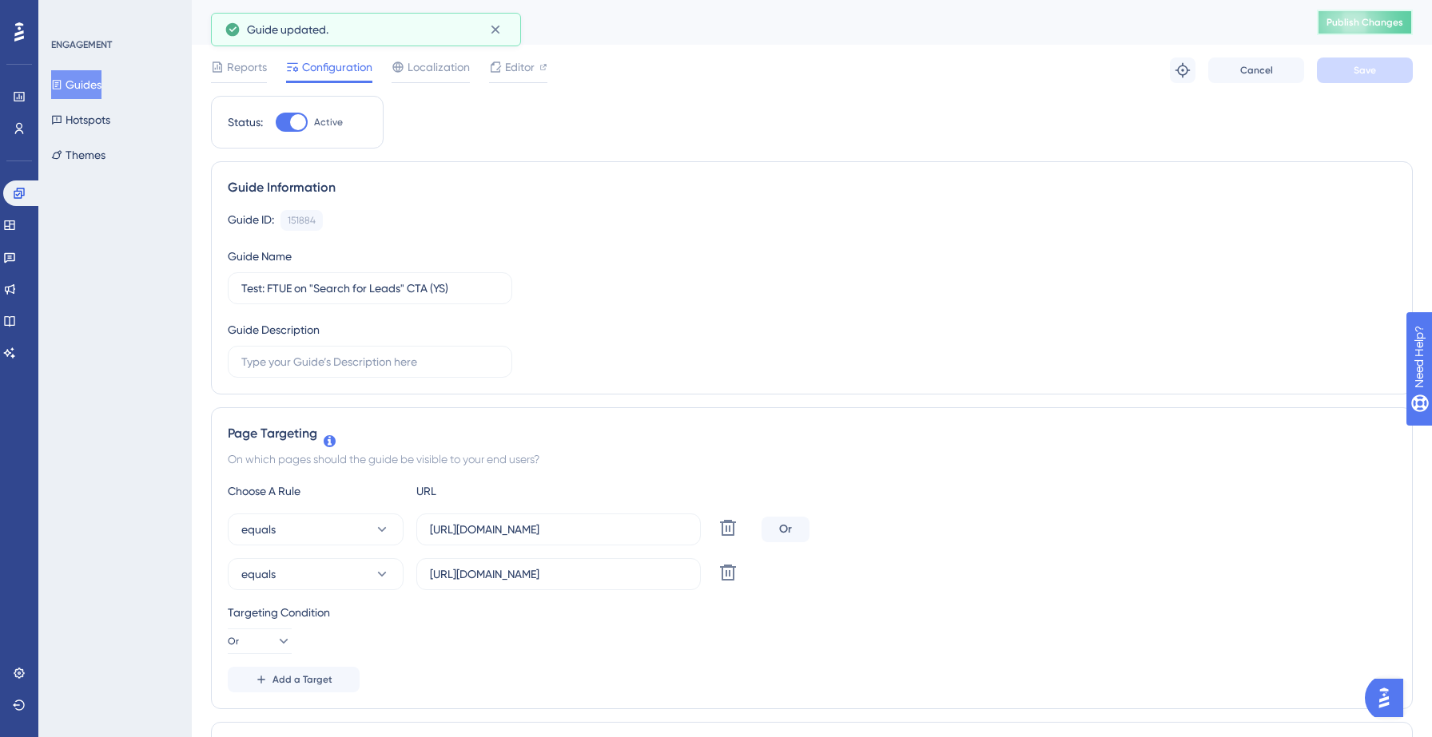
click at [1357, 29] on button "Publish Changes" at bounding box center [1365, 23] width 96 height 26
click at [98, 78] on button "Guides" at bounding box center [76, 84] width 50 height 29
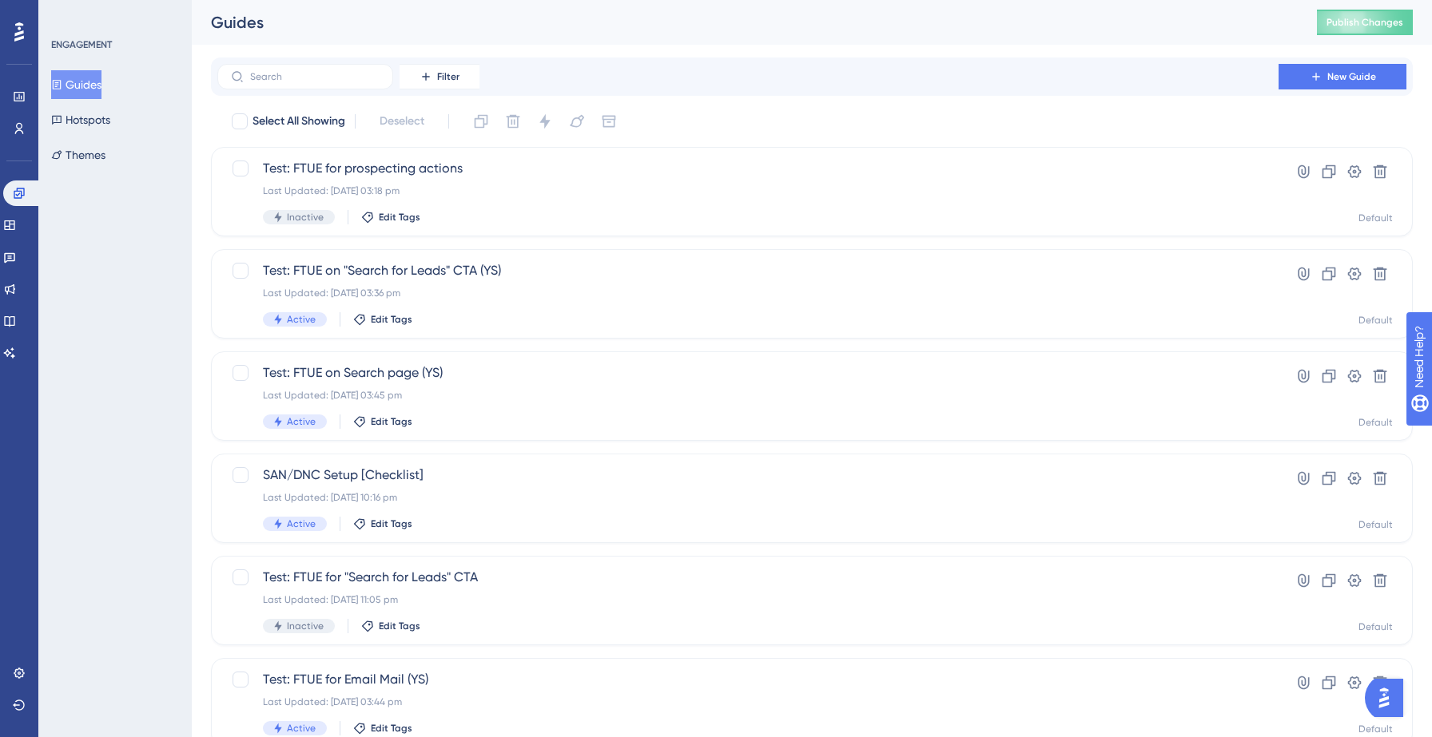
click at [91, 82] on button "Guides" at bounding box center [76, 84] width 50 height 29
click at [563, 307] on div "Test: FTUE on "Search for Leads" CTA (YS) Last Updated: [DATE] 03:36 pm Active …" at bounding box center [748, 294] width 970 height 66
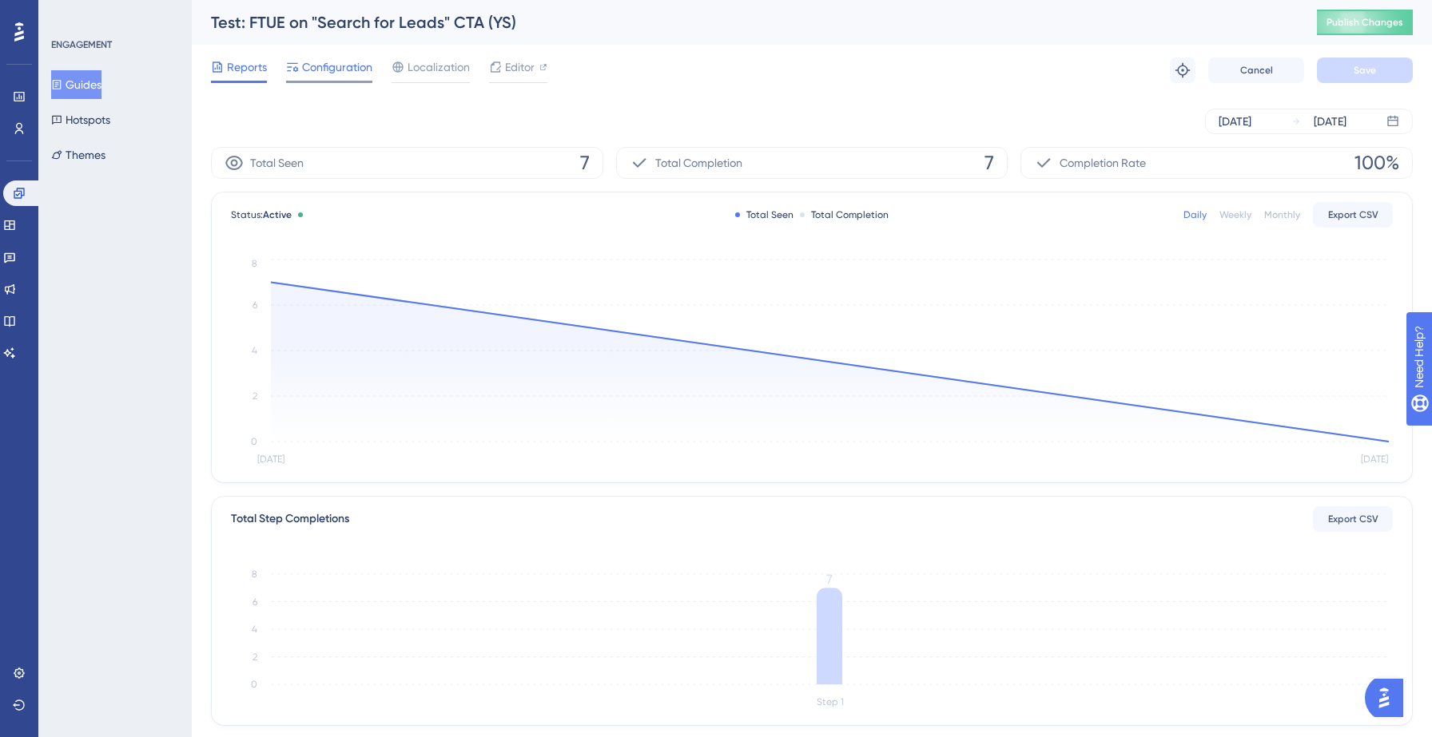
click at [352, 73] on span "Configuration" at bounding box center [337, 67] width 70 height 19
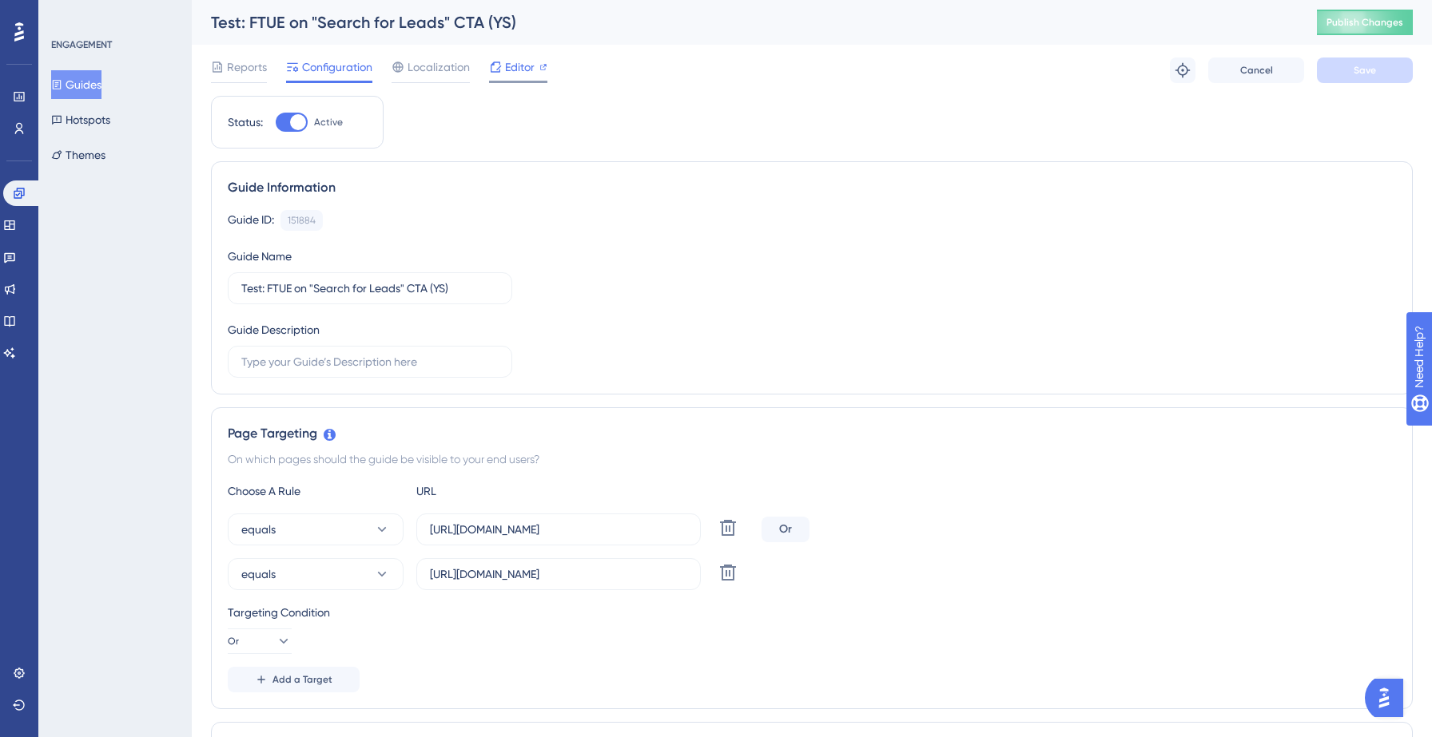
click at [509, 65] on span "Editor" at bounding box center [520, 67] width 30 height 19
click at [81, 85] on button "Guides" at bounding box center [76, 84] width 50 height 29
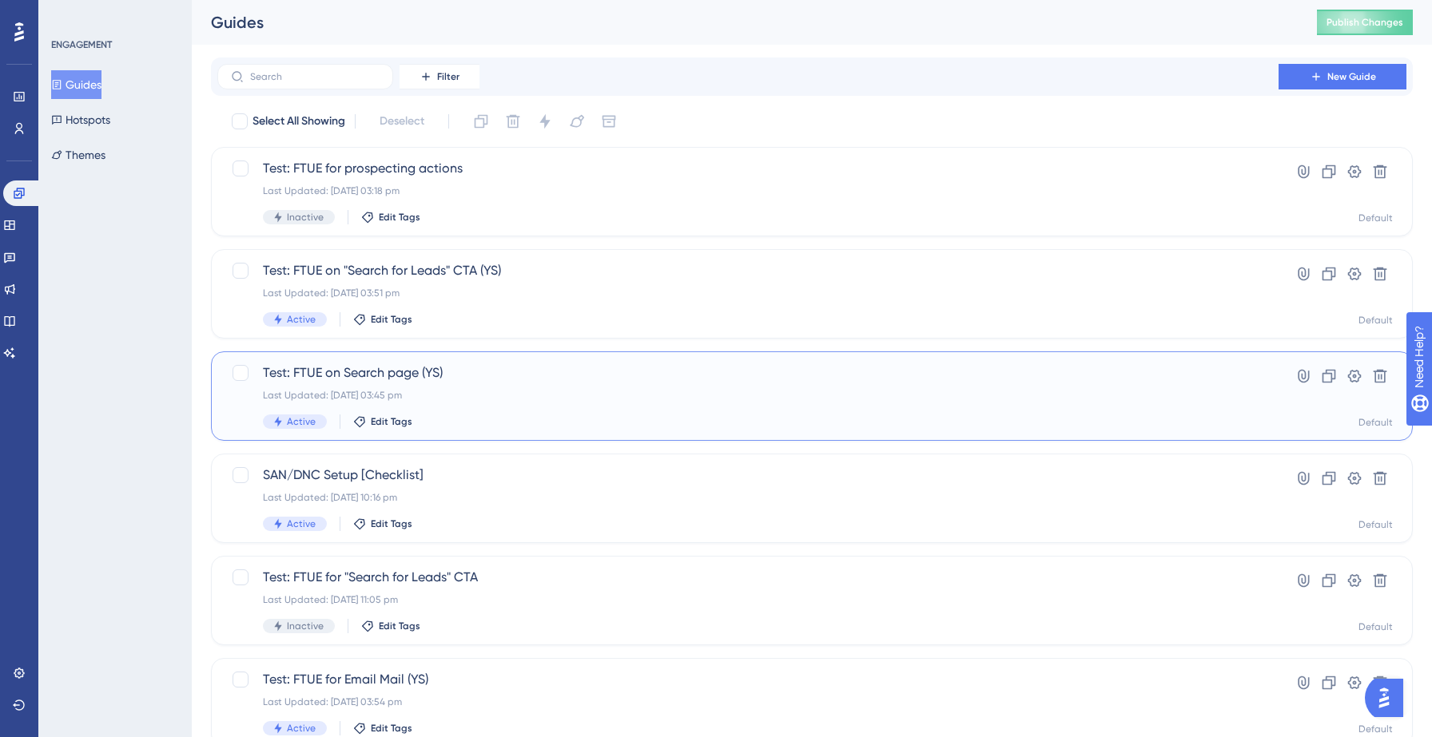
click at [451, 402] on div "Test: FTUE on Search page (YS) Last Updated: [DATE] 03:45 pm Active Edit Tags" at bounding box center [748, 397] width 970 height 66
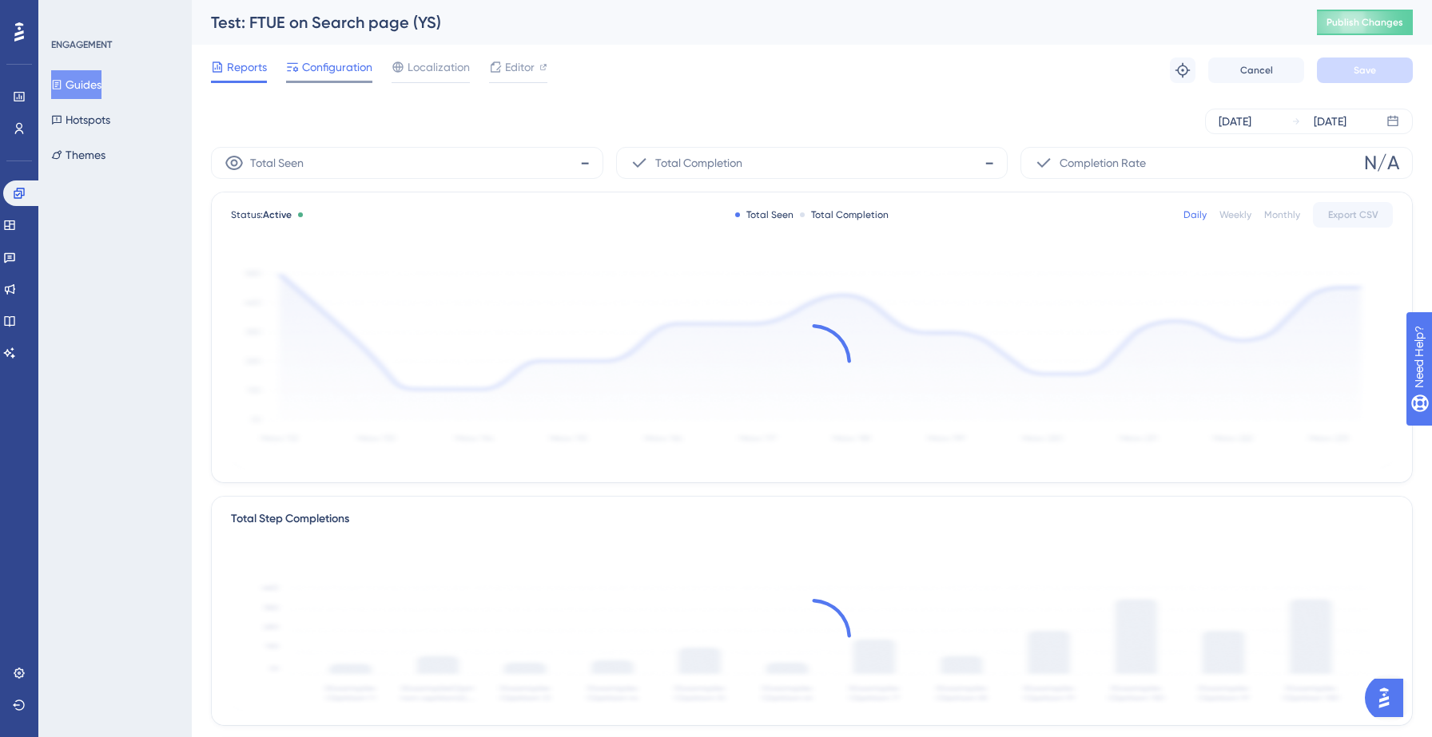
click at [324, 61] on span "Configuration" at bounding box center [337, 67] width 70 height 19
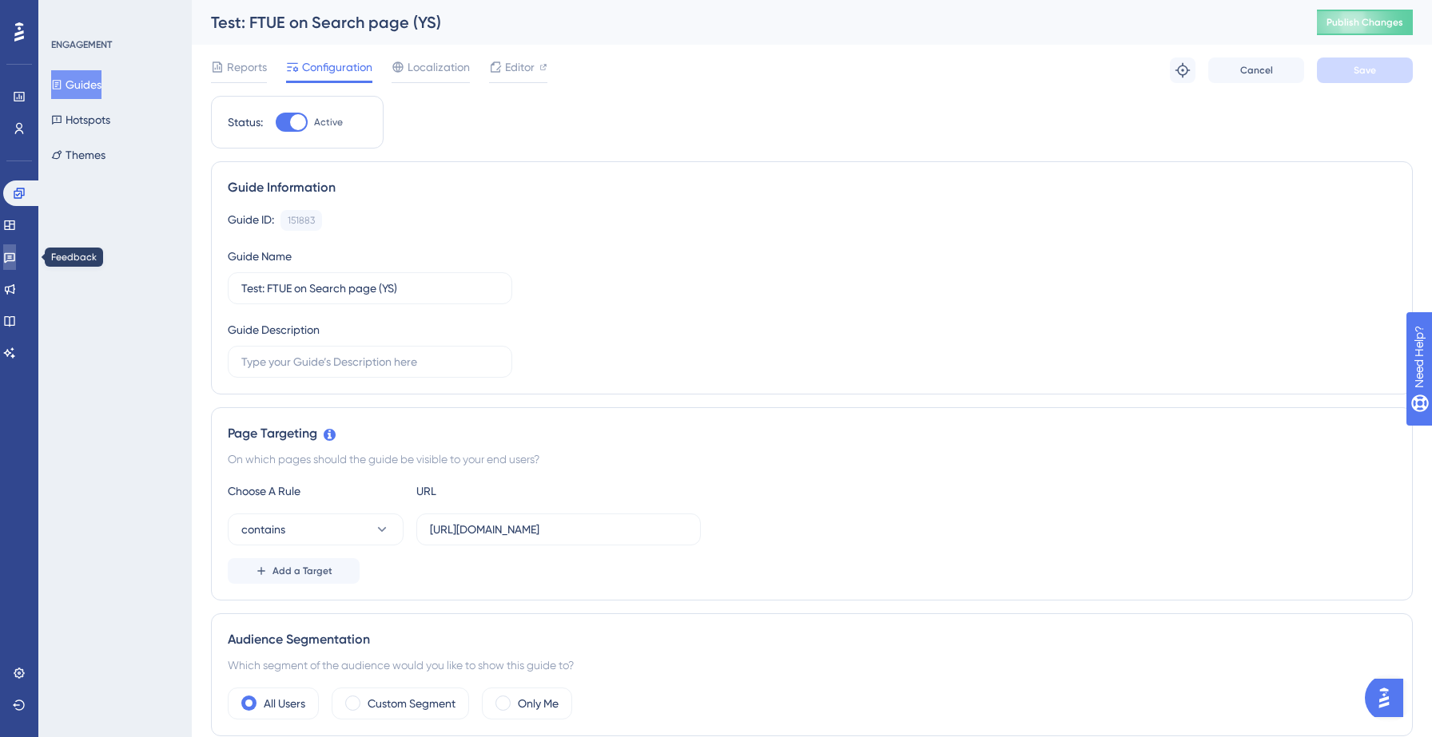
click at [16, 259] on icon at bounding box center [9, 257] width 13 height 13
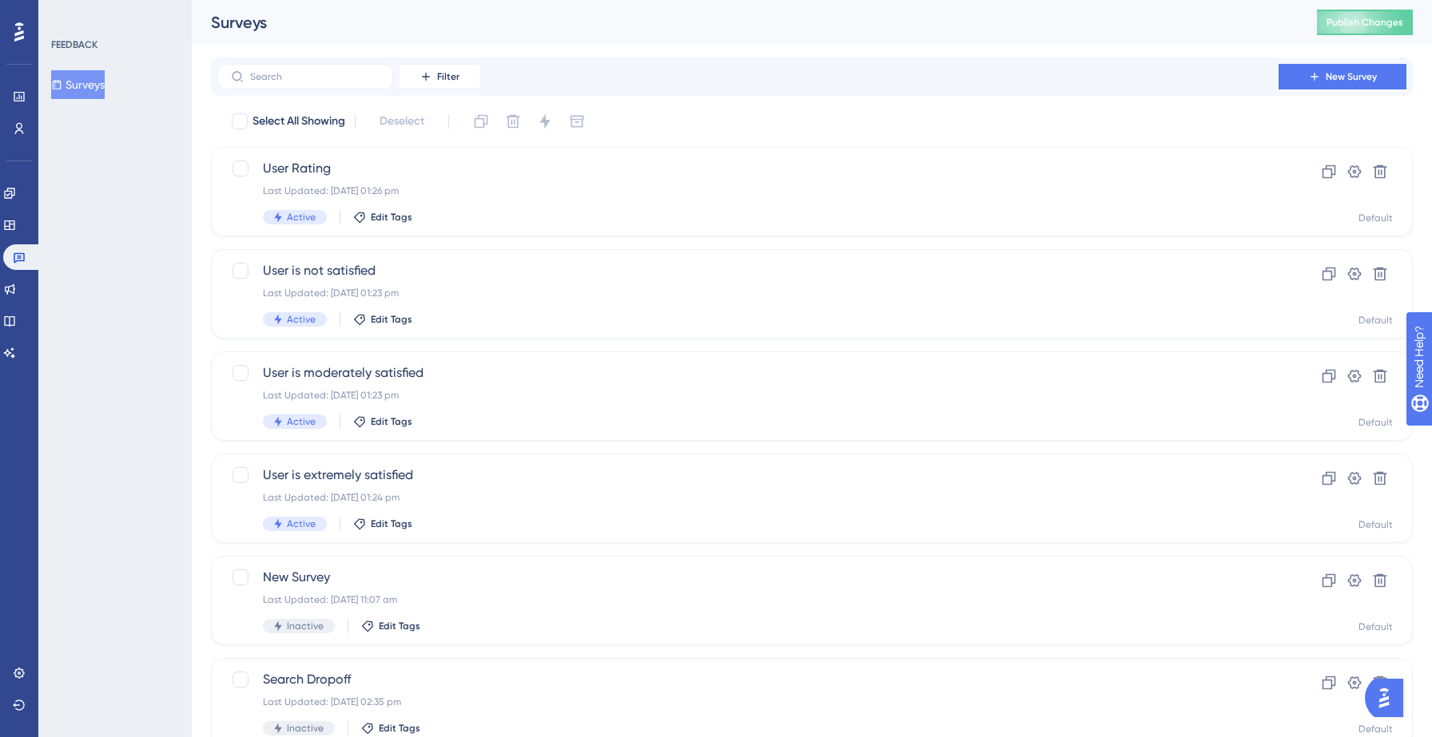
click at [97, 95] on button "Surveys" at bounding box center [78, 84] width 54 height 29
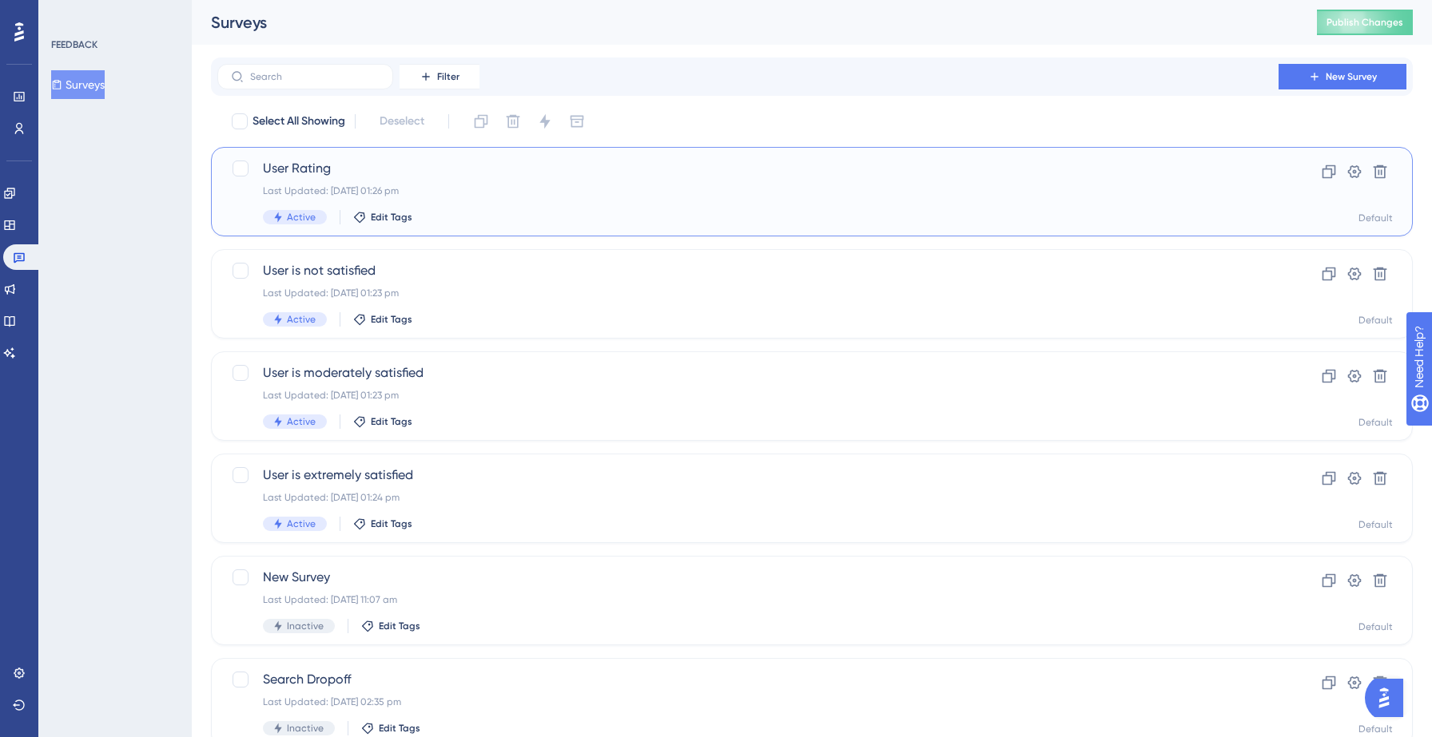
click at [554, 192] on div "Last Updated: [DATE] 01:26 pm" at bounding box center [748, 191] width 970 height 13
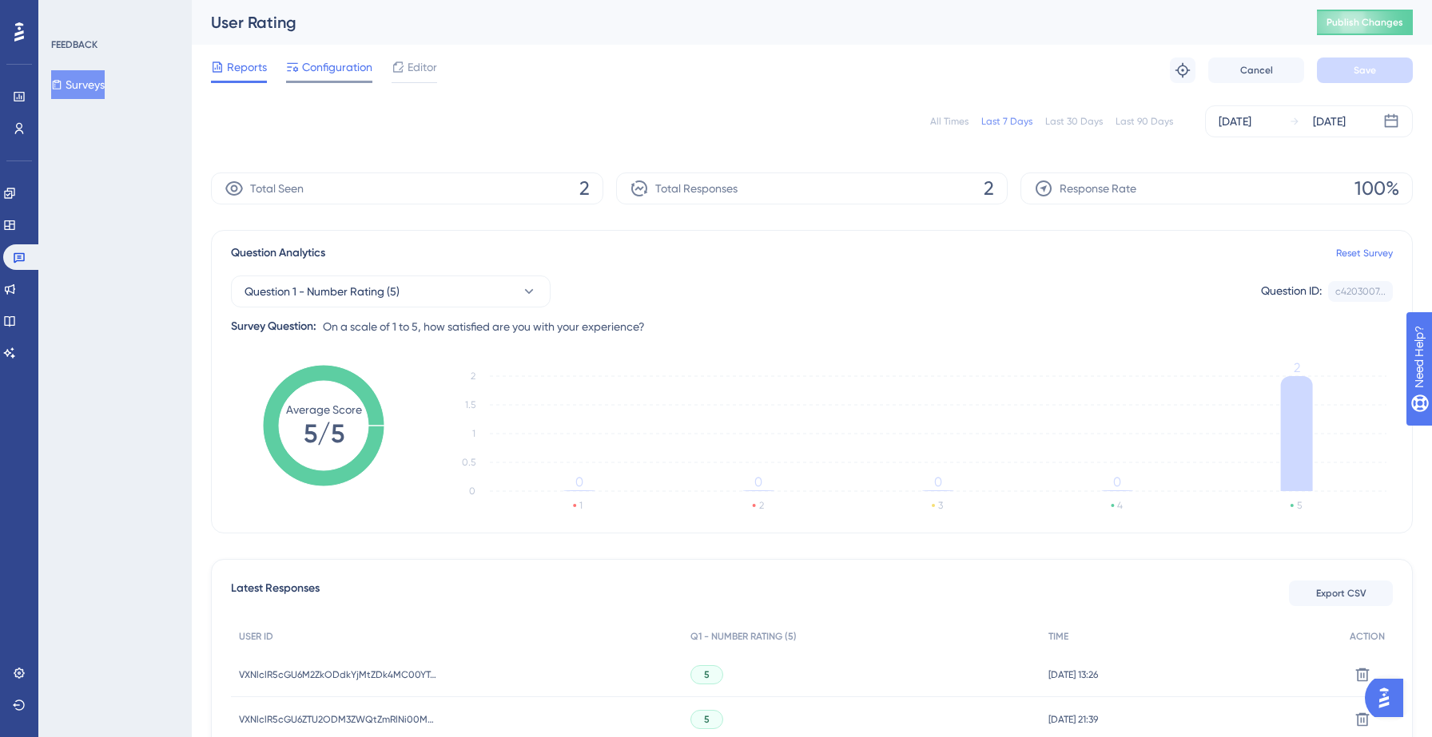
click at [315, 74] on span "Configuration" at bounding box center [337, 67] width 70 height 19
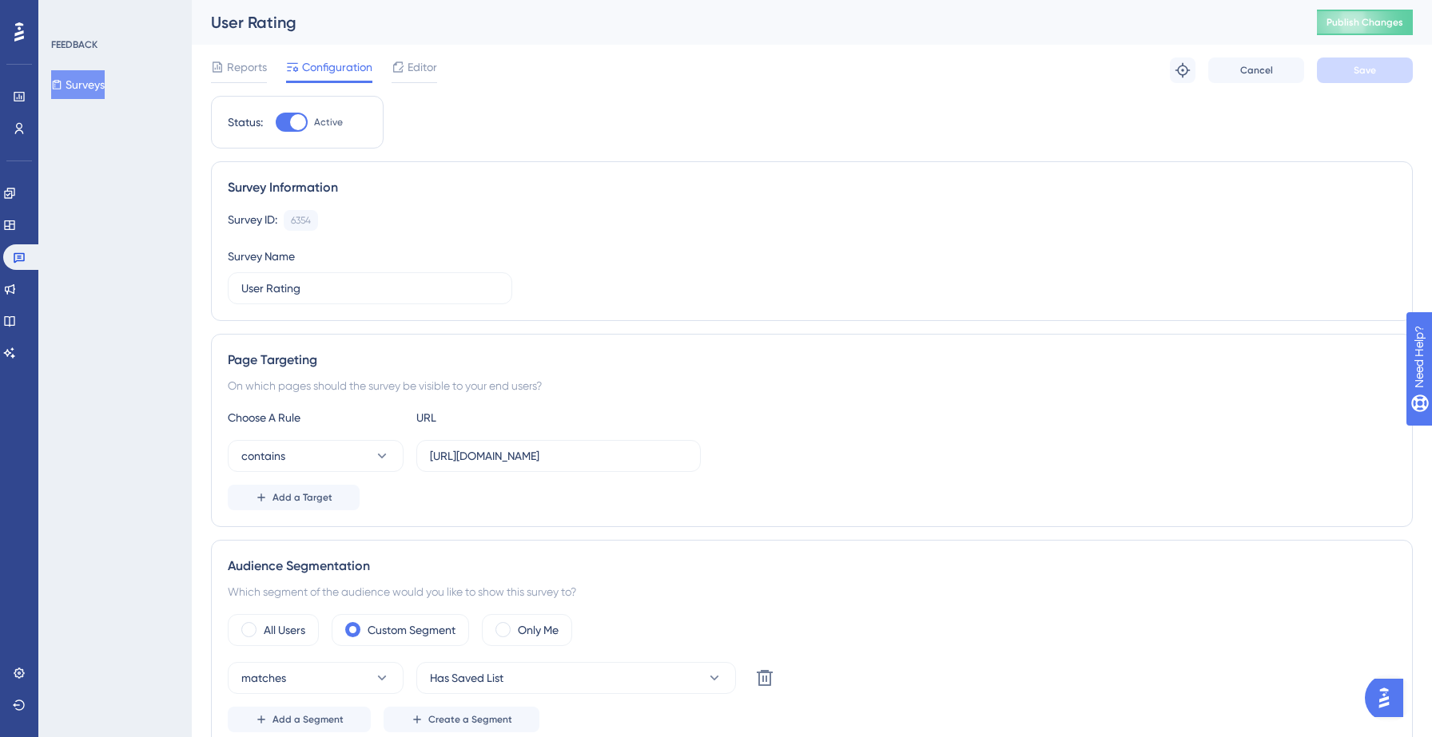
click at [499, 199] on div "Survey Information Survey ID: 6354 Copy Survey Name User Rating" at bounding box center [812, 241] width 1202 height 160
click at [412, 73] on span "Editor" at bounding box center [422, 67] width 30 height 19
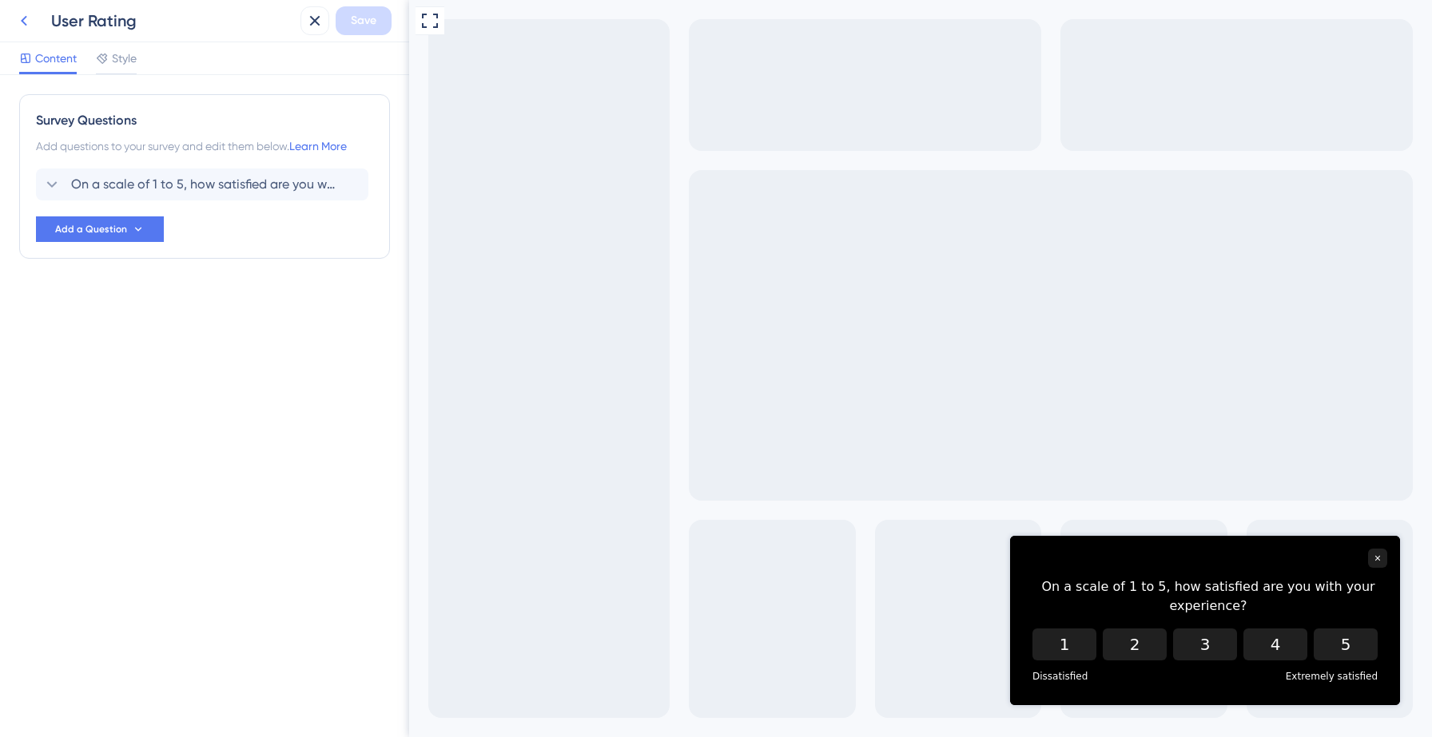
click at [21, 14] on icon at bounding box center [23, 20] width 19 height 19
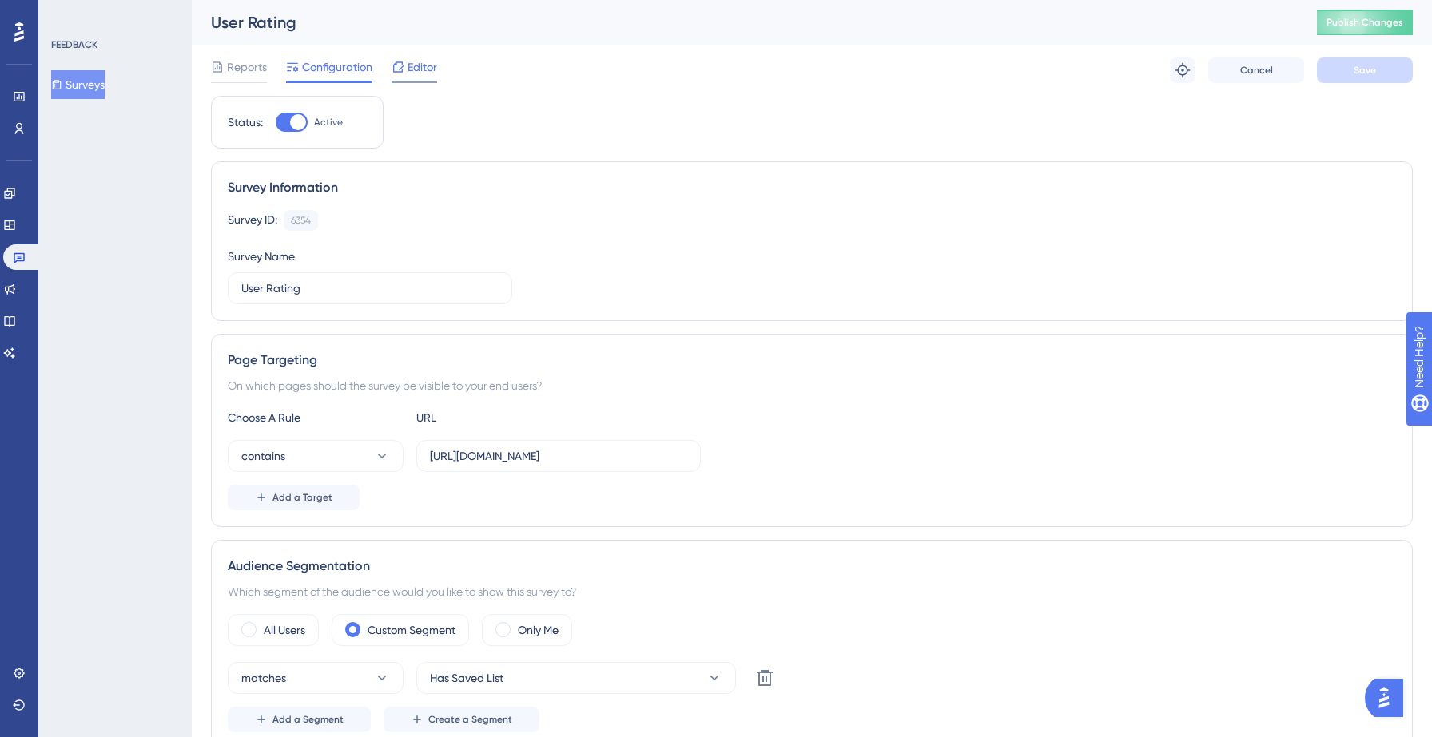
click at [414, 70] on span "Editor" at bounding box center [422, 67] width 30 height 19
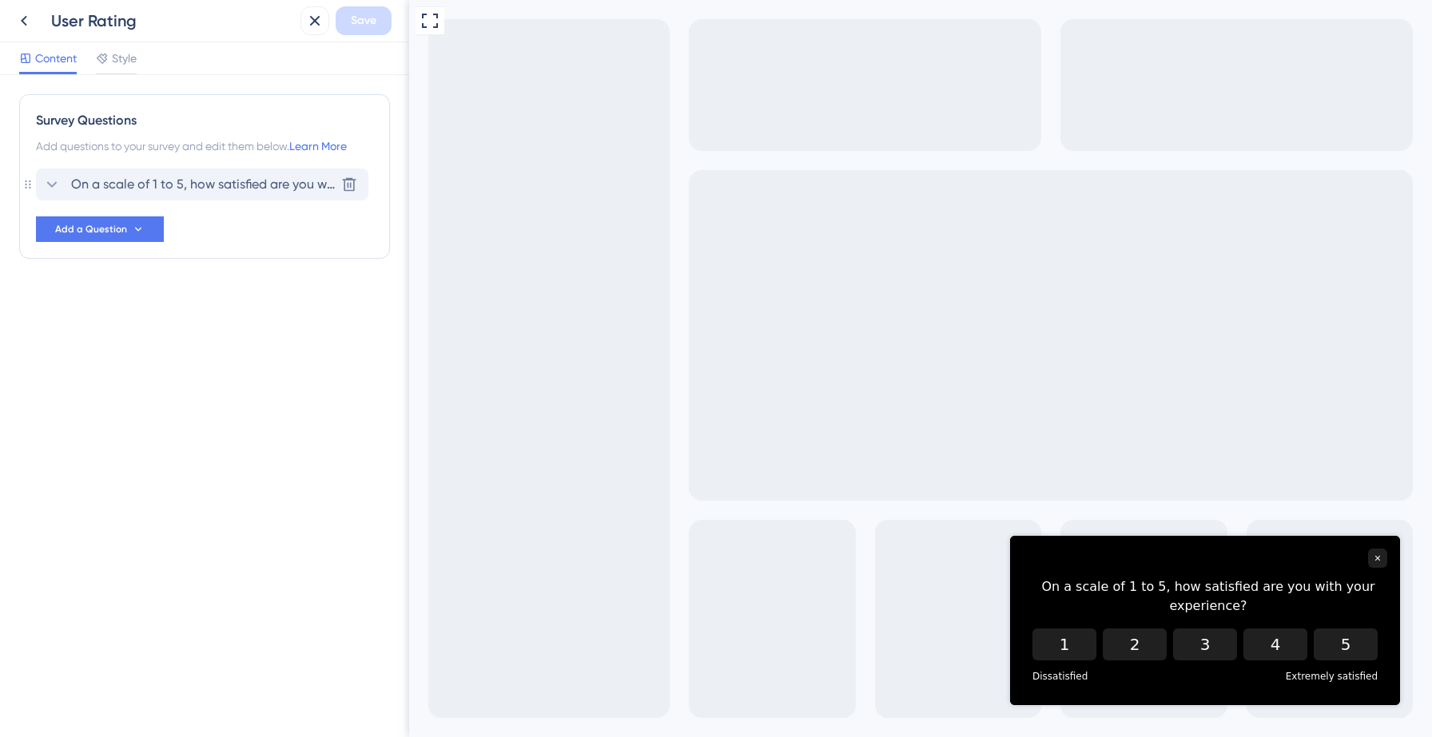
click at [192, 177] on span "On a scale of 1 to 5, how satisfied are you with your experience?" at bounding box center [203, 184] width 264 height 19
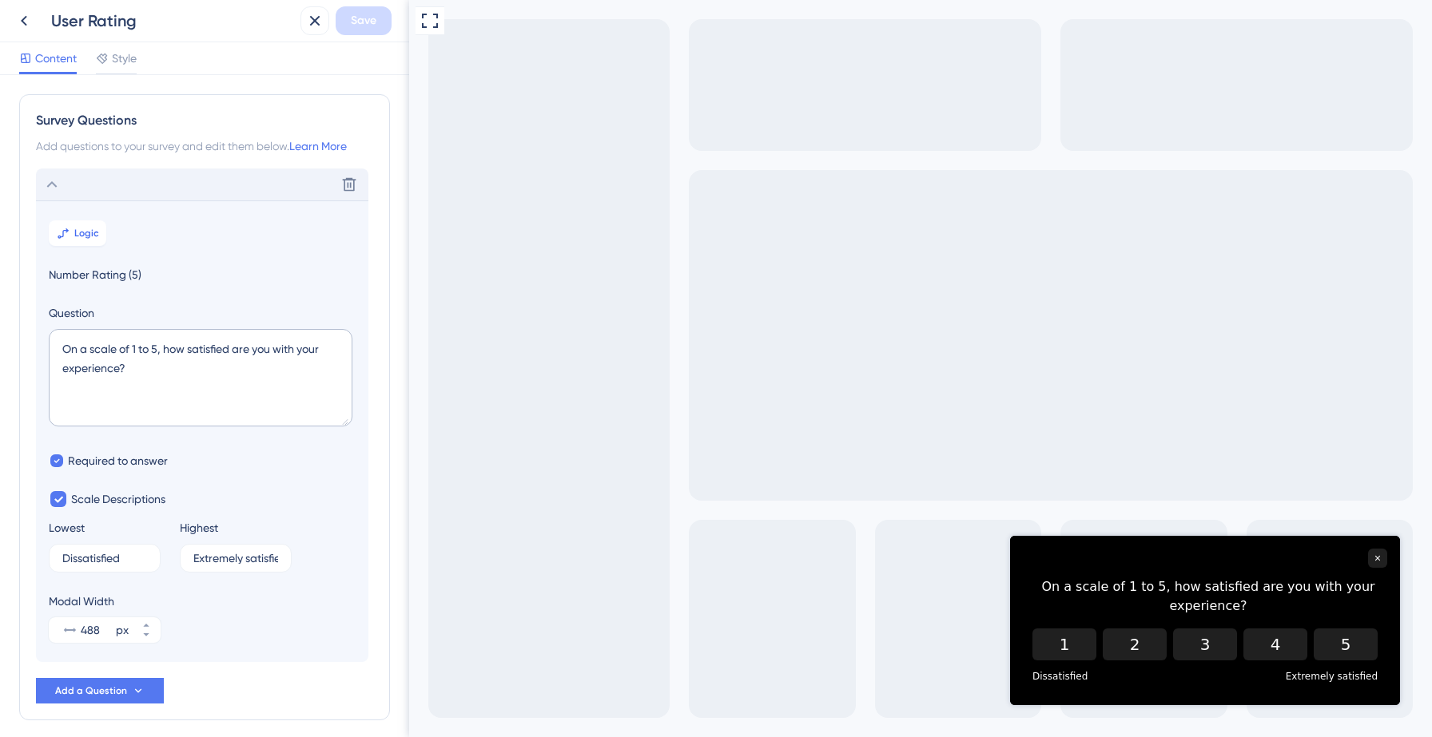
scroll to position [66, 0]
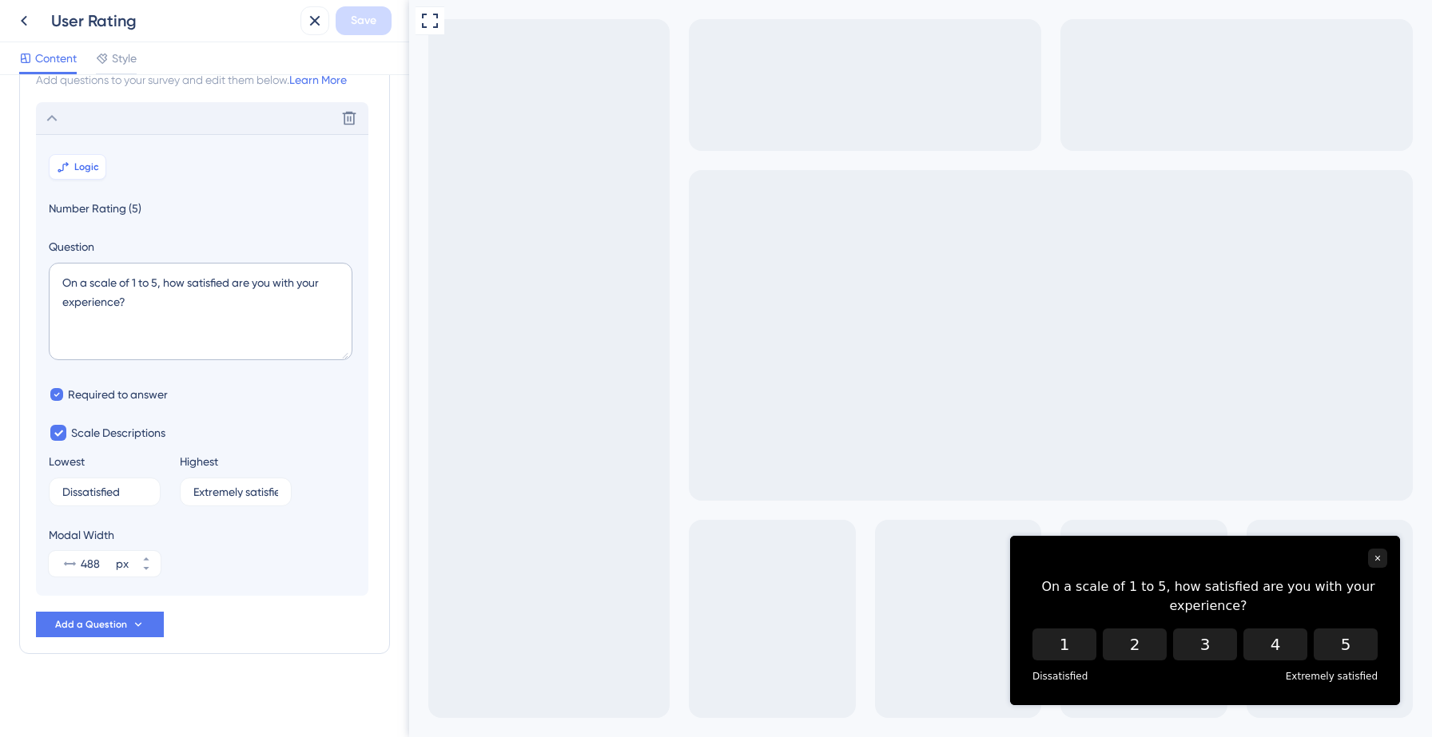
click at [73, 167] on button "Logic" at bounding box center [78, 167] width 58 height 26
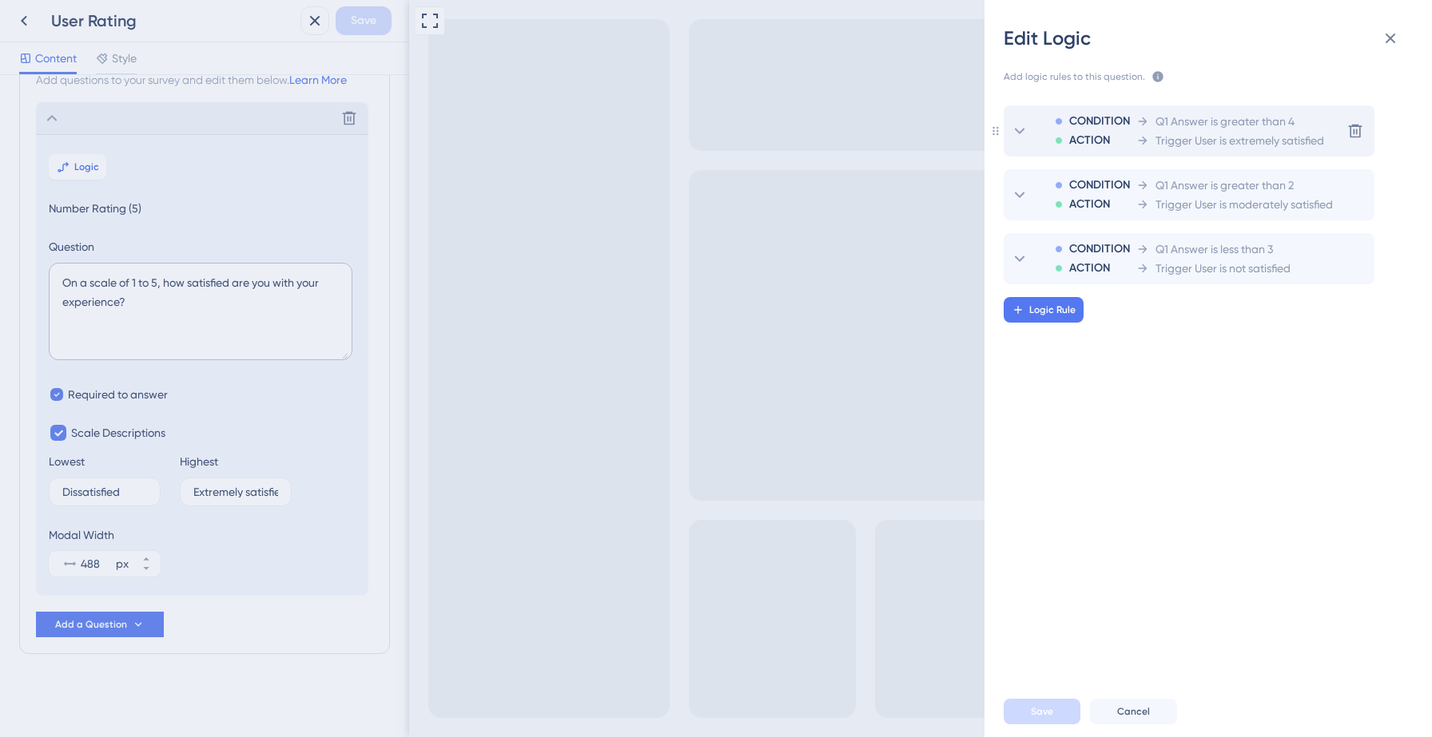
click at [1022, 133] on icon at bounding box center [1019, 130] width 19 height 19
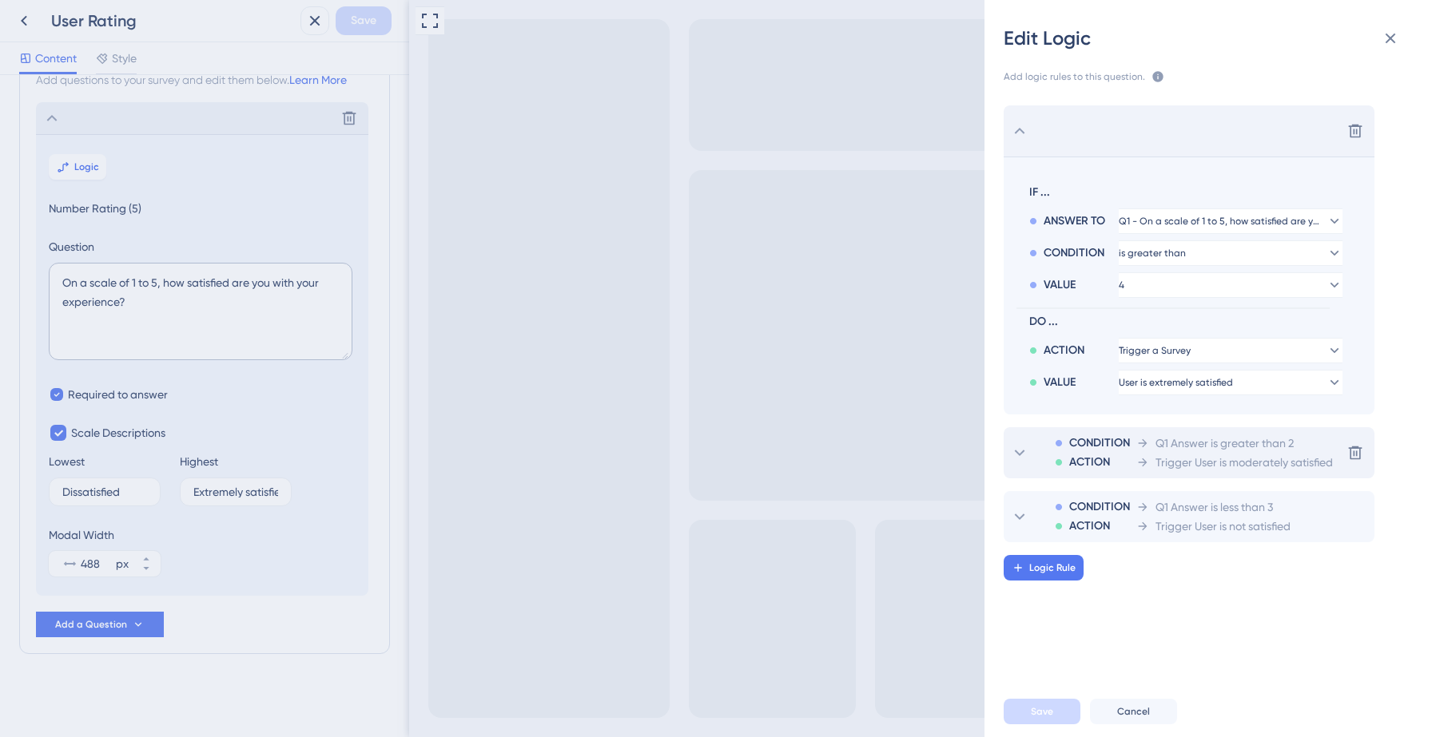
click at [1074, 445] on span "CONDITION" at bounding box center [1099, 443] width 61 height 19
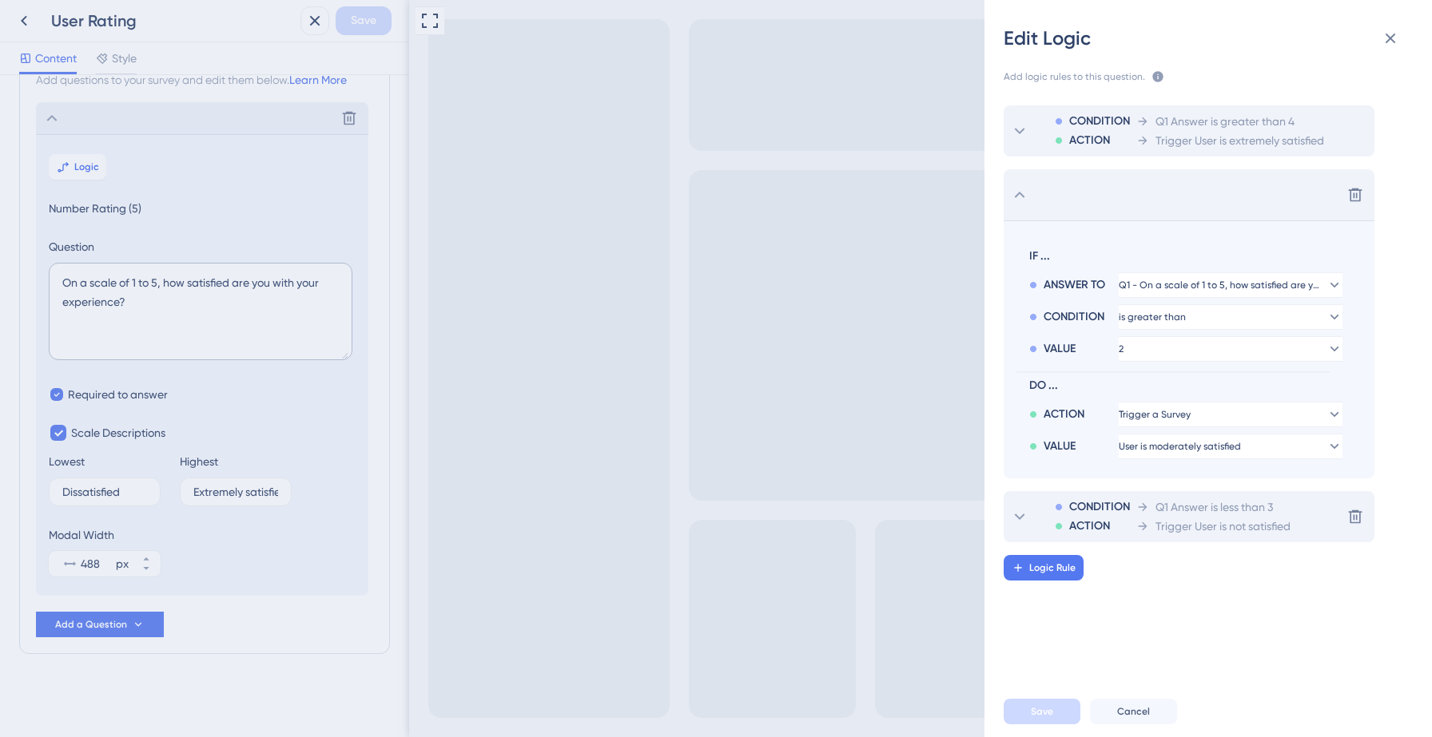
click at [1167, 529] on span "Trigger User is not satisfied" at bounding box center [1222, 526] width 135 height 19
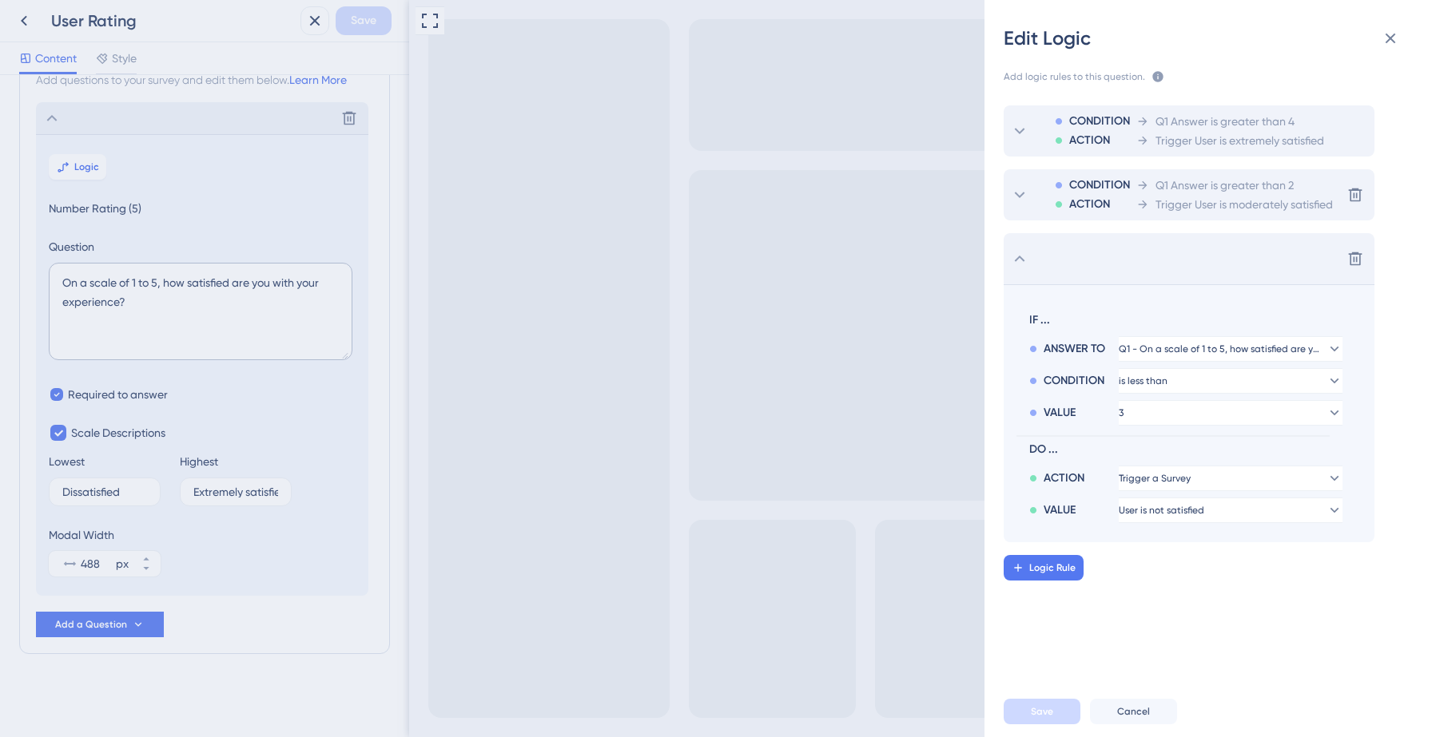
click at [32, 26] on div "Edit Logic Add logic rules to this question. The rules will apply after this qu…" at bounding box center [716, 368] width 1432 height 737
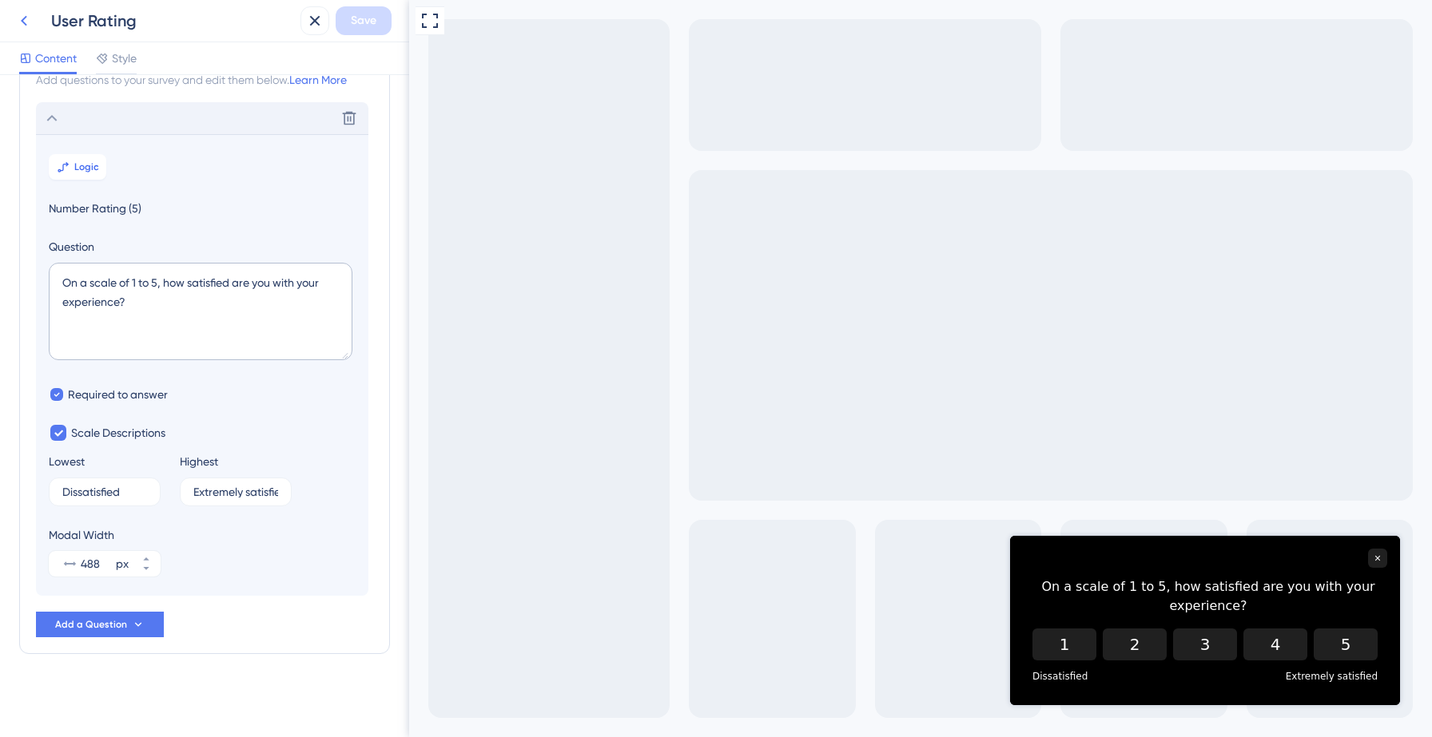
click at [21, 22] on icon at bounding box center [23, 20] width 19 height 19
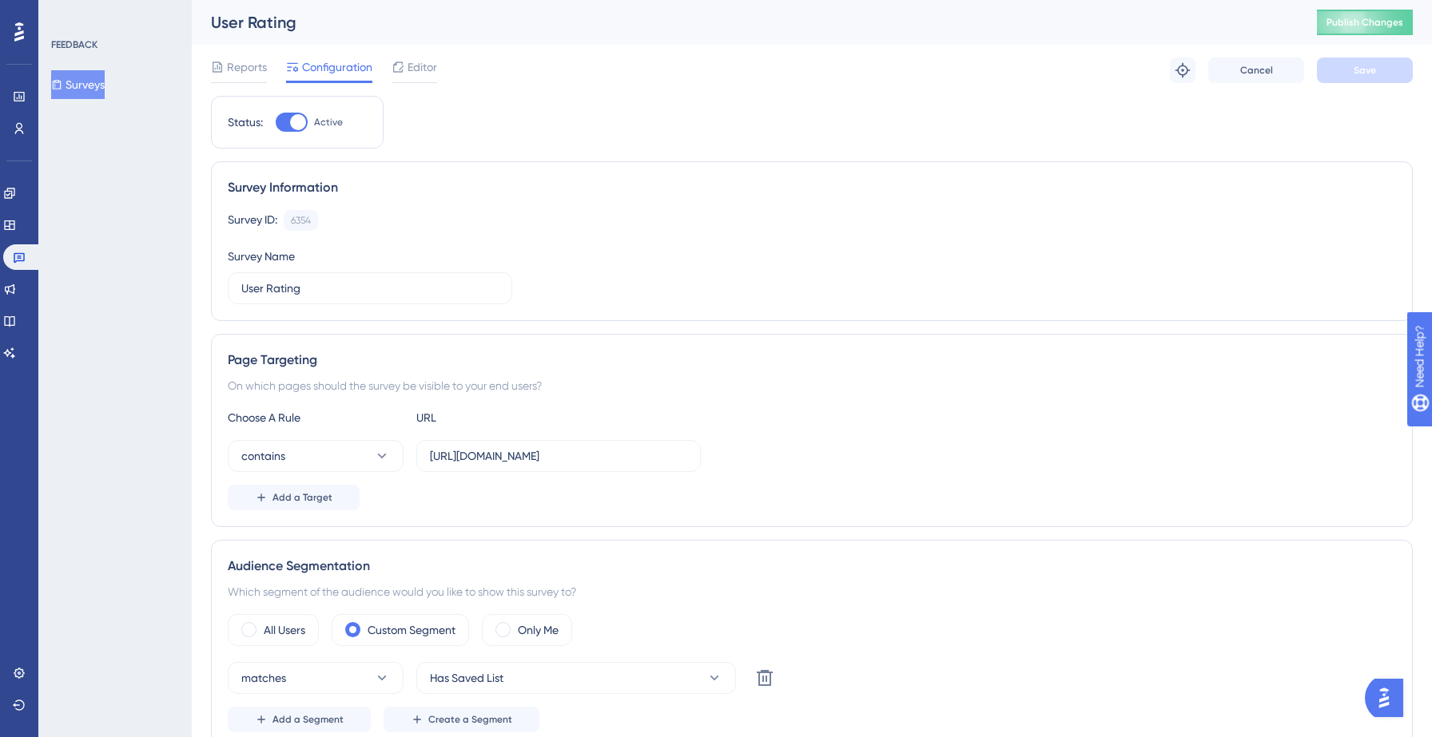
click at [99, 85] on button "Surveys" at bounding box center [78, 84] width 54 height 29
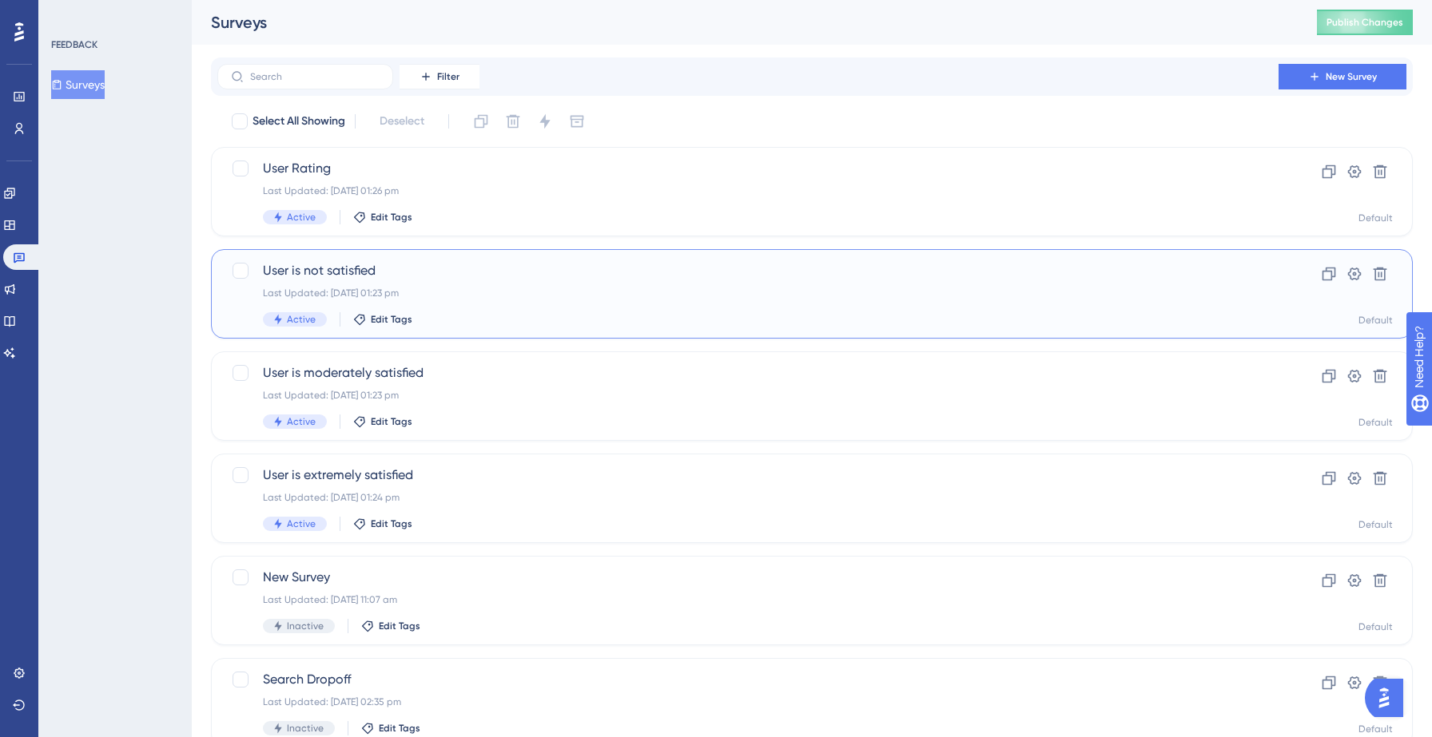
click at [484, 273] on span "User is not satisfied" at bounding box center [748, 270] width 970 height 19
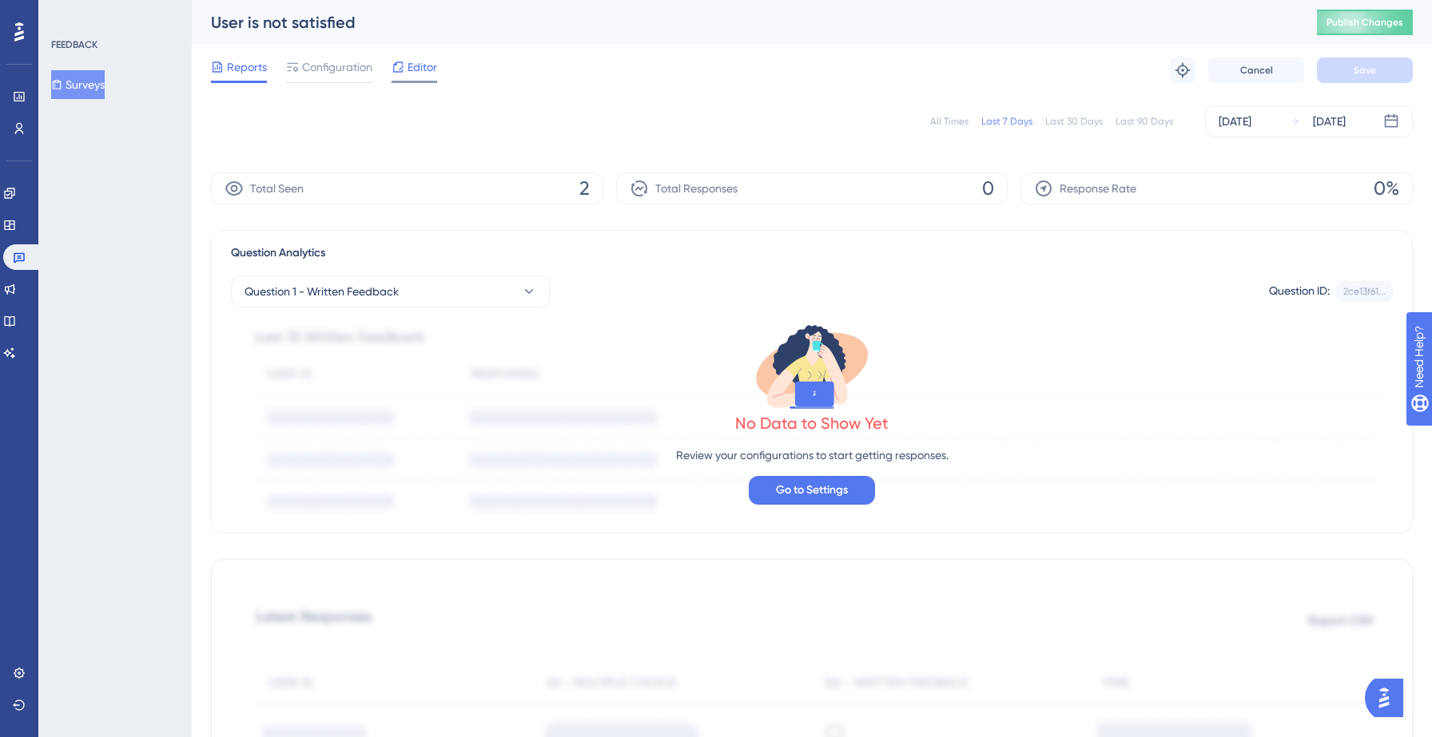
click at [415, 70] on span "Editor" at bounding box center [422, 67] width 30 height 19
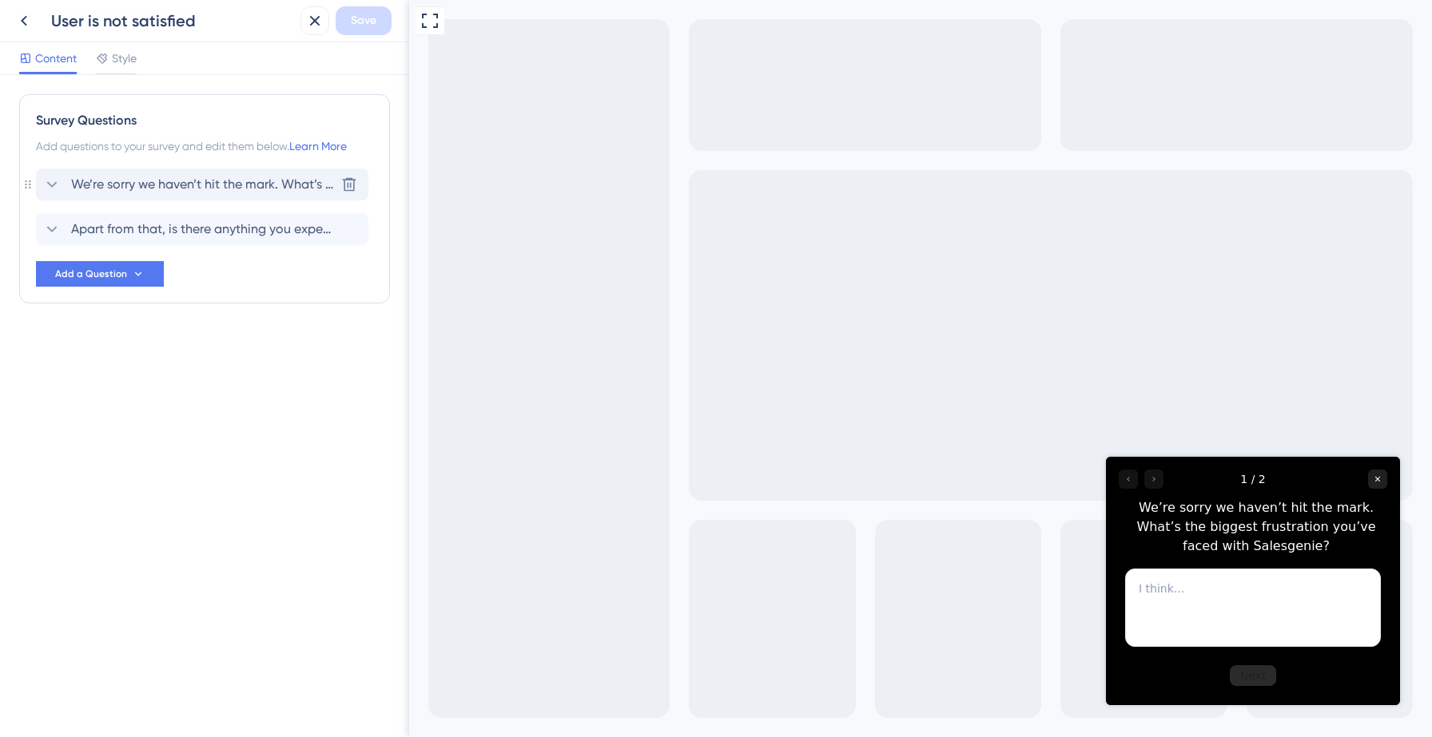
click at [157, 185] on span "We’re sorry we haven’t hit the mark. What’s the biggest frustration you’ve face…" at bounding box center [203, 184] width 264 height 19
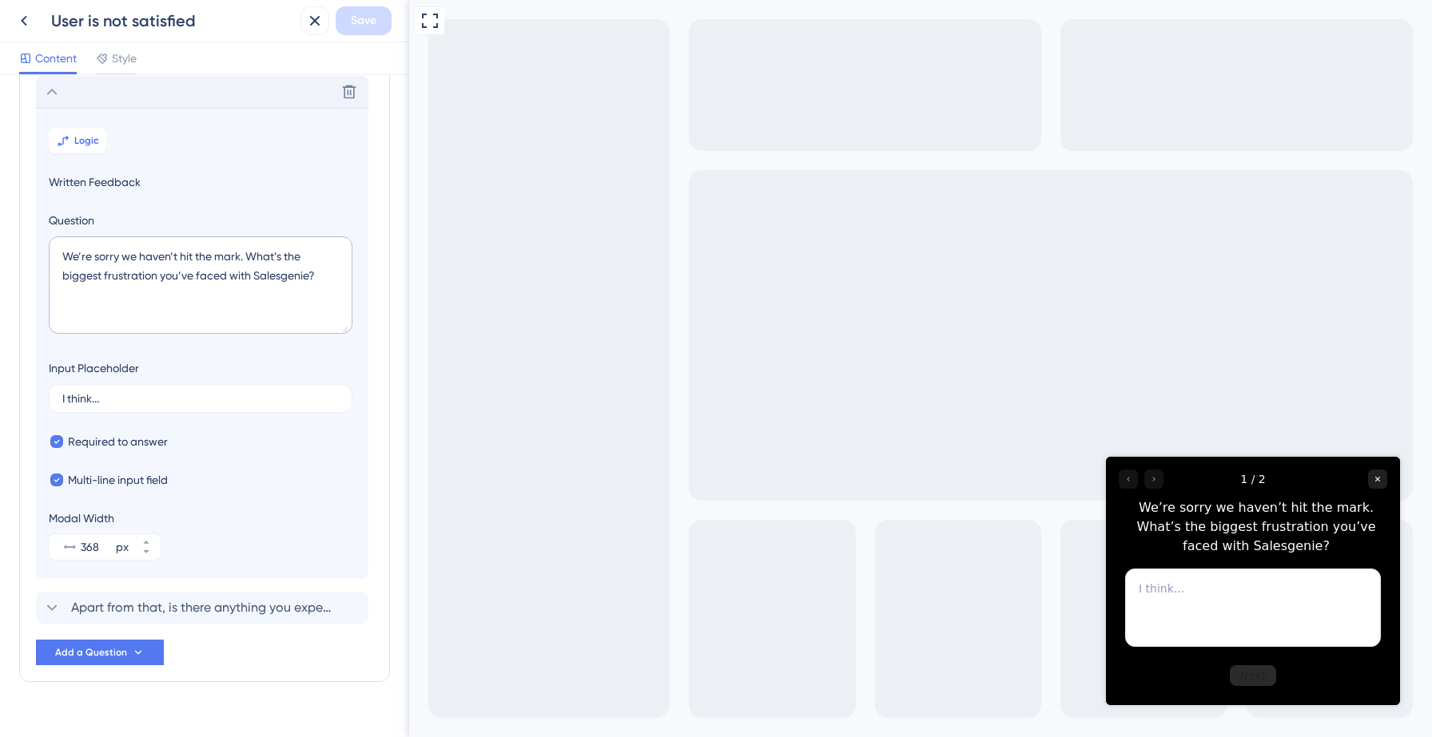
scroll to position [93, 0]
click at [86, 142] on span "Logic" at bounding box center [86, 139] width 25 height 13
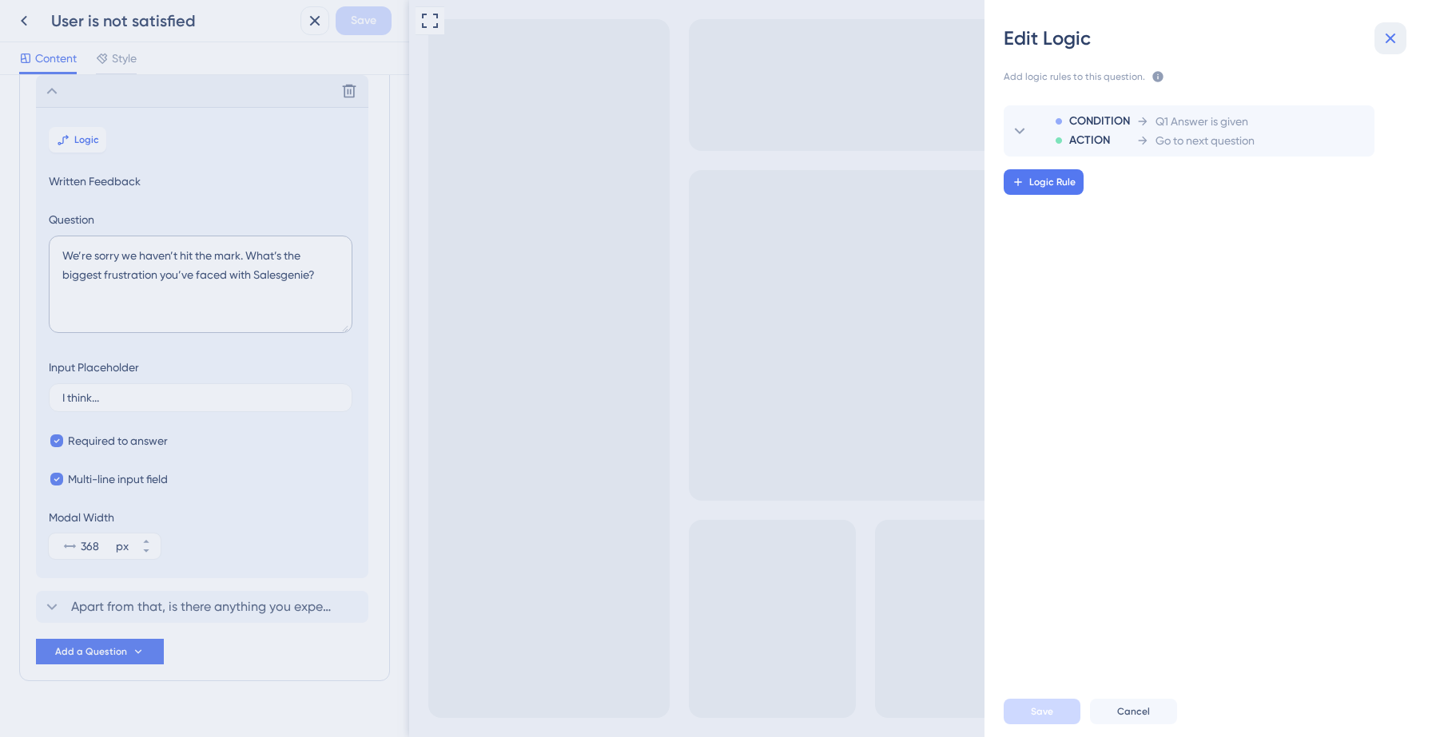
click at [1385, 38] on icon at bounding box center [1390, 38] width 19 height 19
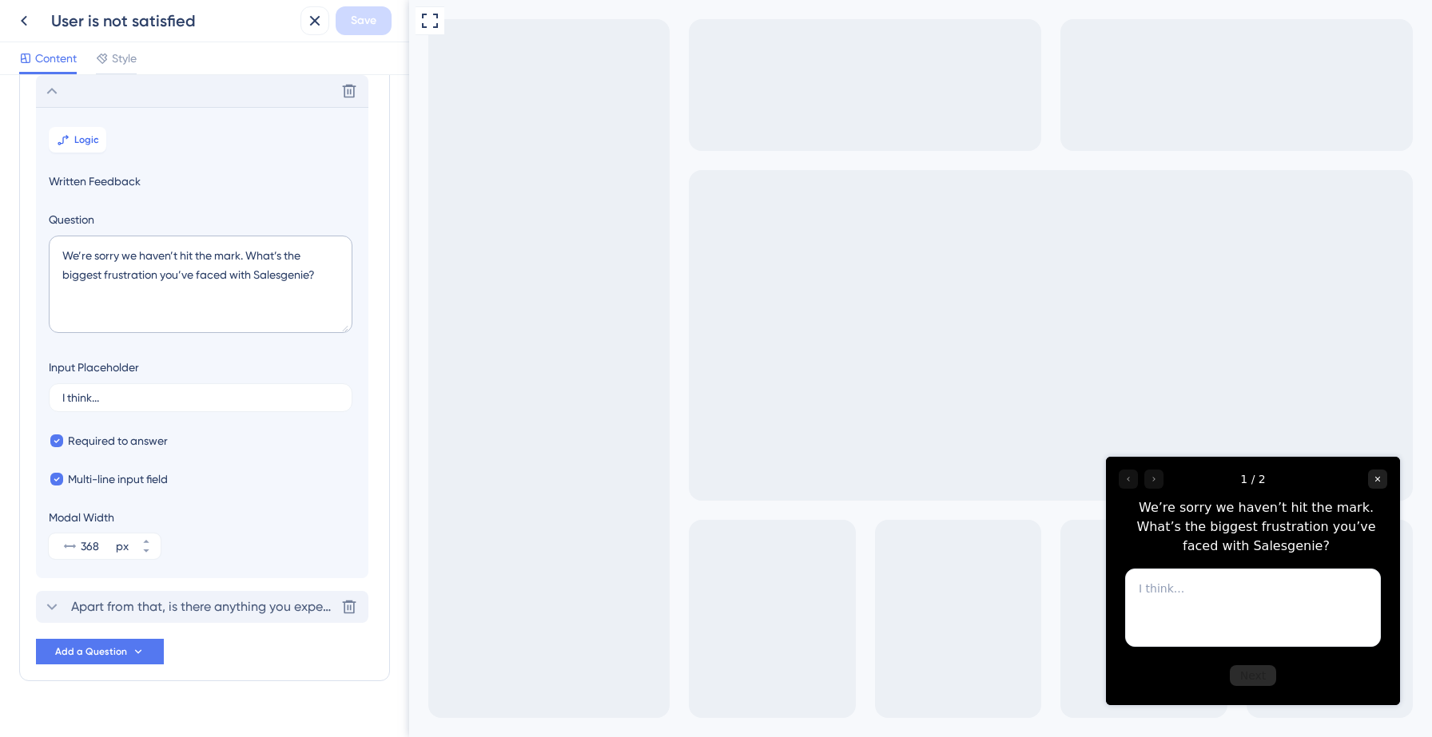
click at [201, 598] on span "Apart from that, is there anything you expected Salesgenie to do that it curren…" at bounding box center [203, 607] width 264 height 19
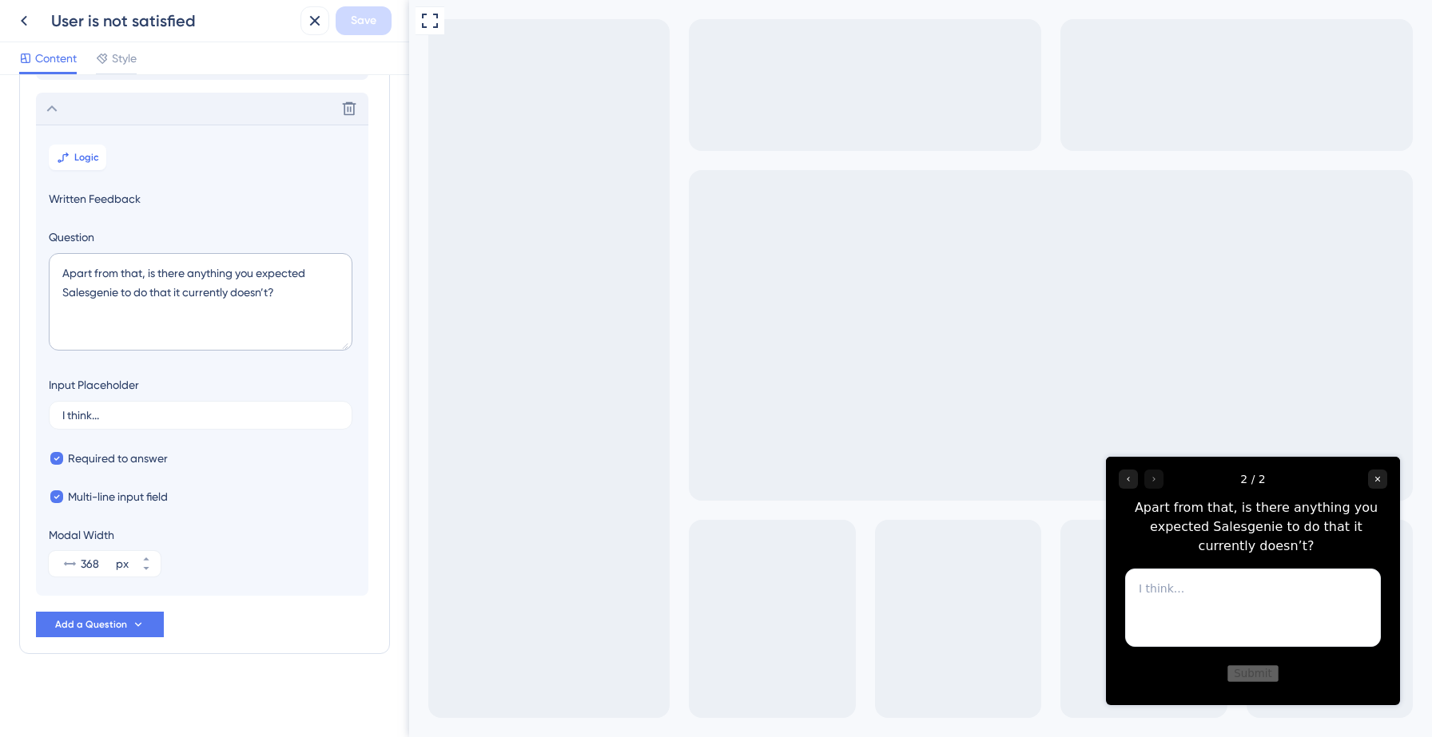
scroll to position [121, 0]
click at [78, 154] on span "Logic" at bounding box center [86, 157] width 25 height 13
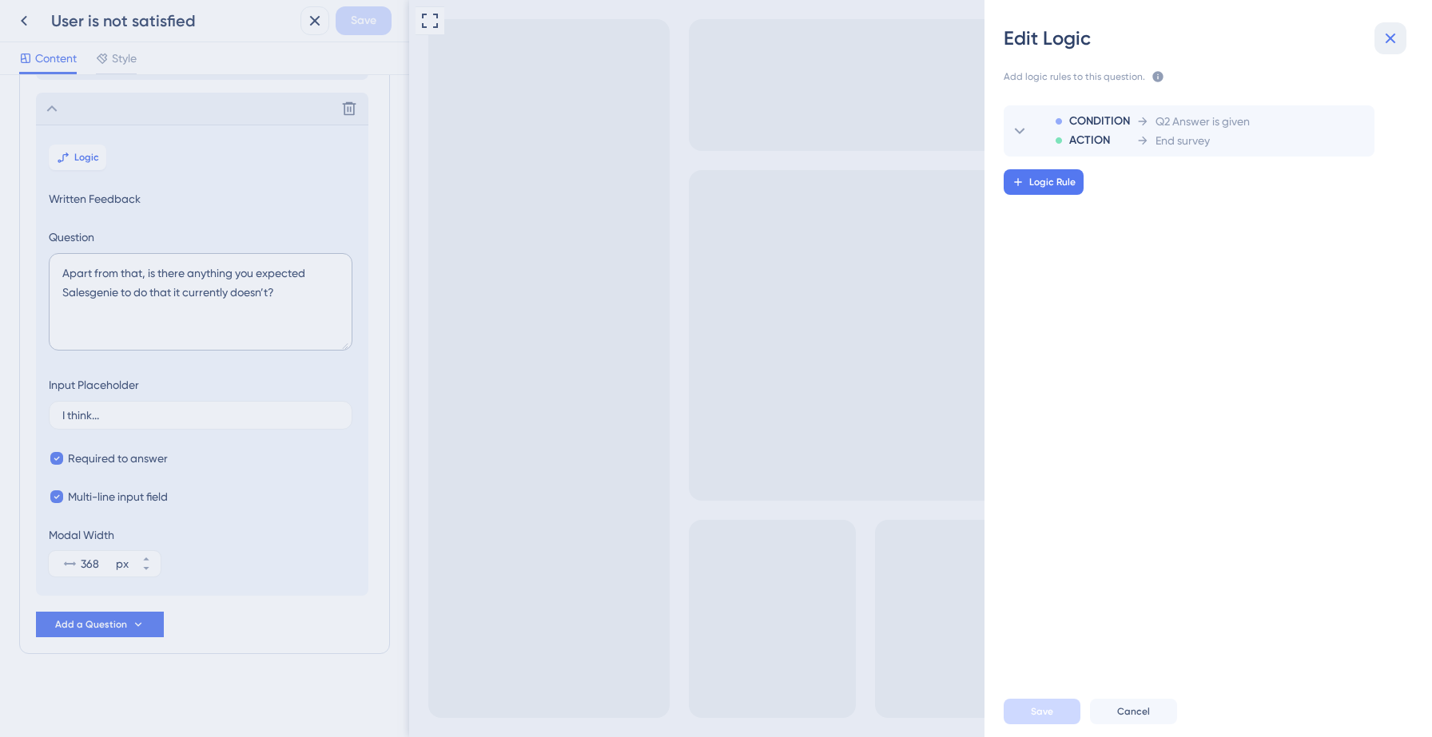
click at [1401, 33] on button at bounding box center [1390, 38] width 32 height 32
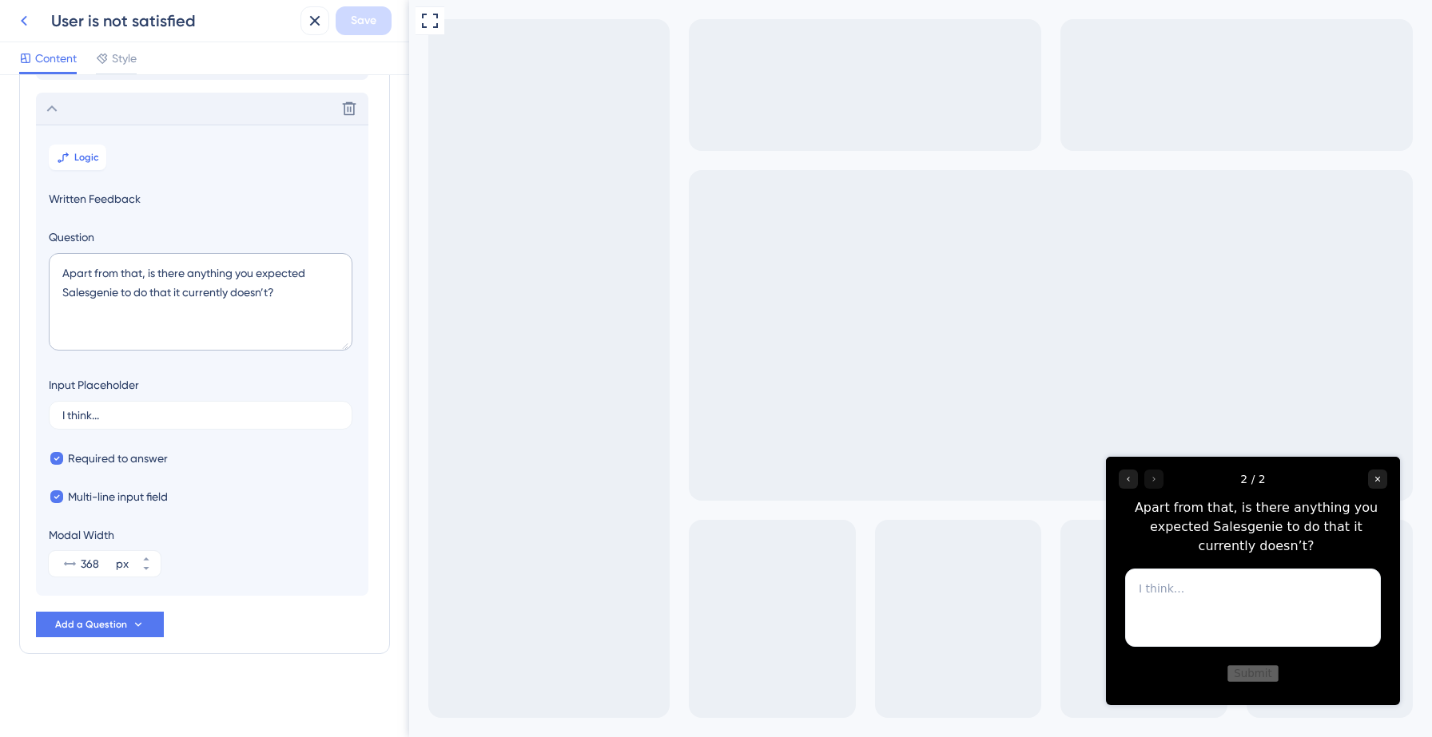
click at [26, 26] on icon at bounding box center [23, 20] width 19 height 19
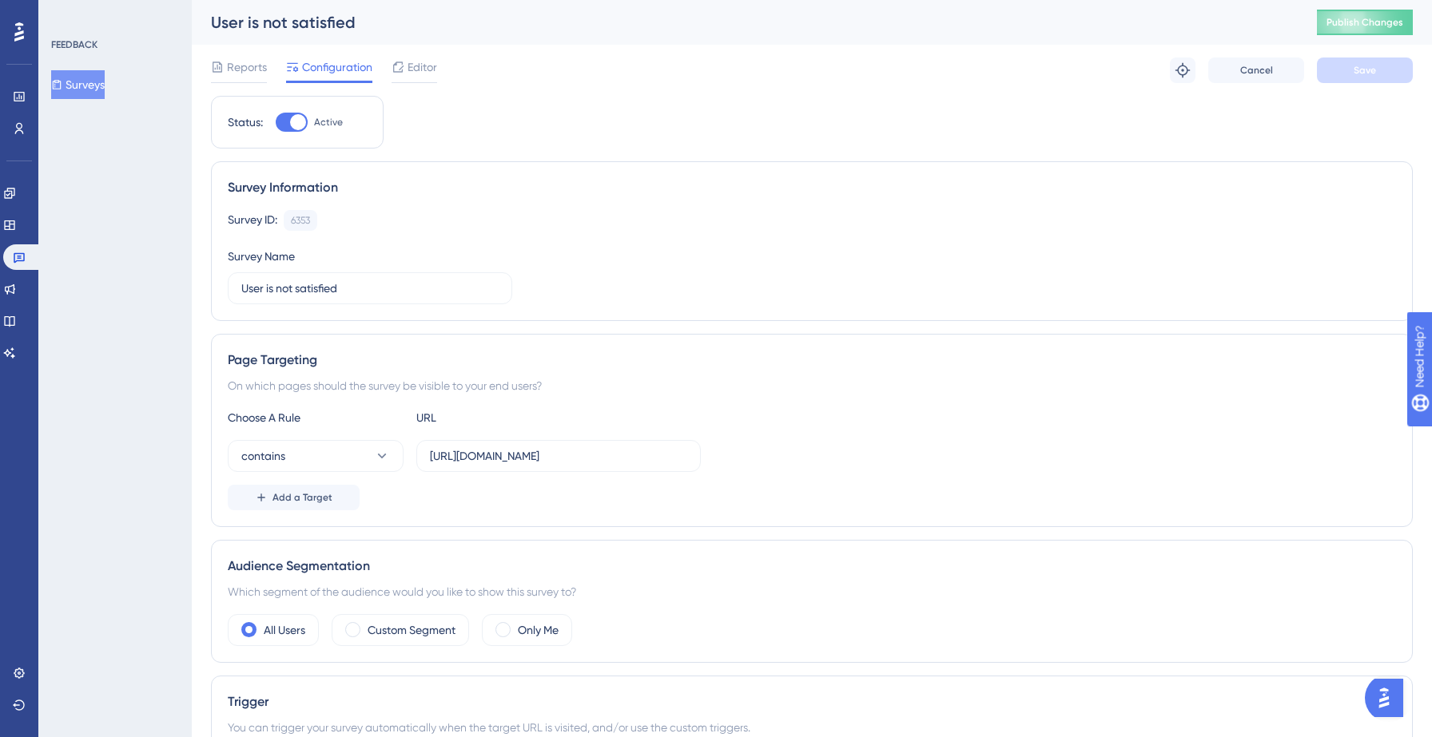
click at [89, 90] on button "Surveys" at bounding box center [78, 84] width 54 height 29
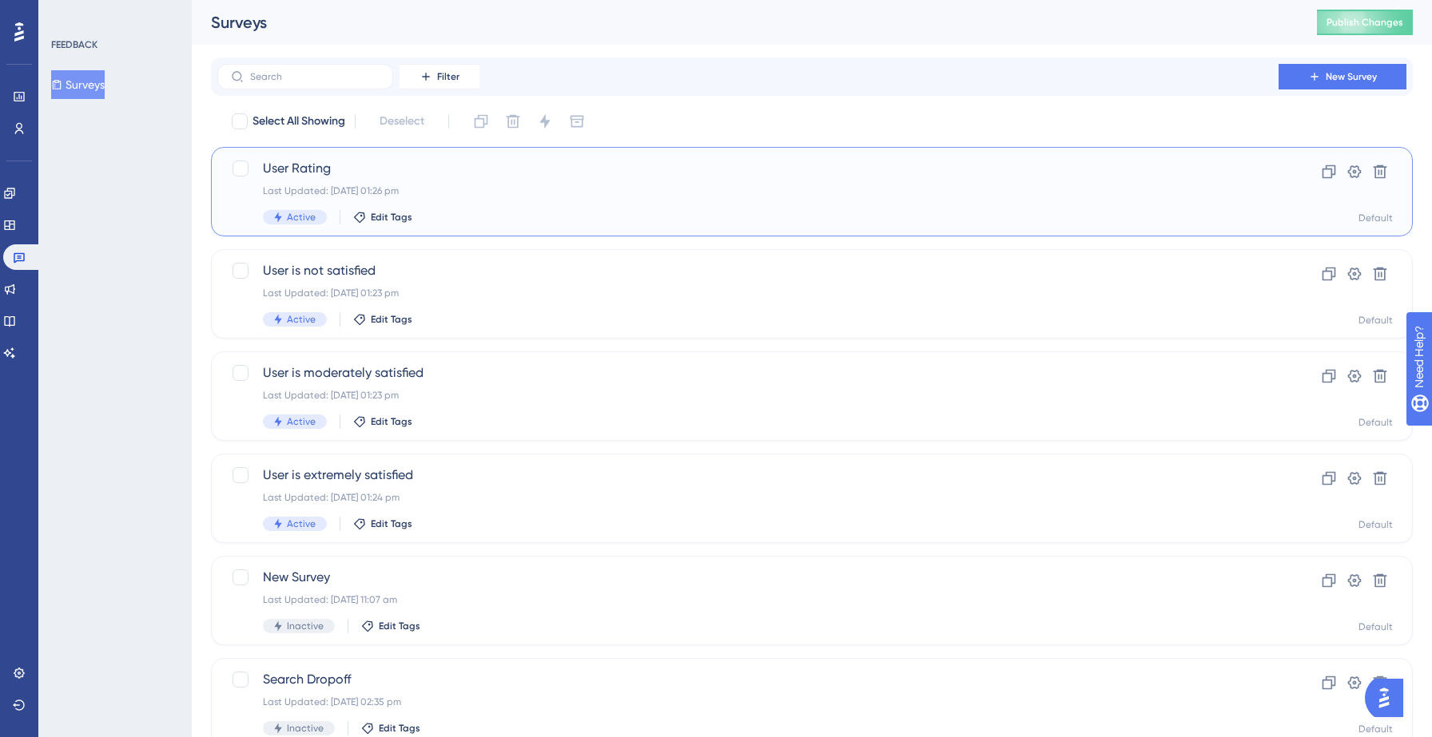
click at [480, 213] on div "Active Edit Tags" at bounding box center [748, 217] width 970 height 14
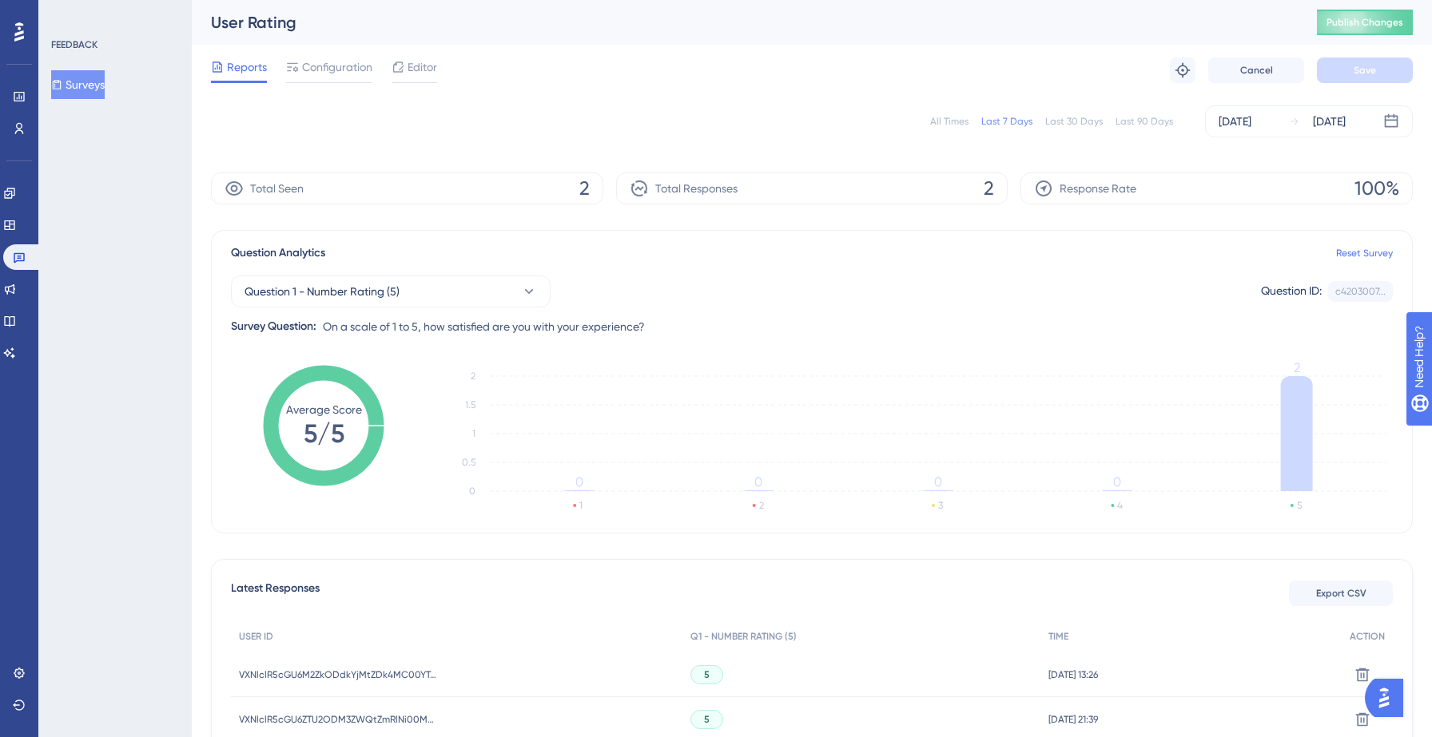
click at [91, 95] on button "Surveys" at bounding box center [78, 84] width 54 height 29
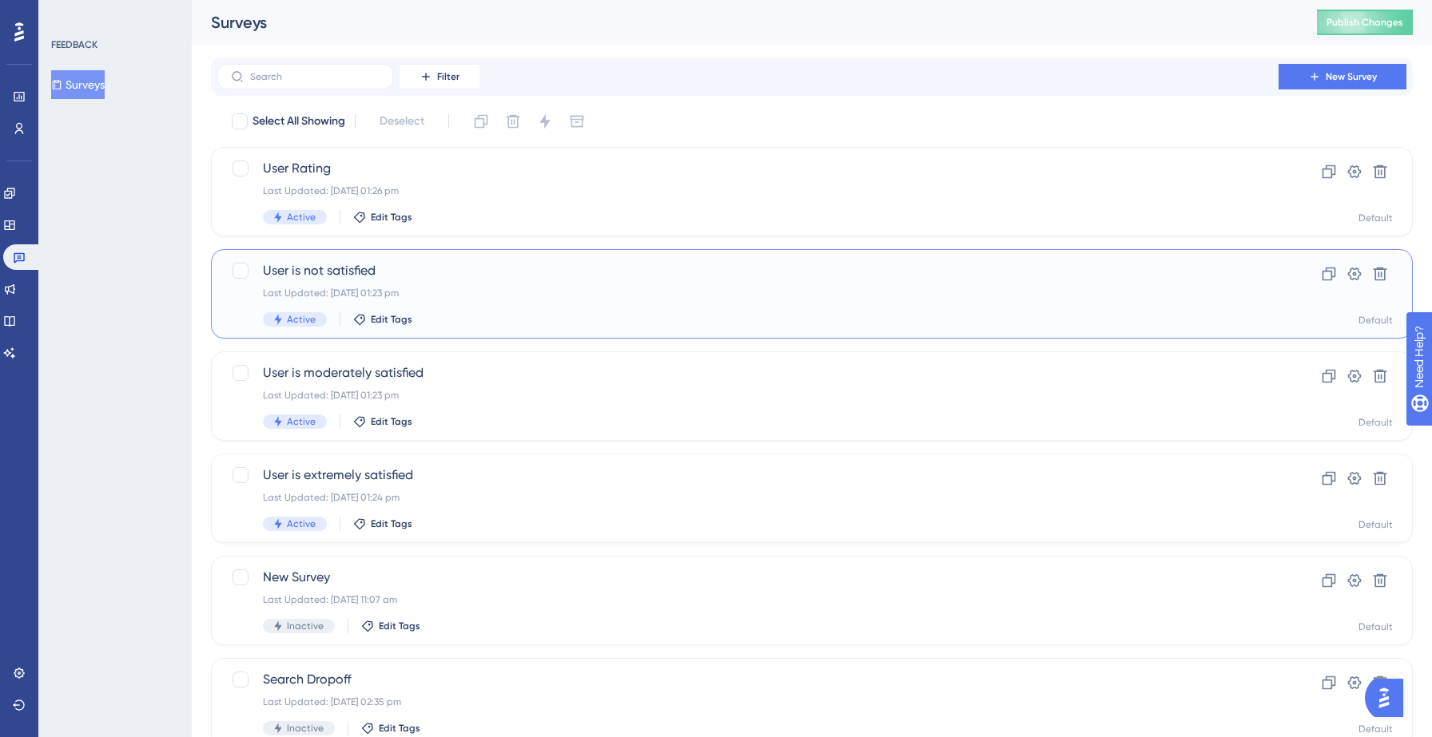
click at [428, 268] on span "User is not satisfied" at bounding box center [748, 270] width 970 height 19
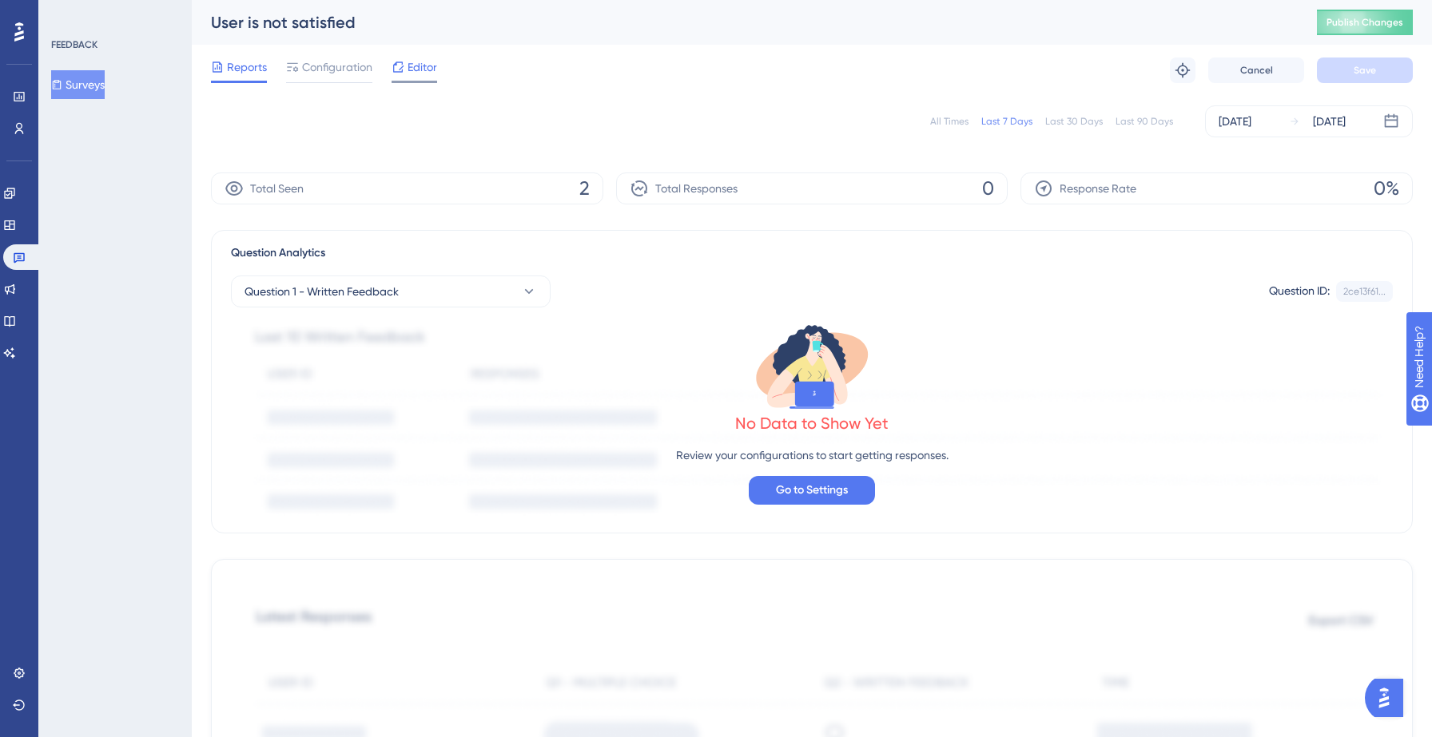
click at [423, 71] on span "Editor" at bounding box center [422, 67] width 30 height 19
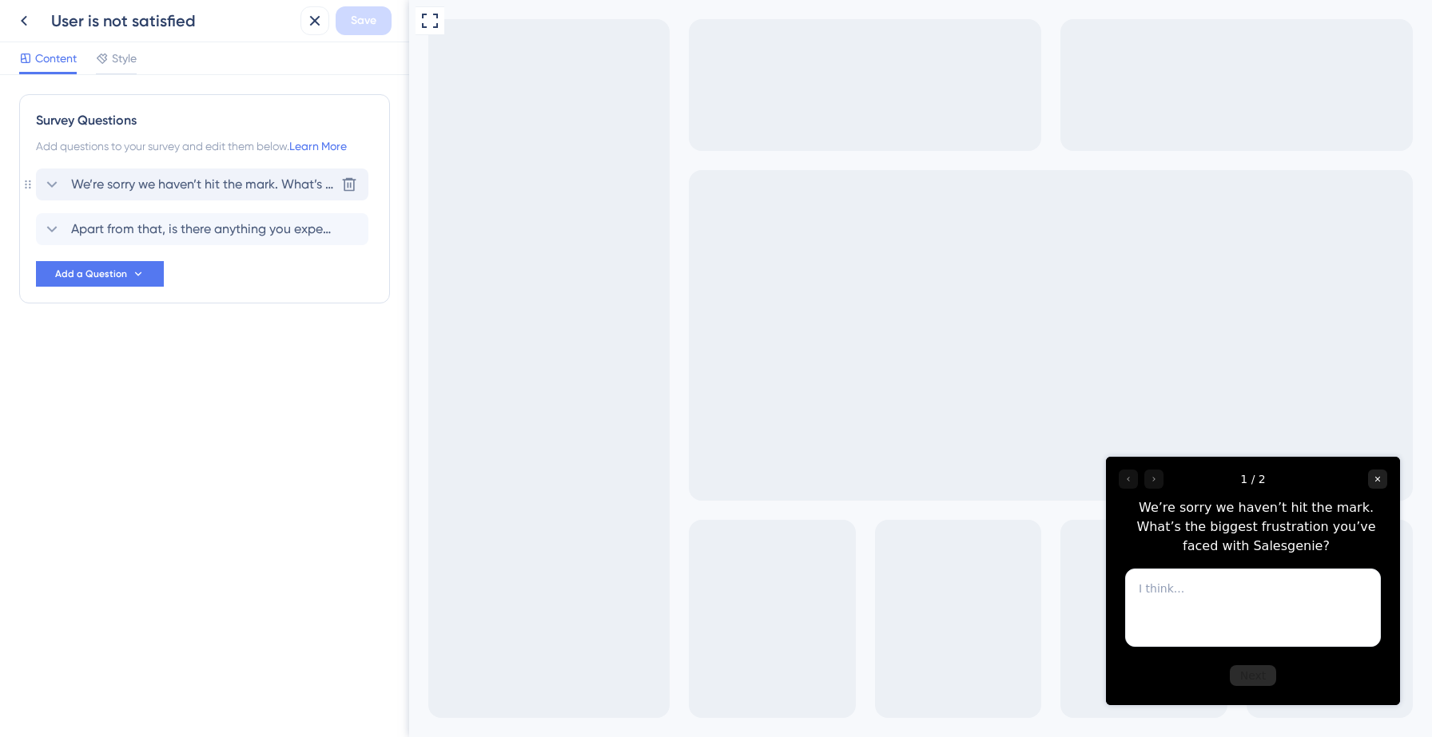
click at [217, 181] on span "We’re sorry we haven’t hit the mark. What’s the biggest frustration you’ve face…" at bounding box center [203, 184] width 264 height 19
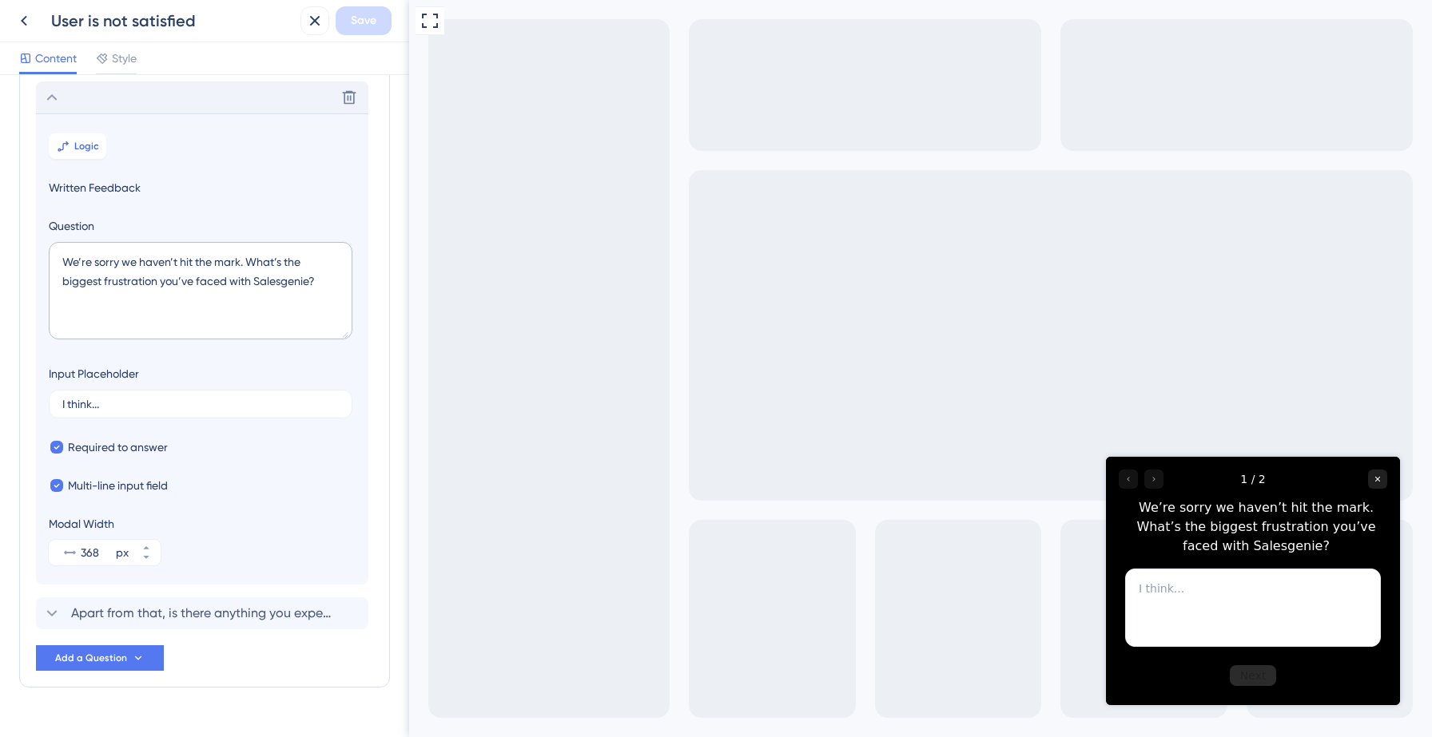
scroll to position [82, 0]
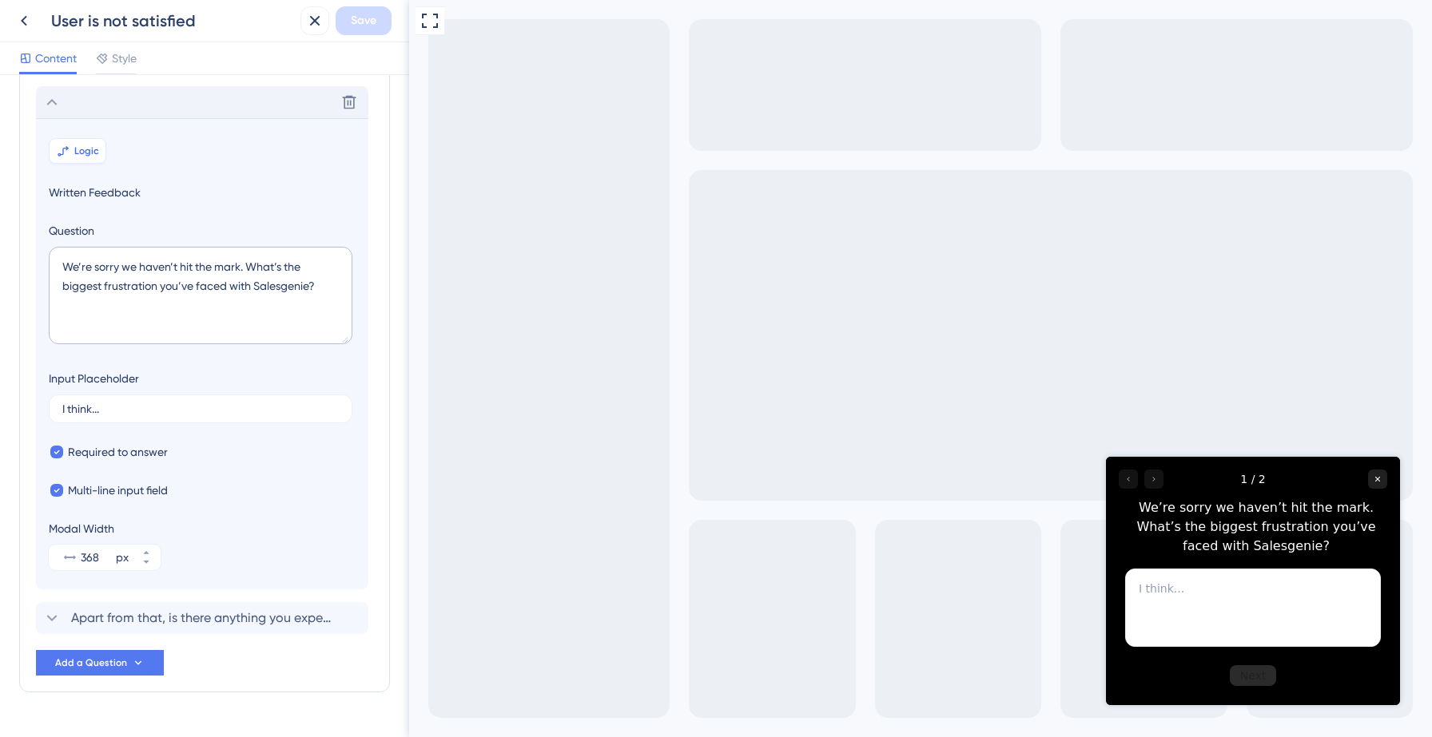
click at [72, 157] on button "Logic" at bounding box center [78, 151] width 58 height 26
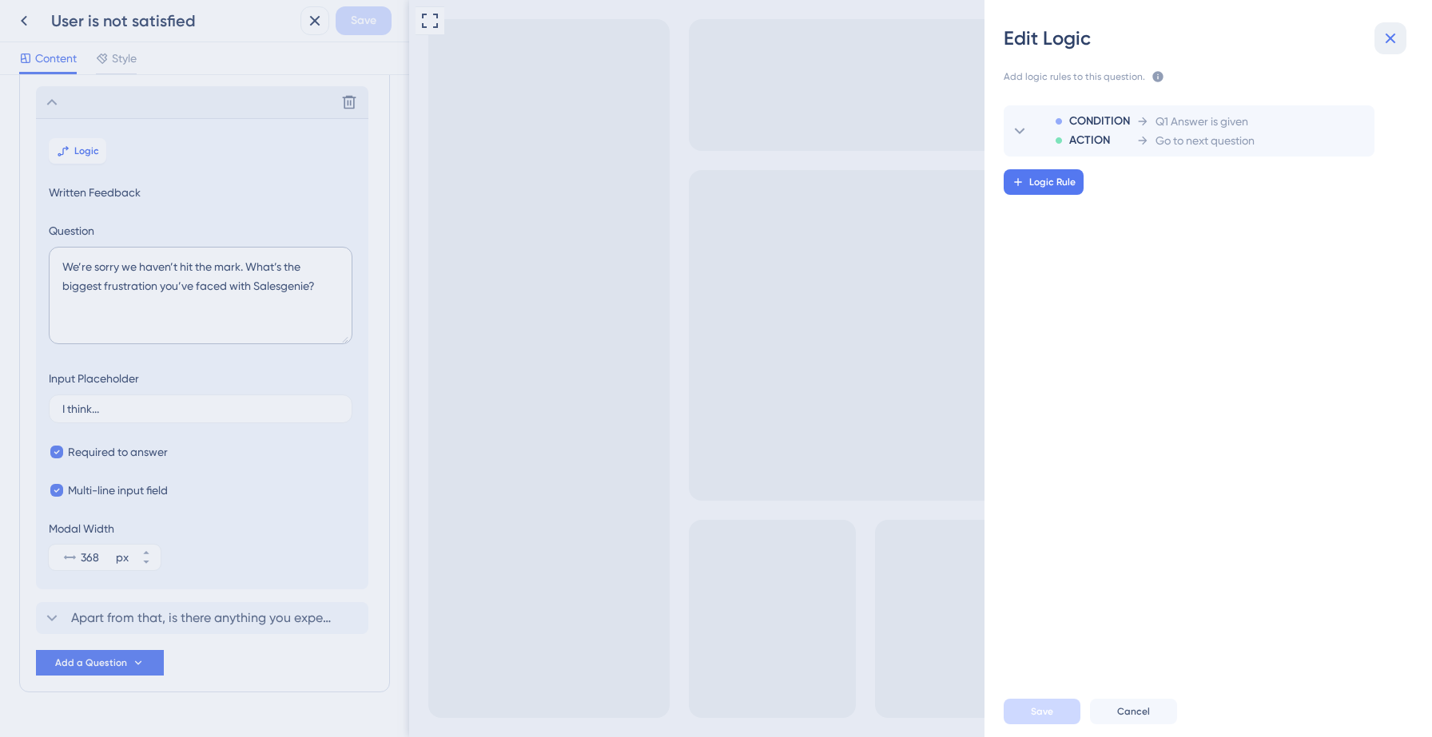
click at [1382, 33] on icon at bounding box center [1390, 38] width 19 height 19
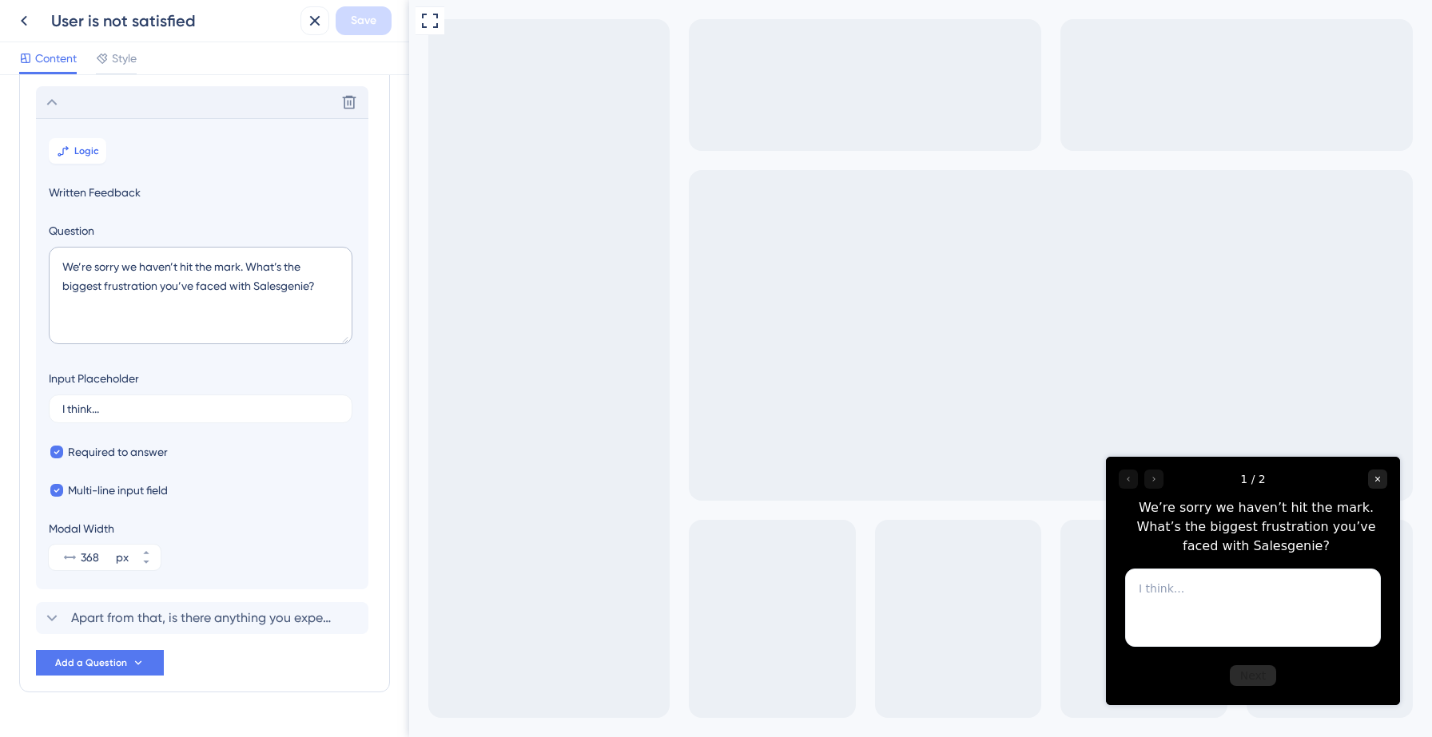
scroll to position [121, 0]
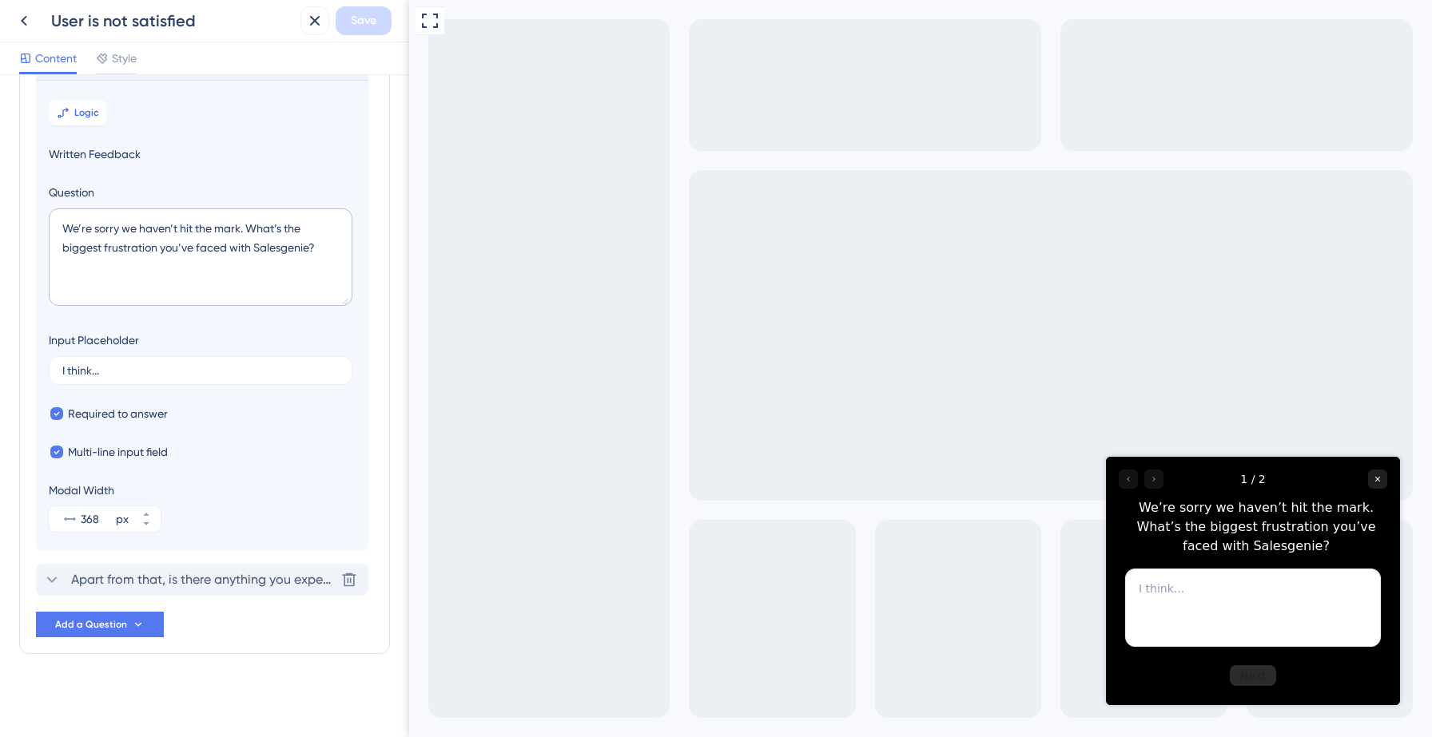
click at [192, 574] on span "Apart from that, is there anything you expected Salesgenie to do that it curren…" at bounding box center [203, 579] width 264 height 19
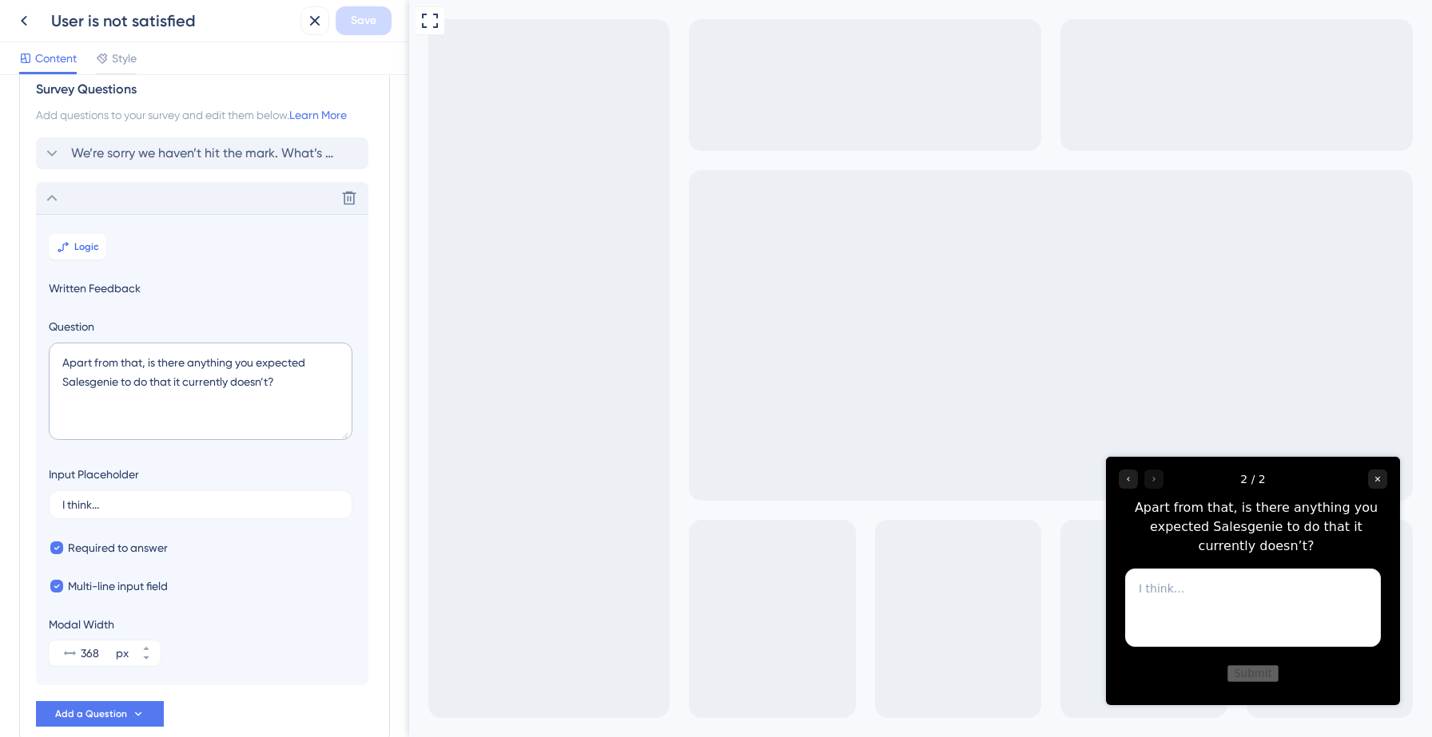
scroll to position [0, 0]
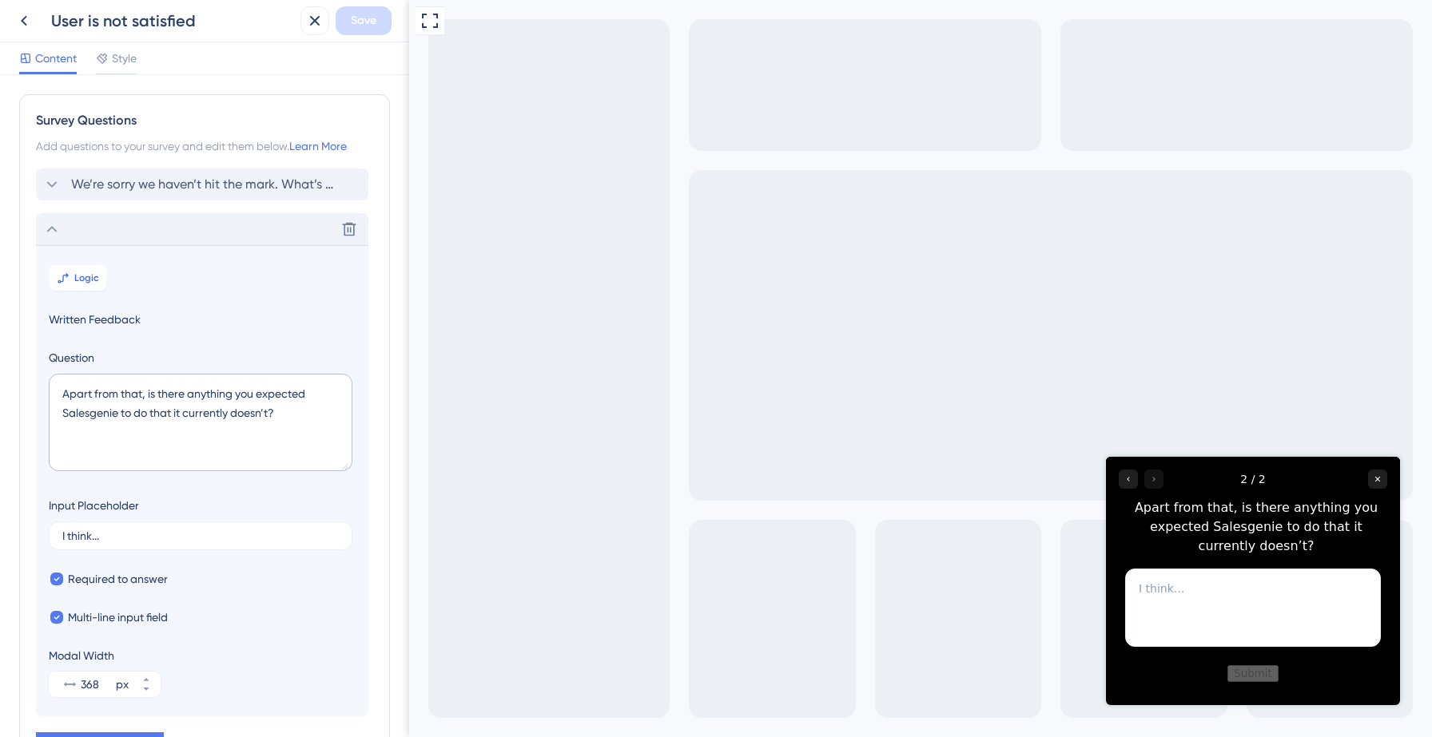
click at [58, 235] on icon at bounding box center [51, 229] width 19 height 19
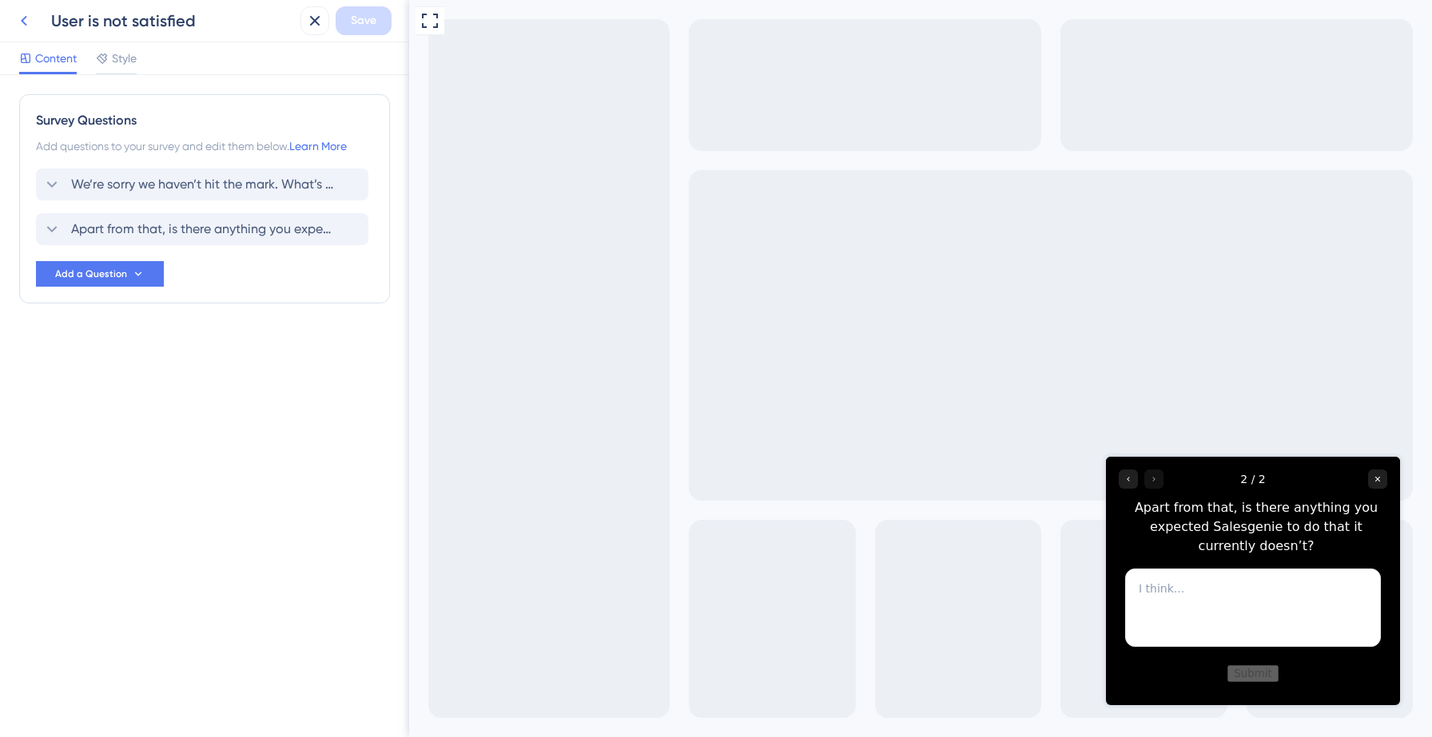
click at [30, 21] on icon at bounding box center [23, 20] width 19 height 19
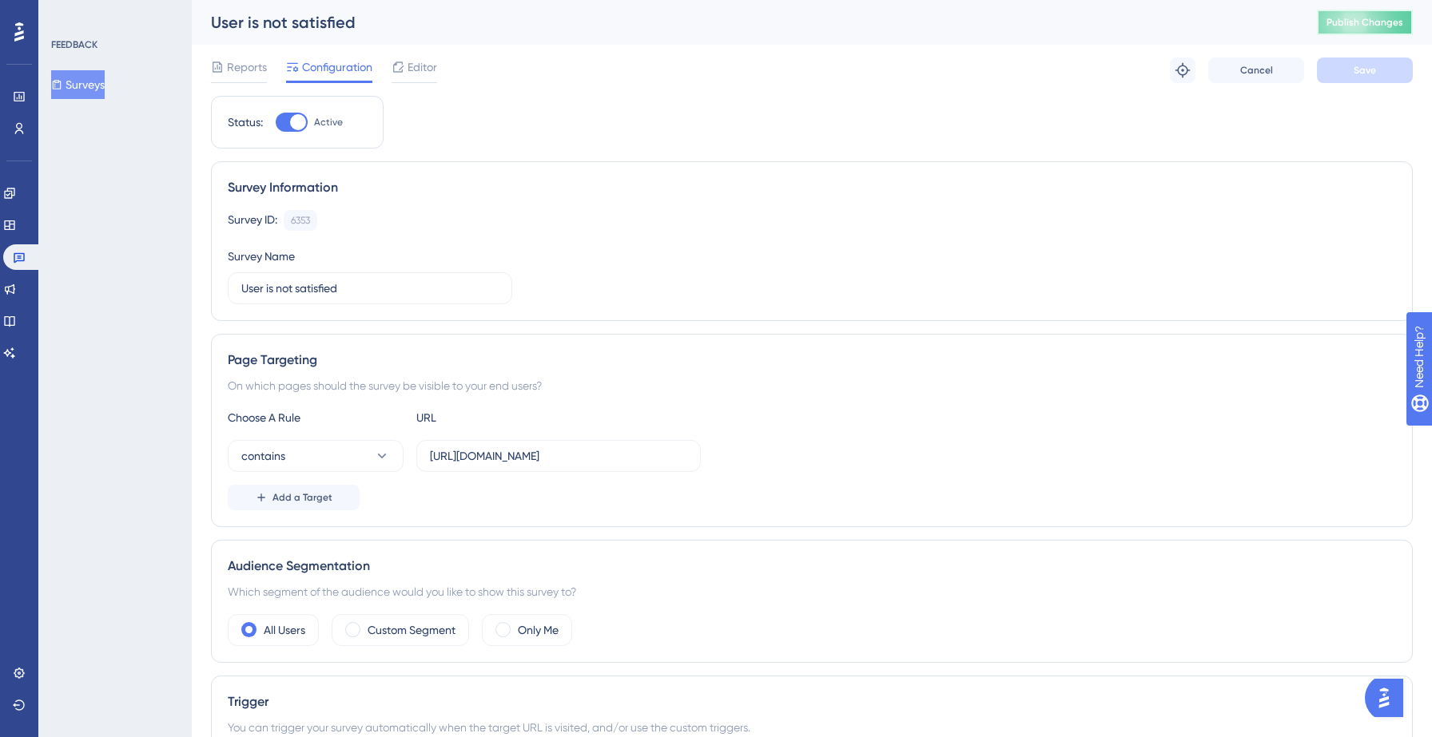
click at [1345, 16] on span "Publish Changes" at bounding box center [1364, 22] width 77 height 13
click at [493, 35] on icon at bounding box center [495, 30] width 16 height 16
click at [90, 87] on button "Surveys" at bounding box center [78, 84] width 54 height 29
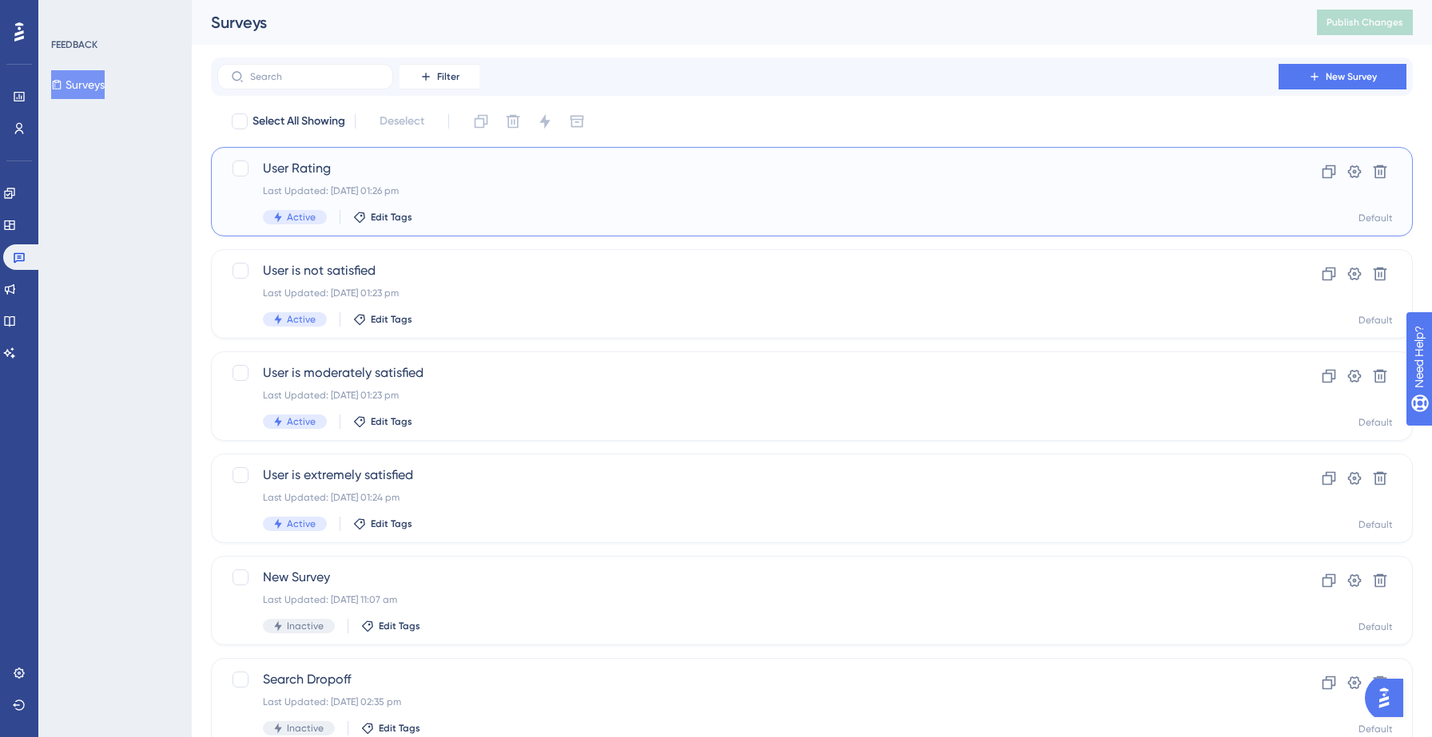
click at [431, 191] on div "Last Updated: [DATE] 01:26 pm" at bounding box center [748, 191] width 970 height 13
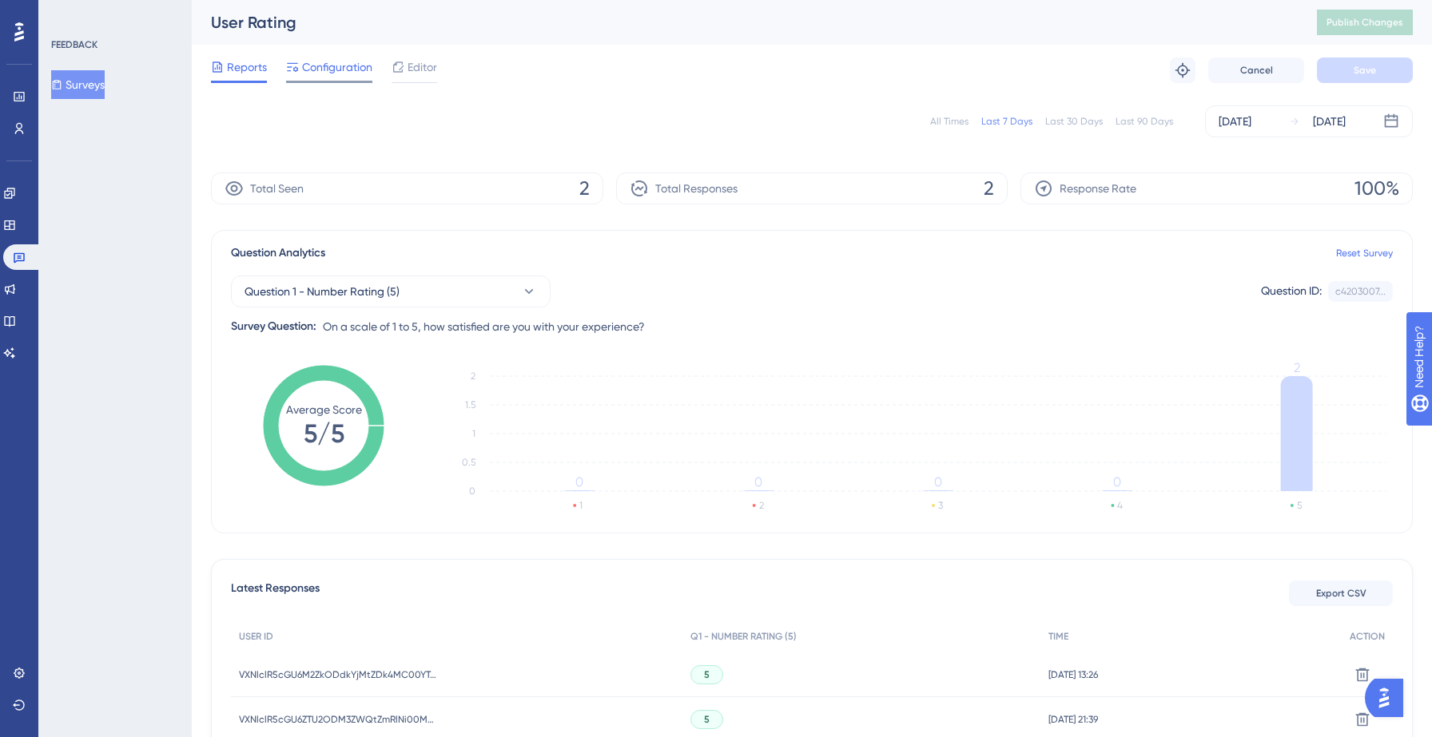
click at [334, 62] on span "Configuration" at bounding box center [337, 67] width 70 height 19
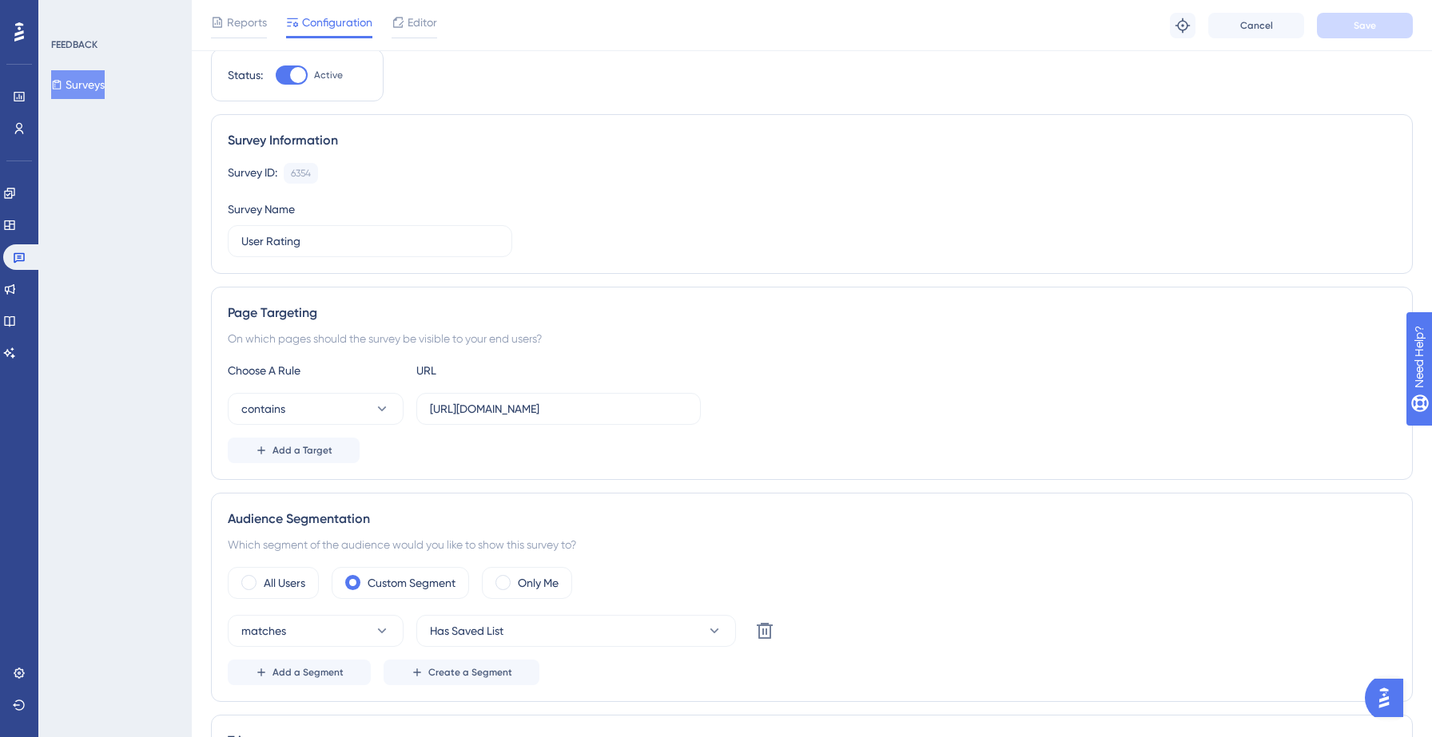
scroll to position [52, 0]
click at [321, 415] on button "contains" at bounding box center [316, 411] width 176 height 32
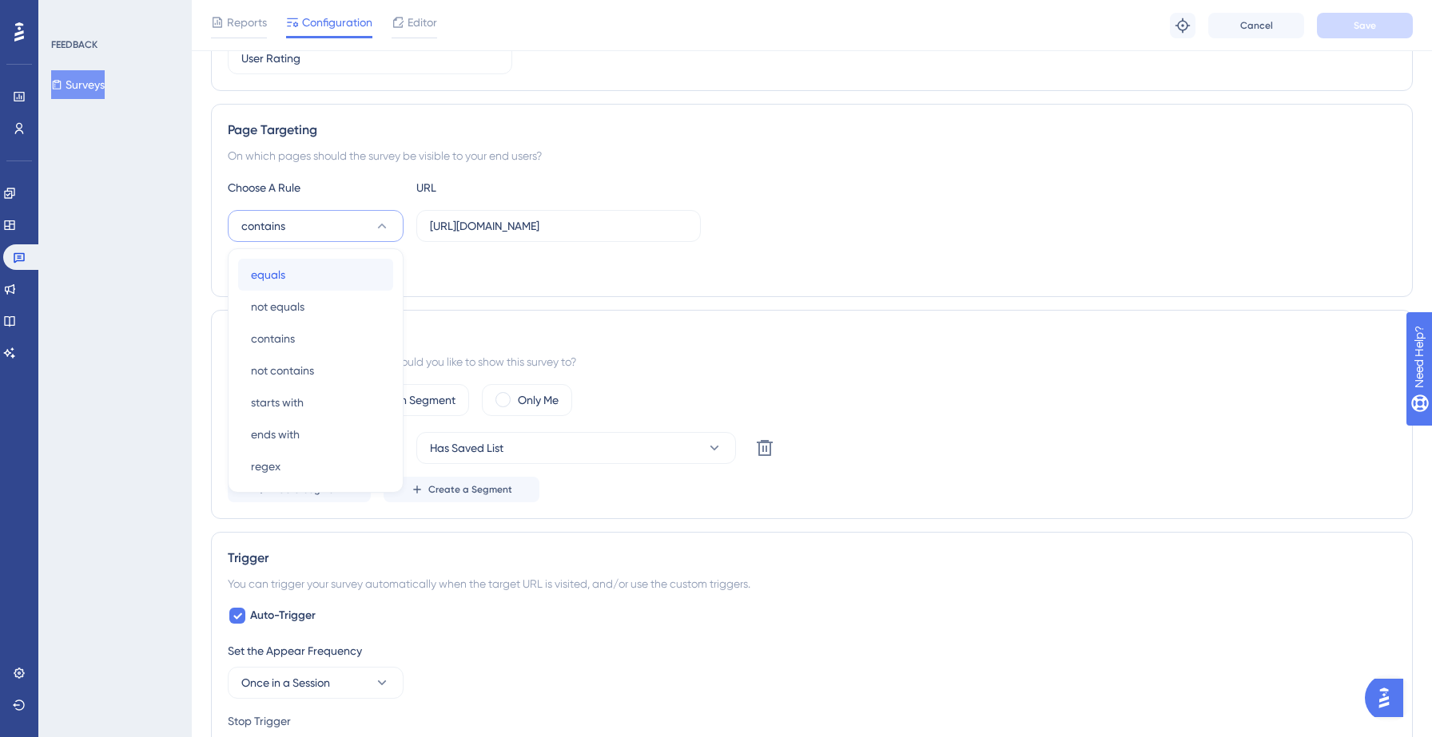
click at [285, 277] on div "equals equals" at bounding box center [315, 275] width 129 height 32
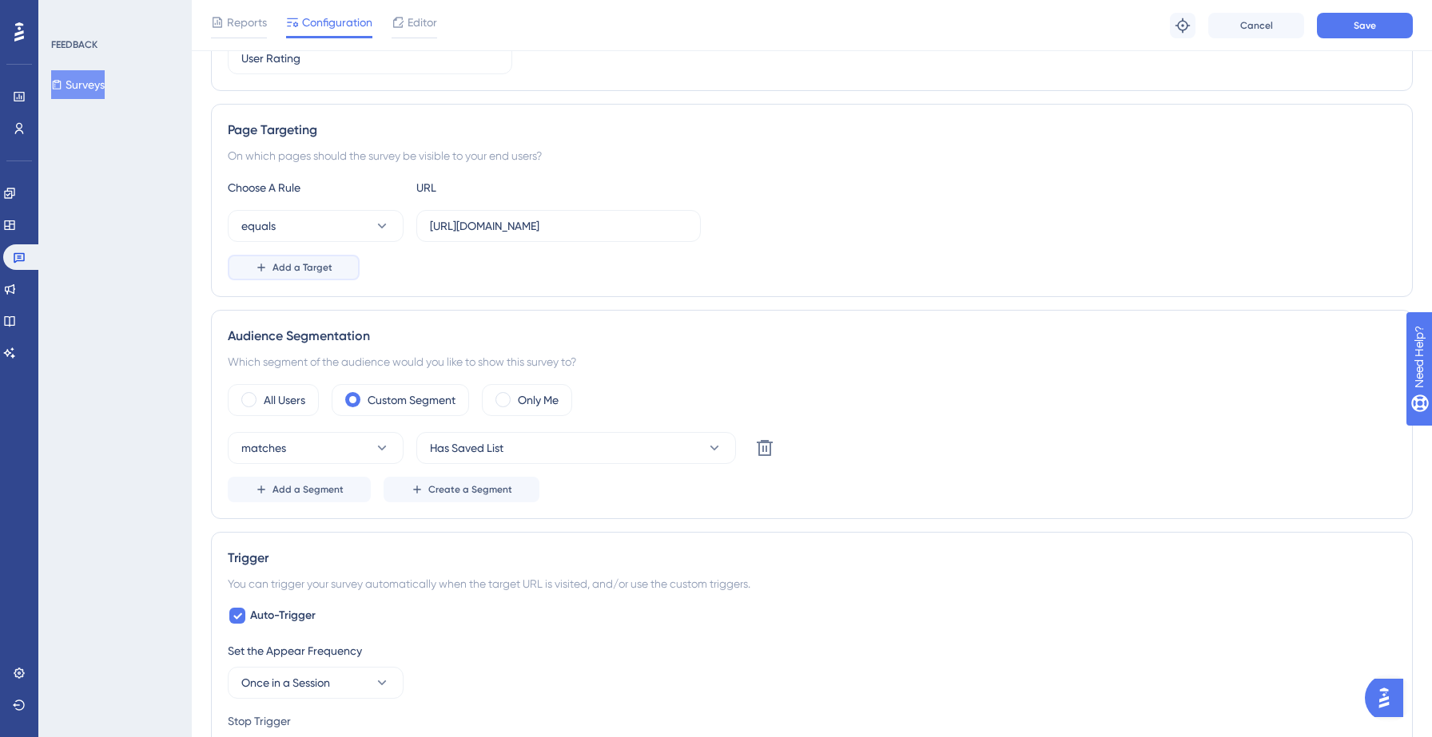
click at [309, 270] on span "Add a Target" at bounding box center [302, 267] width 60 height 13
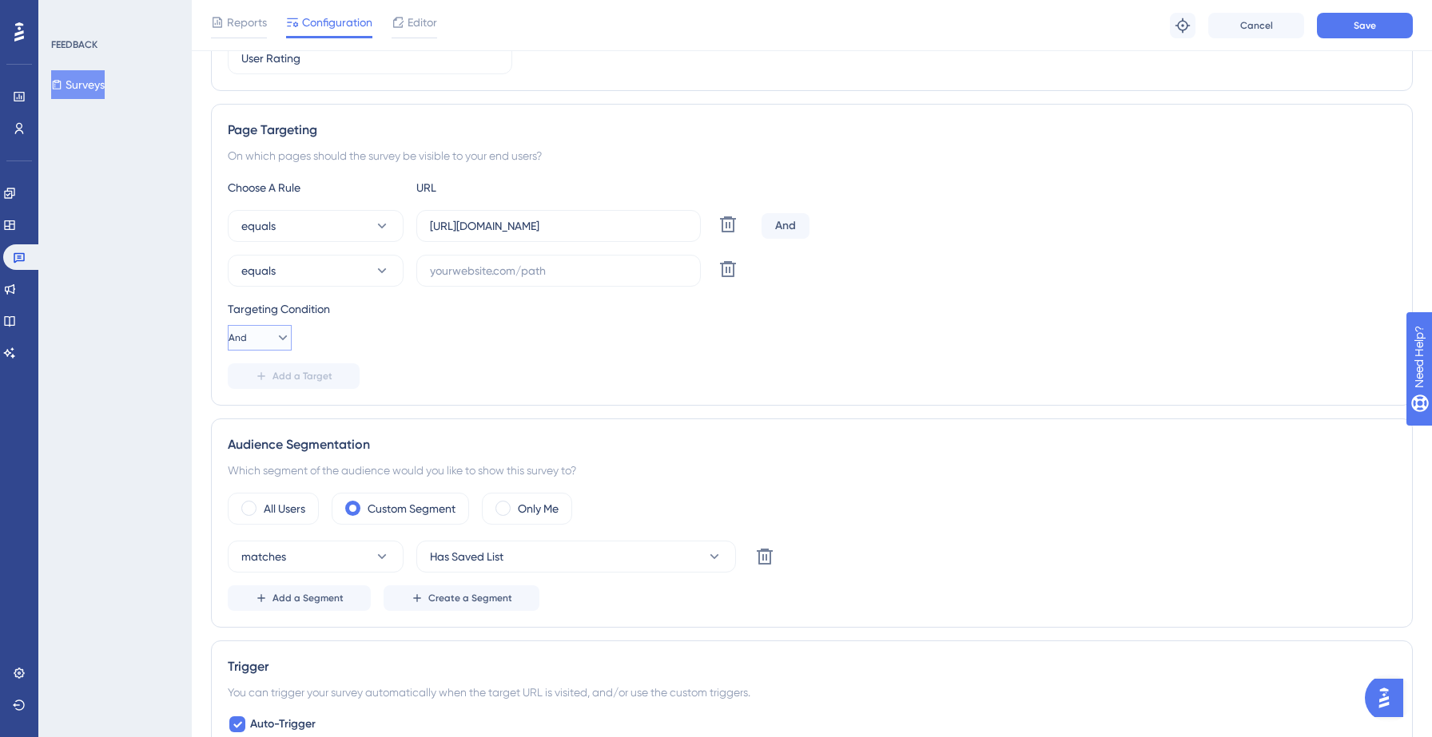
click at [279, 336] on icon at bounding box center [283, 338] width 9 height 5
click at [251, 416] on span "Or" at bounding box center [250, 415] width 13 height 19
click at [520, 234] on input "[URL][DOMAIN_NAME]" at bounding box center [558, 226] width 257 height 18
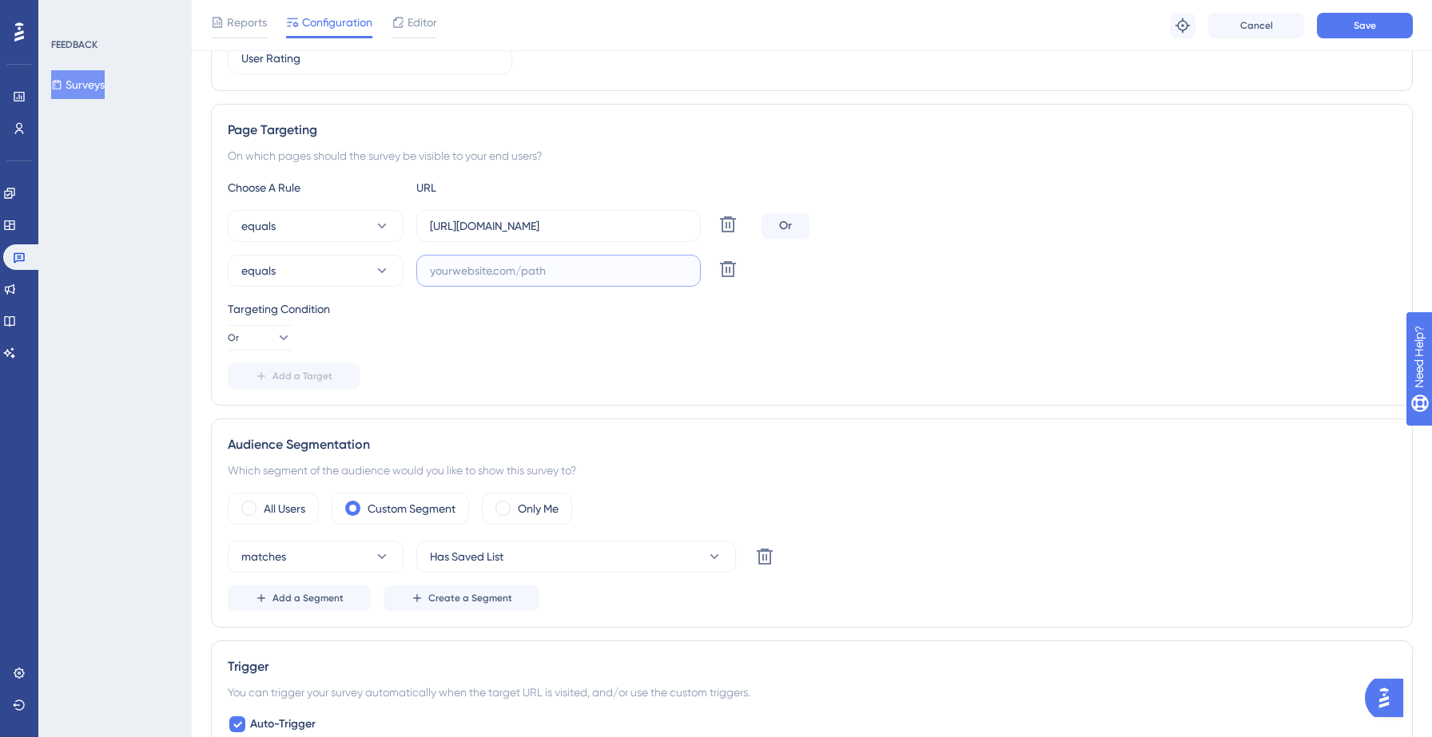
click at [466, 274] on input "text" at bounding box center [558, 271] width 257 height 18
paste input "[URL][DOMAIN_NAME]"
type input "[URL][DOMAIN_NAME]"
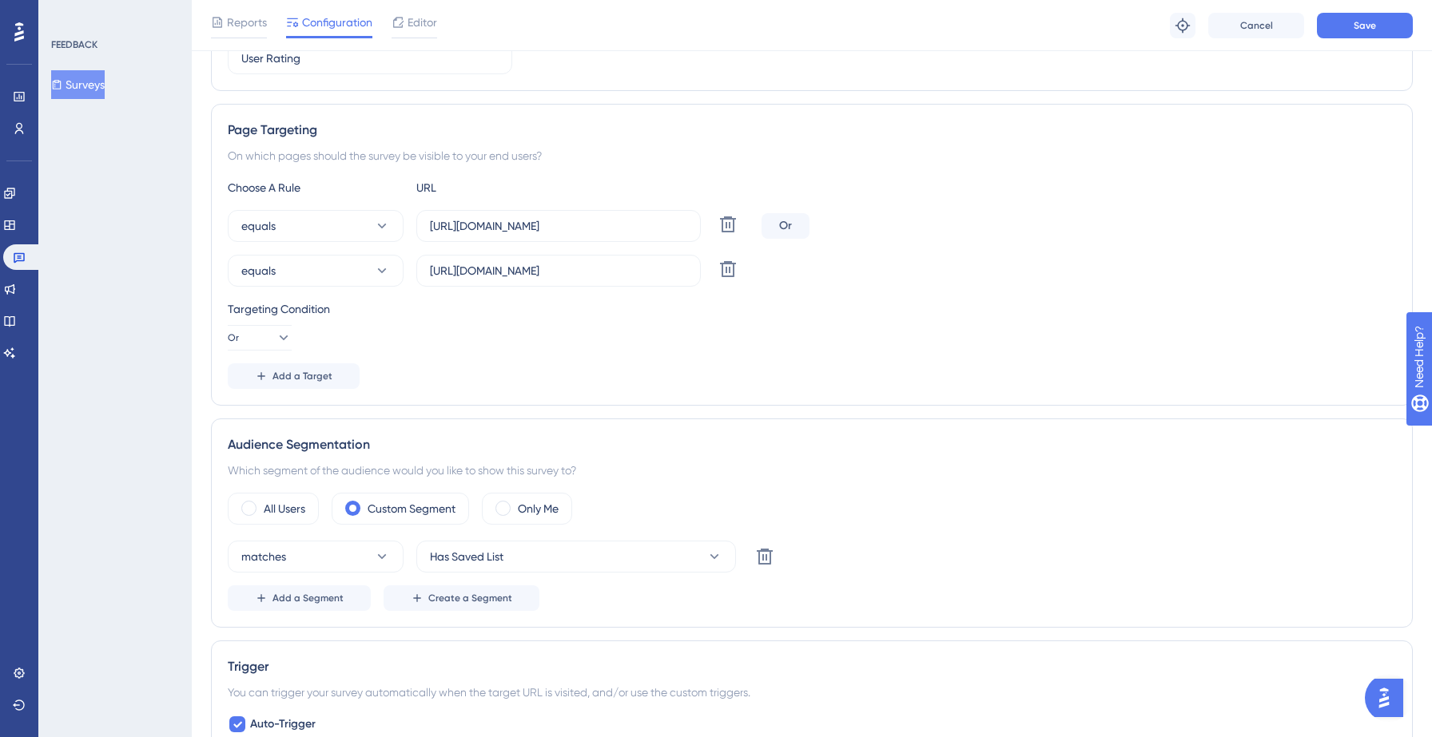
click at [678, 328] on div "Targeting Condition Or" at bounding box center [812, 325] width 1168 height 51
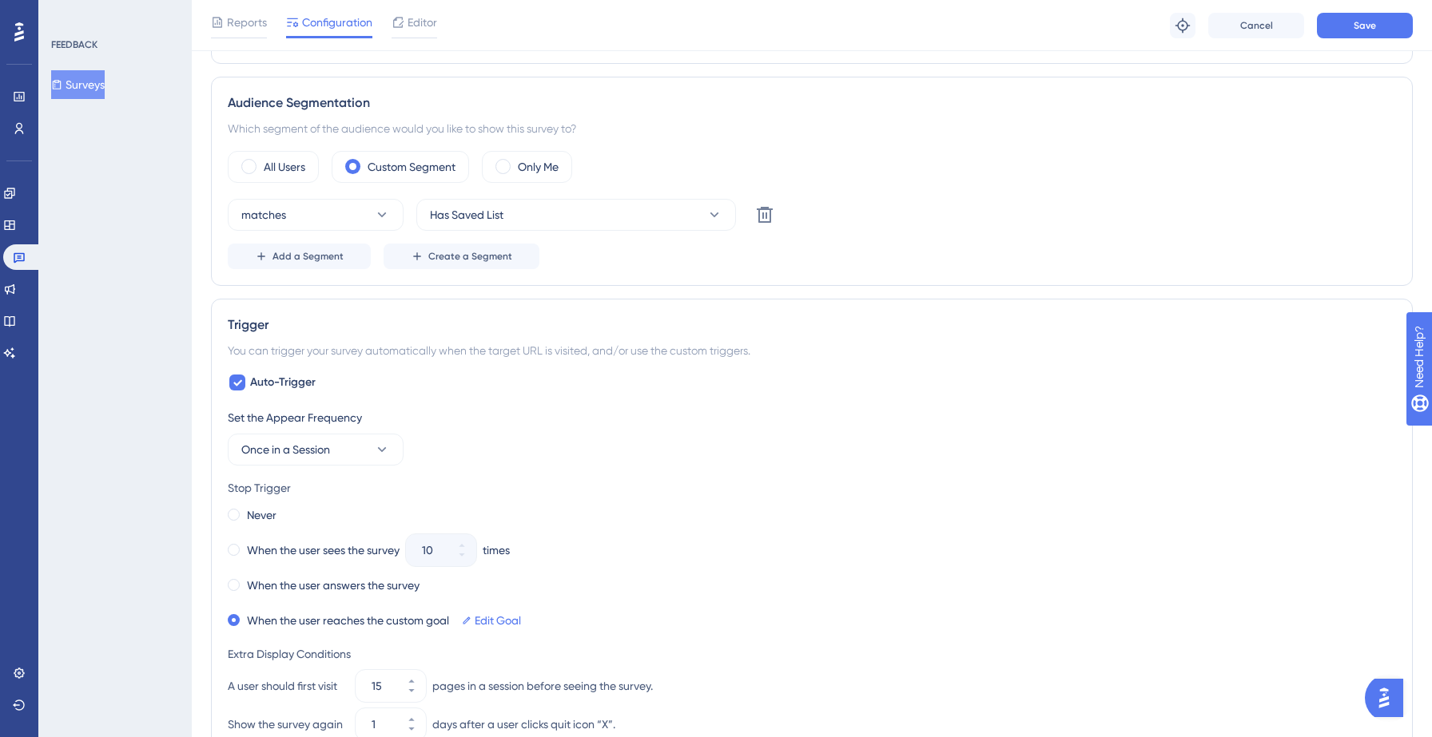
scroll to position [588, 0]
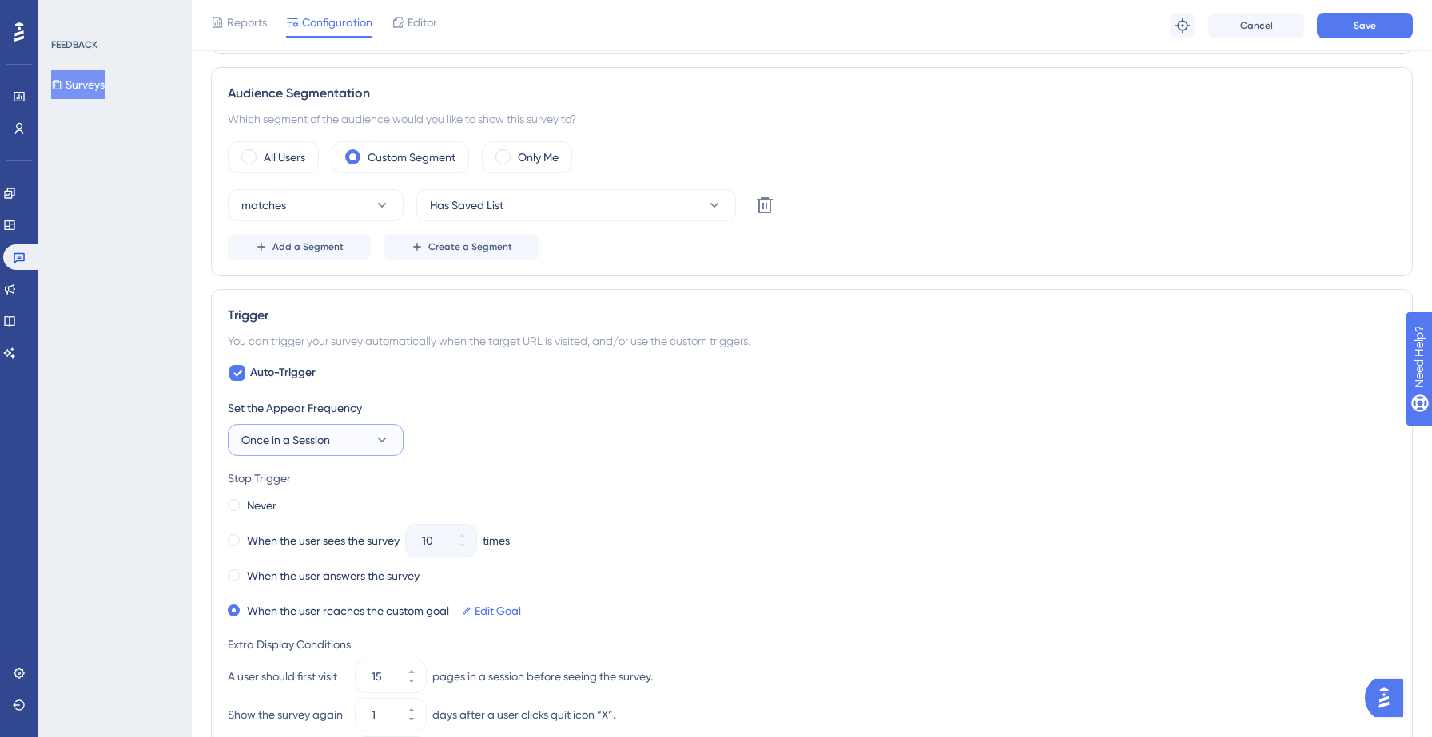
click at [360, 439] on button "Once in a Session" at bounding box center [316, 440] width 176 height 32
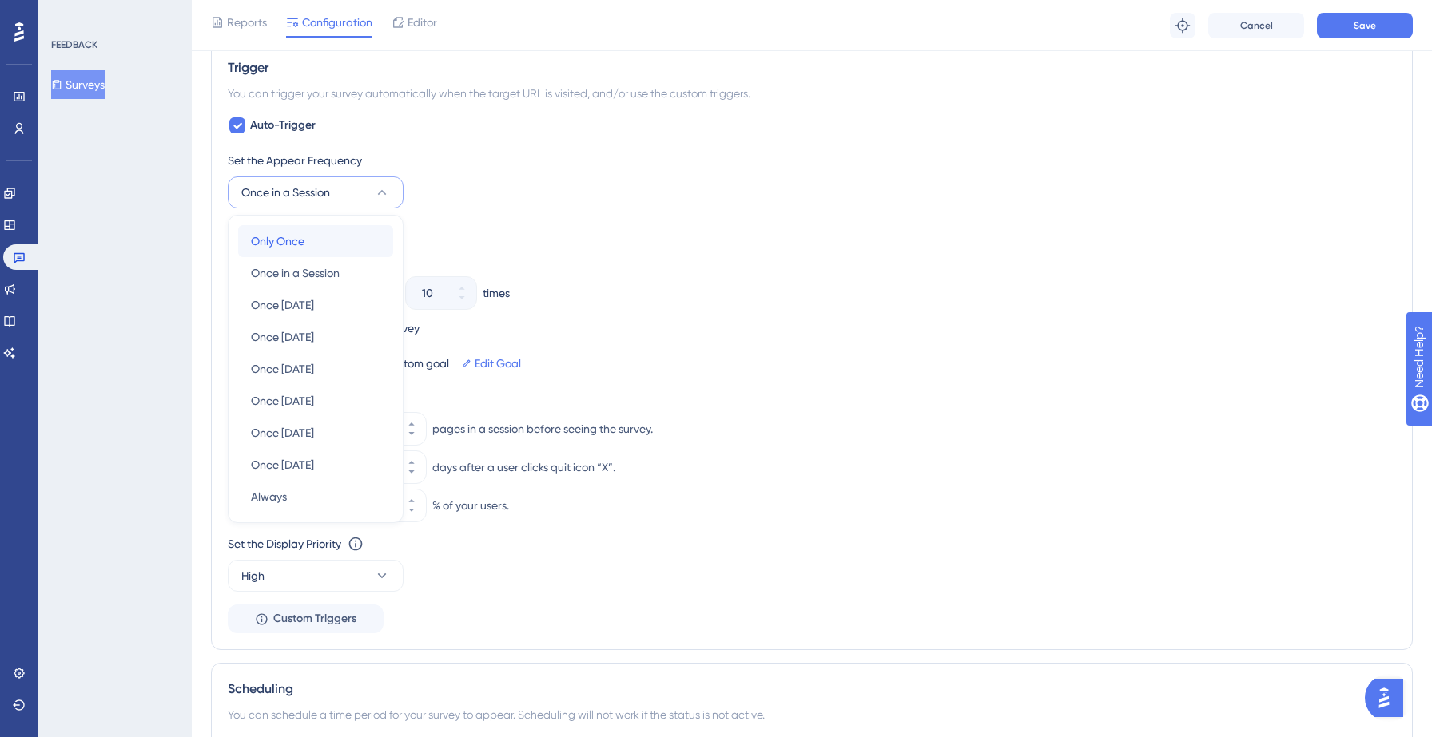
click at [288, 232] on span "Only Once" at bounding box center [278, 241] width 54 height 19
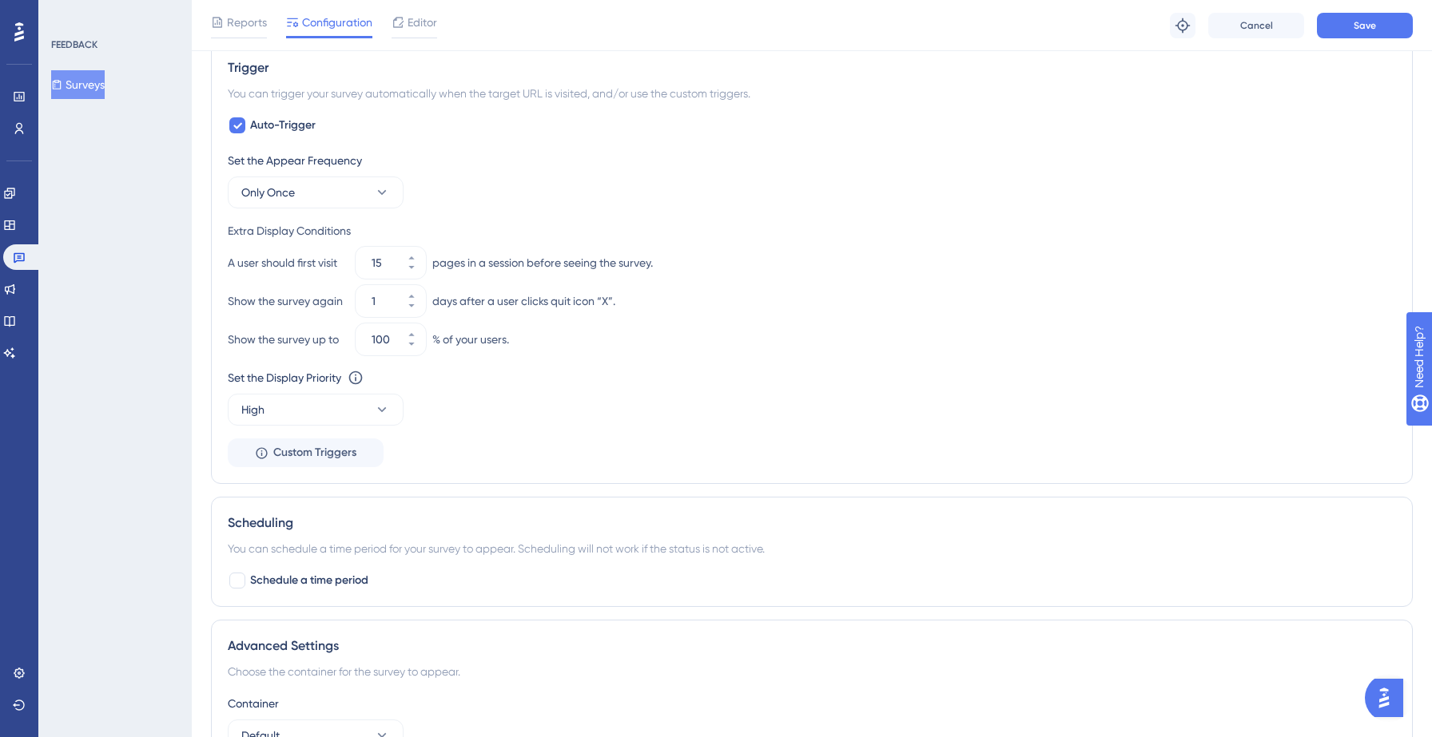
click at [782, 194] on div "Set the Appear Frequency Only Once" at bounding box center [812, 180] width 1168 height 58
click at [376, 261] on input "15" at bounding box center [383, 262] width 22 height 19
click at [628, 263] on div "pages in a session before seeing the survey." at bounding box center [542, 262] width 221 height 19
click at [308, 270] on div "A user should first visit" at bounding box center [288, 262] width 121 height 19
click at [498, 261] on div "pages in a session before seeing the survey." at bounding box center [542, 262] width 221 height 19
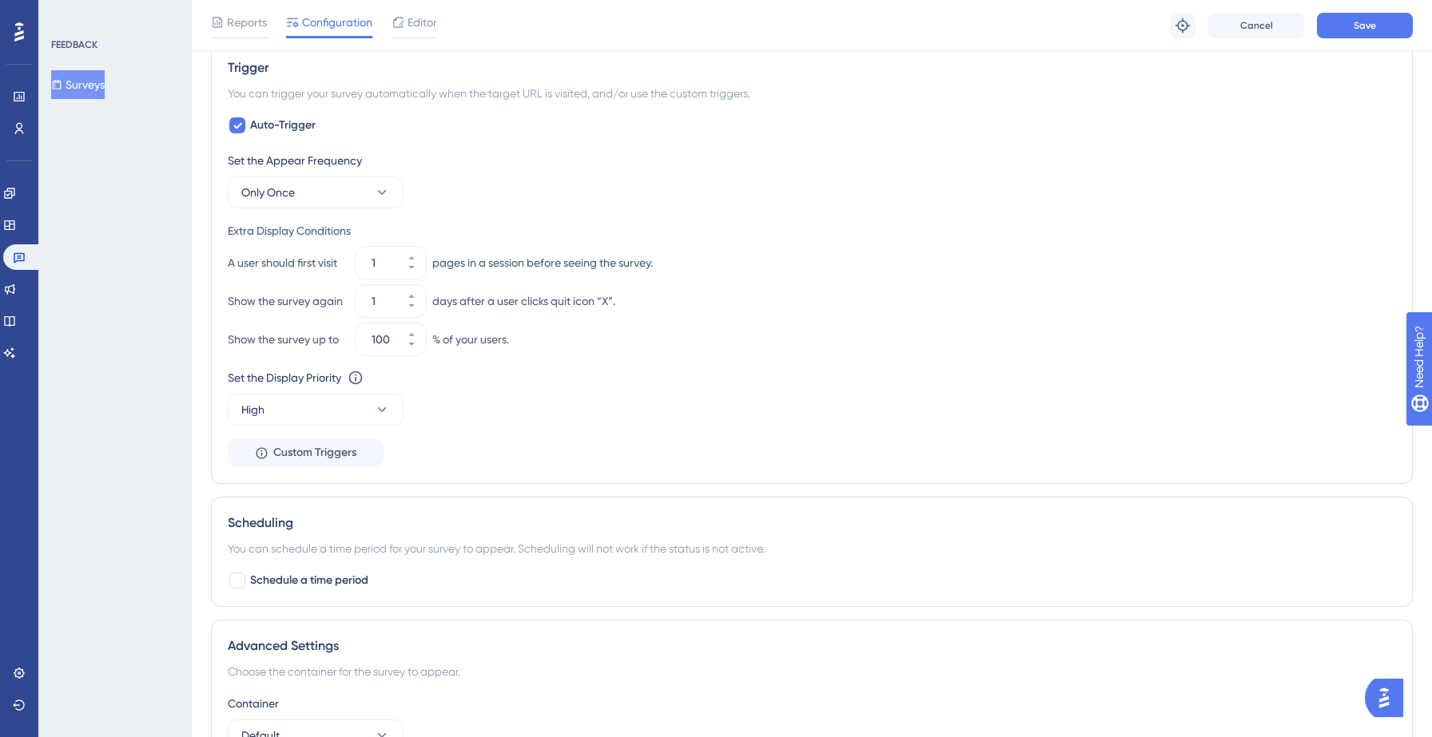
click at [268, 267] on div "A user should first visit" at bounding box center [288, 262] width 121 height 19
click at [481, 262] on div "pages in a session before seeing the survey." at bounding box center [542, 262] width 221 height 19
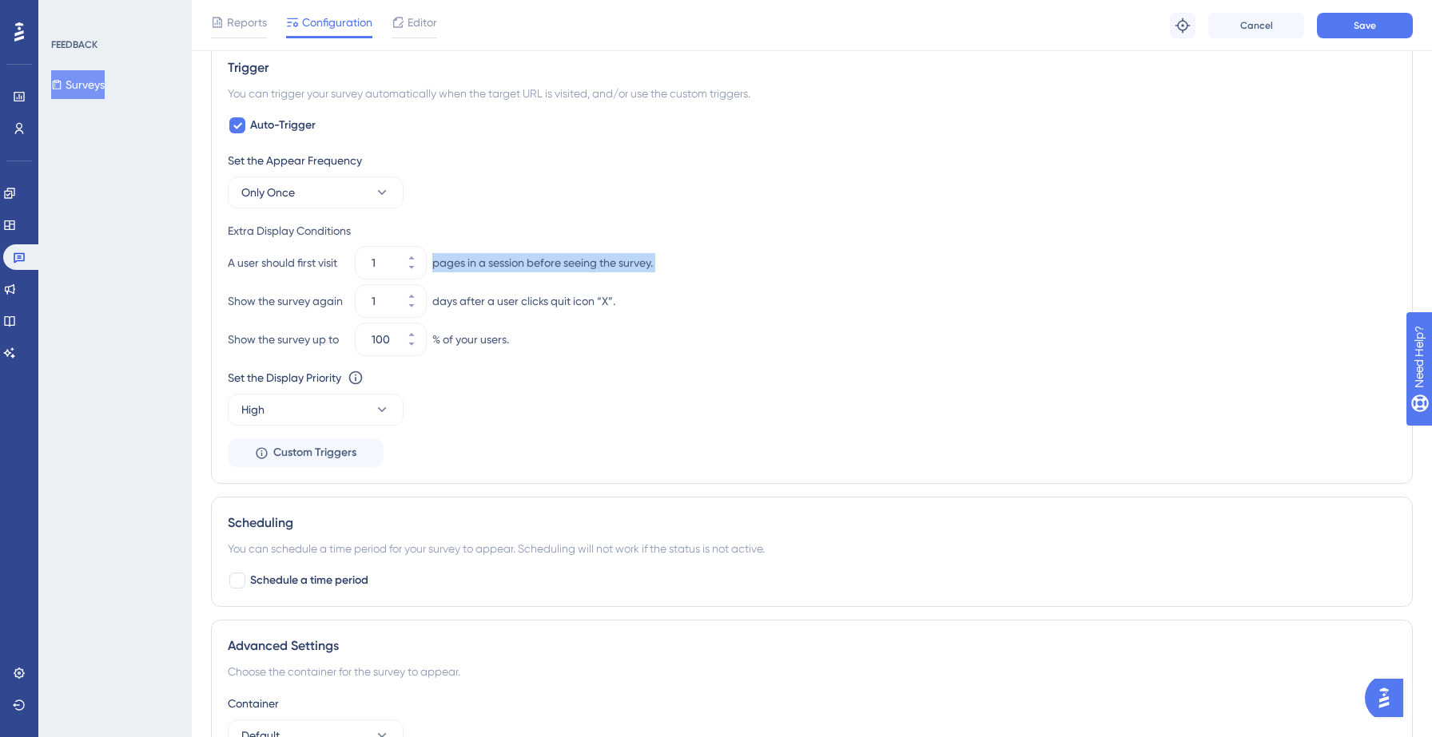
click at [481, 262] on div "pages in a session before seeing the survey." at bounding box center [542, 262] width 221 height 19
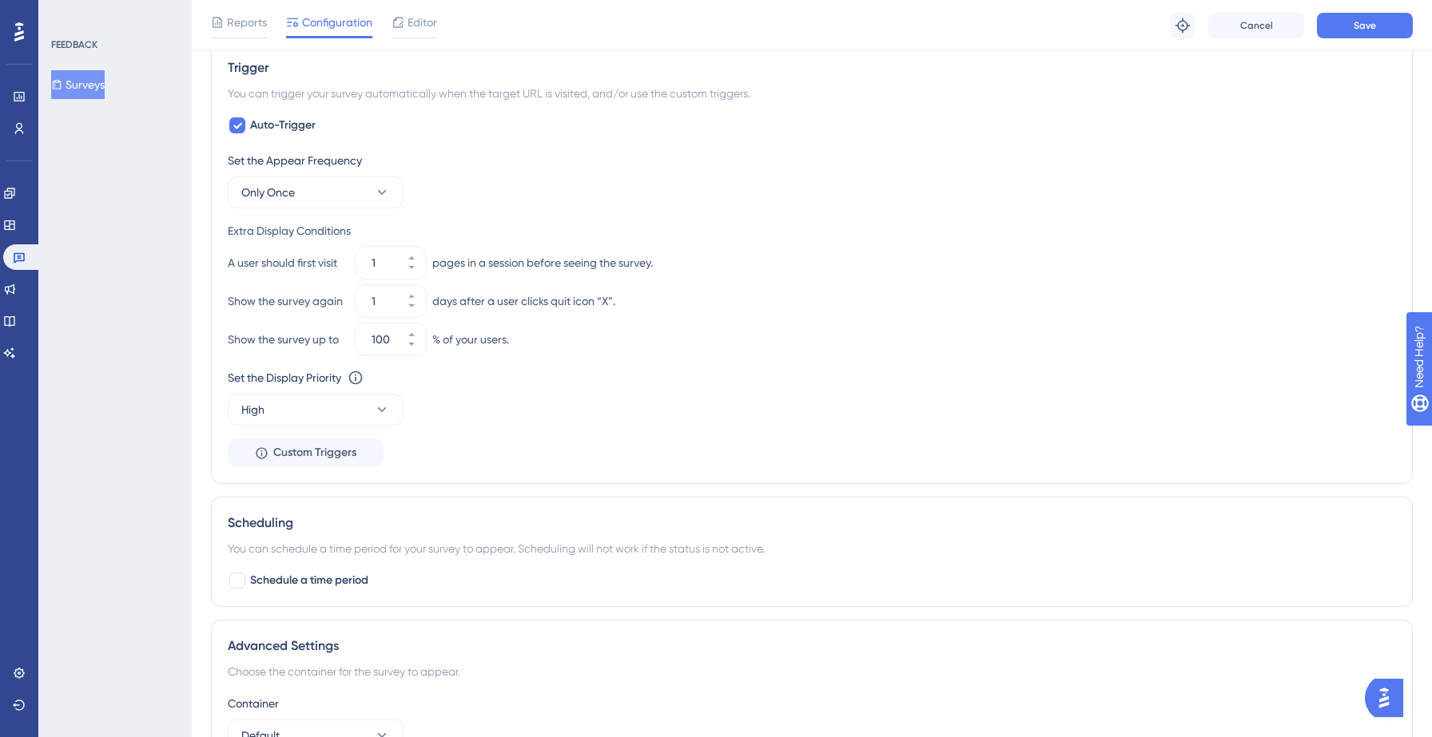
click at [481, 262] on div "pages in a session before seeing the survey." at bounding box center [542, 262] width 221 height 19
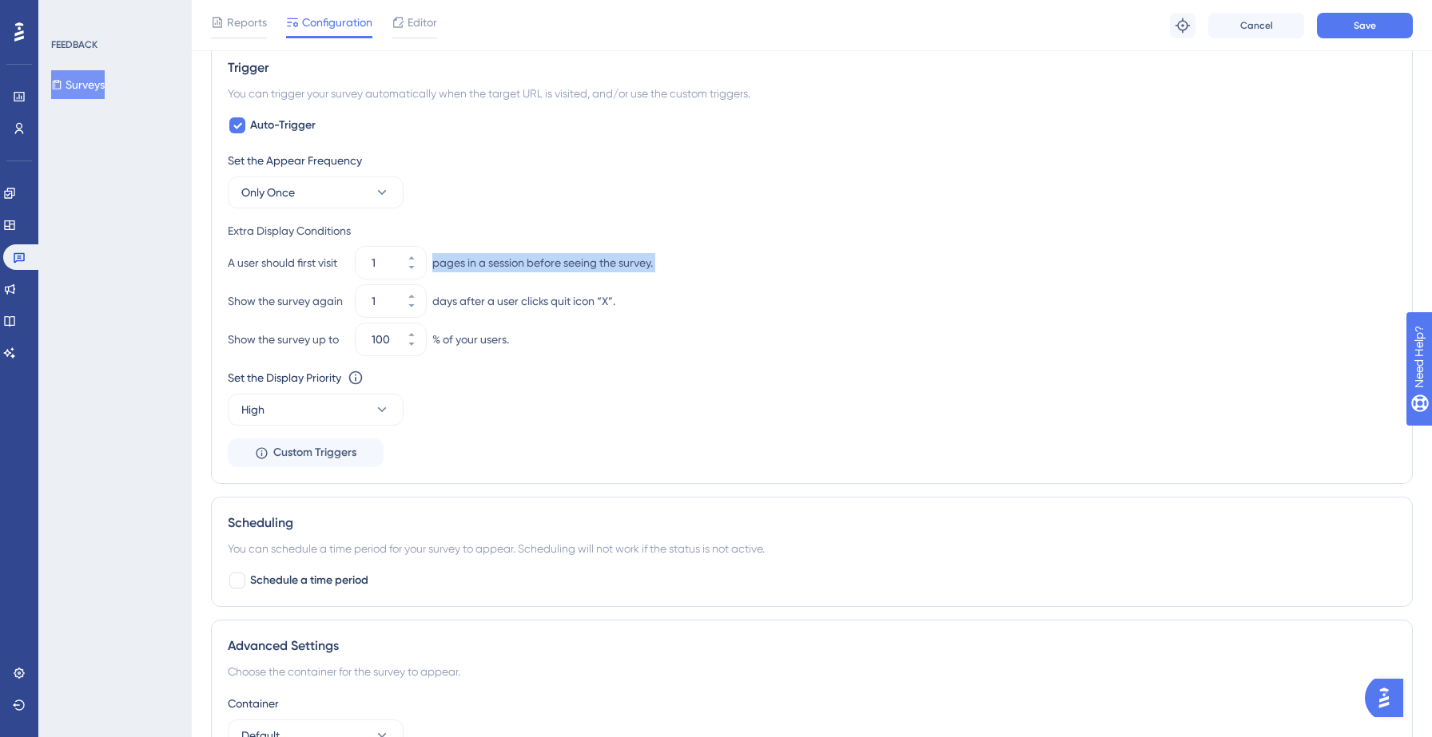
click at [481, 262] on div "pages in a session before seeing the survey." at bounding box center [542, 262] width 221 height 19
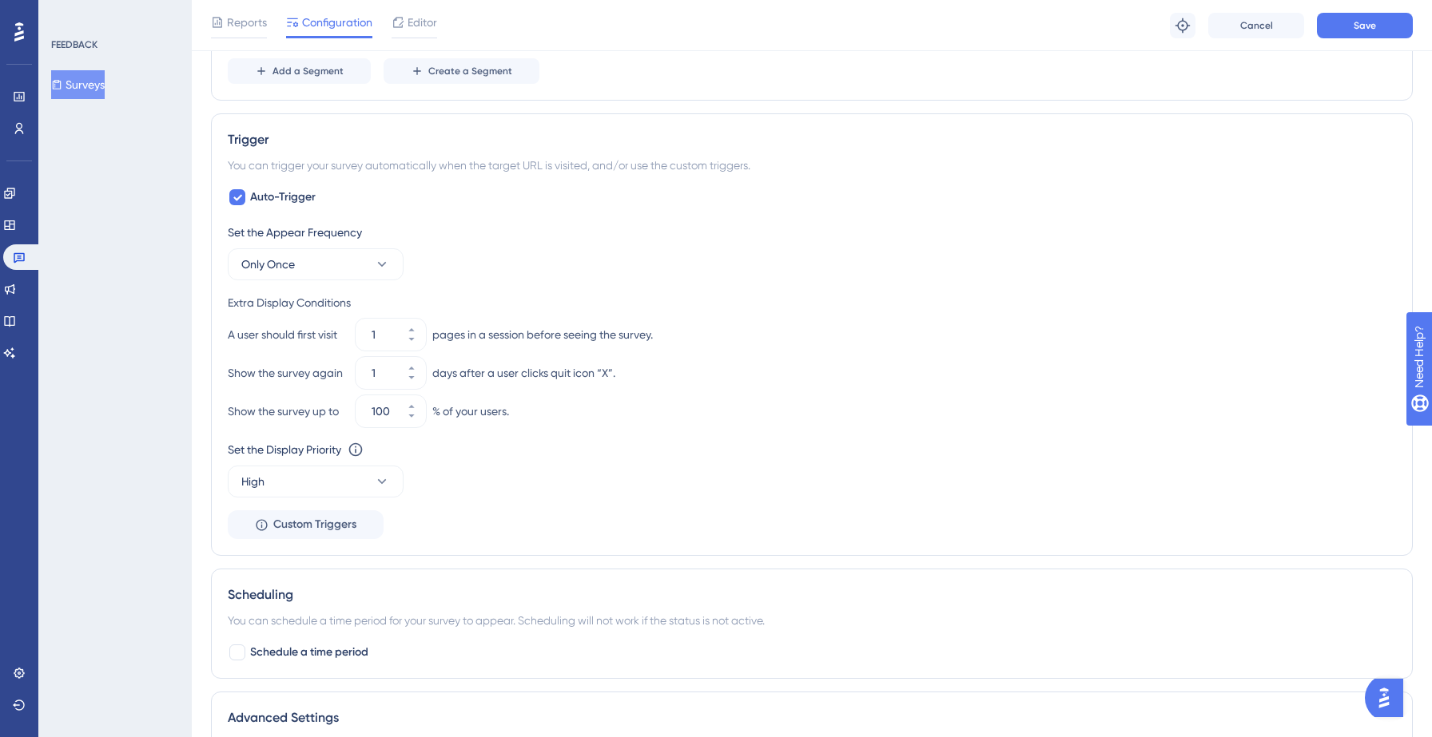
scroll to position [733, 0]
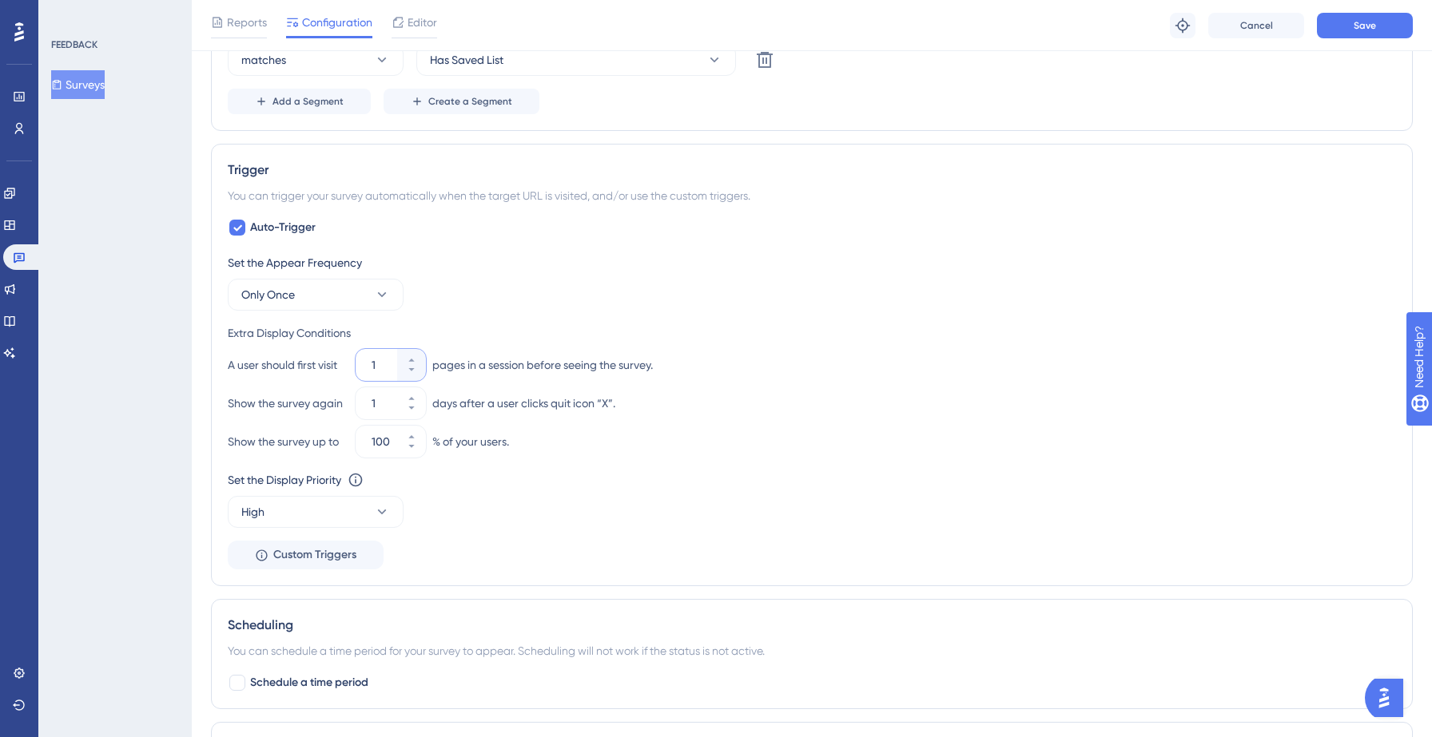
click at [378, 368] on input "1" at bounding box center [383, 365] width 22 height 19
click at [418, 360] on button "1" at bounding box center [411, 357] width 29 height 16
type input "2"
click at [511, 373] on div "pages in a session before seeing the survey." at bounding box center [542, 365] width 221 height 19
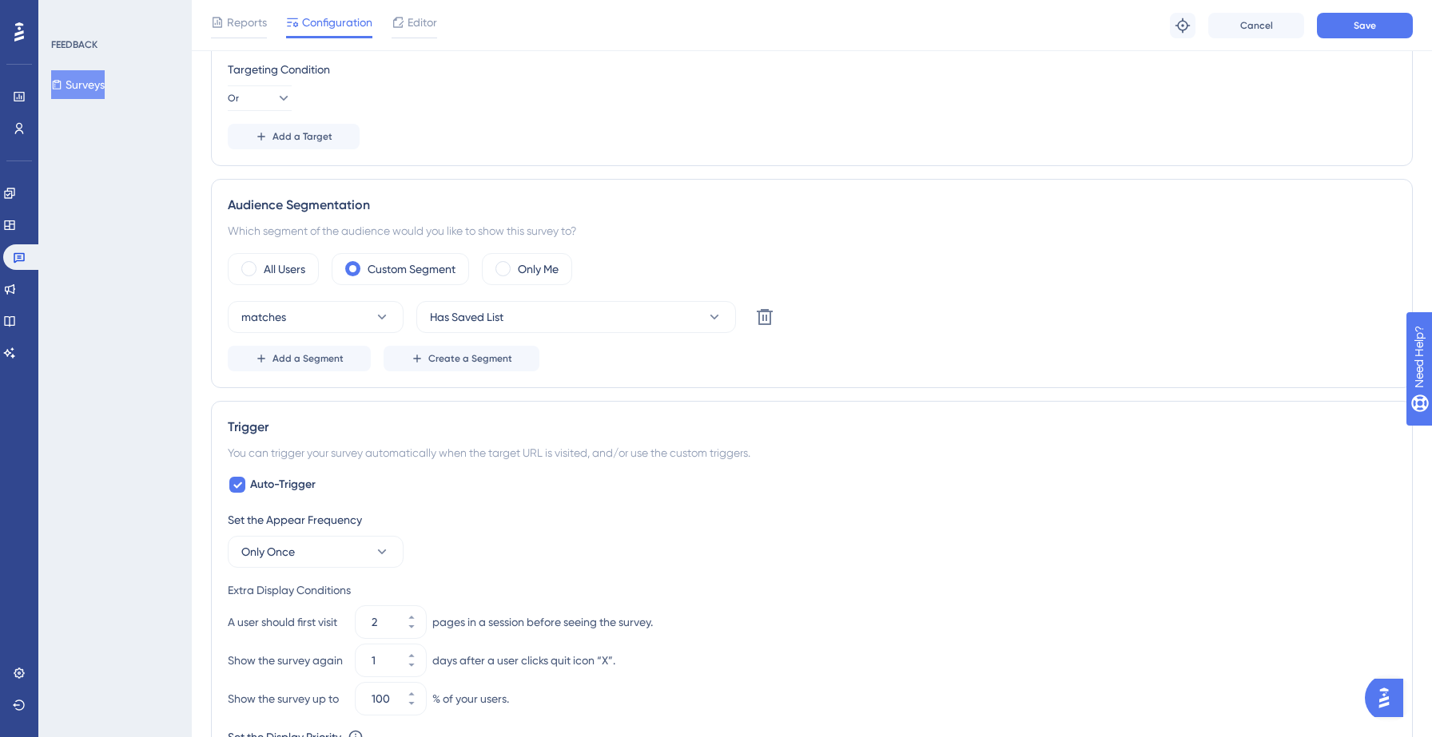
scroll to position [475, 0]
click at [497, 324] on span "Has Saved List" at bounding box center [467, 318] width 74 height 19
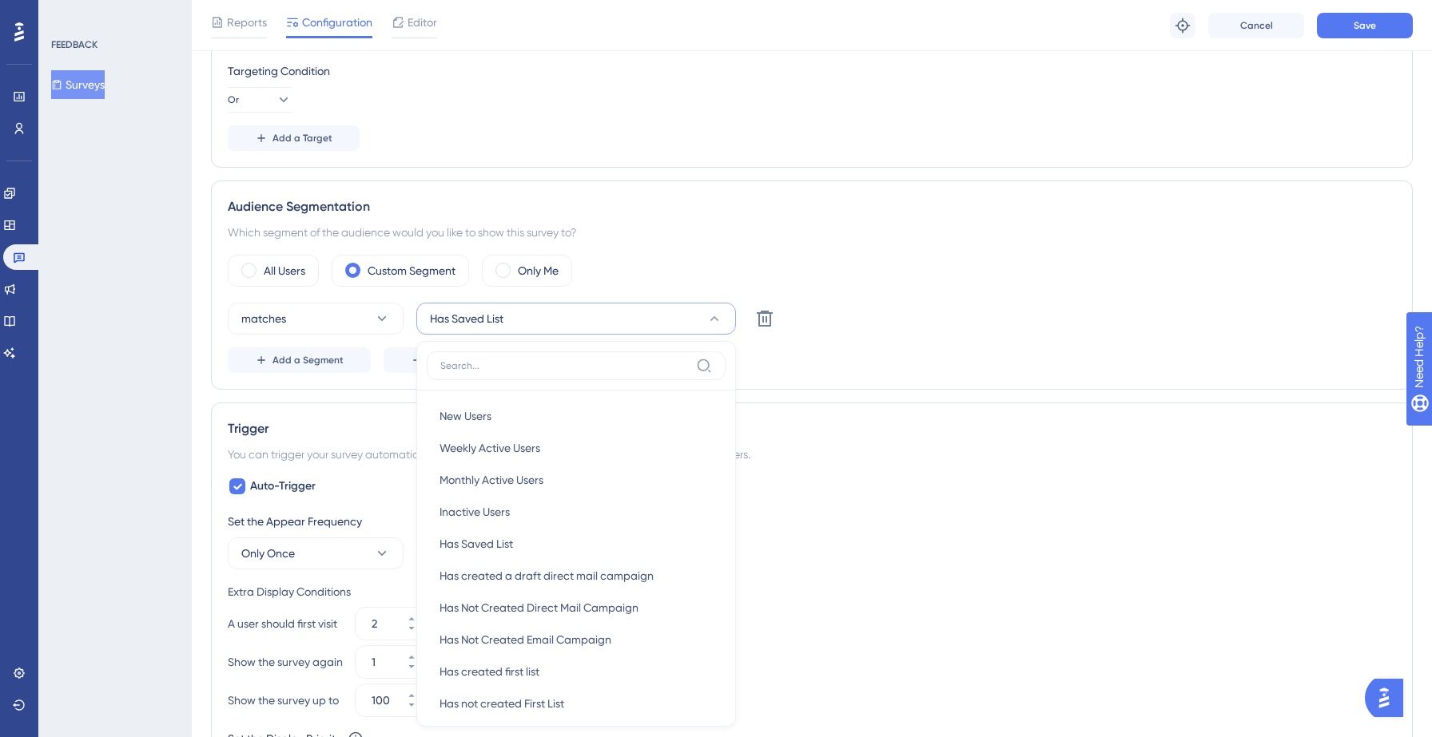
scroll to position [601, 0]
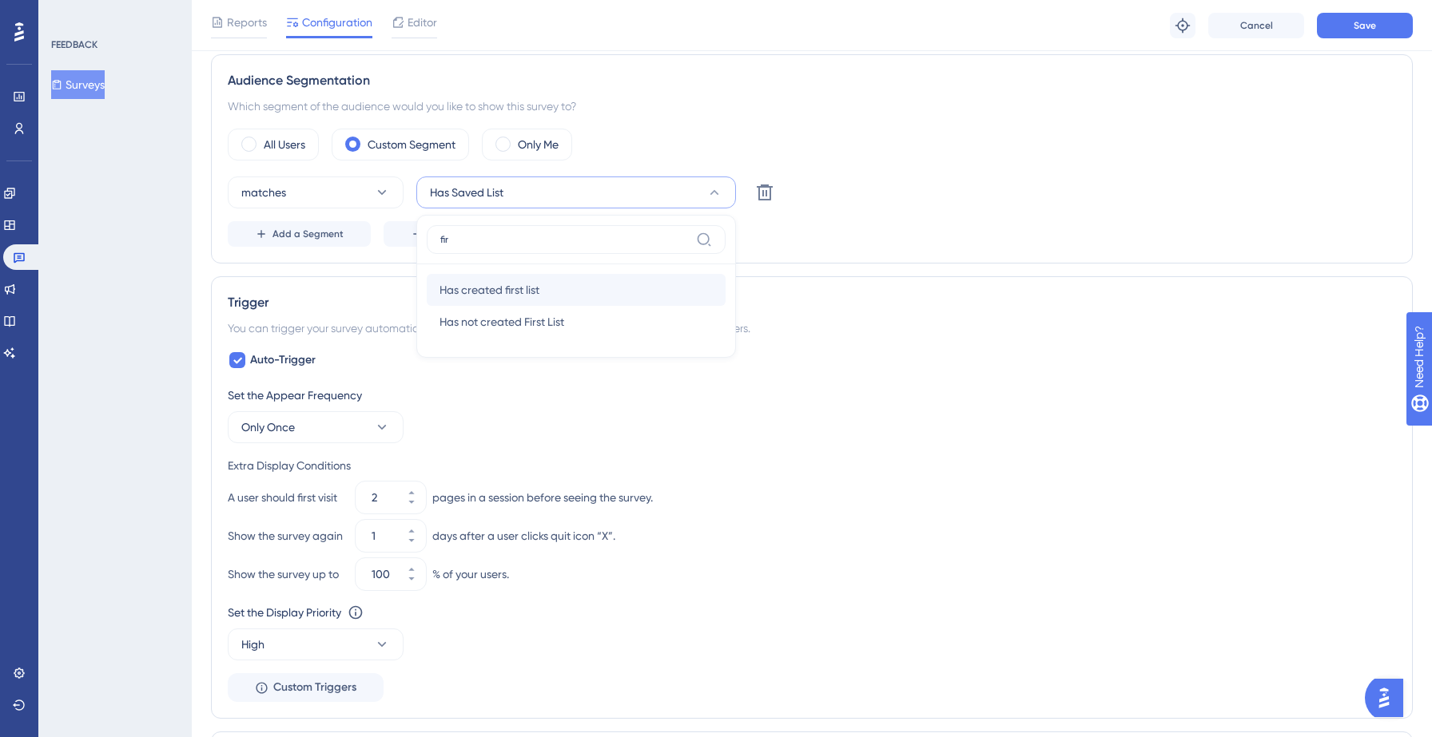
type input "fir"
click at [507, 297] on span "Has created first list" at bounding box center [489, 289] width 100 height 19
click at [881, 291] on div "Trigger You can trigger your survey automatically when the target URL is visite…" at bounding box center [812, 497] width 1202 height 443
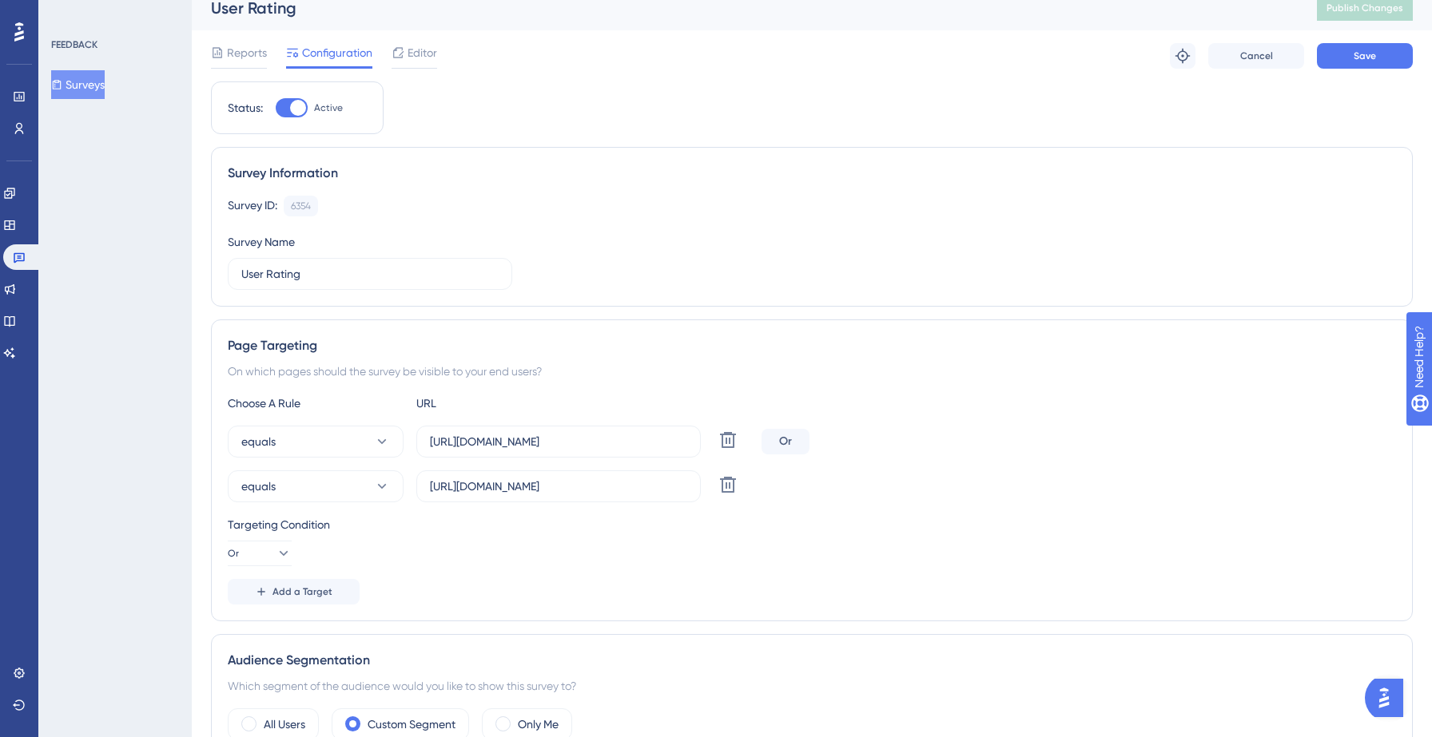
scroll to position [0, 0]
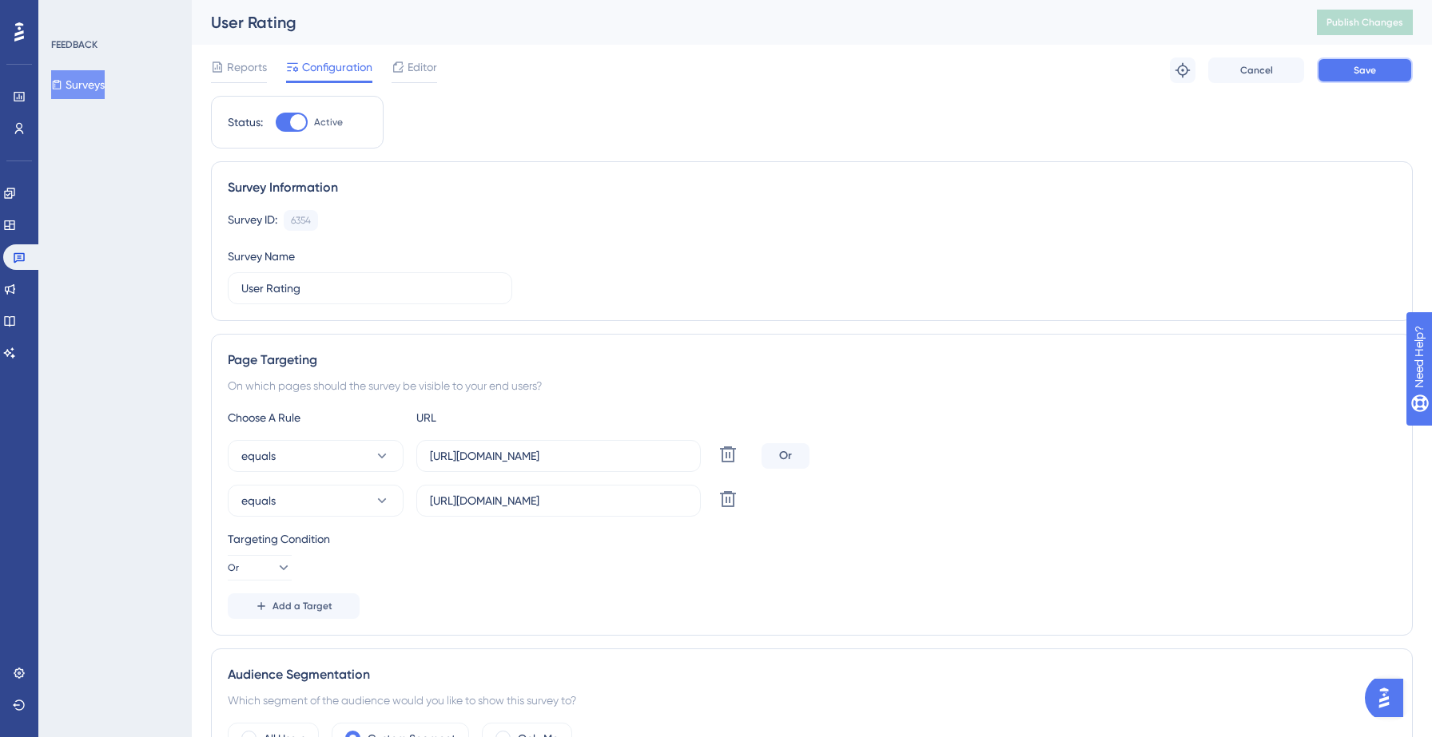
click at [1359, 69] on span "Save" at bounding box center [1364, 70] width 22 height 13
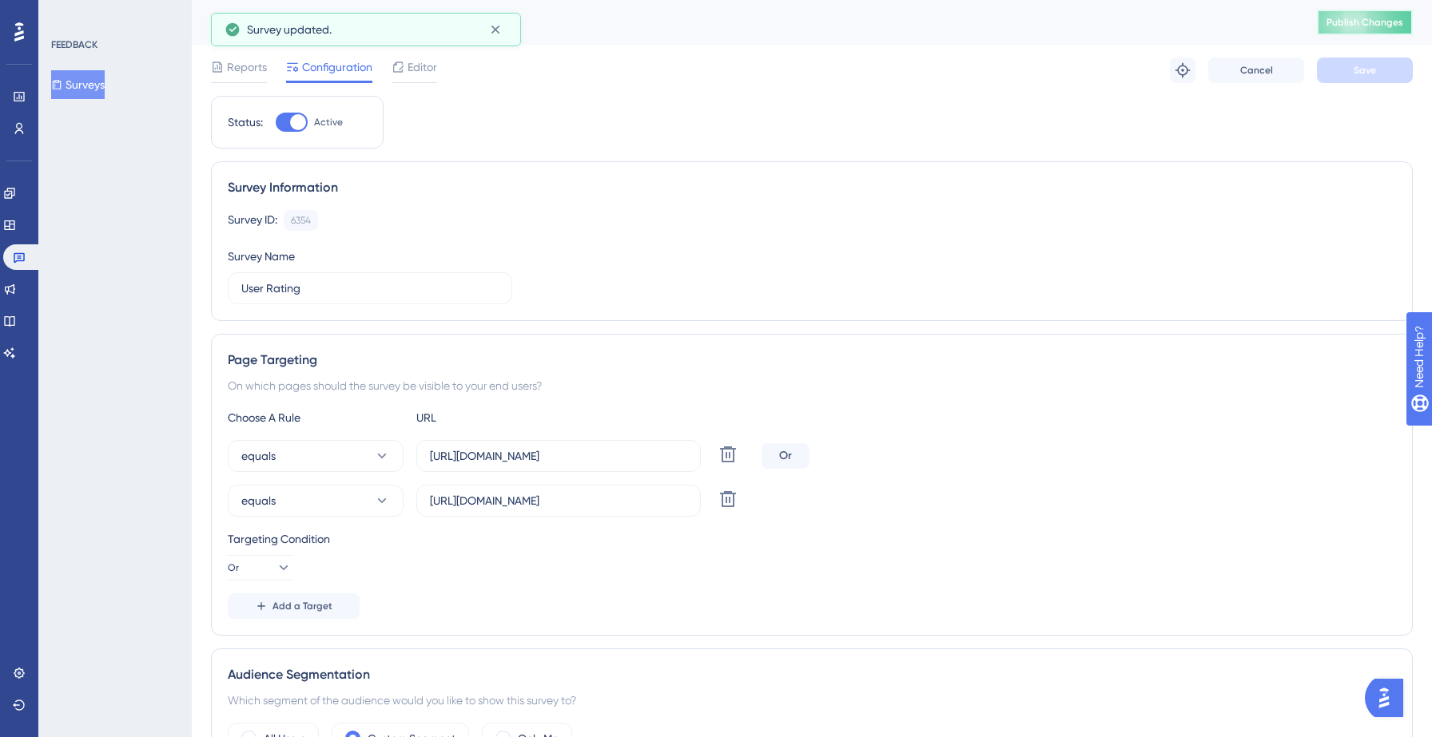
click at [1350, 18] on span "Publish Changes" at bounding box center [1364, 22] width 77 height 13
click at [103, 89] on button "Surveys" at bounding box center [78, 84] width 54 height 29
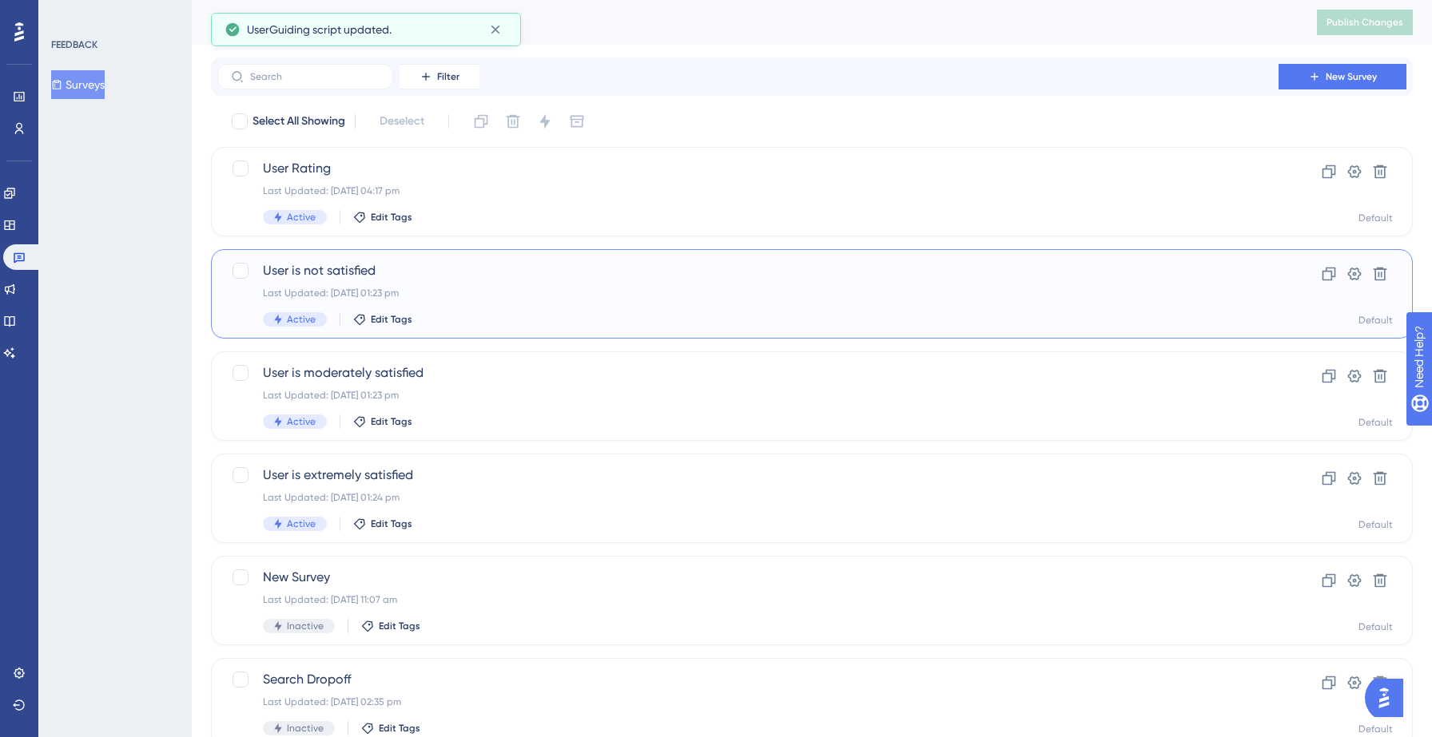
click at [485, 287] on div "Last Updated: [DATE] 01:23 pm" at bounding box center [748, 293] width 970 height 13
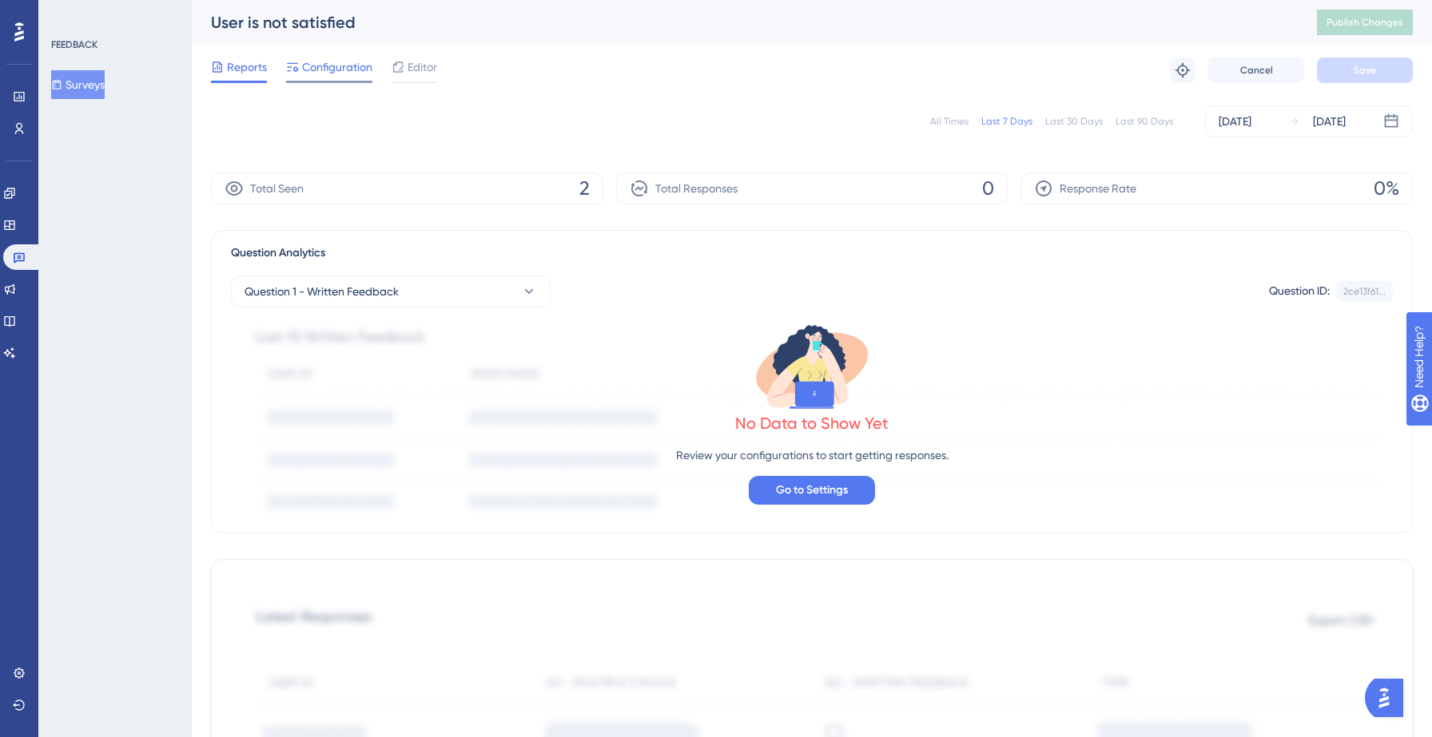
click at [332, 72] on span "Configuration" at bounding box center [337, 67] width 70 height 19
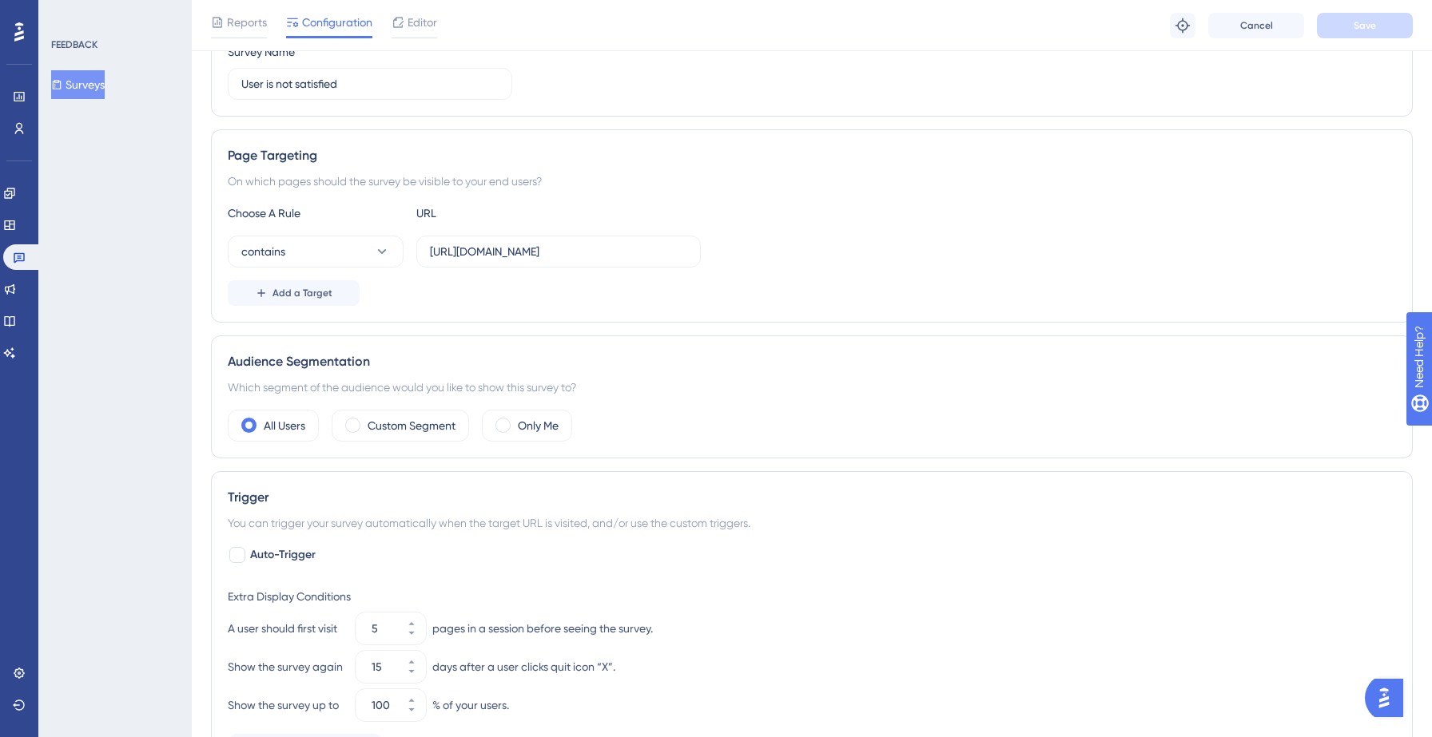
scroll to position [212, 0]
click at [329, 284] on button "Add a Target" at bounding box center [294, 293] width 132 height 26
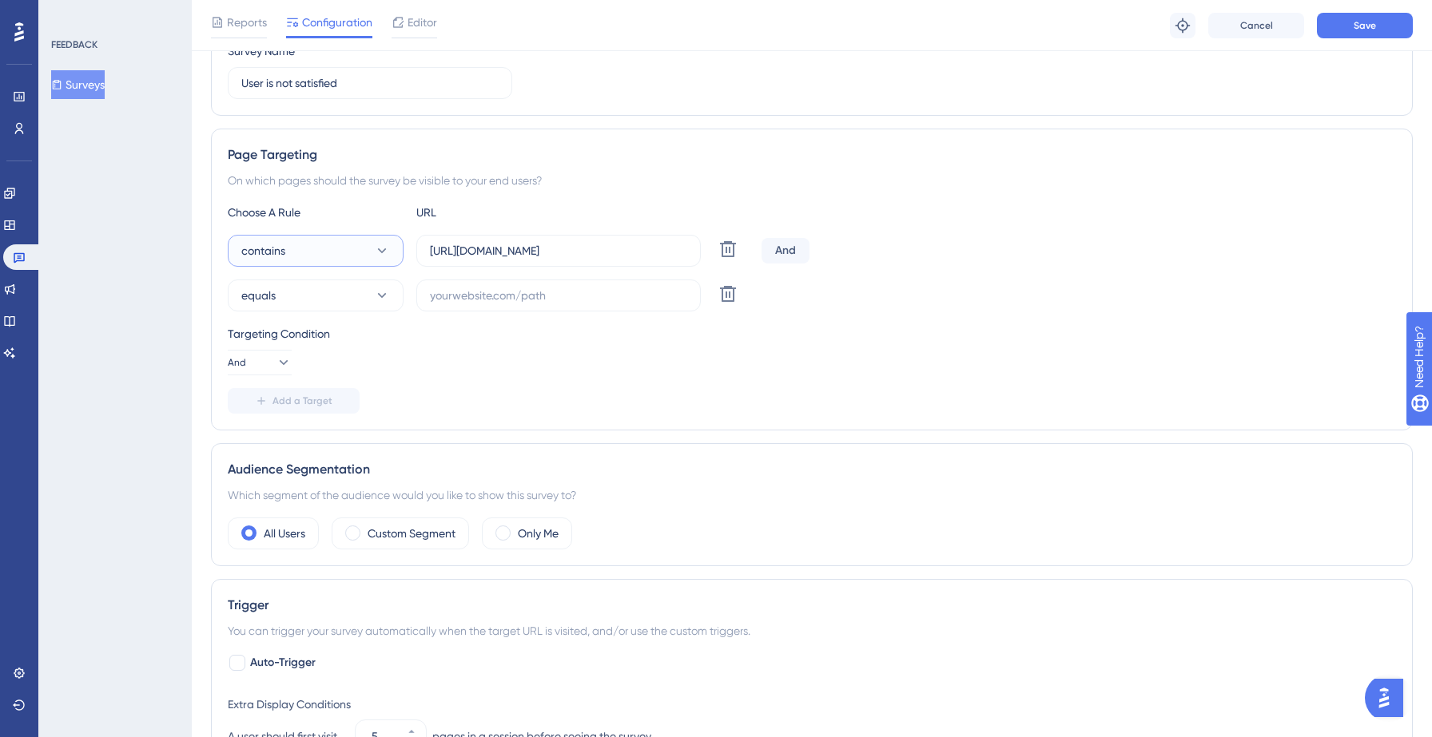
click at [364, 256] on button "contains" at bounding box center [316, 251] width 176 height 32
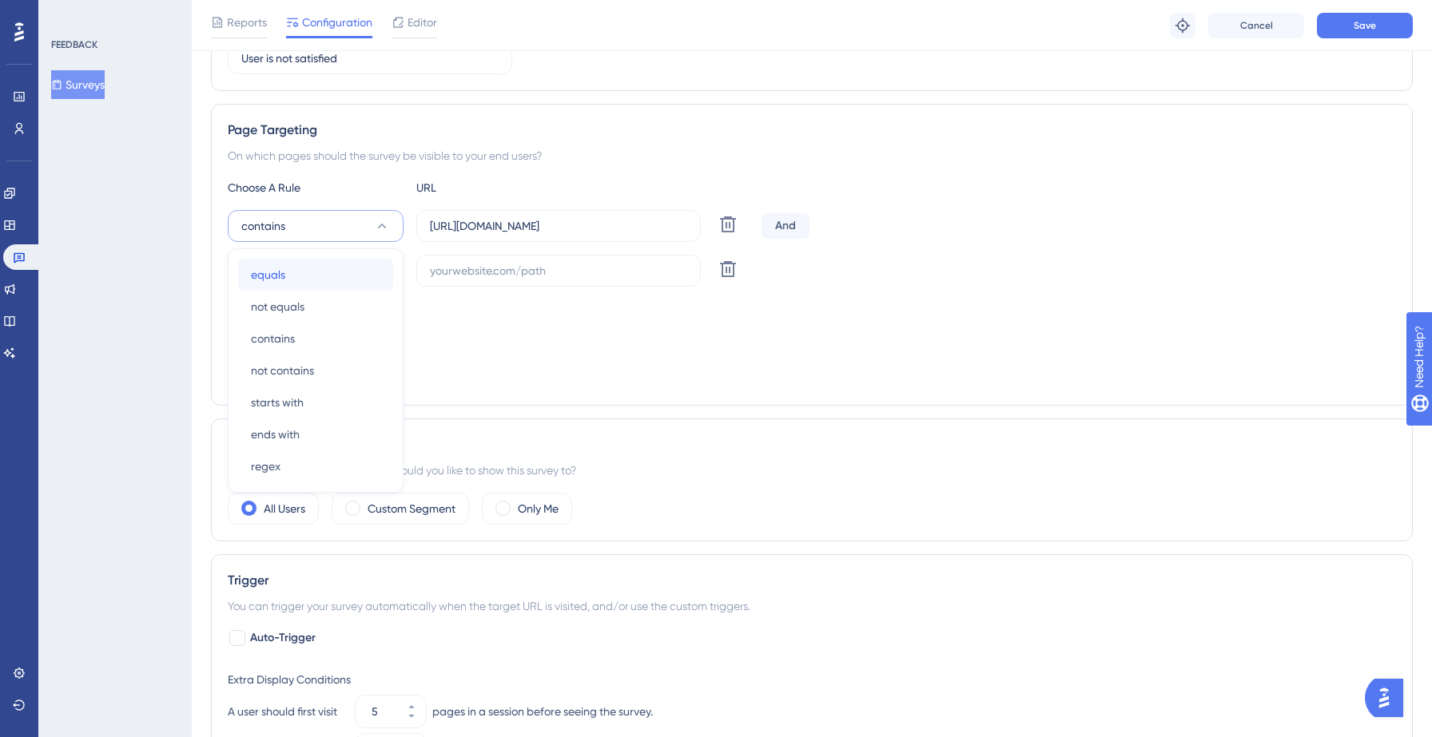
click at [335, 280] on div "equals equals" at bounding box center [315, 275] width 129 height 32
click at [456, 276] on input "text" at bounding box center [558, 271] width 257 height 18
paste input "[URL][DOMAIN_NAME]"
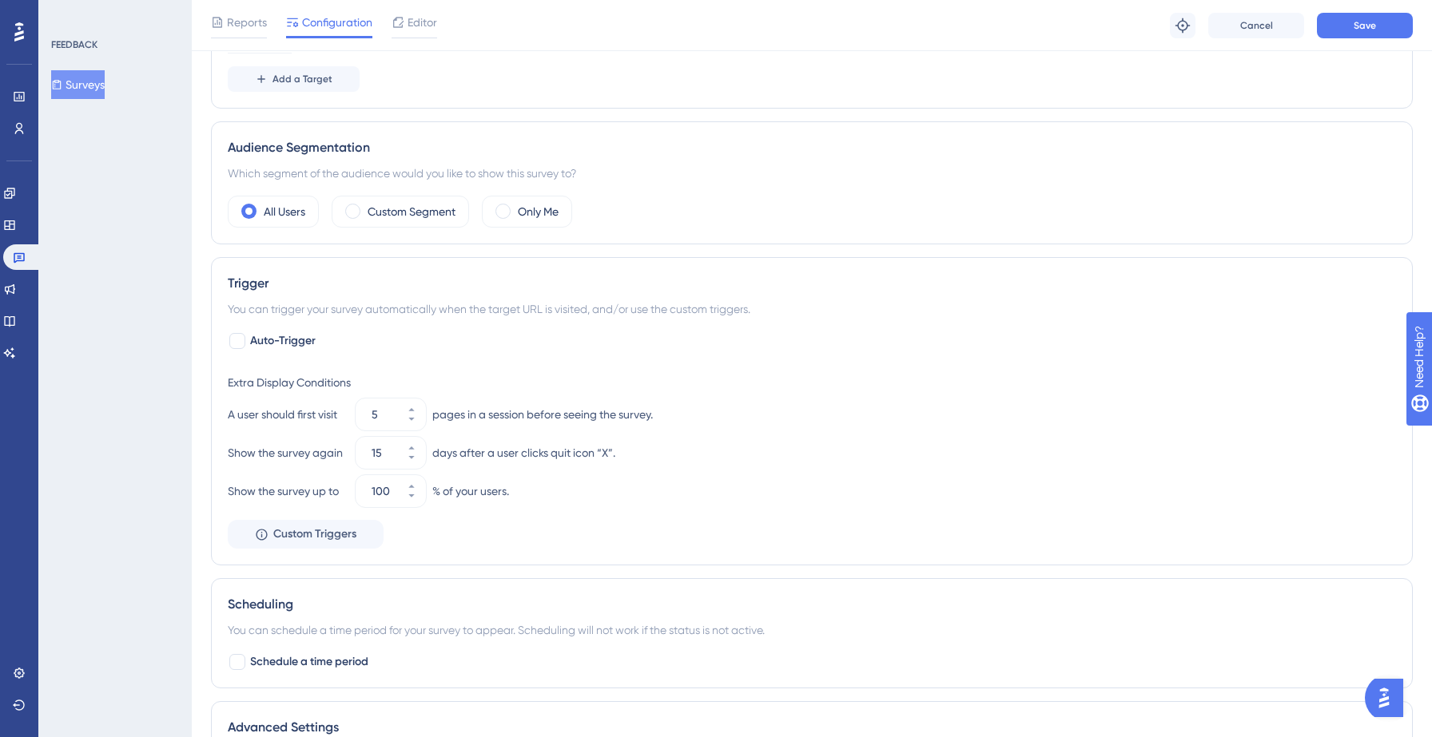
scroll to position [539, 0]
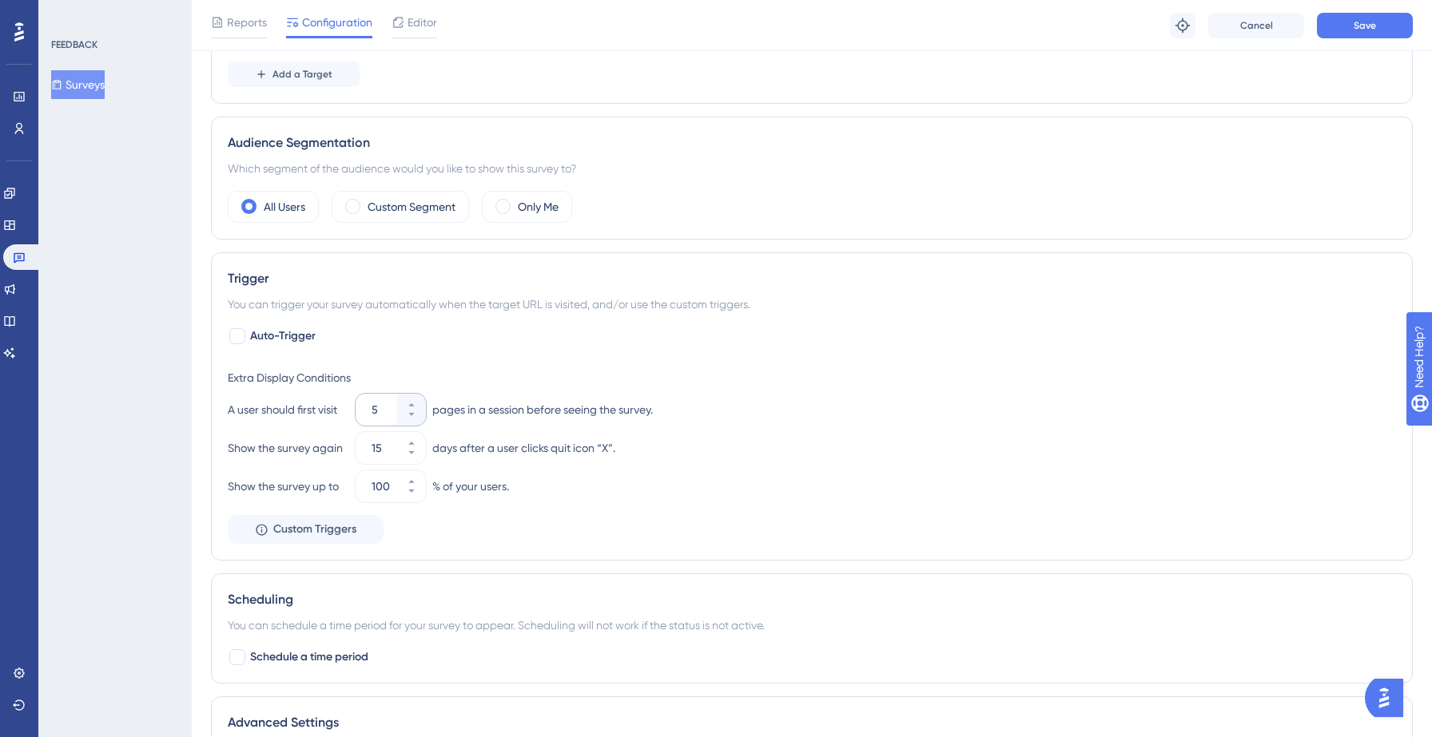
type input "[URL][DOMAIN_NAME]"
click at [375, 408] on input "5" at bounding box center [383, 409] width 22 height 19
click at [408, 407] on icon at bounding box center [412, 405] width 10 height 10
type input "2"
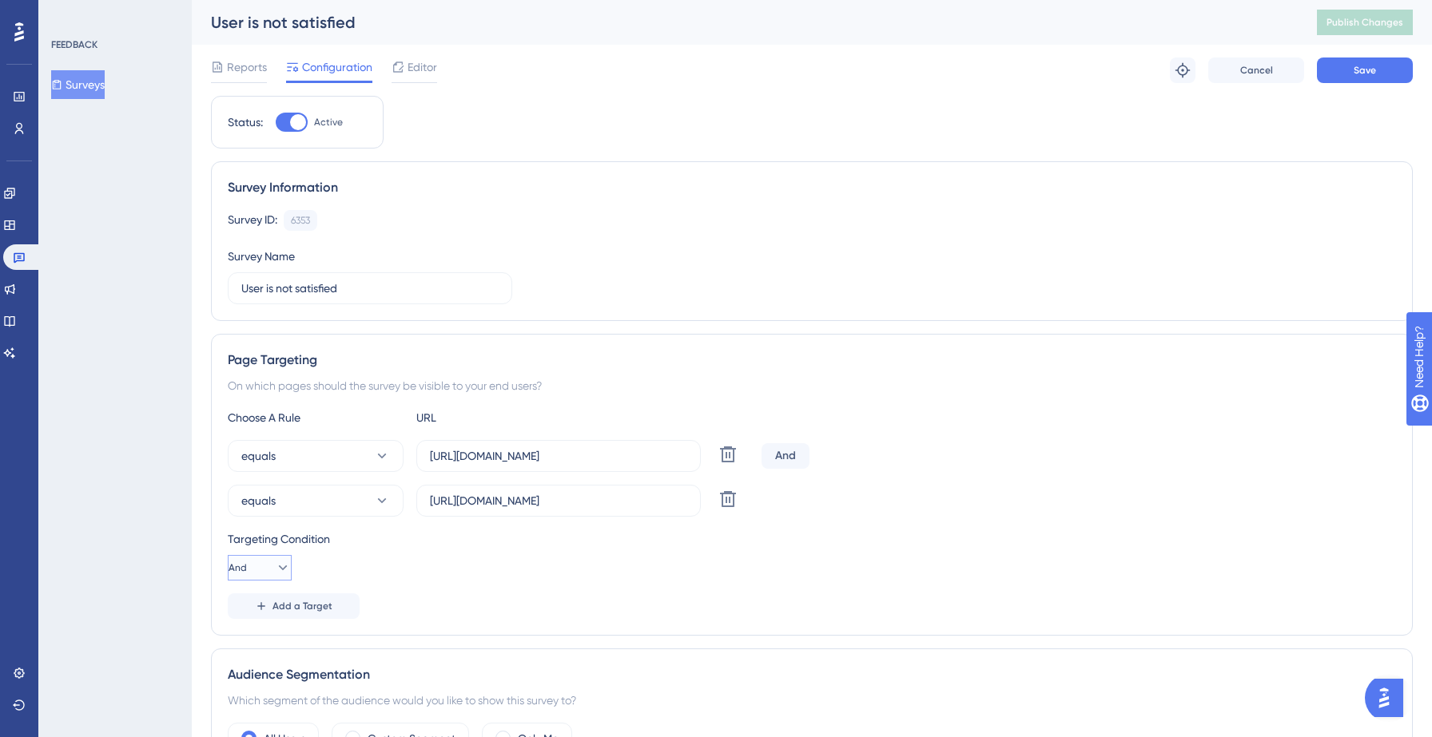
click at [275, 566] on icon at bounding box center [283, 568] width 16 height 16
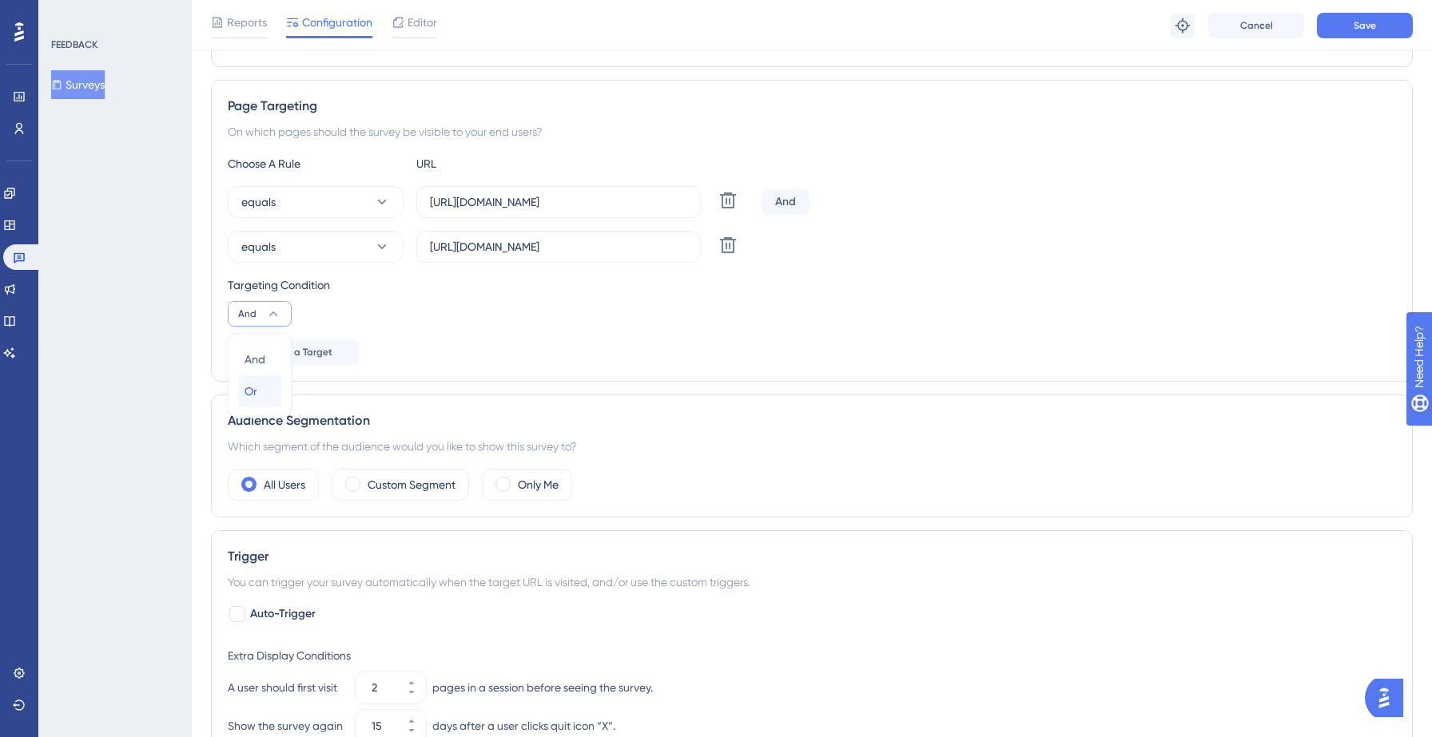
click at [259, 390] on div "Or Or" at bounding box center [259, 392] width 30 height 32
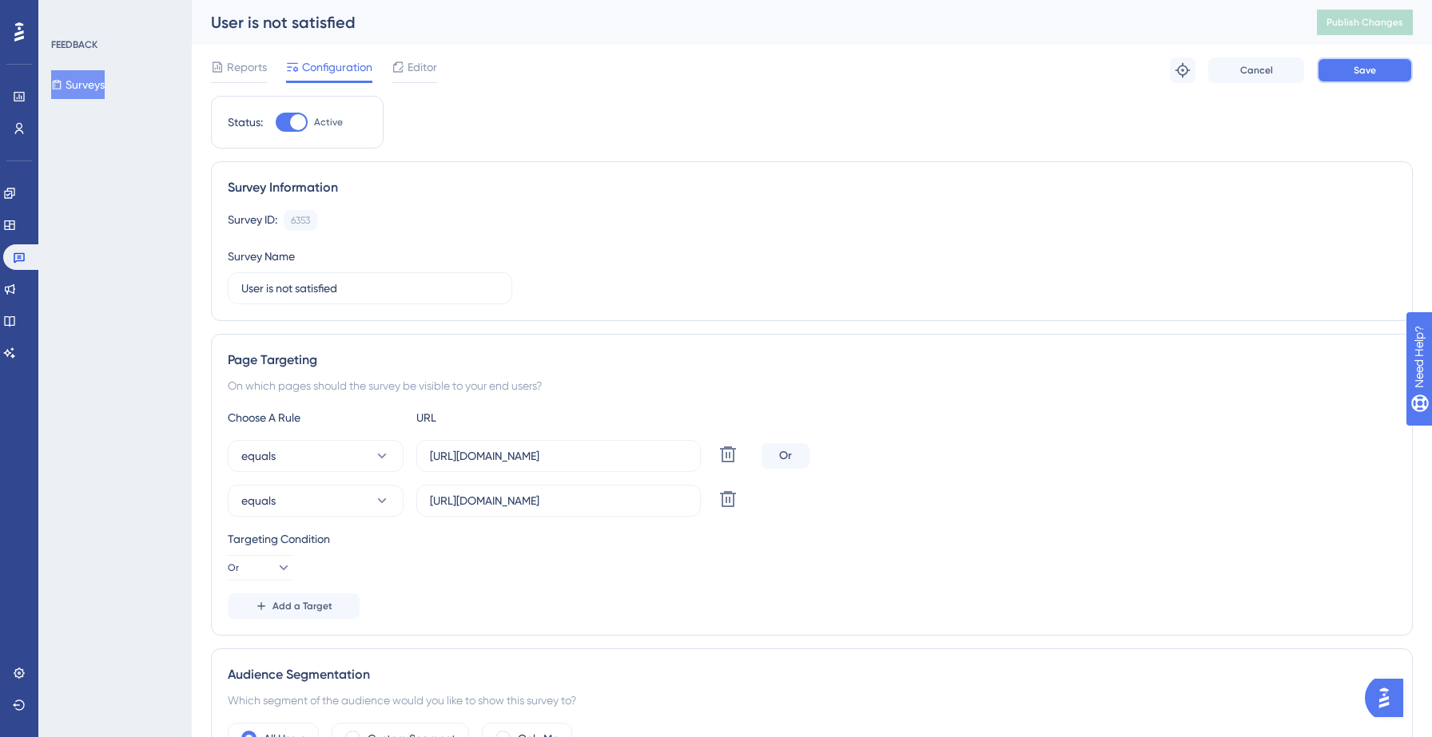
click at [1381, 67] on button "Save" at bounding box center [1365, 71] width 96 height 26
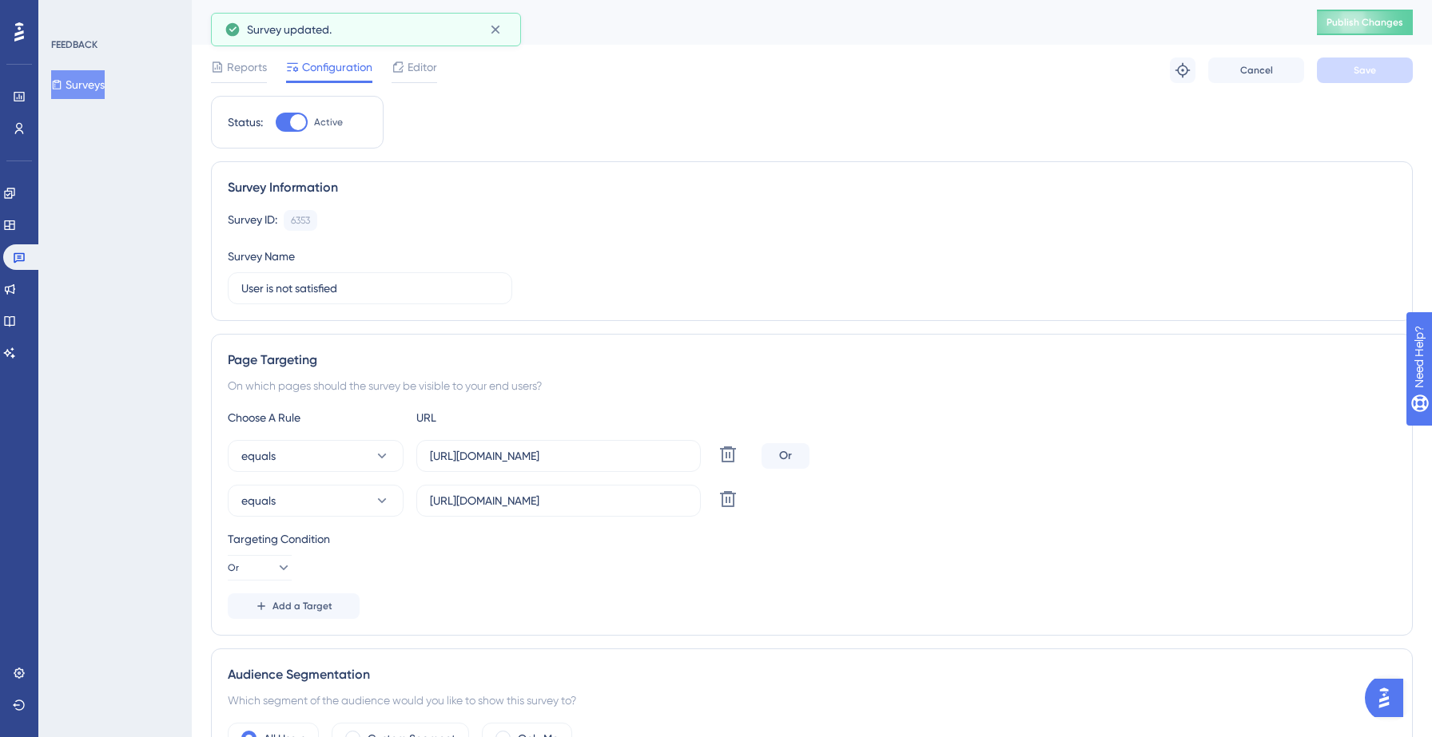
click at [96, 82] on button "Surveys" at bounding box center [78, 84] width 54 height 29
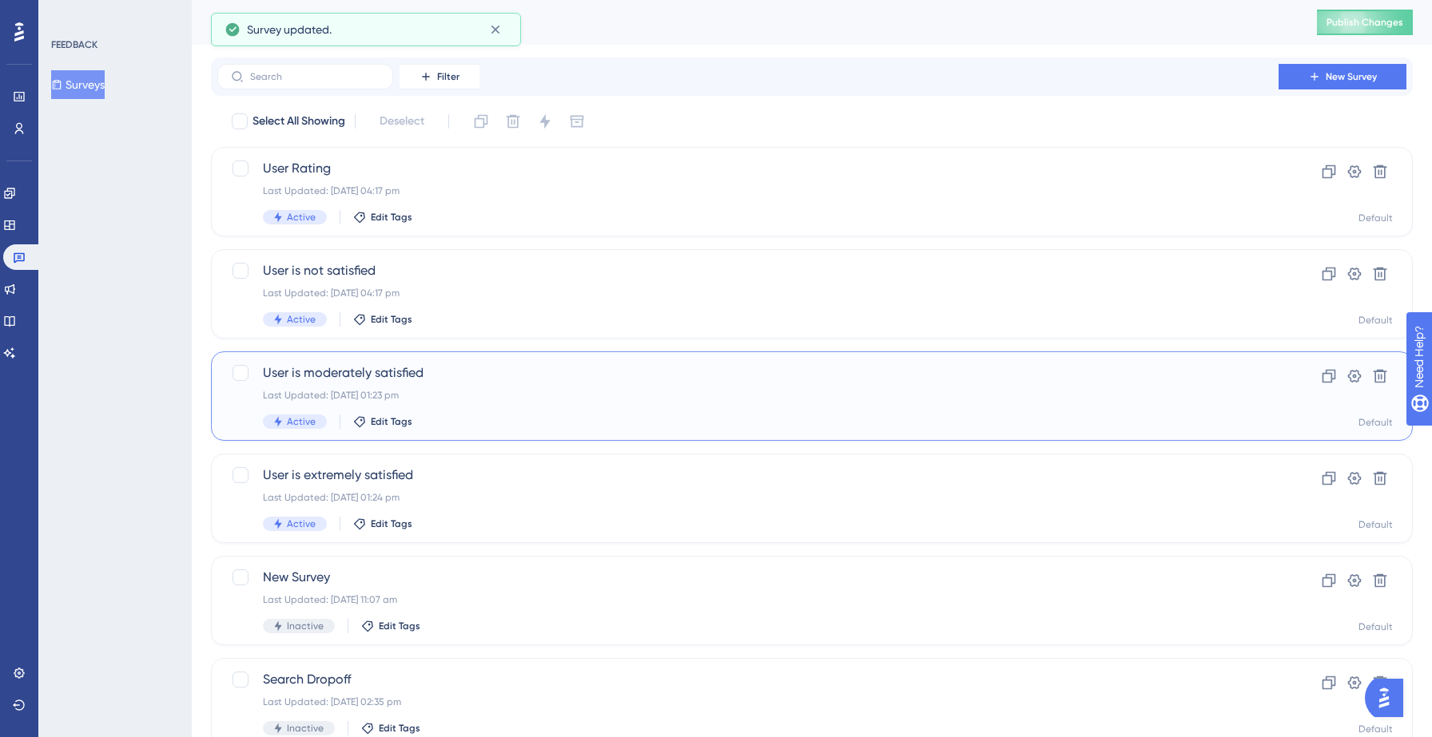
click at [491, 384] on div "User is moderately satisfied Last Updated: [DATE] 01:23 pm Active Edit Tags" at bounding box center [748, 397] width 970 height 66
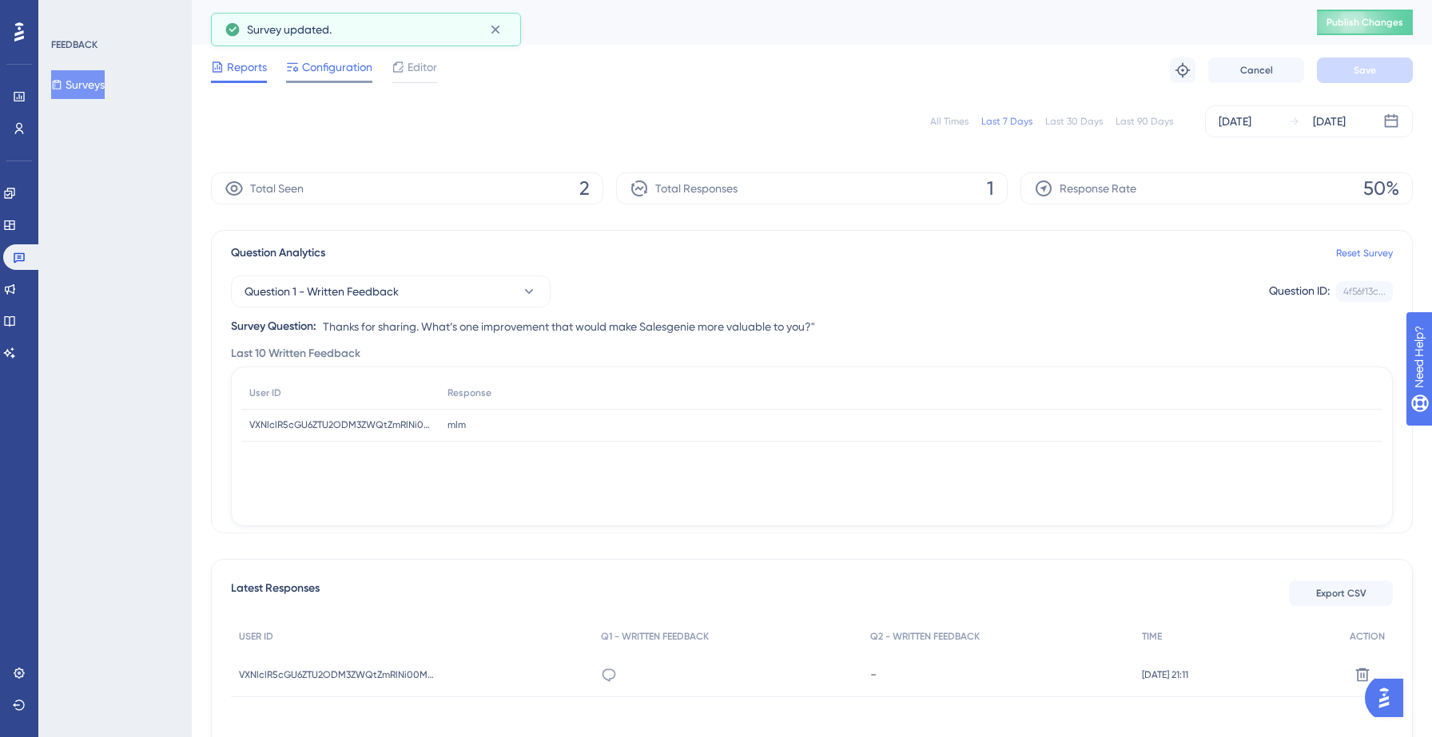
click at [352, 71] on span "Configuration" at bounding box center [337, 67] width 70 height 19
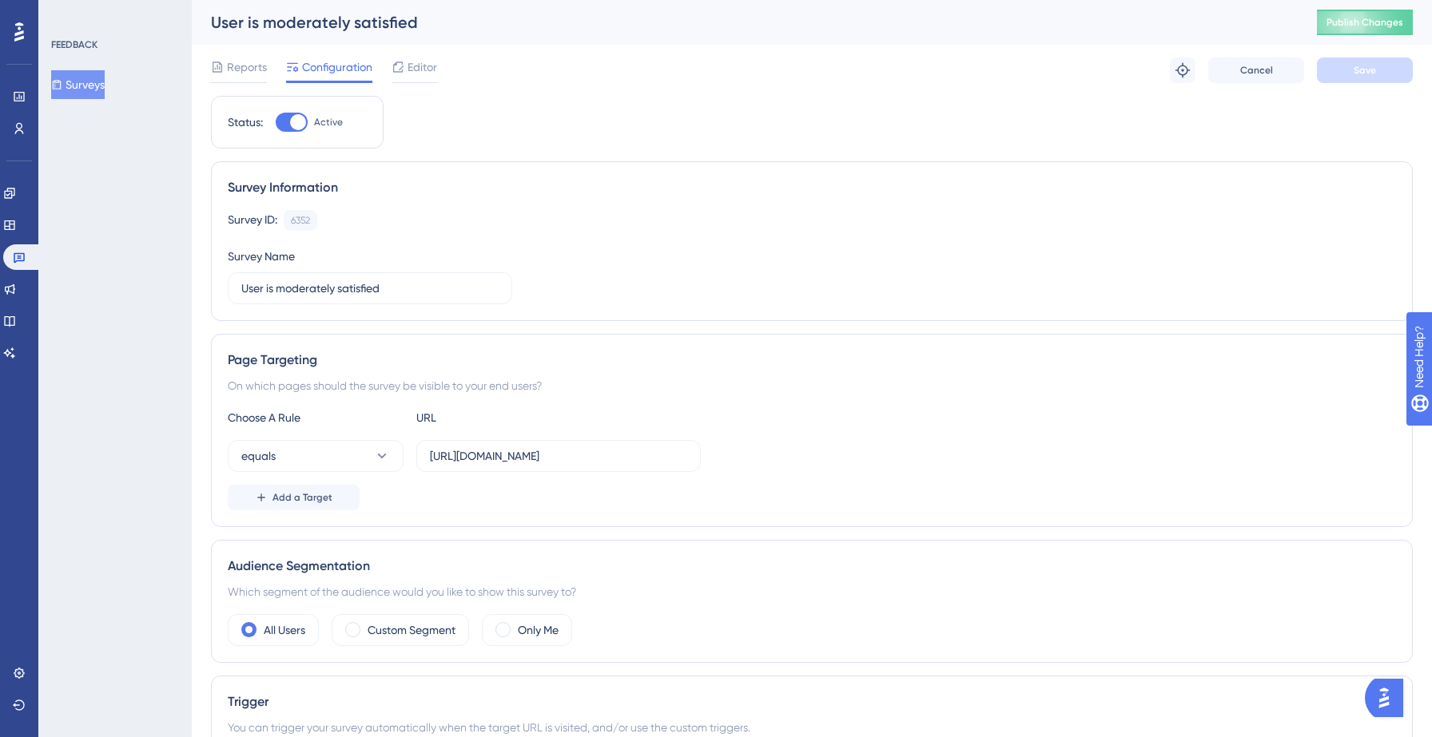
click at [557, 257] on div "Survey ID: 6352 Copy Survey Name User is moderately satisfied" at bounding box center [812, 257] width 1168 height 94
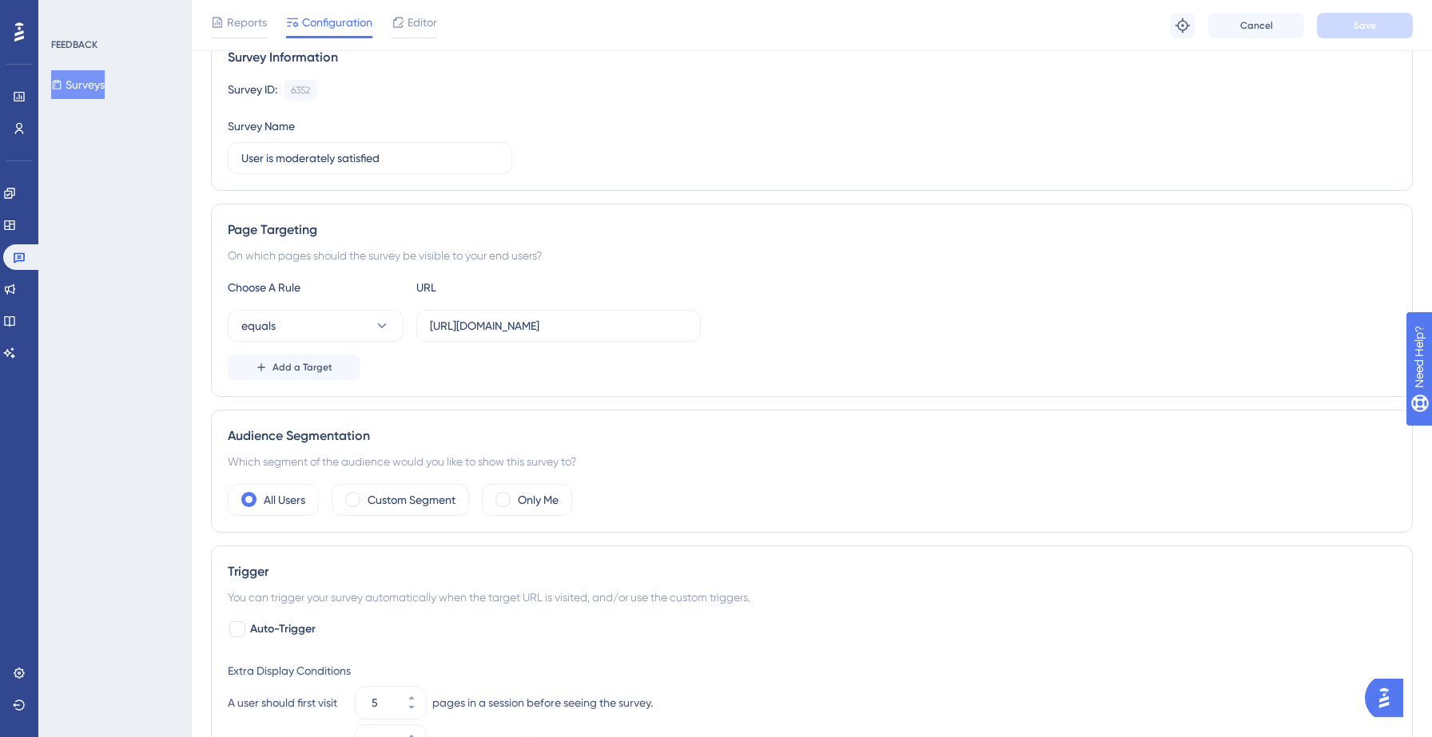
scroll to position [139, 0]
click at [403, 501] on label "Custom Segment" at bounding box center [412, 497] width 88 height 19
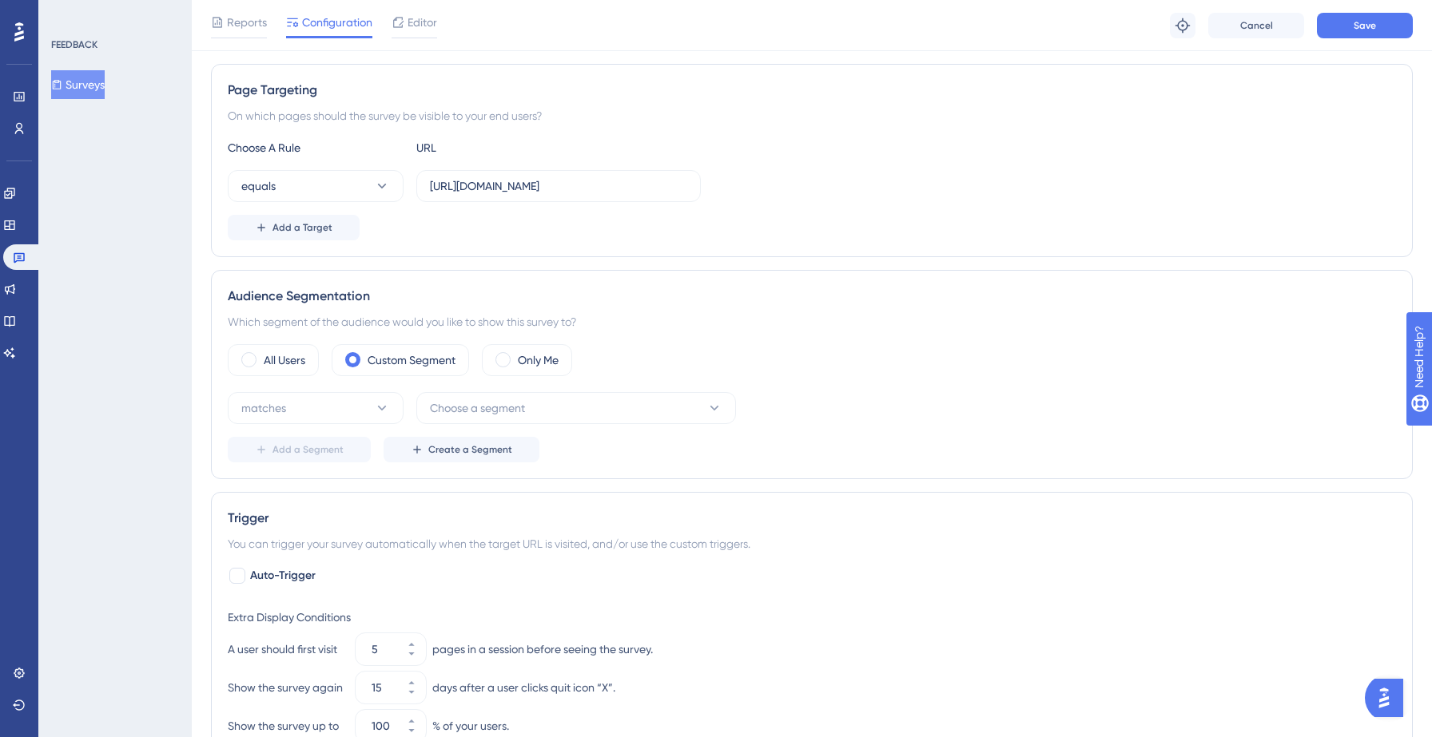
scroll to position [295, 0]
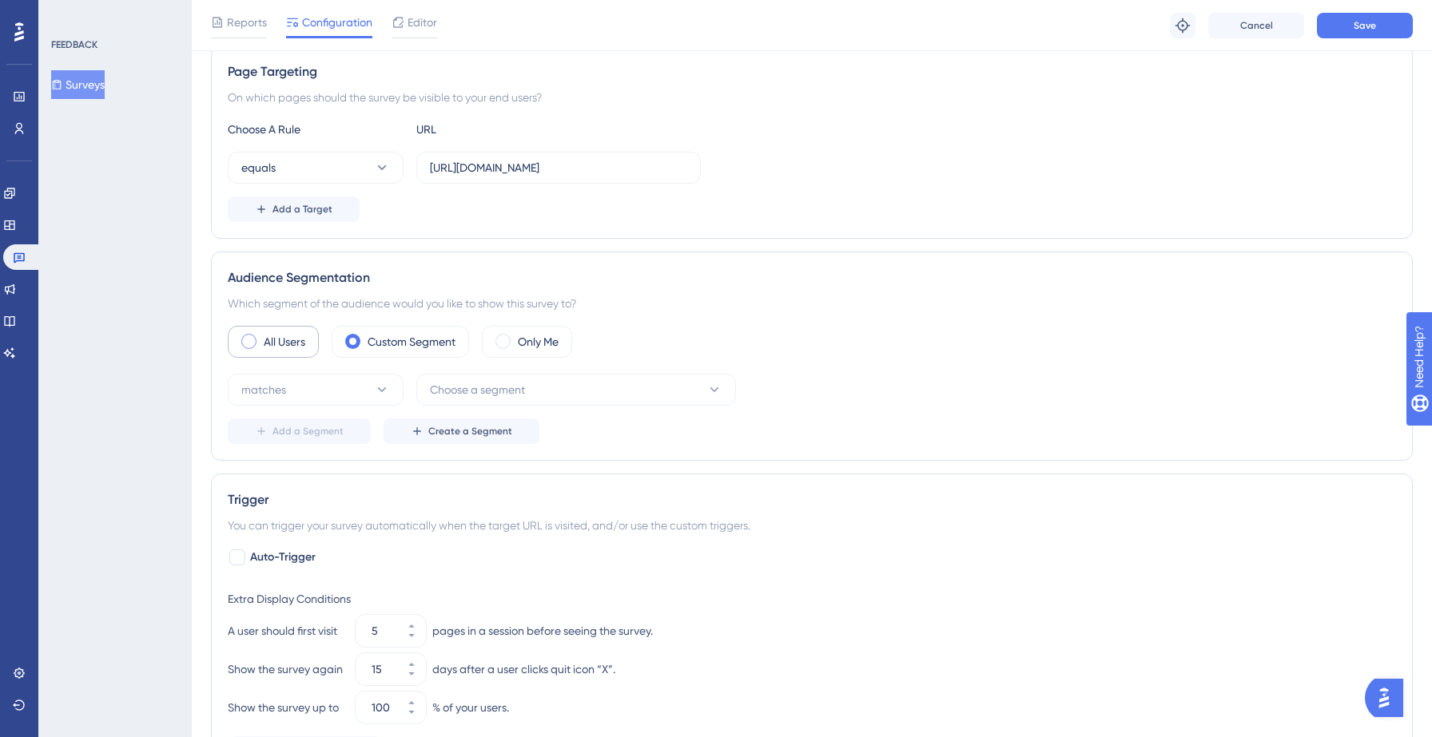
click at [288, 346] on label "All Users" at bounding box center [285, 341] width 42 height 19
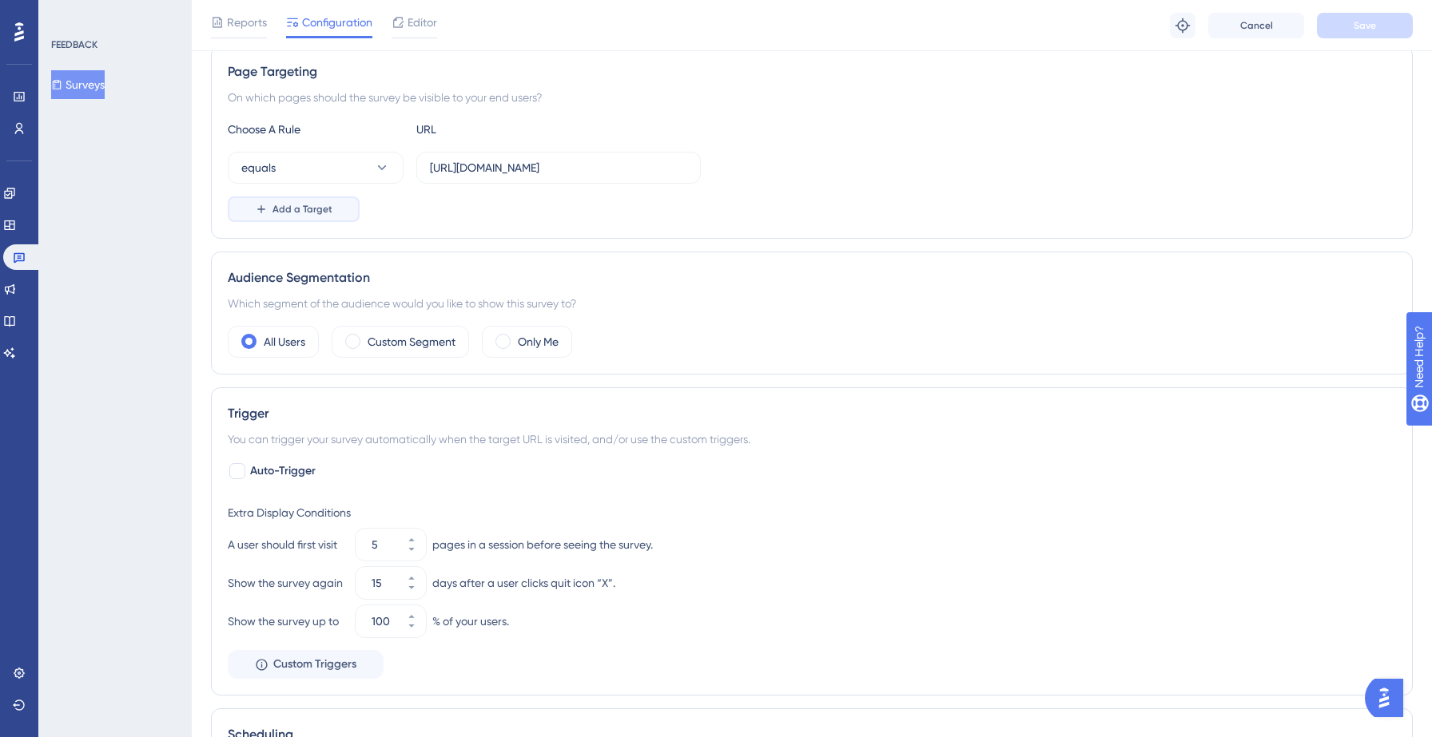
click at [291, 209] on span "Add a Target" at bounding box center [302, 209] width 60 height 13
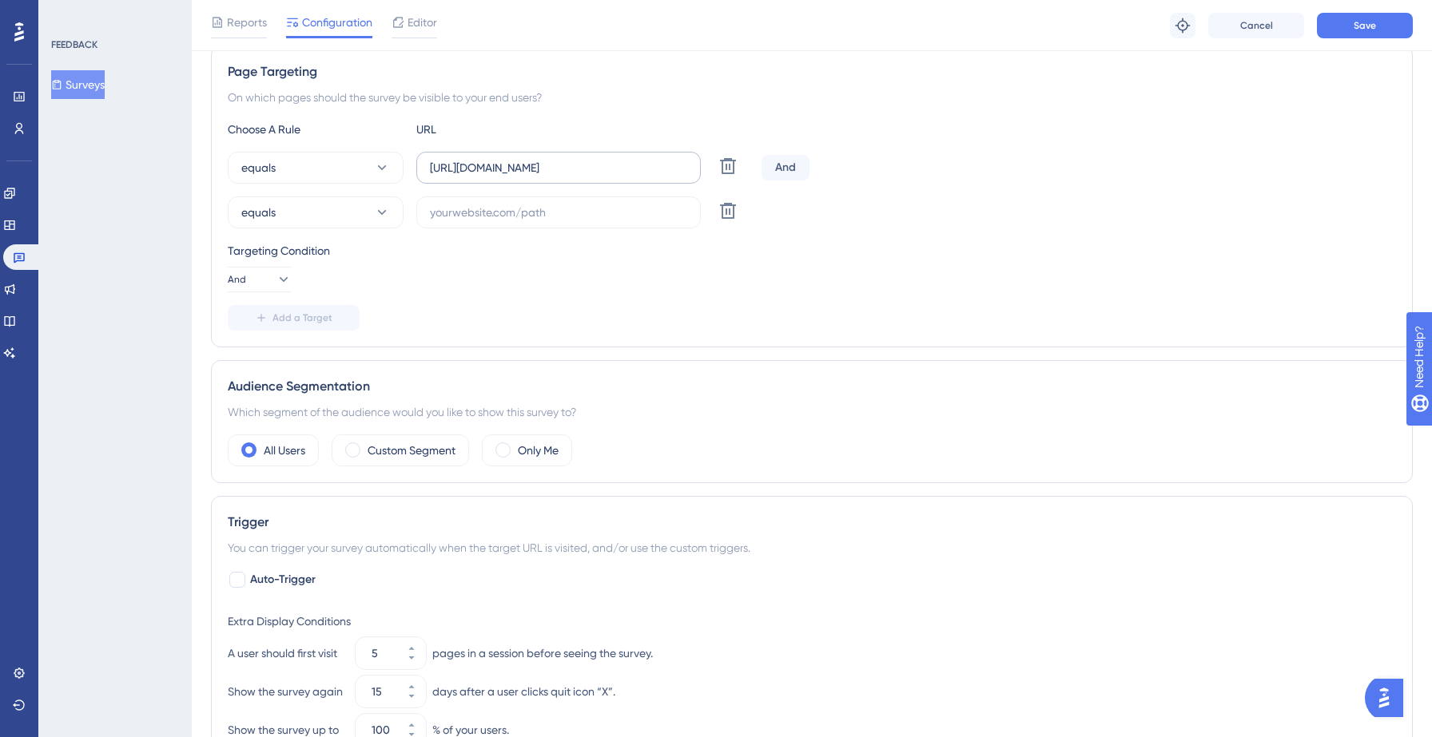
click at [498, 181] on label "[URL][DOMAIN_NAME]" at bounding box center [558, 168] width 284 height 32
click at [498, 177] on input "[URL][DOMAIN_NAME]" at bounding box center [558, 168] width 257 height 18
click at [498, 181] on label "[URL][DOMAIN_NAME]" at bounding box center [558, 168] width 284 height 32
click at [498, 177] on input "[URL][DOMAIN_NAME]" at bounding box center [558, 168] width 257 height 18
click at [498, 181] on label "[URL][DOMAIN_NAME]" at bounding box center [558, 168] width 284 height 32
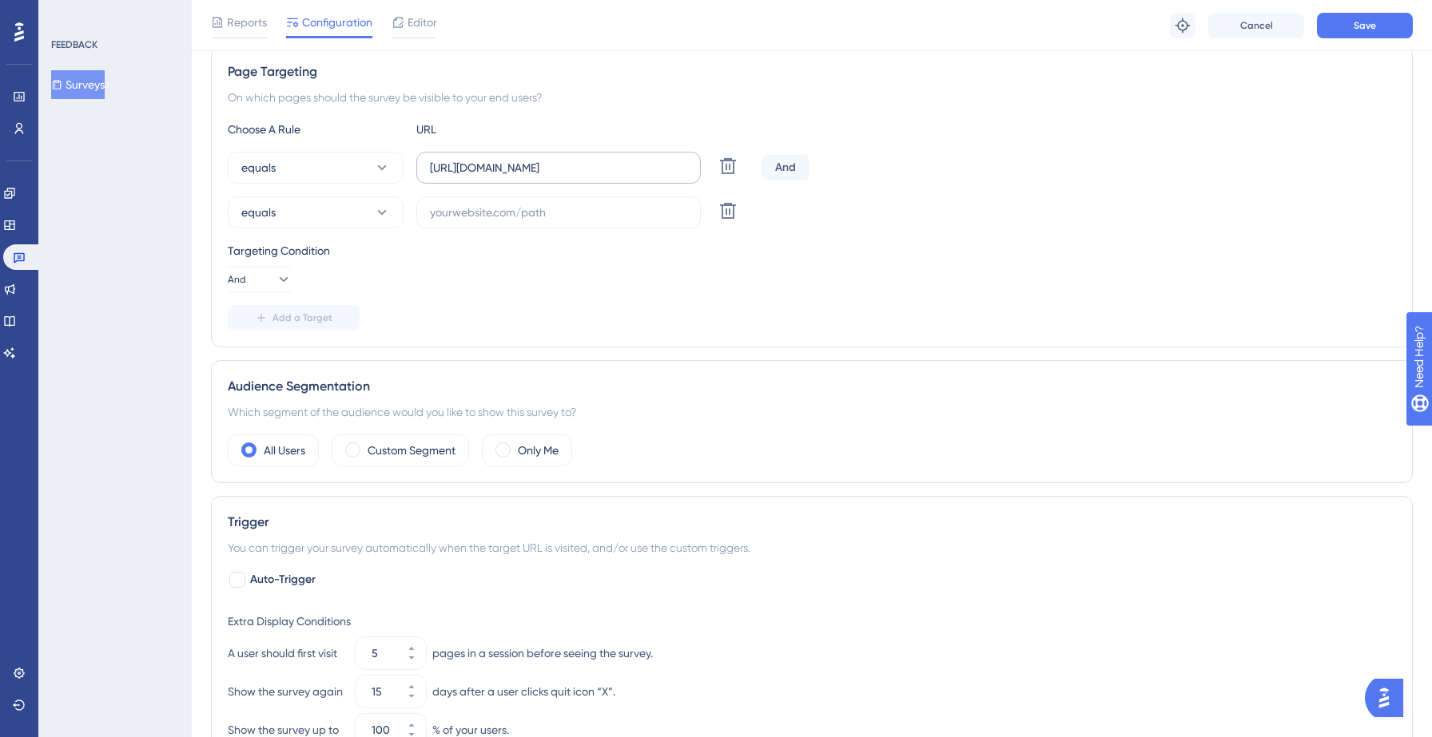
click at [498, 177] on input "[URL][DOMAIN_NAME]" at bounding box center [558, 168] width 257 height 18
click at [503, 174] on input "[URL][DOMAIN_NAME]" at bounding box center [558, 168] width 257 height 18
click at [494, 209] on input "text" at bounding box center [558, 213] width 257 height 18
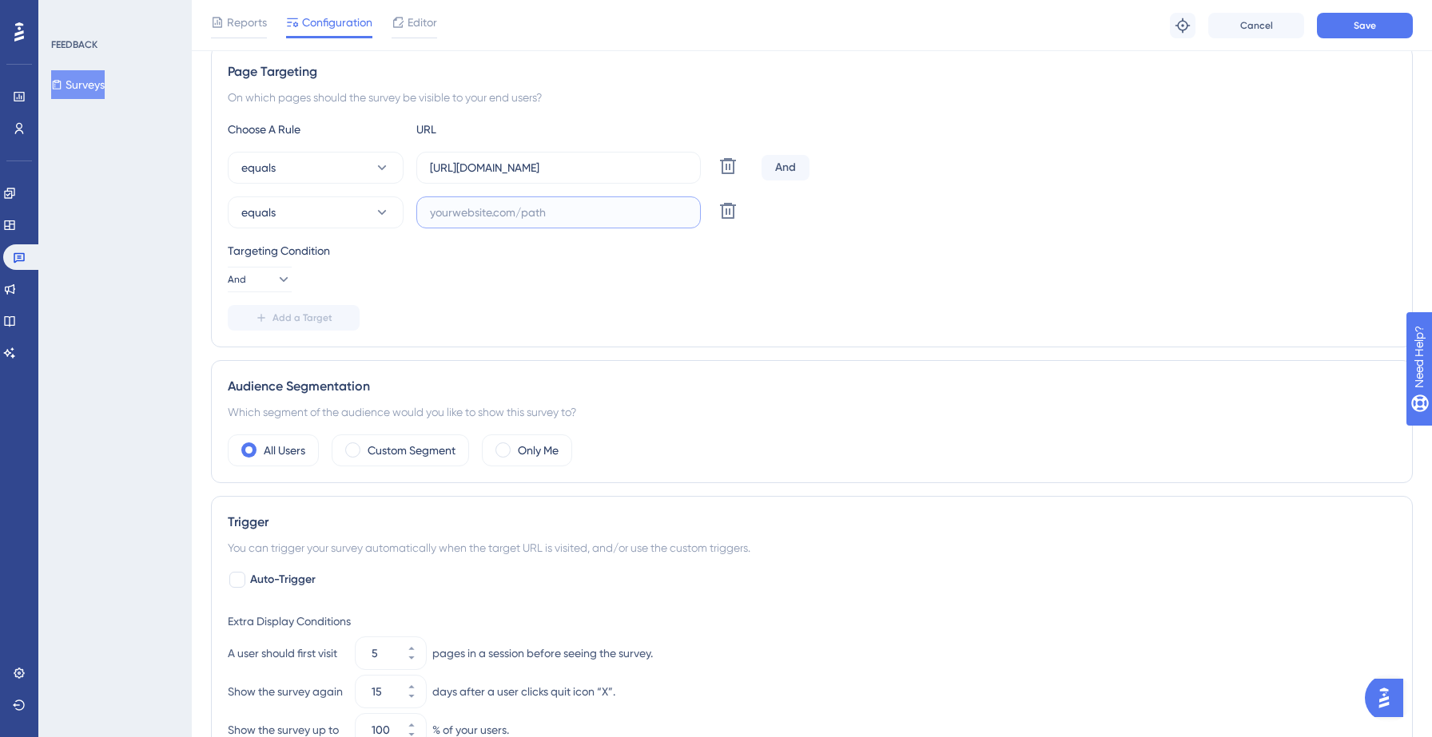
paste input "[URL][DOMAIN_NAME]"
type input "[URL][DOMAIN_NAME]"
paste input "[URL][DOMAIN_NAME]"
type input "[URL][DOMAIN_NAME]"
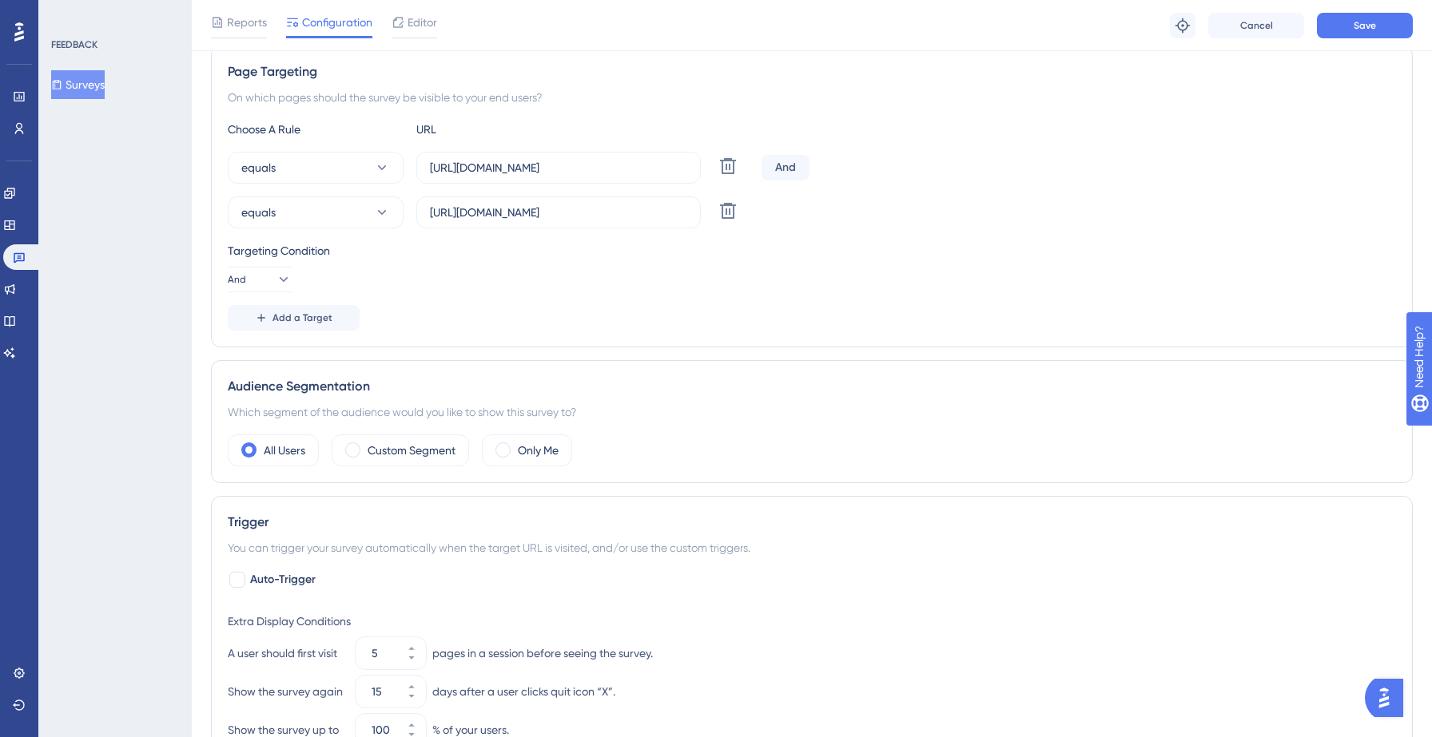
click at [498, 297] on div "Choose A Rule URL equals [URL][DOMAIN_NAME] Delete And equals [URL][DOMAIN_NAME…" at bounding box center [812, 225] width 1168 height 211
click at [260, 280] on button "And" at bounding box center [260, 280] width 64 height 26
click at [271, 353] on div "Or Or" at bounding box center [259, 357] width 30 height 32
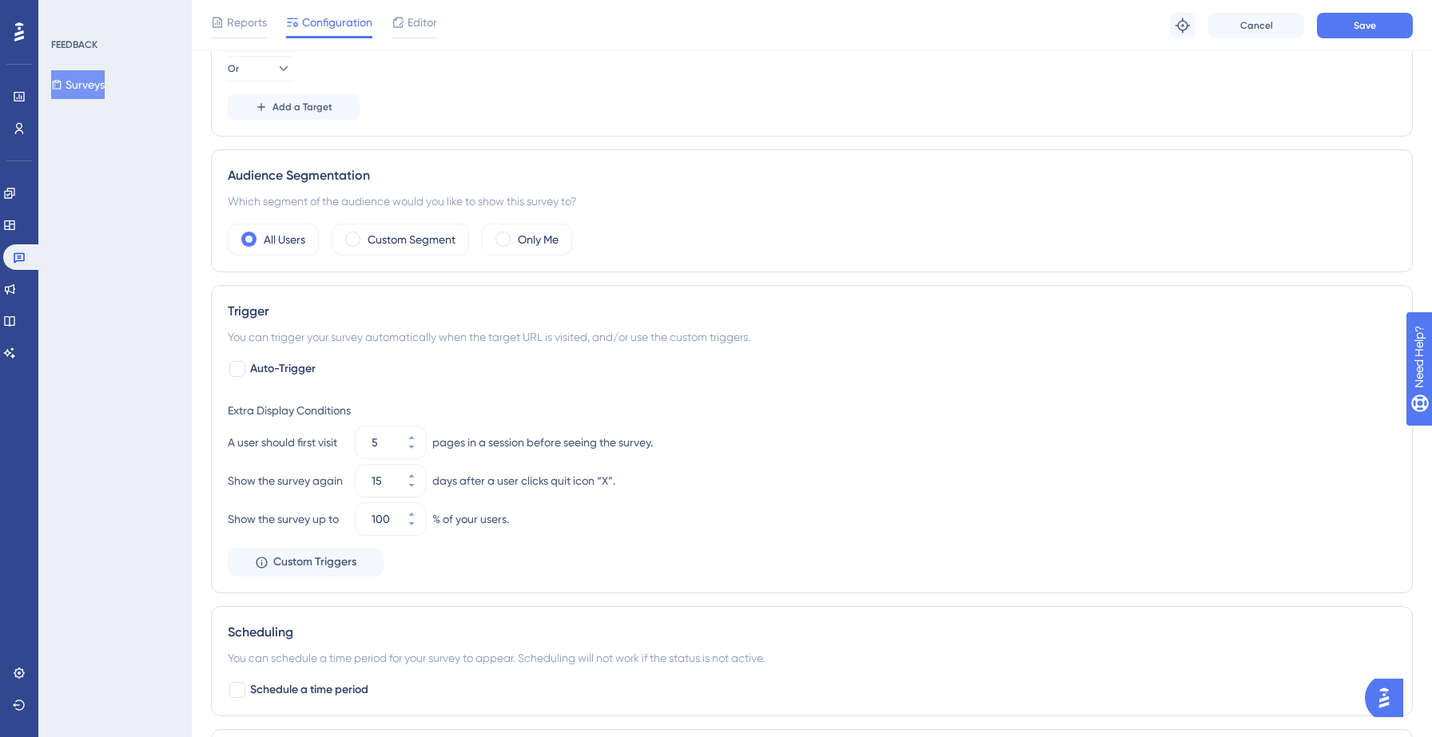
scroll to position [515, 0]
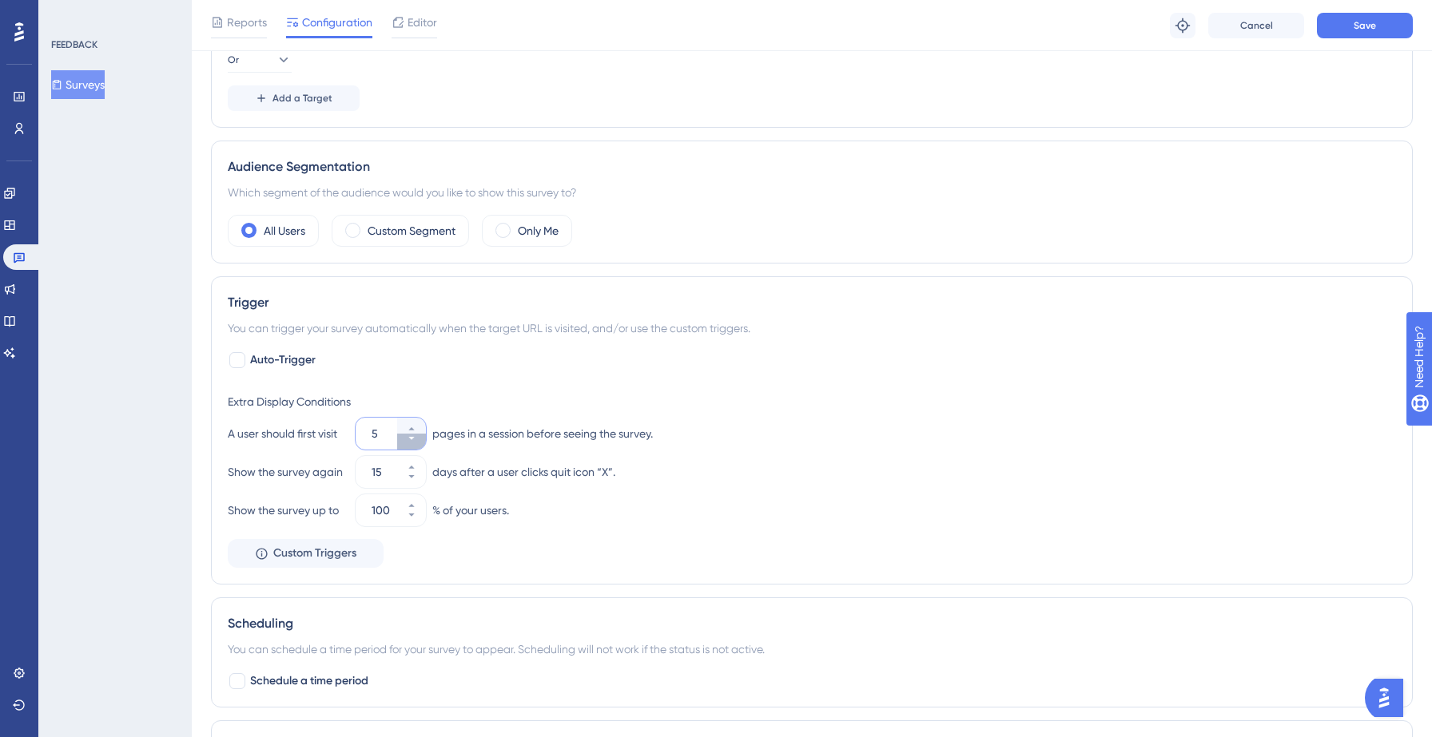
click at [417, 439] on button "5" at bounding box center [411, 442] width 29 height 16
click at [417, 439] on button "4" at bounding box center [411, 442] width 29 height 16
click at [417, 439] on button "3" at bounding box center [411, 442] width 29 height 16
type input "2"
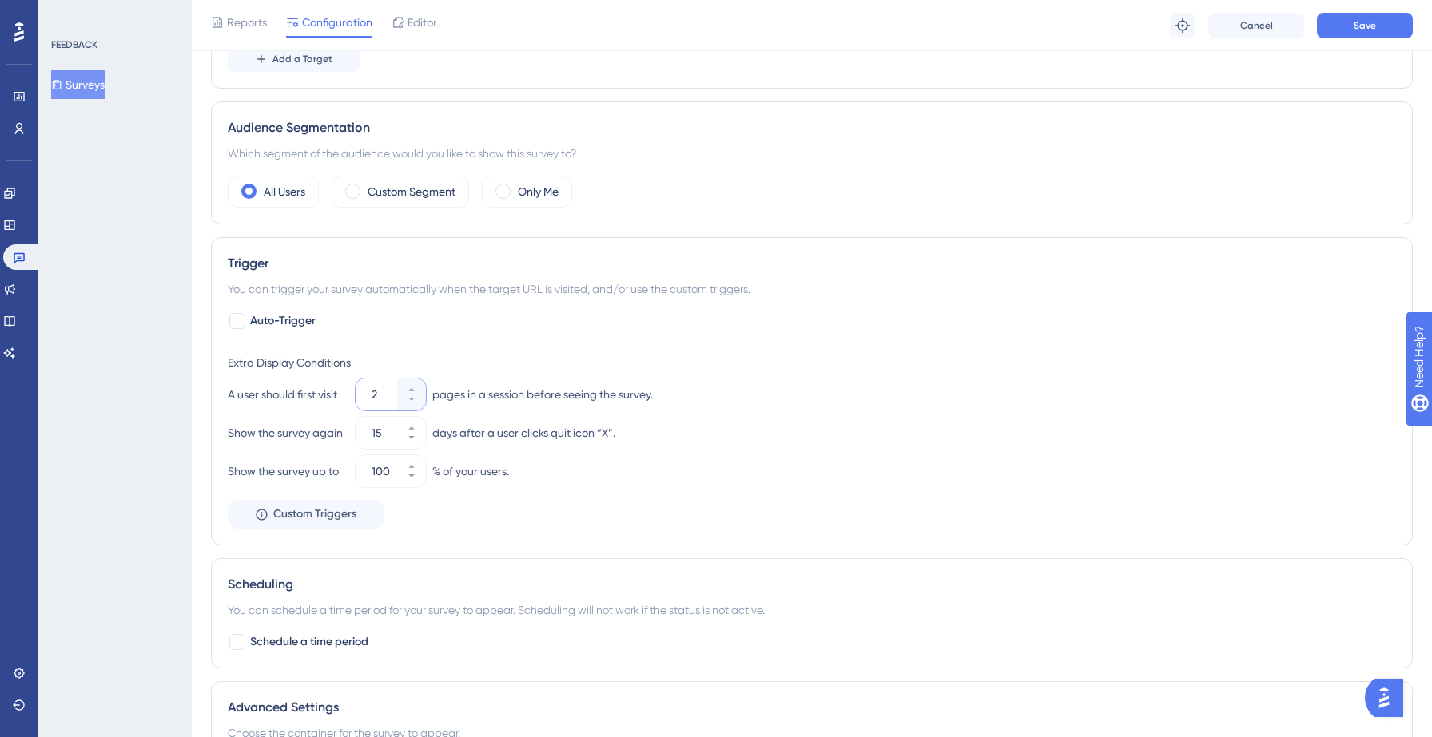
scroll to position [0, 0]
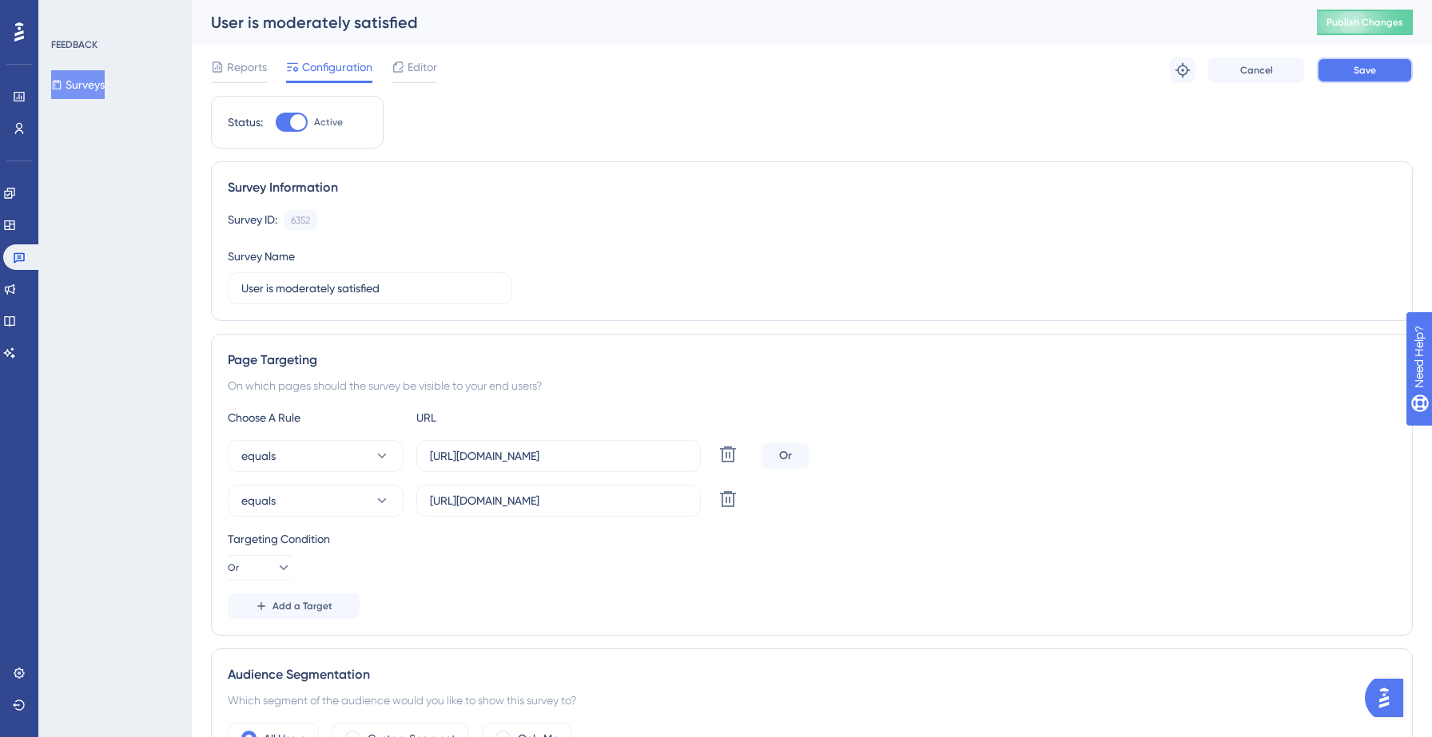
click at [1347, 70] on button "Save" at bounding box center [1365, 71] width 96 height 26
click at [97, 88] on button "Surveys" at bounding box center [78, 84] width 54 height 29
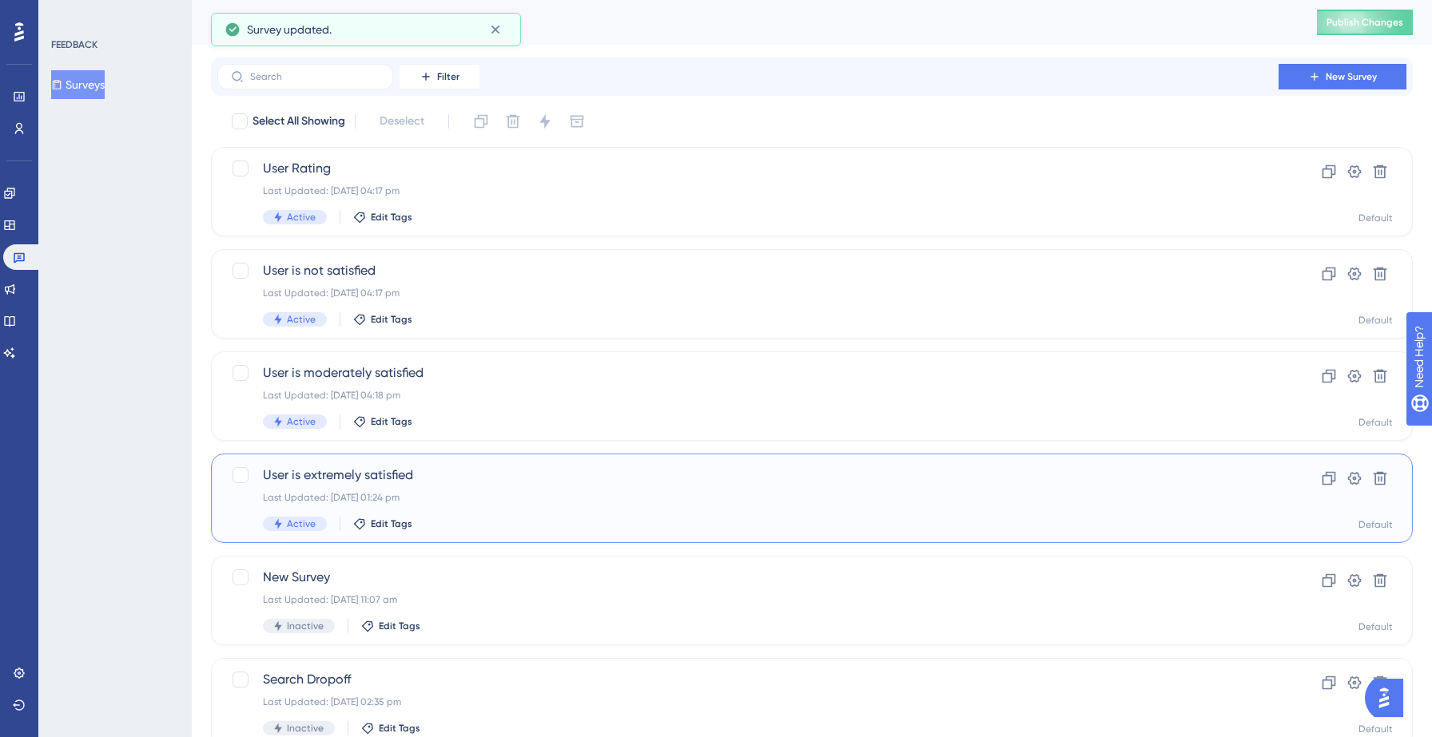
click at [475, 475] on span "User is extremely satisfied" at bounding box center [748, 475] width 970 height 19
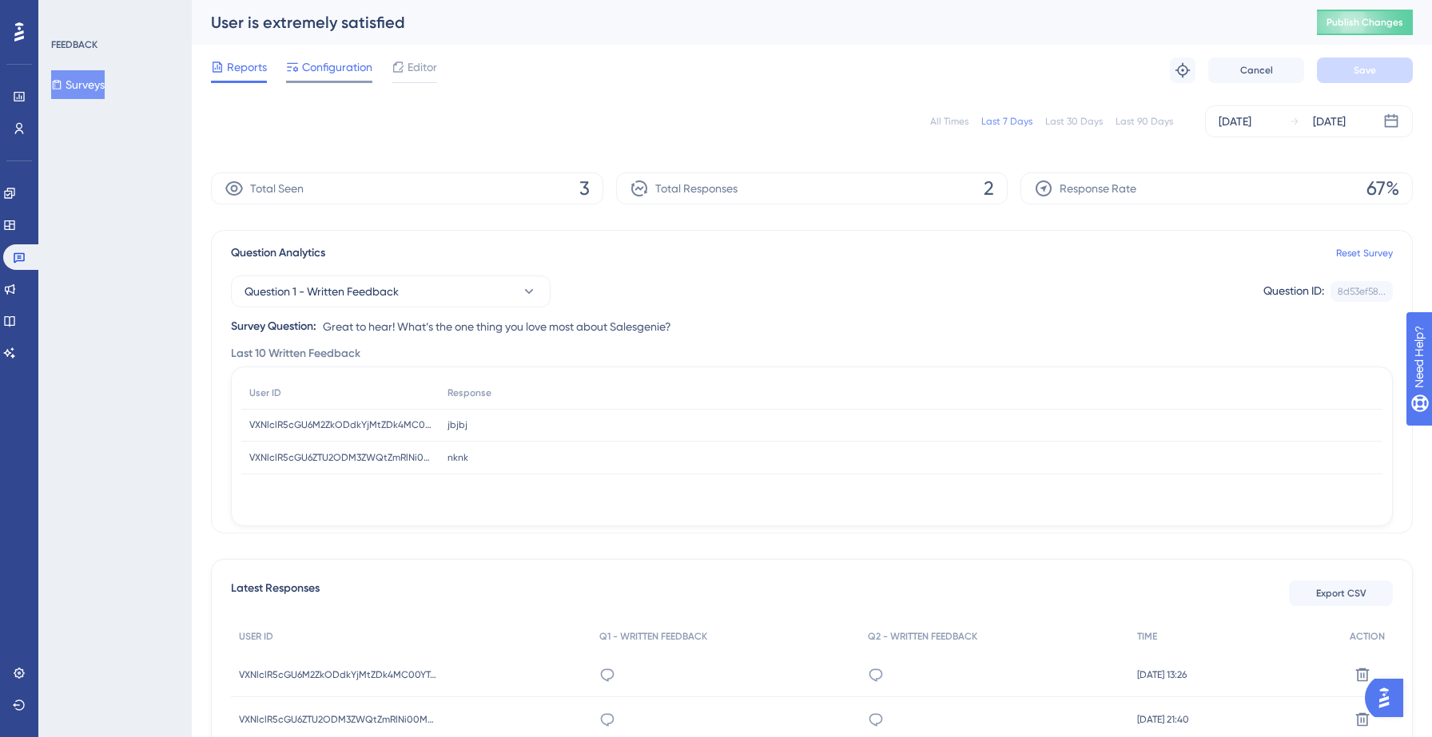
click at [356, 79] on div "Configuration" at bounding box center [329, 71] width 86 height 26
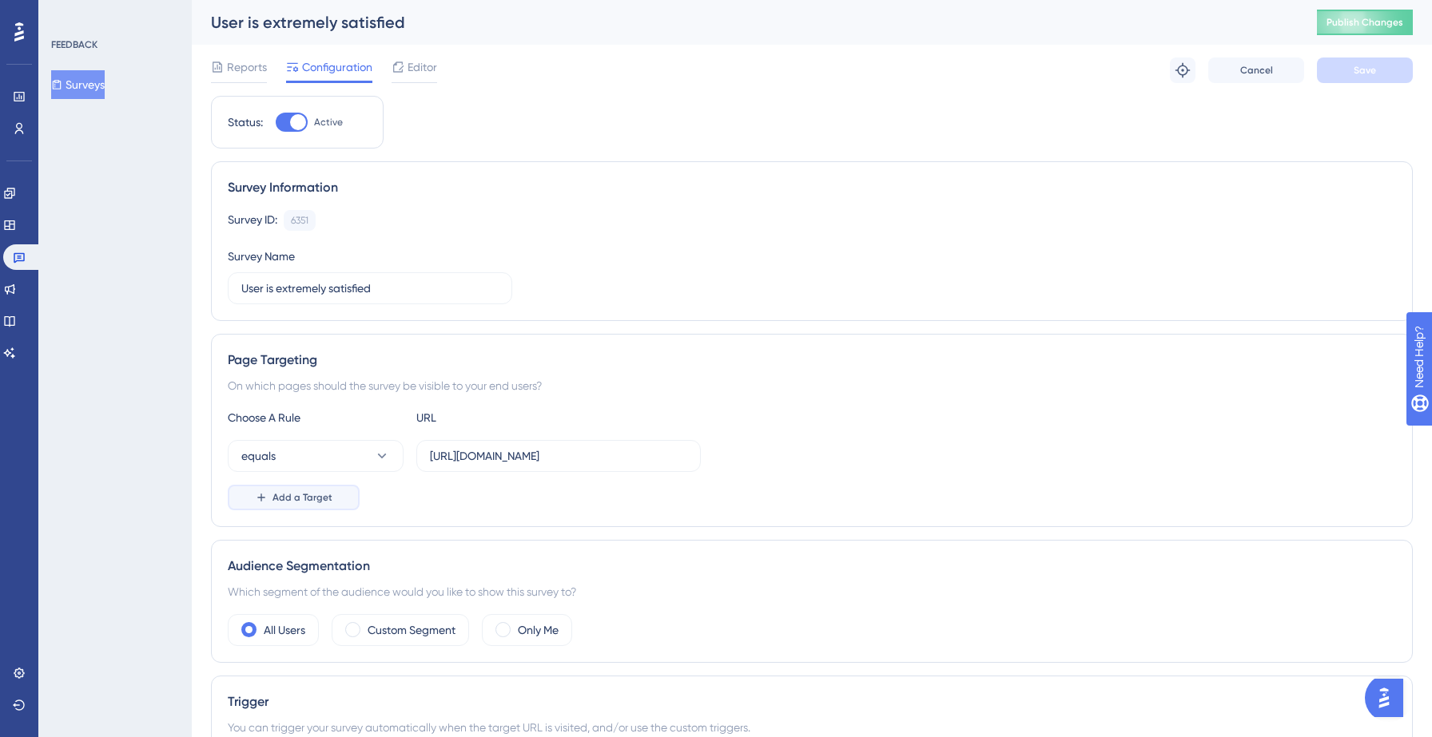
click at [305, 489] on button "Add a Target" at bounding box center [294, 498] width 132 height 26
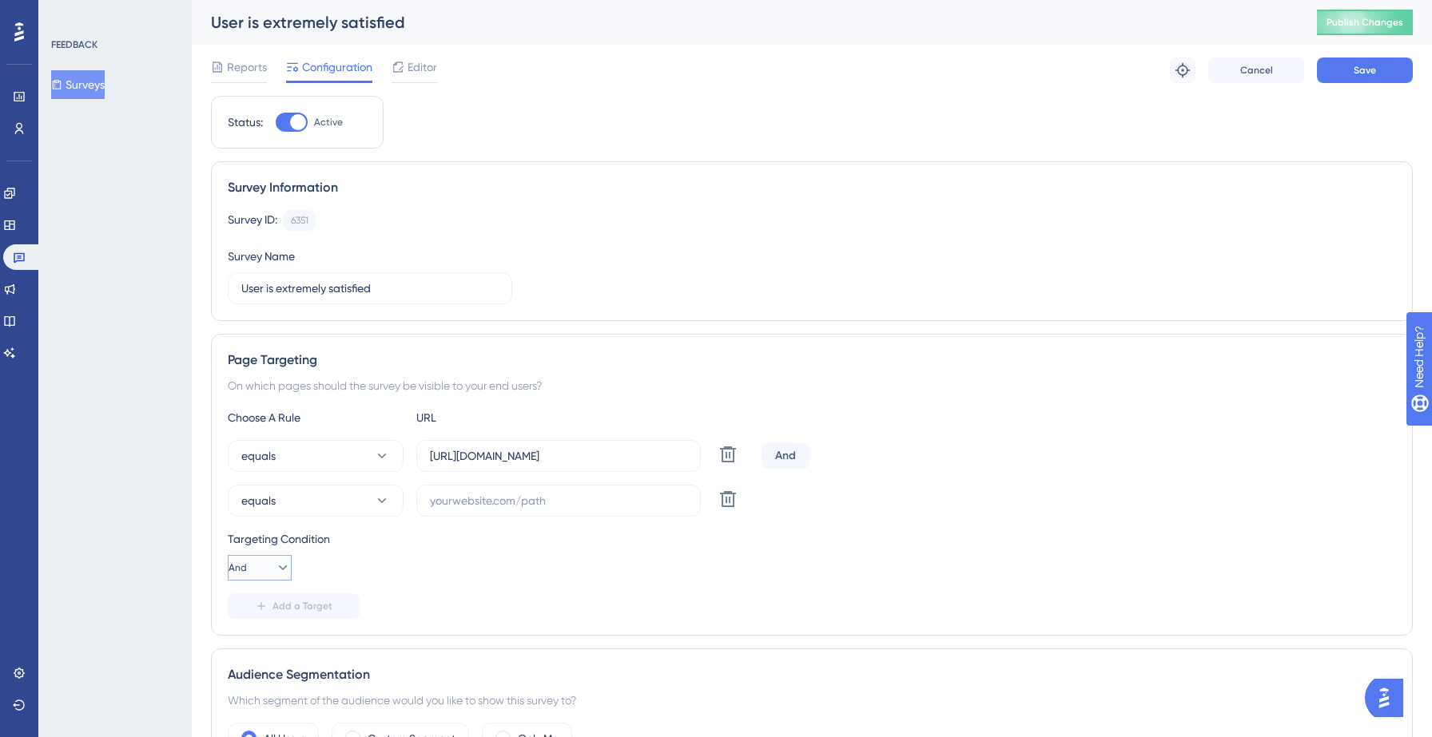
click at [276, 564] on icon at bounding box center [283, 568] width 16 height 16
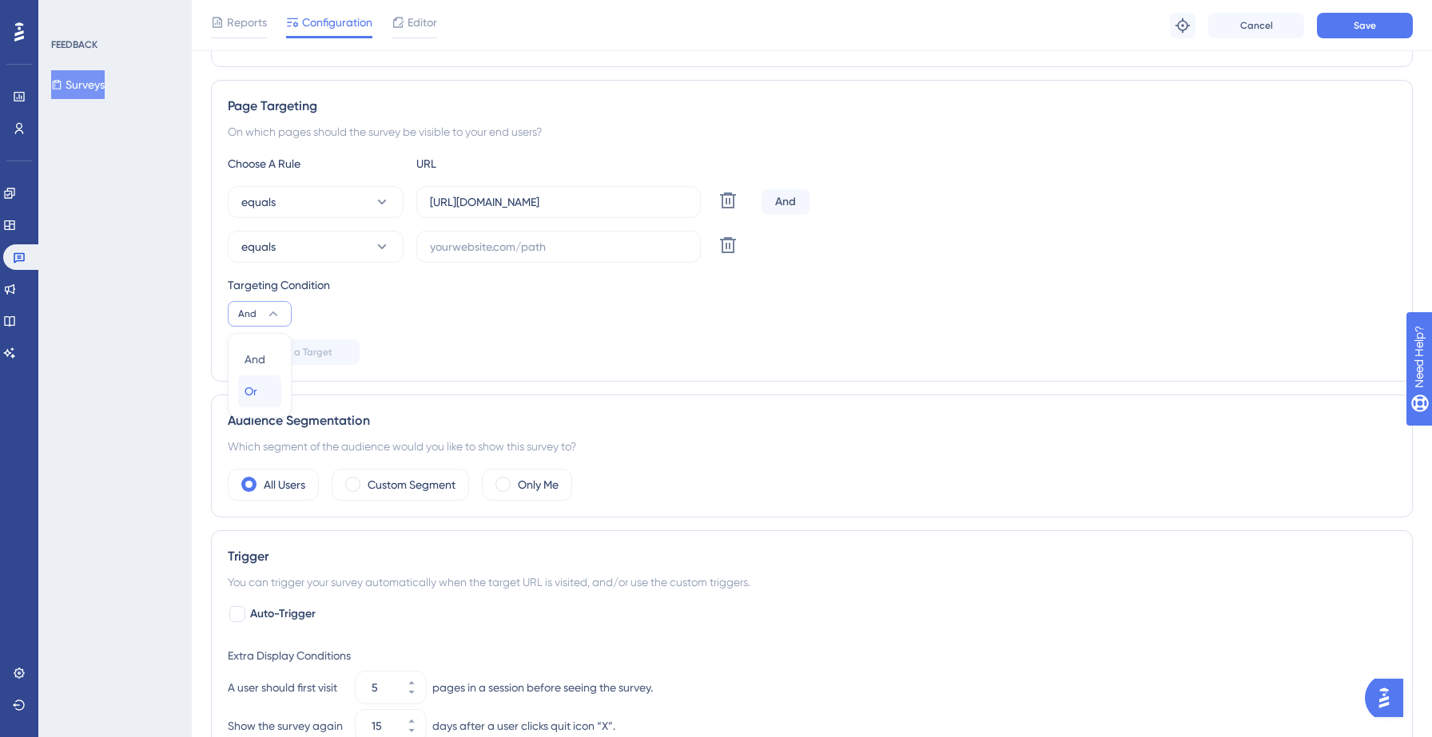
click at [268, 390] on div "Or Or" at bounding box center [259, 392] width 30 height 32
click at [528, 241] on input "text" at bounding box center [558, 247] width 257 height 18
paste input "[URL][DOMAIN_NAME]"
type input "[URL][DOMAIN_NAME]"
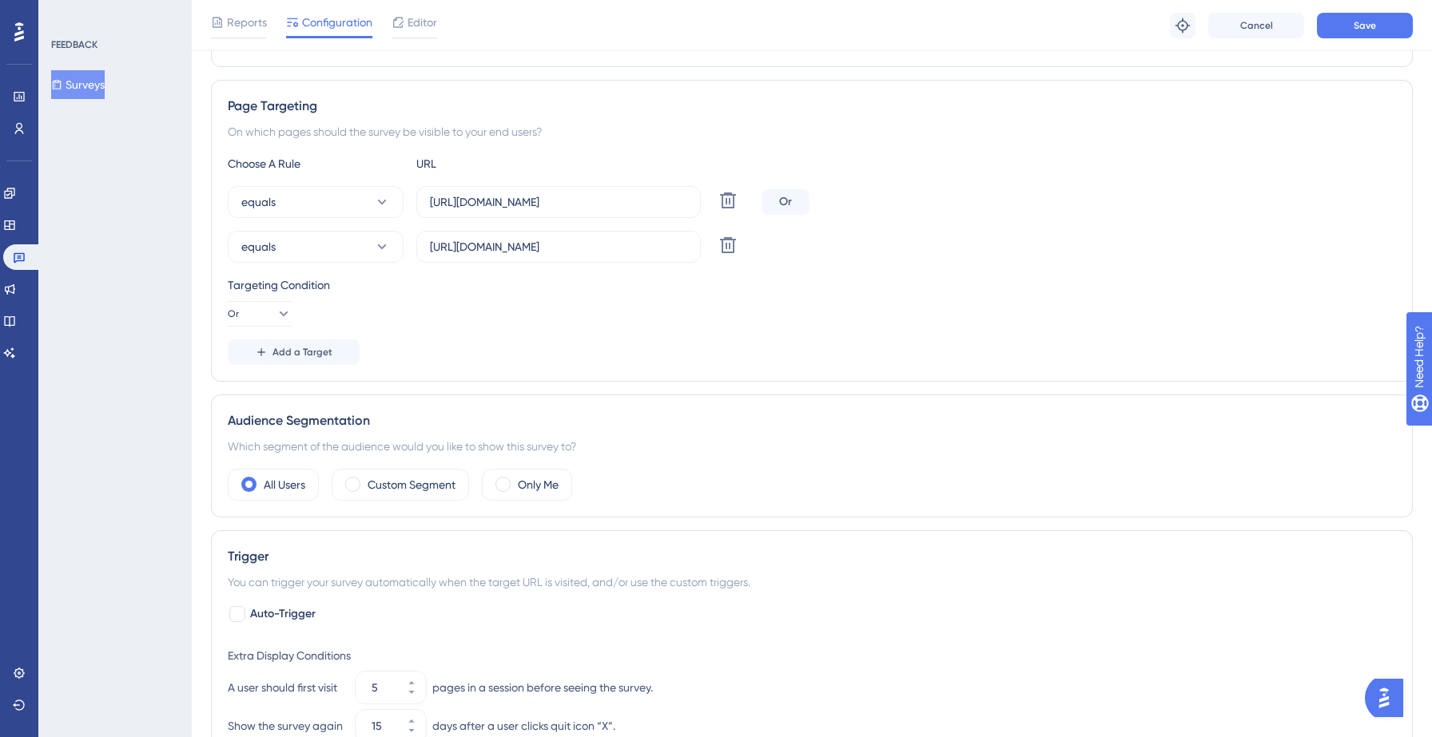
click at [588, 317] on div "Targeting Condition Or" at bounding box center [812, 301] width 1168 height 51
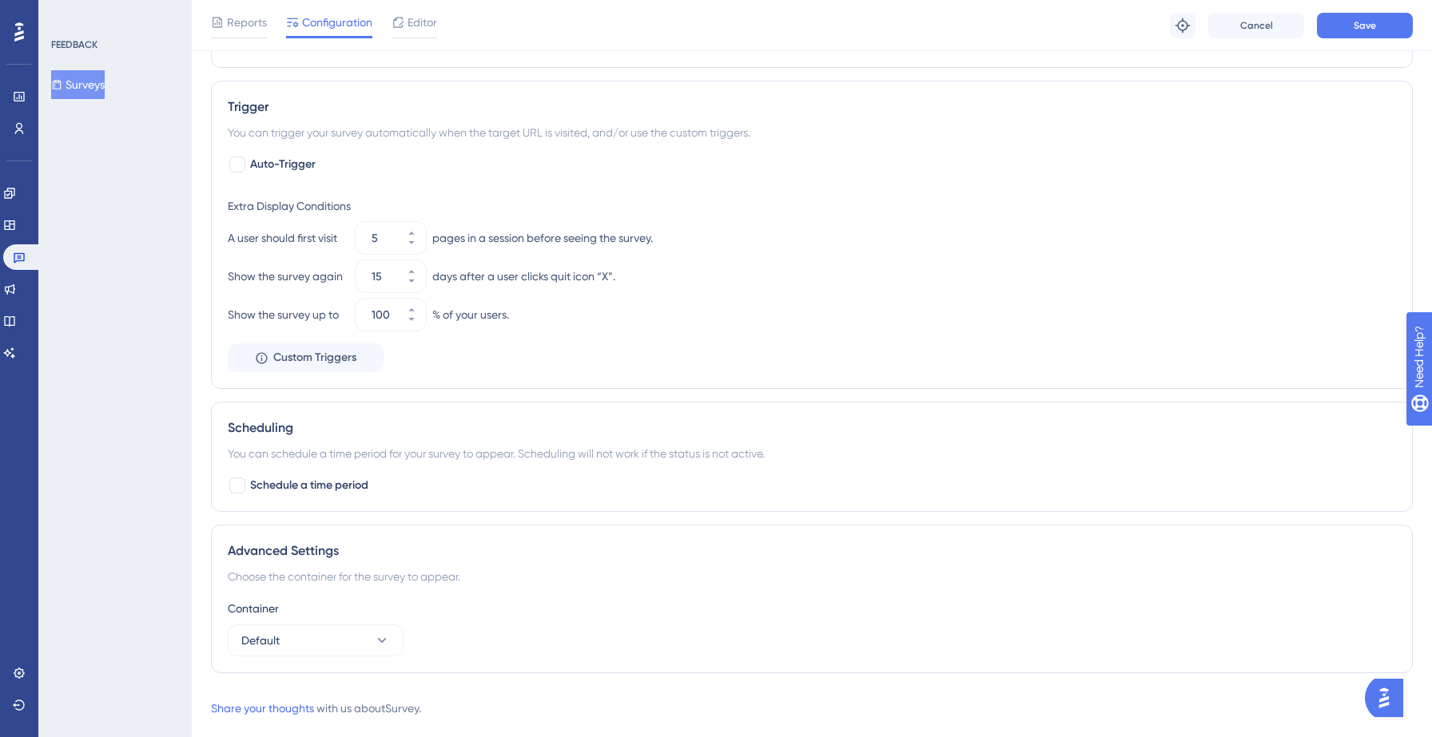
scroll to position [728, 0]
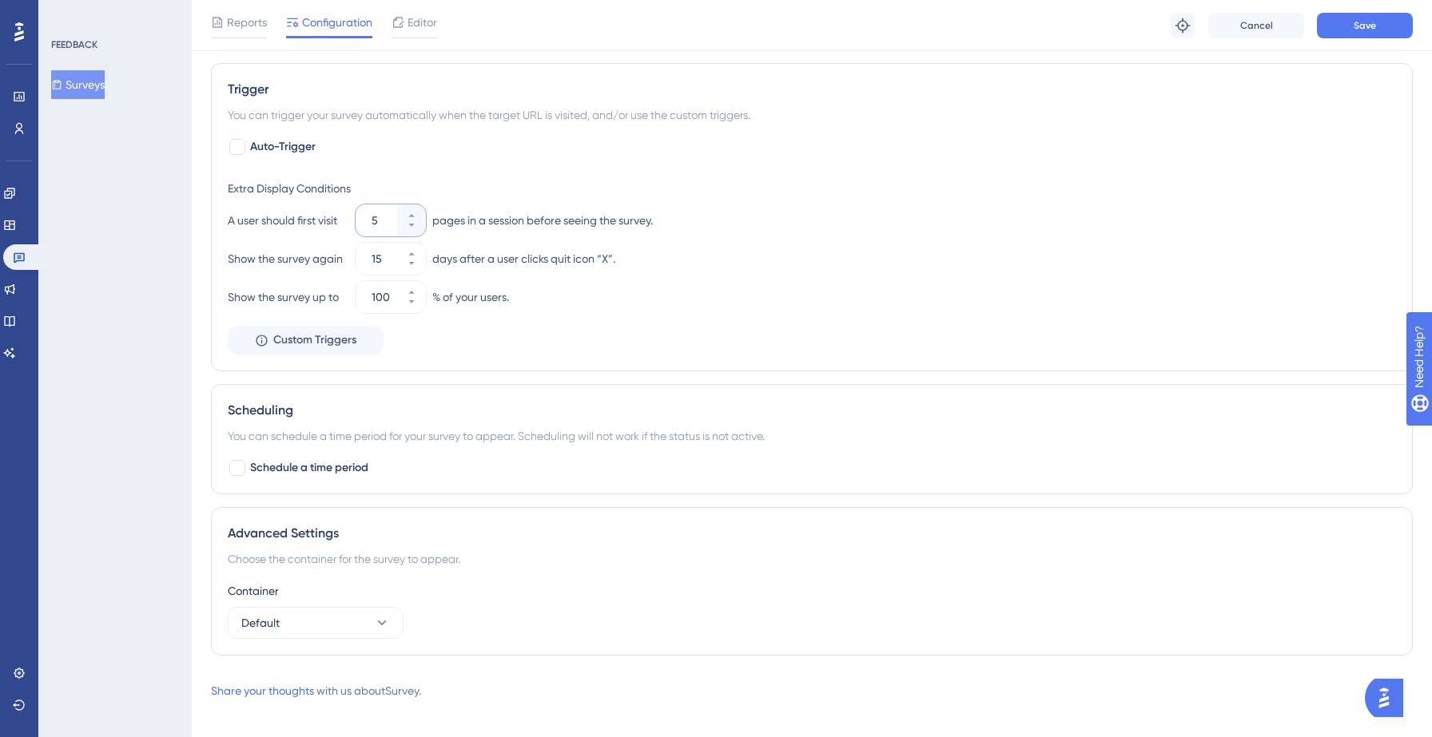
click at [380, 228] on input "5" at bounding box center [383, 220] width 22 height 19
click at [407, 228] on icon at bounding box center [412, 226] width 10 height 10
type input "2"
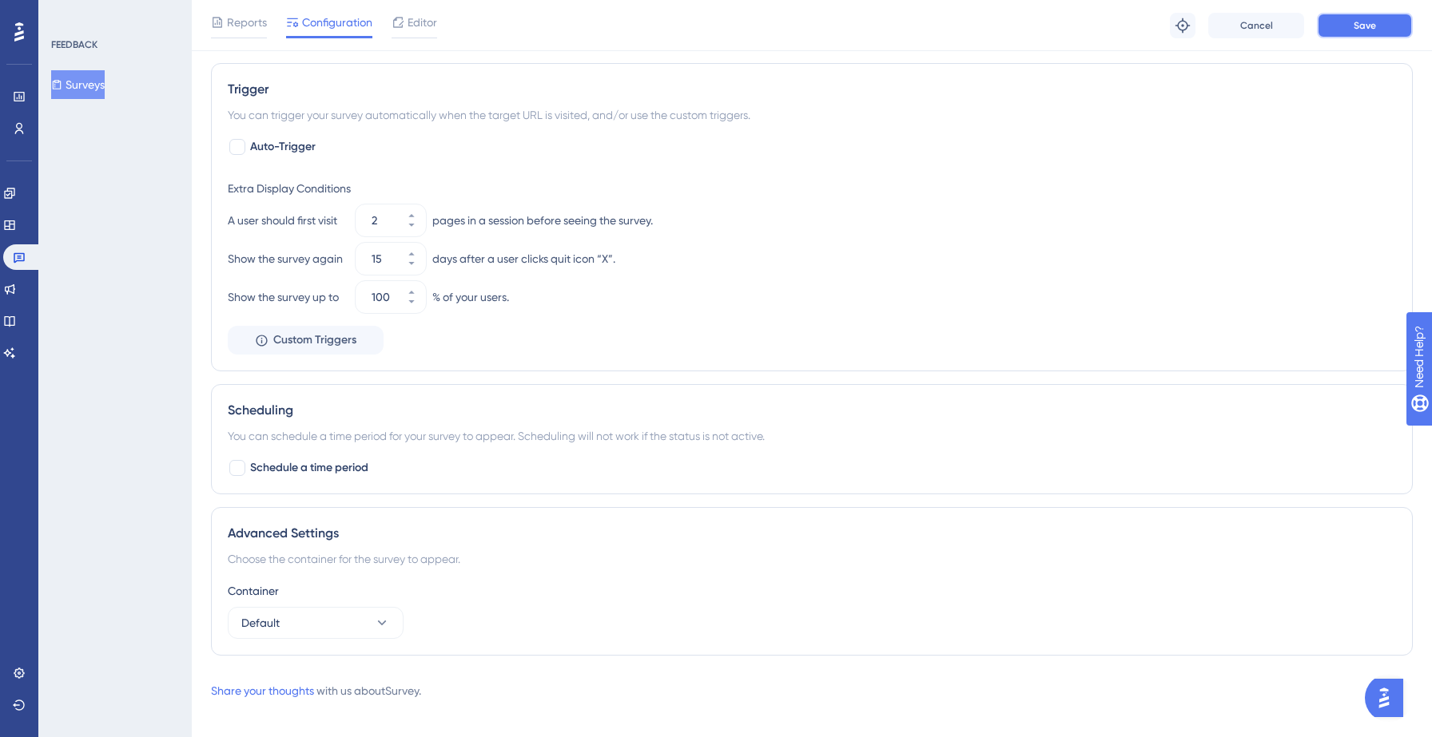
click at [1375, 26] on span "Save" at bounding box center [1364, 25] width 22 height 13
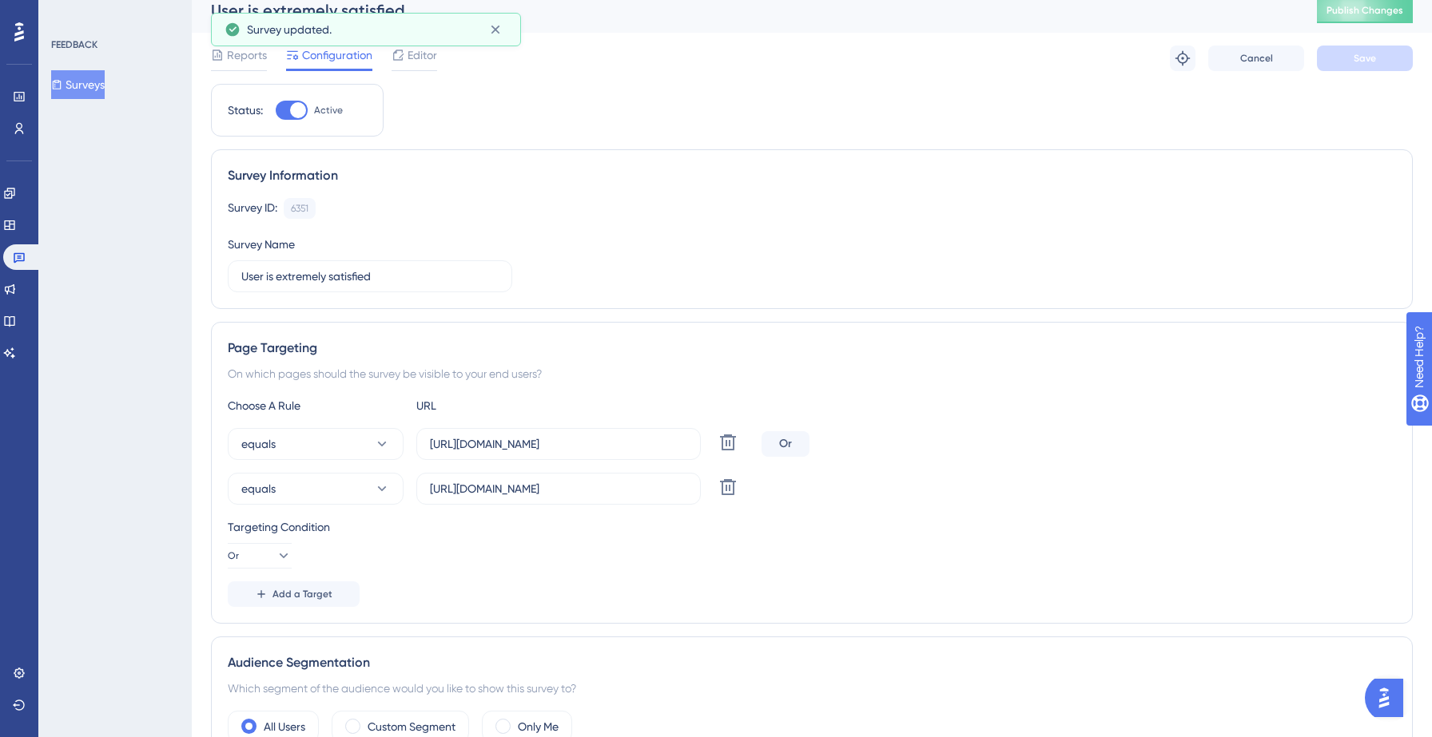
scroll to position [0, 0]
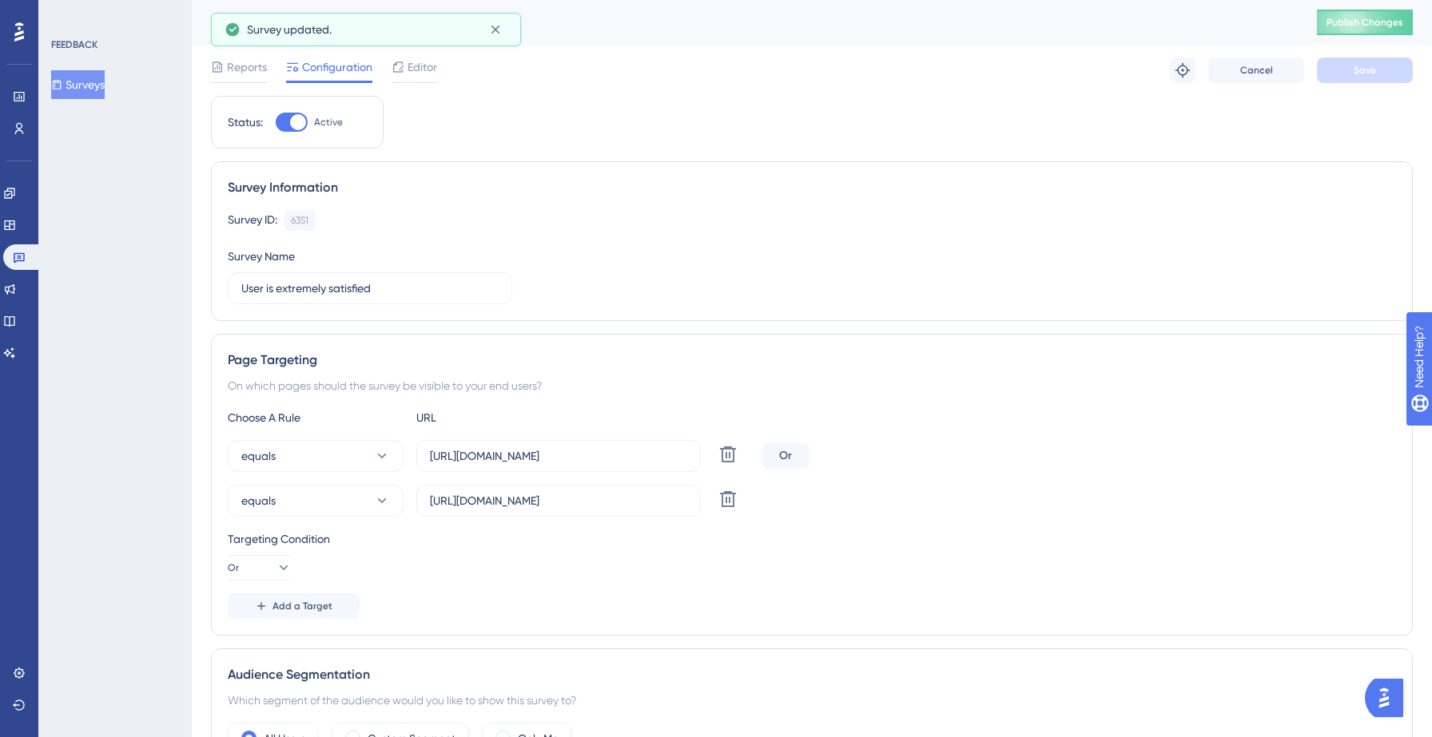
click at [1340, 35] on div "User is extremely satisfied Publish Changes" at bounding box center [812, 22] width 1240 height 45
click at [1343, 27] on span "Publish Changes" at bounding box center [1364, 22] width 77 height 13
click at [240, 74] on span "Reports" at bounding box center [247, 67] width 40 height 19
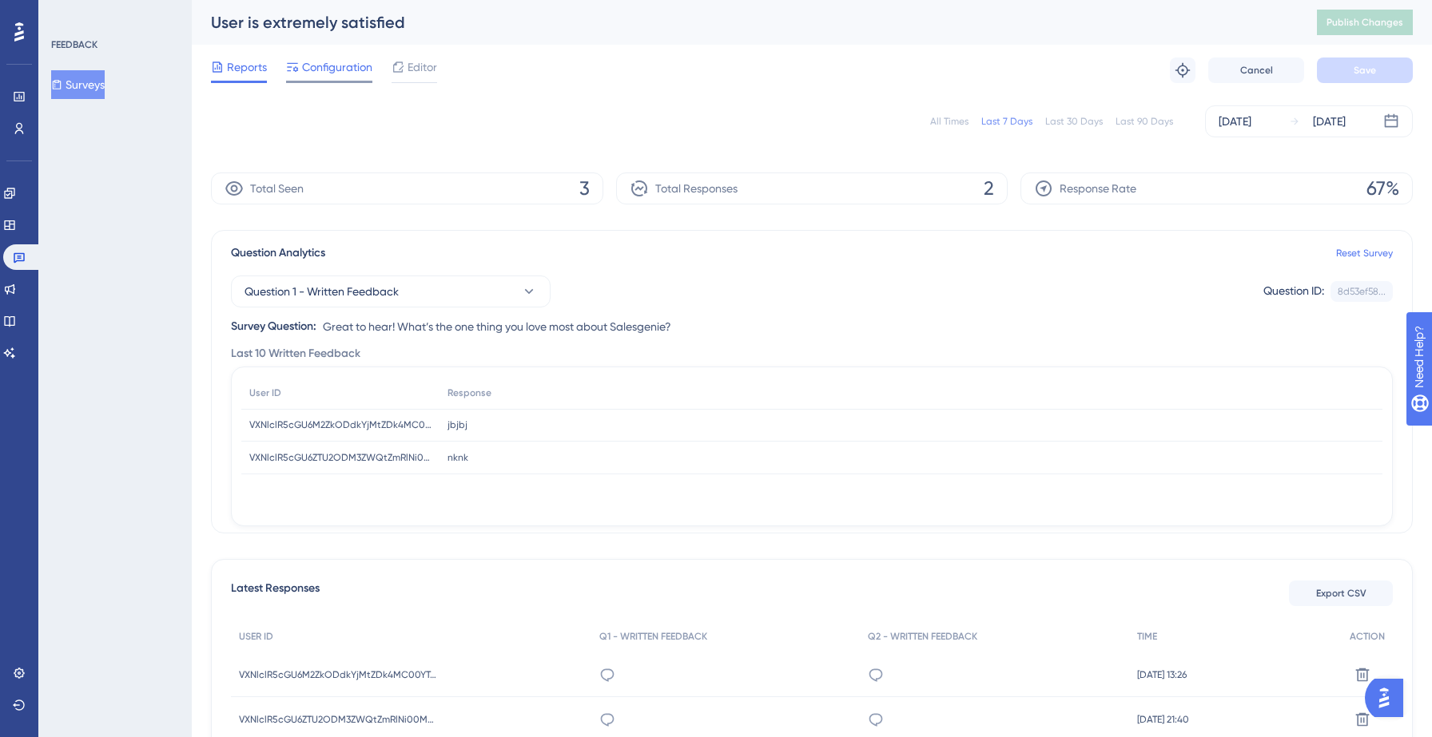
click at [335, 70] on span "Configuration" at bounding box center [337, 67] width 70 height 19
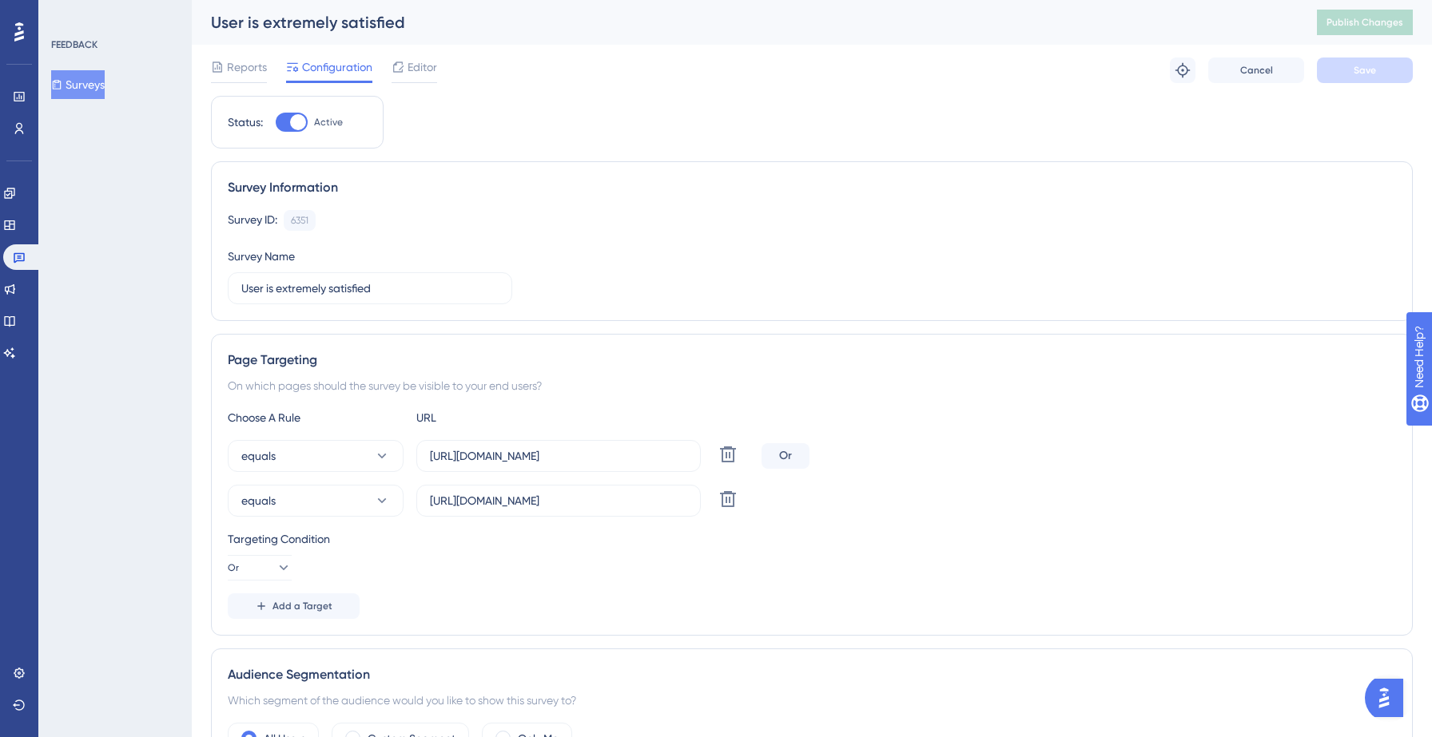
click at [105, 86] on button "Surveys" at bounding box center [78, 84] width 54 height 29
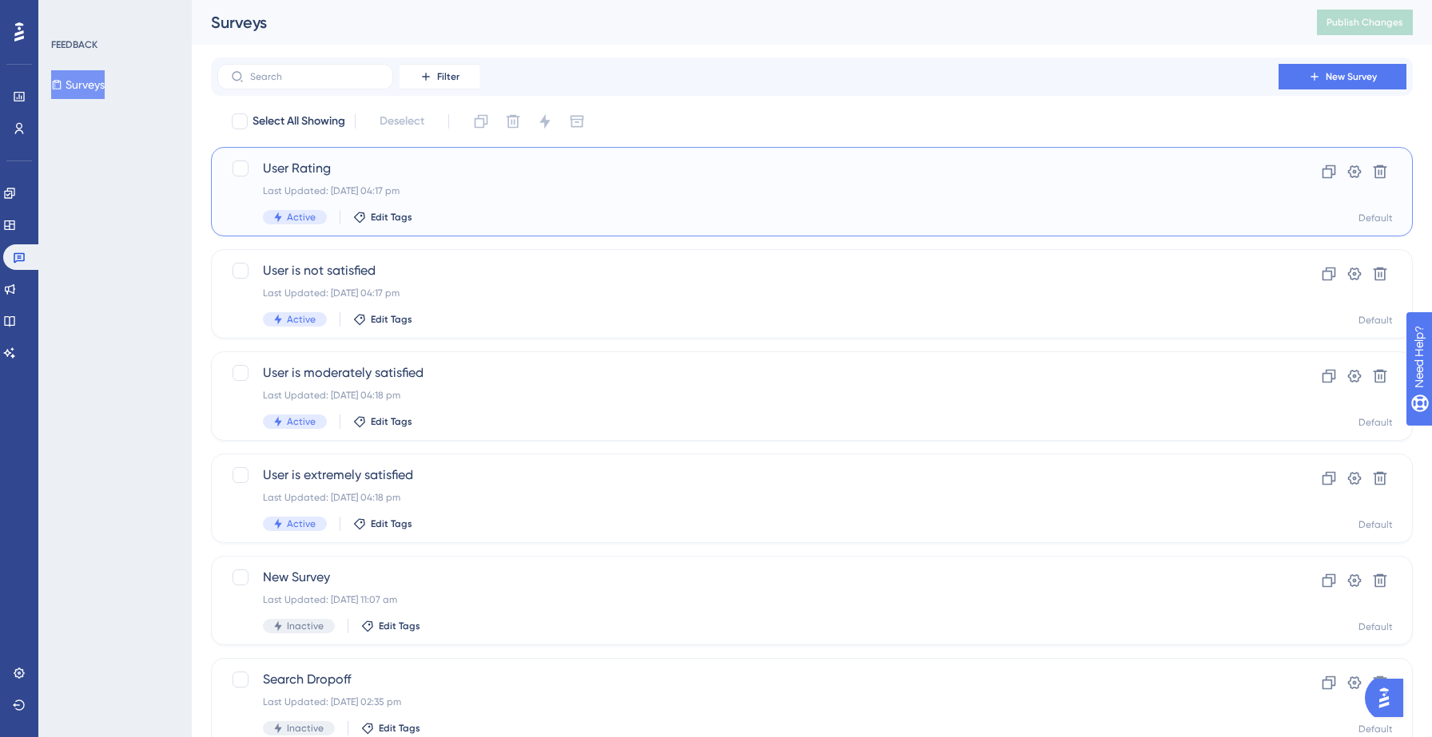
click at [428, 201] on div "User Rating Last Updated: [DATE] 04:17 pm Active Edit Tags" at bounding box center [748, 192] width 970 height 66
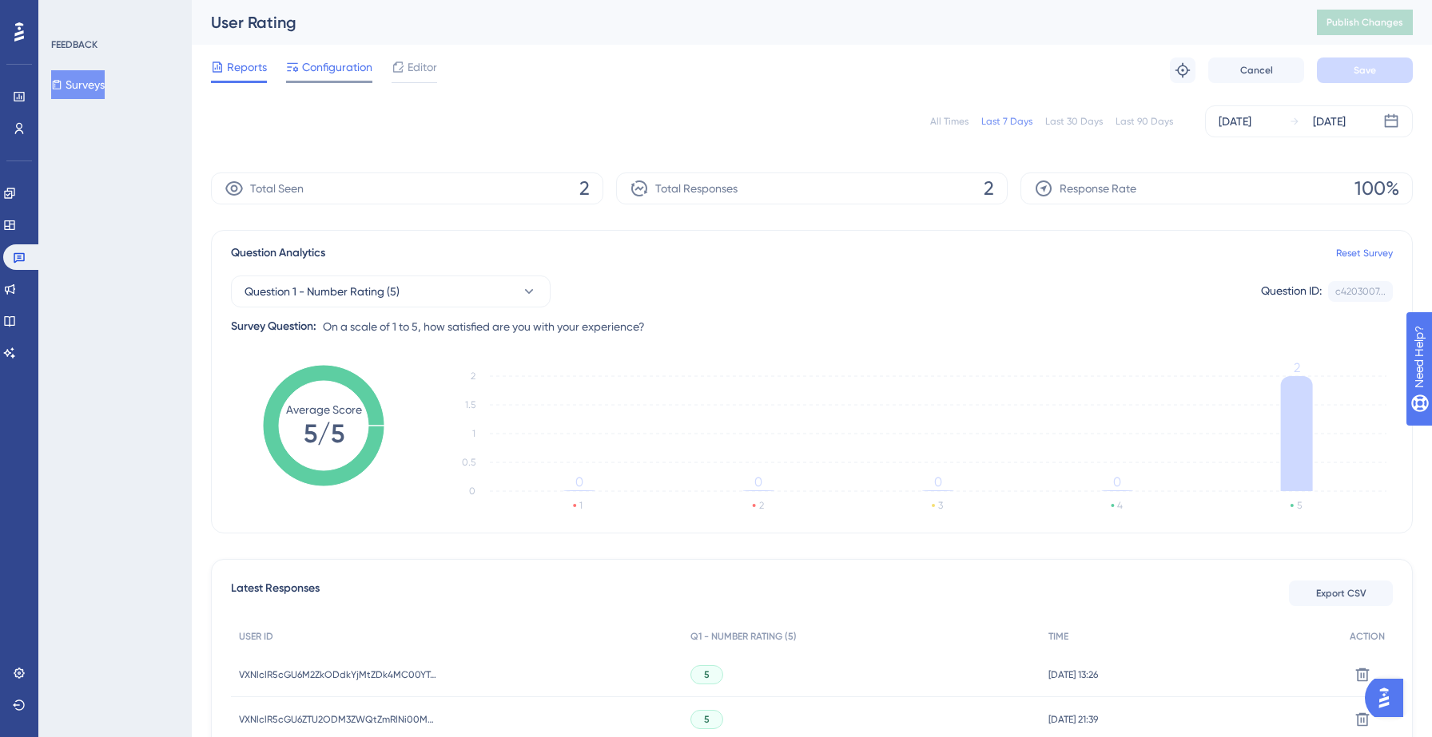
click at [339, 74] on span "Configuration" at bounding box center [337, 67] width 70 height 19
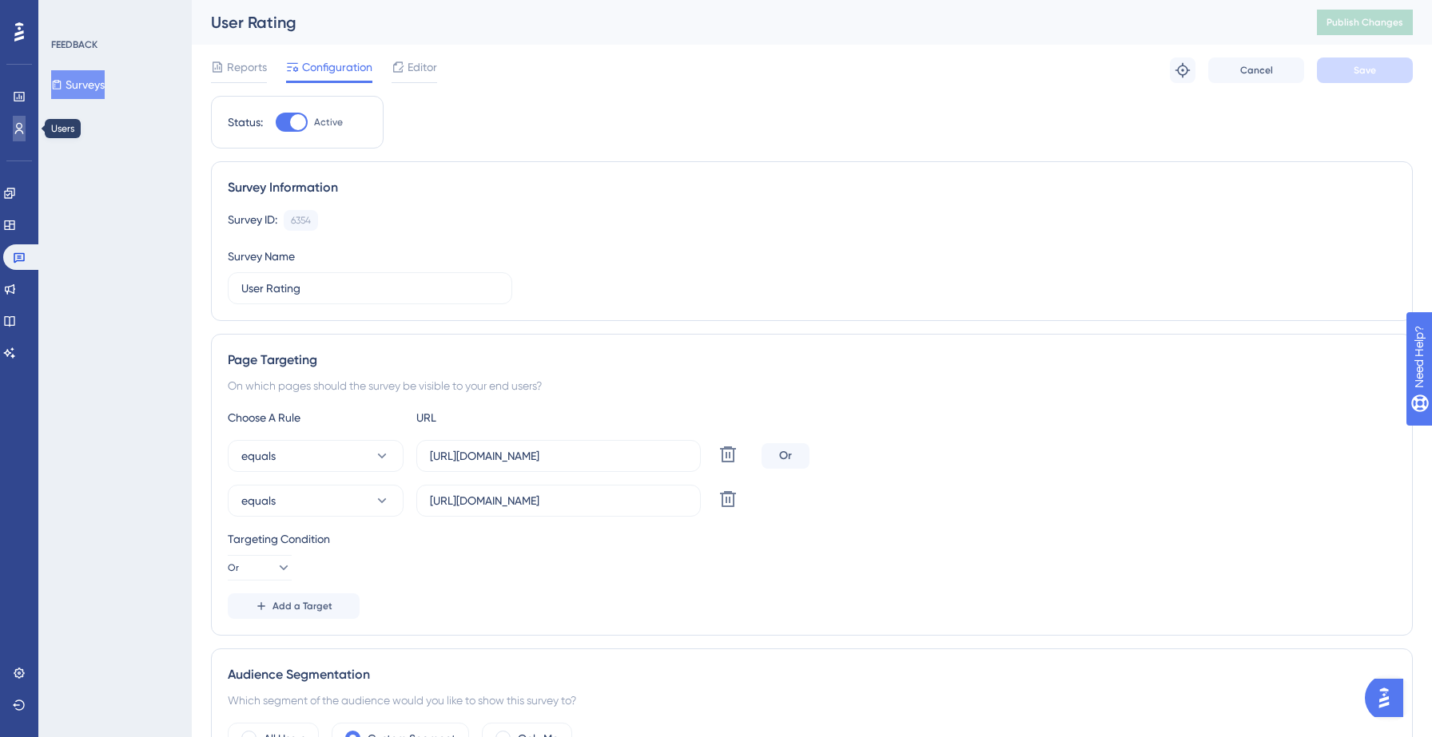
click at [15, 125] on icon at bounding box center [19, 128] width 13 height 13
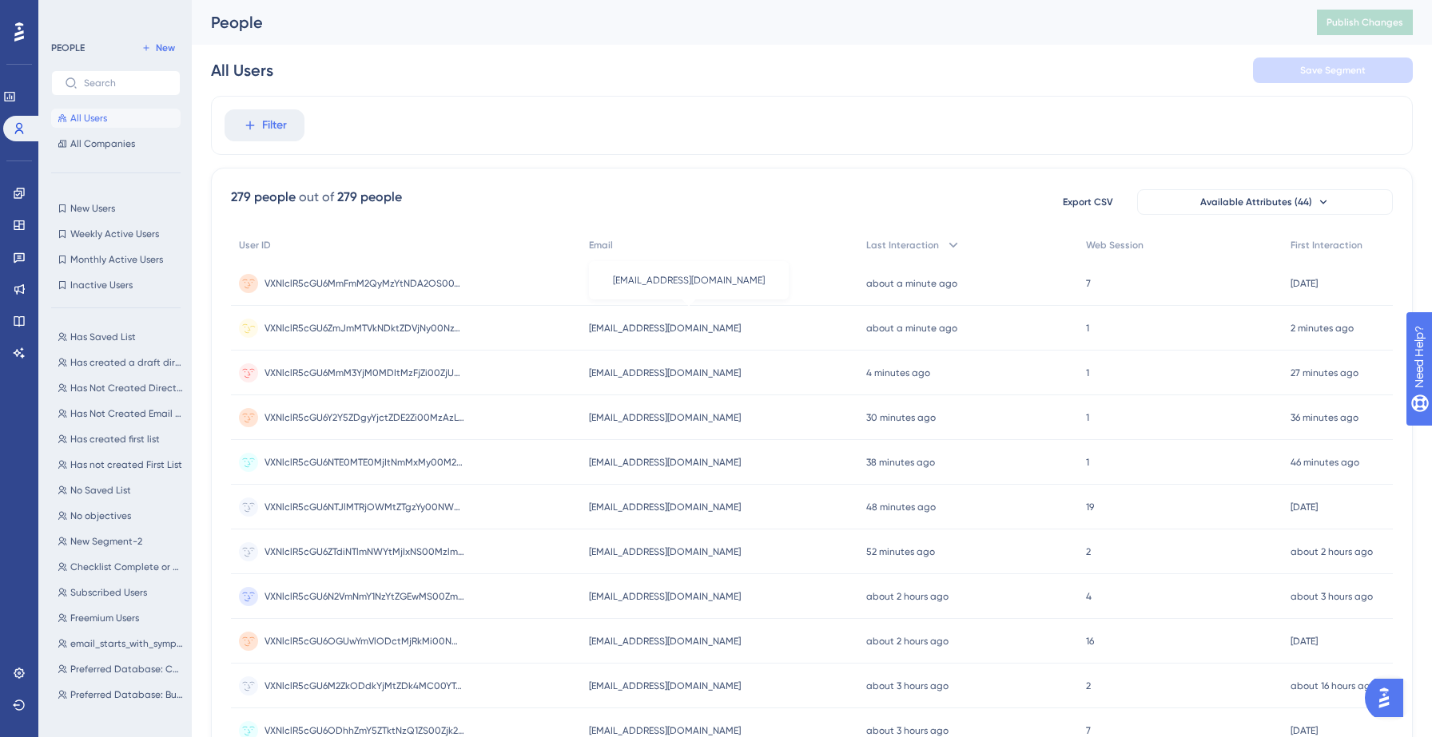
click at [642, 328] on span "[EMAIL_ADDRESS][DOMAIN_NAME]" at bounding box center [665, 328] width 152 height 13
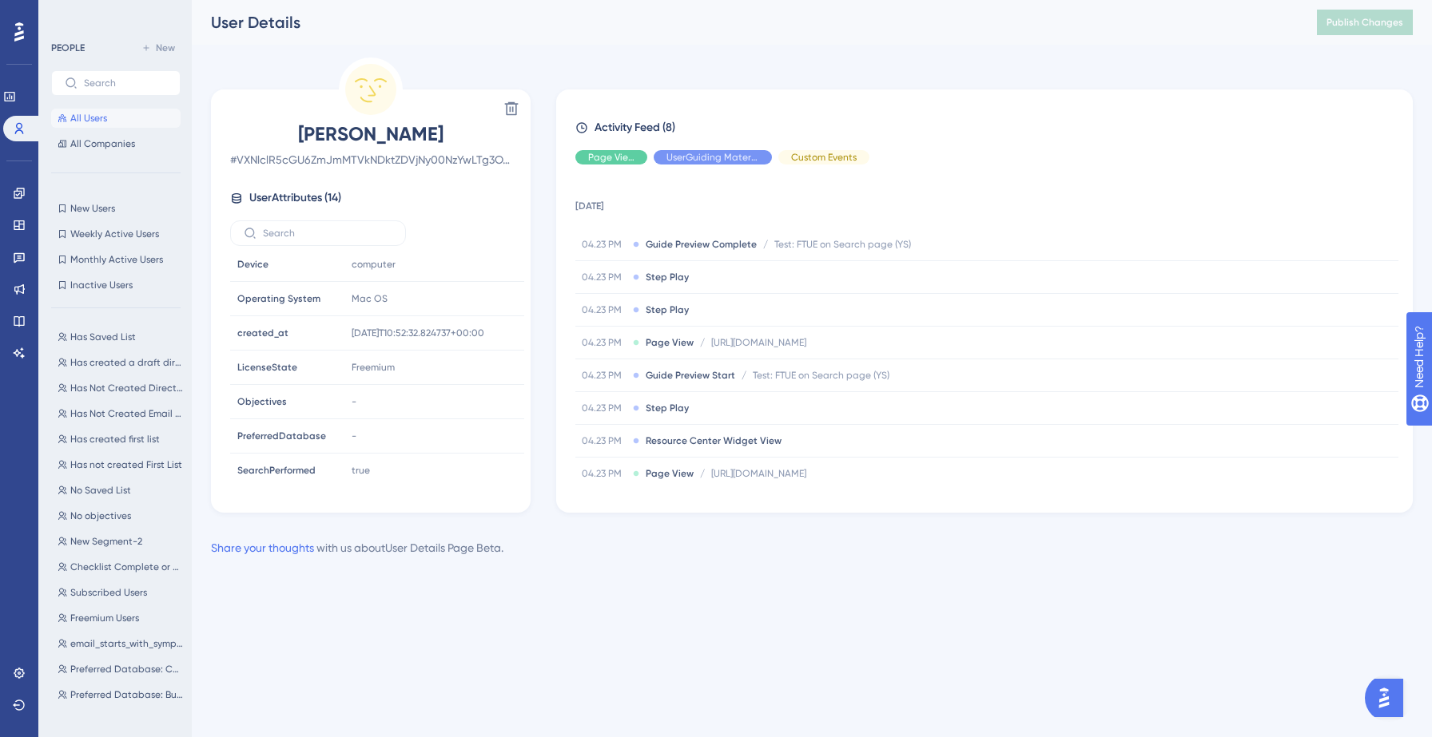
scroll to position [246, 0]
click at [613, 160] on span "Hide" at bounding box center [611, 157] width 21 height 13
click at [614, 157] on span "Show" at bounding box center [611, 157] width 24 height 13
click at [705, 157] on span "Hide" at bounding box center [712, 157] width 21 height 13
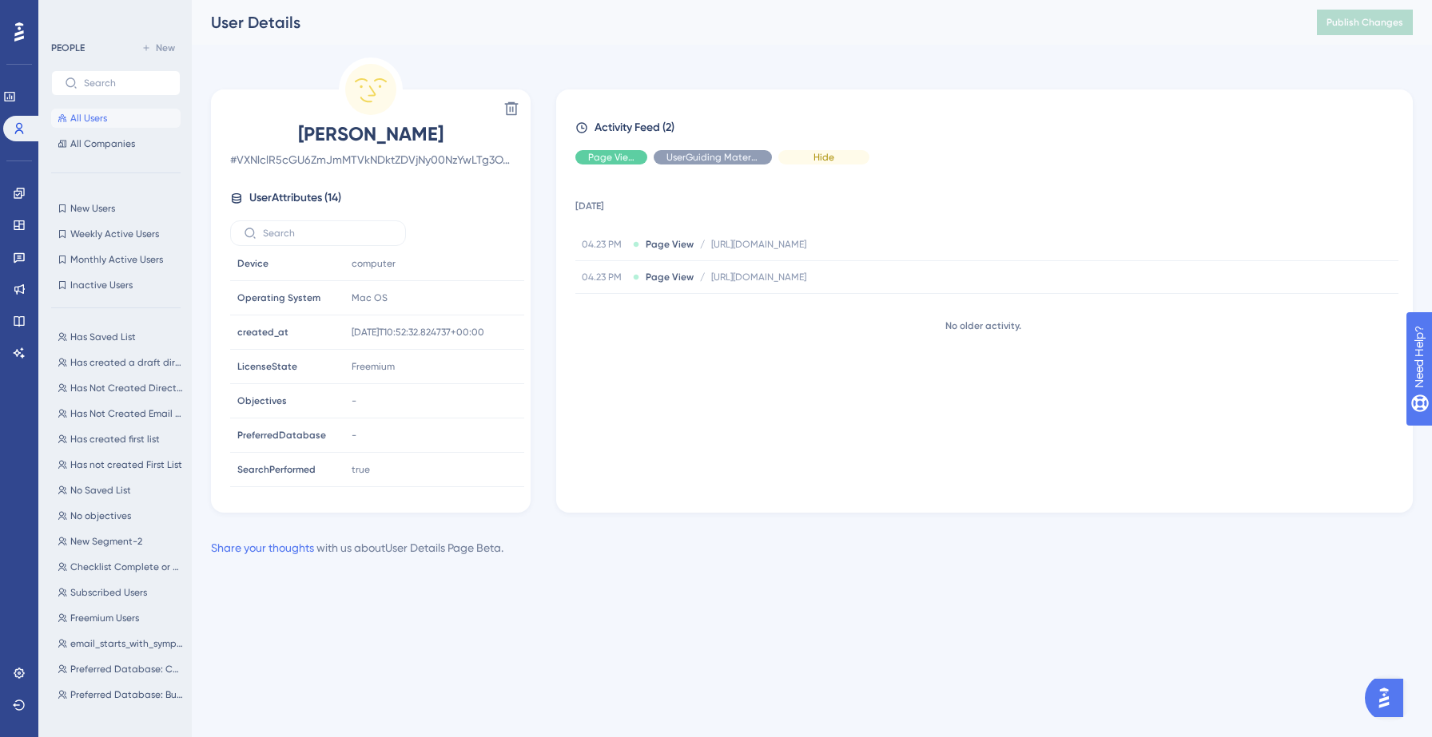
click at [808, 154] on div "Hide" at bounding box center [823, 157] width 91 height 14
click at [16, 248] on link at bounding box center [19, 257] width 13 height 26
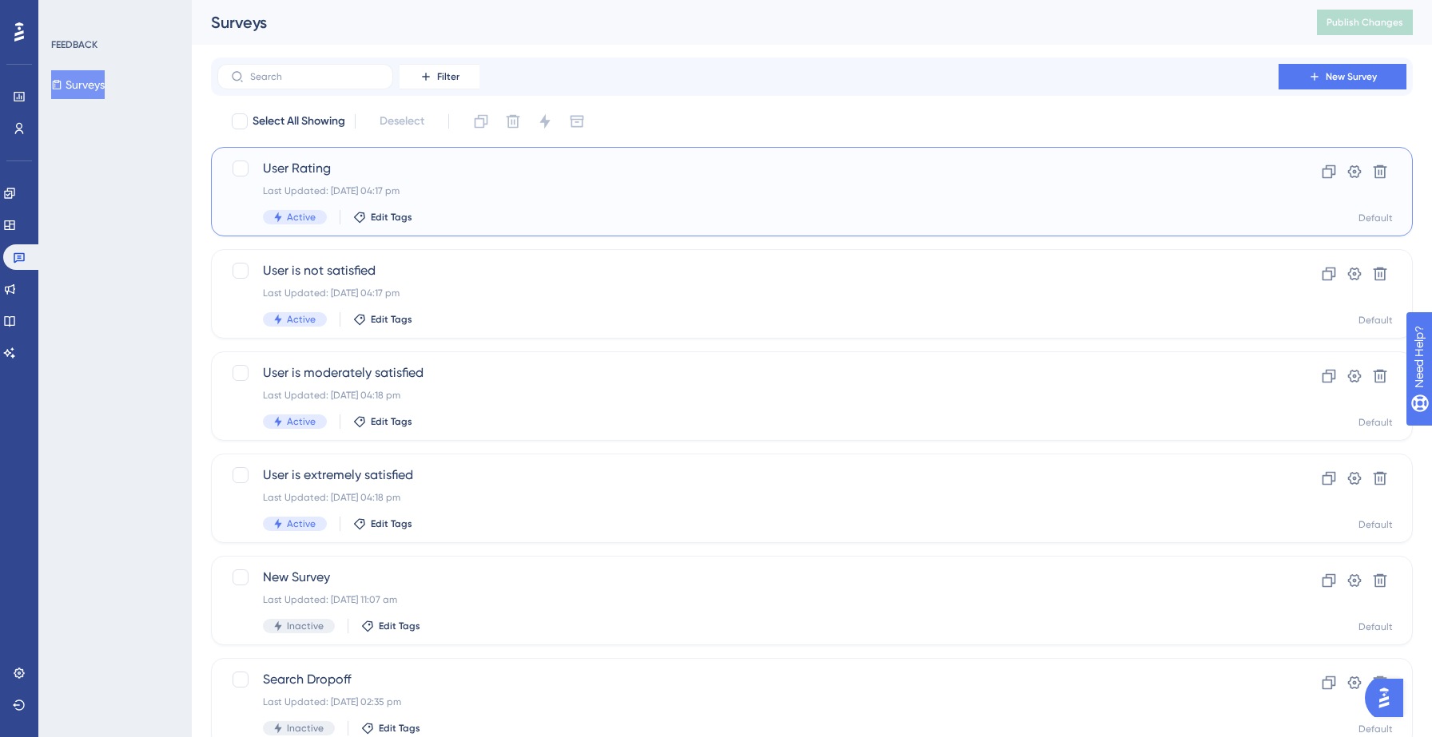
click at [500, 182] on div "User Rating Last Updated: [DATE] 04:17 pm Active Edit Tags" at bounding box center [748, 192] width 970 height 66
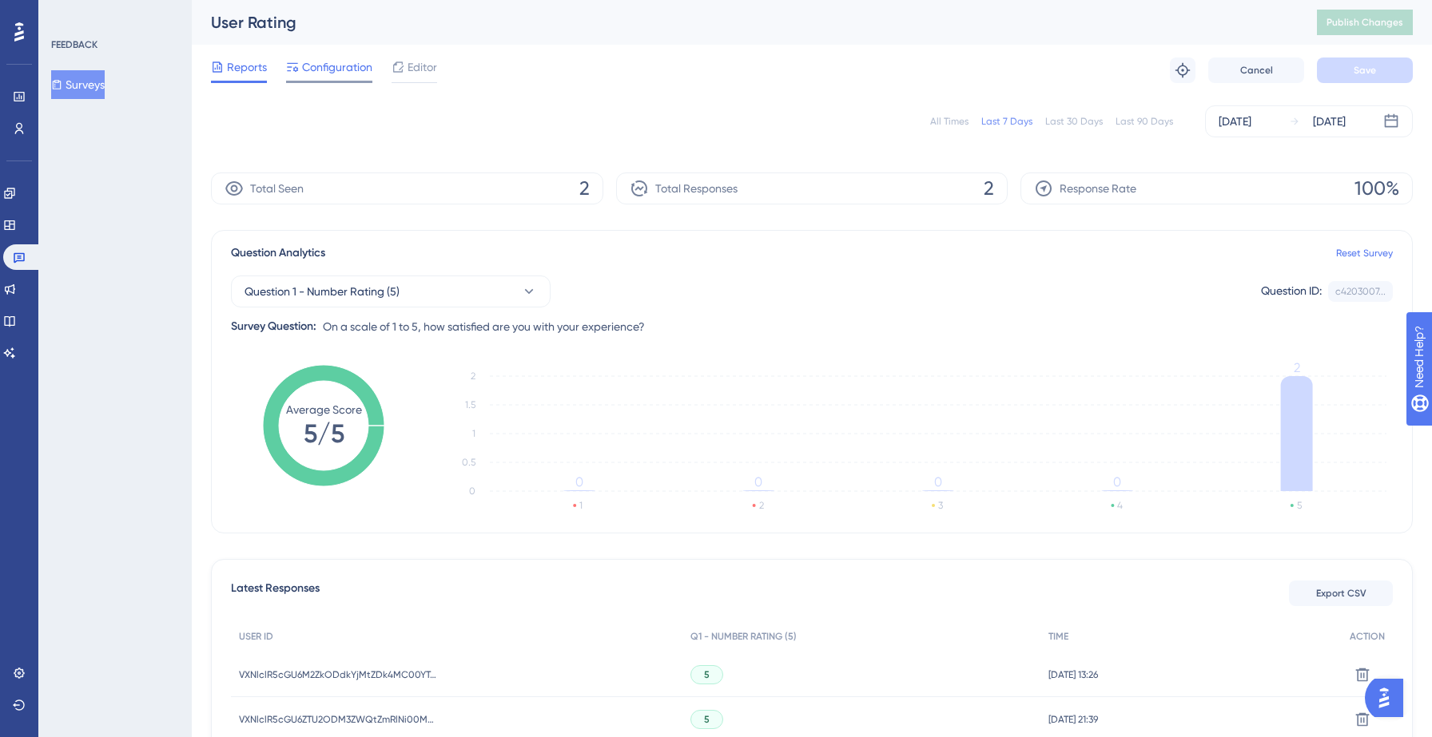
click at [332, 71] on span "Configuration" at bounding box center [337, 67] width 70 height 19
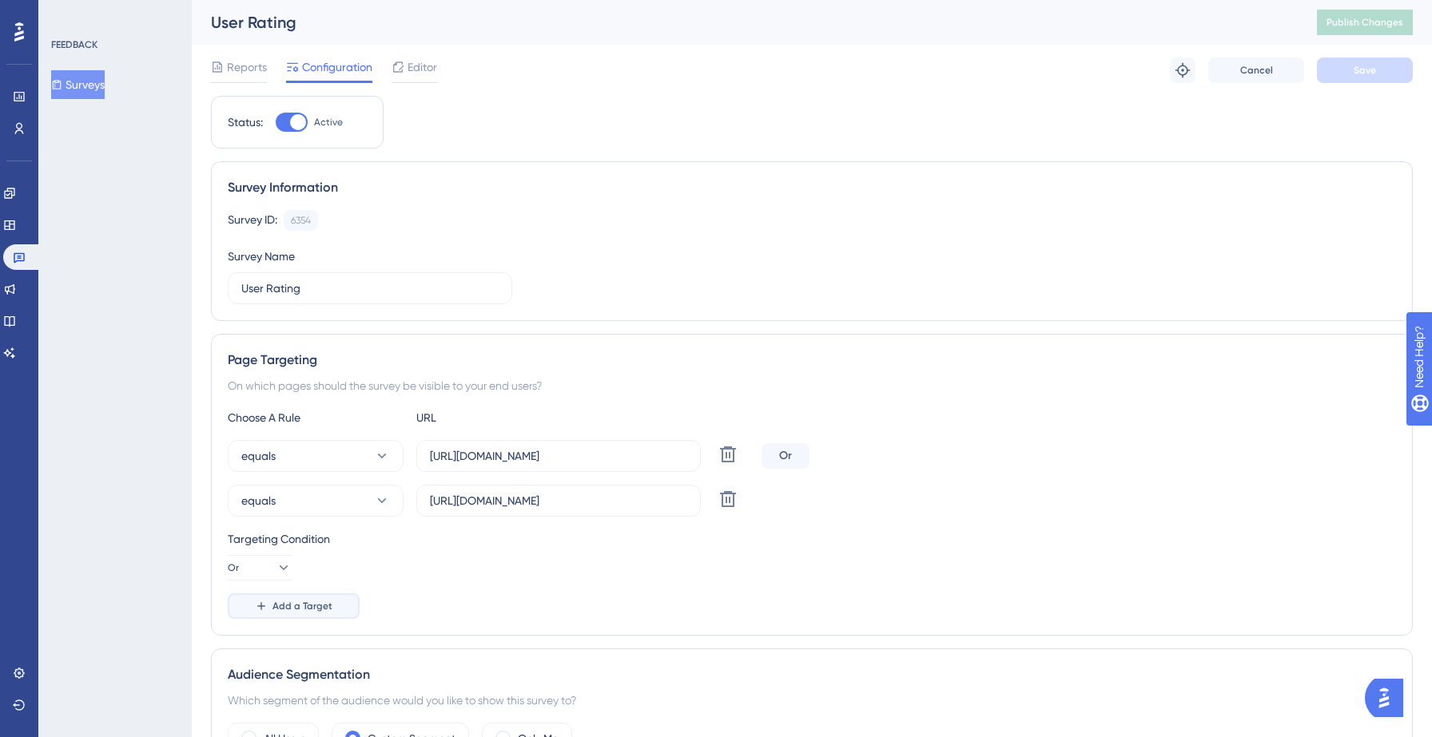
click at [296, 607] on span "Add a Target" at bounding box center [302, 606] width 60 height 13
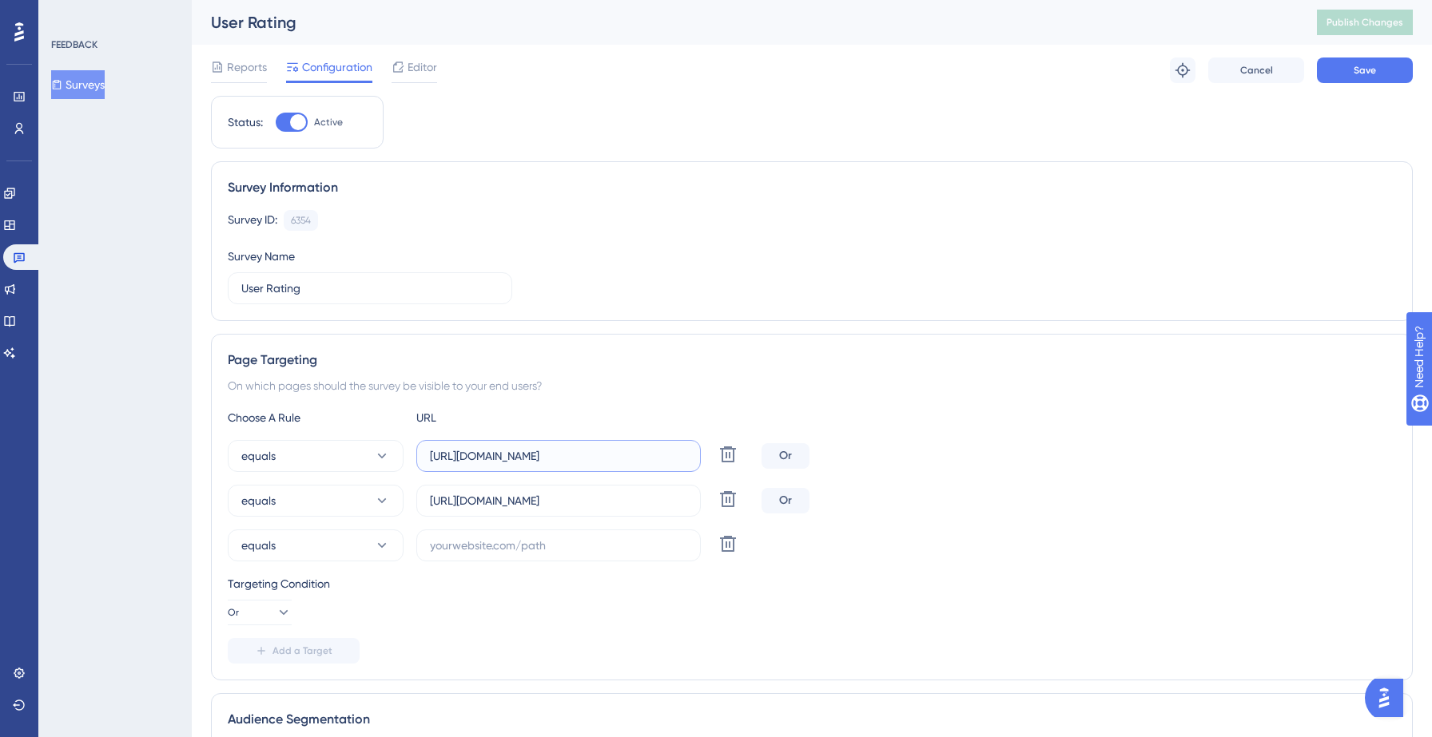
click at [551, 461] on input "[URL][DOMAIN_NAME]" at bounding box center [558, 456] width 257 height 18
click at [483, 548] on input "text" at bounding box center [558, 546] width 257 height 18
paste input "[URL][DOMAIN_NAME]"
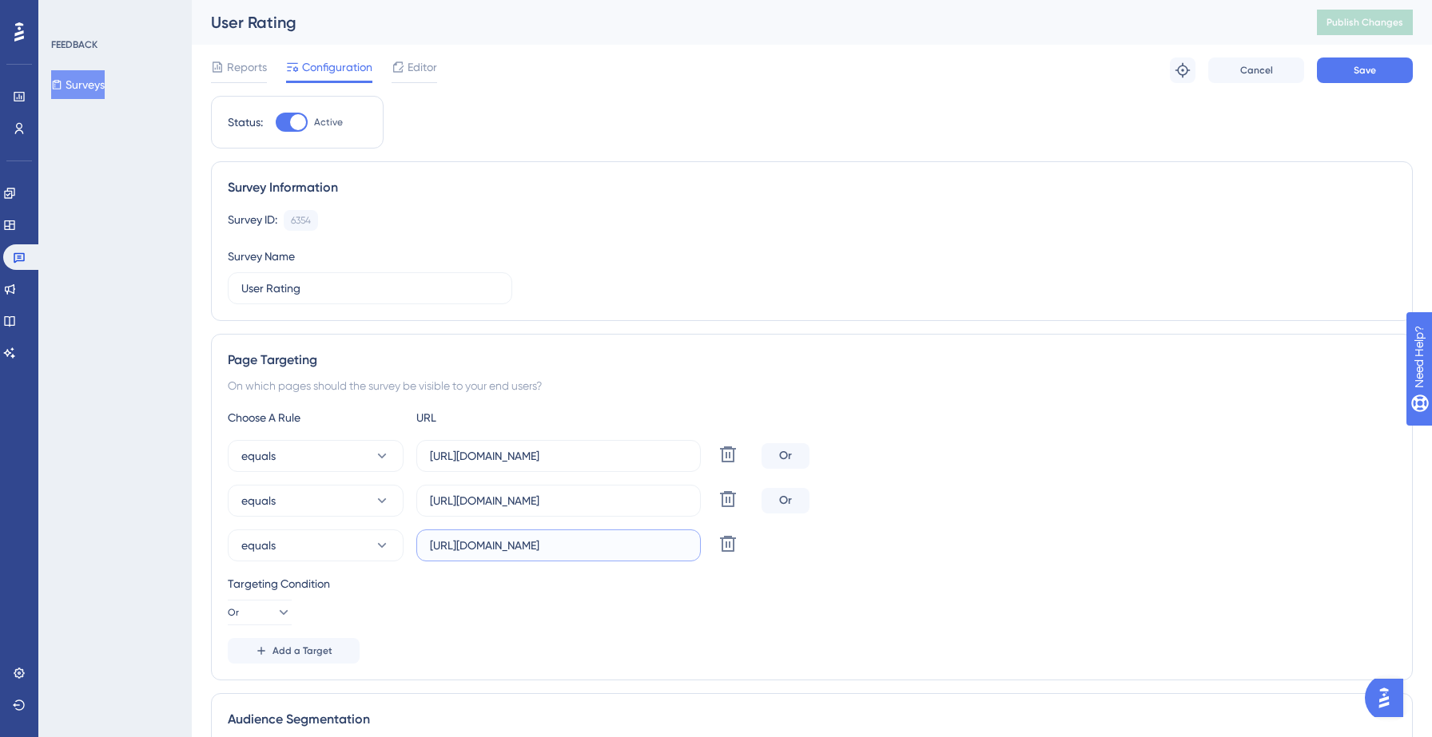
click at [527, 545] on input "[URL][DOMAIN_NAME]" at bounding box center [558, 546] width 257 height 18
type input "[URL][DOMAIN_NAME]"
click at [293, 645] on span "Add a Target" at bounding box center [302, 651] width 60 height 13
click at [531, 499] on input "[URL][DOMAIN_NAME]" at bounding box center [558, 501] width 257 height 18
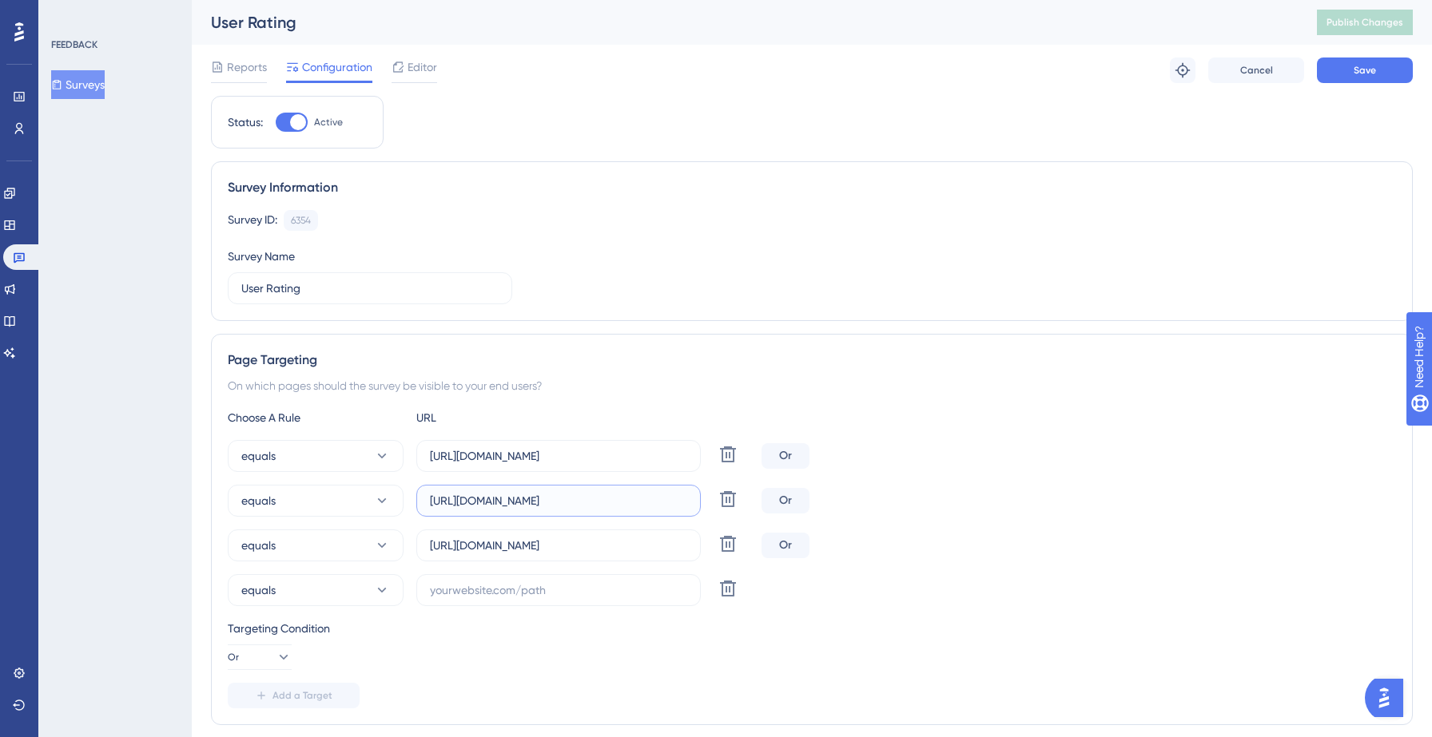
click at [531, 499] on input "[URL][DOMAIN_NAME]" at bounding box center [558, 501] width 257 height 18
click at [509, 594] on input "text" at bounding box center [558, 591] width 257 height 18
paste input "[URL][DOMAIN_NAME]"
click at [504, 589] on input "[URL][DOMAIN_NAME]" at bounding box center [558, 591] width 257 height 18
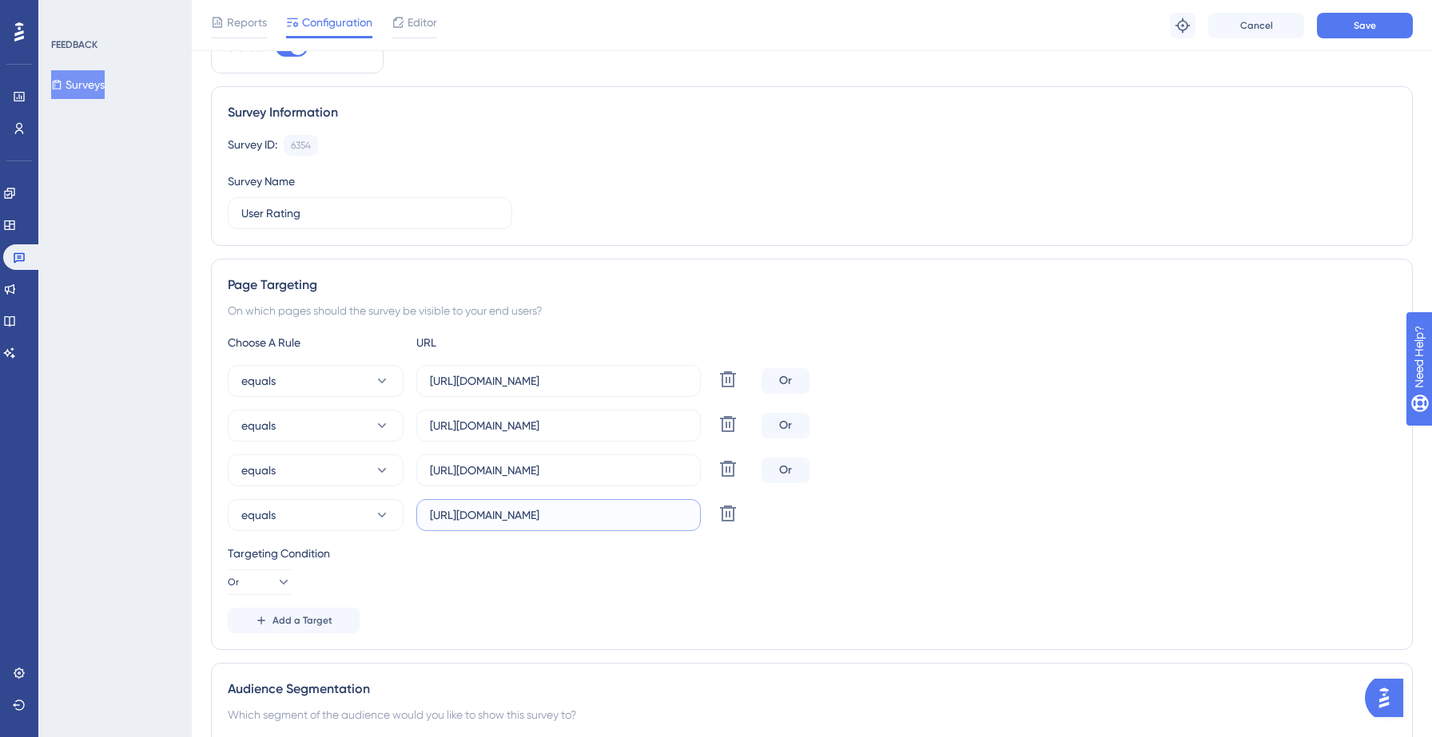
scroll to position [0, 0]
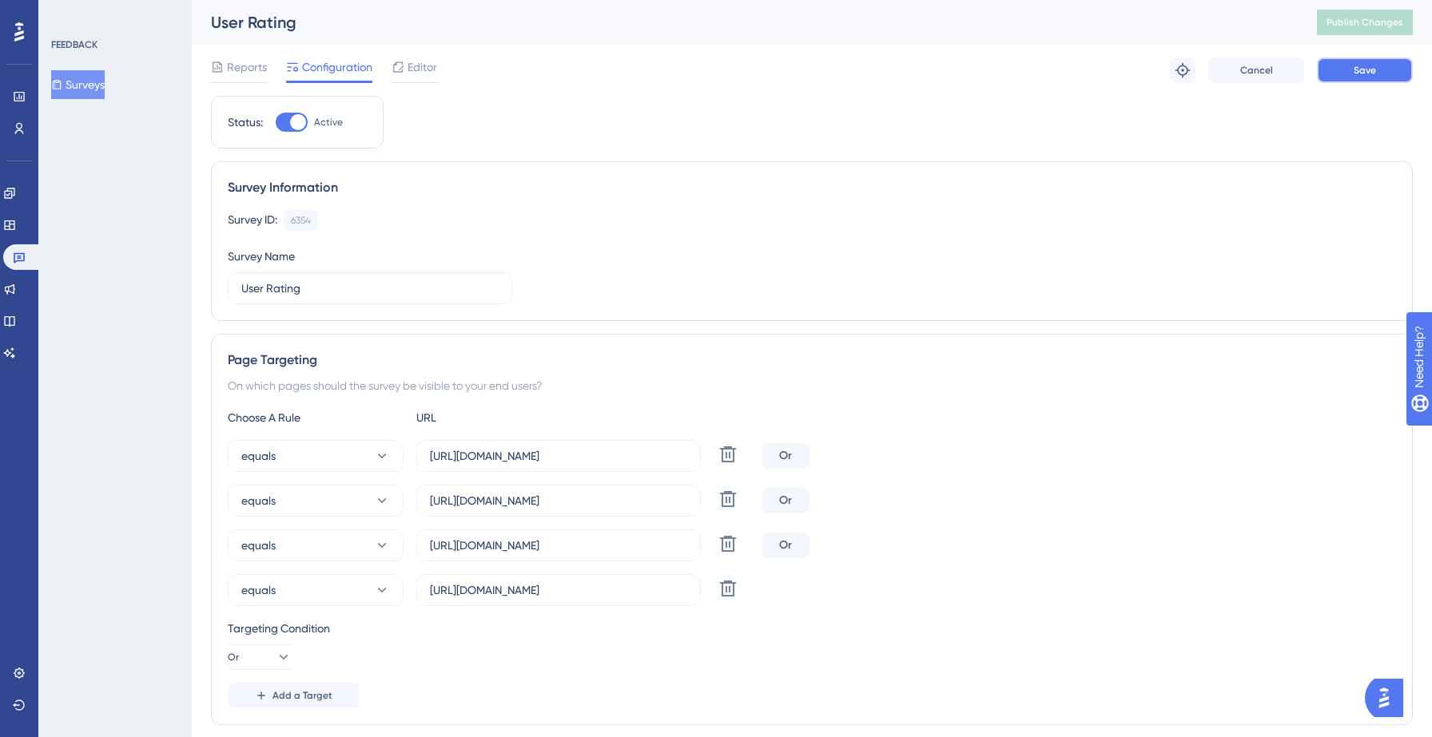
click at [1379, 63] on button "Save" at bounding box center [1365, 71] width 96 height 26
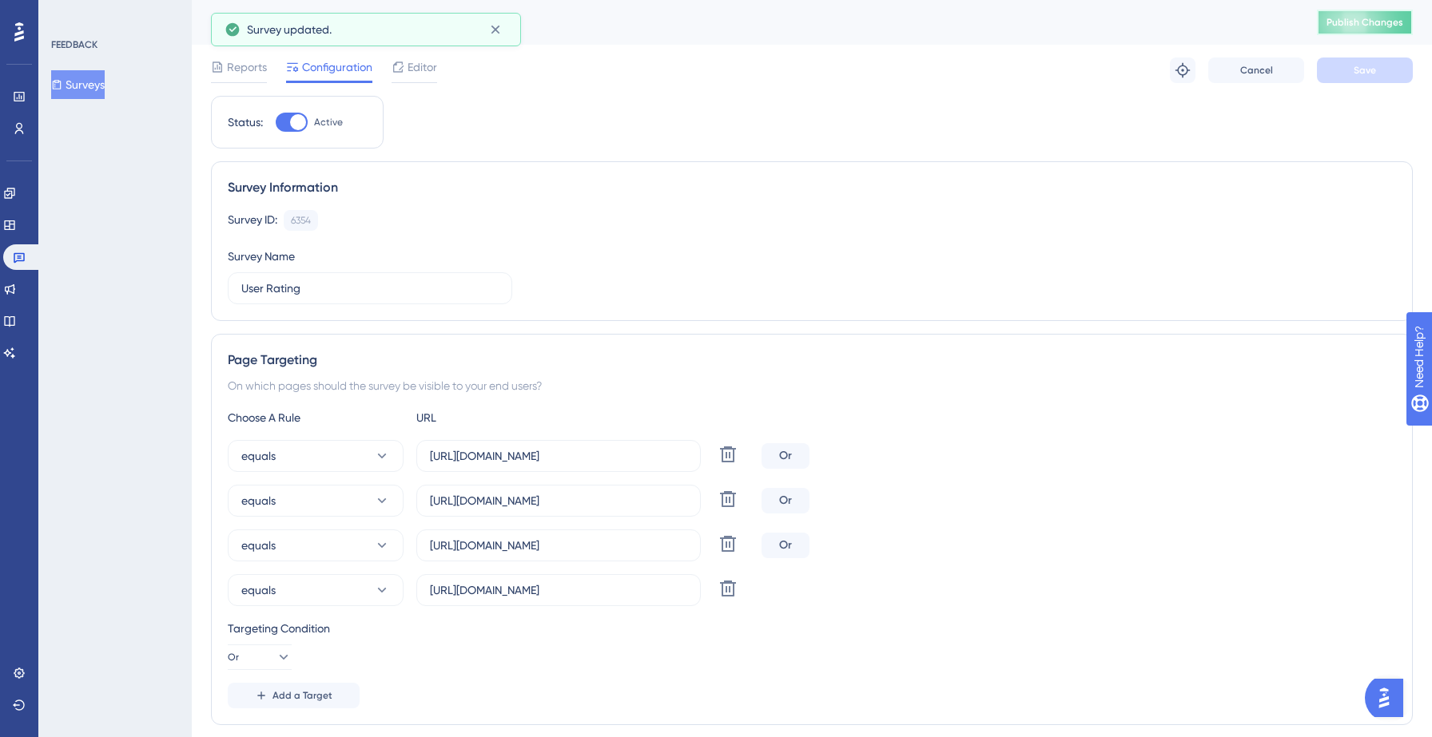
click at [1363, 27] on span "Publish Changes" at bounding box center [1364, 22] width 77 height 13
click at [517, 592] on input "[URL][DOMAIN_NAME]" at bounding box center [558, 591] width 257 height 18
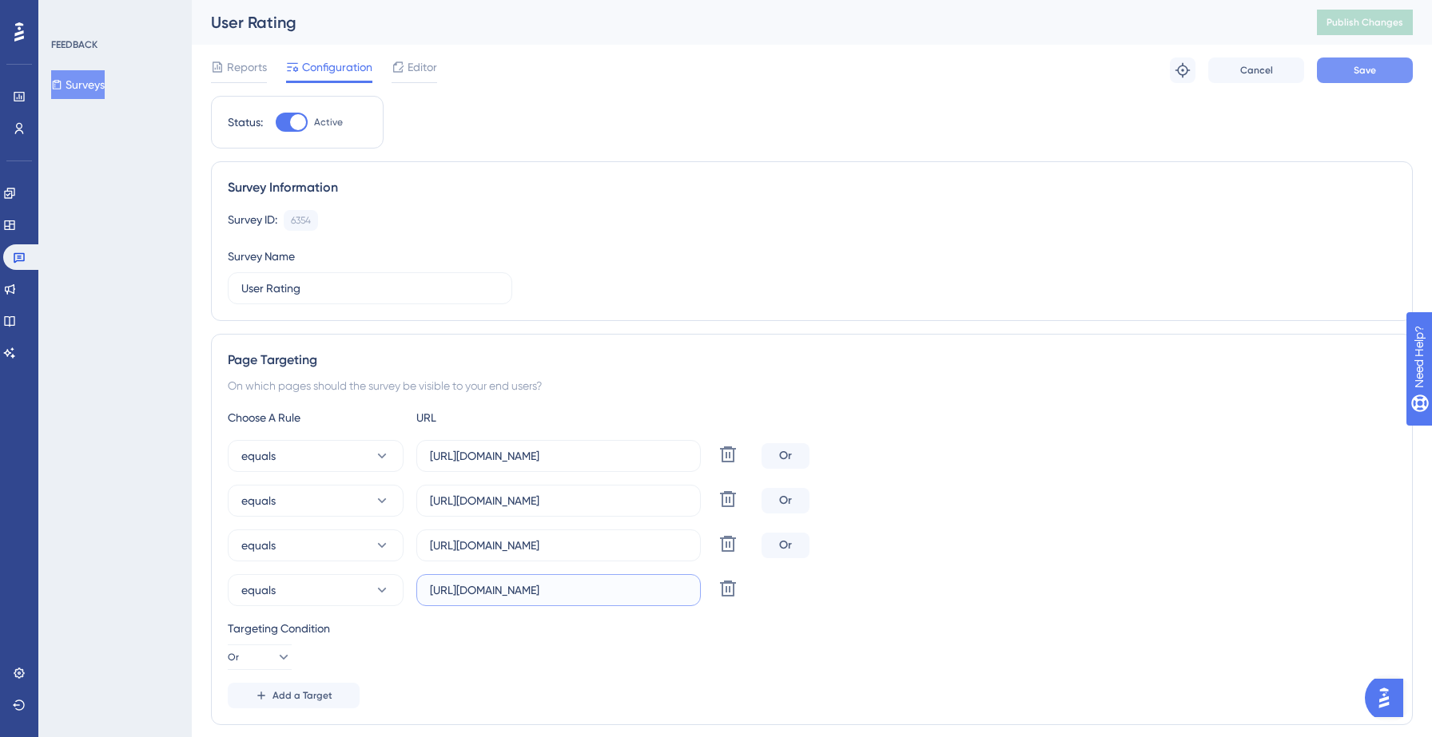
type input "[URL][DOMAIN_NAME]"
click at [1322, 77] on button "Save" at bounding box center [1365, 71] width 96 height 26
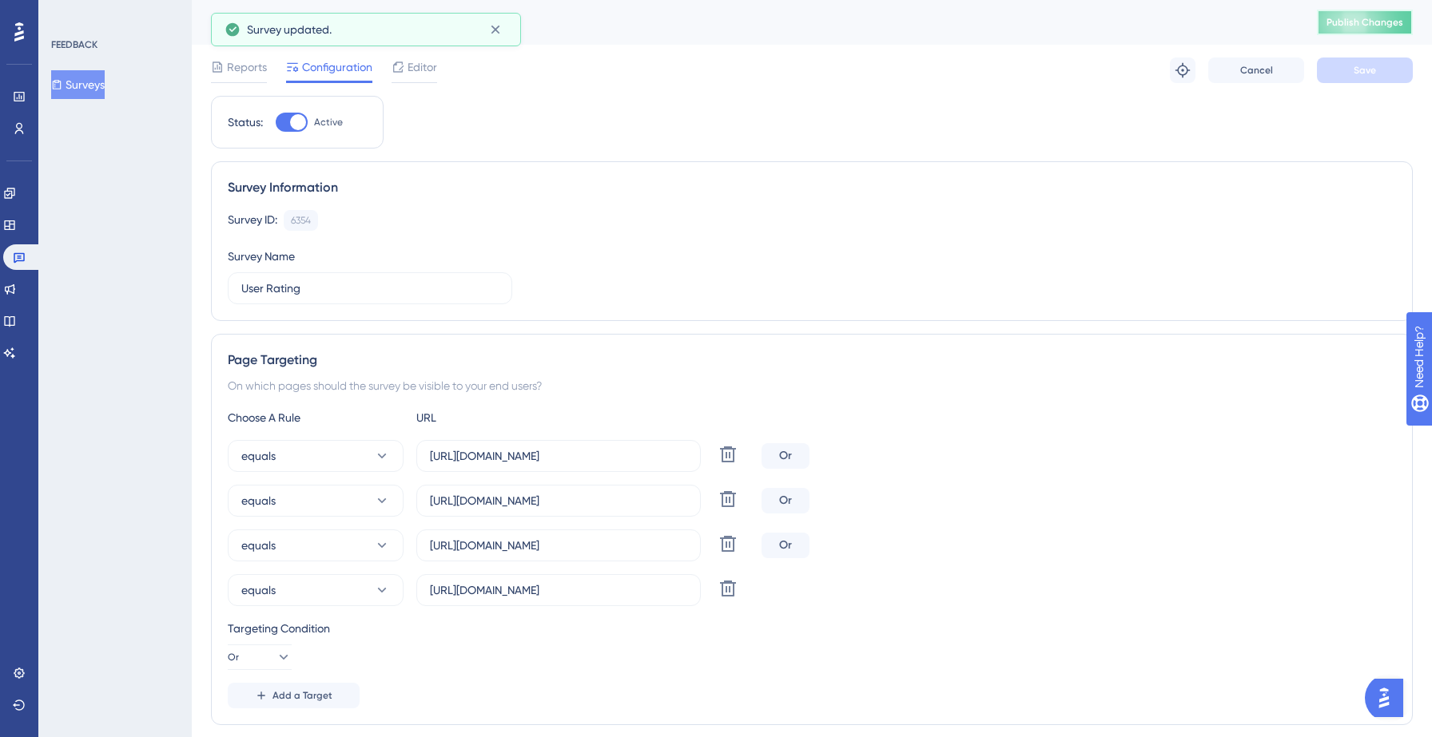
click at [1373, 20] on span "Publish Changes" at bounding box center [1364, 22] width 77 height 13
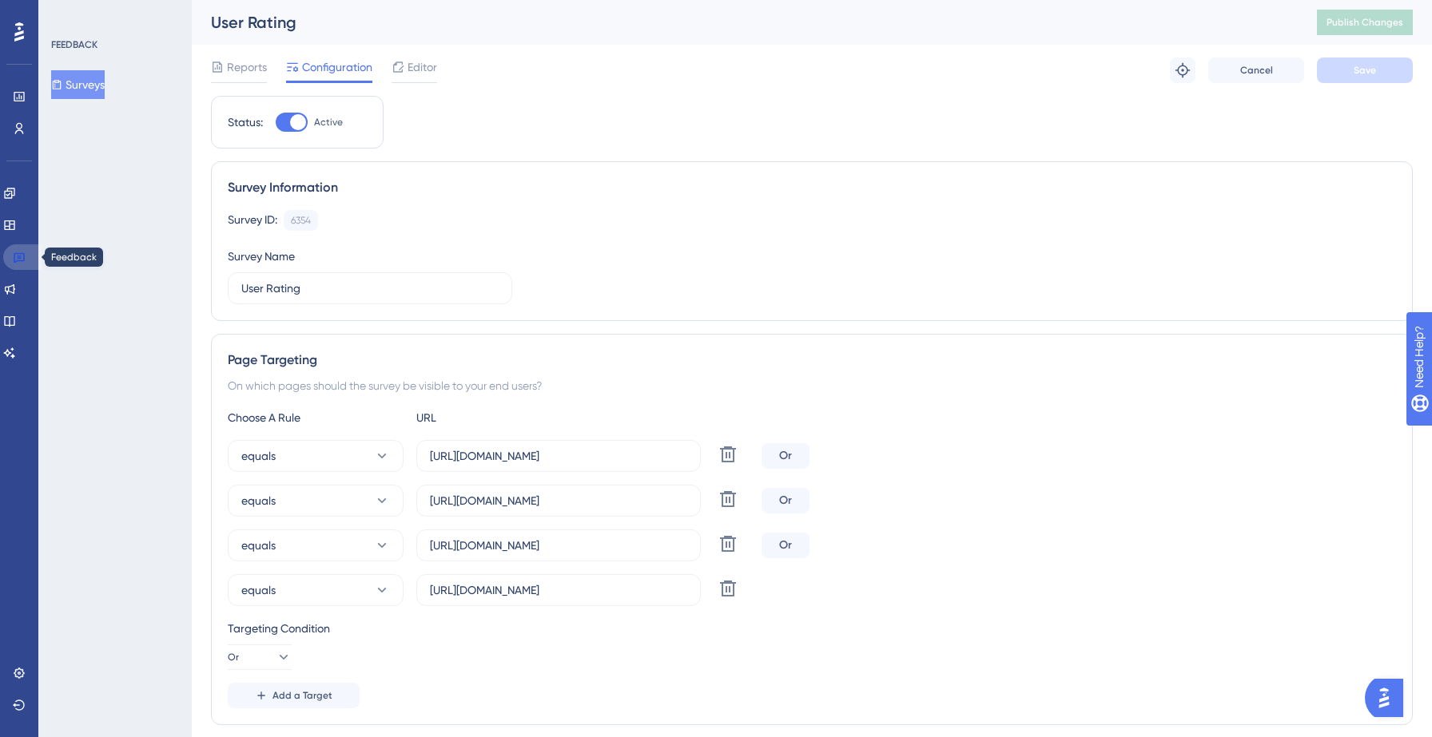
click at [22, 256] on icon at bounding box center [19, 257] width 13 height 13
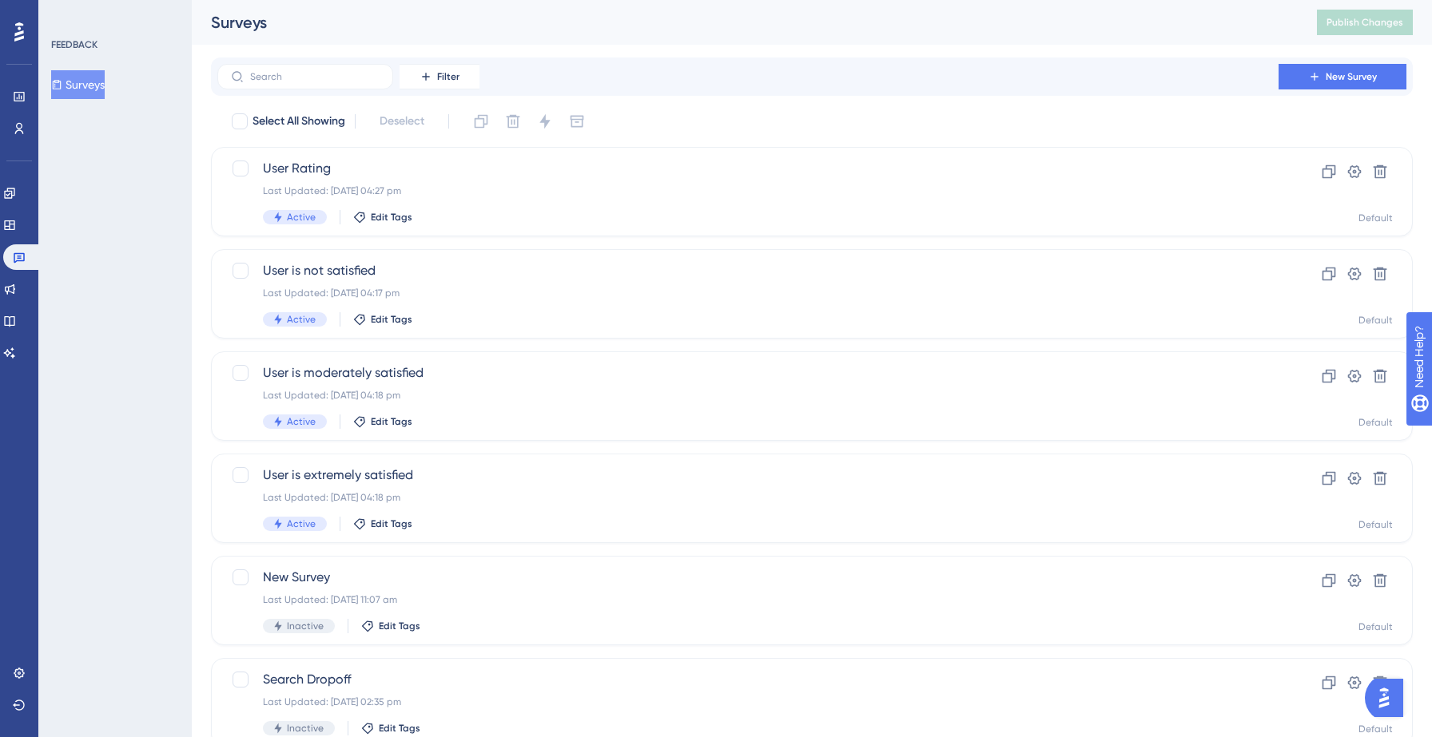
click at [95, 81] on button "Surveys" at bounding box center [78, 84] width 54 height 29
click at [22, 98] on icon at bounding box center [19, 96] width 13 height 13
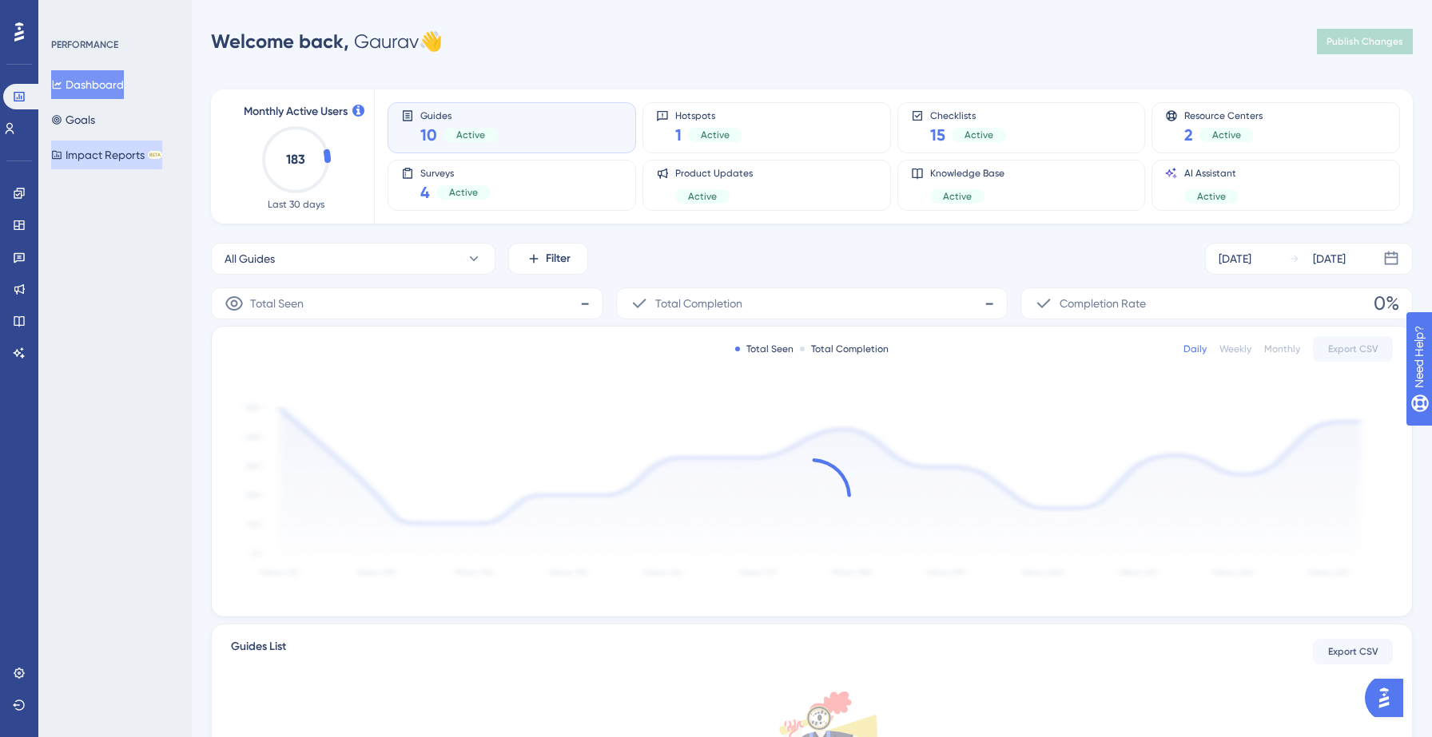
click at [117, 155] on button "Impact Reports BETA" at bounding box center [106, 155] width 111 height 29
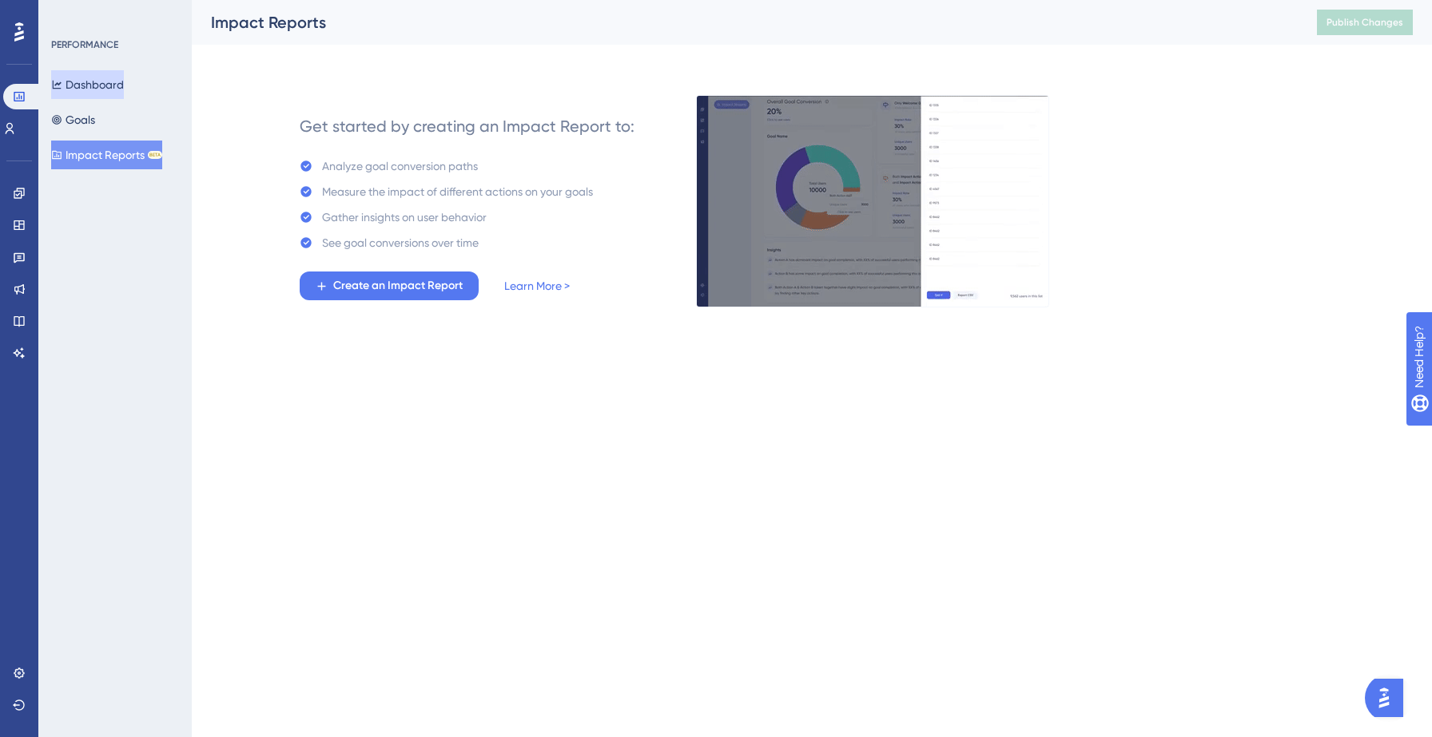
click at [108, 86] on button "Dashboard" at bounding box center [87, 84] width 73 height 29
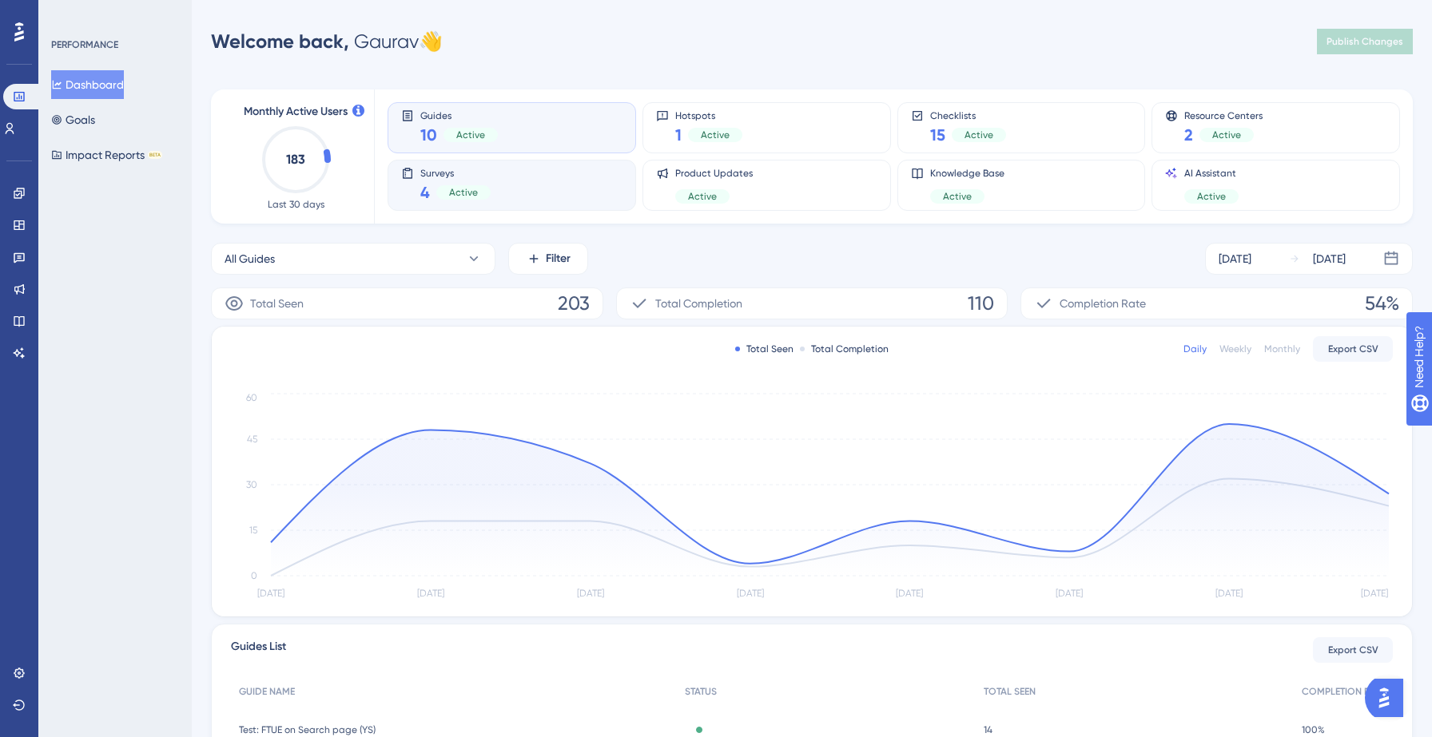
click at [523, 170] on div "Surveys 4 Active" at bounding box center [511, 185] width 221 height 37
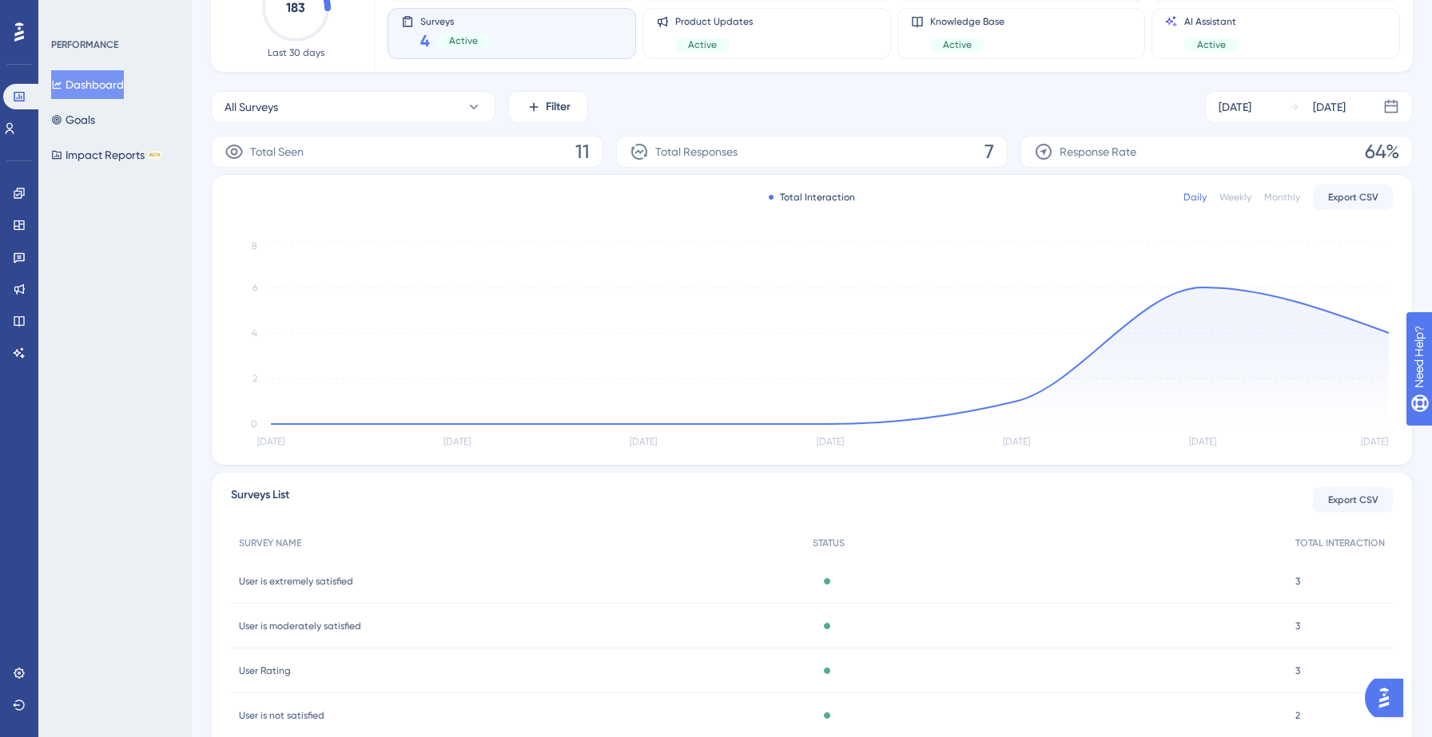
scroll to position [236, 0]
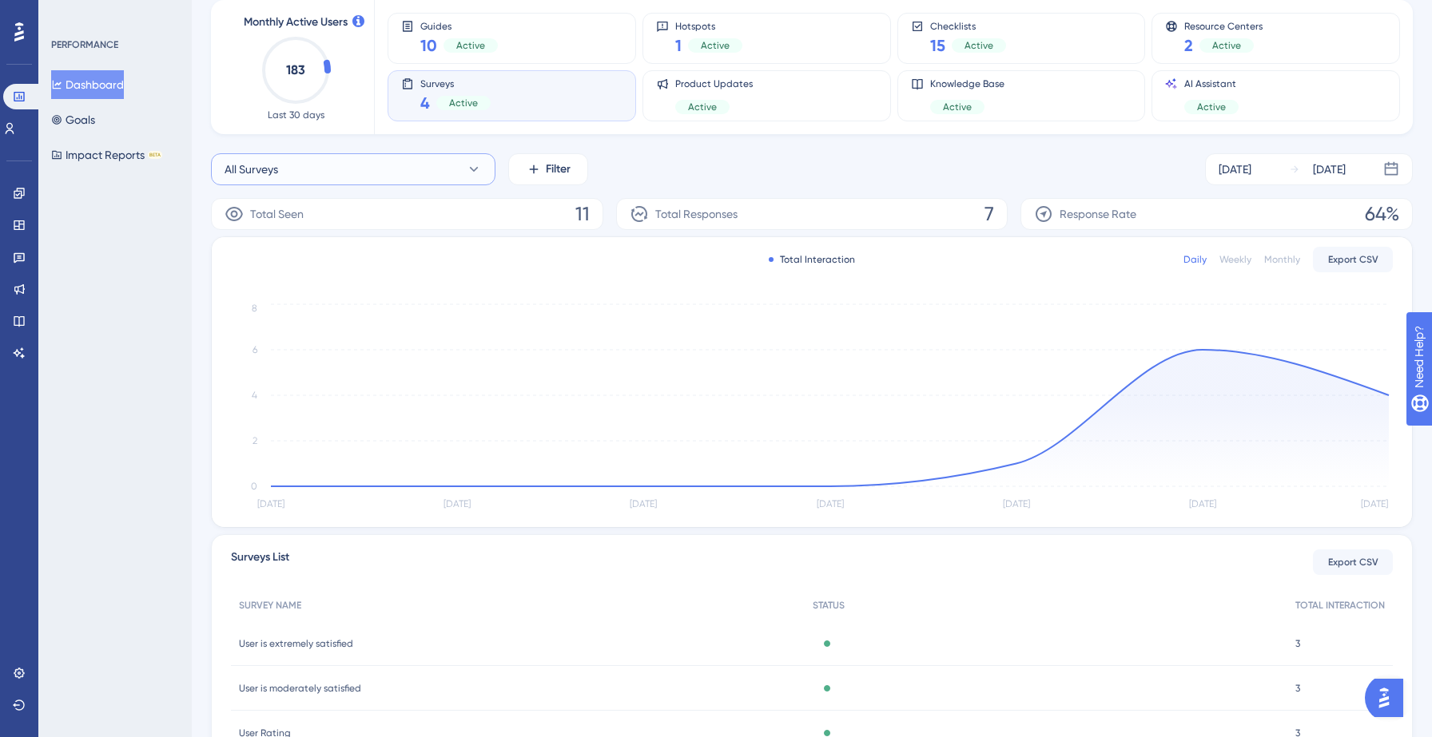
click at [427, 166] on button "All Surveys" at bounding box center [353, 169] width 284 height 32
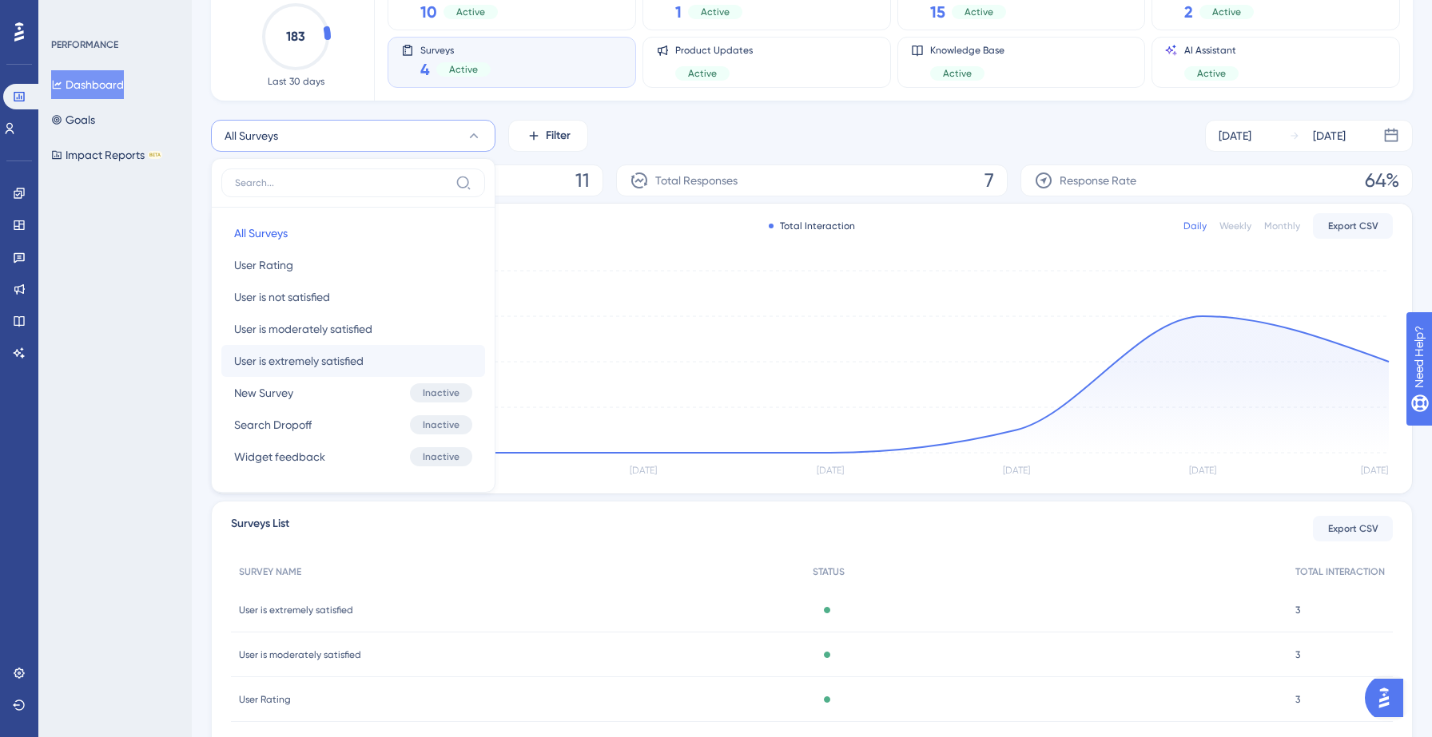
scroll to position [121, 0]
click at [293, 261] on button "User Rating User Rating" at bounding box center [353, 268] width 264 height 32
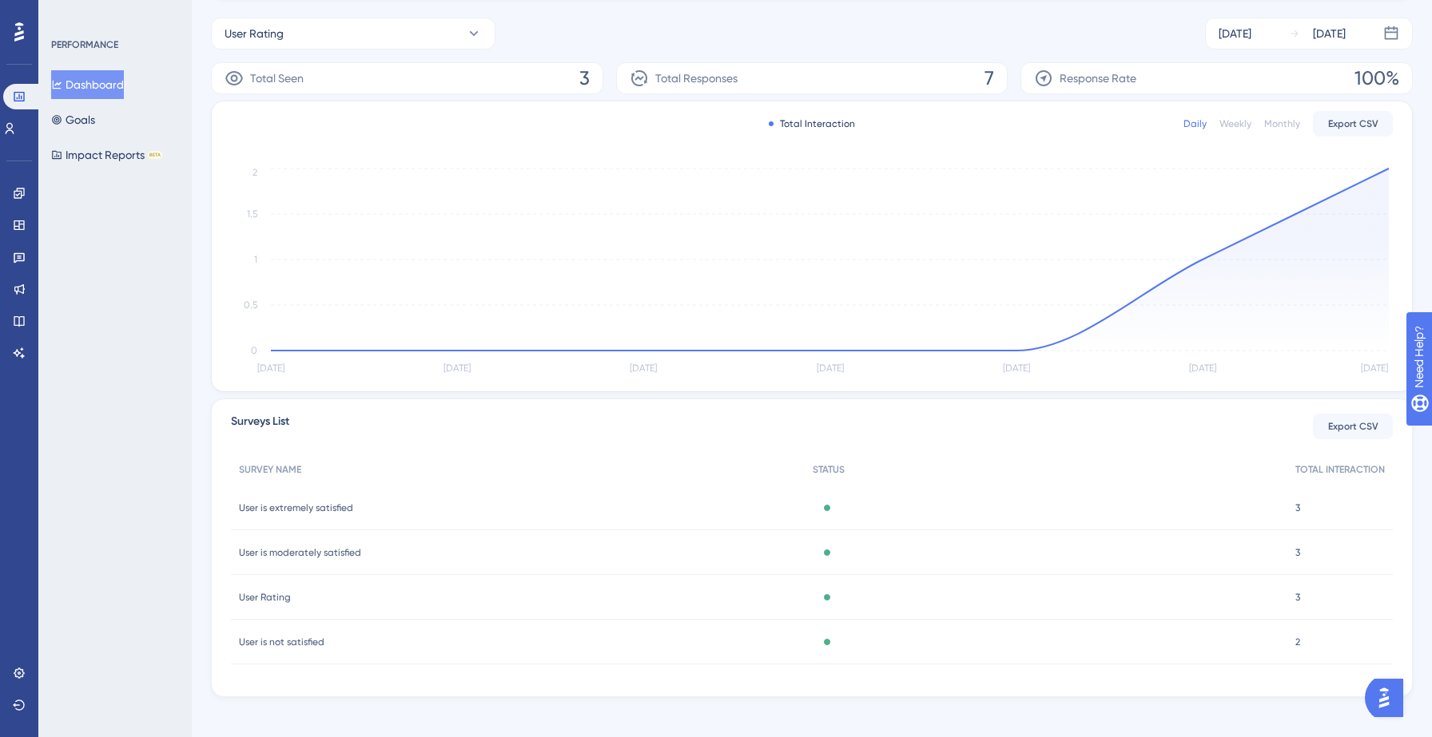
scroll to position [236, 0]
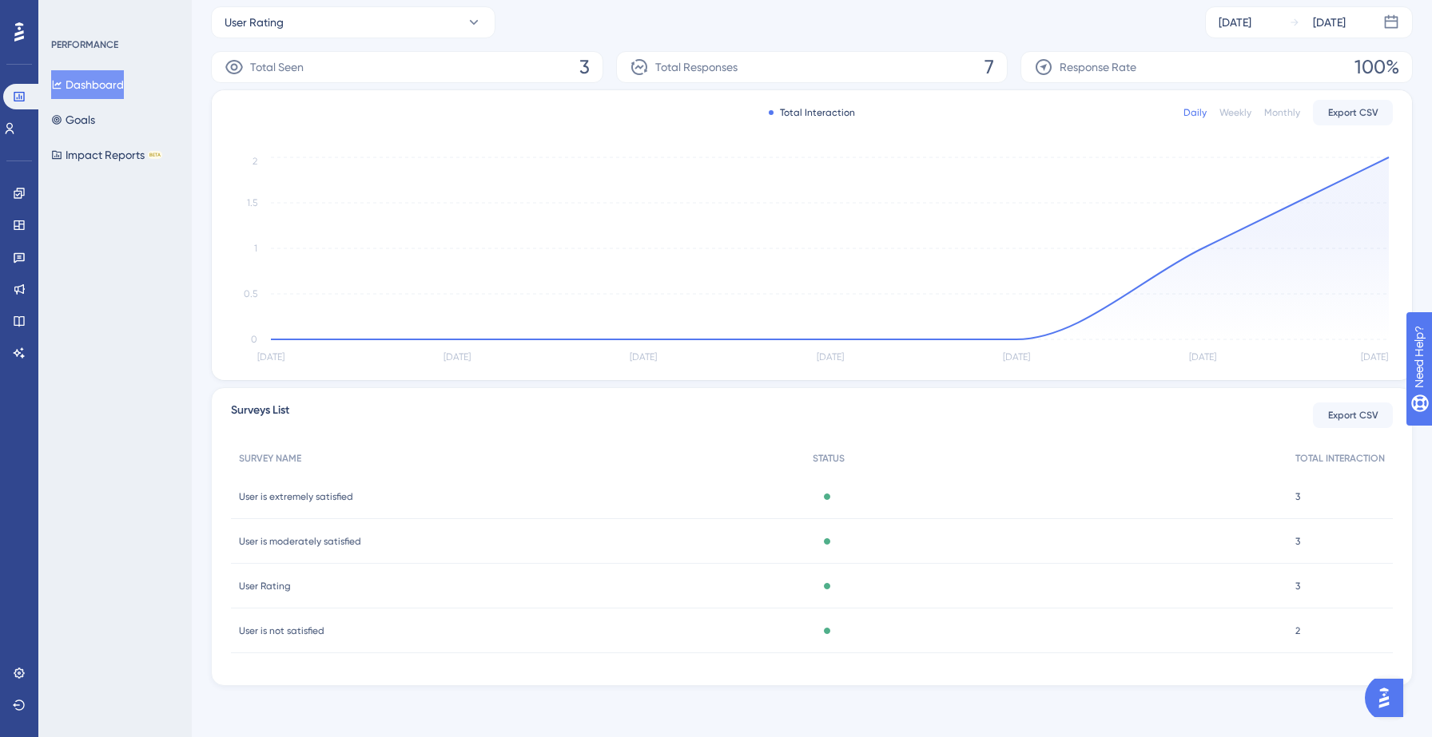
click at [341, 496] on span "User is extremely satisfied" at bounding box center [296, 497] width 114 height 13
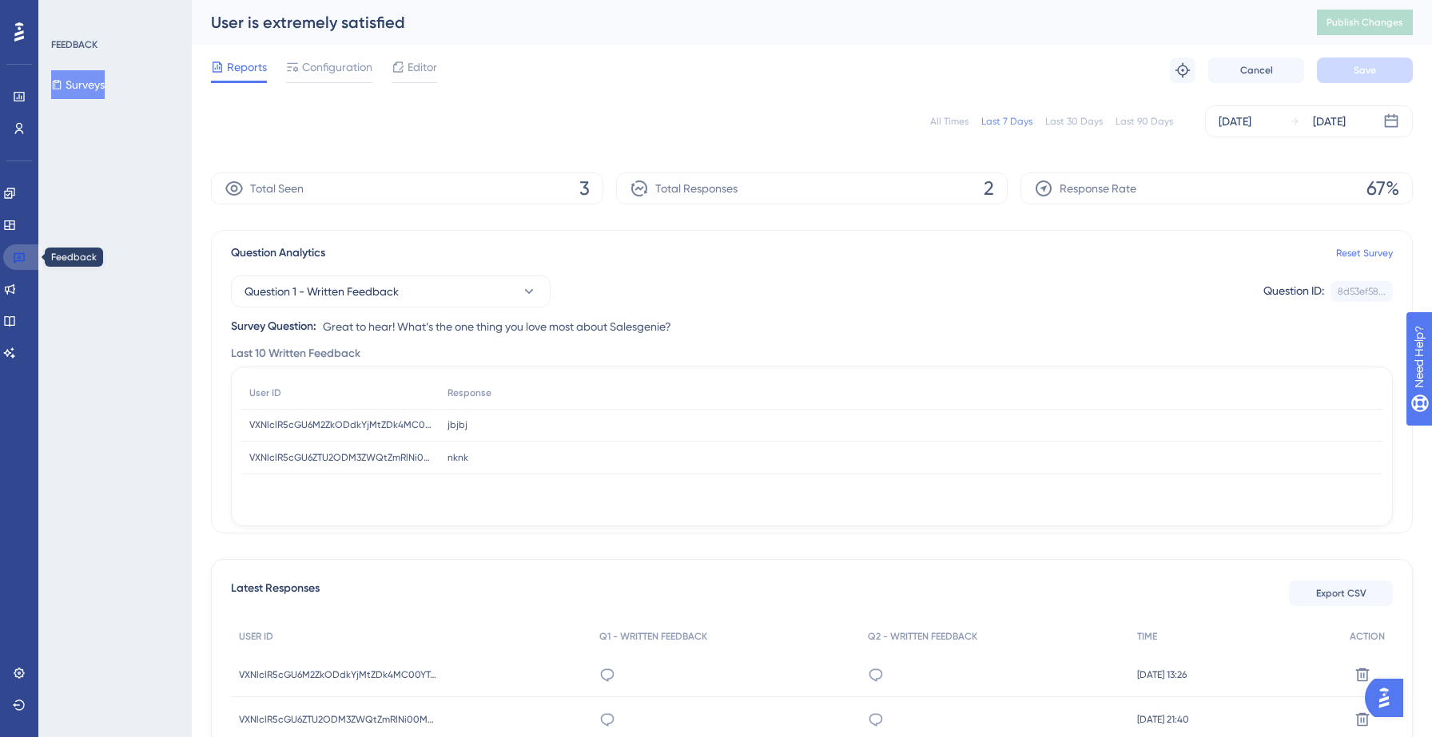
click at [22, 256] on icon at bounding box center [19, 257] width 13 height 13
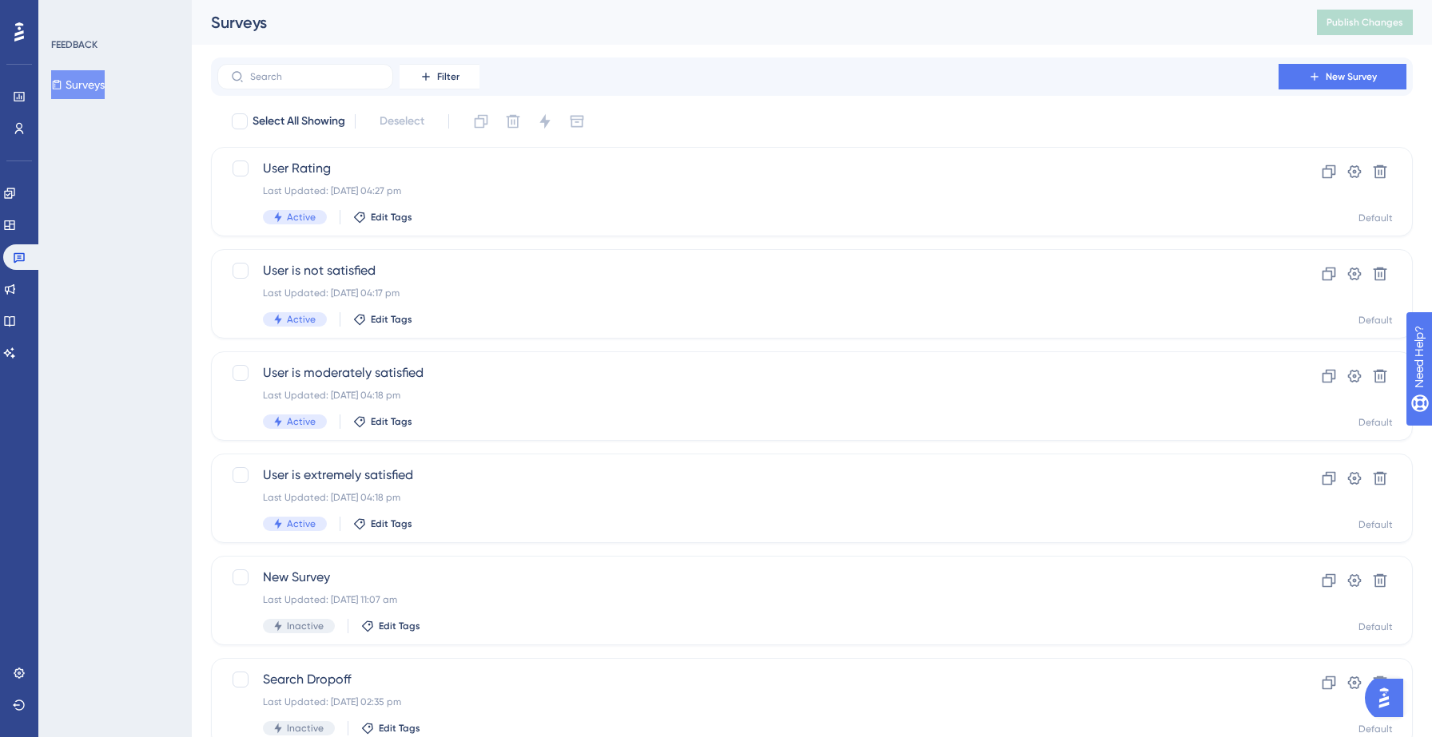
click at [87, 86] on button "Surveys" at bounding box center [78, 84] width 54 height 29
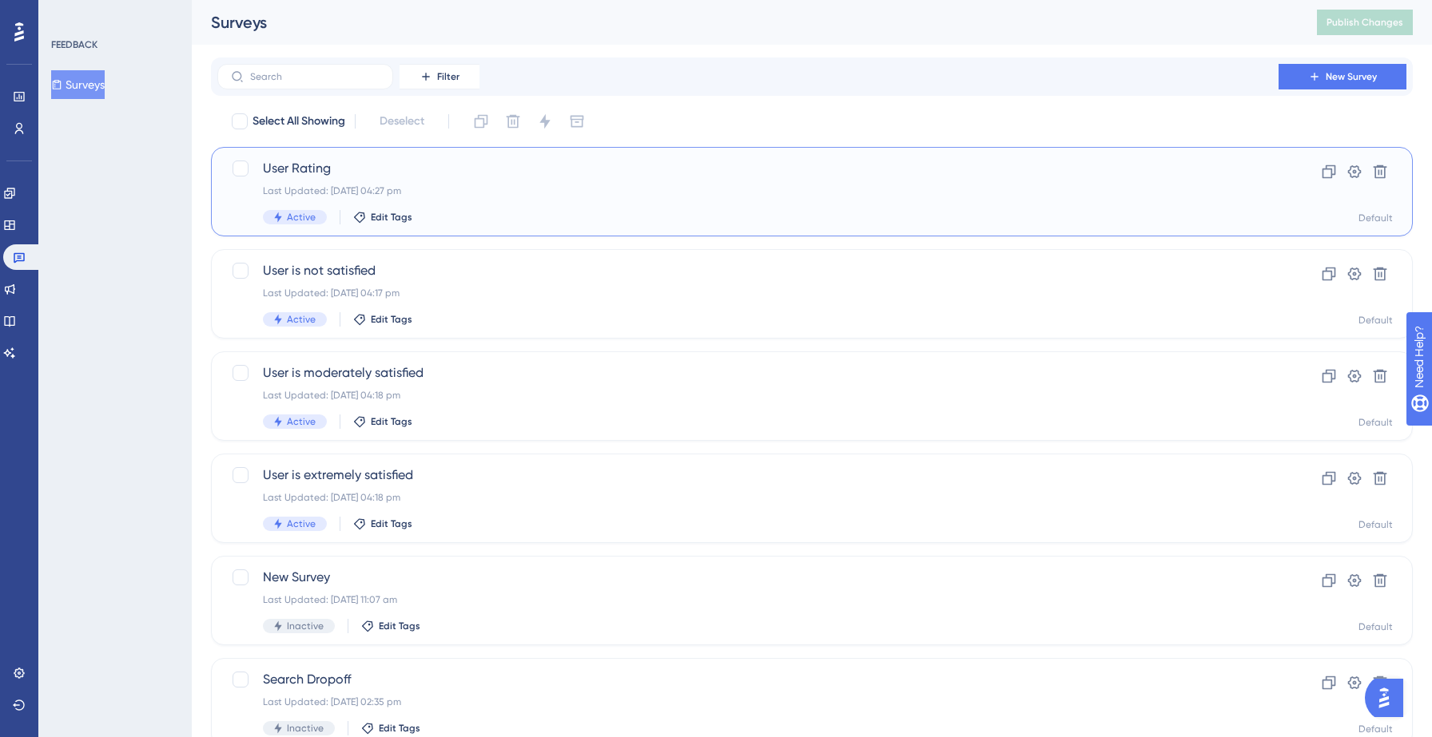
click at [399, 190] on div "Last Updated: [DATE] 04:27 pm" at bounding box center [748, 191] width 970 height 13
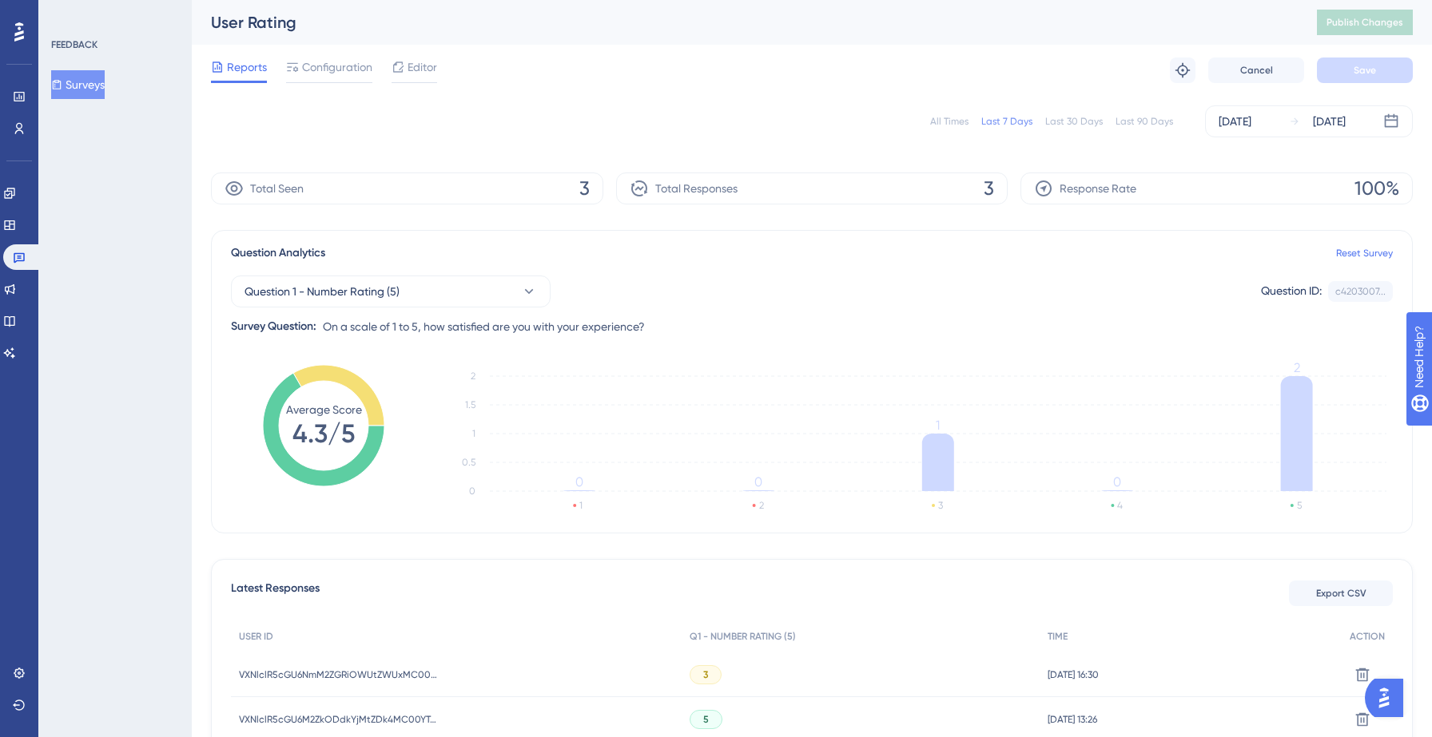
click at [96, 92] on button "Surveys" at bounding box center [78, 84] width 54 height 29
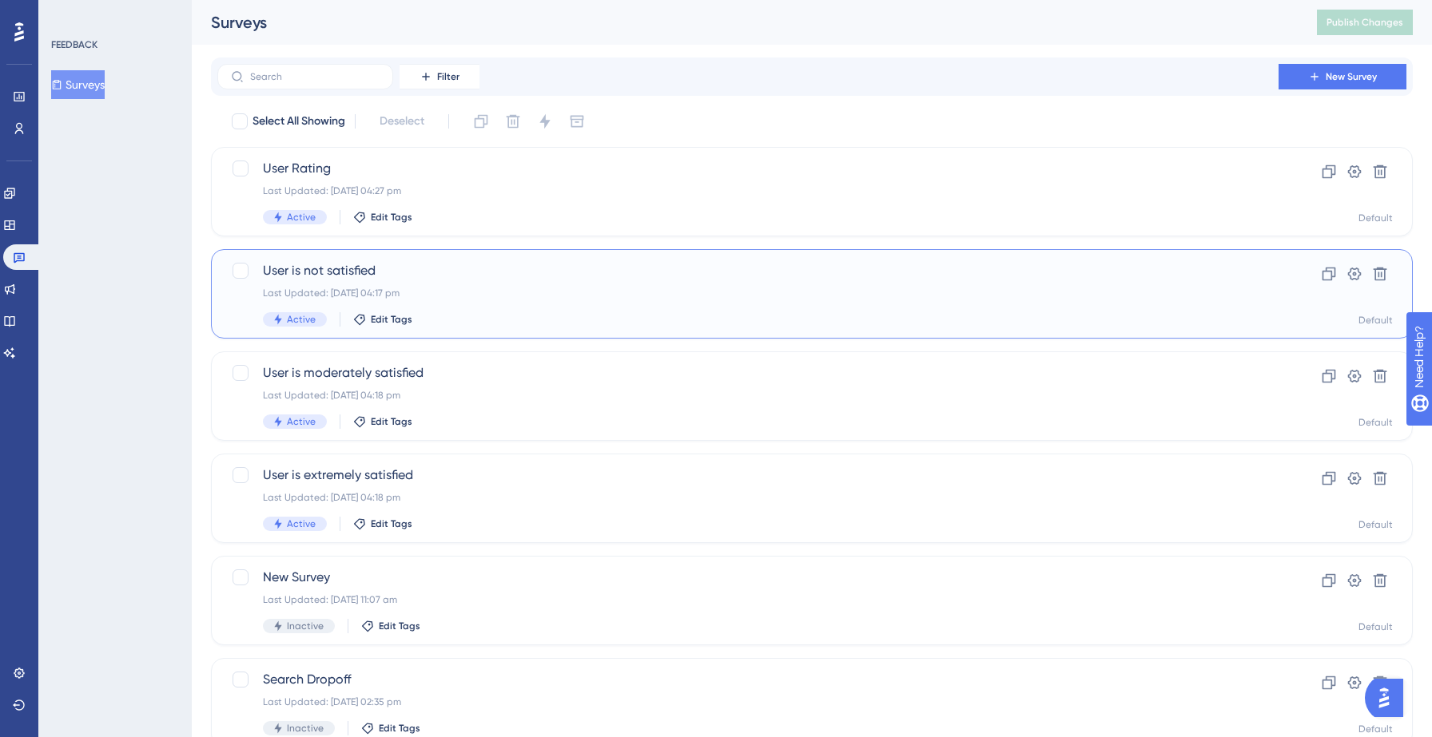
click at [475, 270] on span "User is not satisfied" at bounding box center [748, 270] width 970 height 19
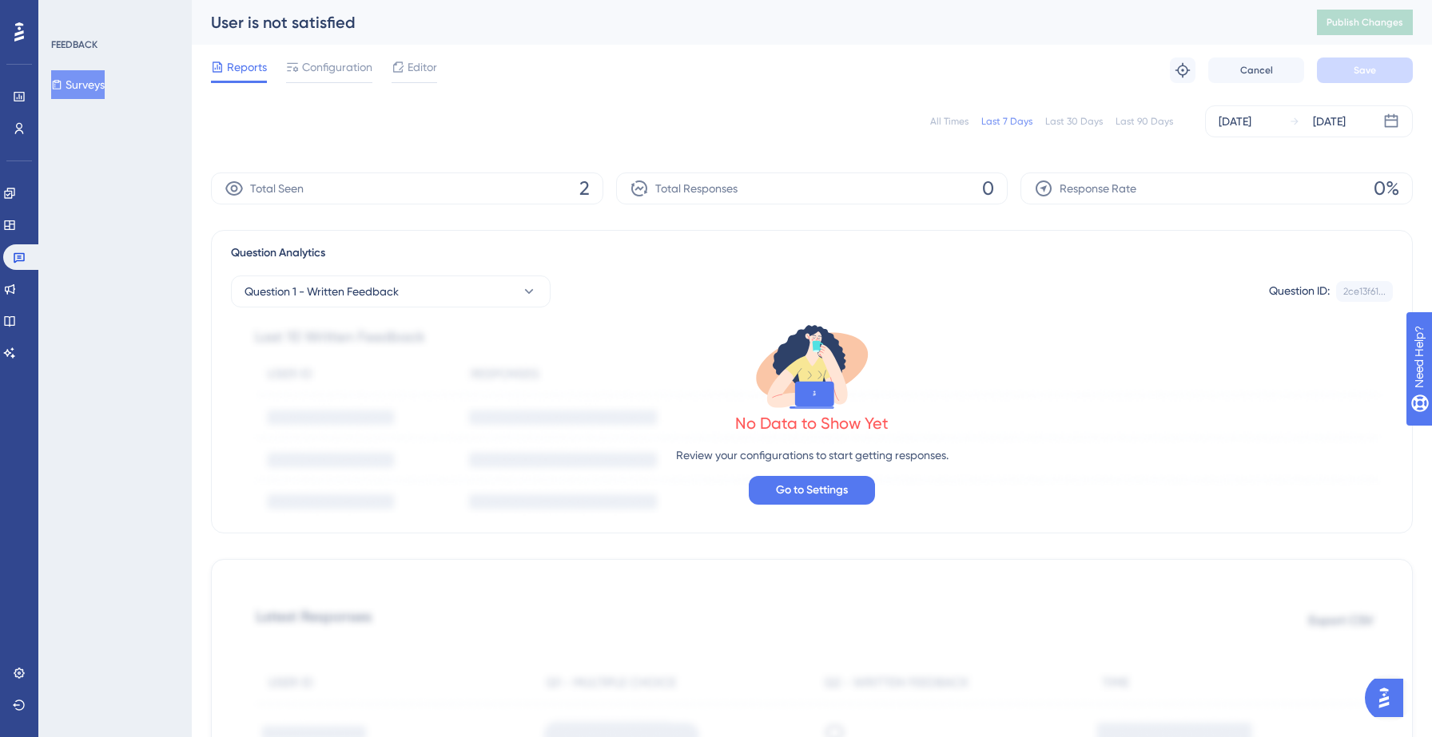
click at [105, 84] on button "Surveys" at bounding box center [78, 84] width 54 height 29
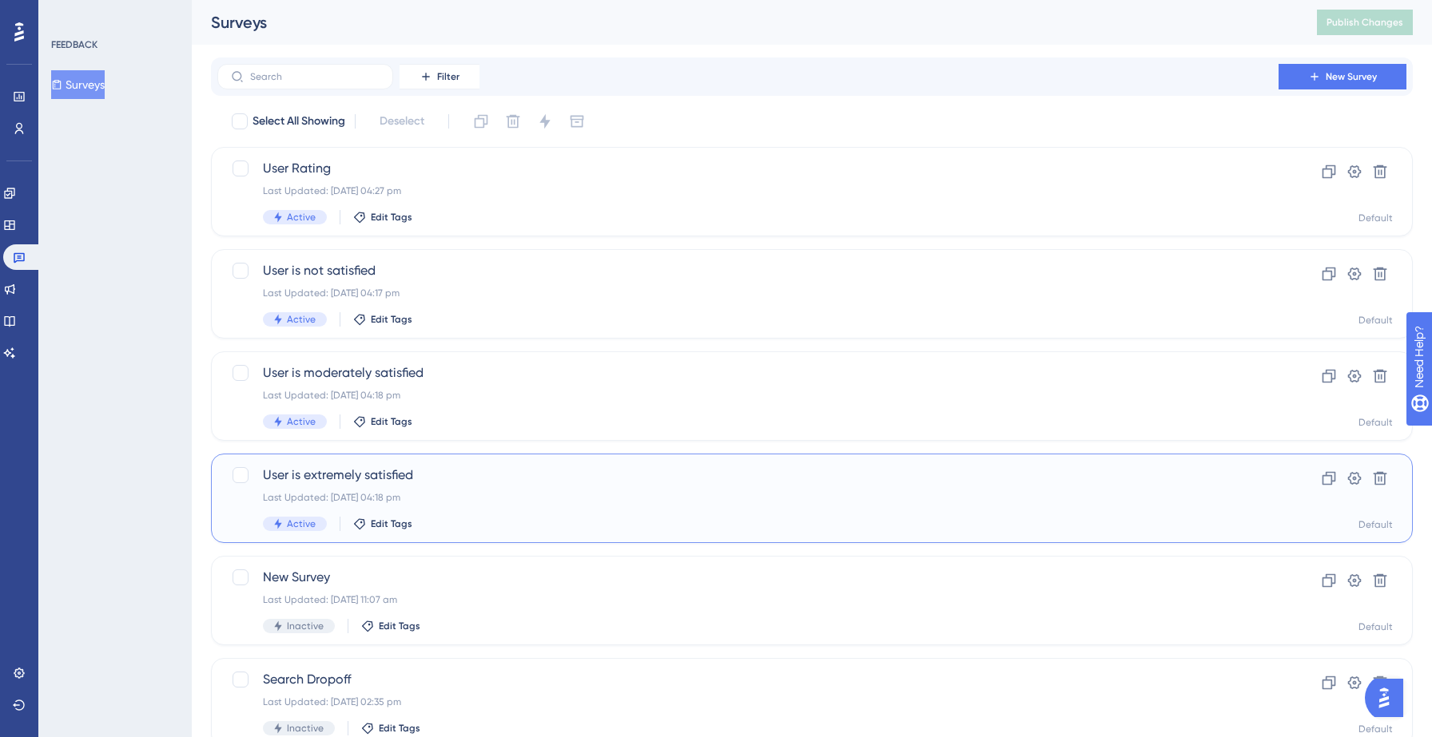
click at [403, 495] on div "Last Updated: [DATE] 04:18 pm" at bounding box center [748, 497] width 970 height 13
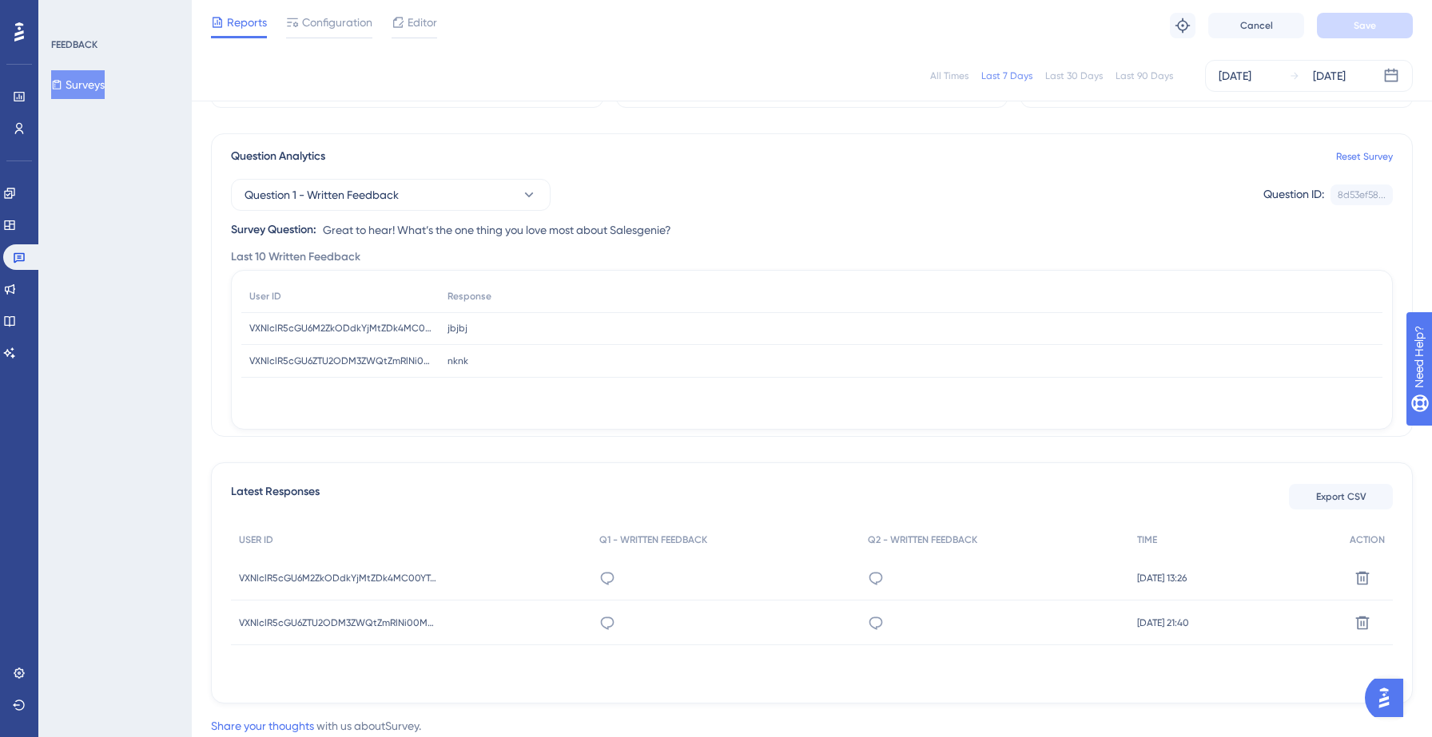
scroll to position [140, 0]
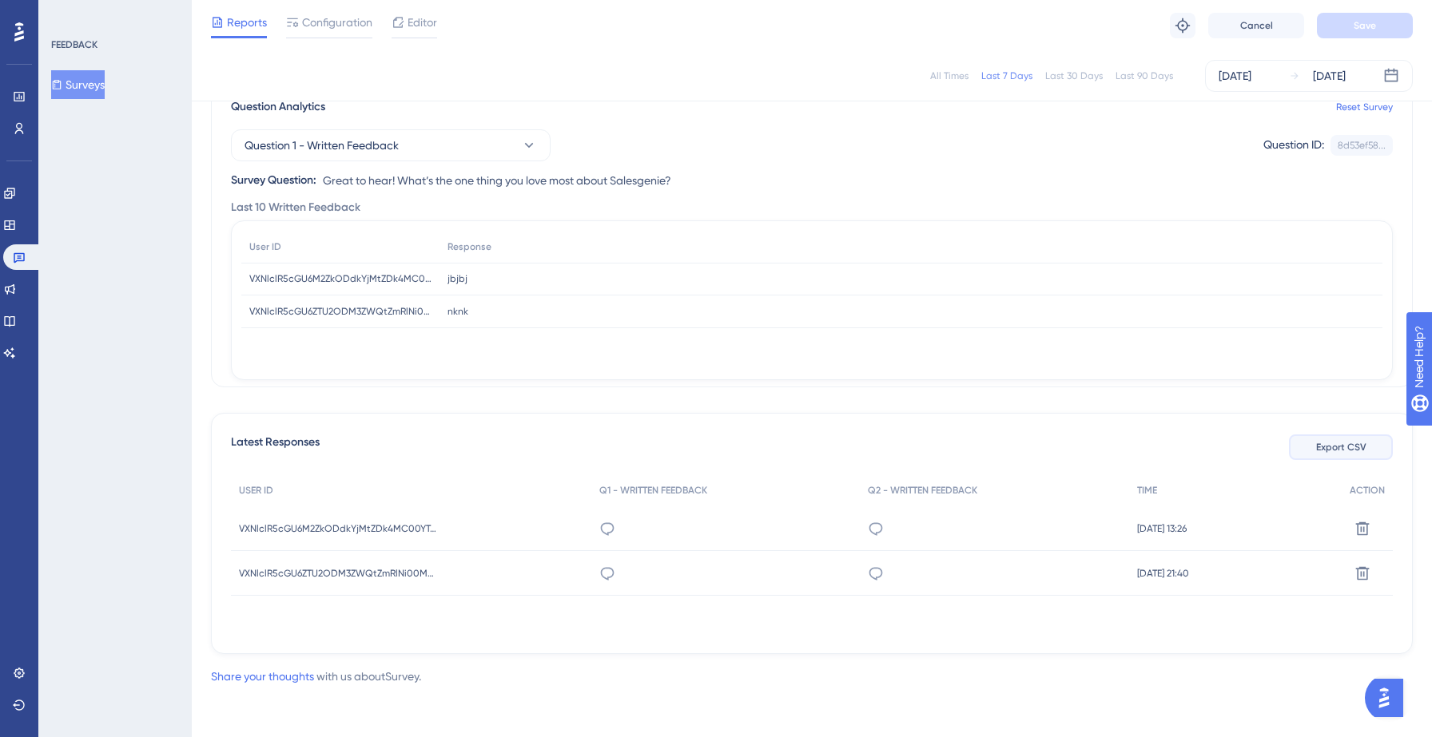
click at [1335, 444] on span "Export CSV" at bounding box center [1341, 447] width 50 height 13
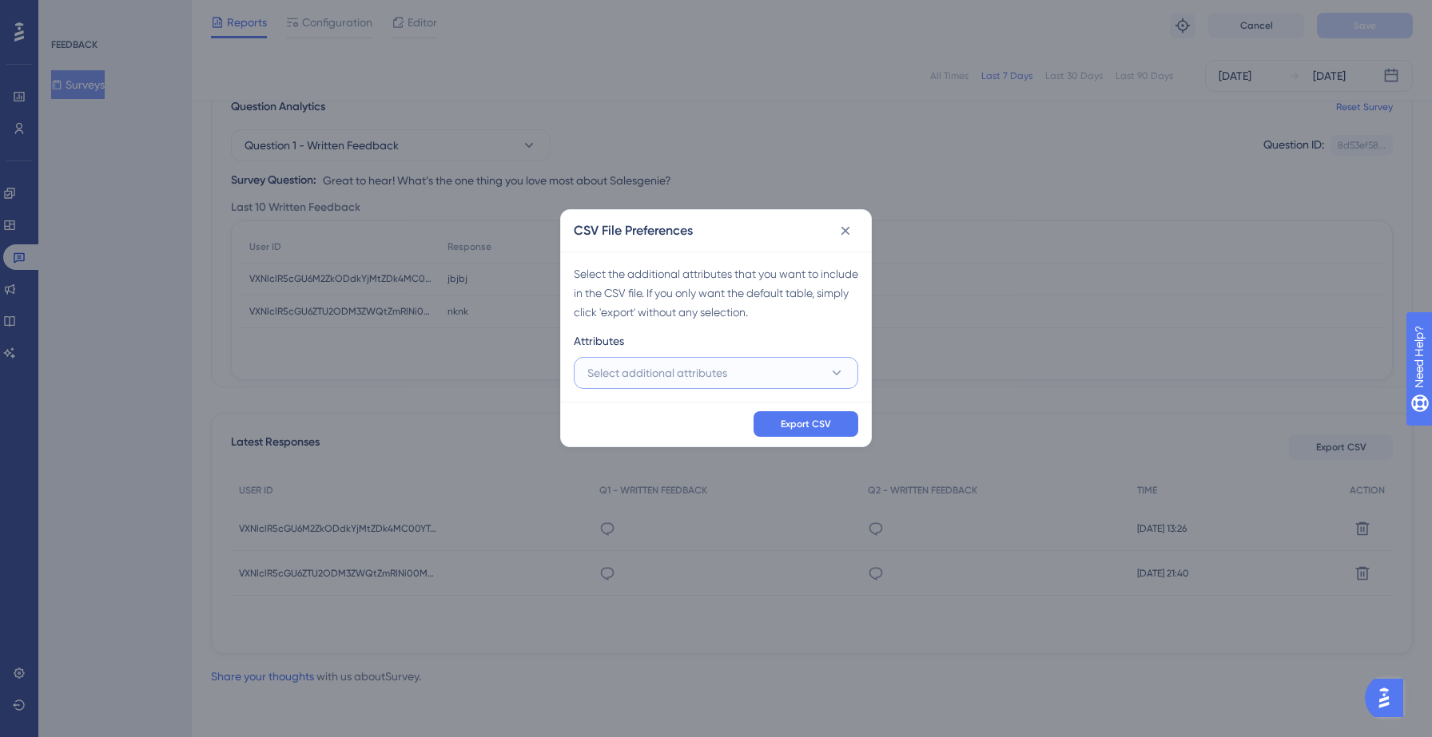
click at [712, 364] on span "Select additional attributes" at bounding box center [657, 373] width 140 height 19
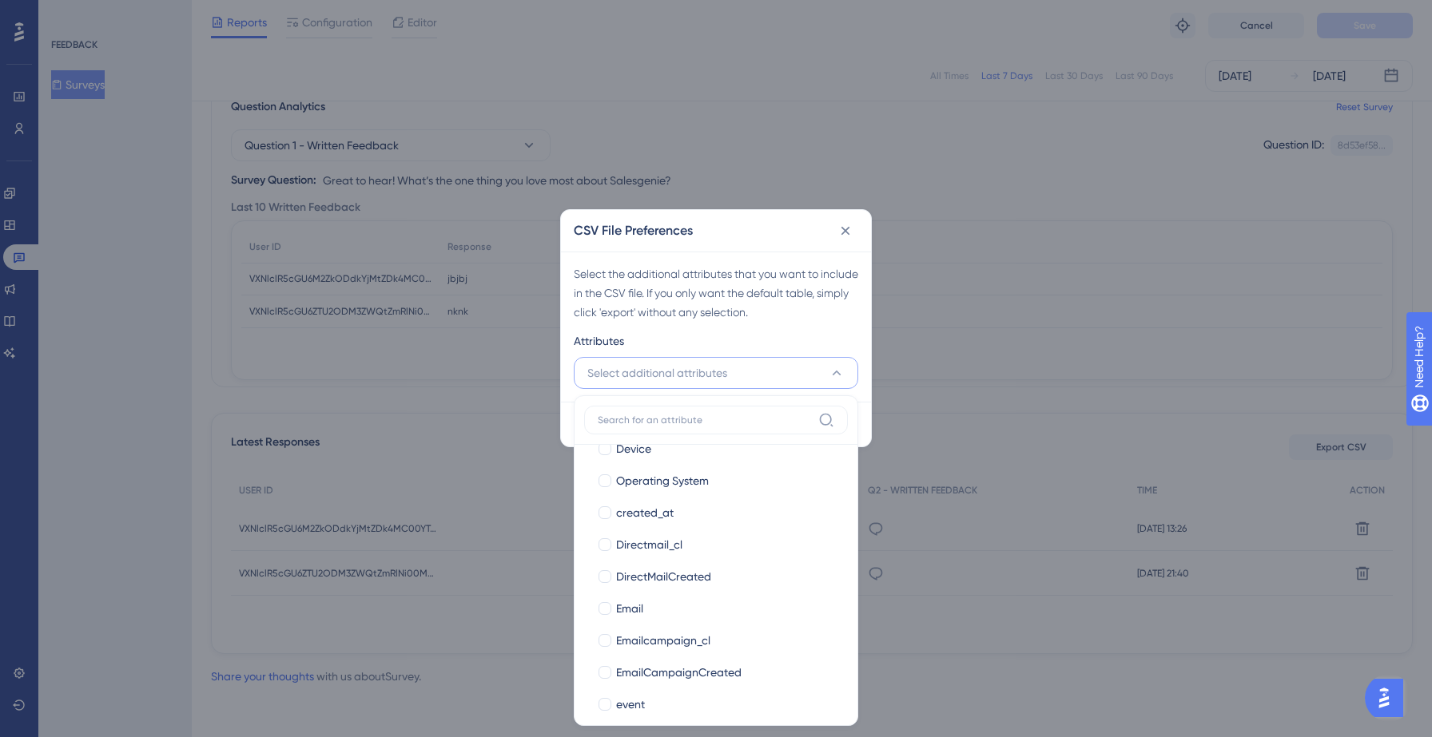
scroll to position [190, 0]
click at [701, 343] on div "Attributes" at bounding box center [716, 345] width 284 height 26
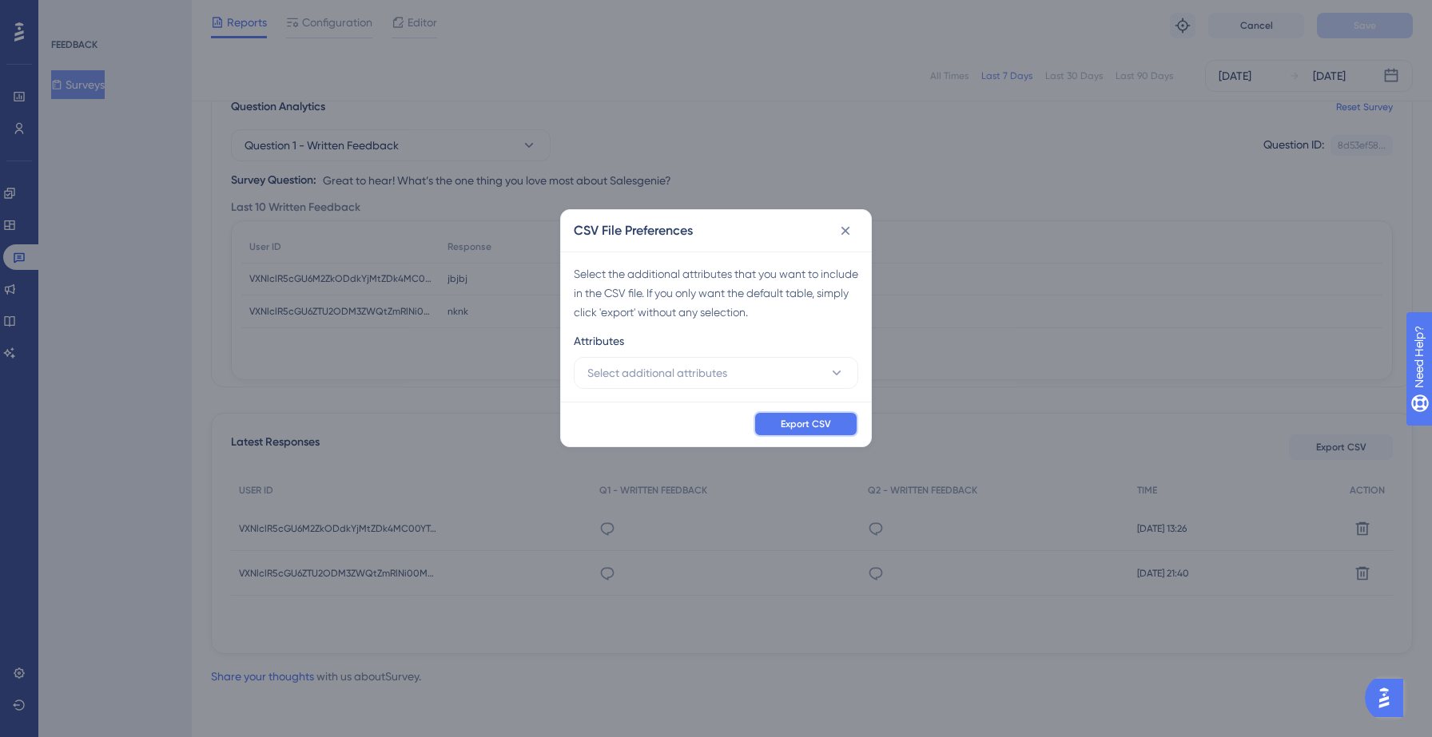
click at [770, 421] on button "Export CSV" at bounding box center [805, 424] width 105 height 26
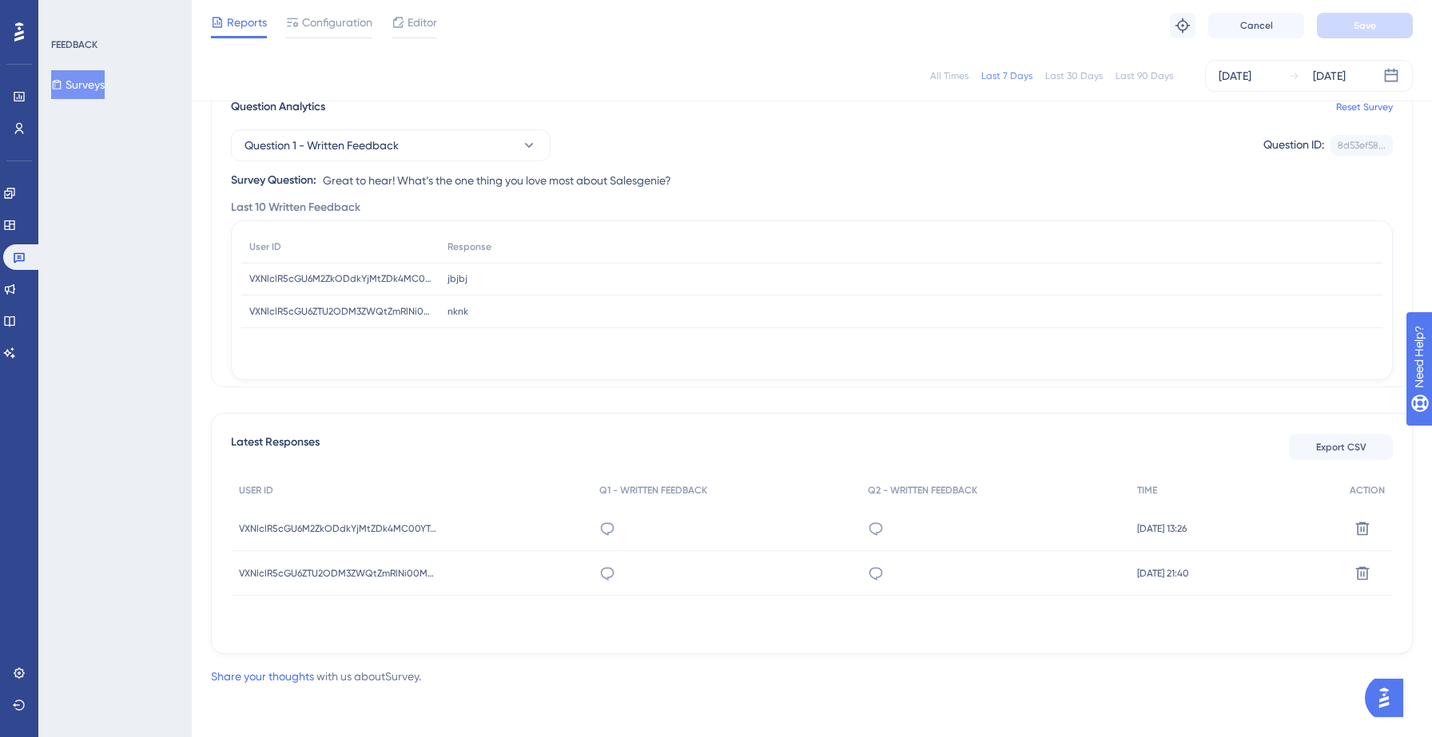
scroll to position [0, 0]
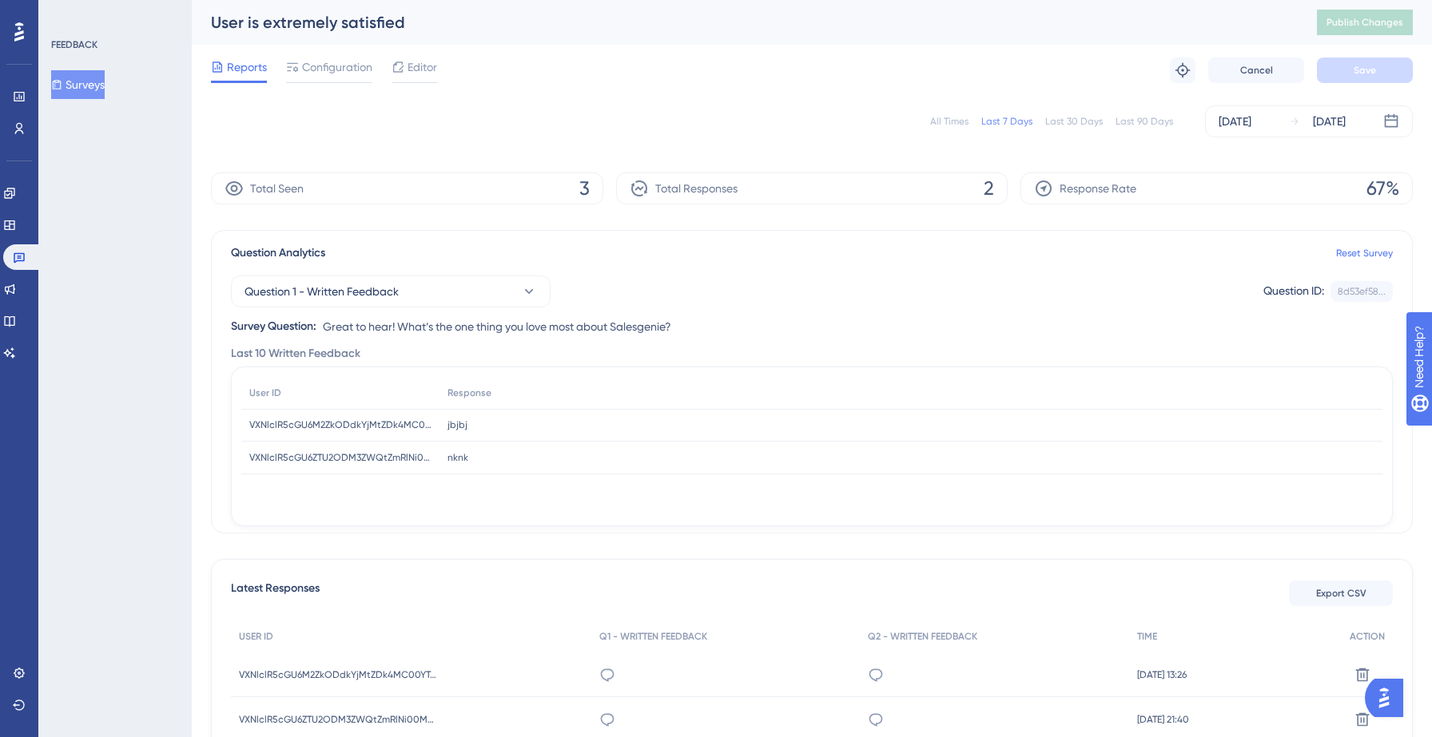
click at [102, 89] on button "Surveys" at bounding box center [78, 84] width 54 height 29
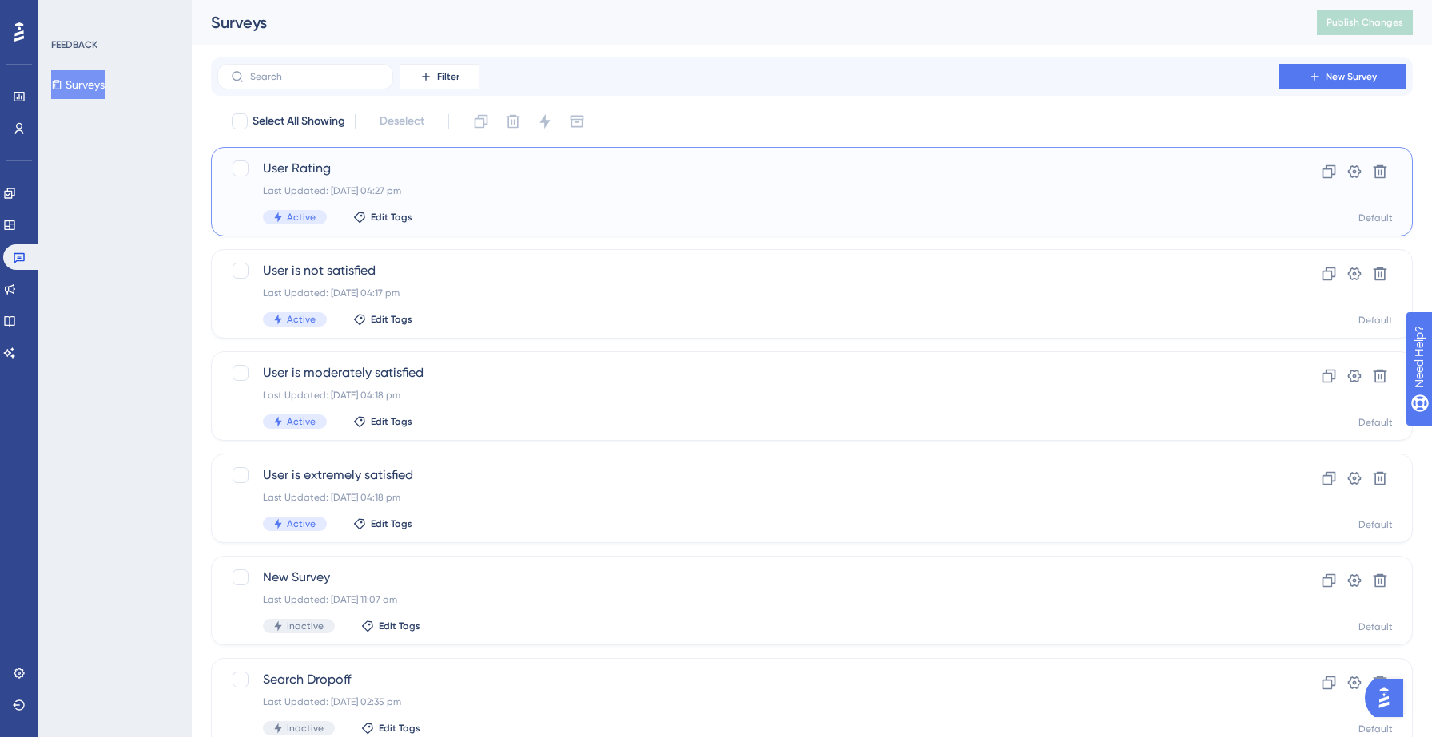
click at [409, 177] on span "User Rating" at bounding box center [748, 168] width 970 height 19
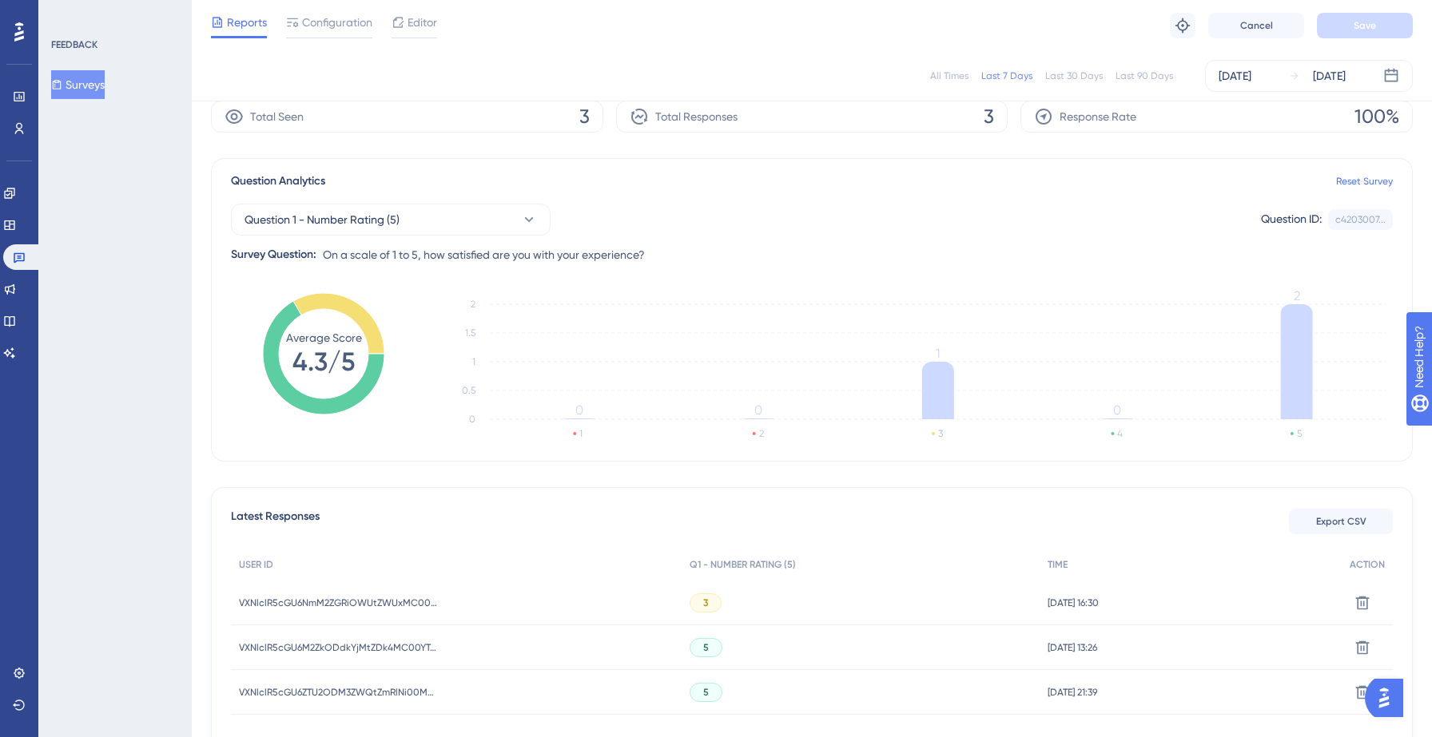
scroll to position [65, 0]
click at [335, 13] on span "Configuration" at bounding box center [337, 22] width 70 height 19
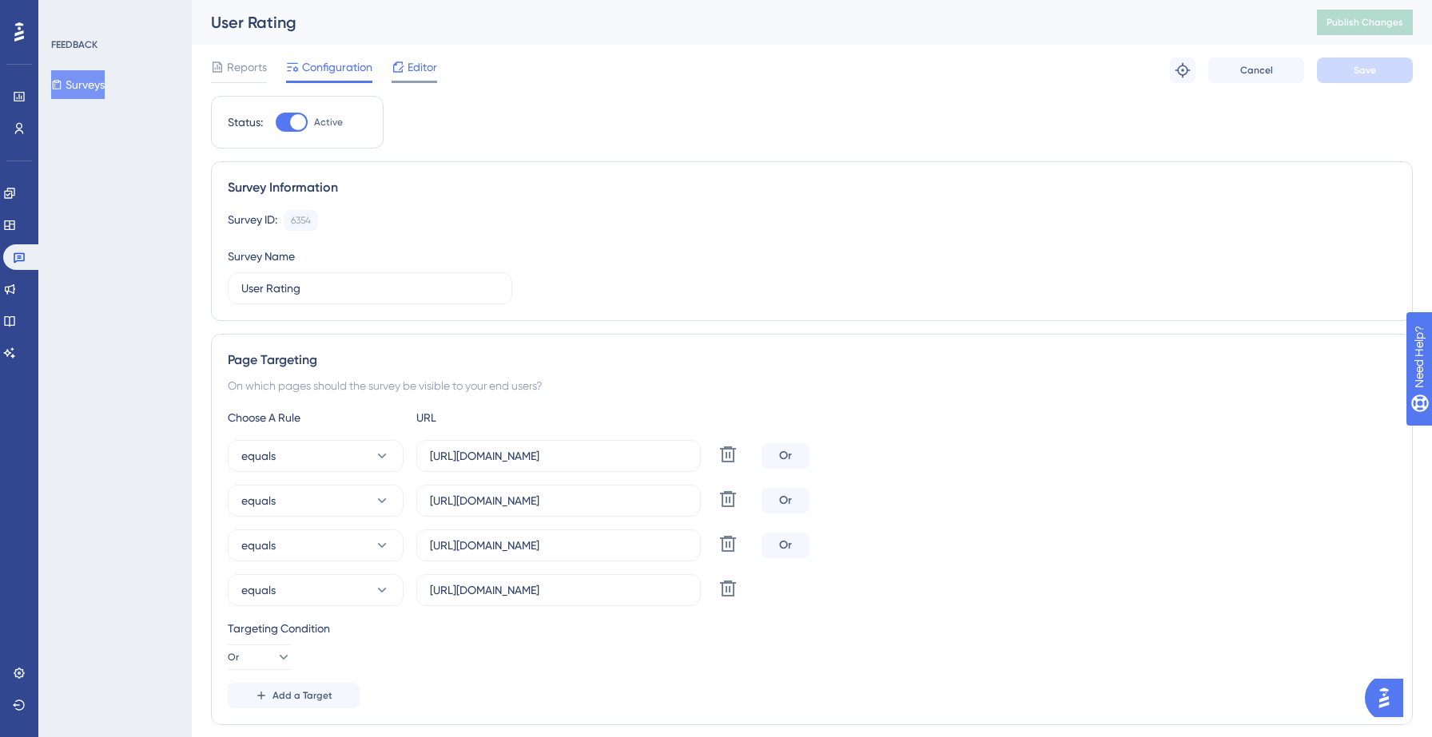
click at [427, 75] on span "Editor" at bounding box center [422, 67] width 30 height 19
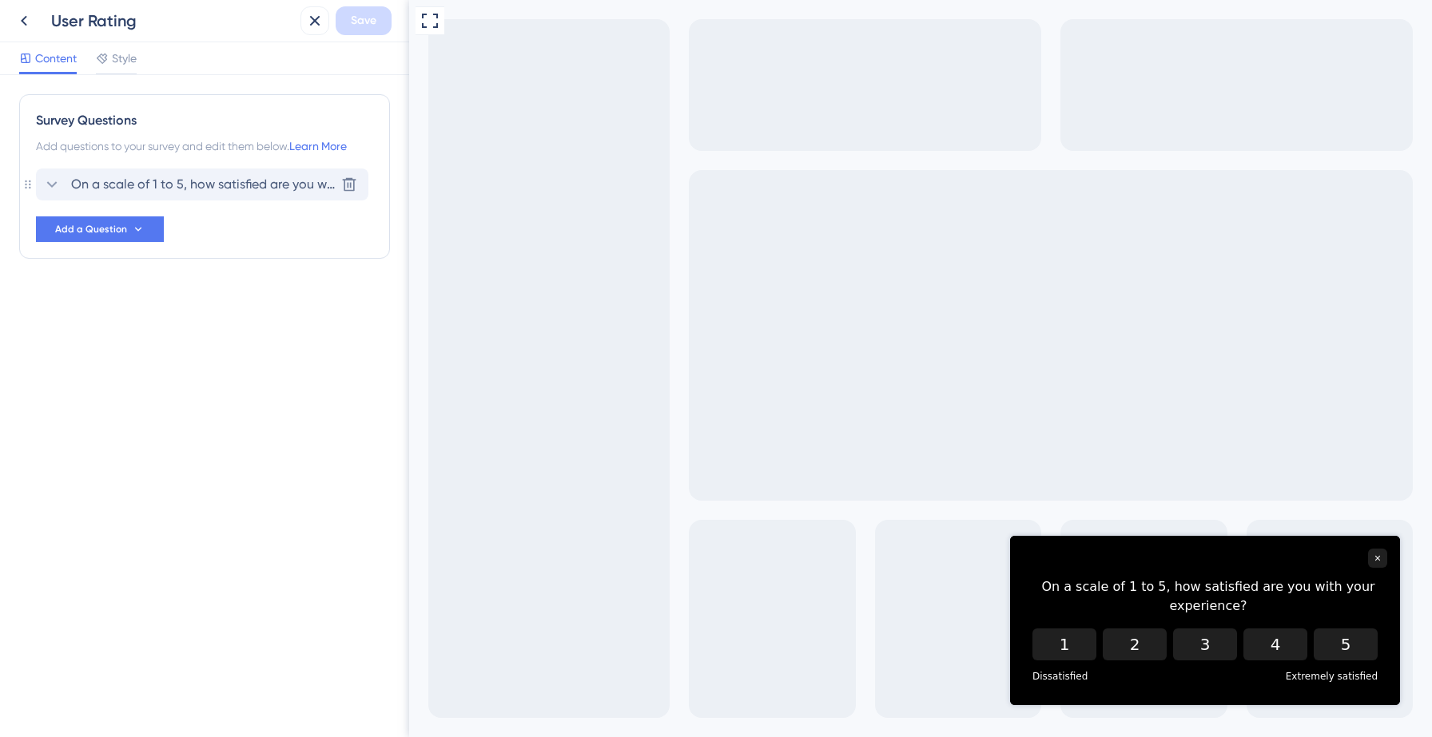
click at [148, 194] on div "On a scale of 1 to 5, how satisfied are you with your experience? [GEOGRAPHIC_D…" at bounding box center [202, 185] width 332 height 32
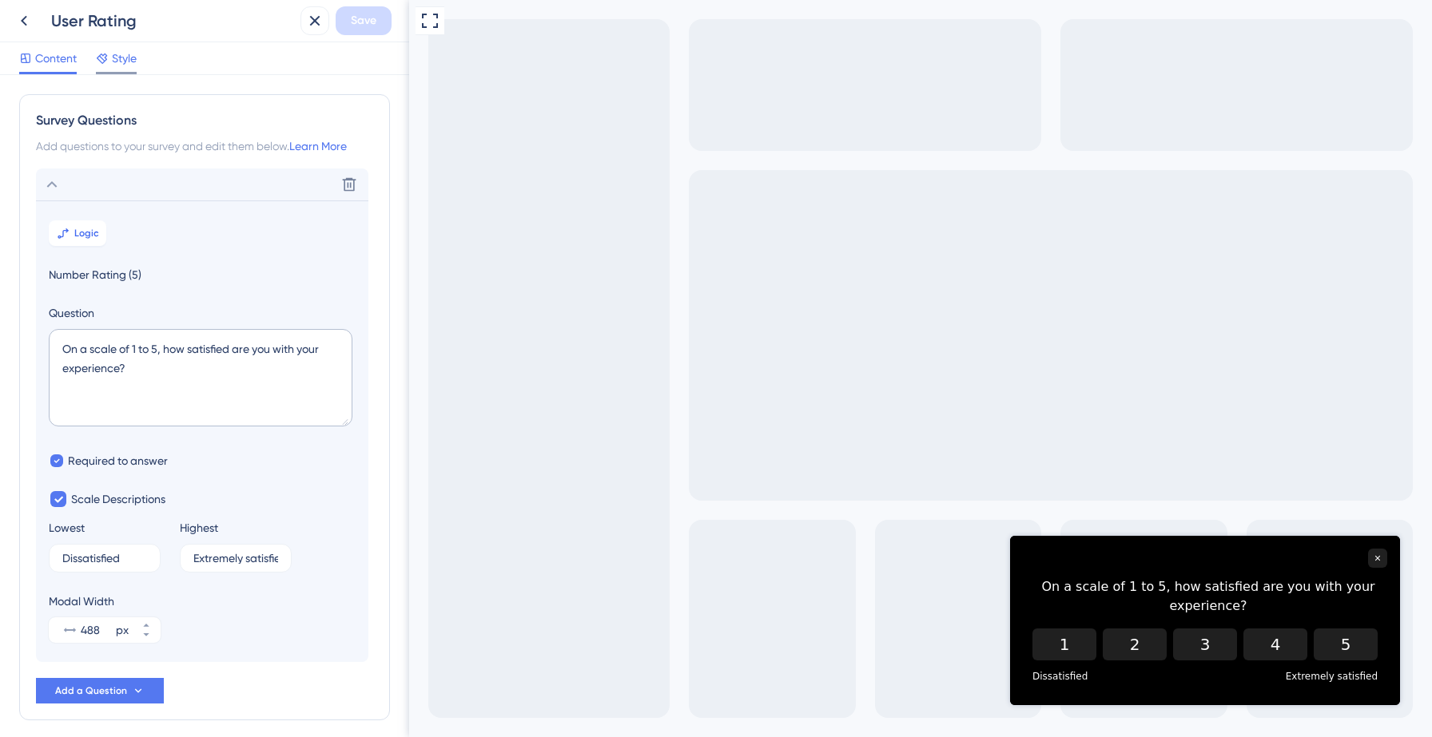
click at [115, 65] on span "Style" at bounding box center [124, 58] width 25 height 19
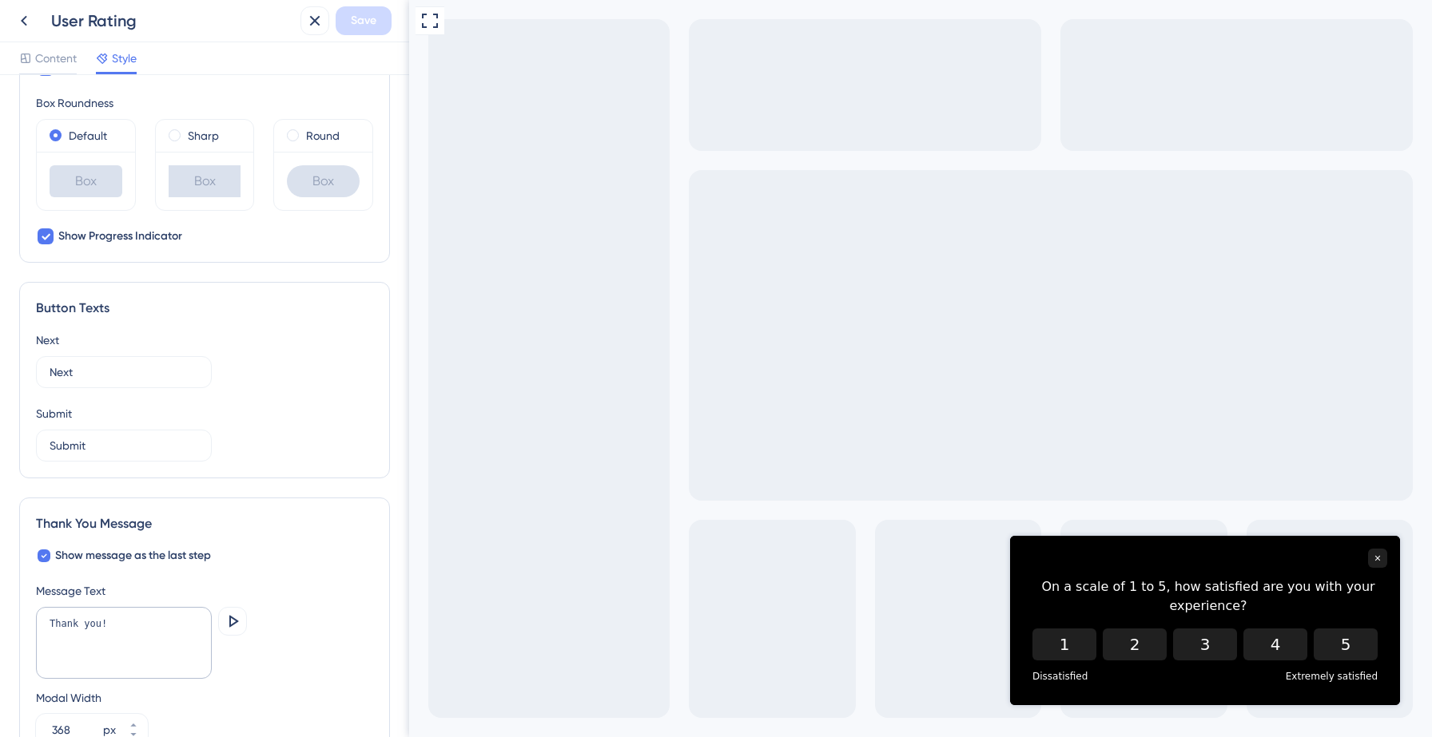
scroll to position [759, 0]
click at [47, 554] on div at bounding box center [44, 551] width 13 height 13
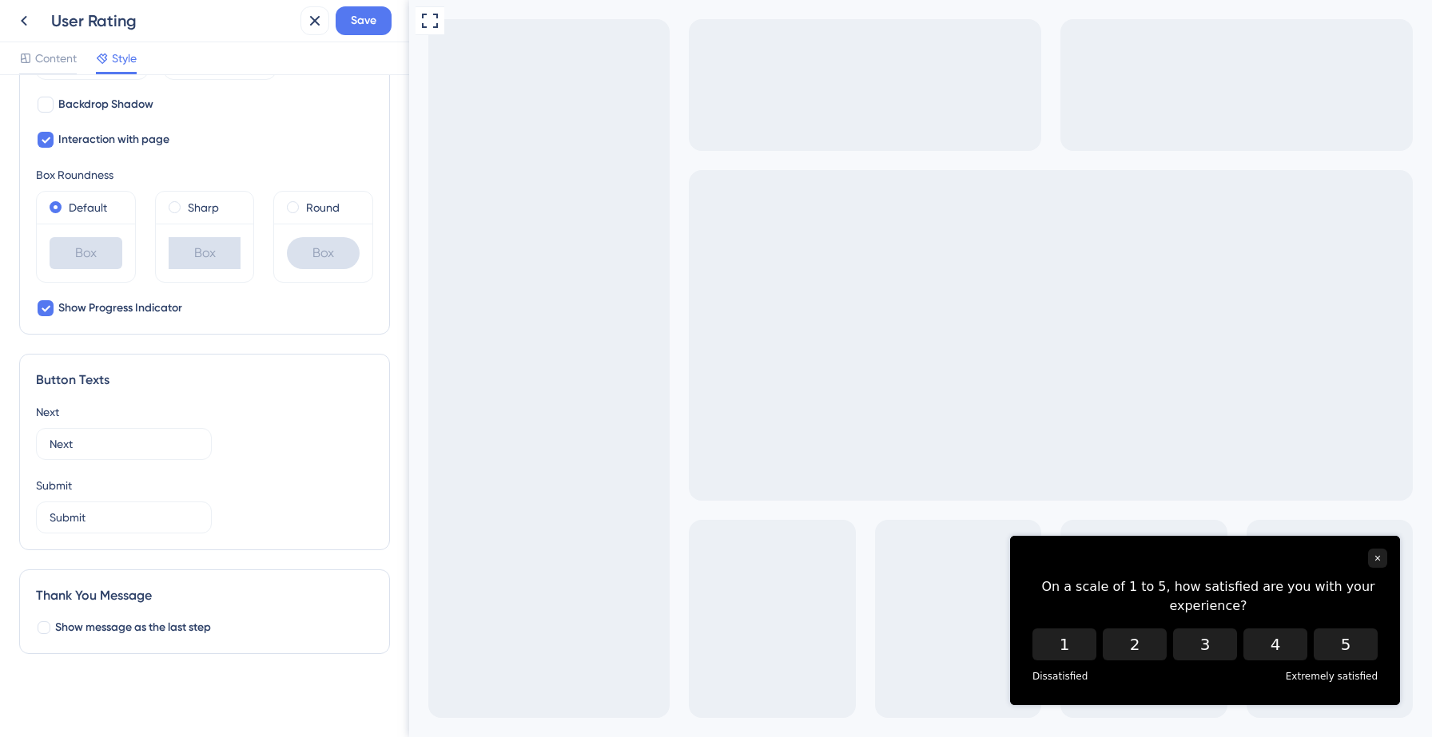
checkbox input "false"
click at [365, 27] on span "Save" at bounding box center [364, 20] width 26 height 19
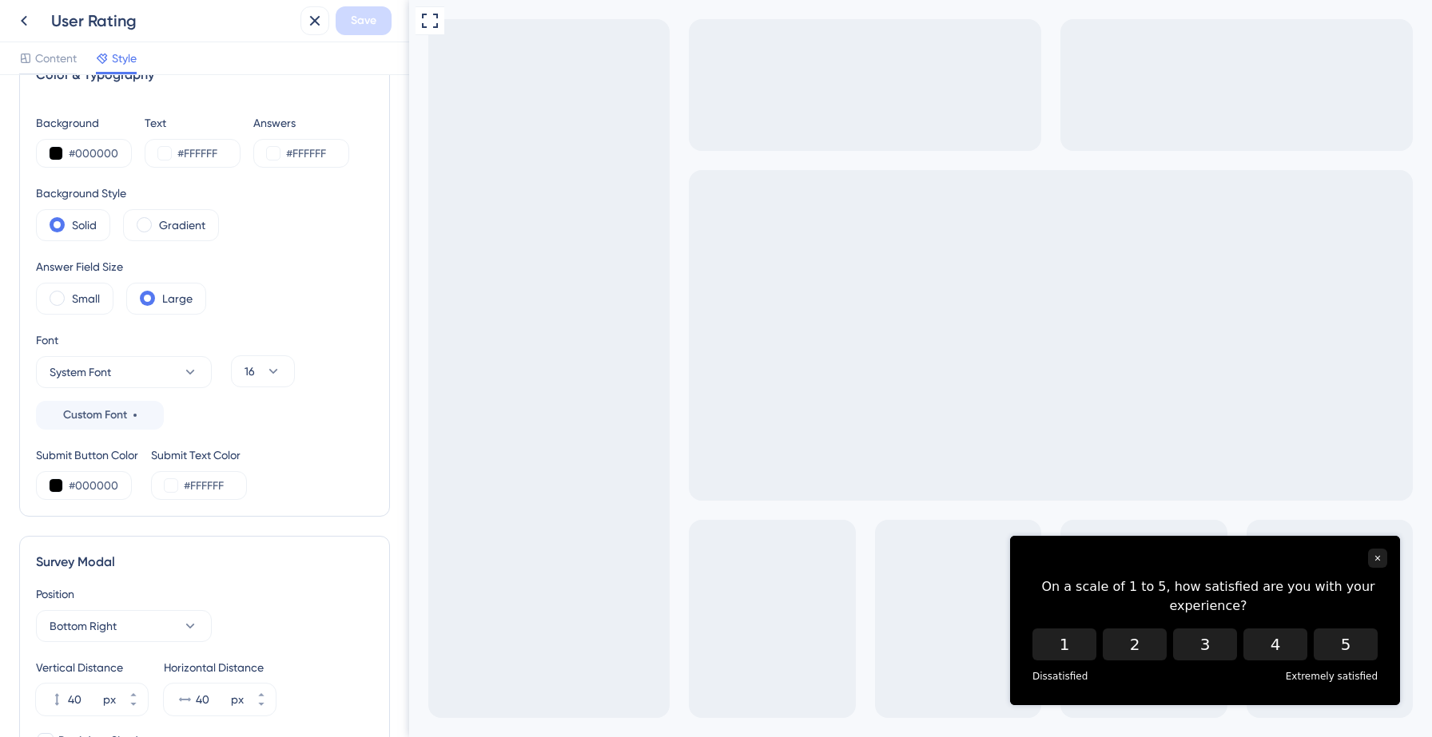
scroll to position [0, 0]
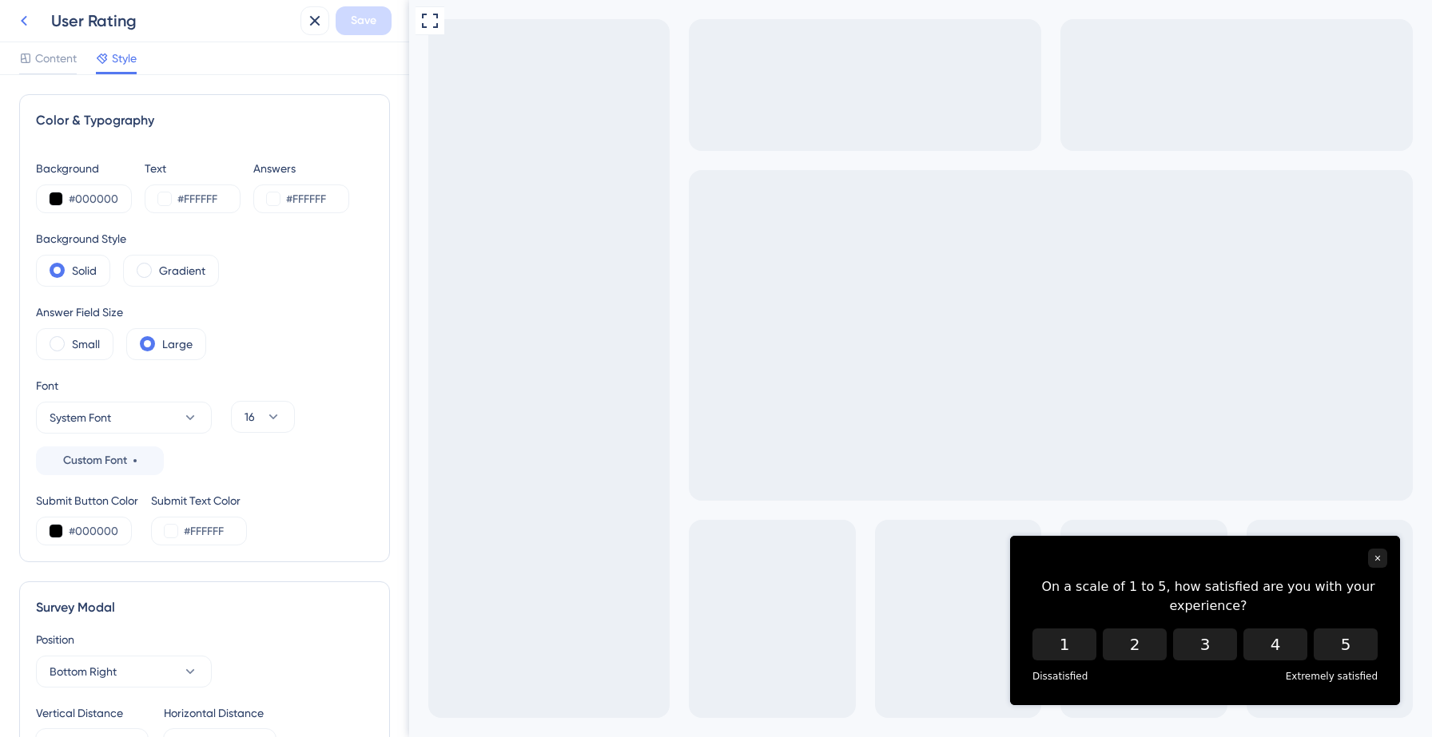
click at [27, 22] on icon at bounding box center [23, 20] width 19 height 19
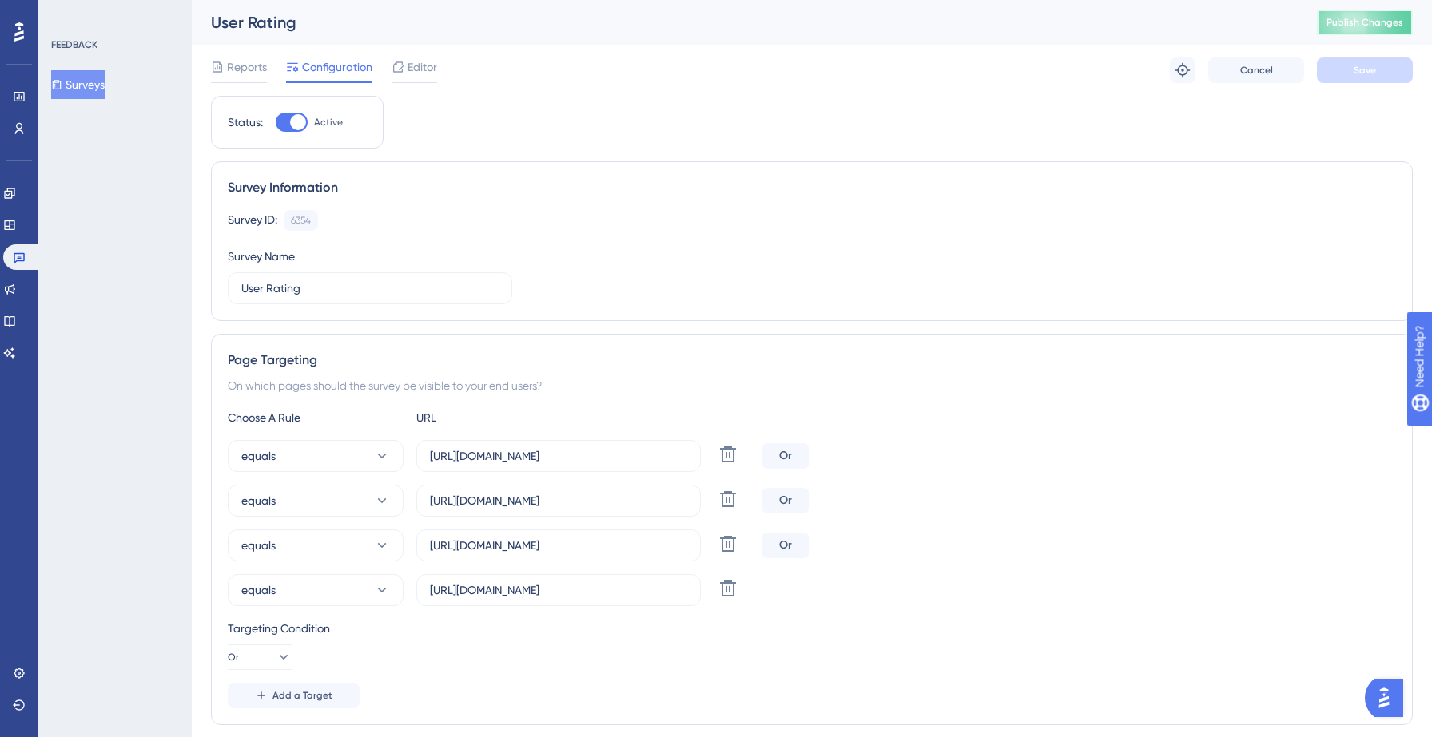
click at [1373, 29] on button "Publish Changes" at bounding box center [1365, 23] width 96 height 26
click at [496, 30] on icon at bounding box center [495, 30] width 9 height 9
click at [92, 89] on button "Surveys" at bounding box center [78, 84] width 54 height 29
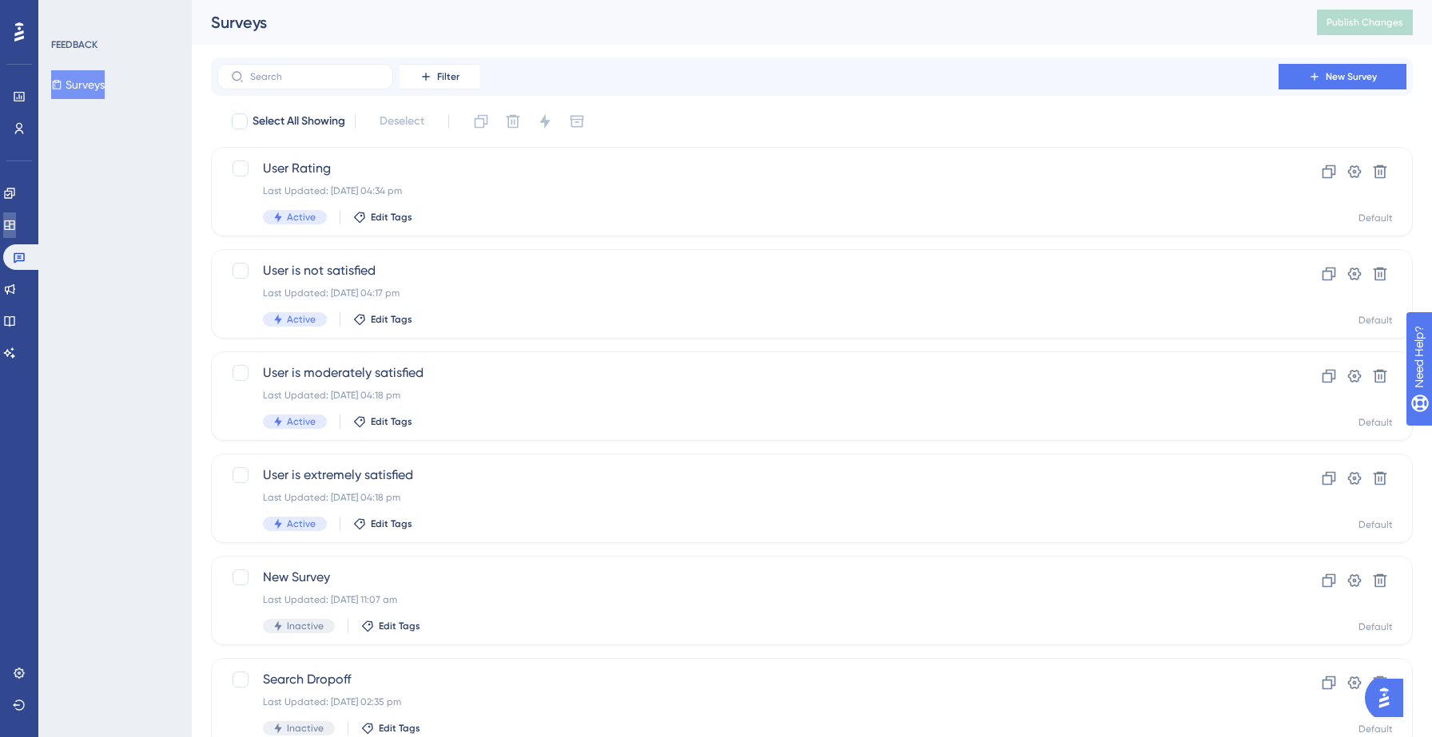
click at [16, 215] on link at bounding box center [9, 226] width 13 height 26
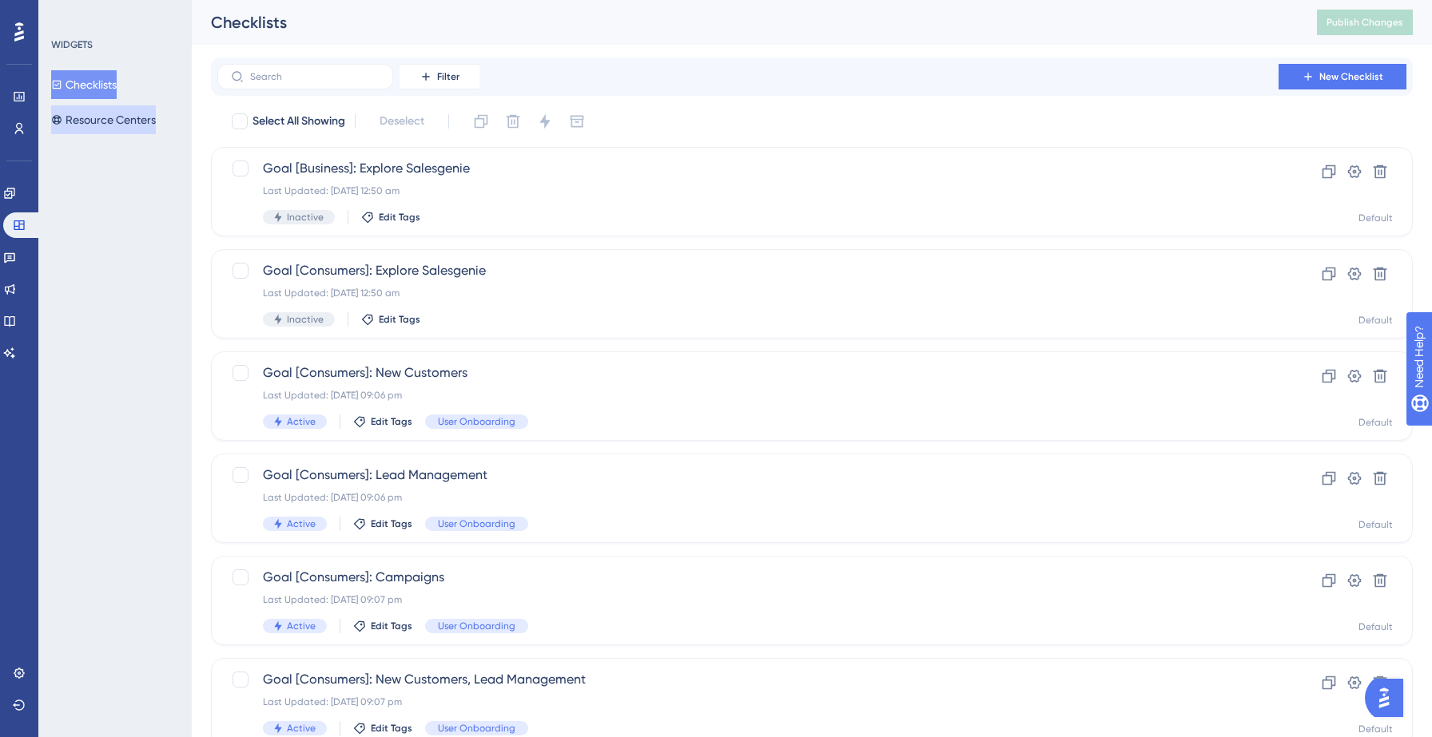
click at [104, 123] on button "Resource Centers" at bounding box center [103, 119] width 105 height 29
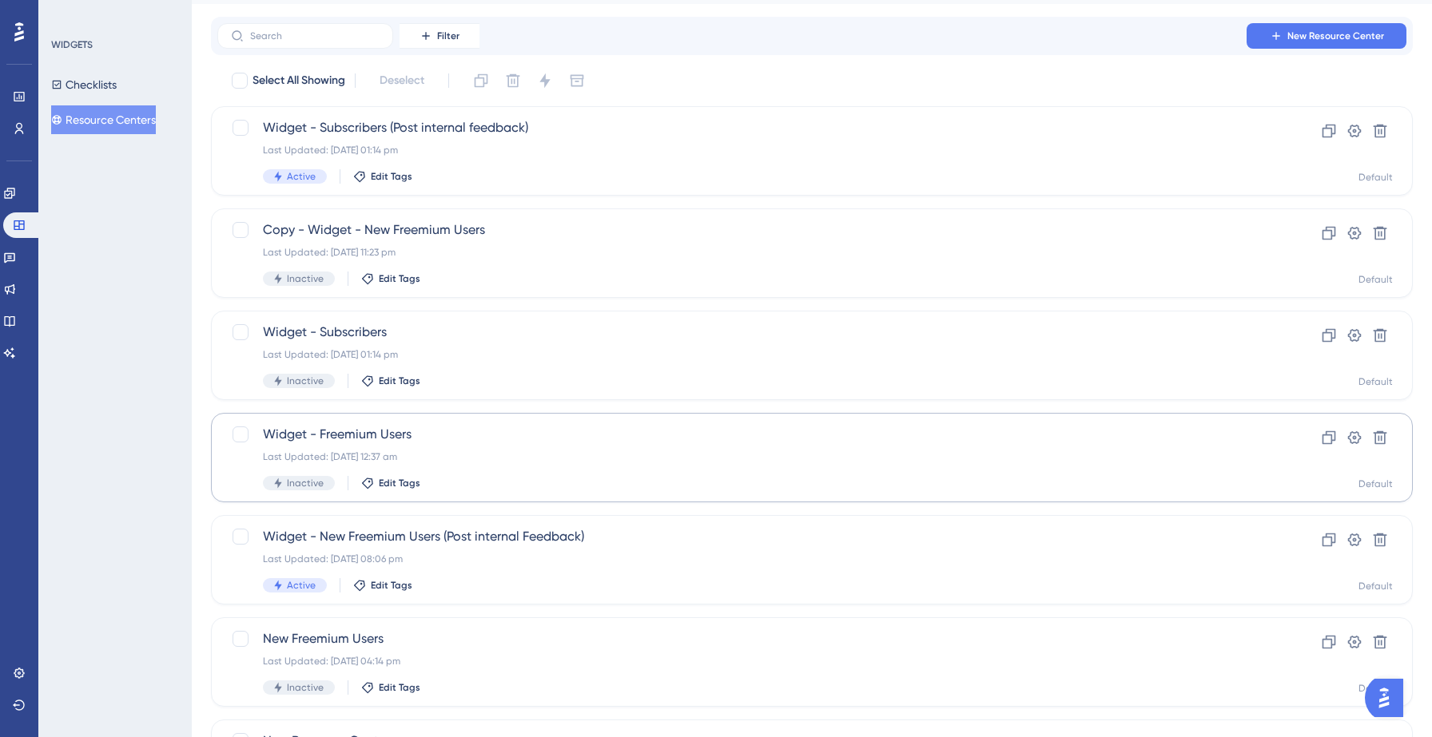
scroll to position [42, 0]
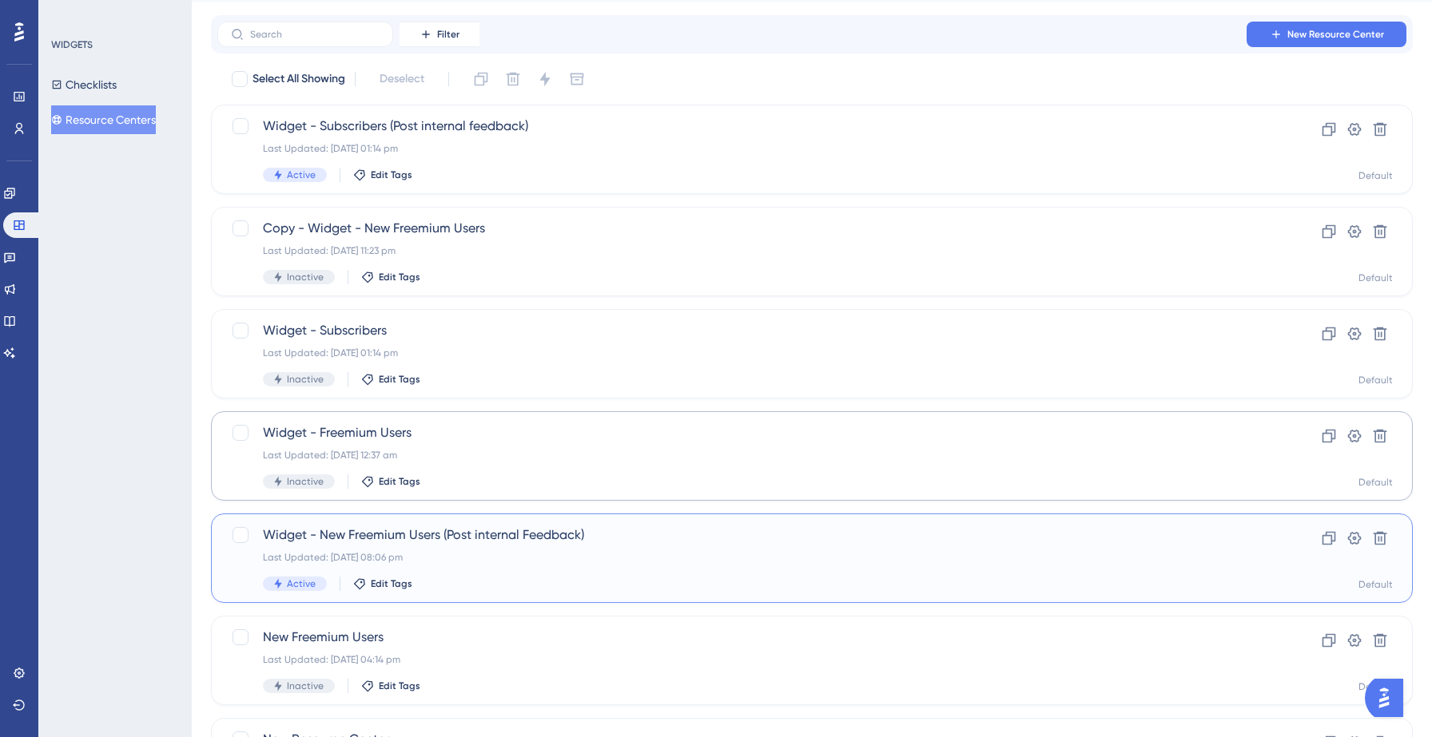
click at [514, 543] on span "Widget - New Freemium Users (Post internal Feedback)" at bounding box center [748, 535] width 970 height 19
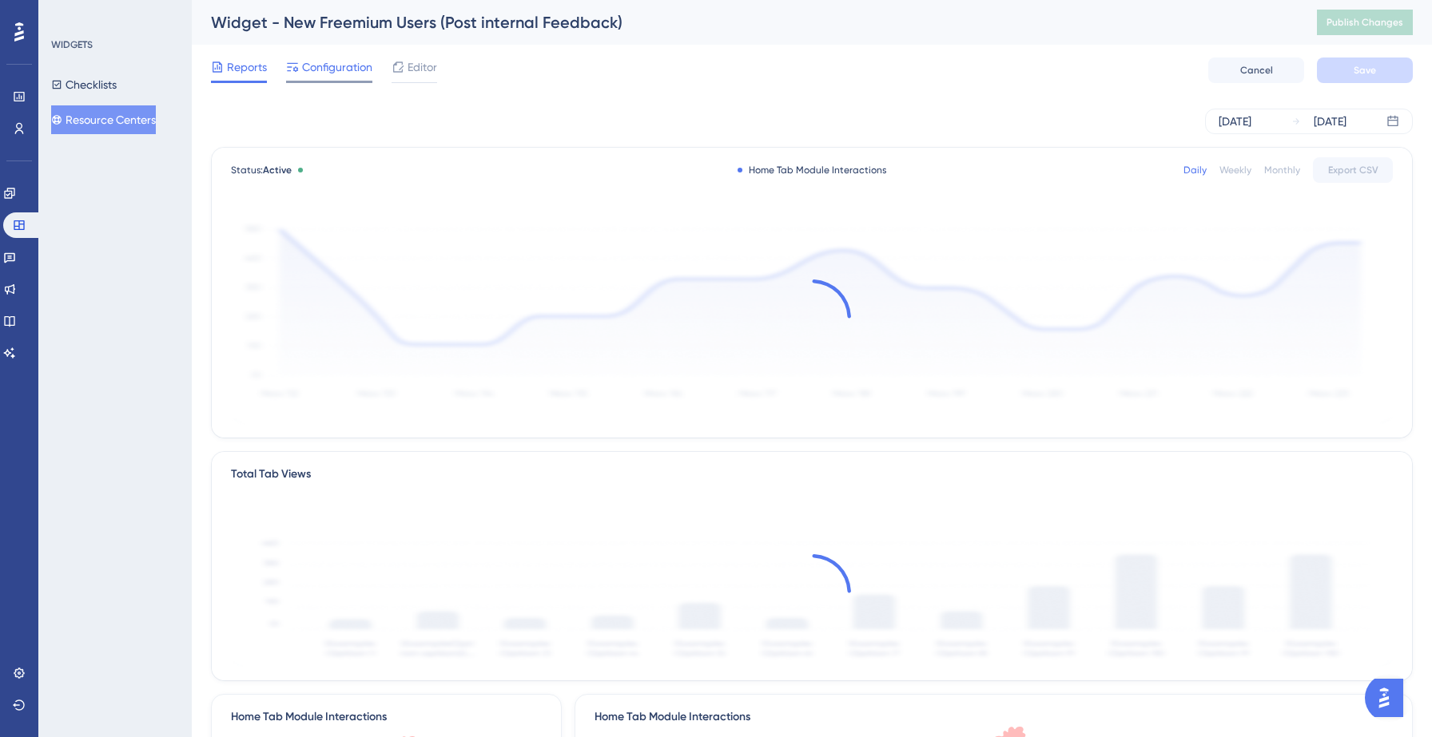
click at [352, 73] on span "Configuration" at bounding box center [337, 67] width 70 height 19
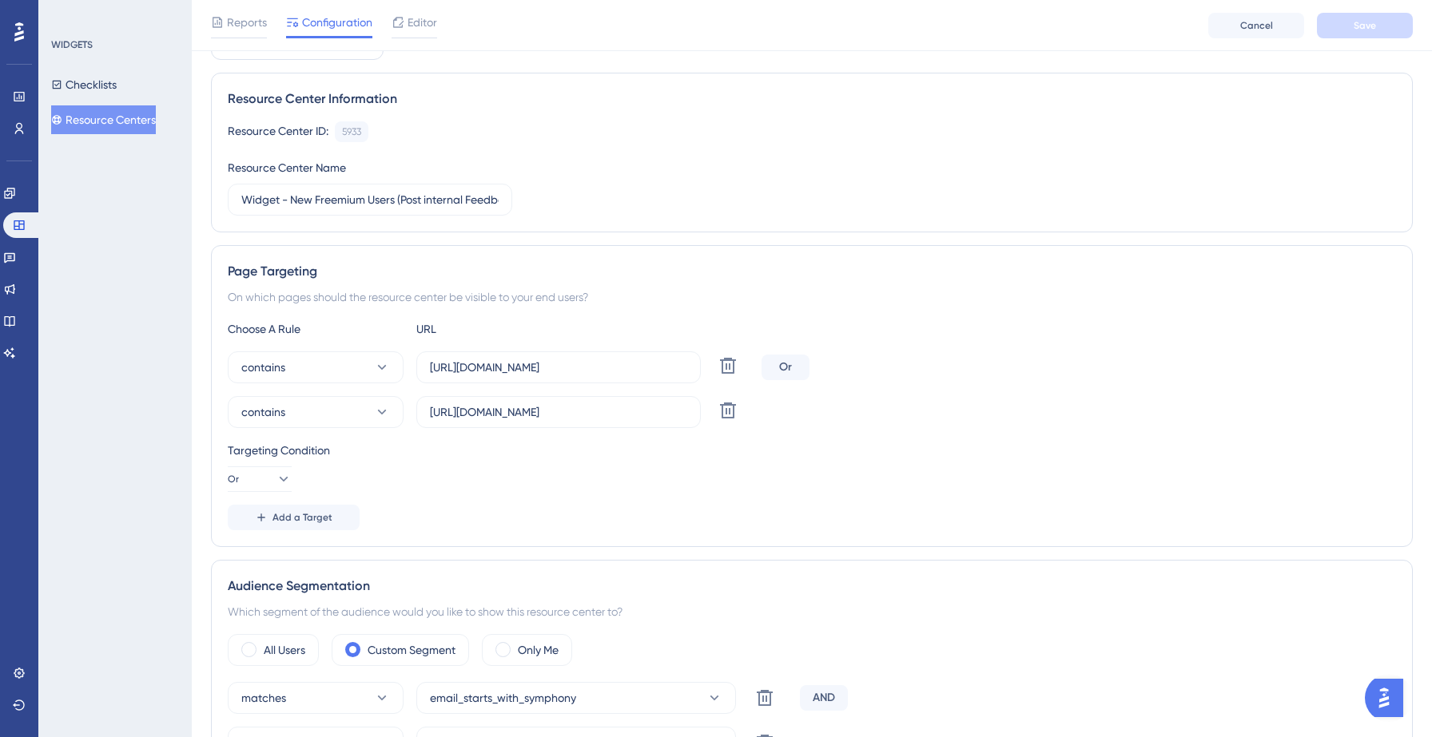
scroll to position [97, 0]
click at [304, 357] on button "contains" at bounding box center [316, 366] width 176 height 32
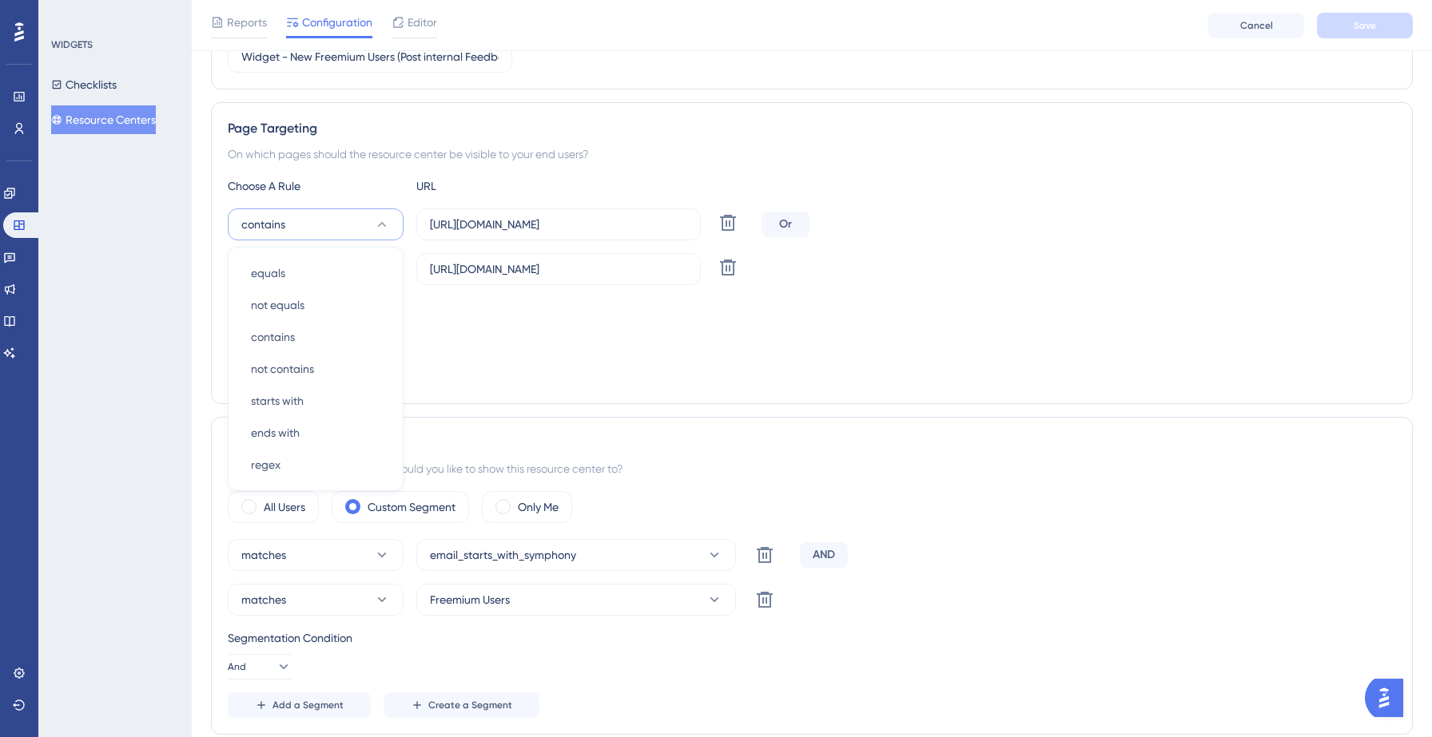
click at [476, 346] on div "Targeting Condition Or" at bounding box center [812, 323] width 1168 height 51
click at [723, 275] on icon at bounding box center [728, 268] width 16 height 16
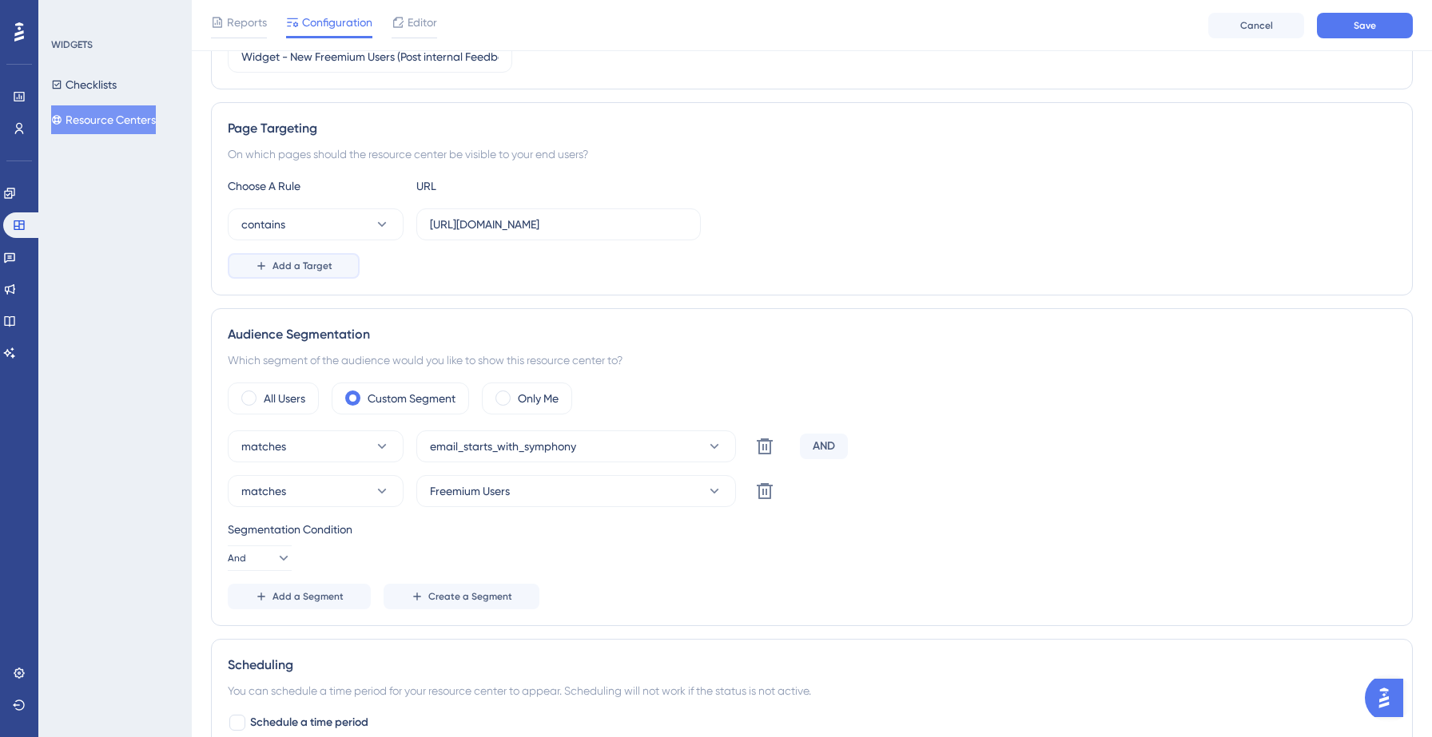
click at [324, 263] on span "Add a Target" at bounding box center [302, 266] width 60 height 13
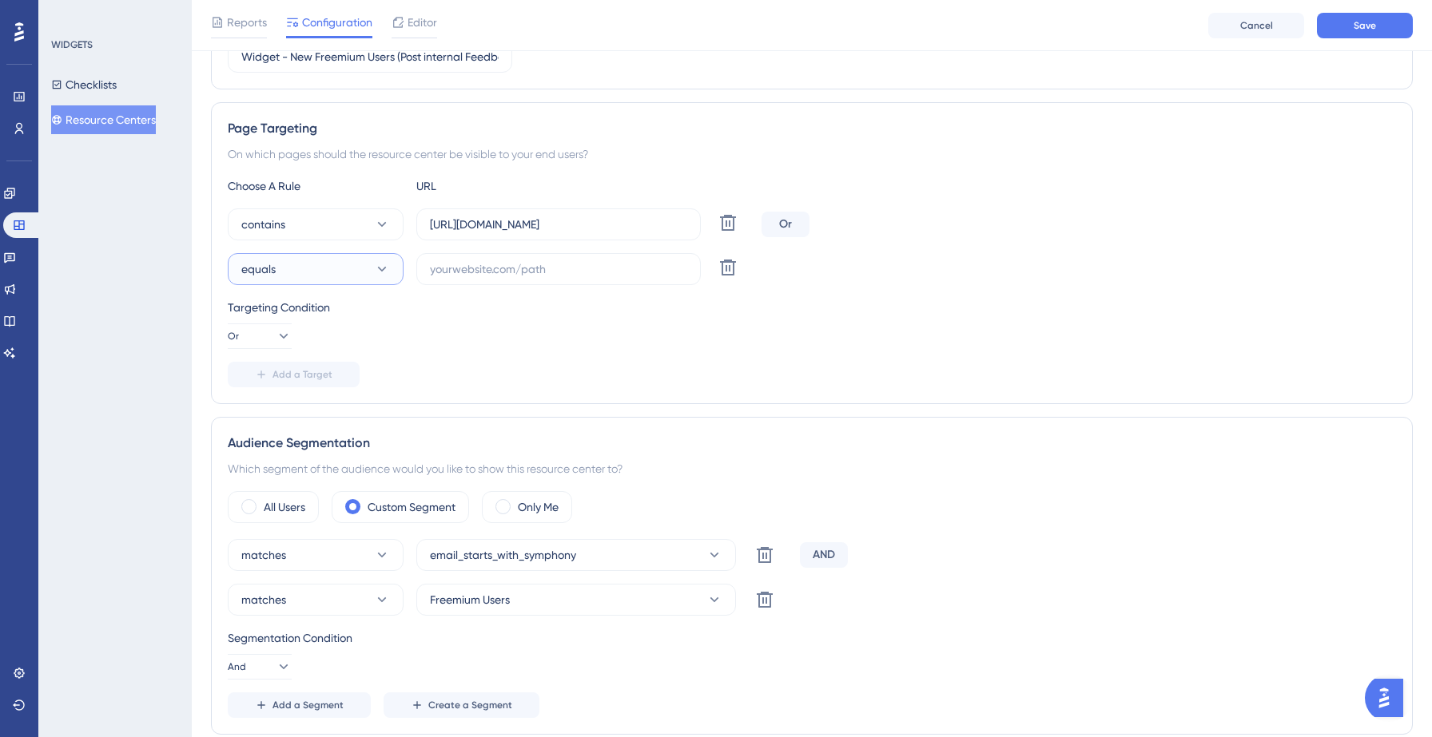
click at [303, 268] on button "equals" at bounding box center [316, 269] width 176 height 32
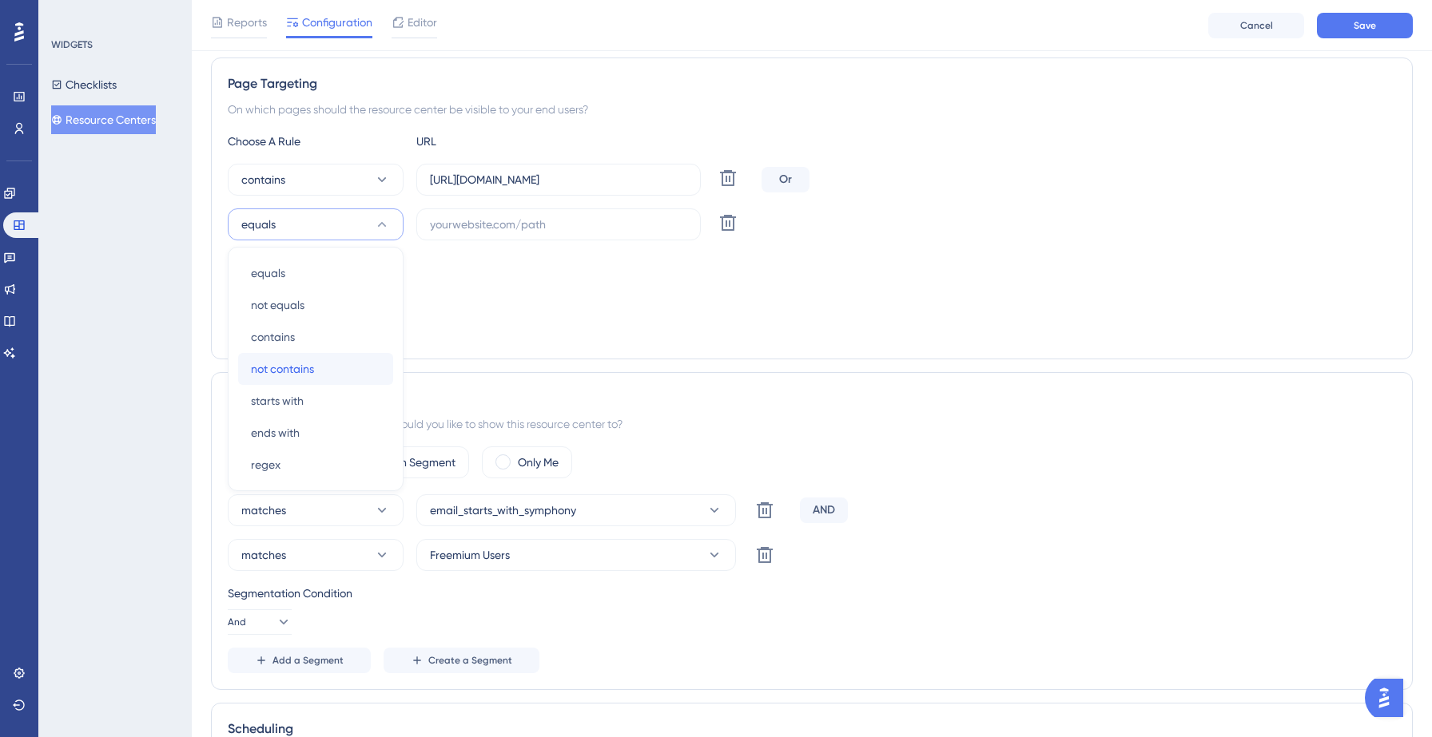
click at [288, 368] on span "not contains" at bounding box center [282, 369] width 63 height 19
click at [481, 231] on input "text" at bounding box center [558, 225] width 257 height 18
click at [507, 178] on input "[URL][DOMAIN_NAME]" at bounding box center [558, 180] width 257 height 18
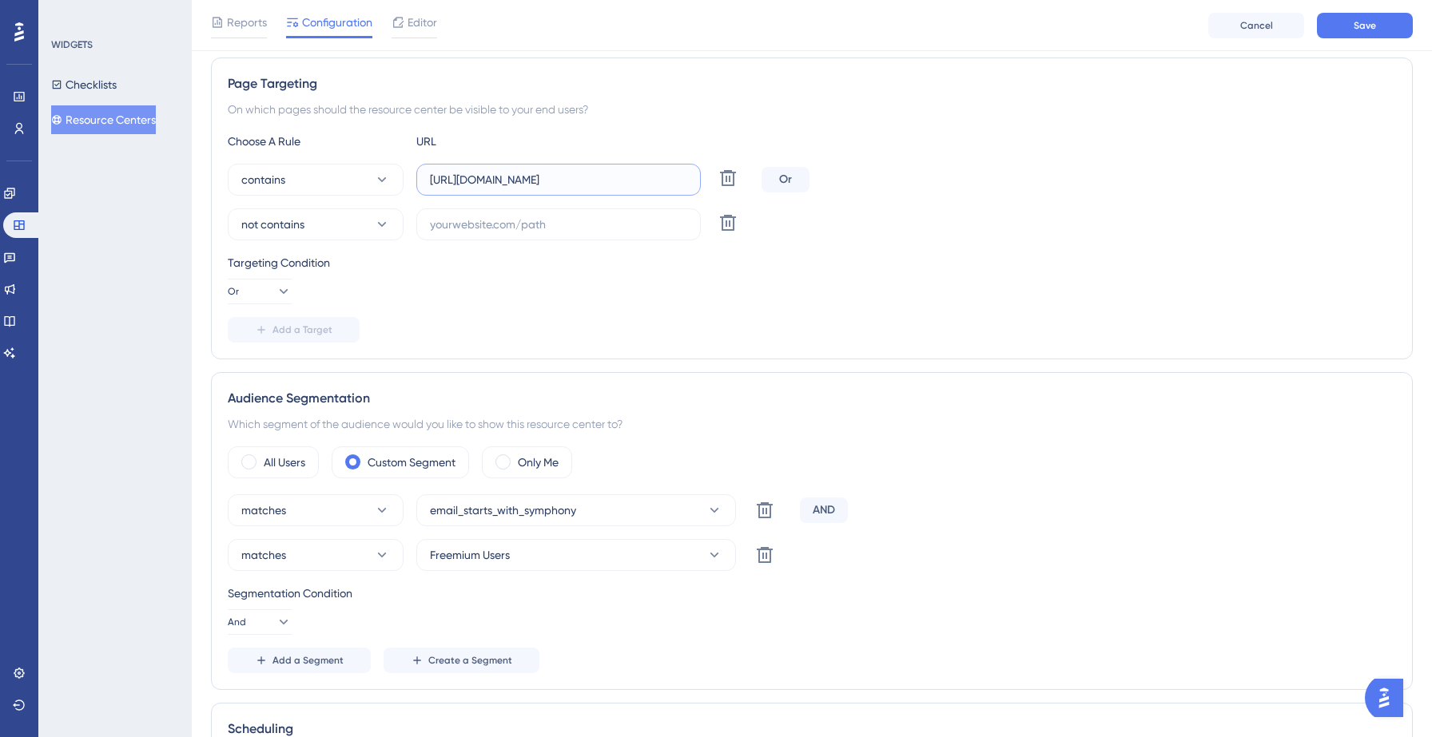
click at [507, 178] on input "[URL][DOMAIN_NAME]" at bounding box center [558, 180] width 257 height 18
click at [479, 236] on label at bounding box center [558, 225] width 284 height 32
click at [479, 233] on input "text" at bounding box center [558, 225] width 257 height 18
paste input "[URL][DOMAIN_NAME]"
type input "[URL][DOMAIN_NAME]"
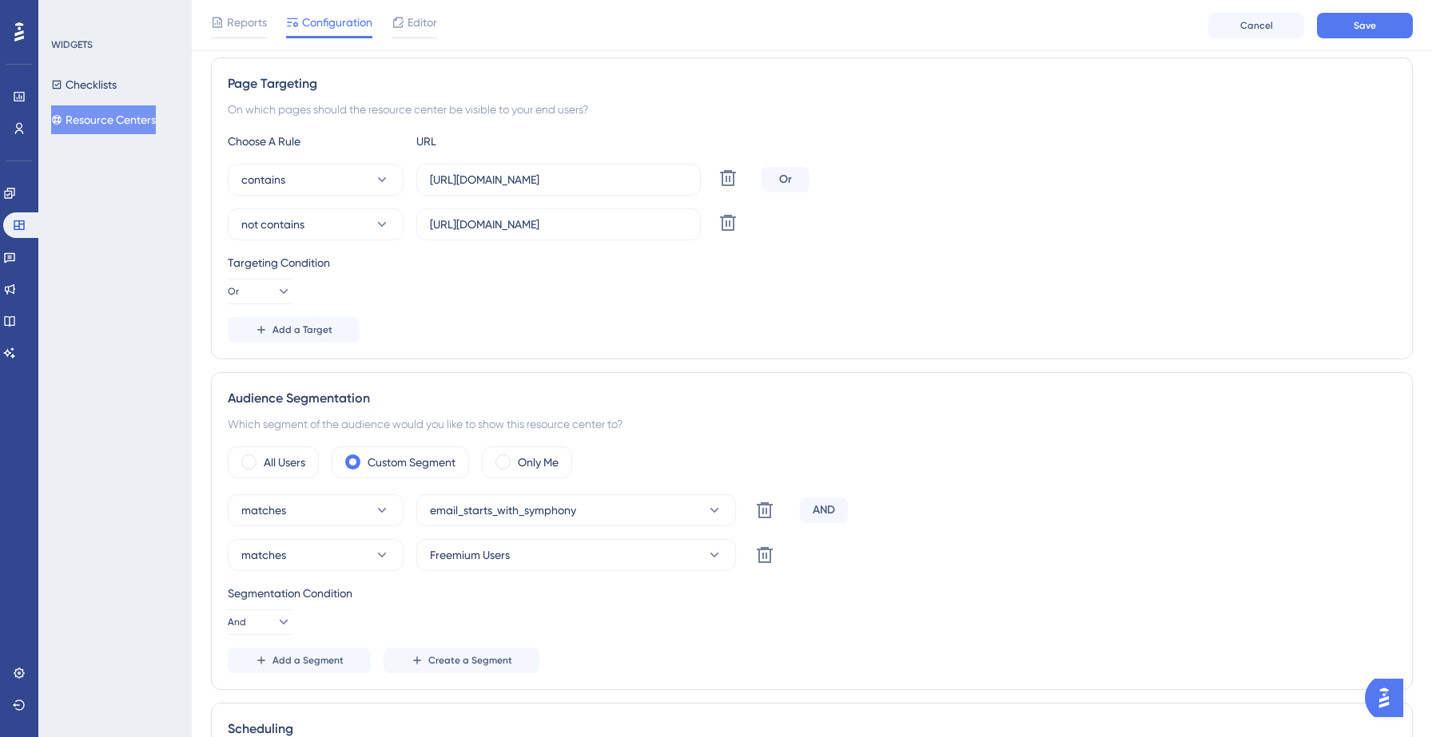
click at [503, 286] on div "Targeting Condition Or" at bounding box center [812, 278] width 1168 height 51
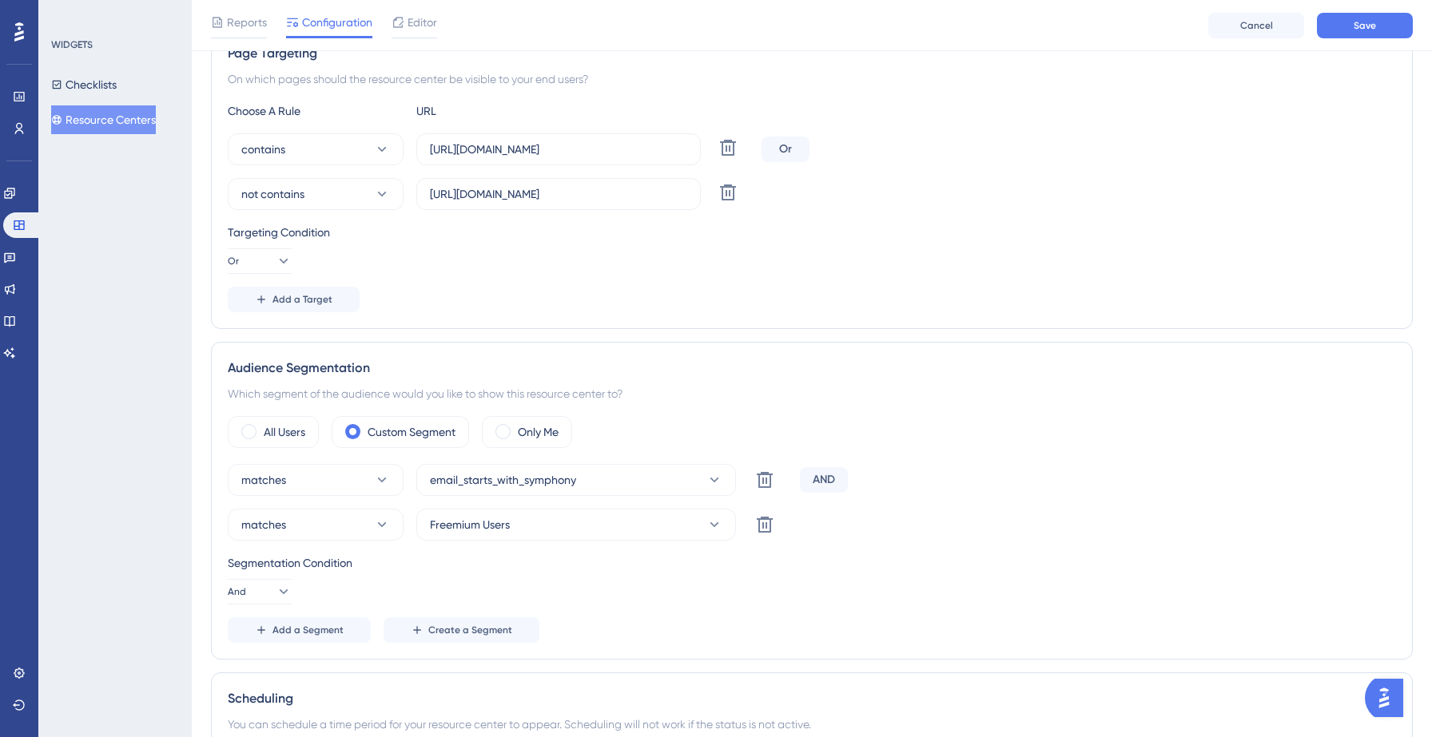
scroll to position [309, 0]
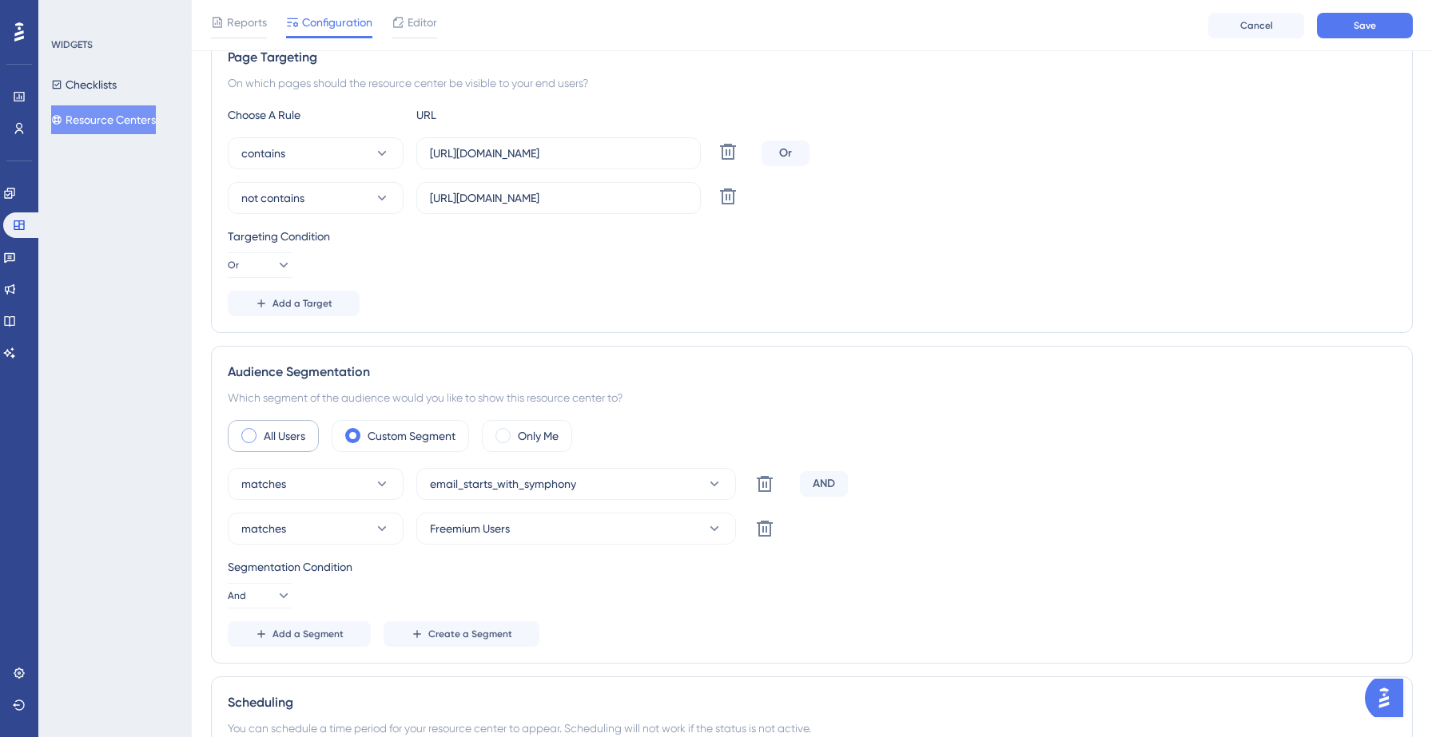
click at [251, 442] on span at bounding box center [248, 435] width 15 height 15
click at [261, 431] on input "radio" at bounding box center [261, 431] width 0 height 0
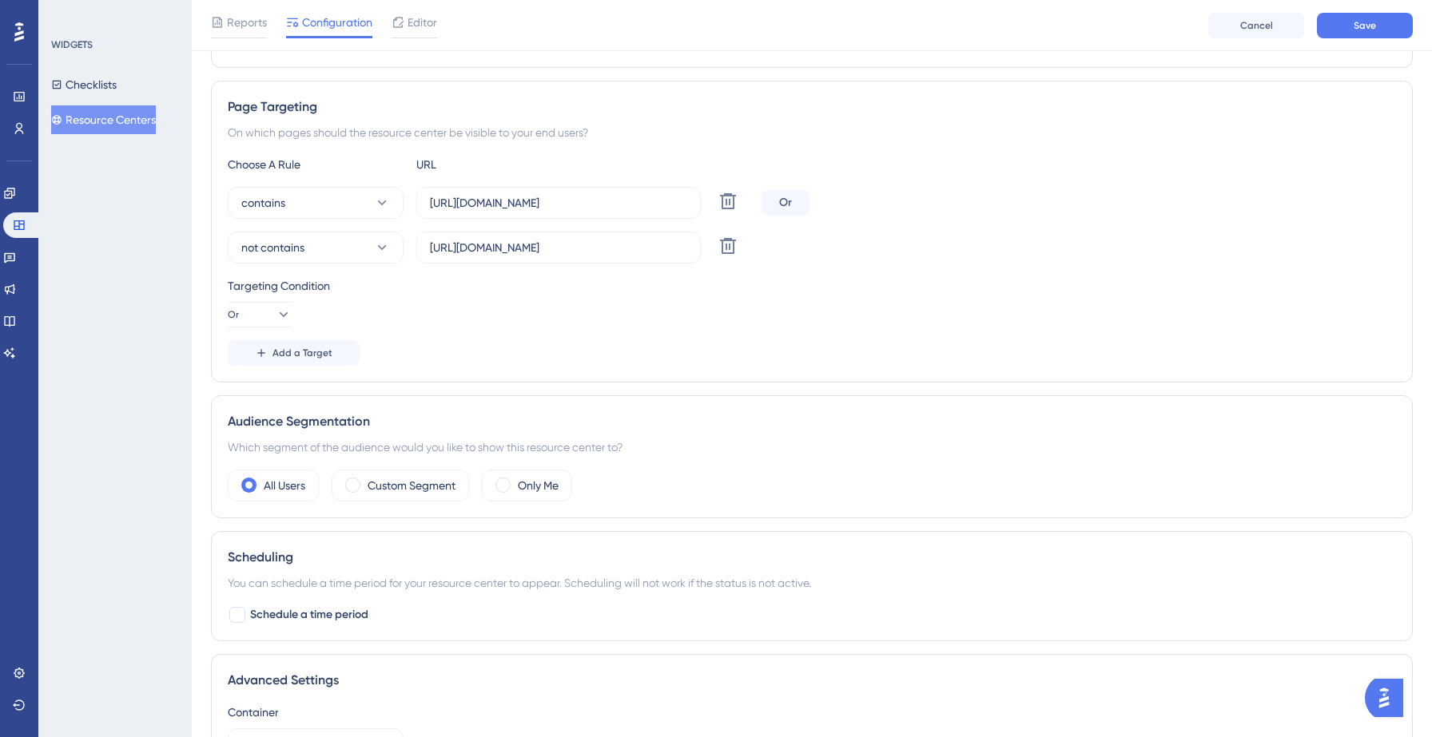
scroll to position [0, 0]
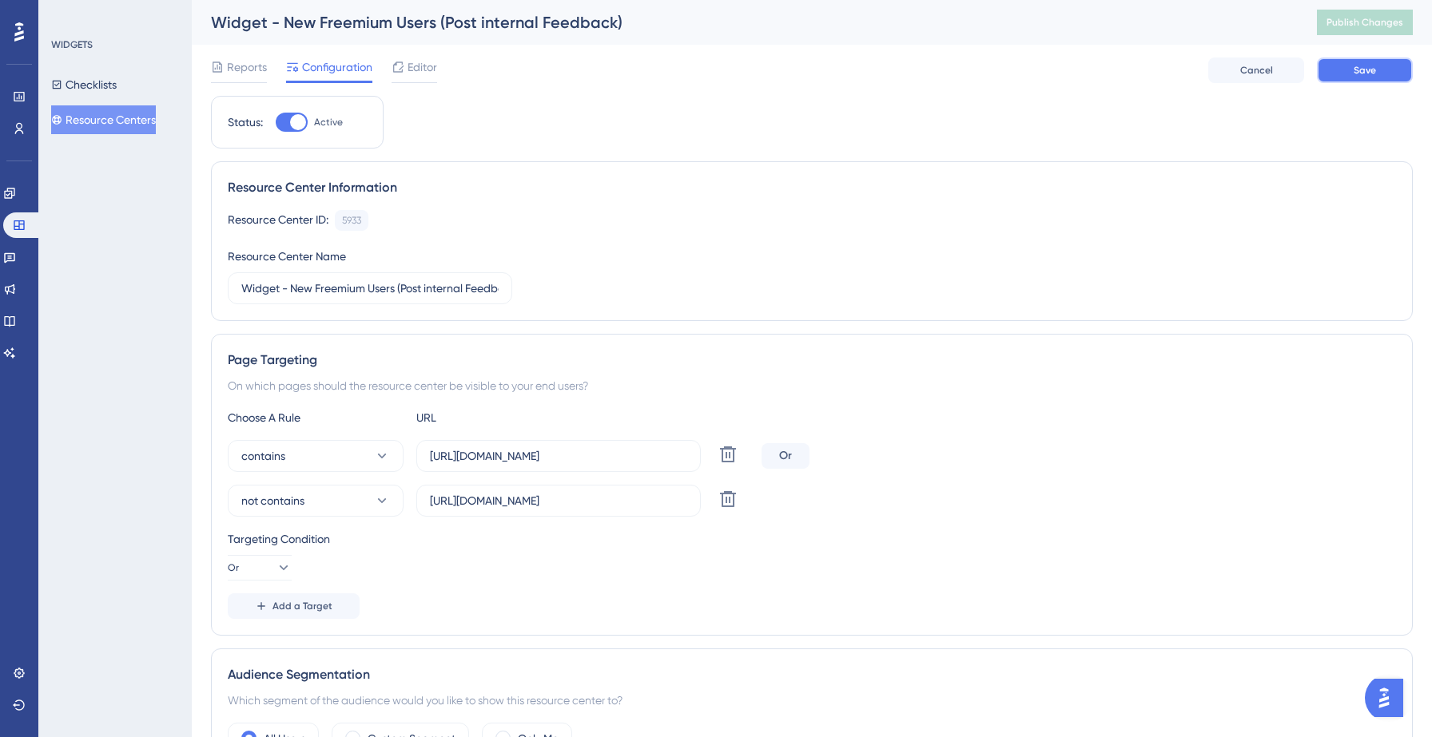
click at [1363, 80] on button "Save" at bounding box center [1365, 71] width 96 height 26
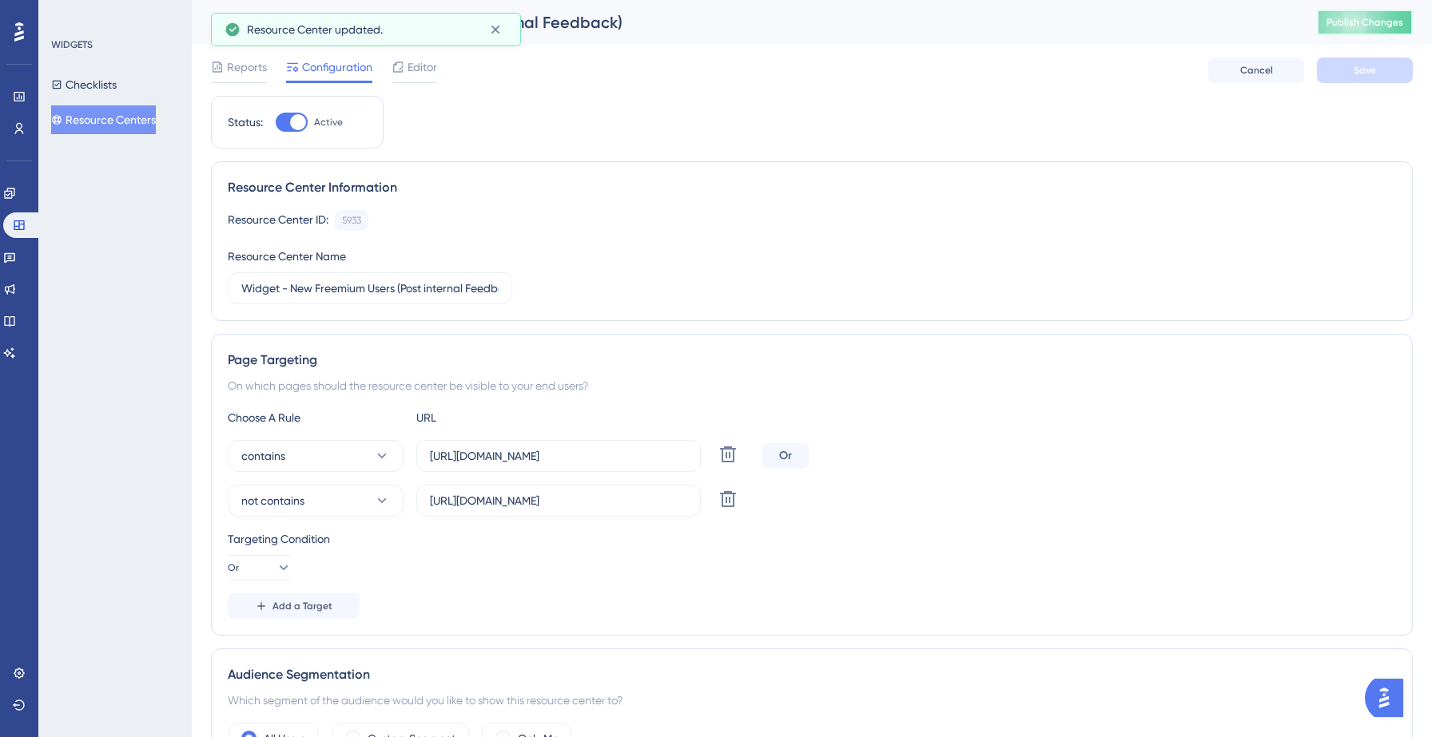
click at [1386, 17] on span "Publish Changes" at bounding box center [1364, 22] width 77 height 13
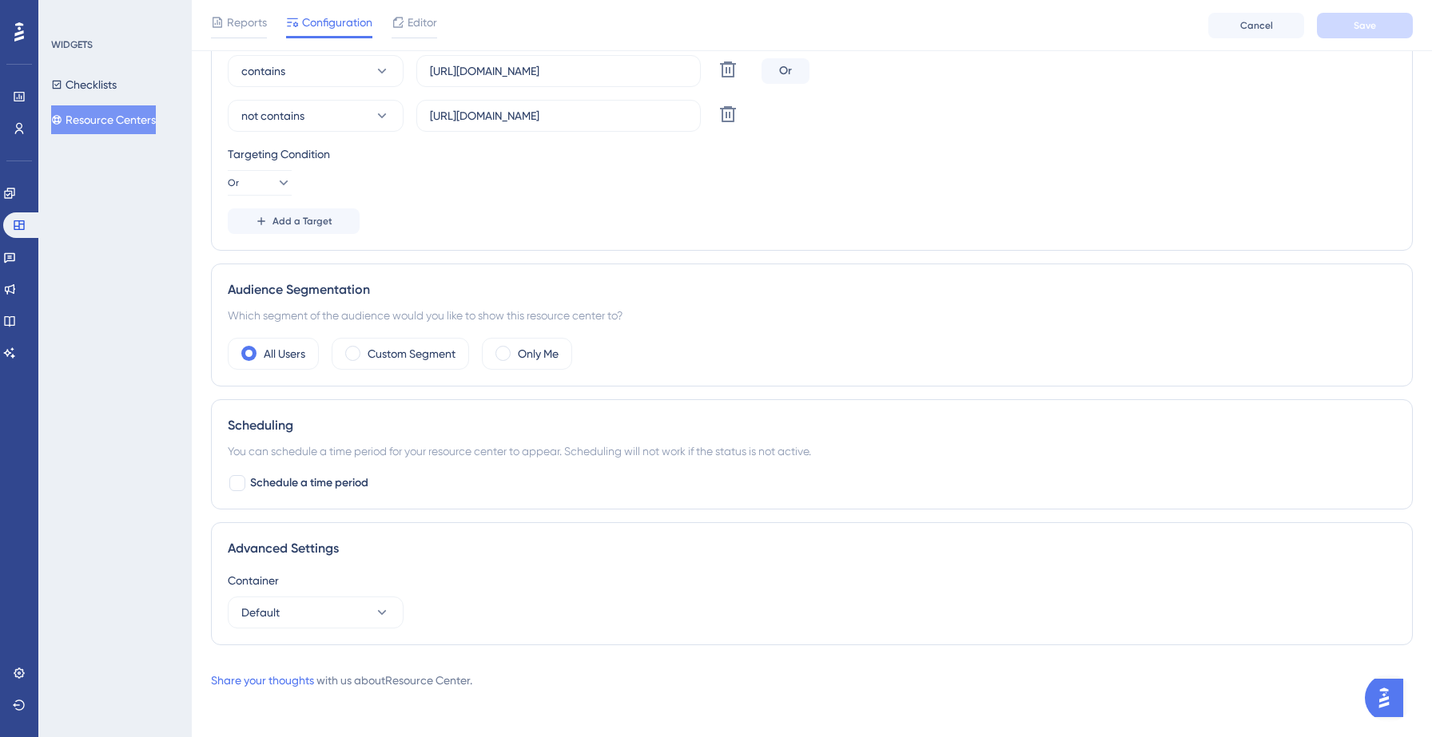
scroll to position [395, 0]
click at [389, 351] on label "Custom Segment" at bounding box center [412, 349] width 88 height 19
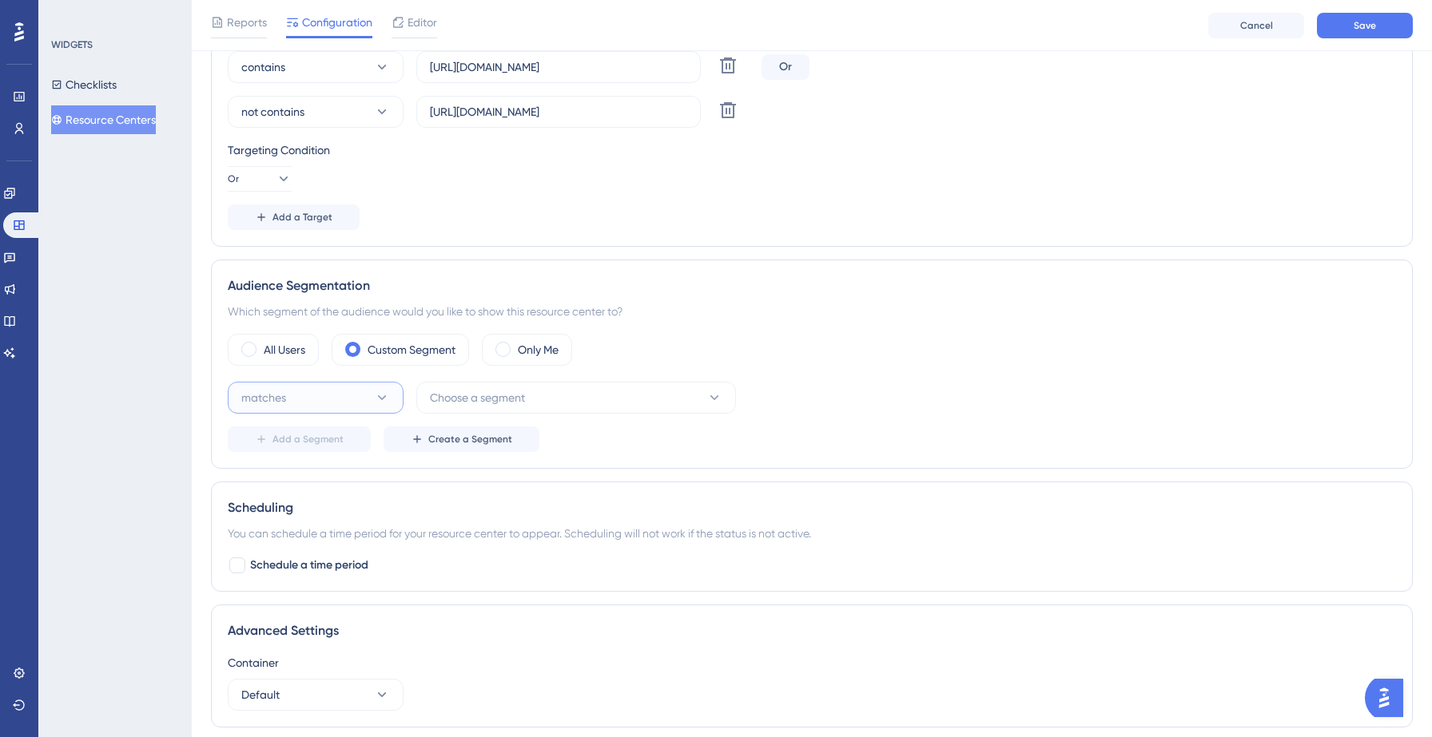
click at [360, 401] on button "matches" at bounding box center [316, 398] width 176 height 32
click at [326, 442] on div "matches matches" at bounding box center [315, 447] width 129 height 32
click at [500, 411] on button "Choose a segment" at bounding box center [576, 398] width 320 height 32
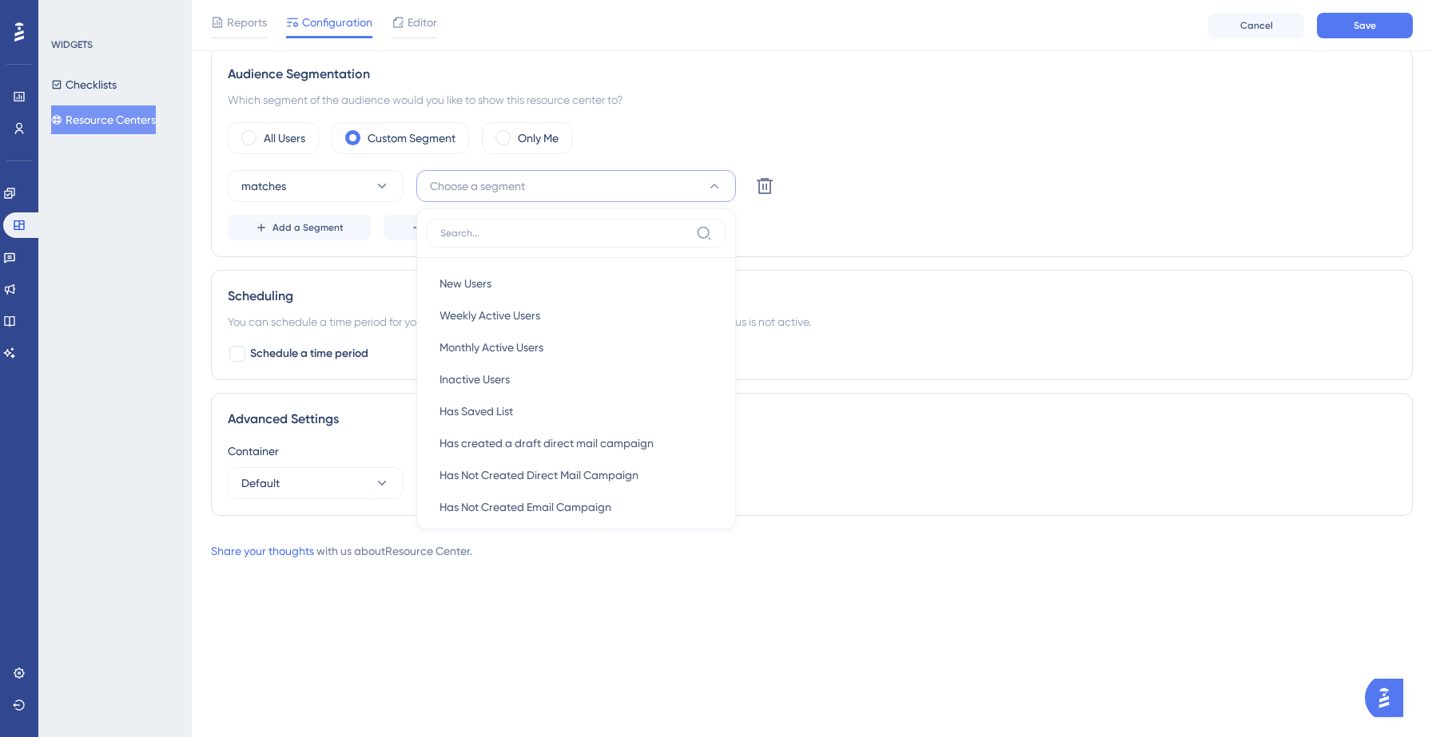
click at [502, 240] on div "matches Choose a segment New Users New Users Weekly Active Users Weekly Active …" at bounding box center [812, 205] width 1168 height 70
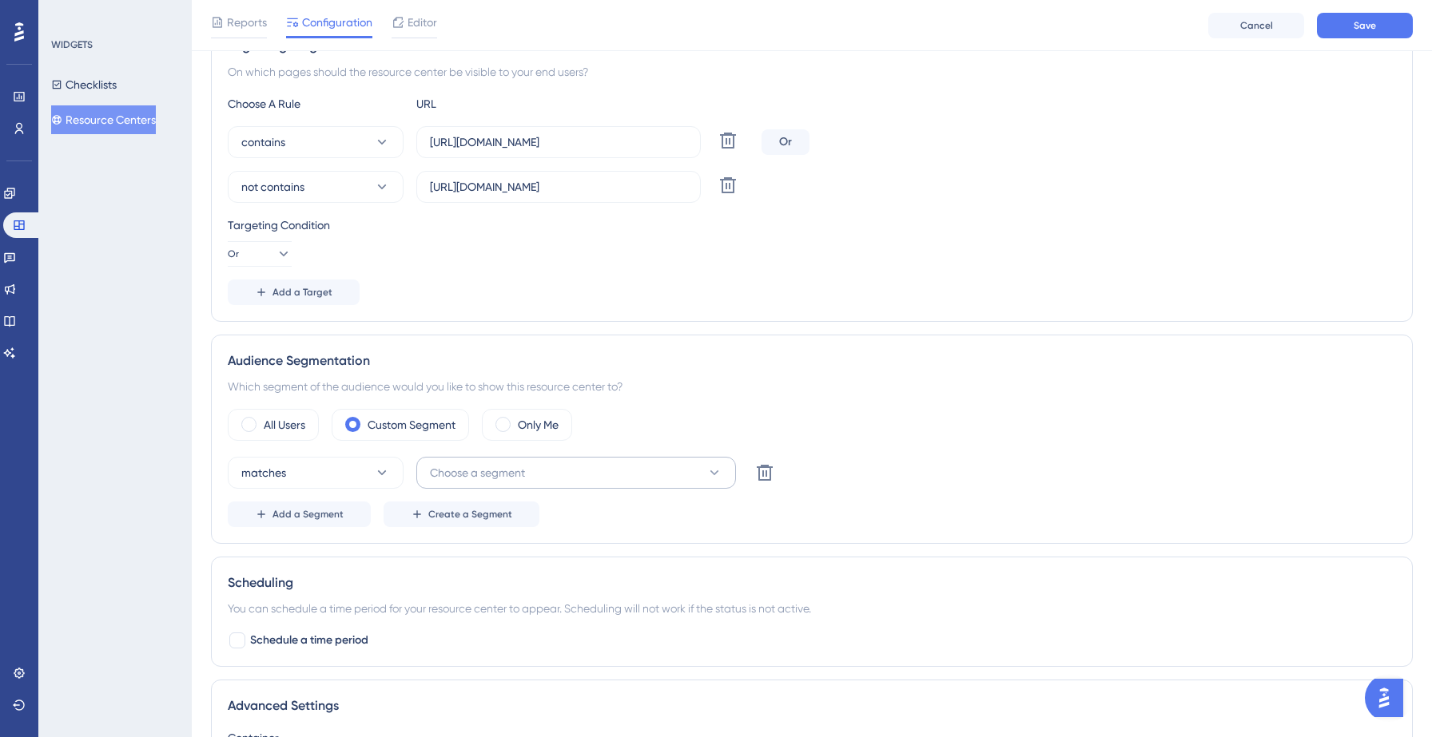
scroll to position [323, 0]
click at [477, 481] on button "Choose a segment" at bounding box center [576, 471] width 320 height 32
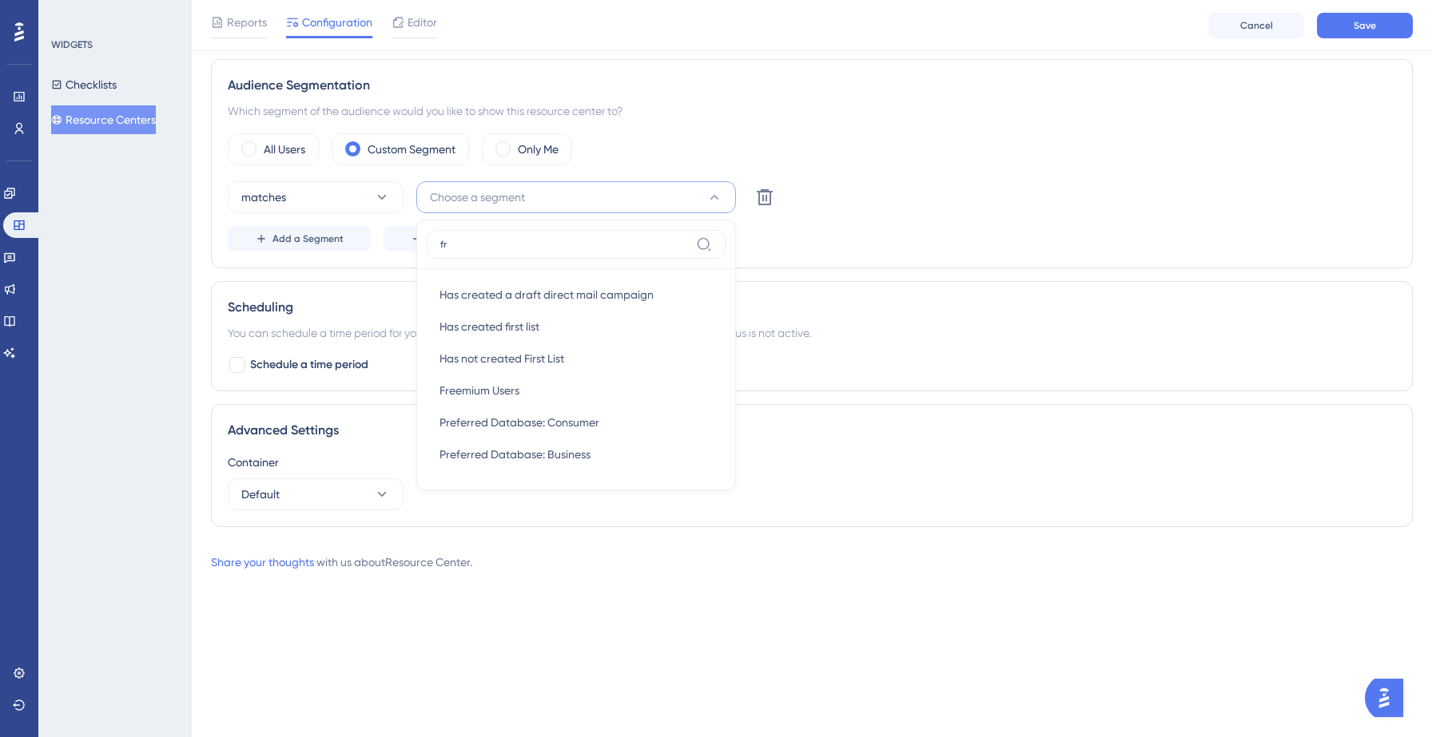
scroll to position [482, 0]
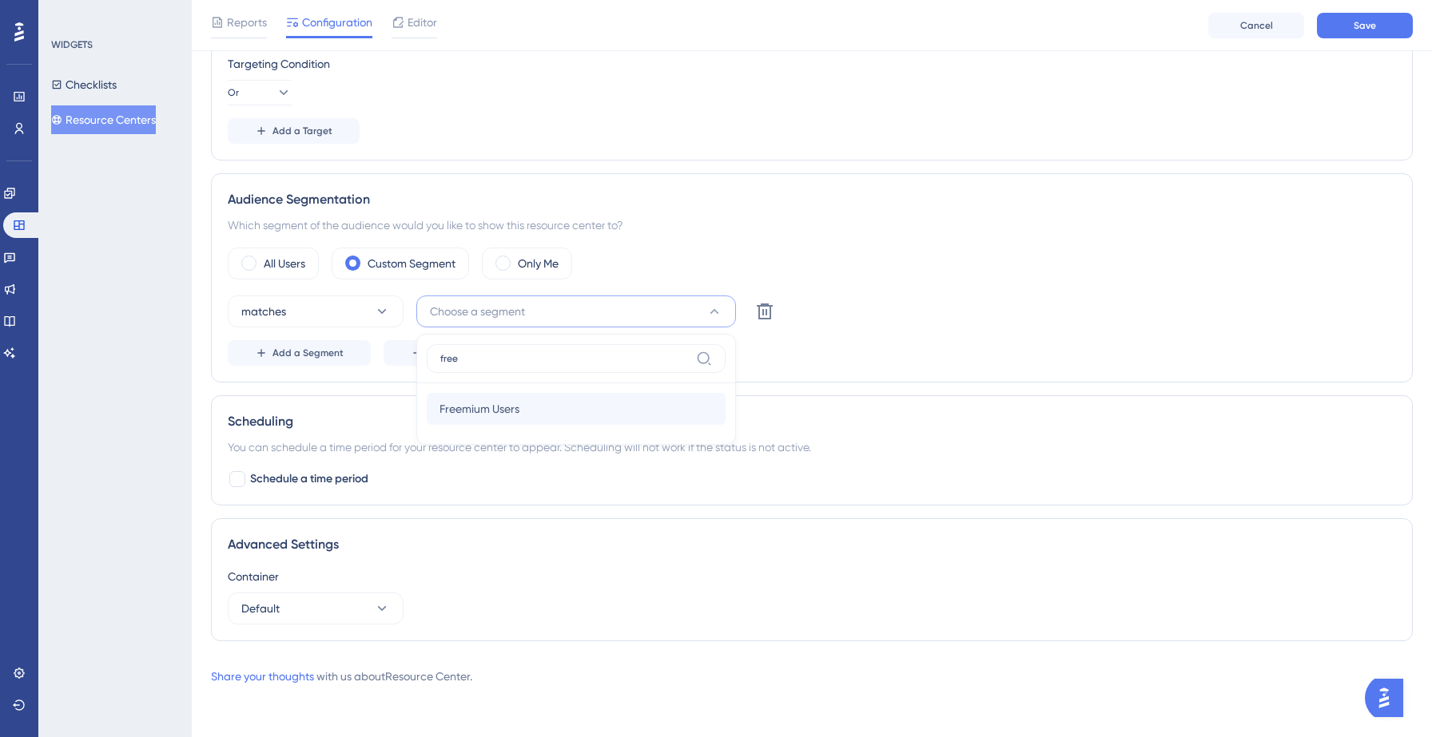
type input "free"
click at [517, 400] on span "Freemium Users" at bounding box center [479, 408] width 80 height 19
click at [340, 351] on span "Add a Segment" at bounding box center [307, 353] width 71 height 13
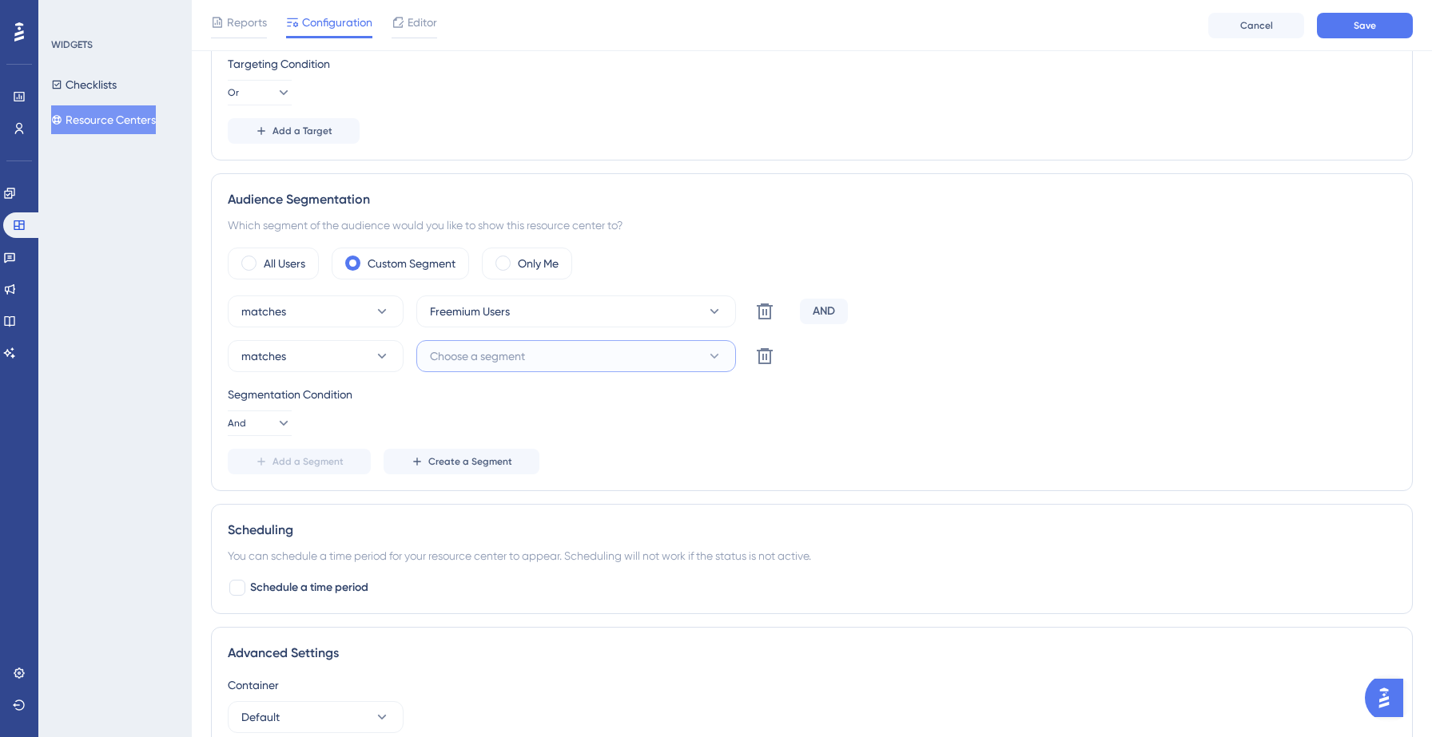
click at [474, 358] on span "Choose a segment" at bounding box center [477, 356] width 95 height 19
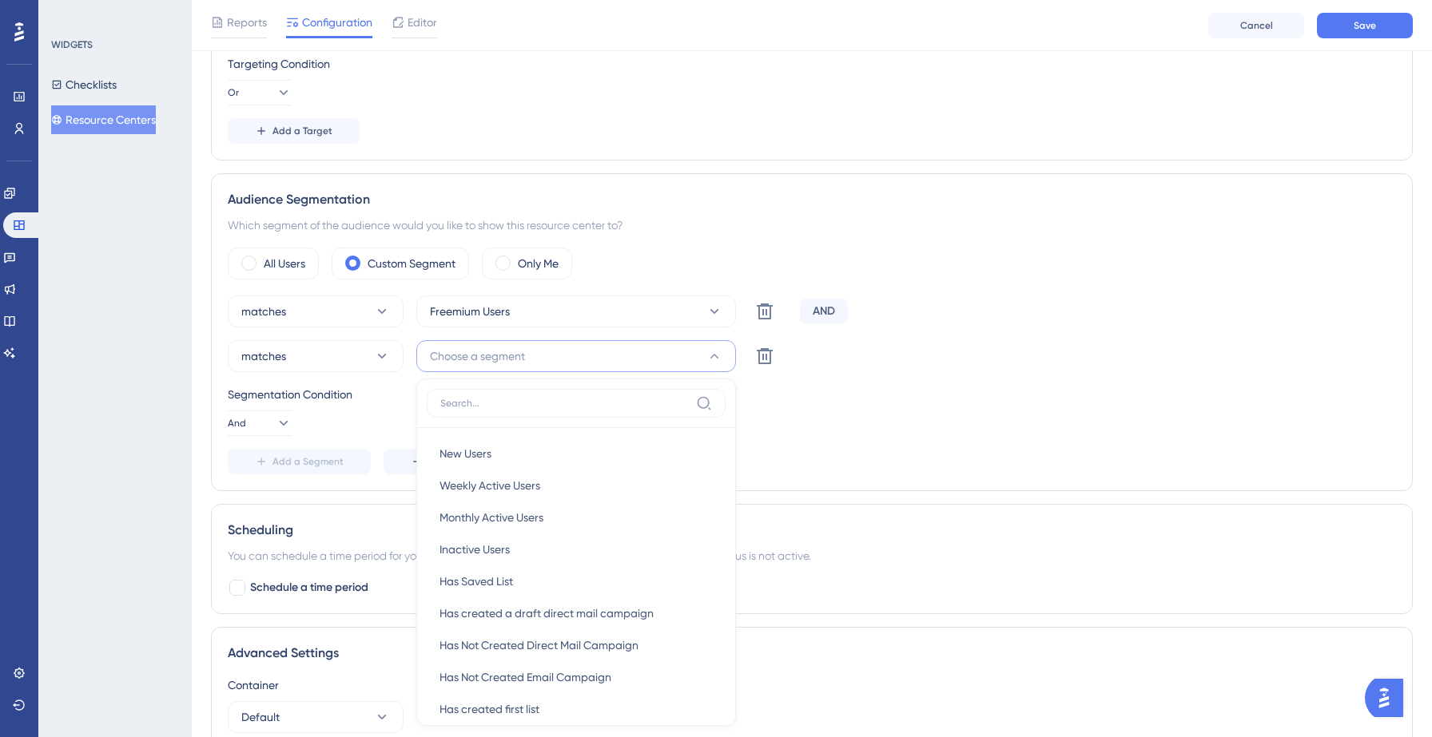
scroll to position [652, 0]
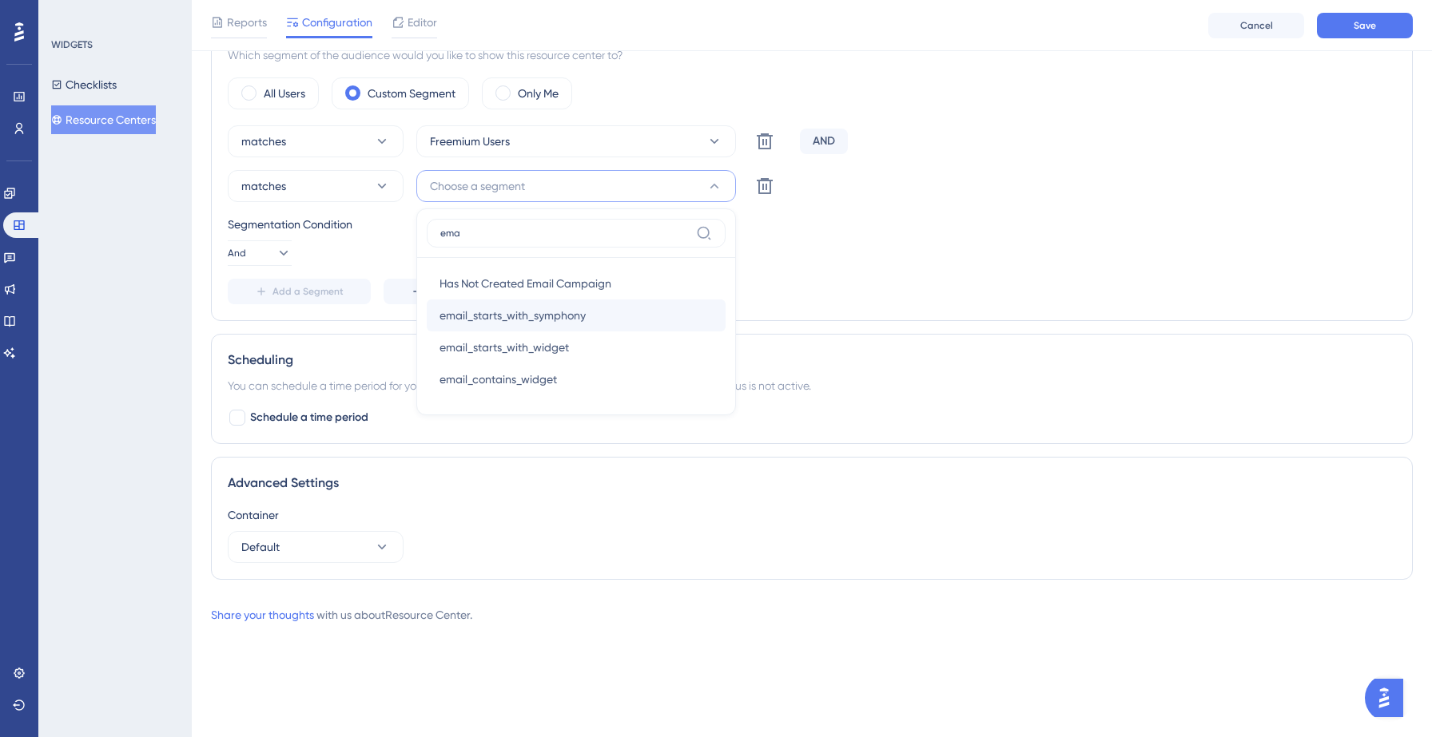
type input "ema"
click at [495, 308] on span "email_starts_with_symphony" at bounding box center [512, 315] width 146 height 19
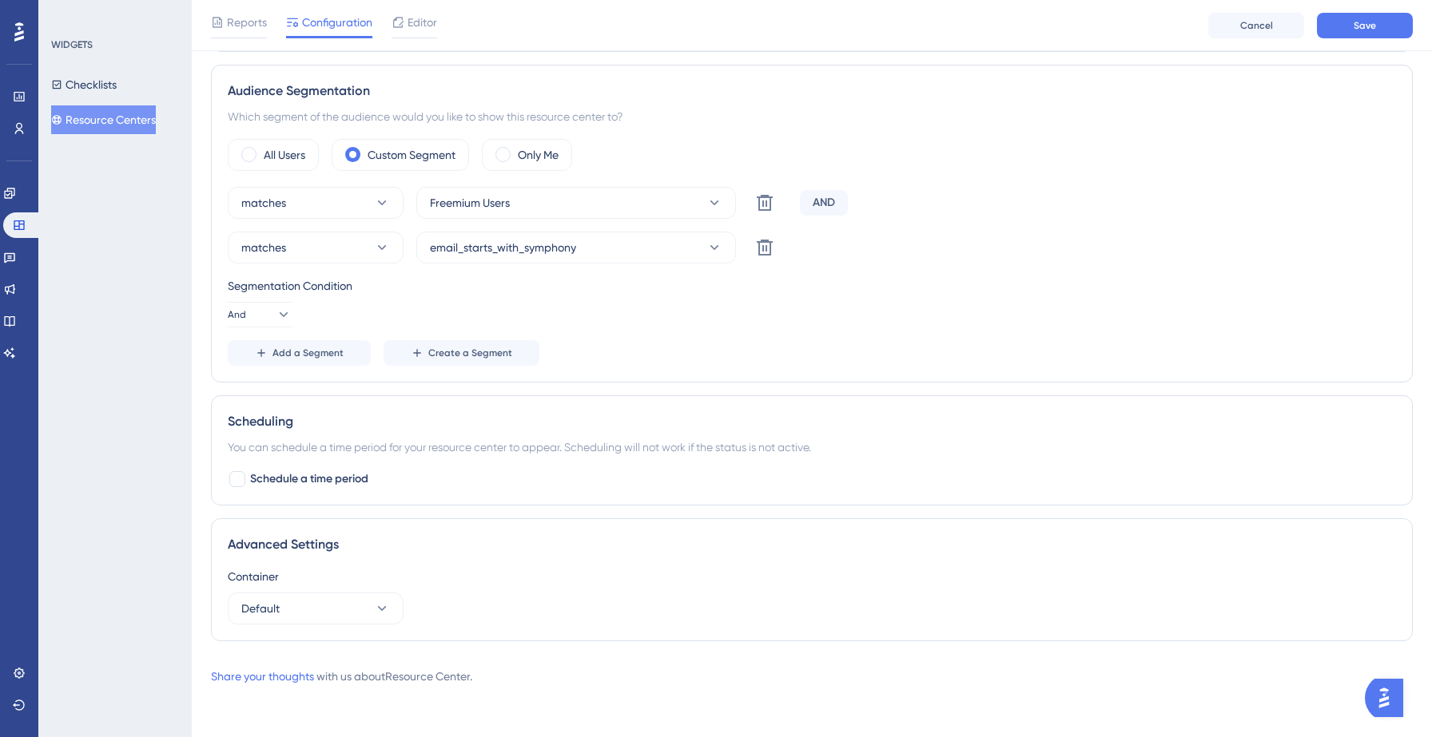
scroll to position [590, 0]
click at [1347, 29] on button "Save" at bounding box center [1365, 26] width 96 height 26
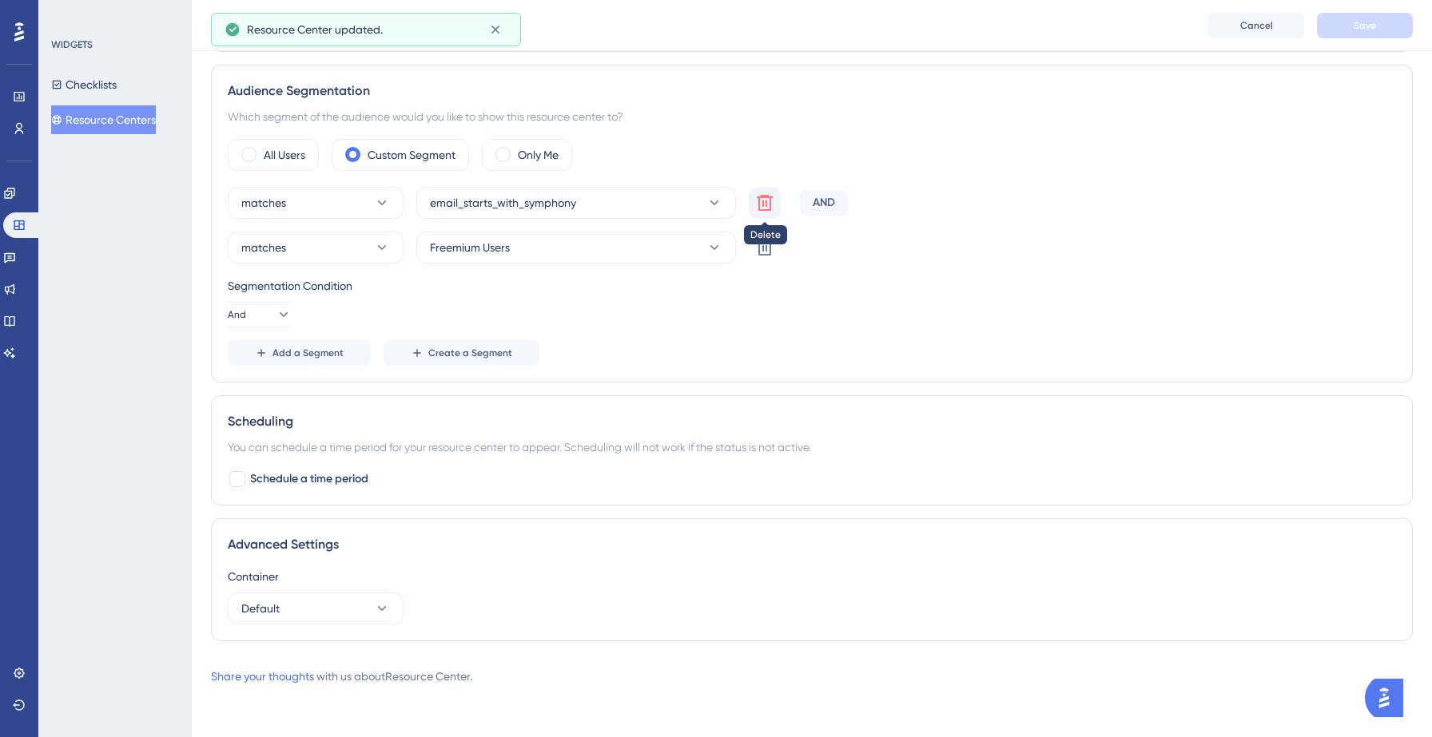
click at [769, 206] on icon at bounding box center [765, 203] width 16 height 16
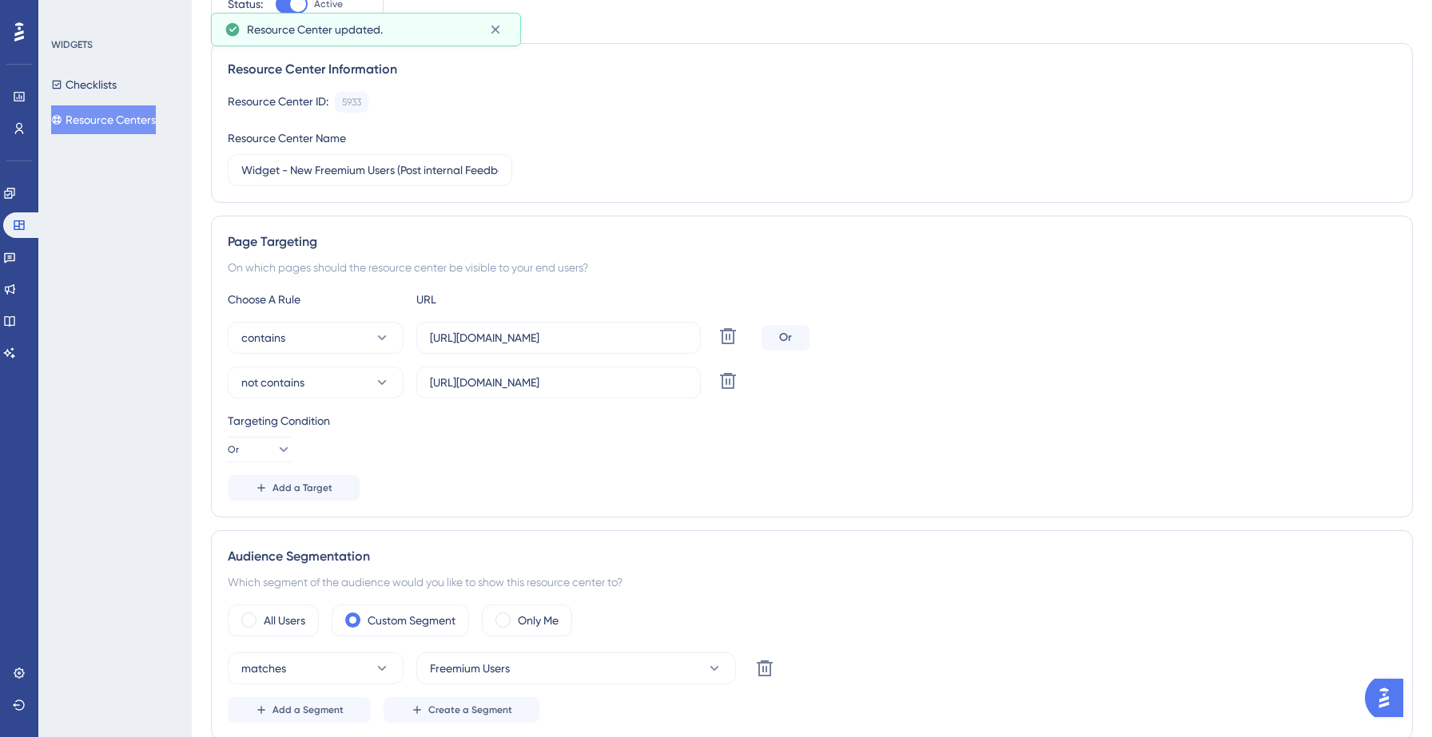
scroll to position [0, 0]
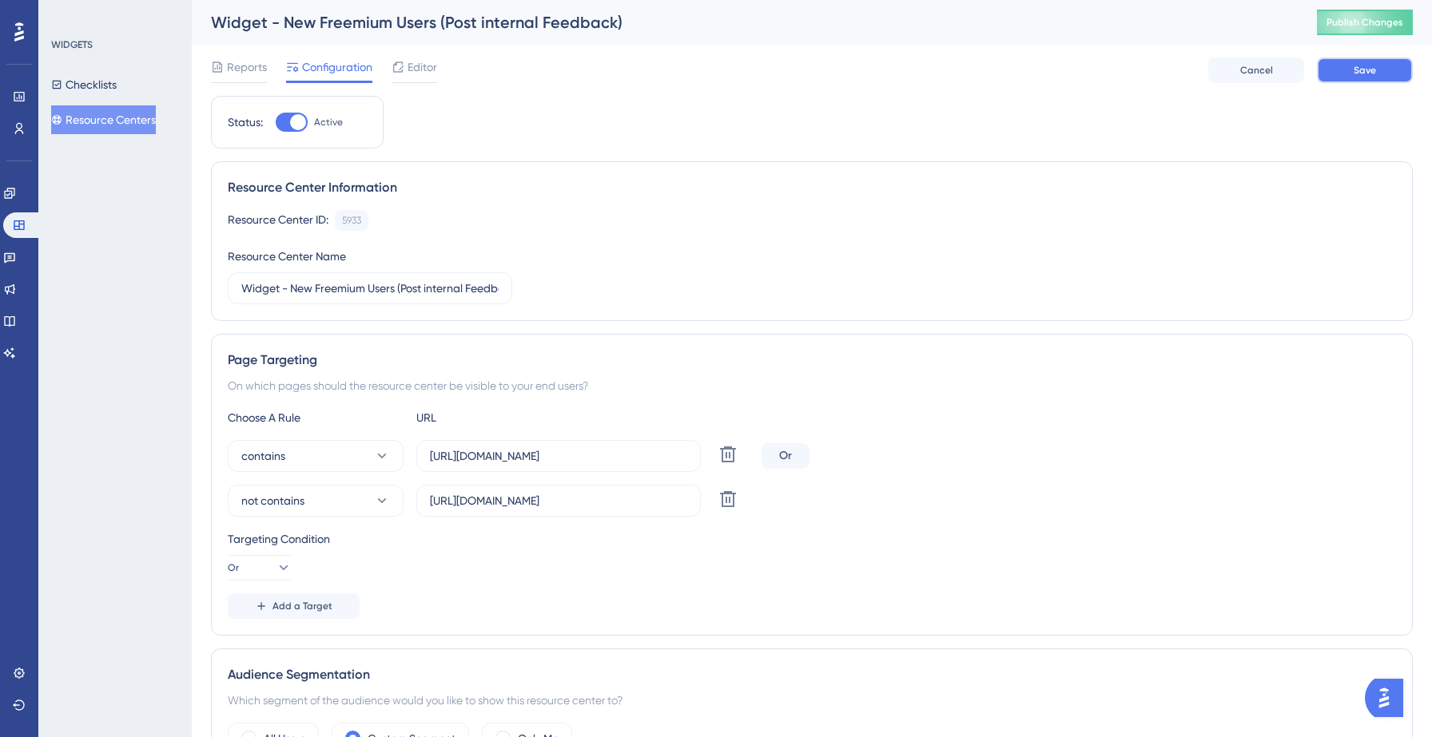
click at [1371, 76] on span "Save" at bounding box center [1364, 70] width 22 height 13
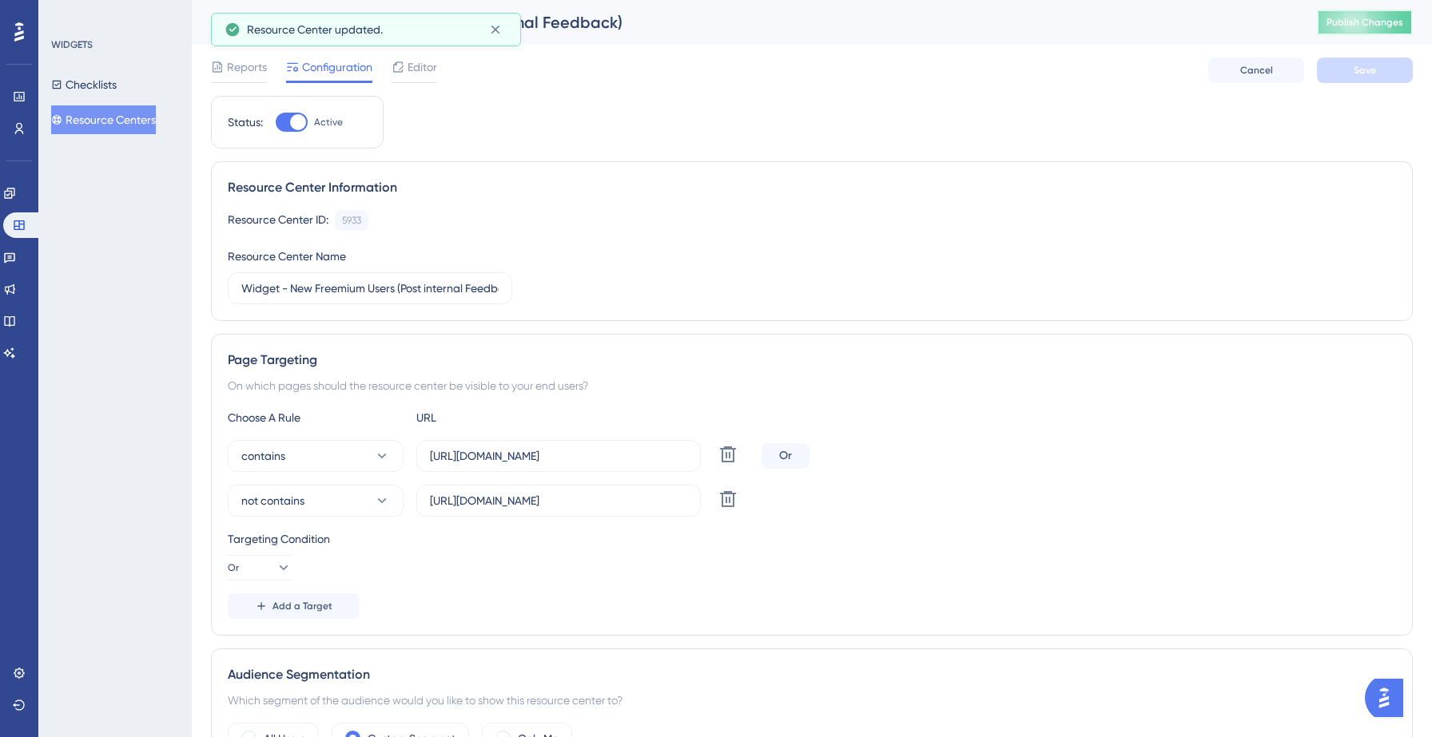
click at [1357, 22] on span "Publish Changes" at bounding box center [1364, 22] width 77 height 13
click at [259, 569] on button "Or" at bounding box center [260, 568] width 64 height 26
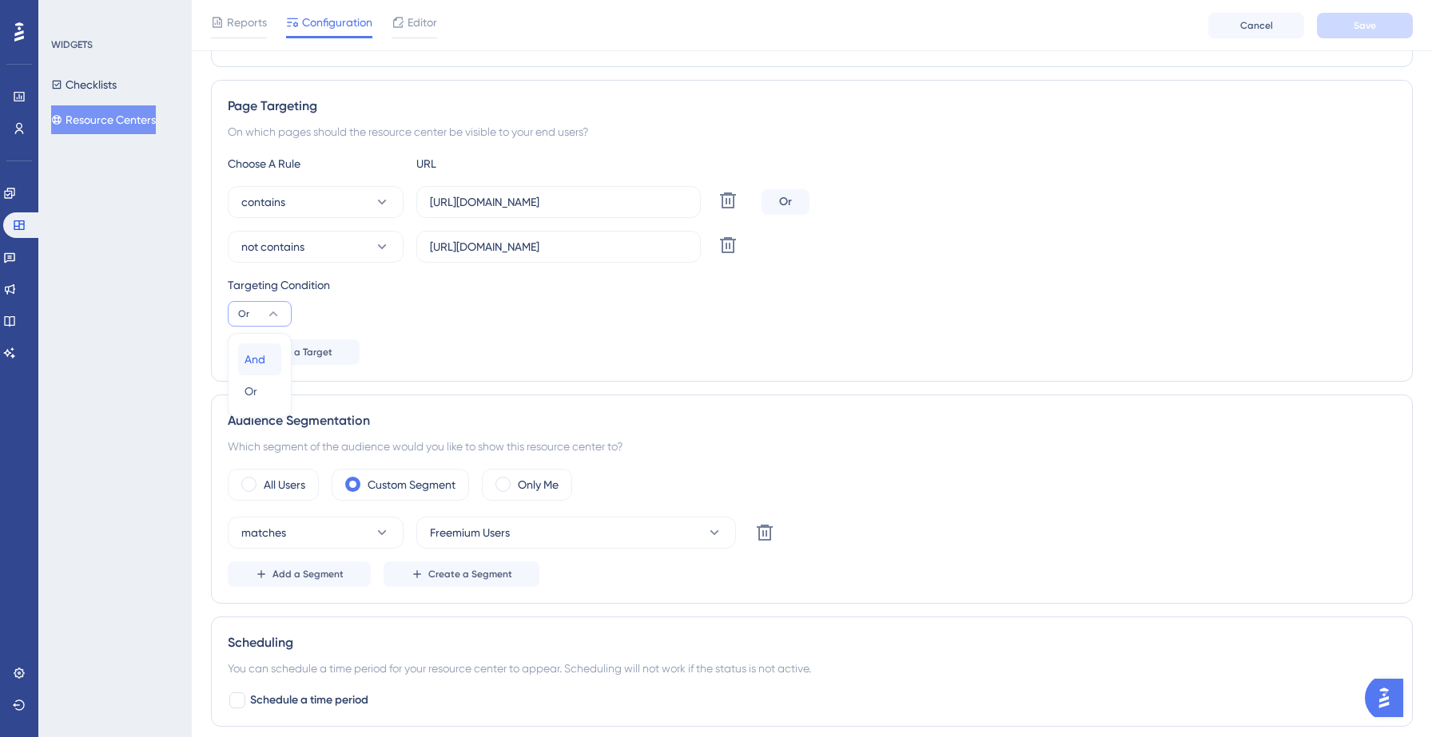
click at [268, 356] on div "And And" at bounding box center [259, 360] width 30 height 32
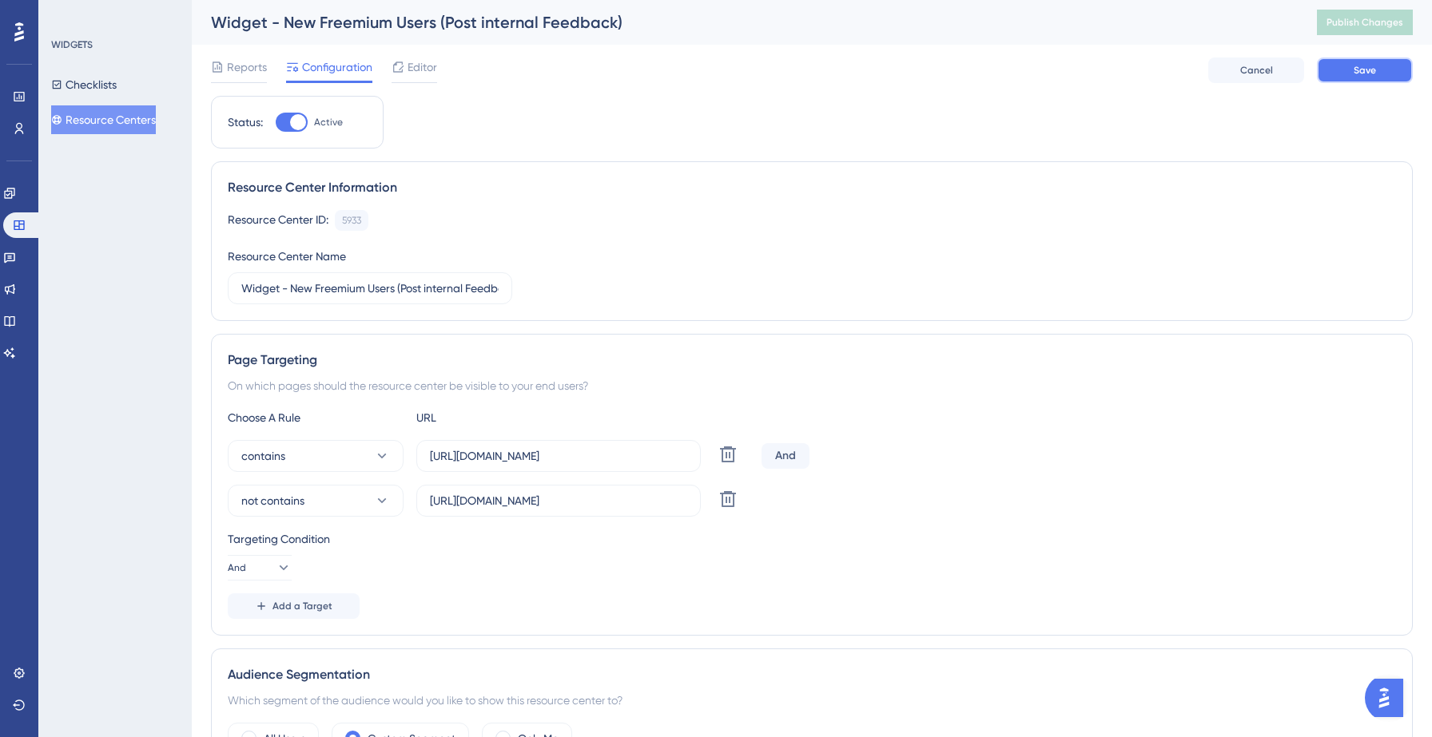
click at [1369, 69] on span "Save" at bounding box center [1364, 70] width 22 height 13
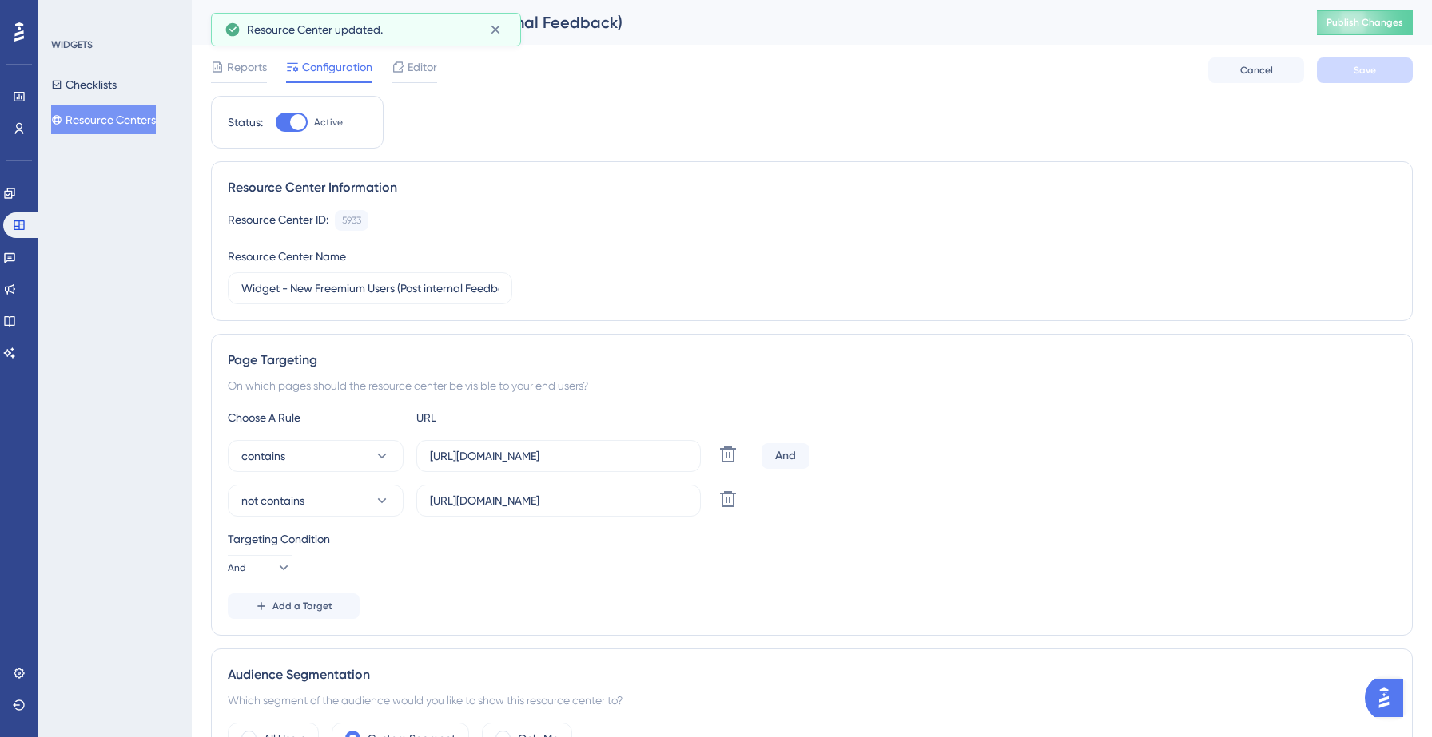
click at [1345, 14] on button "Publish Changes" at bounding box center [1365, 23] width 96 height 26
click at [120, 118] on button "Resource Centers" at bounding box center [103, 119] width 105 height 29
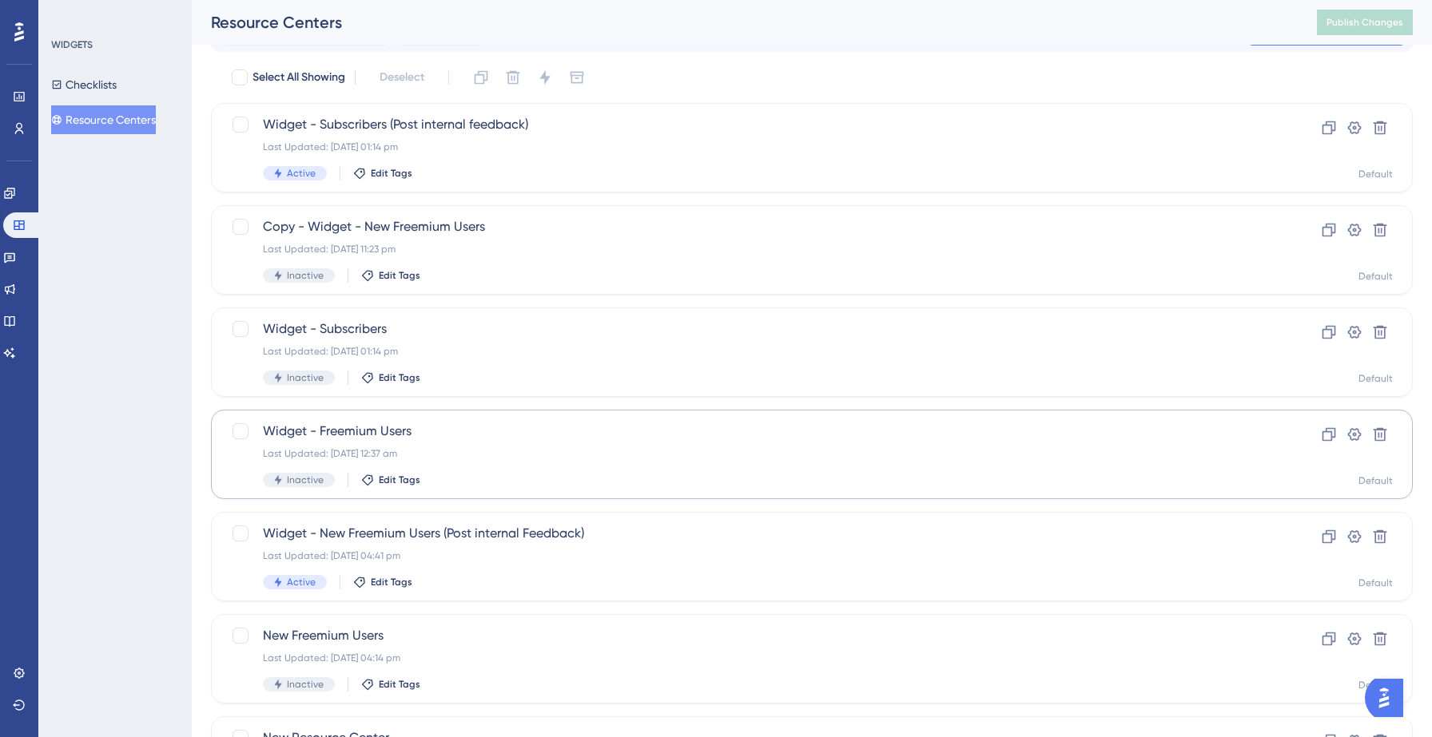
scroll to position [52, 0]
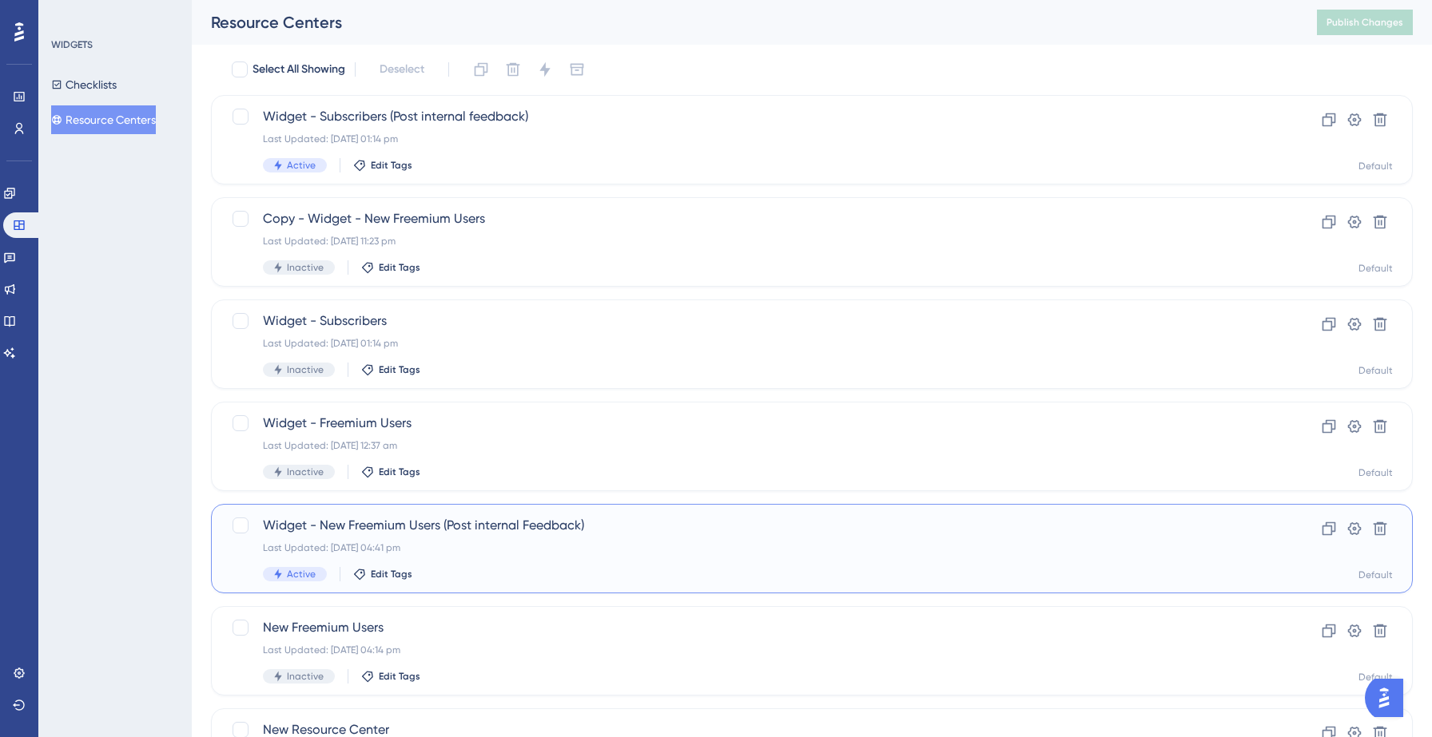
click at [430, 554] on div "Last Updated: [DATE] 04:41 pm" at bounding box center [748, 548] width 970 height 13
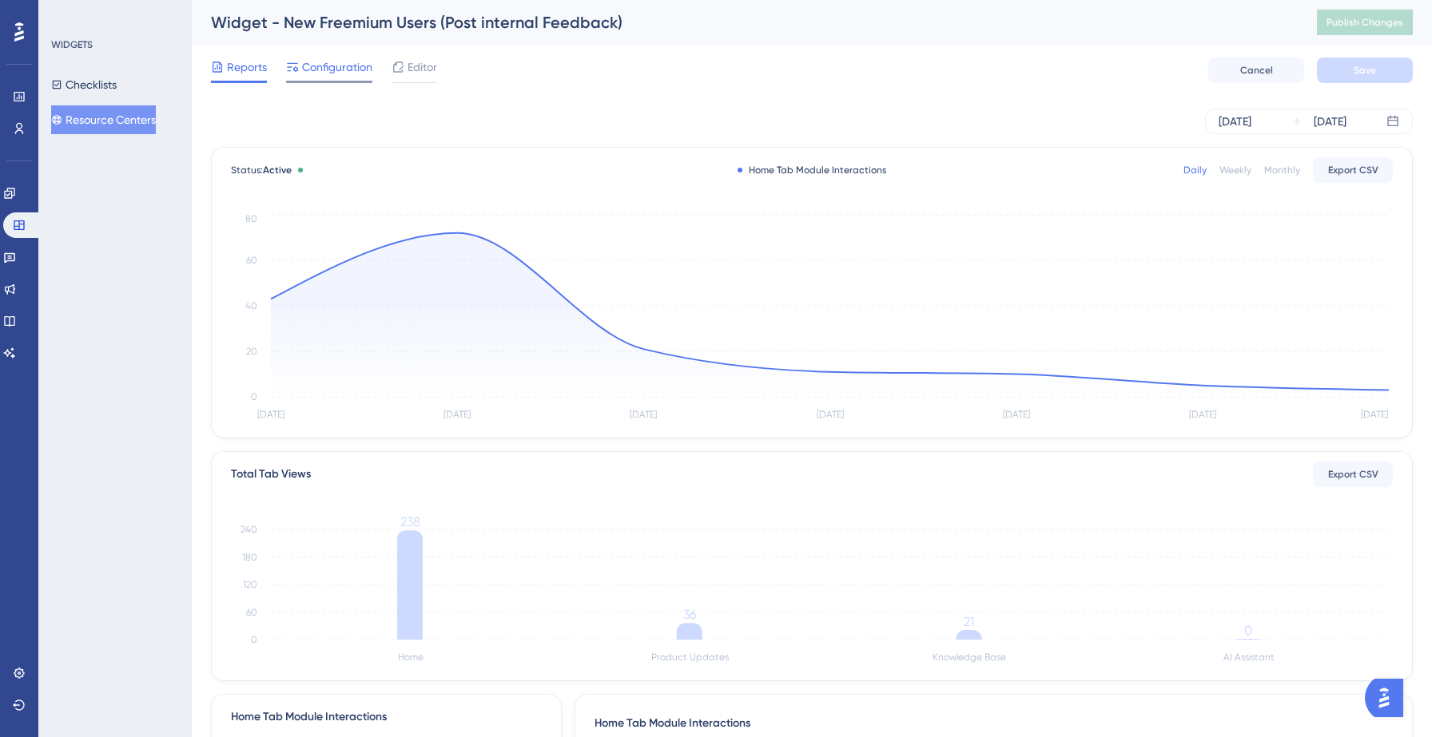
click at [320, 66] on span "Configuration" at bounding box center [337, 67] width 70 height 19
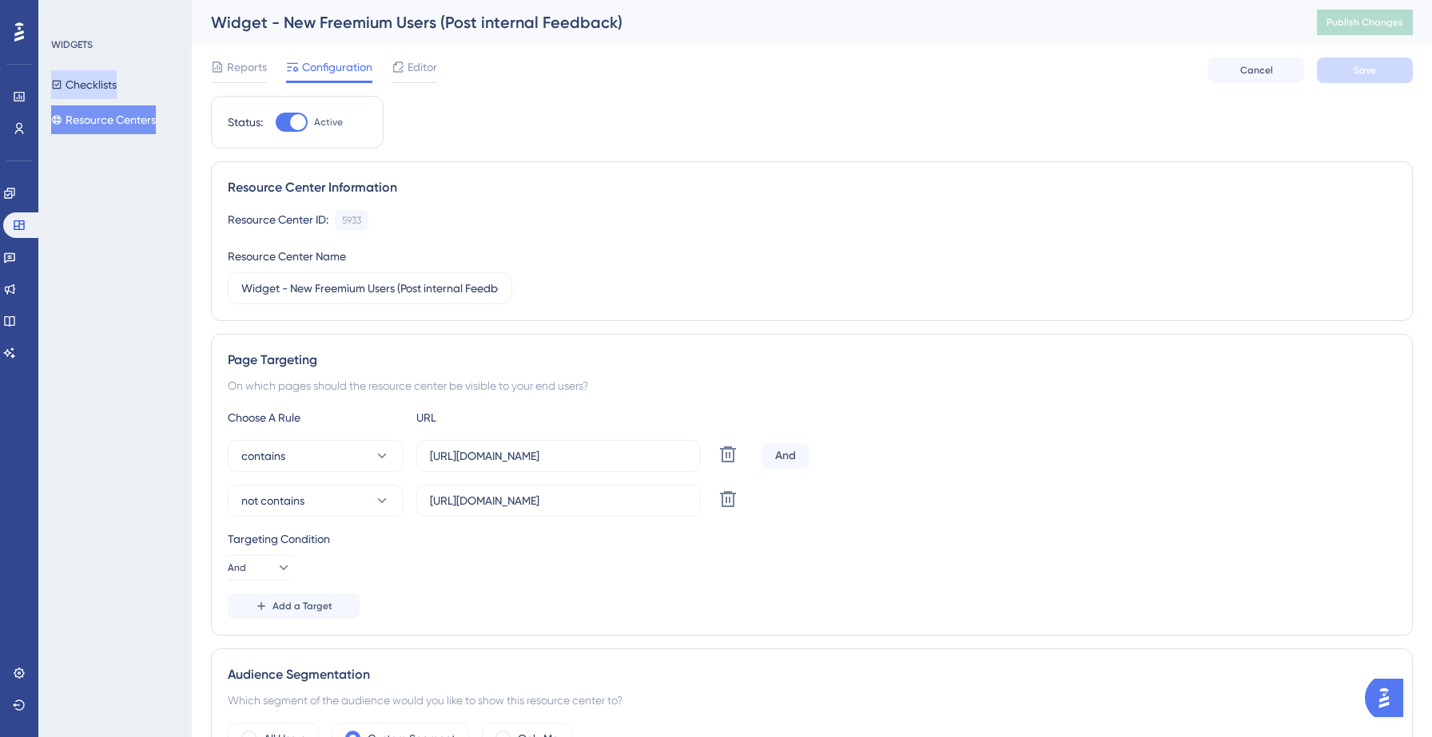
click at [117, 86] on button "Checklists" at bounding box center [84, 84] width 66 height 29
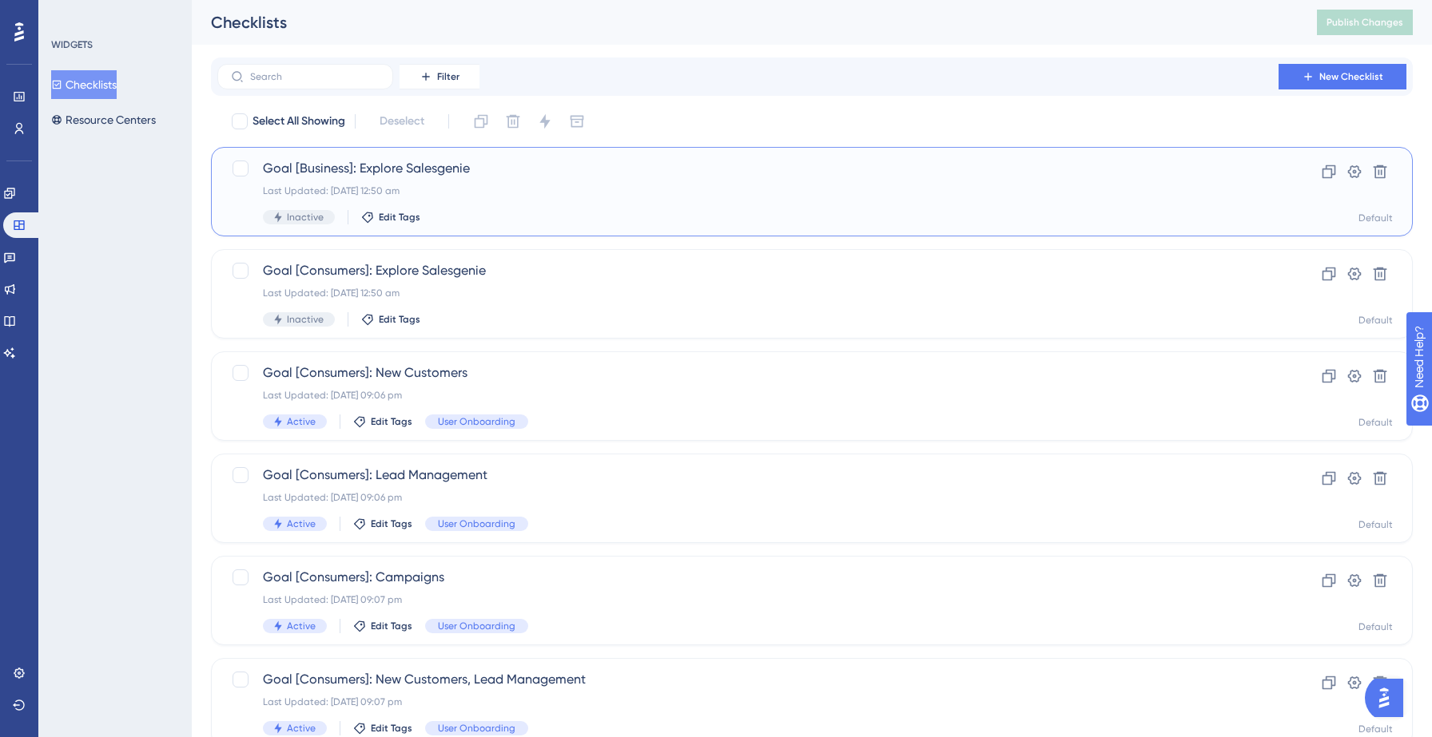
click at [469, 199] on div "Goal [Business]: Explore Salesgenie Last Updated: [DATE] 12:50 am Inactive Edit…" at bounding box center [748, 192] width 970 height 66
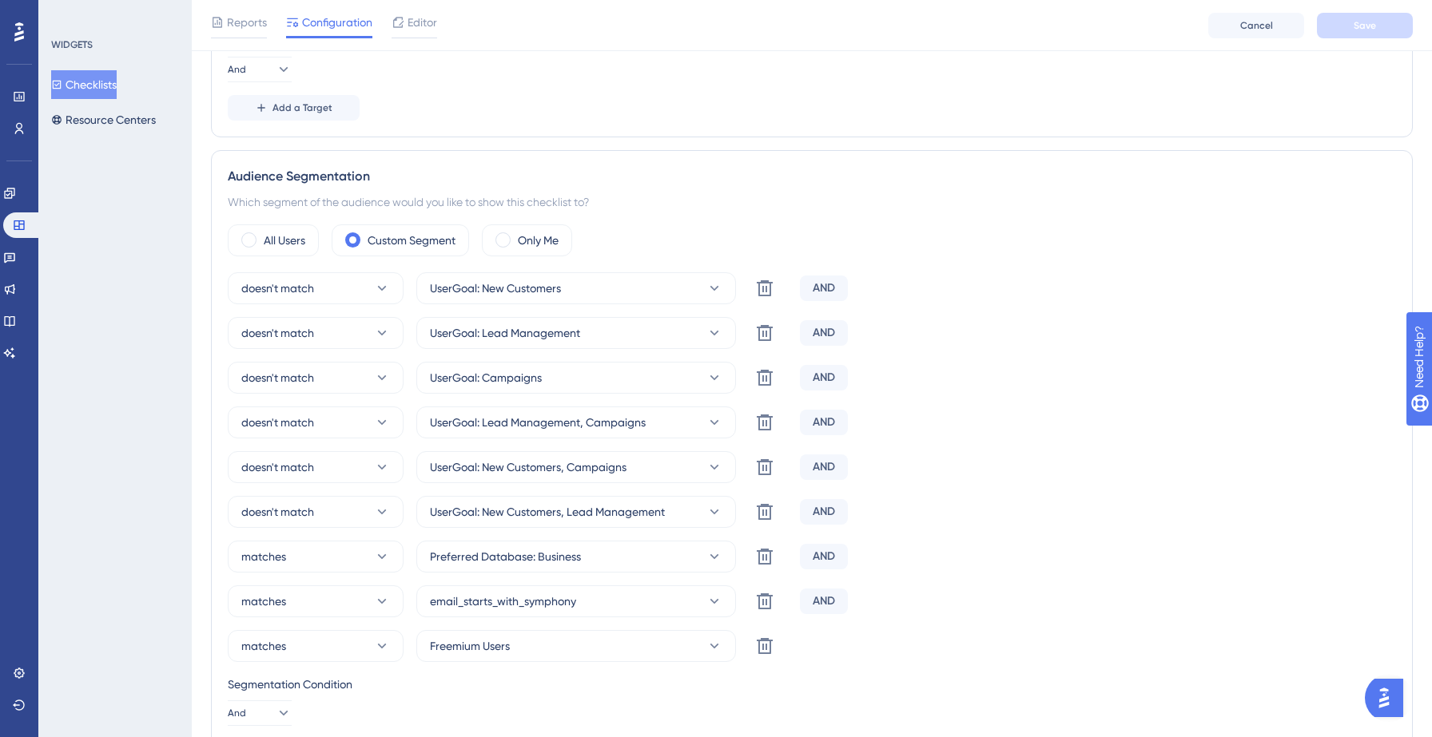
scroll to position [512, 0]
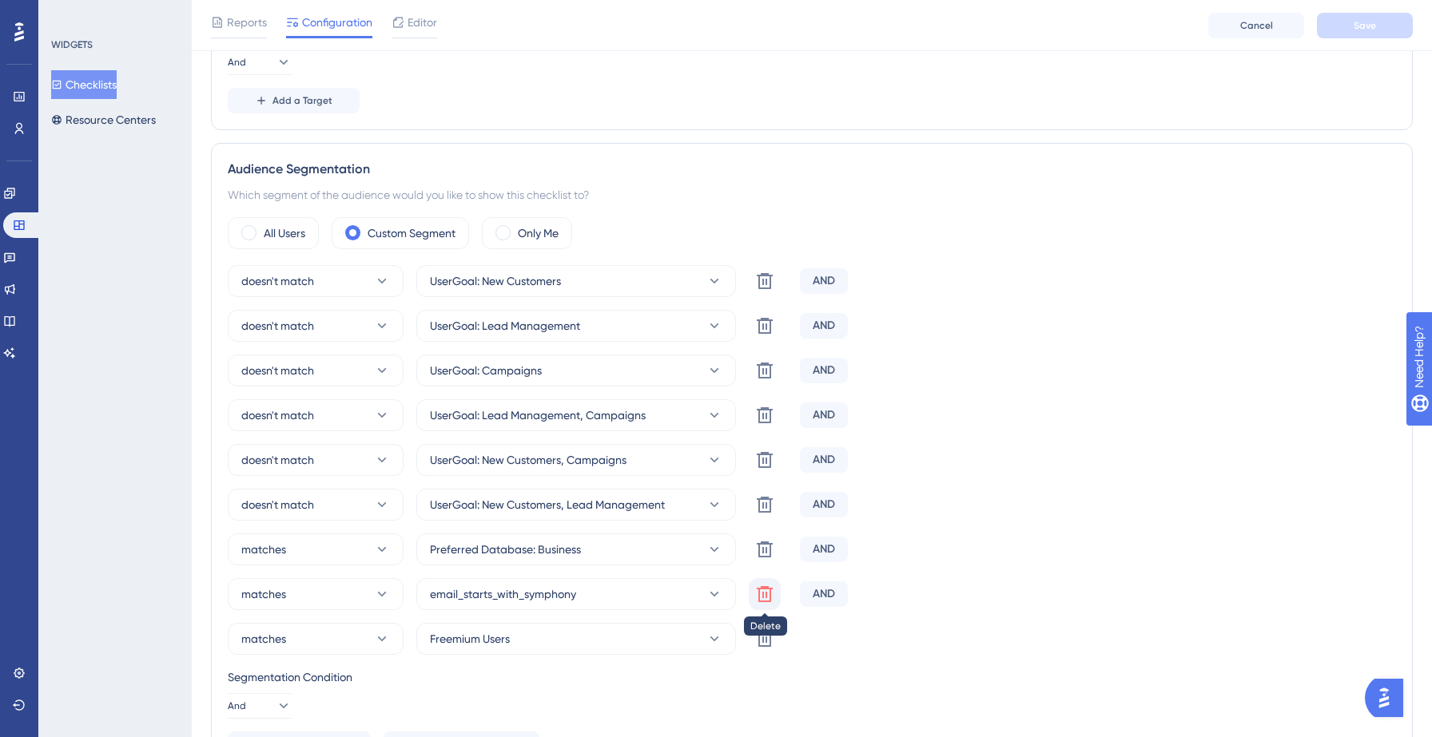
click at [764, 601] on icon at bounding box center [765, 594] width 16 height 16
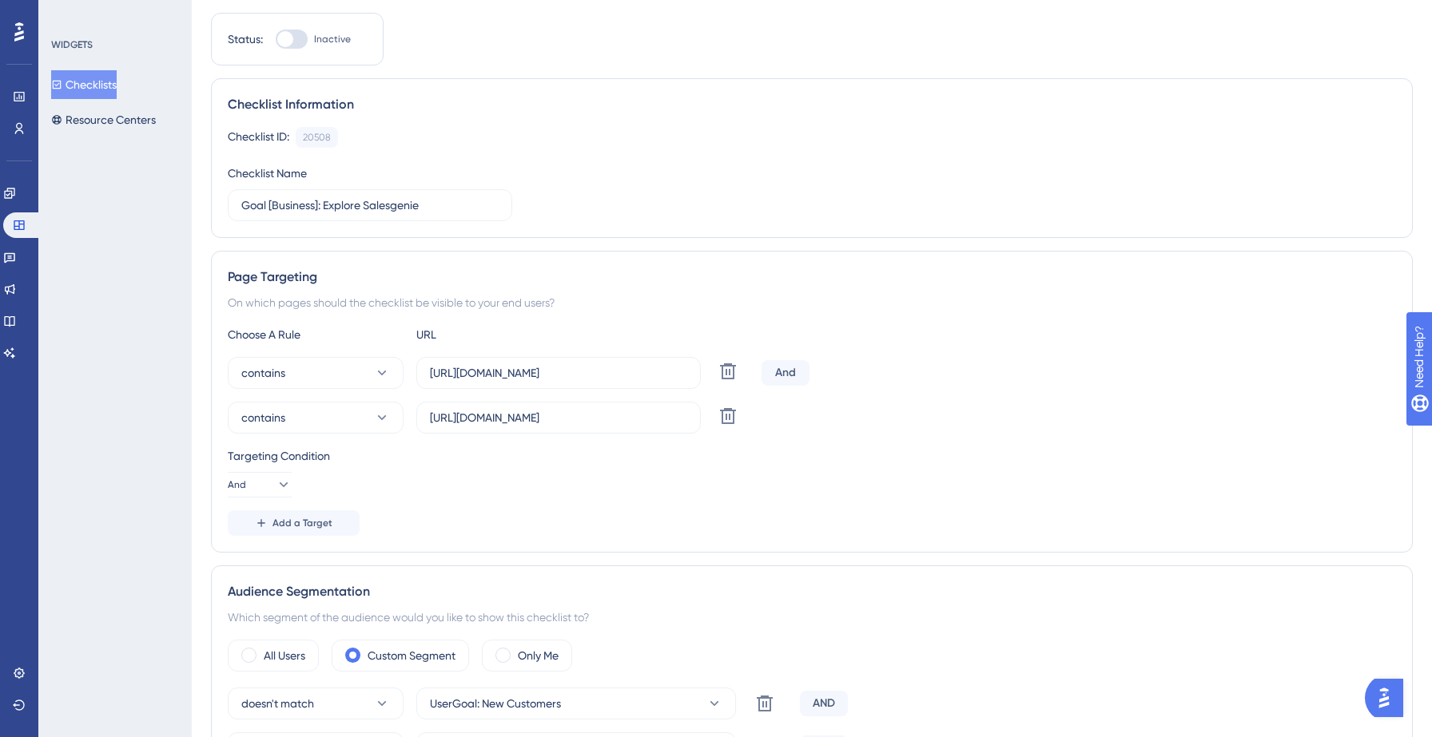
scroll to position [0, 0]
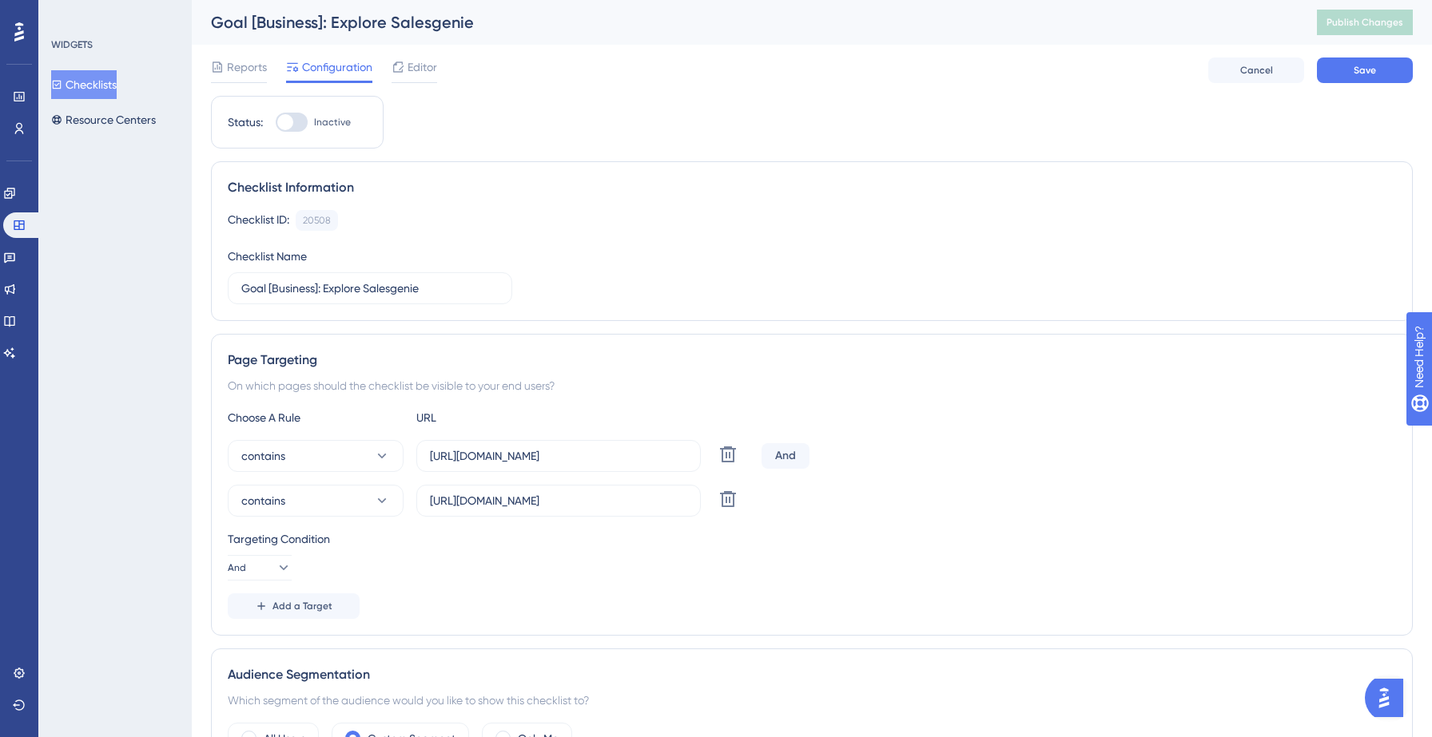
click at [294, 125] on div at bounding box center [292, 122] width 32 height 19
click at [276, 123] on input "Inactive" at bounding box center [275, 122] width 1 height 1
checkbox input "true"
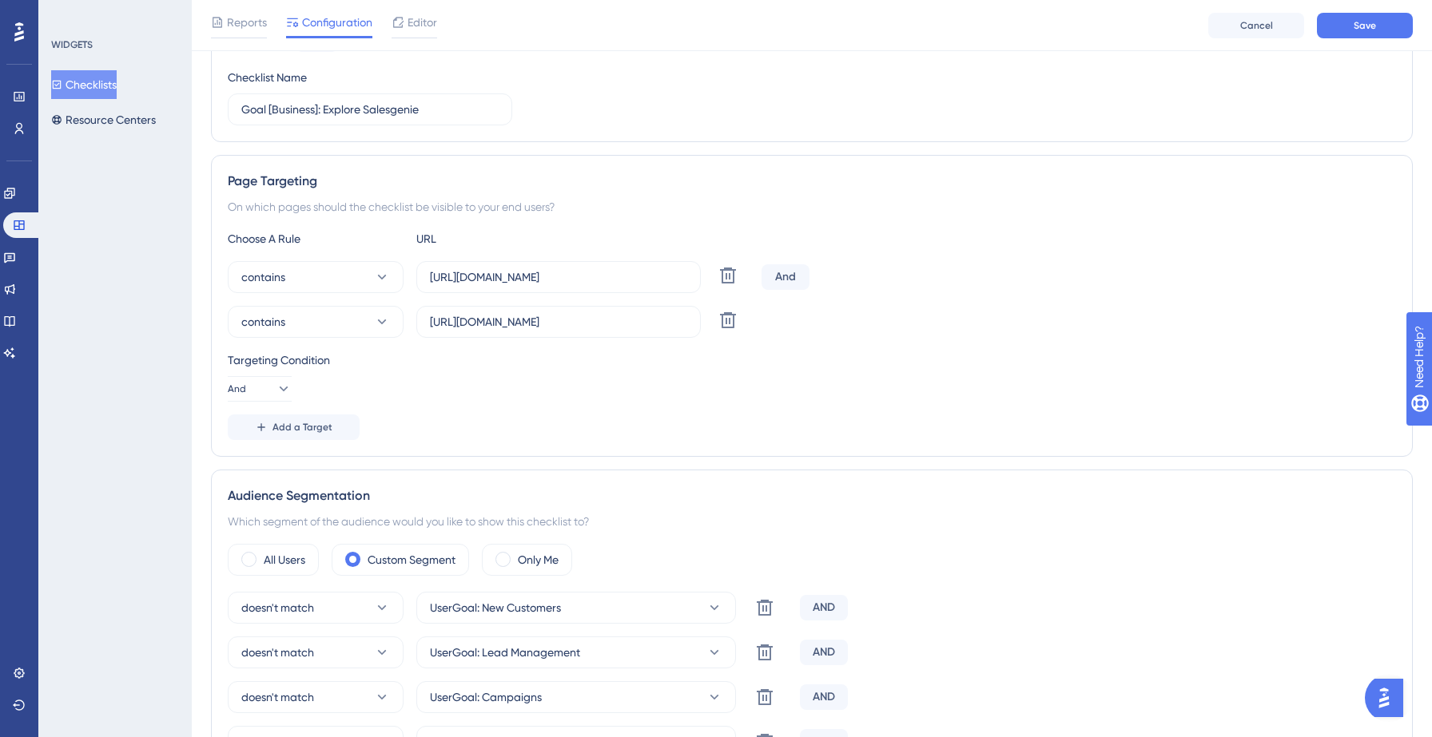
scroll to position [192, 0]
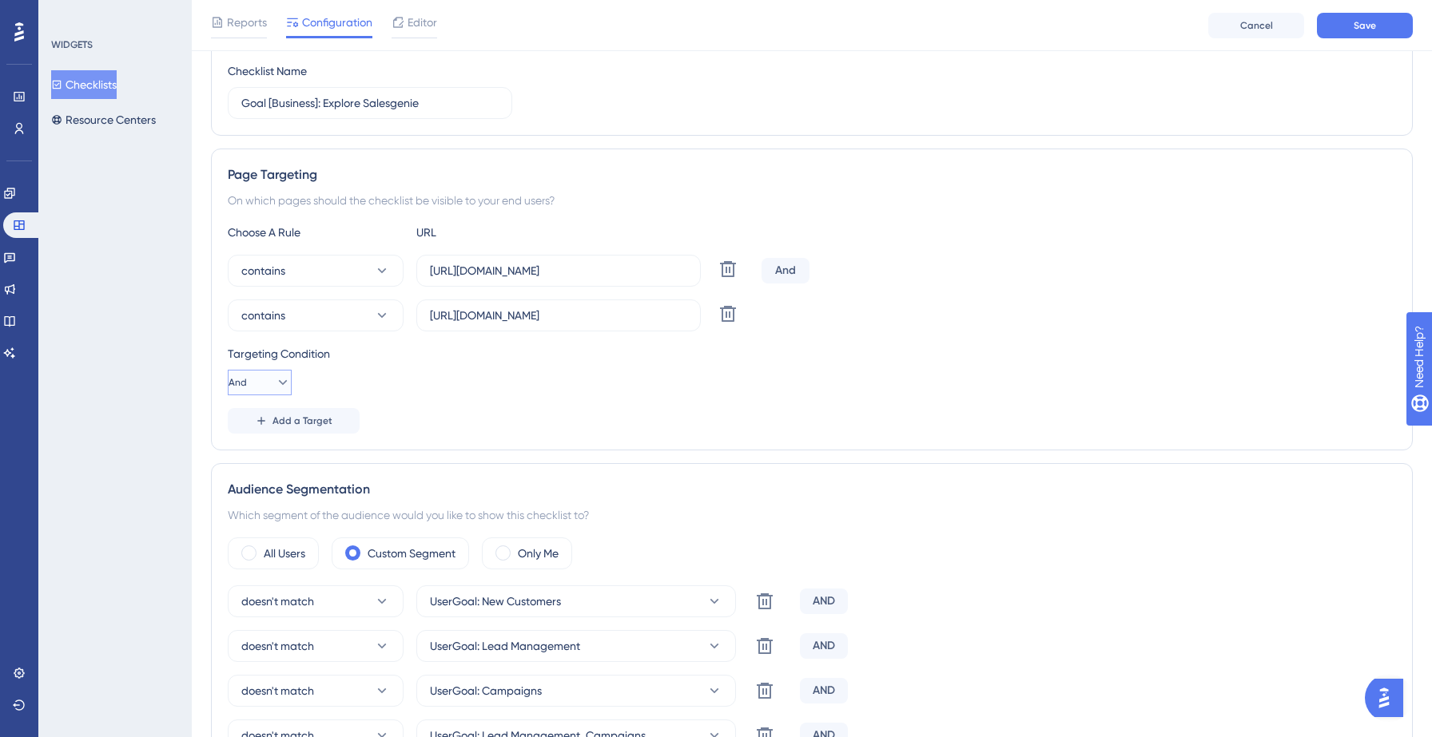
click at [278, 378] on icon at bounding box center [283, 383] width 16 height 16
click at [255, 455] on span "Or" at bounding box center [250, 460] width 13 height 19
click at [630, 406] on div "Choose A Rule URL contains [URL][DOMAIN_NAME] Delete Or contains [URL][DOMAIN_N…" at bounding box center [812, 328] width 1168 height 211
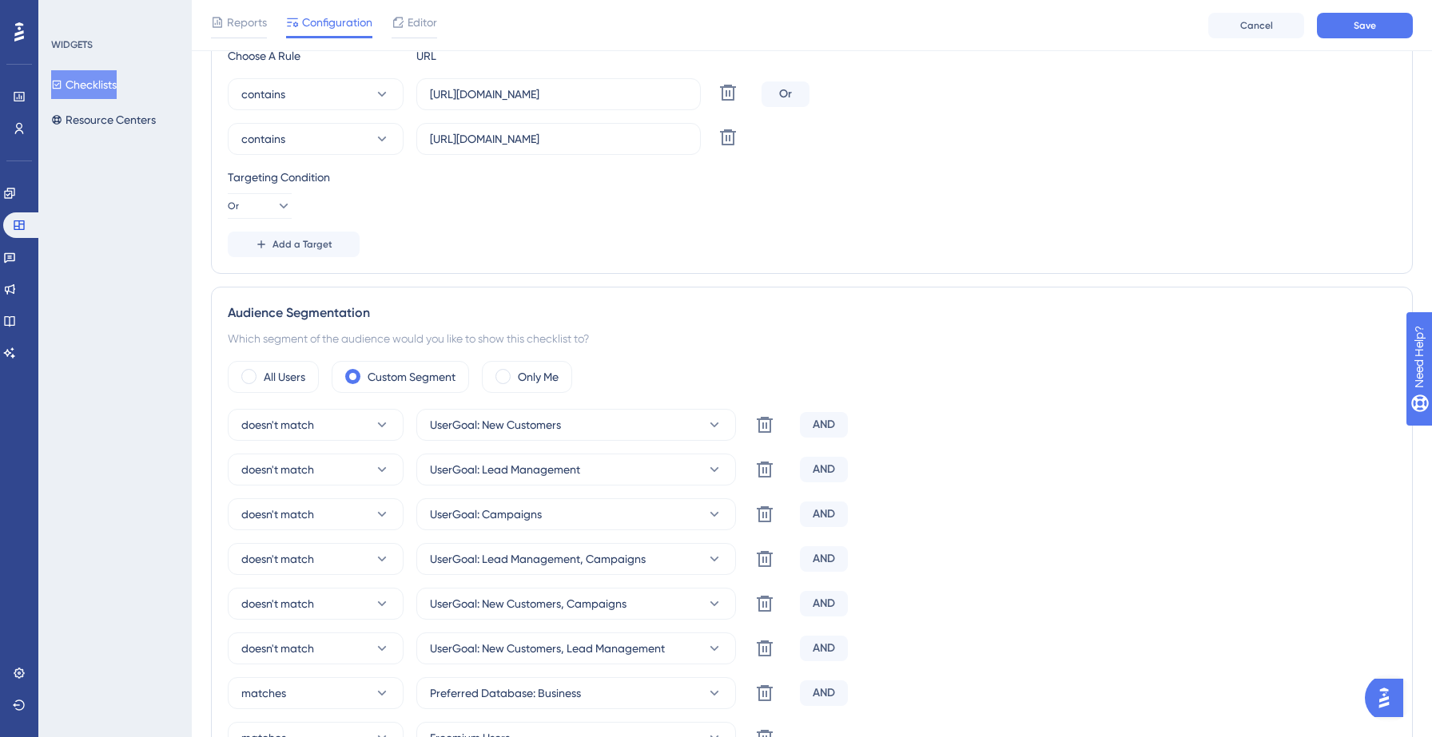
scroll to position [0, 0]
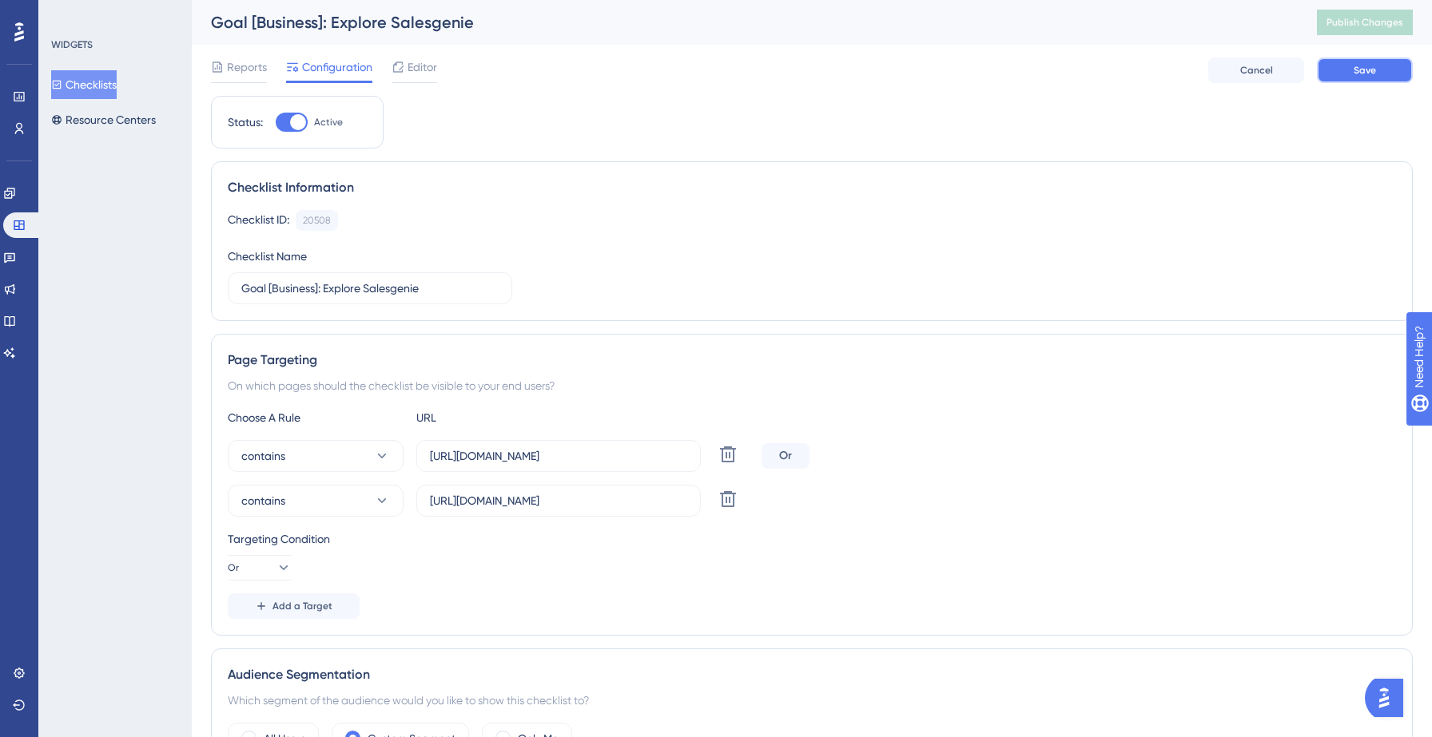
click at [1328, 82] on button "Save" at bounding box center [1365, 71] width 96 height 26
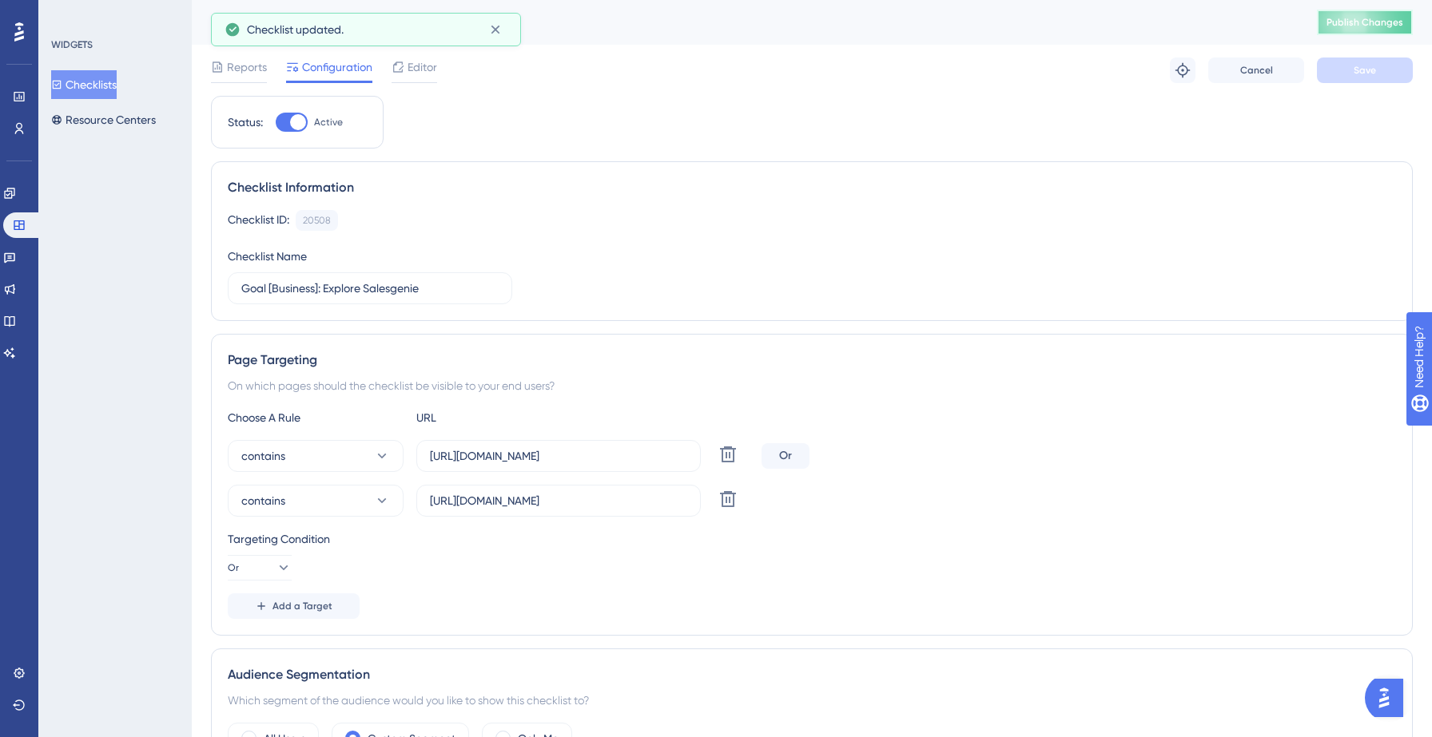
click at [1384, 24] on span "Publish Changes" at bounding box center [1364, 22] width 77 height 13
click at [62, 83] on icon at bounding box center [56, 84] width 11 height 11
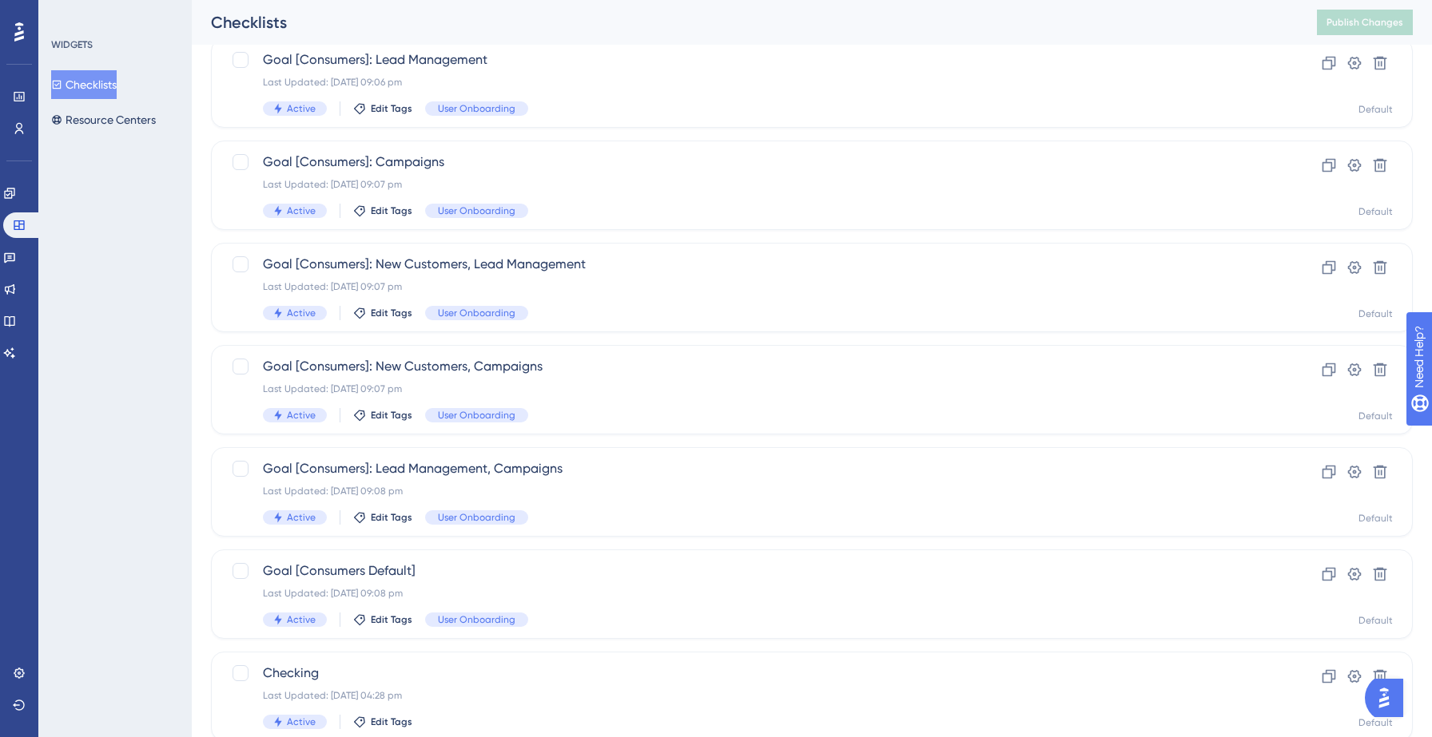
scroll to position [503, 0]
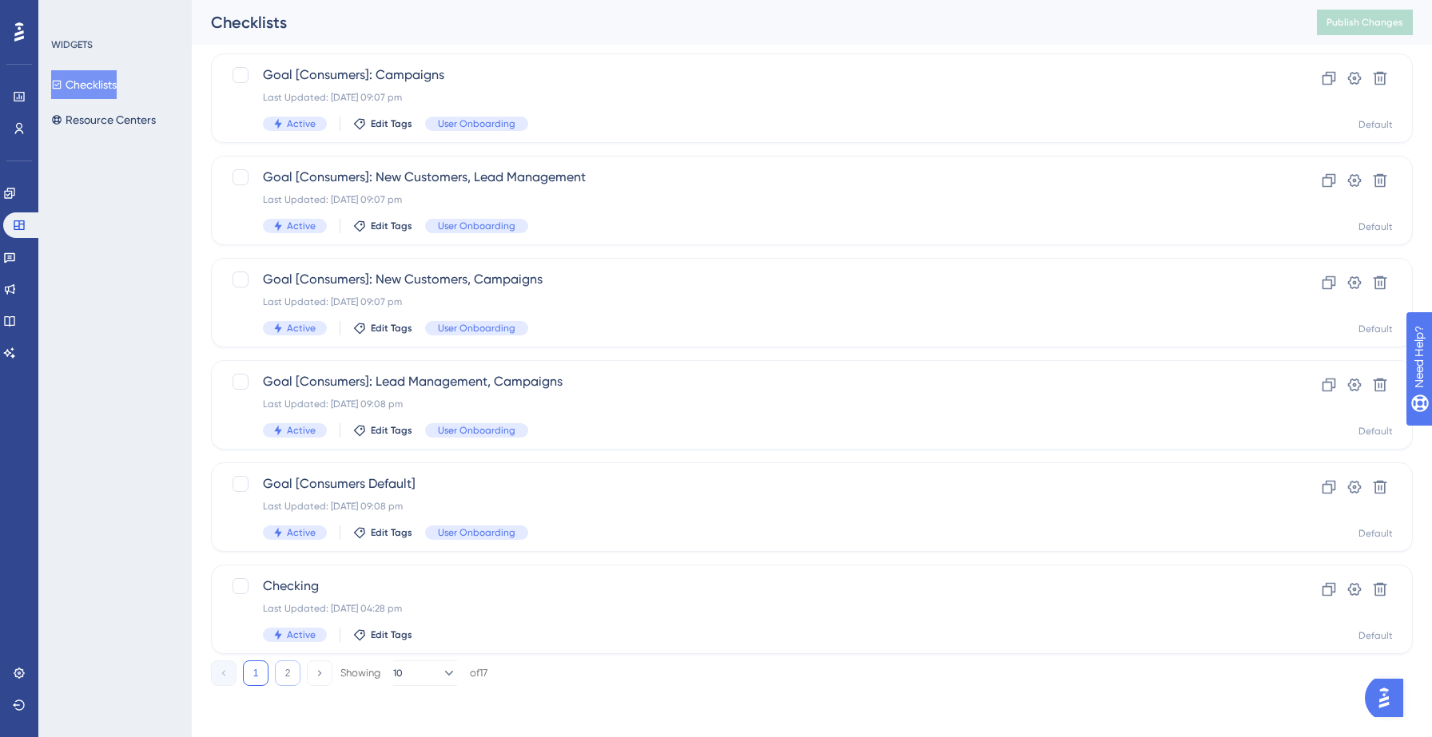
click at [289, 670] on button "2" at bounding box center [288, 674] width 26 height 26
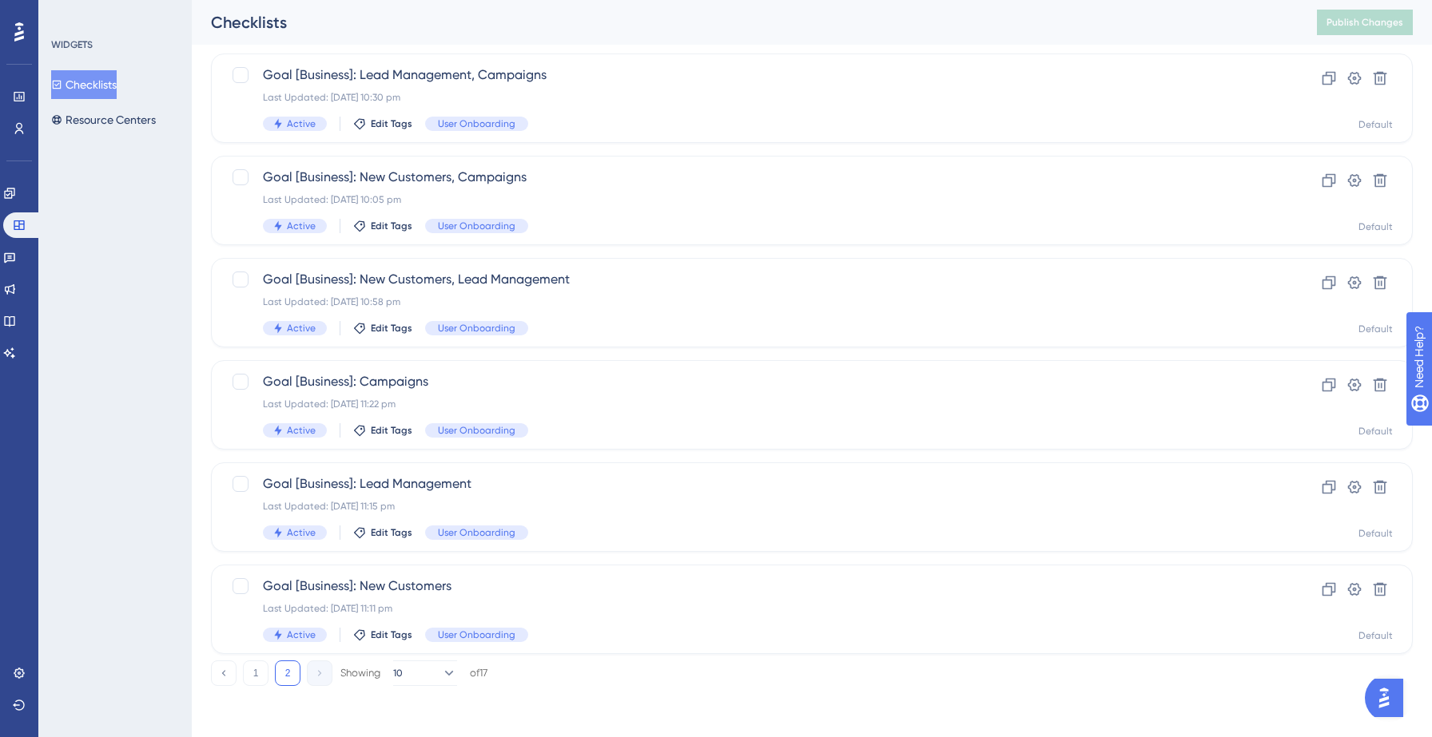
click at [104, 83] on button "Checklists" at bounding box center [84, 84] width 66 height 29
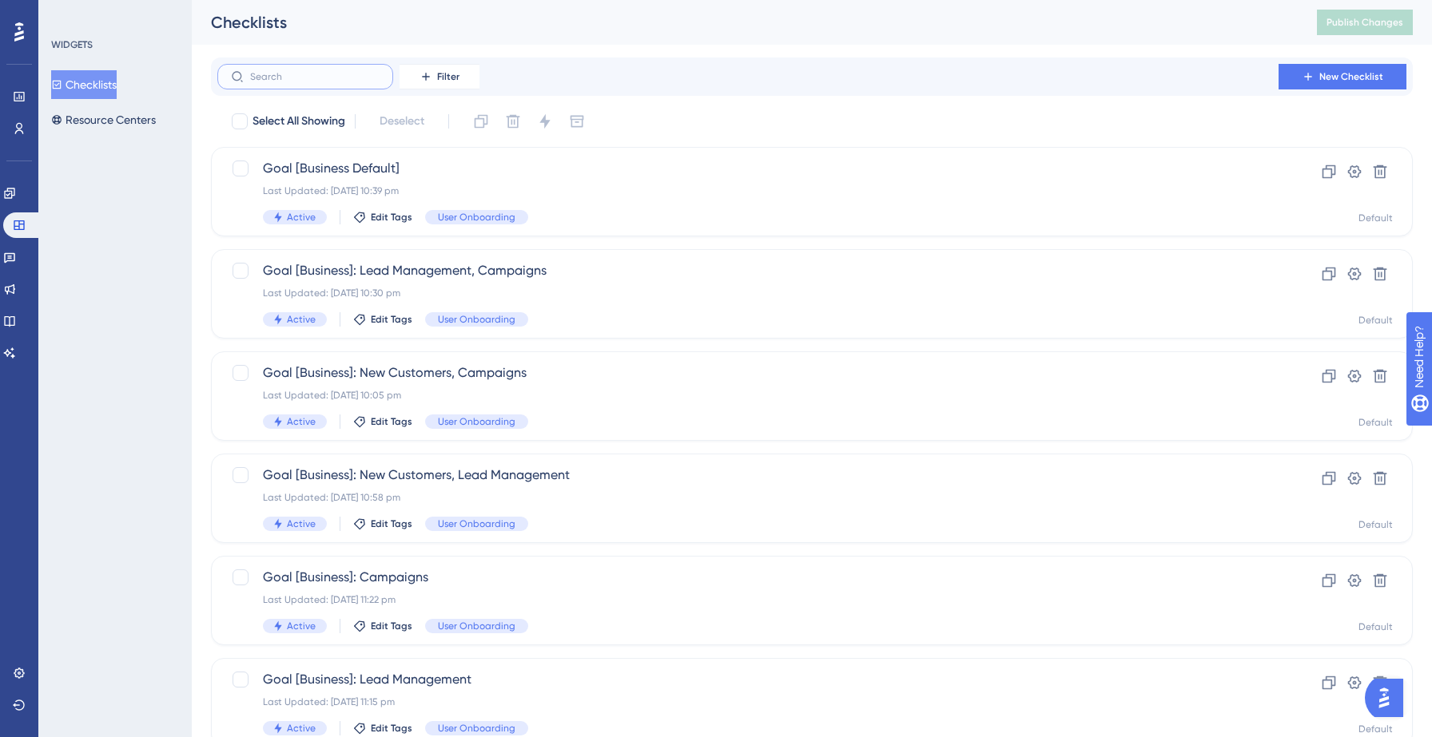
click at [316, 75] on input "text" at bounding box center [314, 76] width 129 height 11
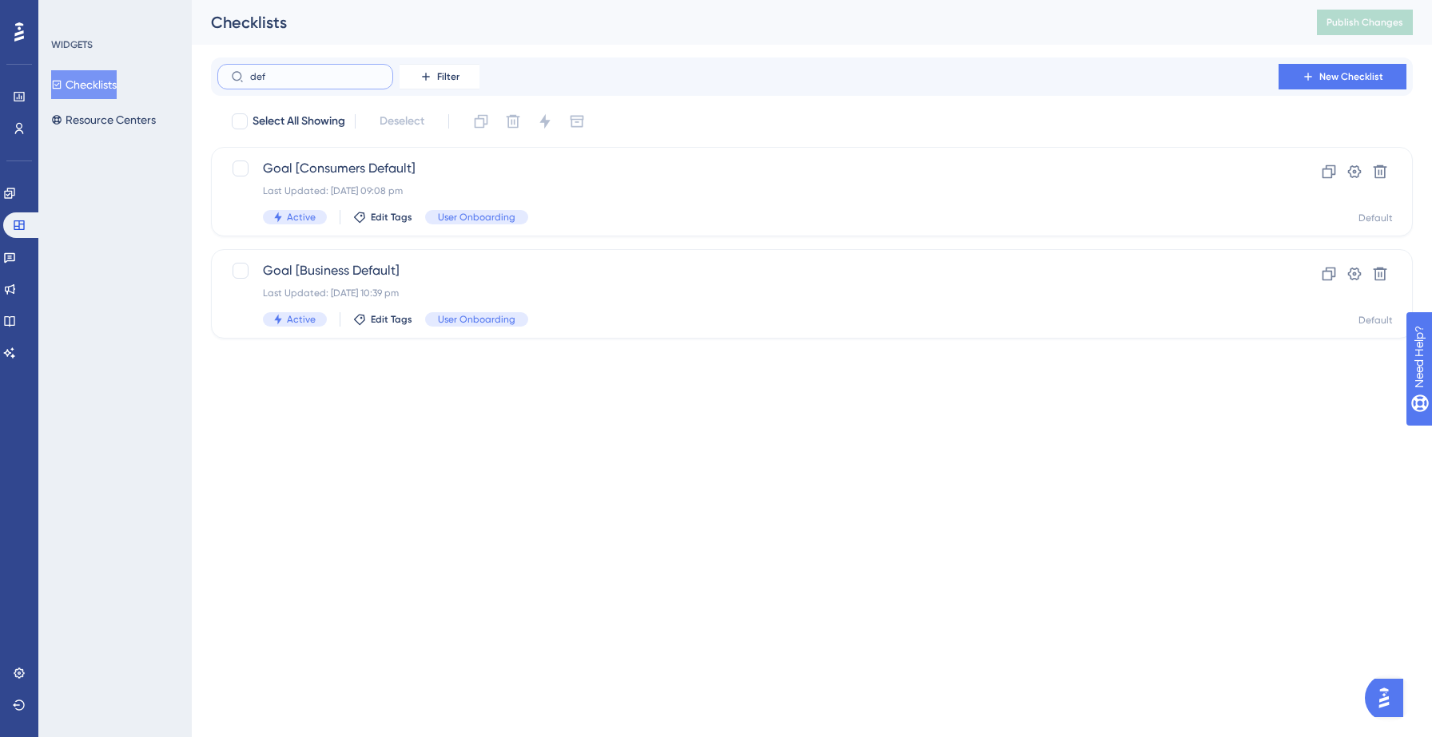
type input "def"
click at [468, 273] on span "Goal [Business Default]" at bounding box center [748, 270] width 970 height 19
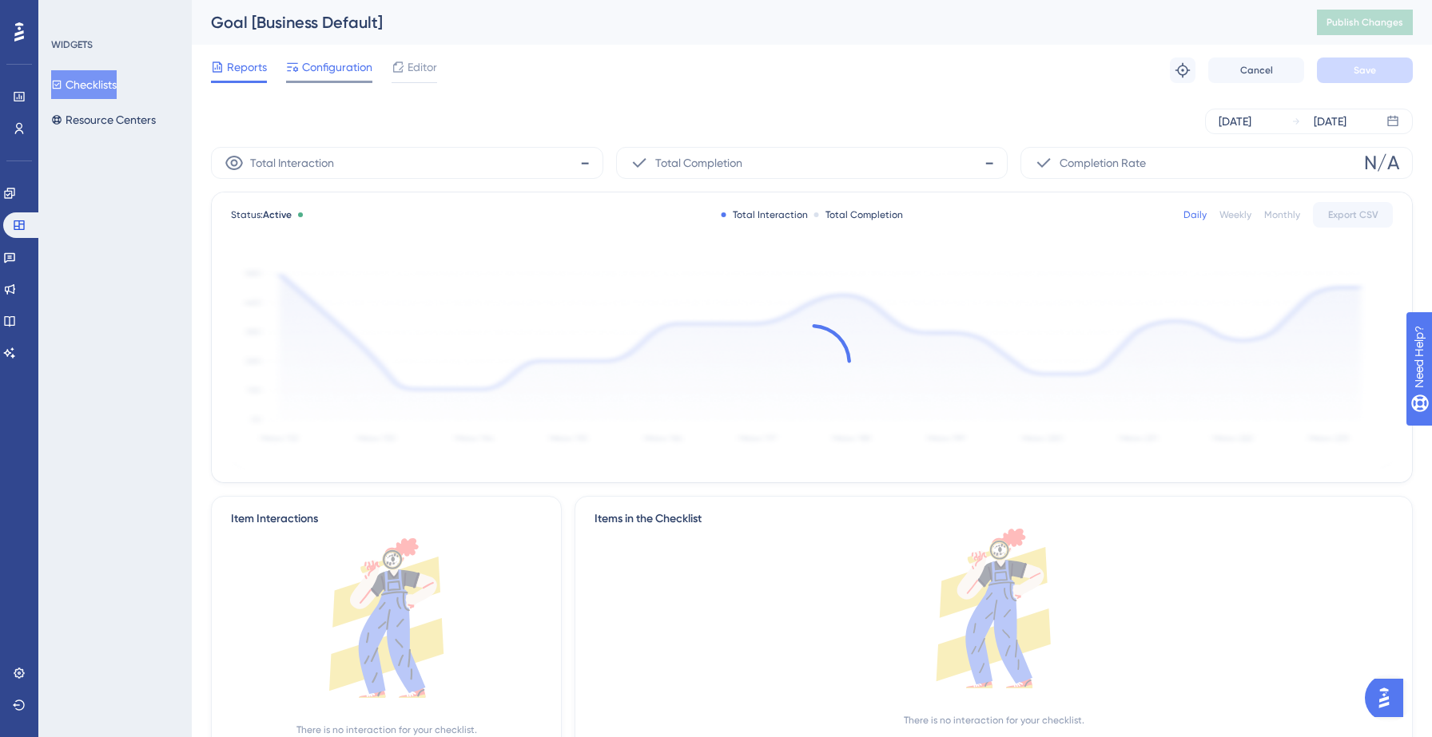
click at [334, 71] on span "Configuration" at bounding box center [337, 67] width 70 height 19
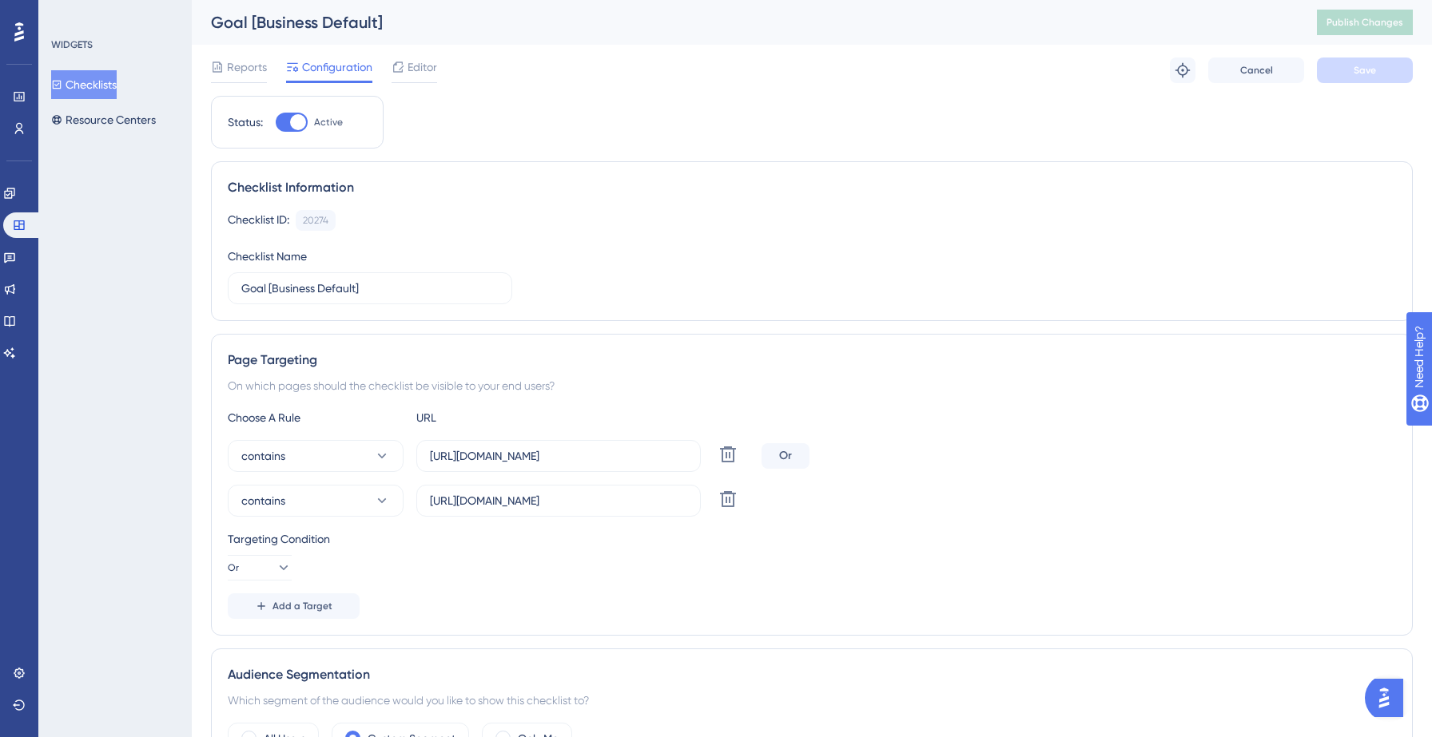
click at [92, 81] on button "Checklists" at bounding box center [84, 84] width 66 height 29
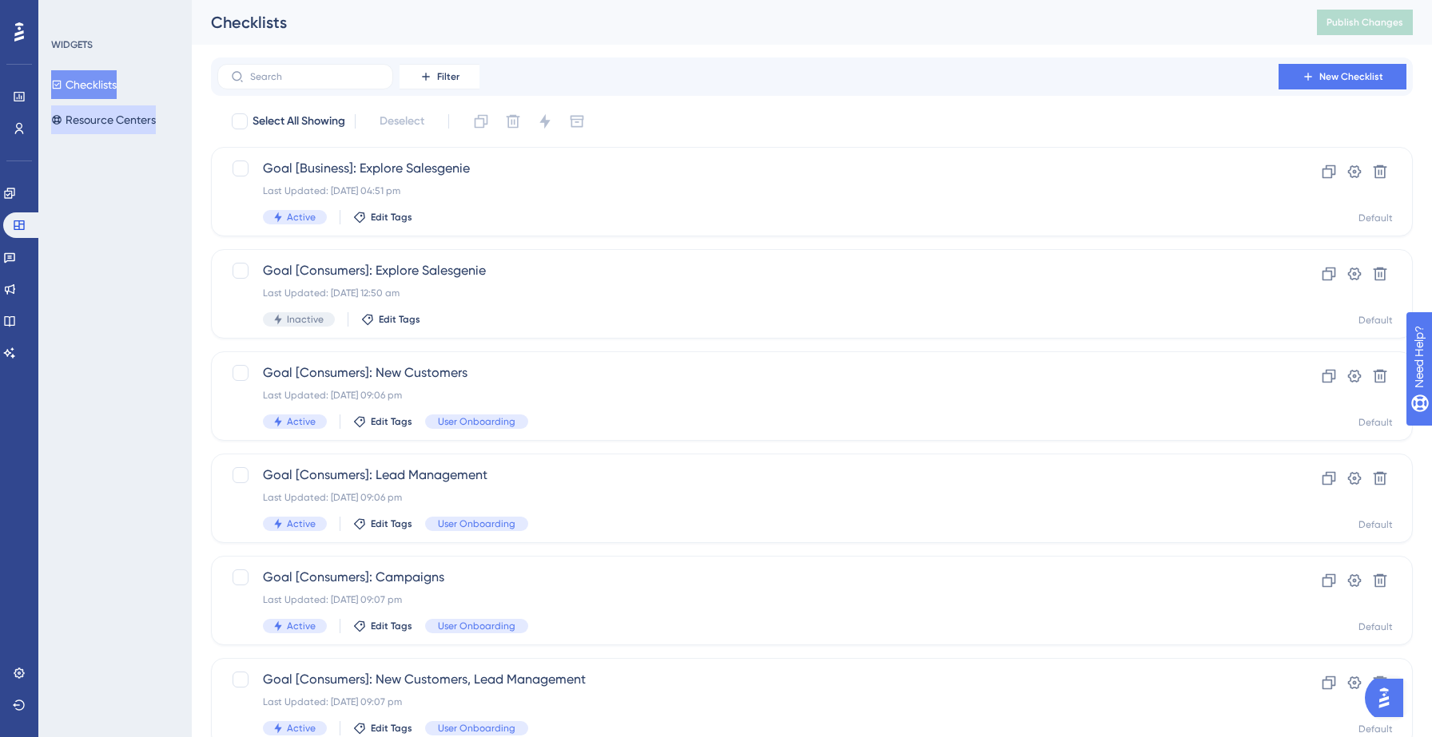
click at [108, 119] on button "Resource Centers" at bounding box center [103, 119] width 105 height 29
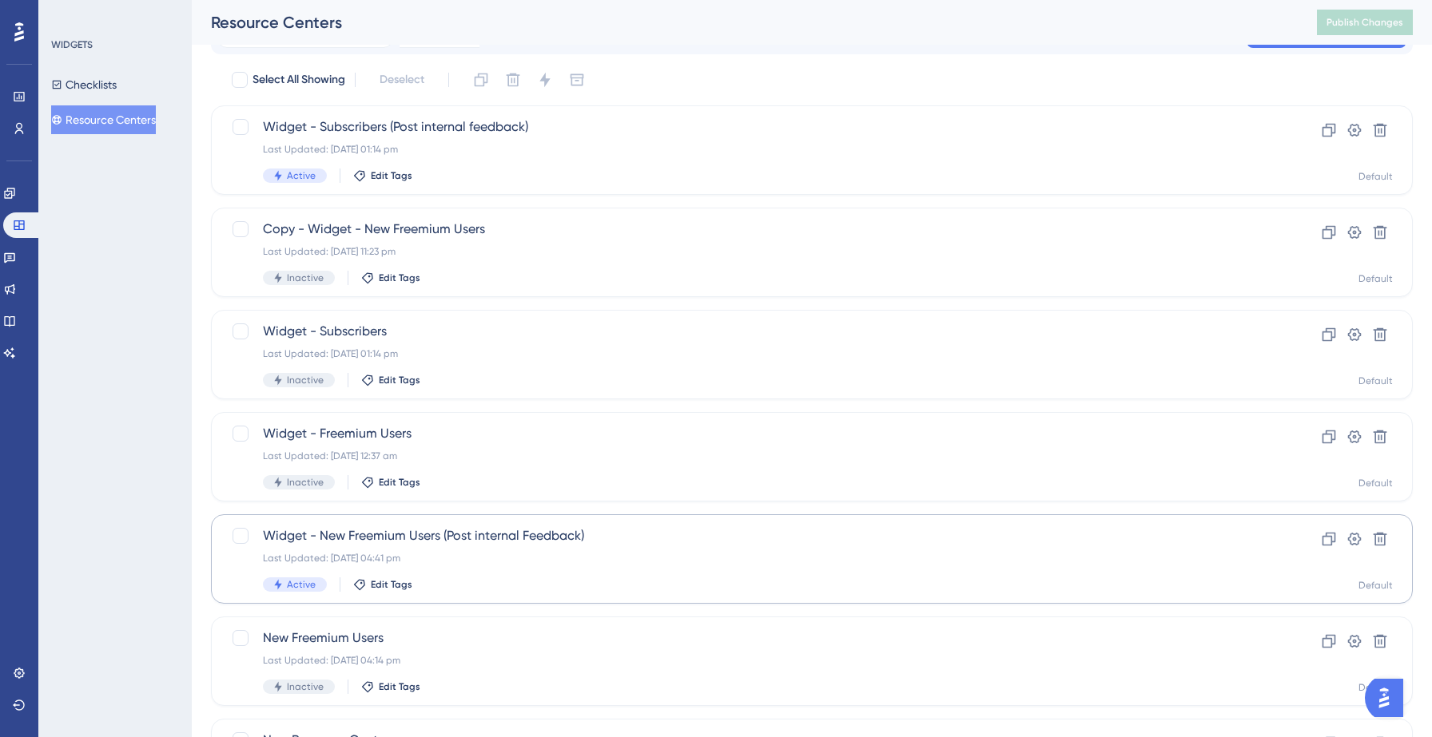
scroll to position [48, 0]
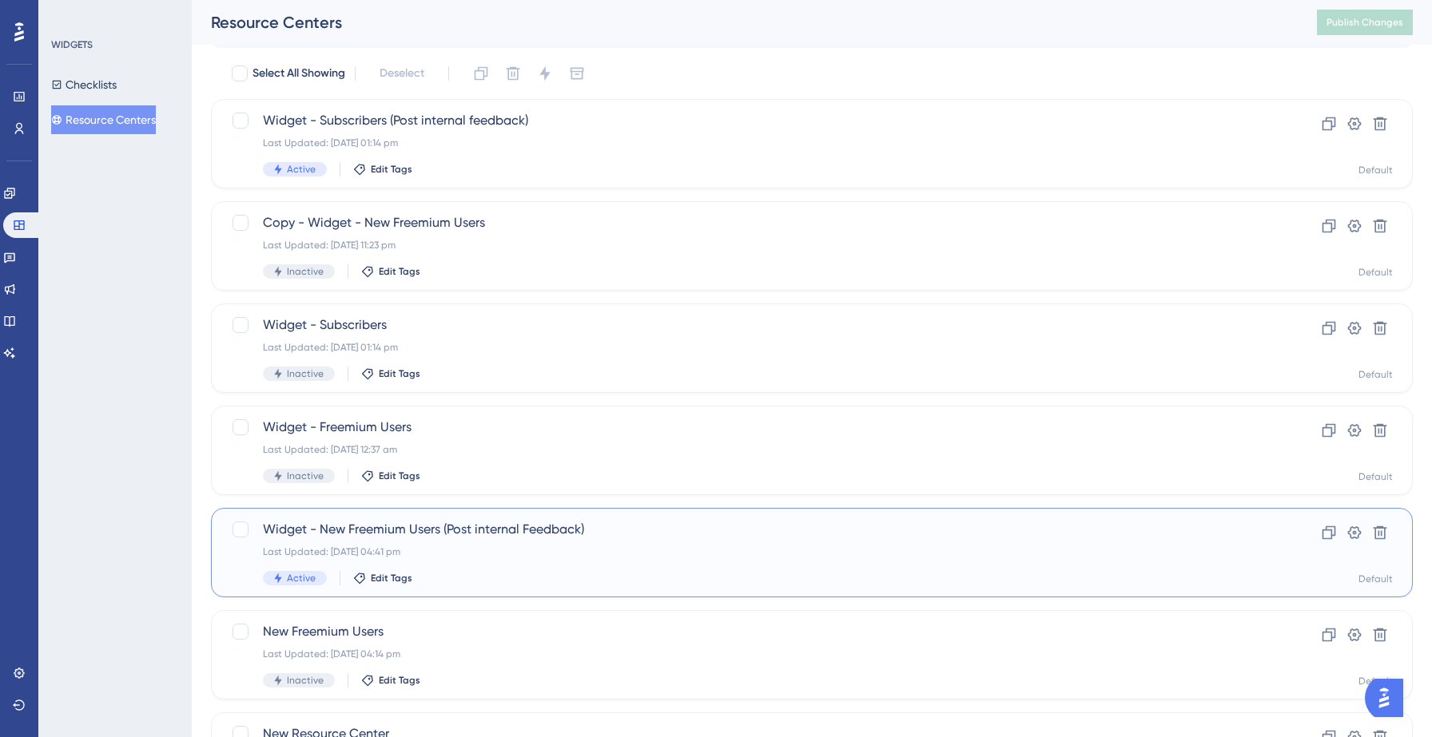
click at [450, 562] on div "Widget - New Freemium Users (Post internal Feedback) Last Updated: [DATE] 04:41…" at bounding box center [748, 553] width 970 height 66
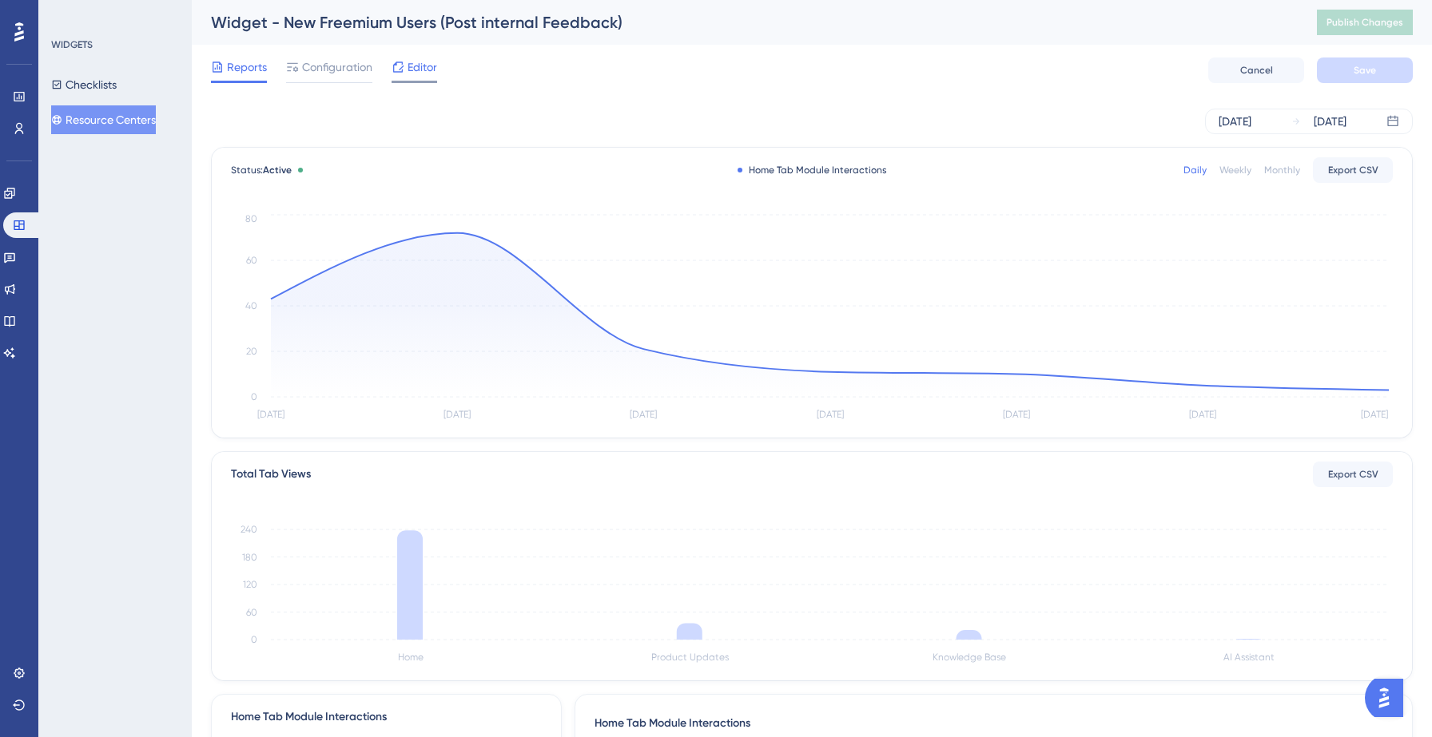
click at [408, 72] on span "Editor" at bounding box center [422, 67] width 30 height 19
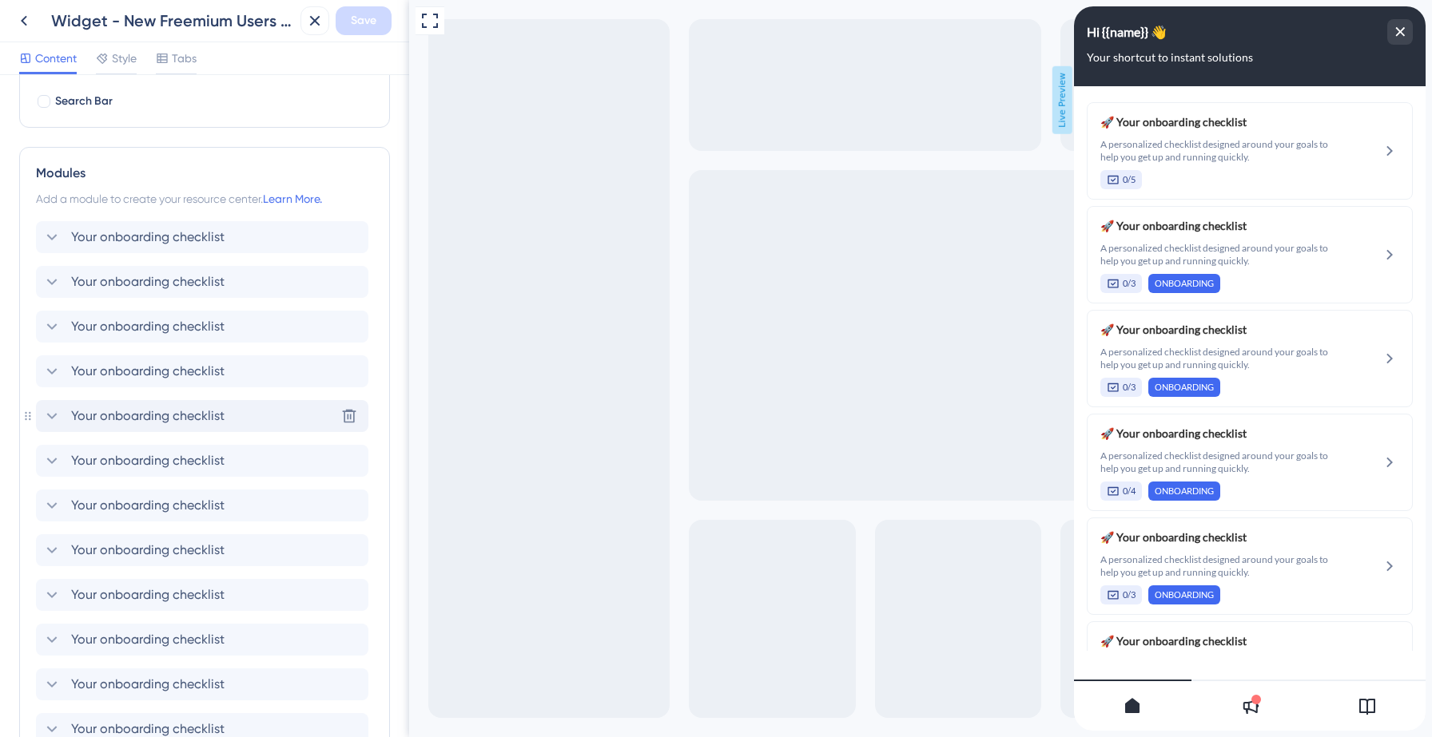
scroll to position [265, 0]
click at [256, 247] on div "Your onboarding checklist Delete" at bounding box center [202, 239] width 332 height 32
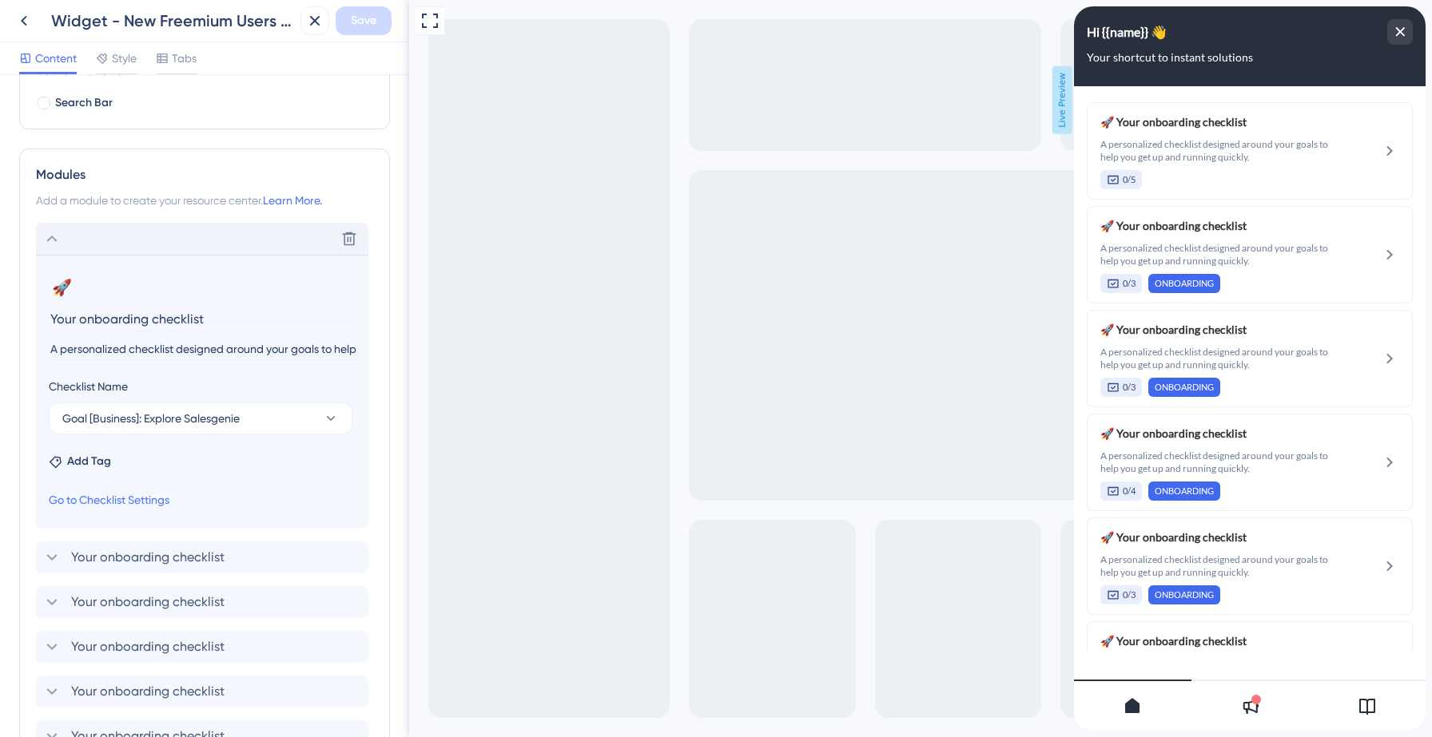
click at [207, 246] on div "Delete" at bounding box center [202, 239] width 332 height 32
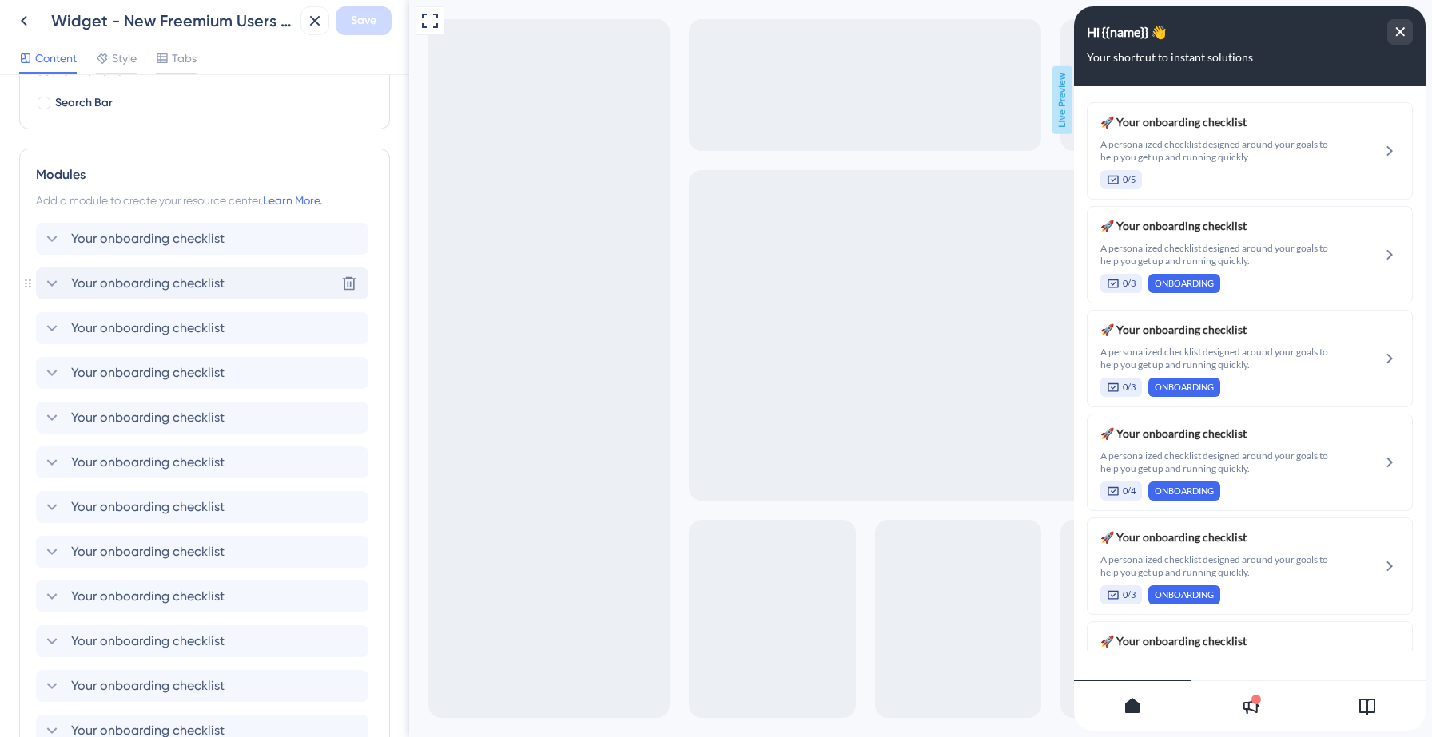
click at [220, 292] on span "Your onboarding checklist" at bounding box center [147, 283] width 153 height 19
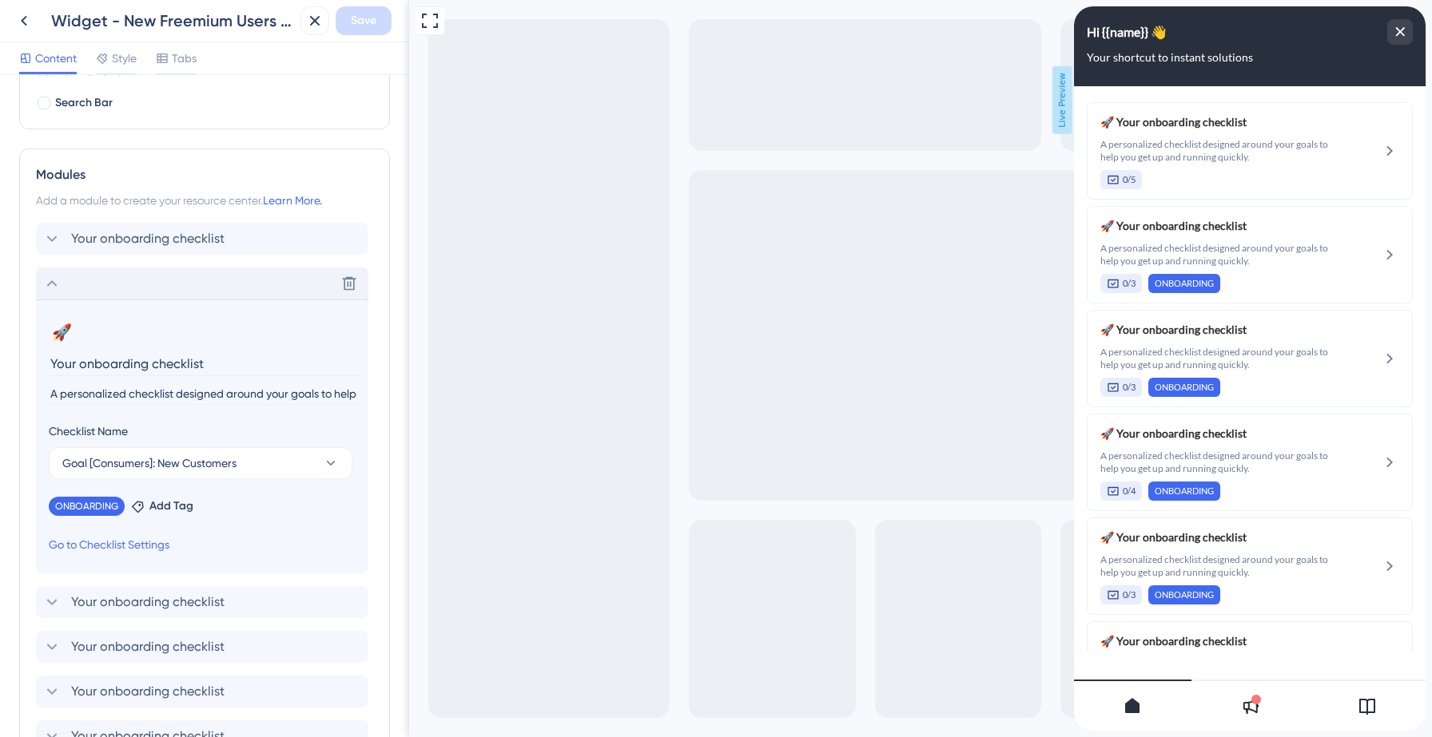
click at [215, 278] on div "Delete" at bounding box center [202, 284] width 332 height 32
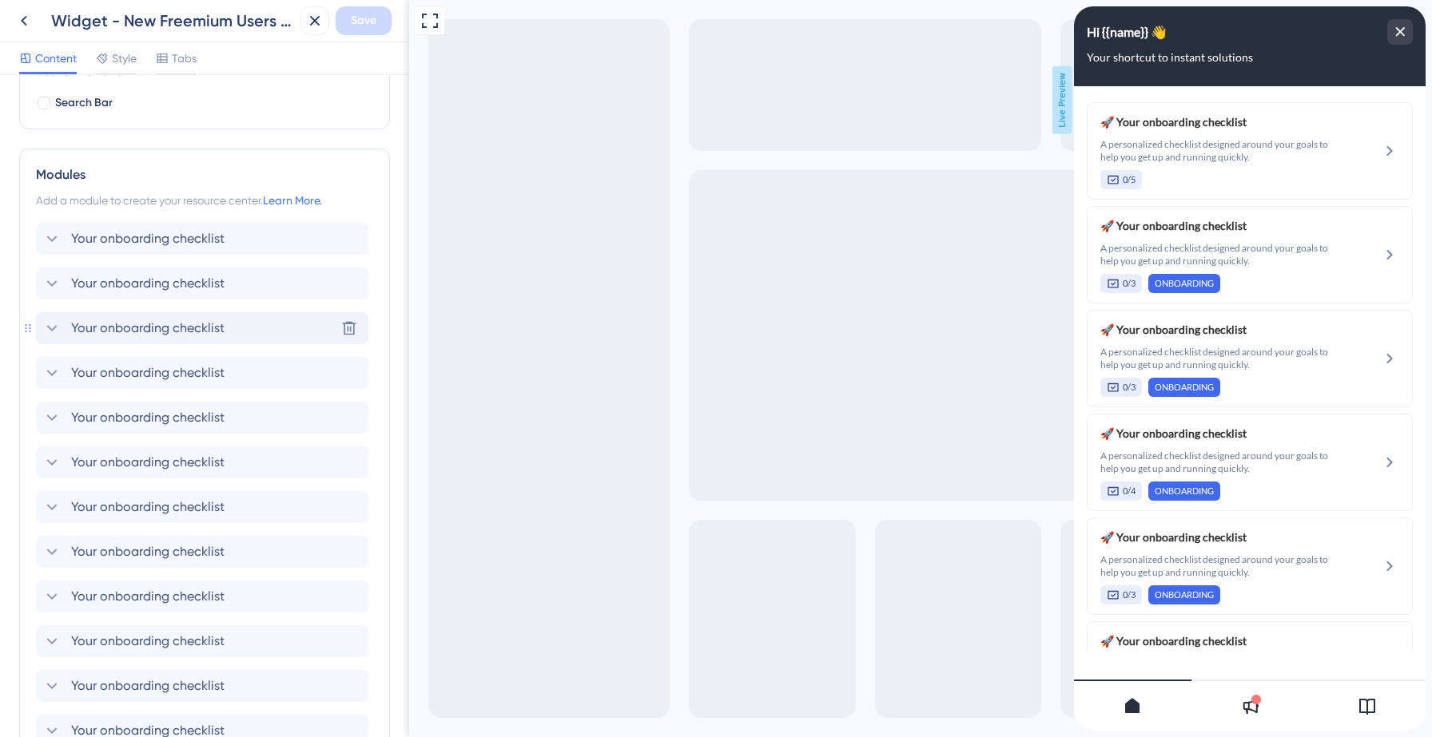
click at [217, 331] on span "Your onboarding checklist" at bounding box center [147, 328] width 153 height 19
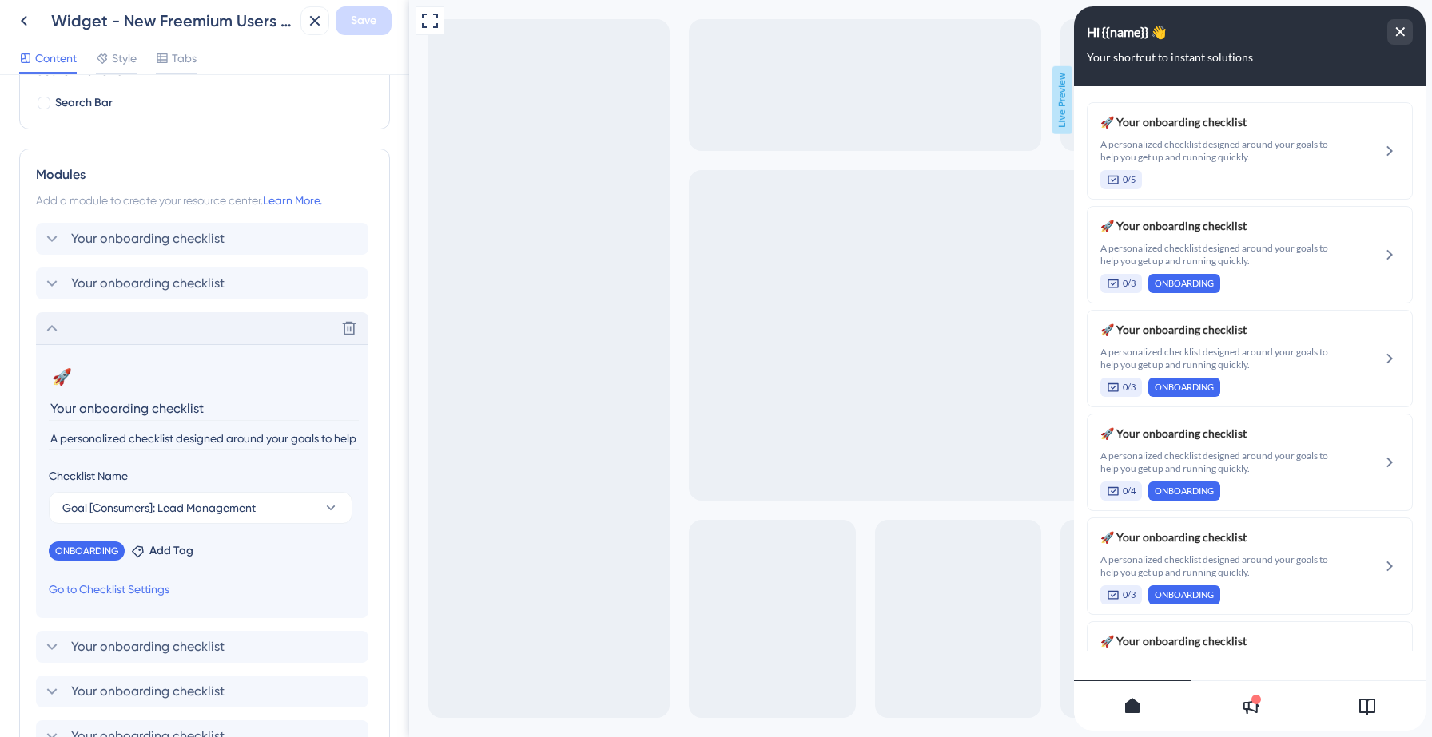
click at [217, 331] on div "Delete" at bounding box center [202, 328] width 332 height 32
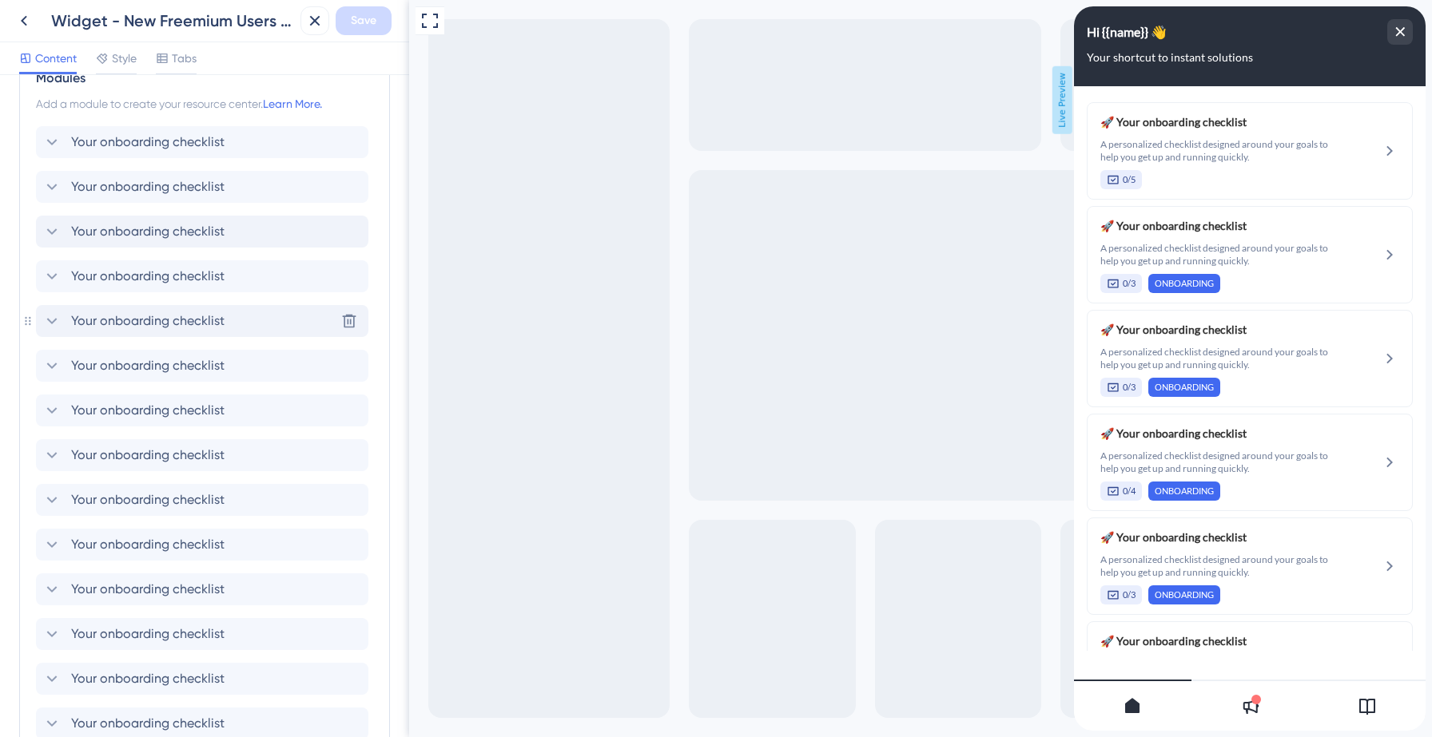
scroll to position [363, 0]
click at [212, 424] on div "Your onboarding checklist Delete" at bounding box center [202, 410] width 332 height 32
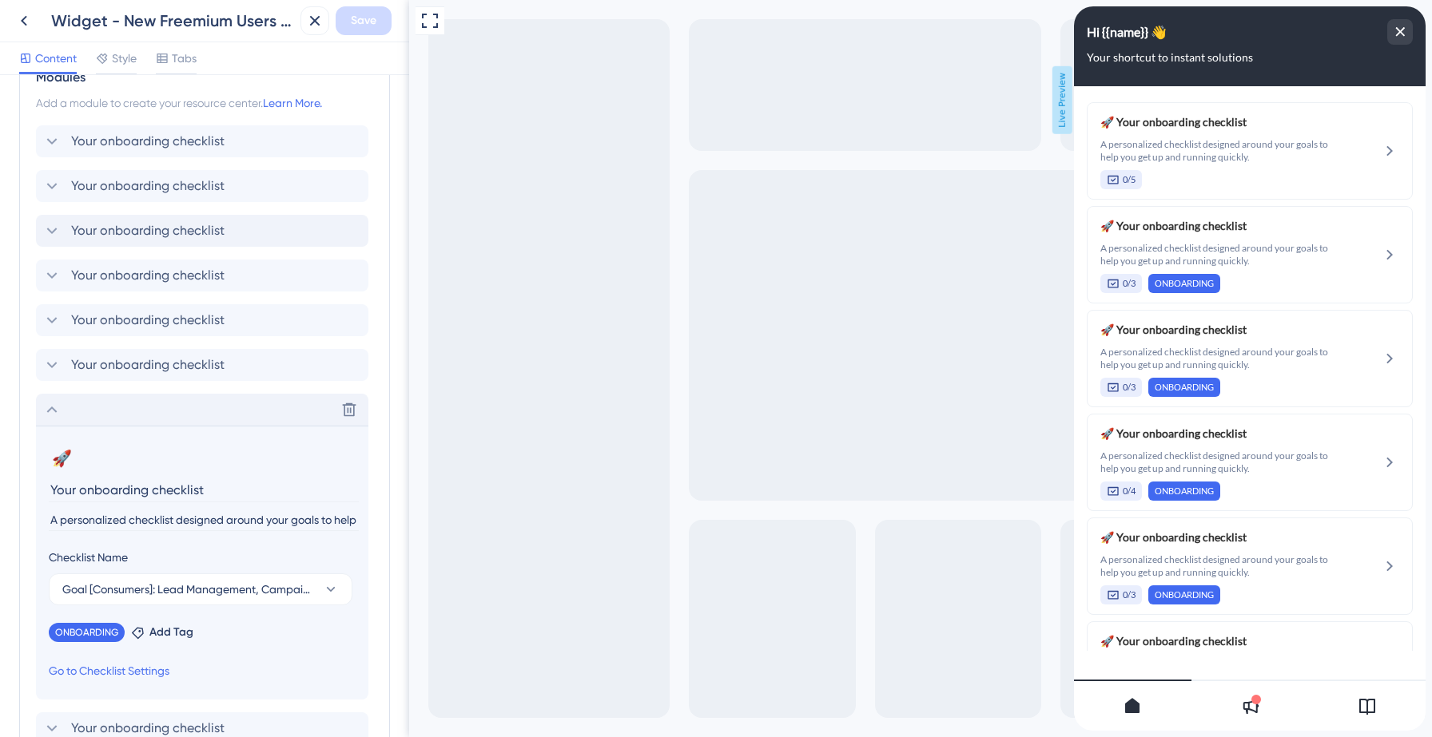
click at [212, 424] on div "Delete" at bounding box center [202, 410] width 332 height 32
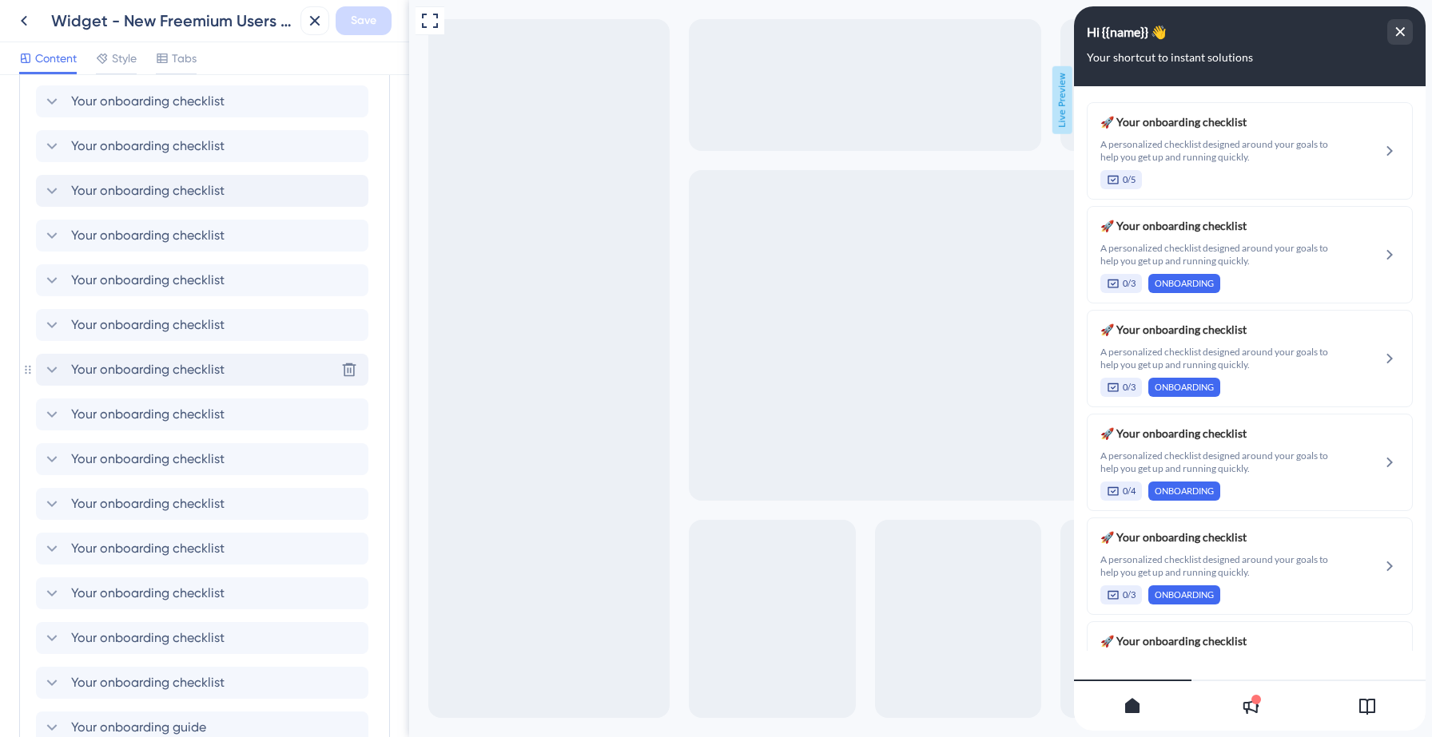
scroll to position [406, 0]
click at [209, 415] on span "Your onboarding checklist" at bounding box center [147, 411] width 153 height 19
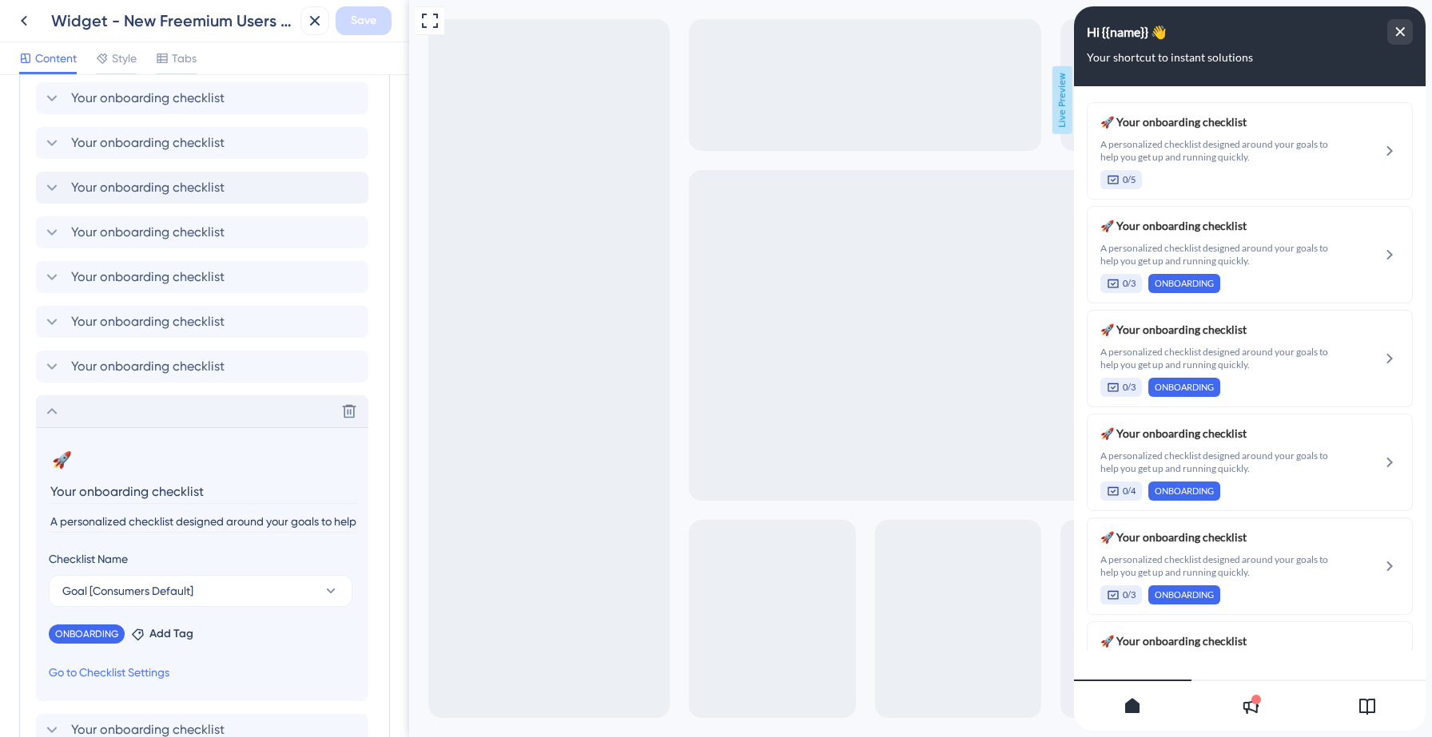
click at [207, 412] on div "Delete" at bounding box center [202, 411] width 332 height 32
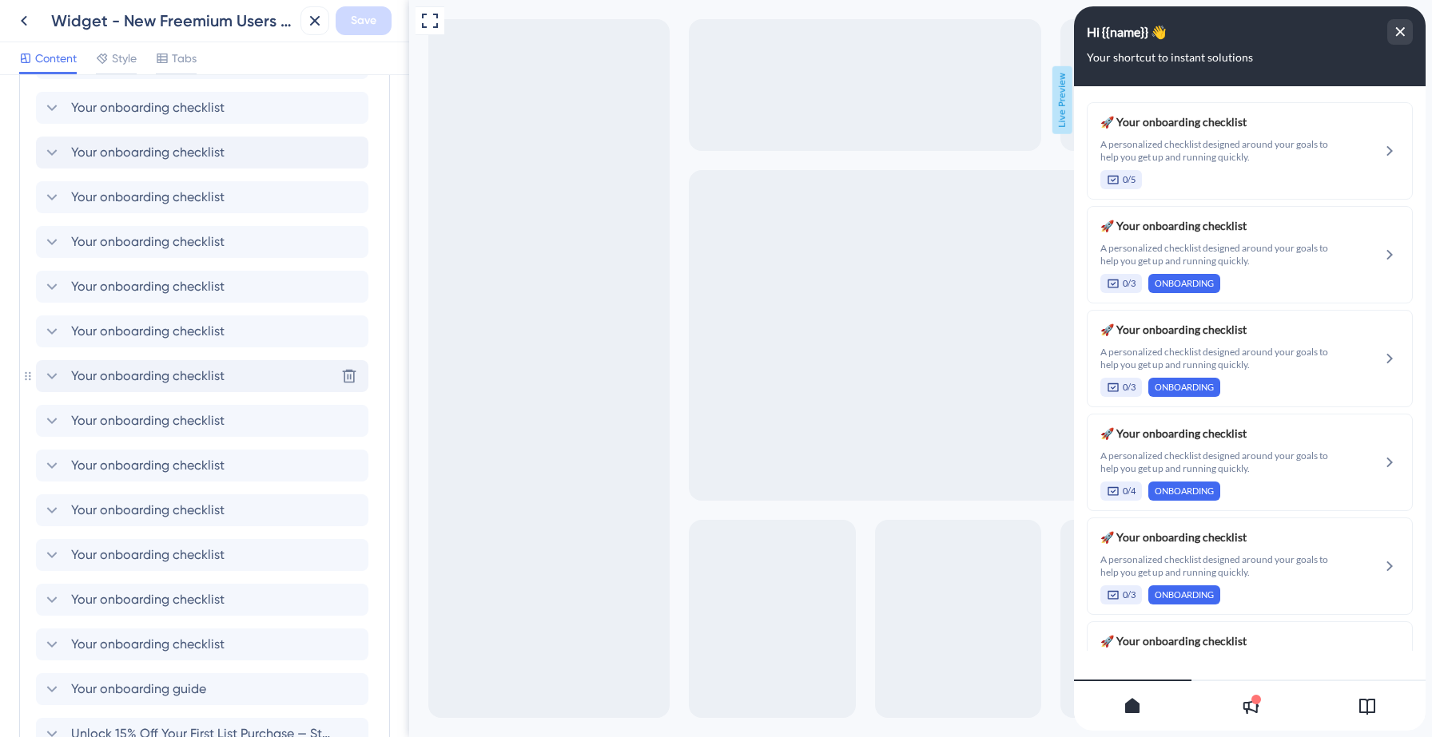
scroll to position [442, 0]
click at [205, 413] on span "Your onboarding checklist" at bounding box center [147, 420] width 153 height 19
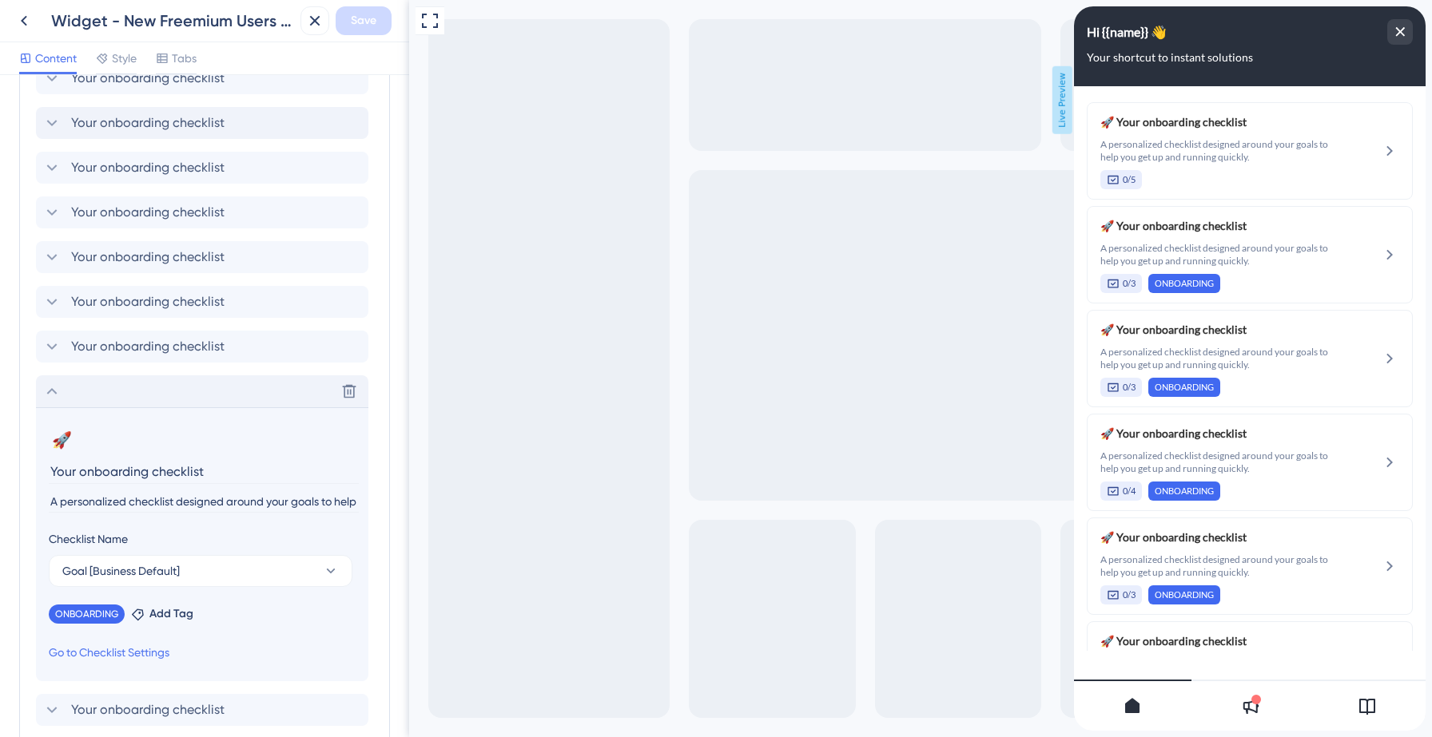
scroll to position [475, 0]
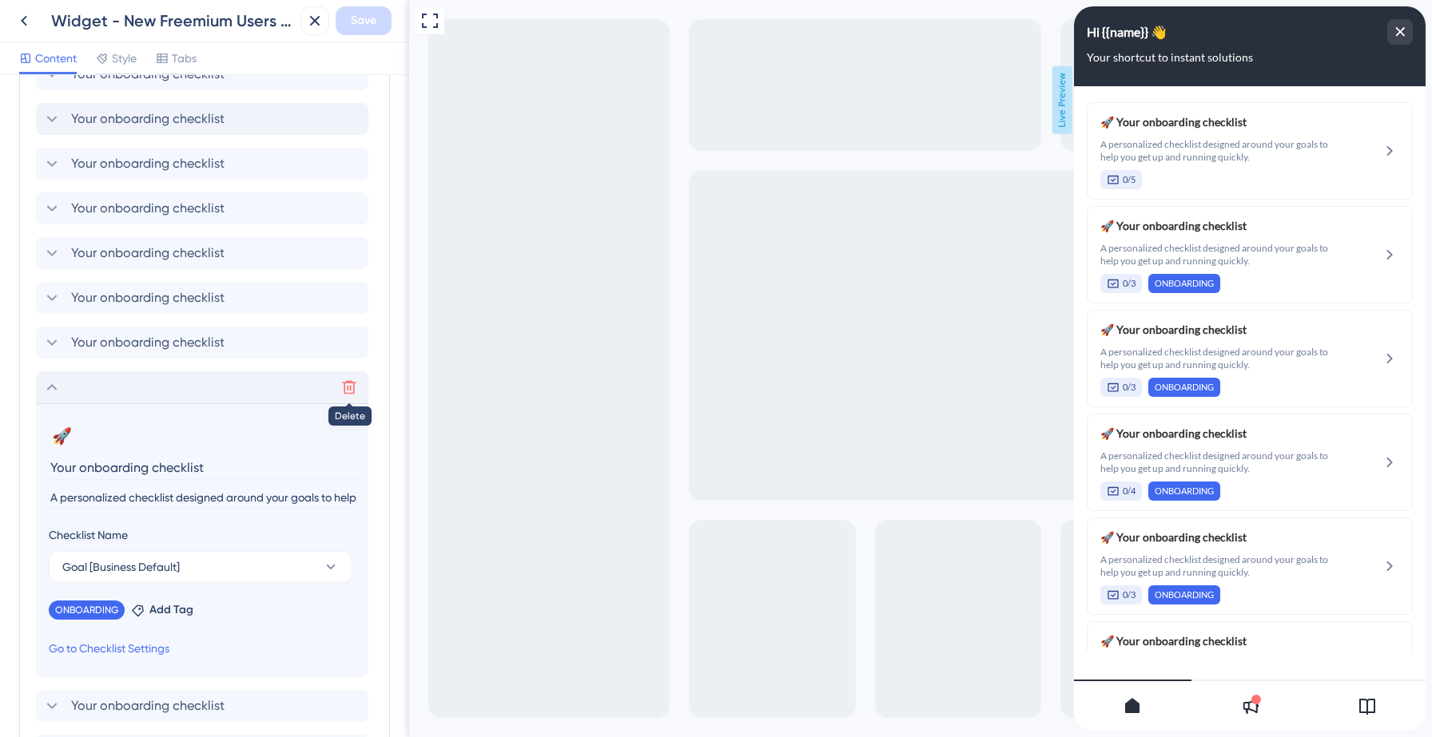
click at [352, 386] on icon at bounding box center [349, 388] width 16 height 16
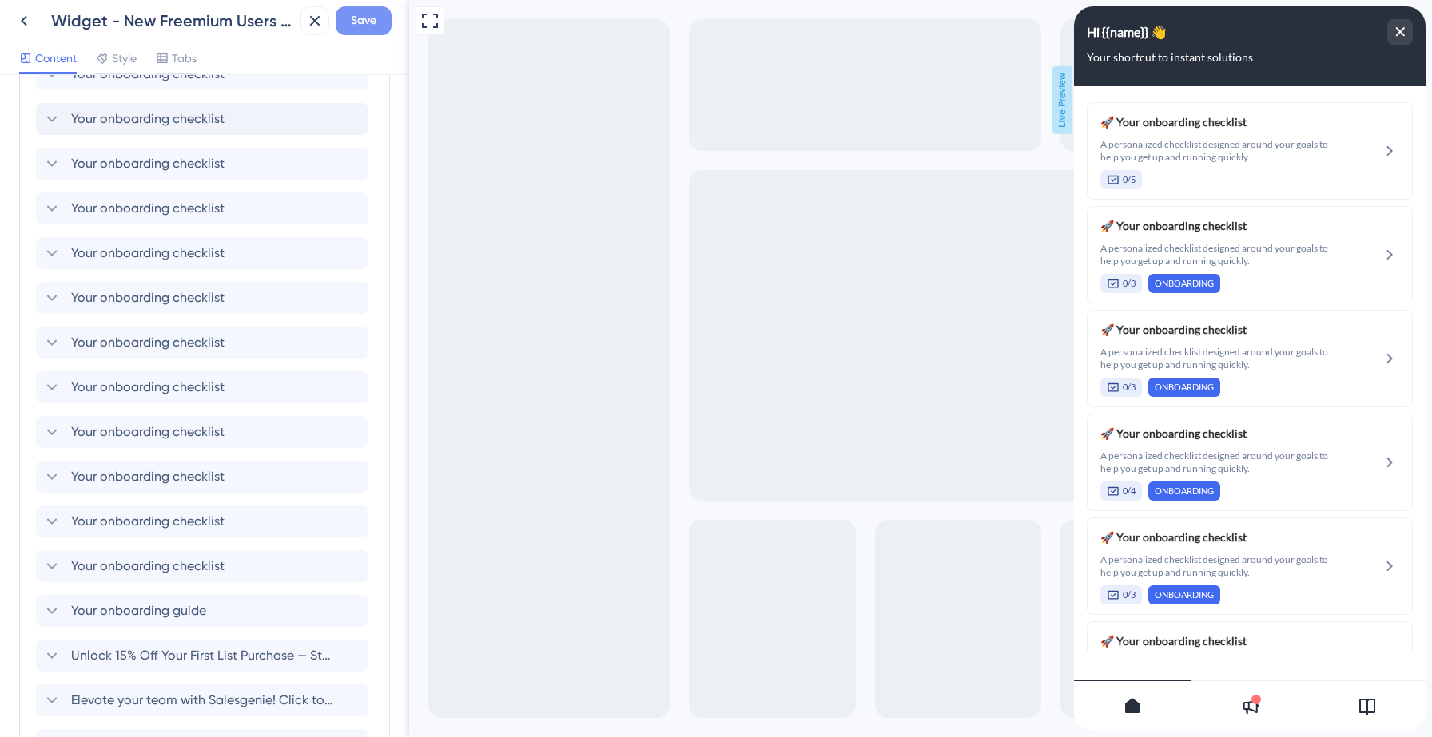
click at [360, 24] on span "Save" at bounding box center [364, 20] width 26 height 19
click at [305, 31] on icon at bounding box center [303, 30] width 9 height 9
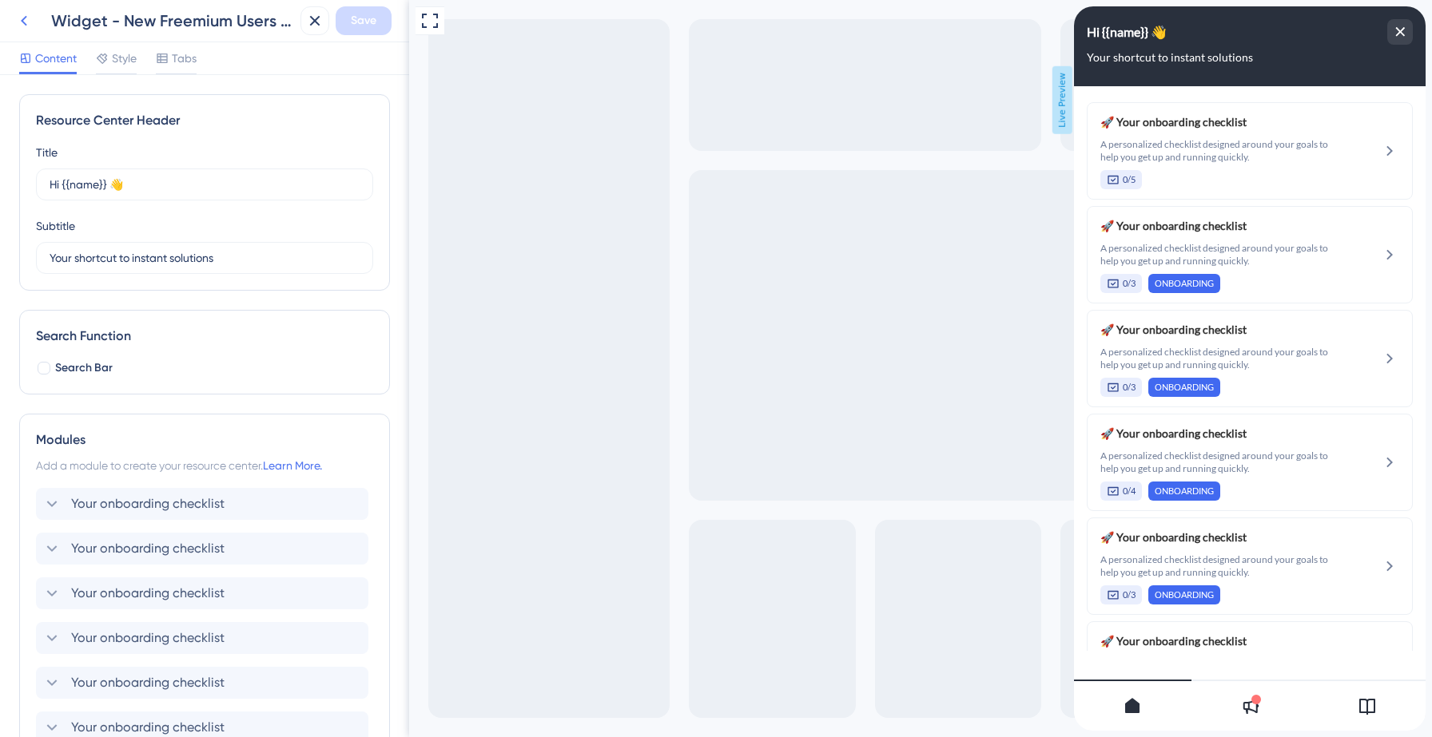
click at [20, 24] on icon at bounding box center [23, 20] width 19 height 19
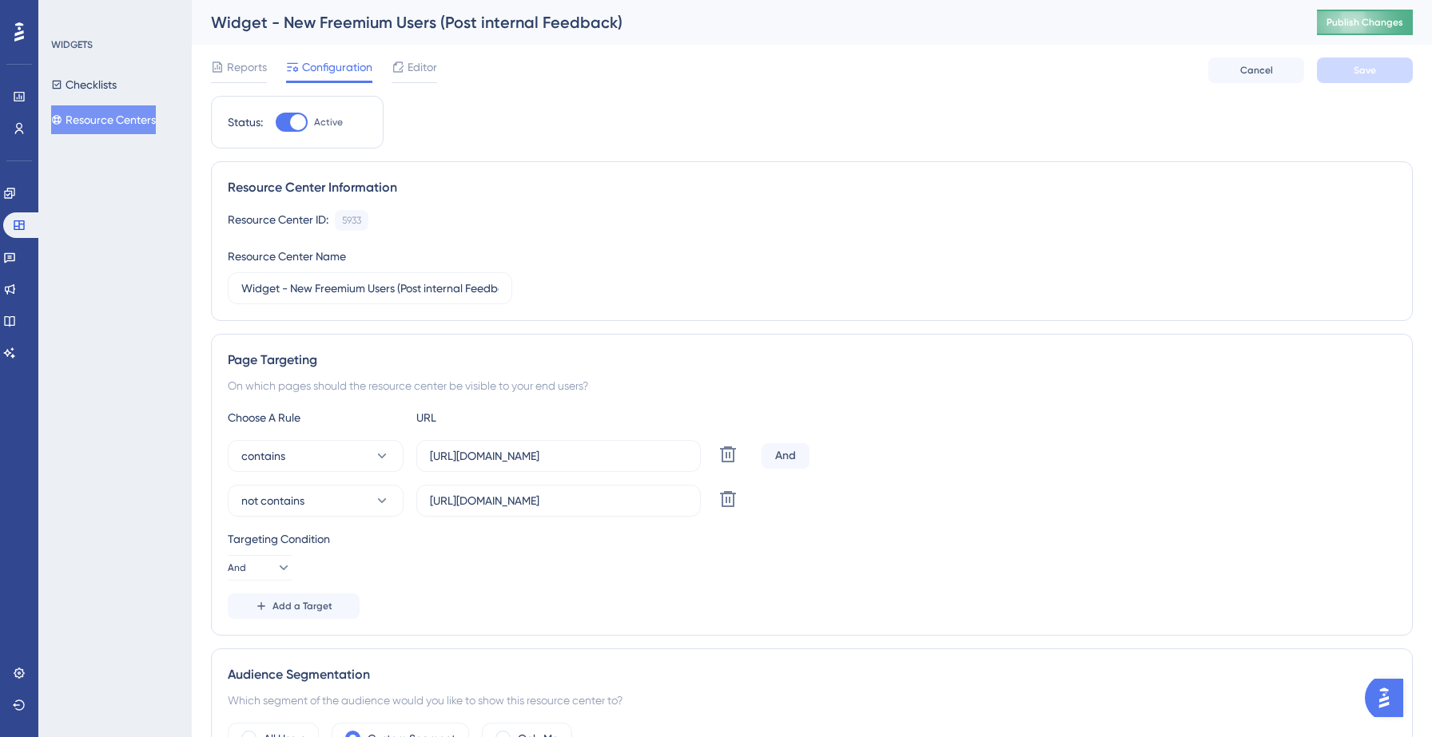
click at [1356, 18] on span "Publish Changes" at bounding box center [1364, 22] width 77 height 13
click at [497, 25] on icon at bounding box center [495, 30] width 16 height 16
click at [416, 75] on span "Editor" at bounding box center [422, 67] width 30 height 19
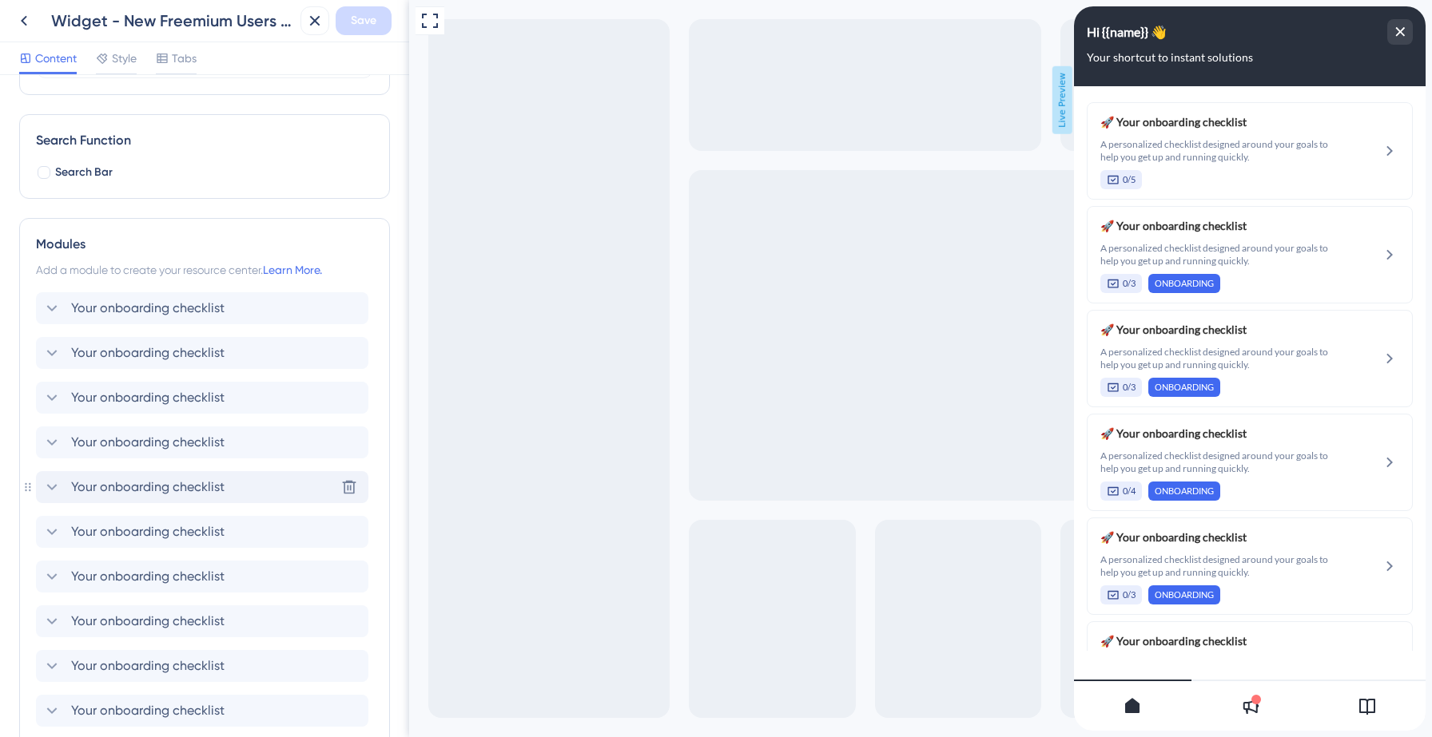
click at [201, 489] on span "Your onboarding checklist" at bounding box center [147, 487] width 153 height 19
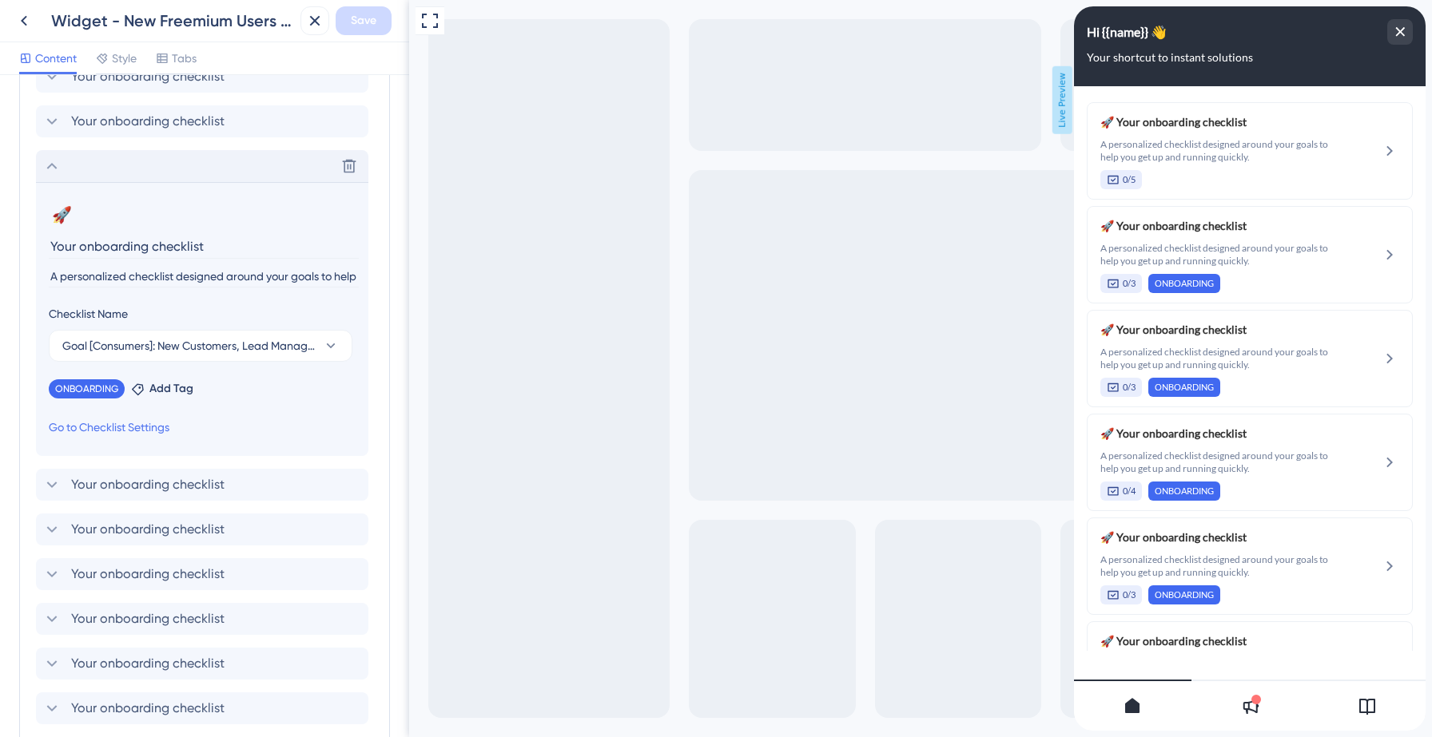
scroll to position [519, 0]
click at [194, 482] on span "Your onboarding checklist" at bounding box center [147, 482] width 153 height 19
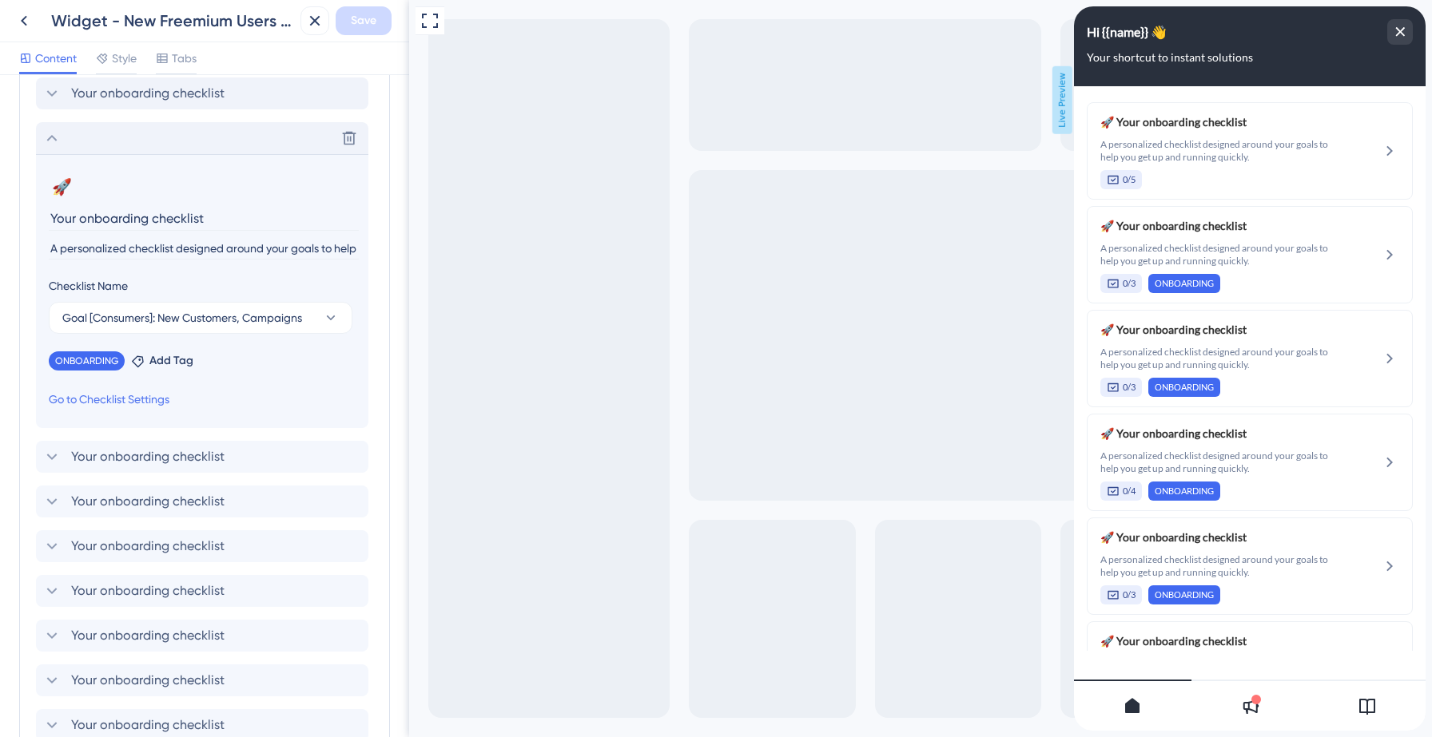
scroll to position [591, 0]
click at [197, 462] on span "Your onboarding checklist" at bounding box center [147, 455] width 153 height 19
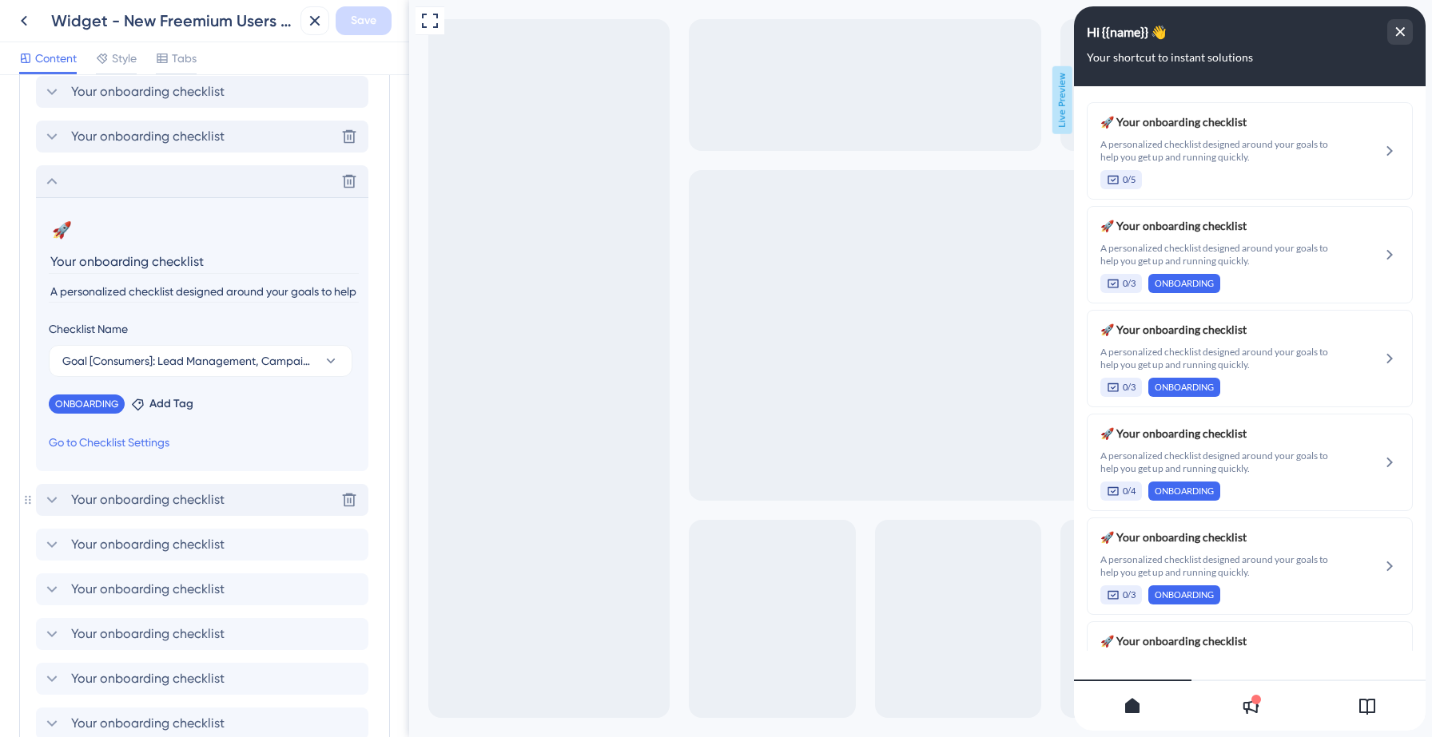
click at [206, 495] on span "Your onboarding checklist" at bounding box center [147, 500] width 153 height 19
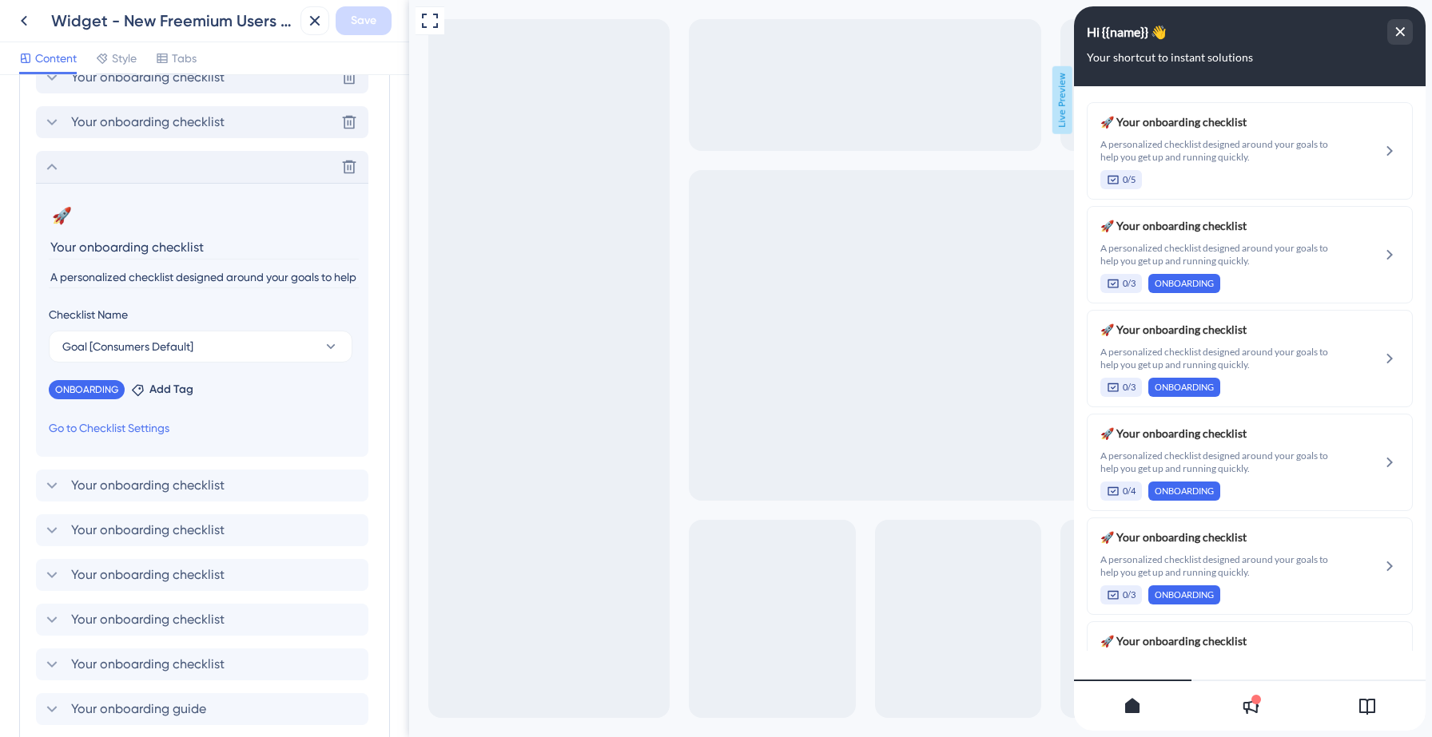
scroll to position [654, 0]
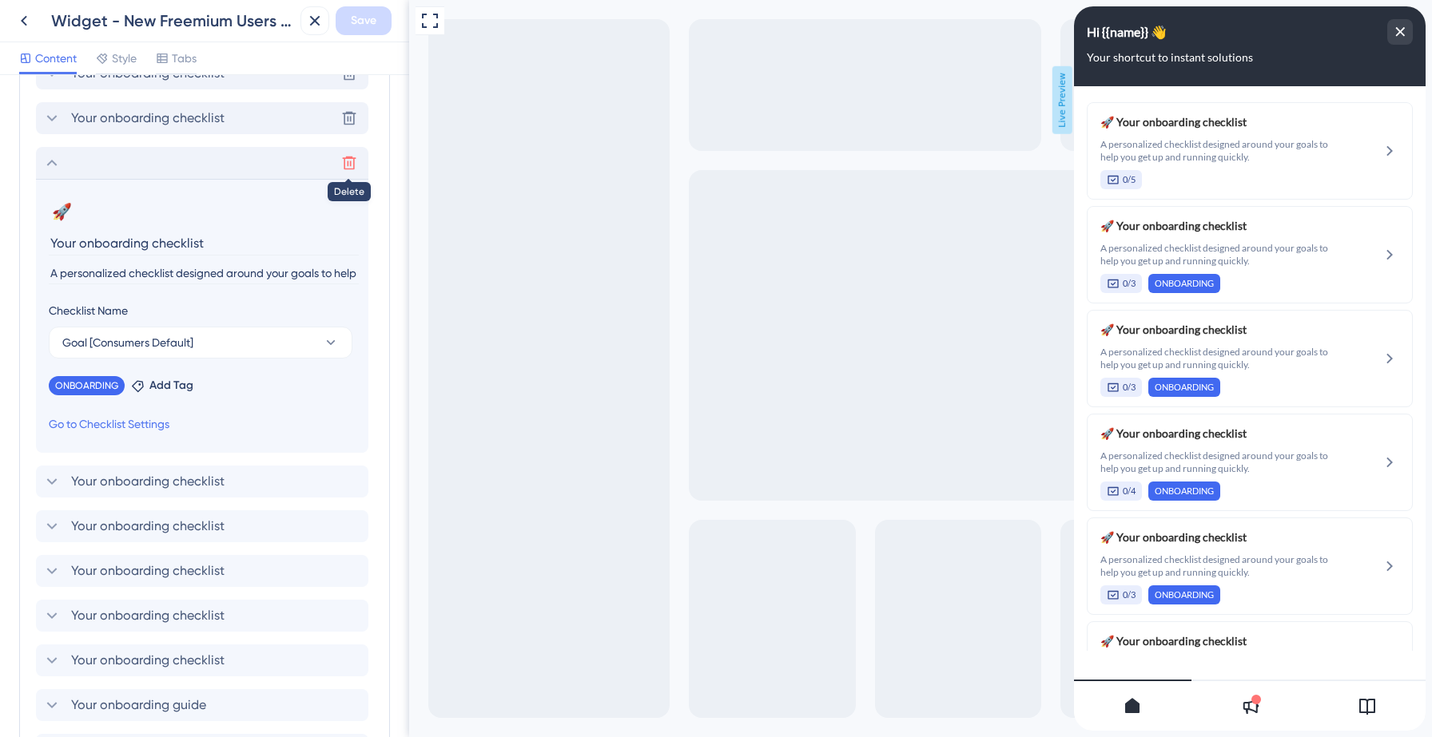
click at [346, 163] on icon at bounding box center [349, 163] width 16 height 16
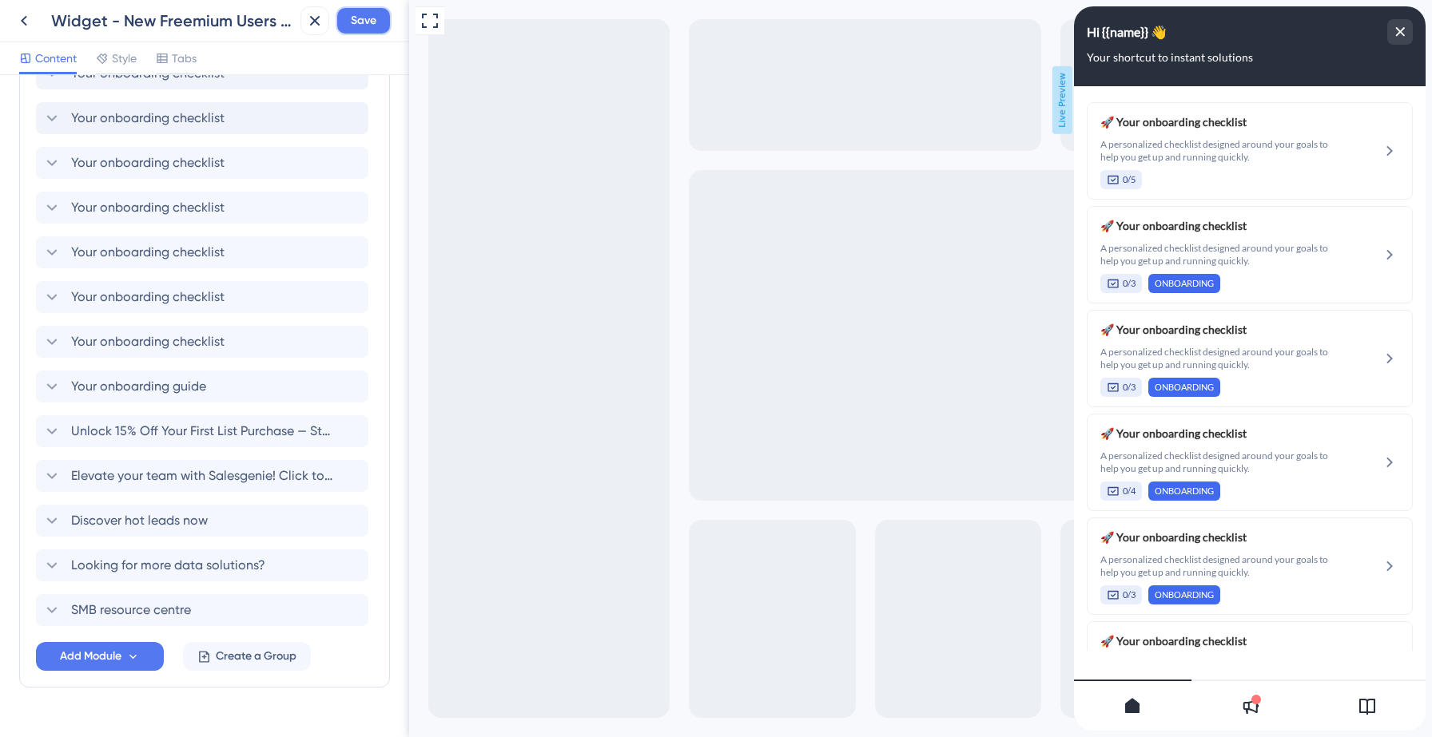
click at [367, 24] on span "Save" at bounding box center [364, 20] width 26 height 19
click at [304, 33] on icon at bounding box center [304, 30] width 16 height 16
click at [26, 20] on icon at bounding box center [23, 20] width 19 height 19
click at [24, 0] on html "Widget - New Freemium Users (Post internal Feedback) Save Content Style Tabs Re…" at bounding box center [716, 0] width 1432 height 0
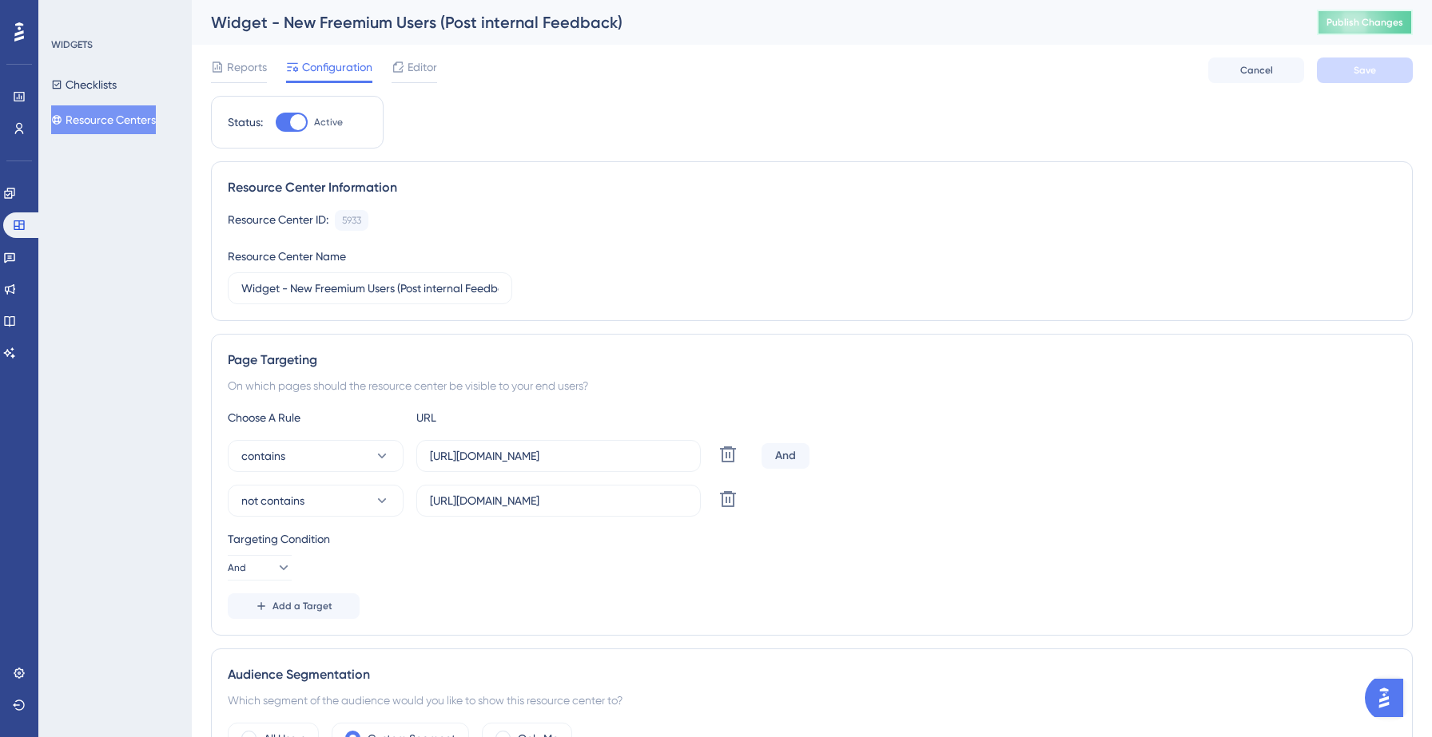
click at [1367, 25] on span "Publish Changes" at bounding box center [1364, 22] width 77 height 13
click at [498, 31] on icon at bounding box center [495, 30] width 9 height 9
